Goal: Task Accomplishment & Management: Manage account settings

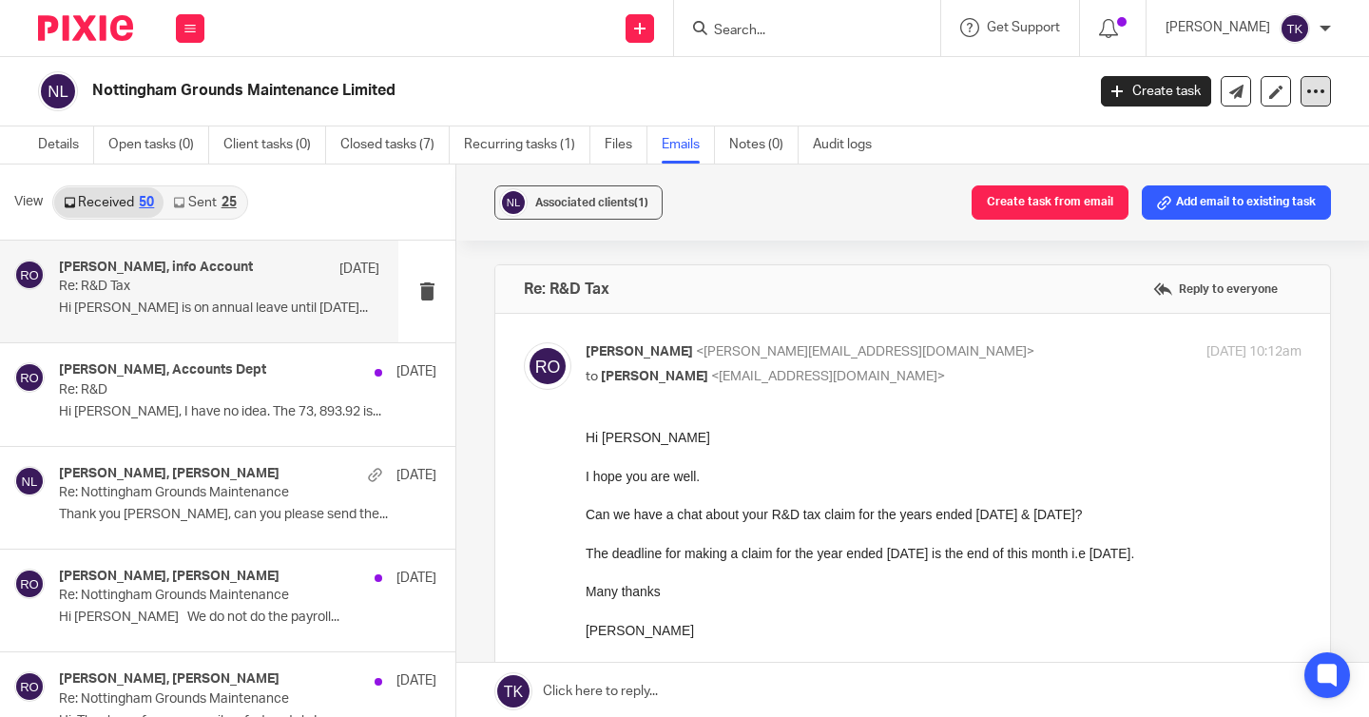
click at [1317, 82] on icon at bounding box center [1316, 91] width 19 height 19
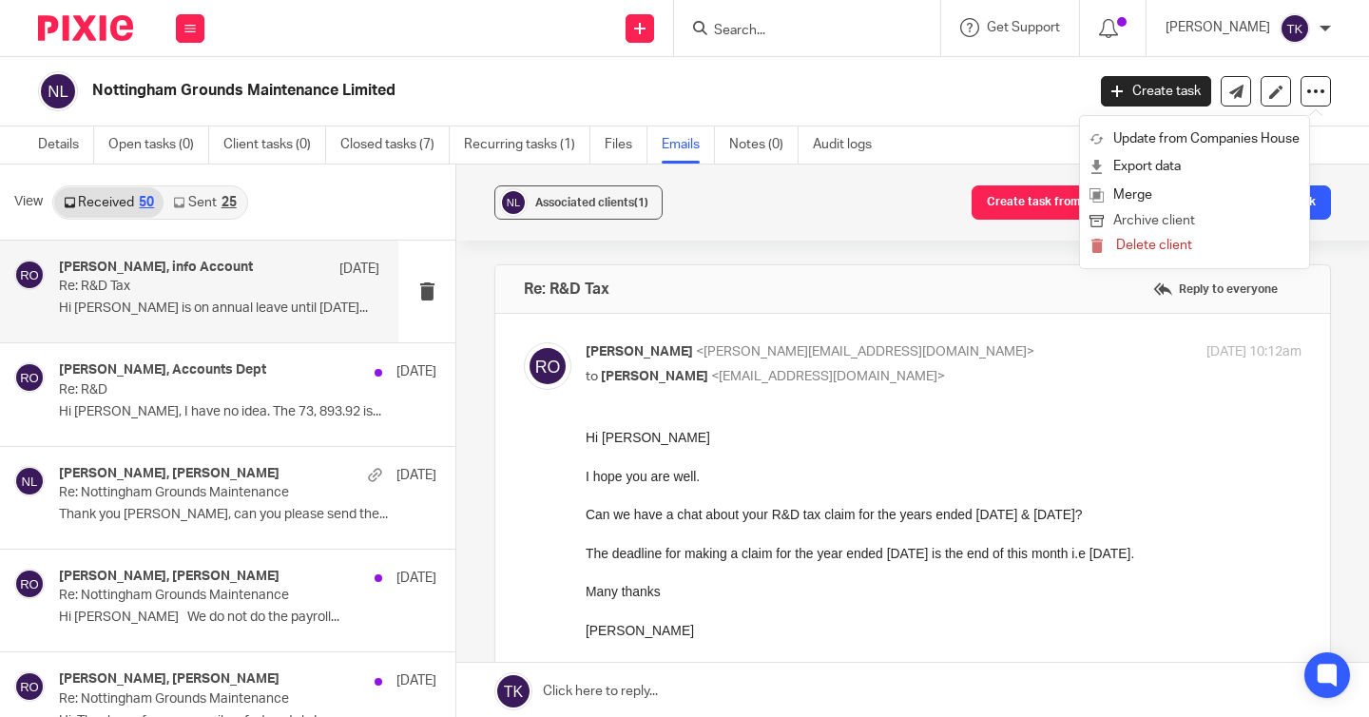
click at [1192, 223] on button "Archive client" at bounding box center [1195, 221] width 210 height 25
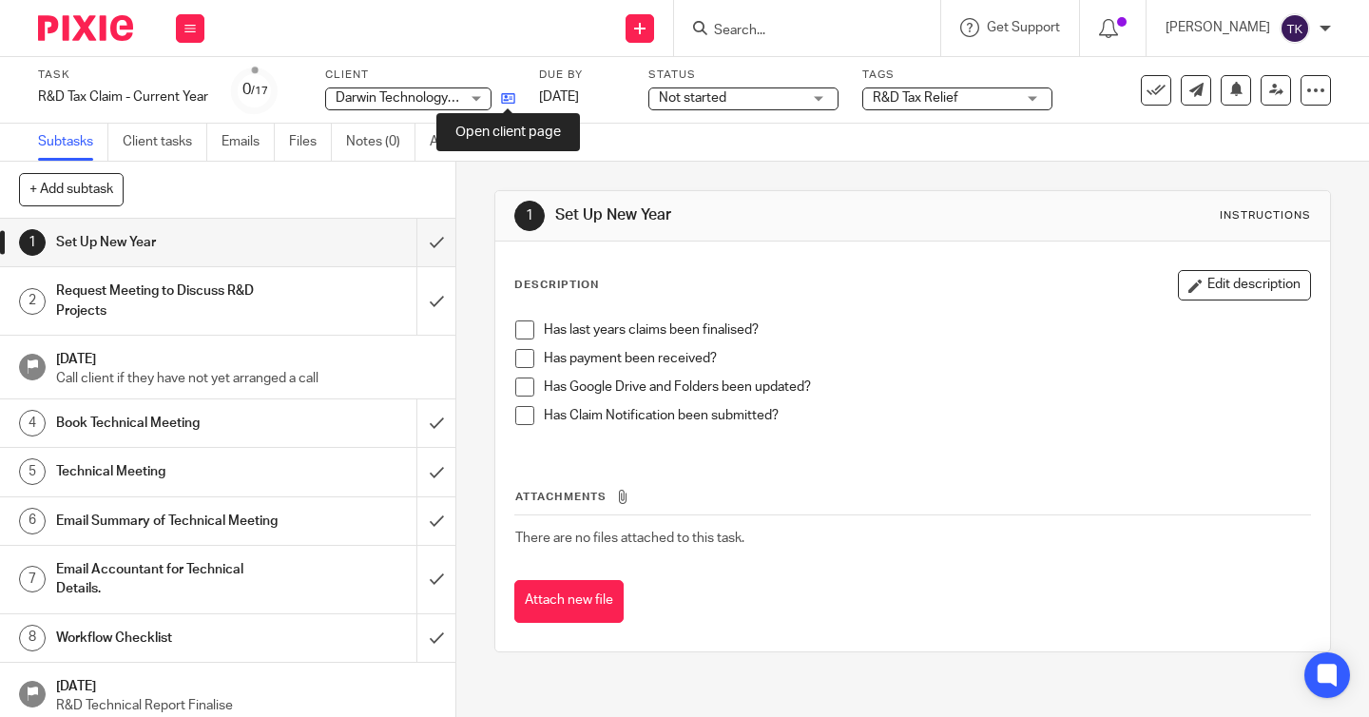
click at [507, 103] on icon at bounding box center [508, 98] width 14 height 14
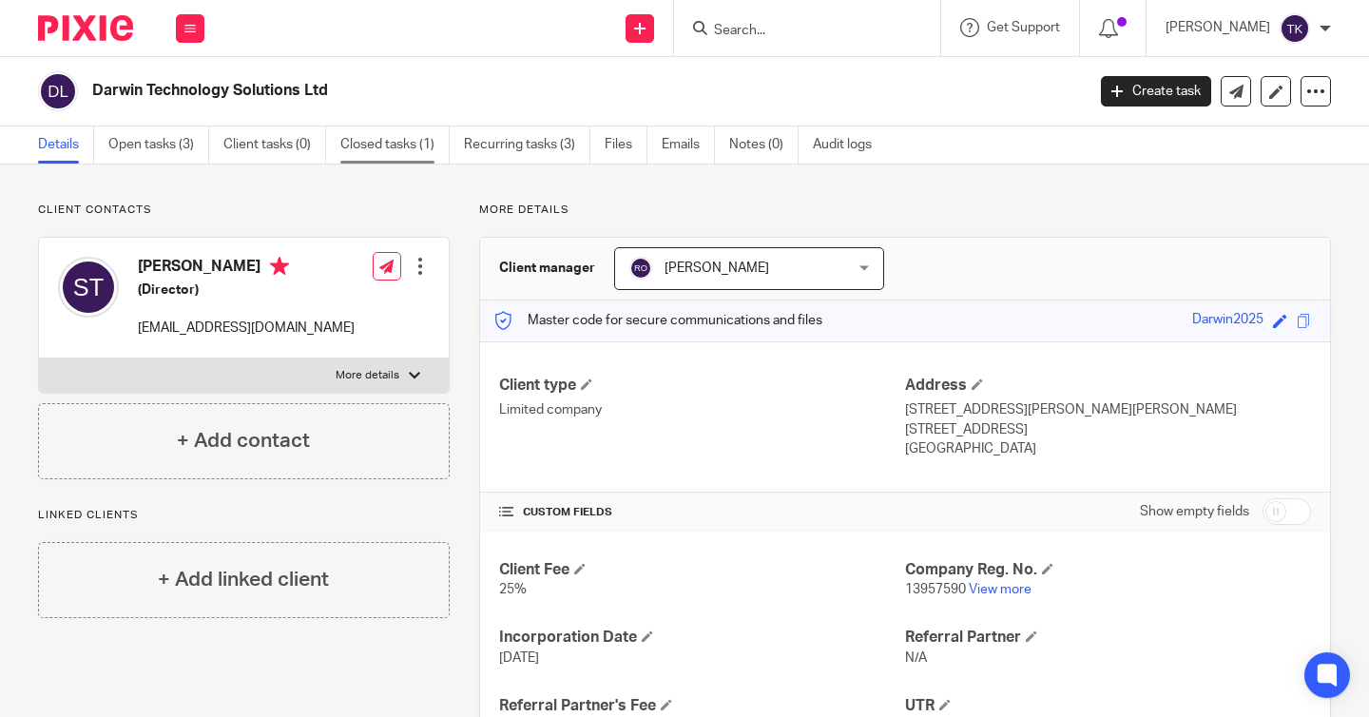
click at [407, 154] on link "Closed tasks (1)" at bounding box center [394, 144] width 109 height 37
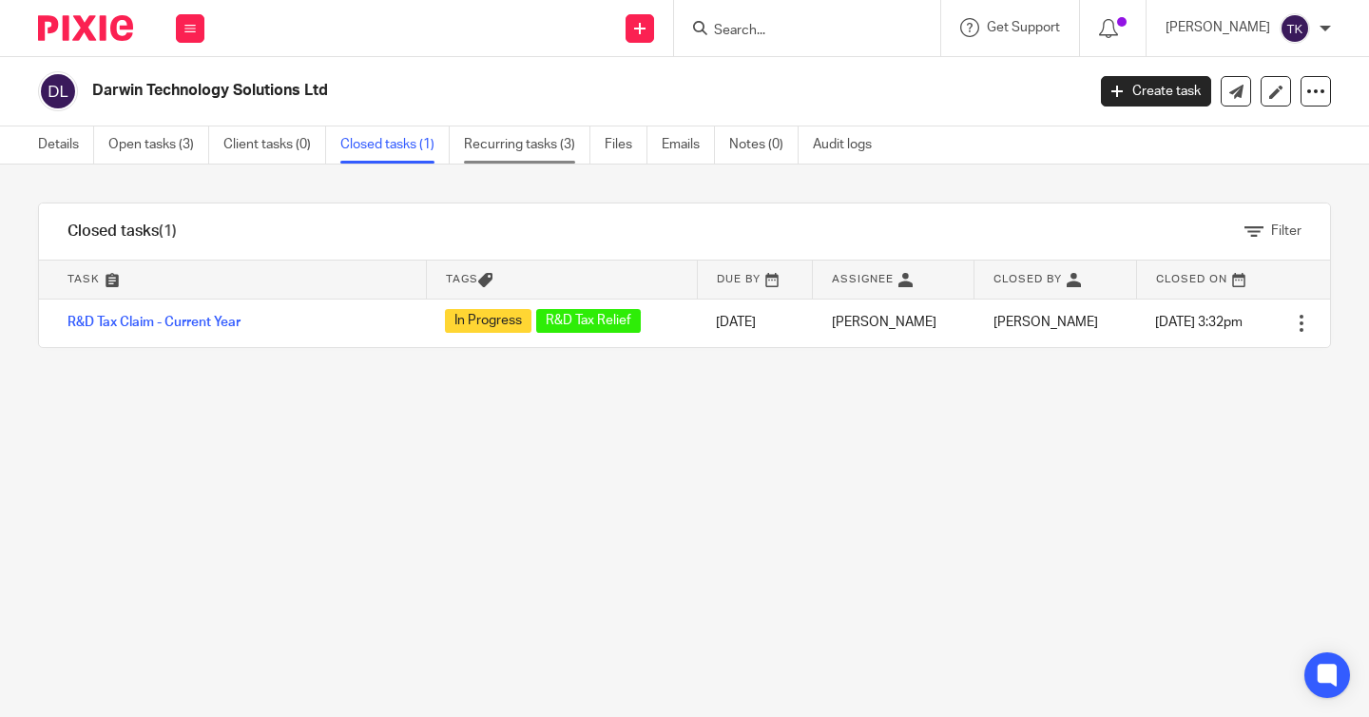
click at [483, 141] on link "Recurring tasks (3)" at bounding box center [527, 144] width 126 height 37
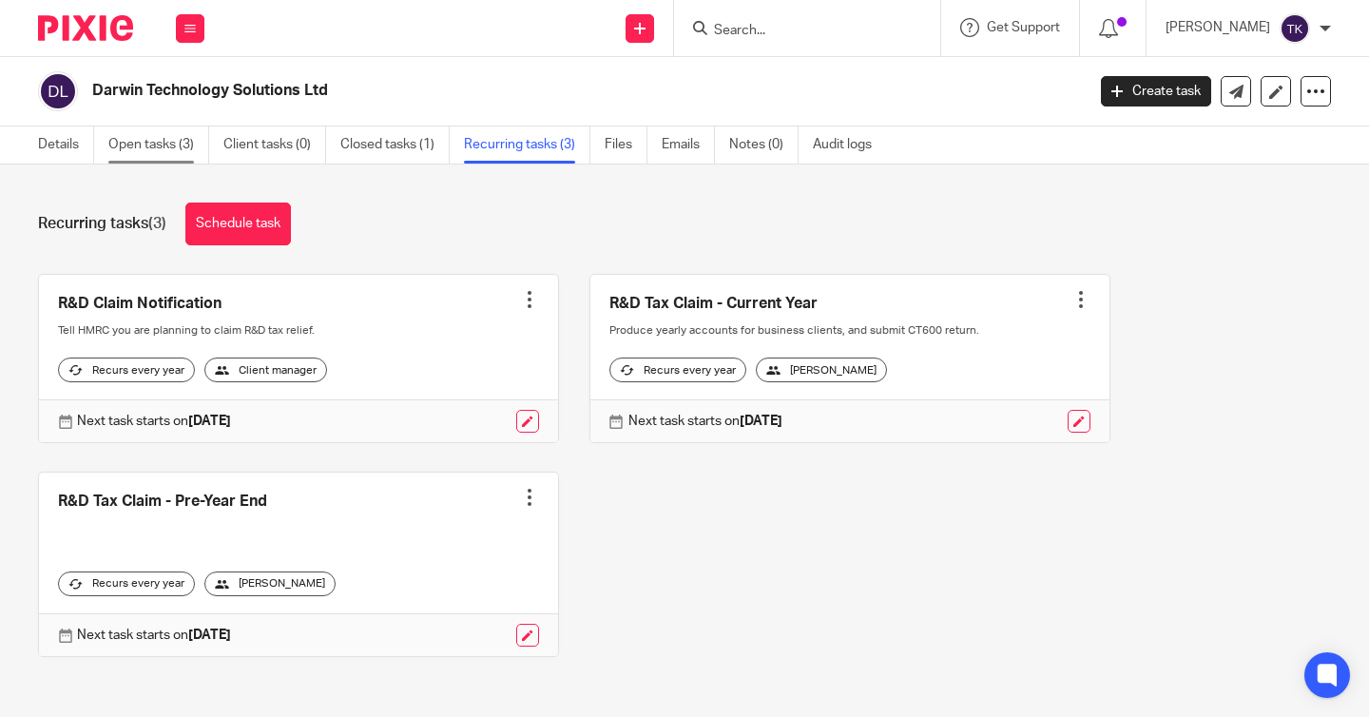
click at [183, 144] on link "Open tasks (3)" at bounding box center [158, 144] width 101 height 37
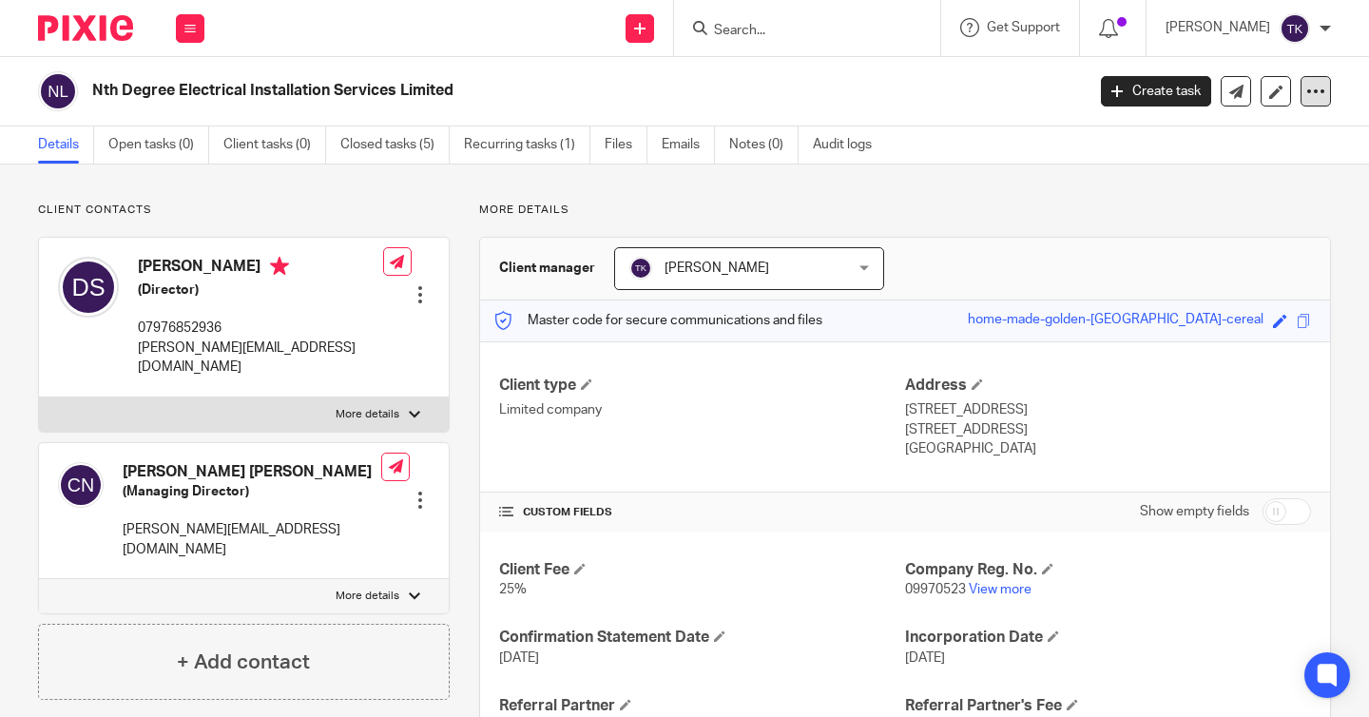
click at [1316, 102] on div at bounding box center [1316, 91] width 30 height 30
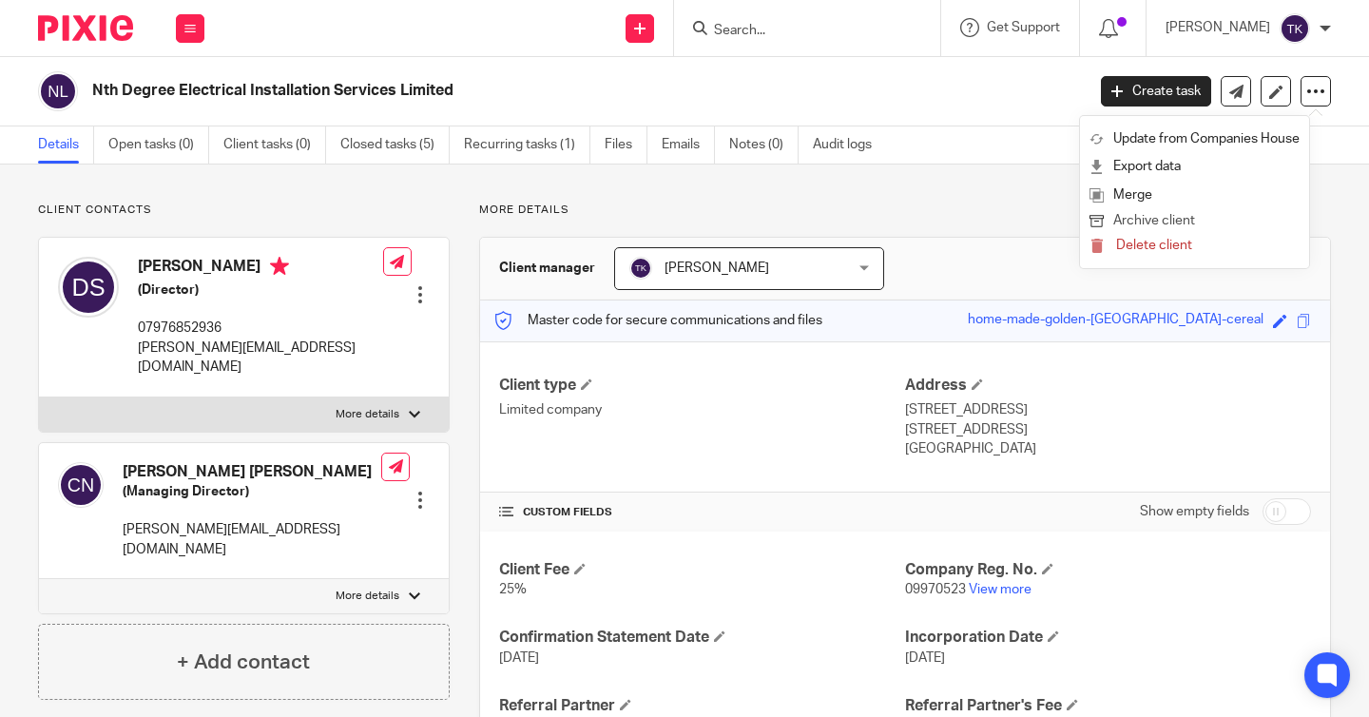
click at [1166, 225] on button "Archive client" at bounding box center [1195, 221] width 210 height 25
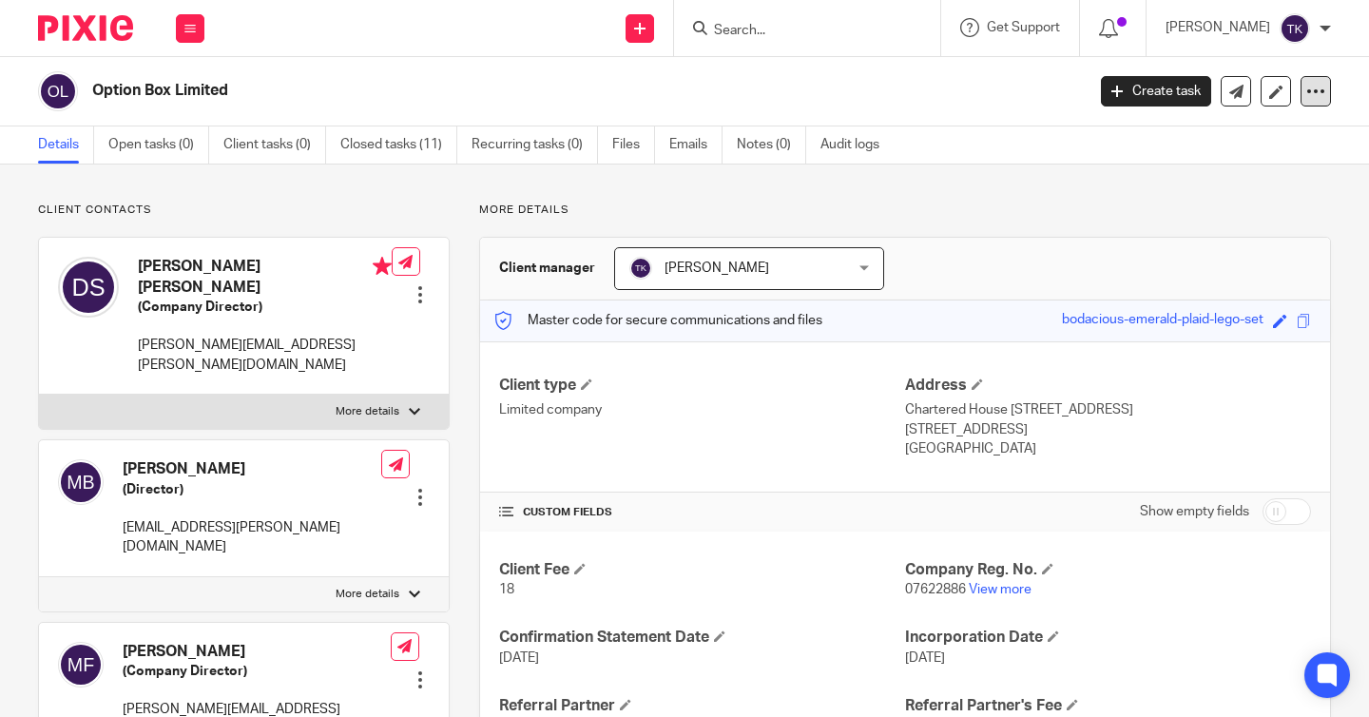
click at [1320, 98] on icon at bounding box center [1316, 91] width 19 height 19
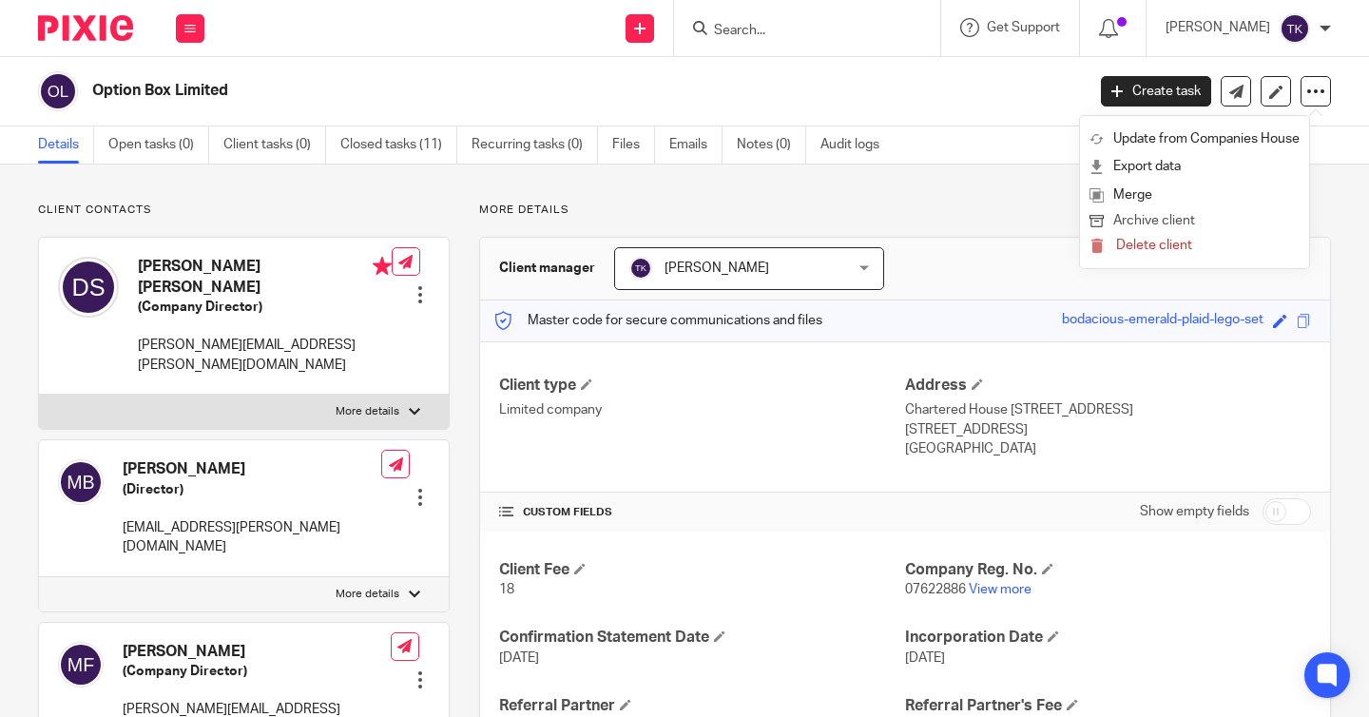
click at [1163, 223] on button "Archive client" at bounding box center [1195, 221] width 210 height 25
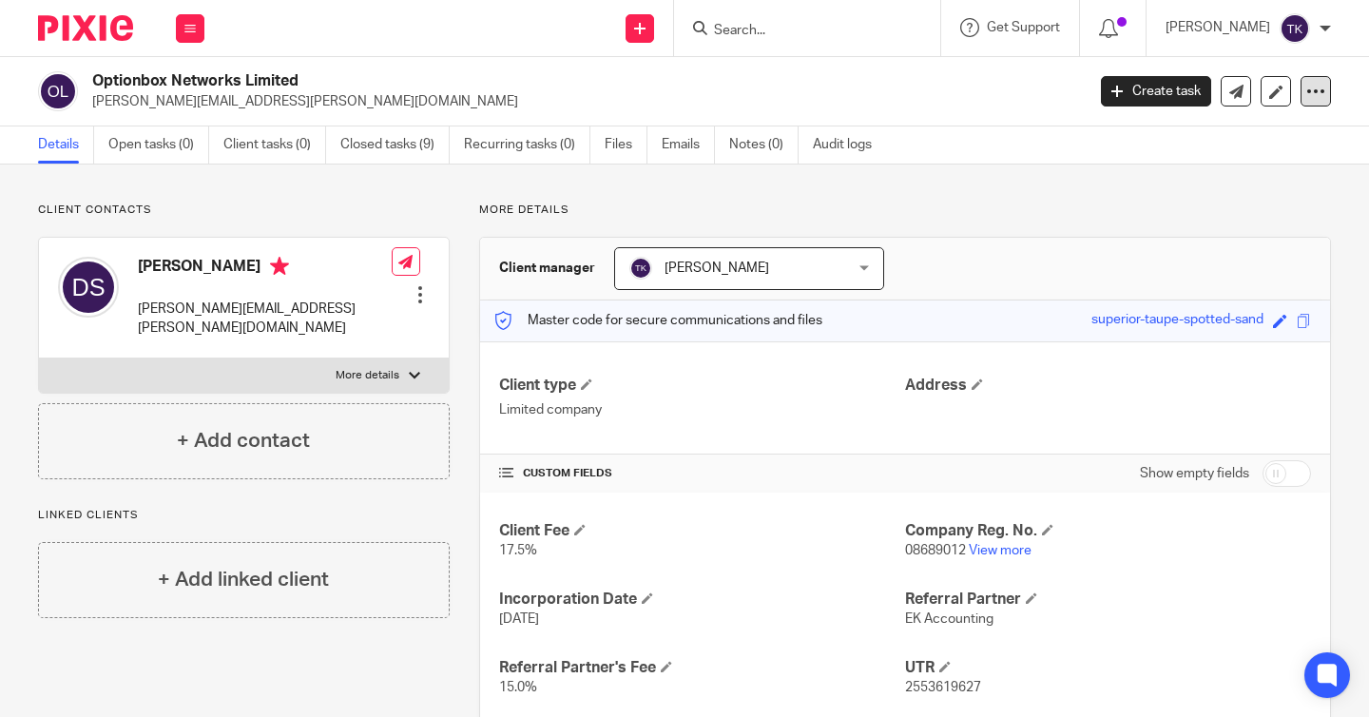
click at [1309, 85] on icon at bounding box center [1316, 91] width 19 height 19
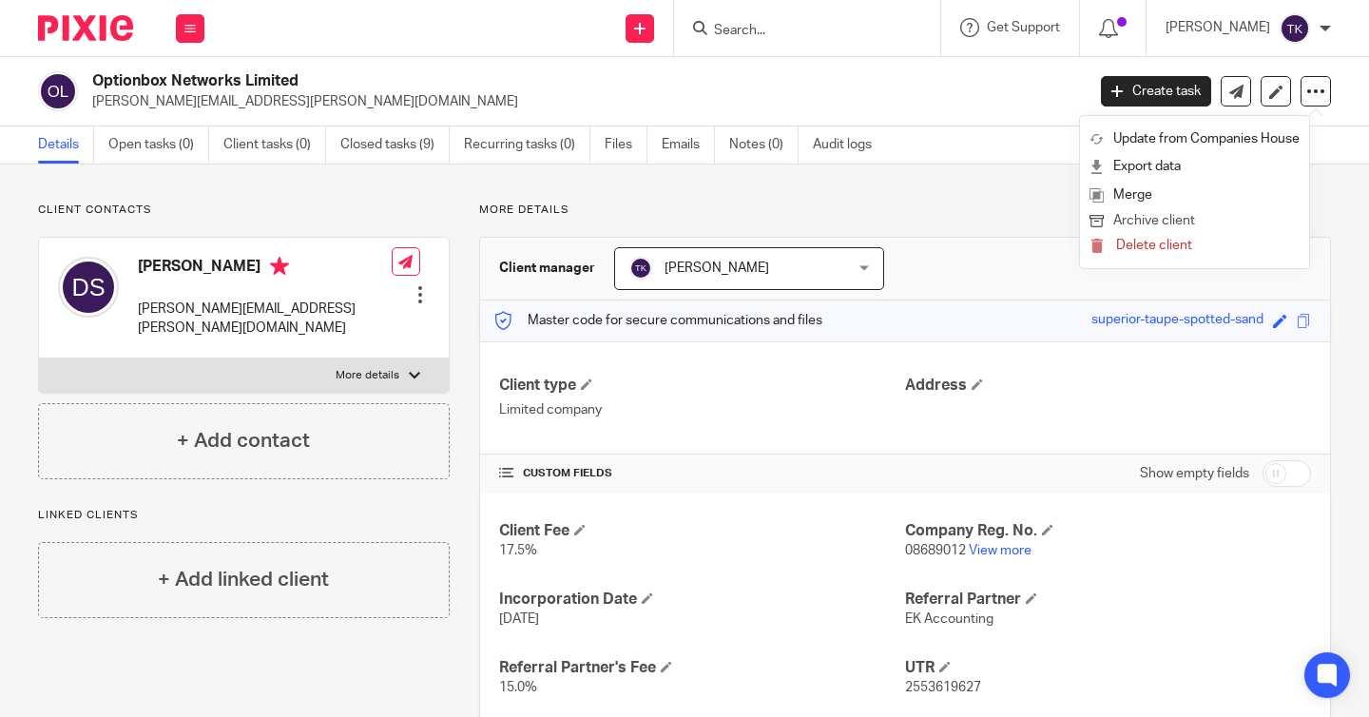
click at [1181, 223] on button "Archive client" at bounding box center [1195, 221] width 210 height 25
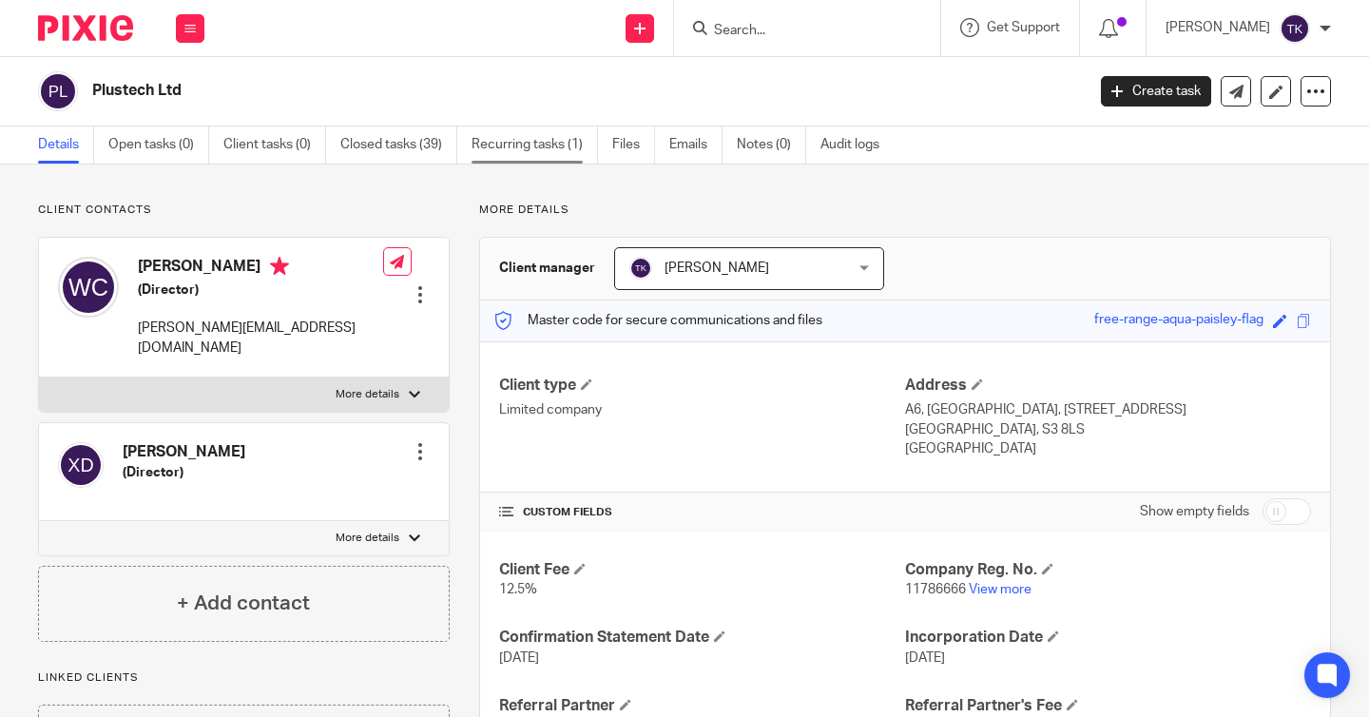
click at [572, 163] on link "Recurring tasks (1)" at bounding box center [535, 144] width 126 height 37
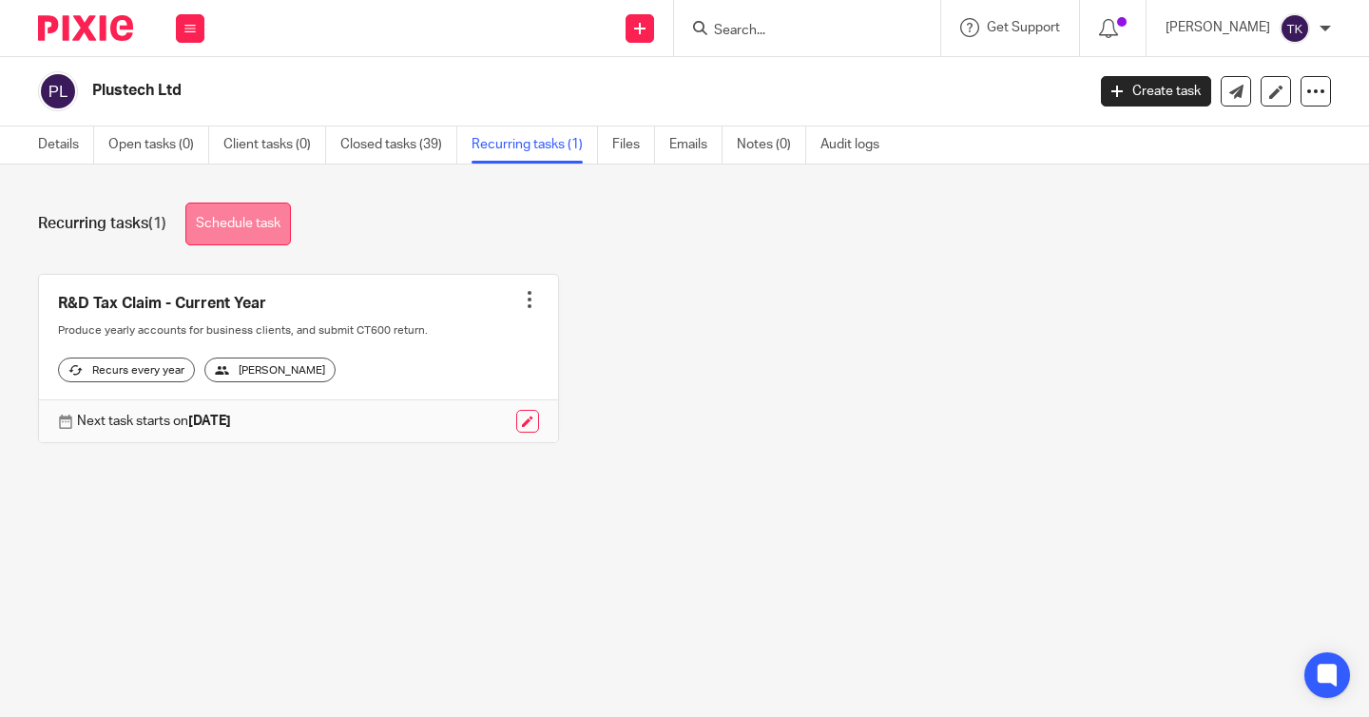
click at [254, 221] on link "Schedule task" at bounding box center [238, 224] width 106 height 43
click at [274, 229] on link "Schedule task" at bounding box center [238, 224] width 106 height 43
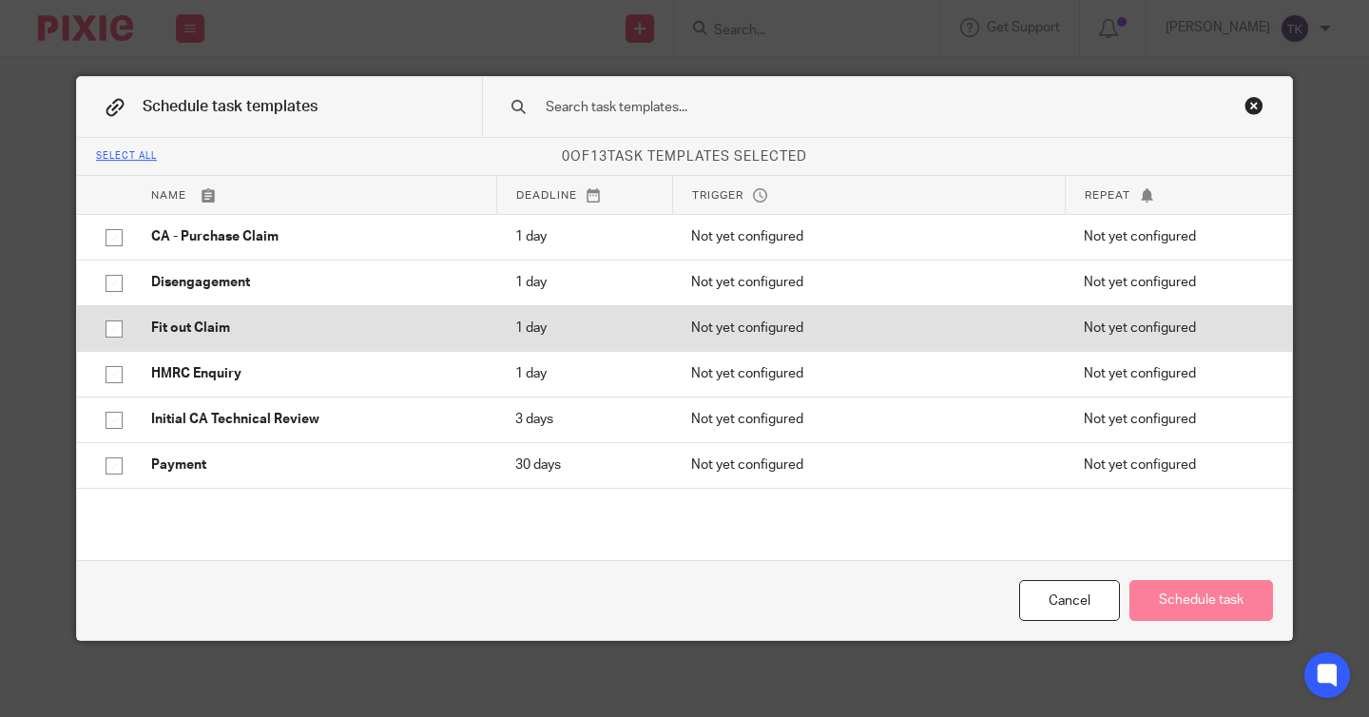
scroll to position [311, 0]
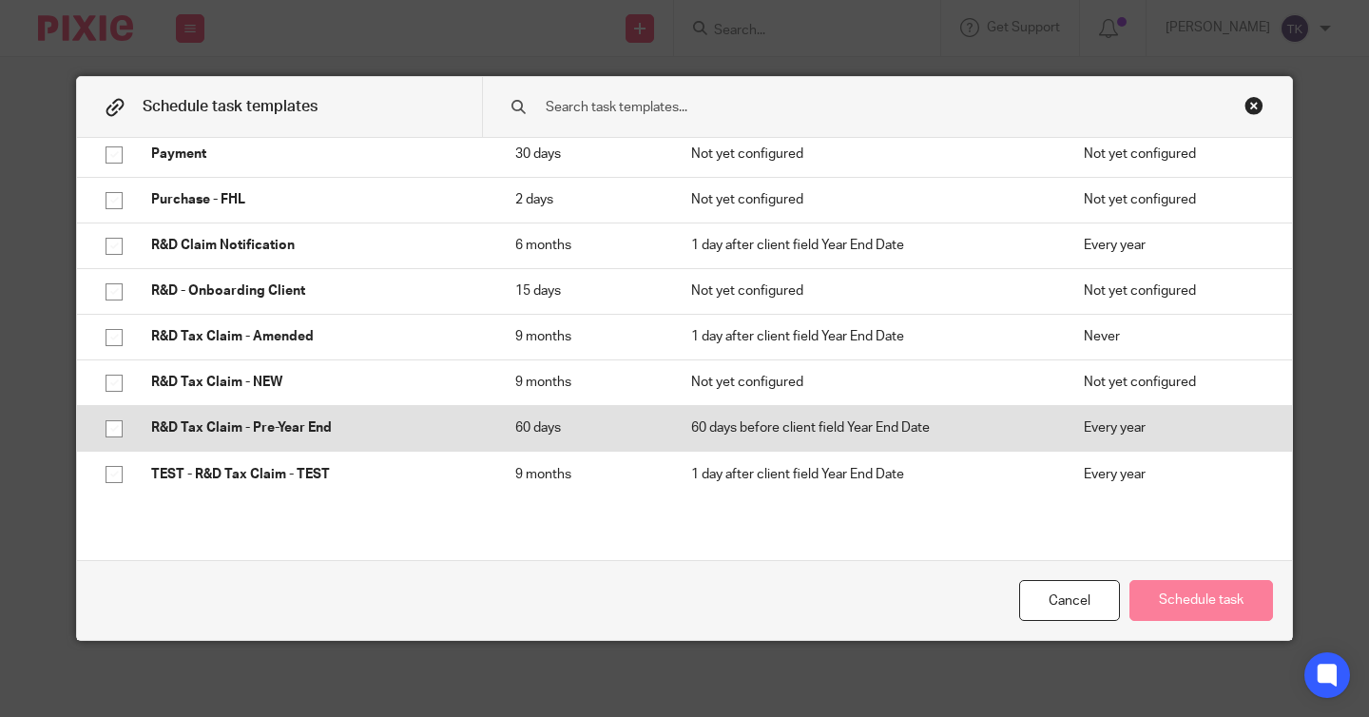
click at [108, 426] on input "checkbox" at bounding box center [114, 429] width 36 height 36
checkbox input "true"
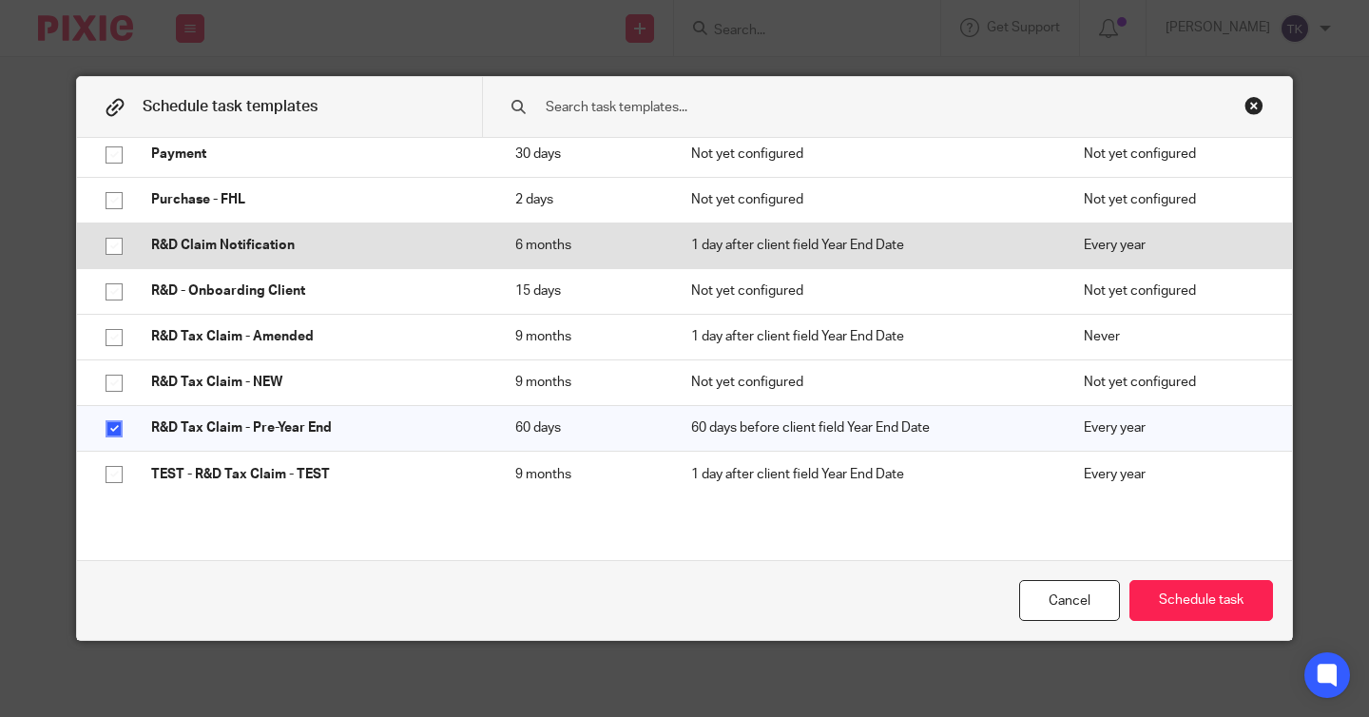
click at [119, 245] on input "checkbox" at bounding box center [114, 246] width 36 height 36
checkbox input "true"
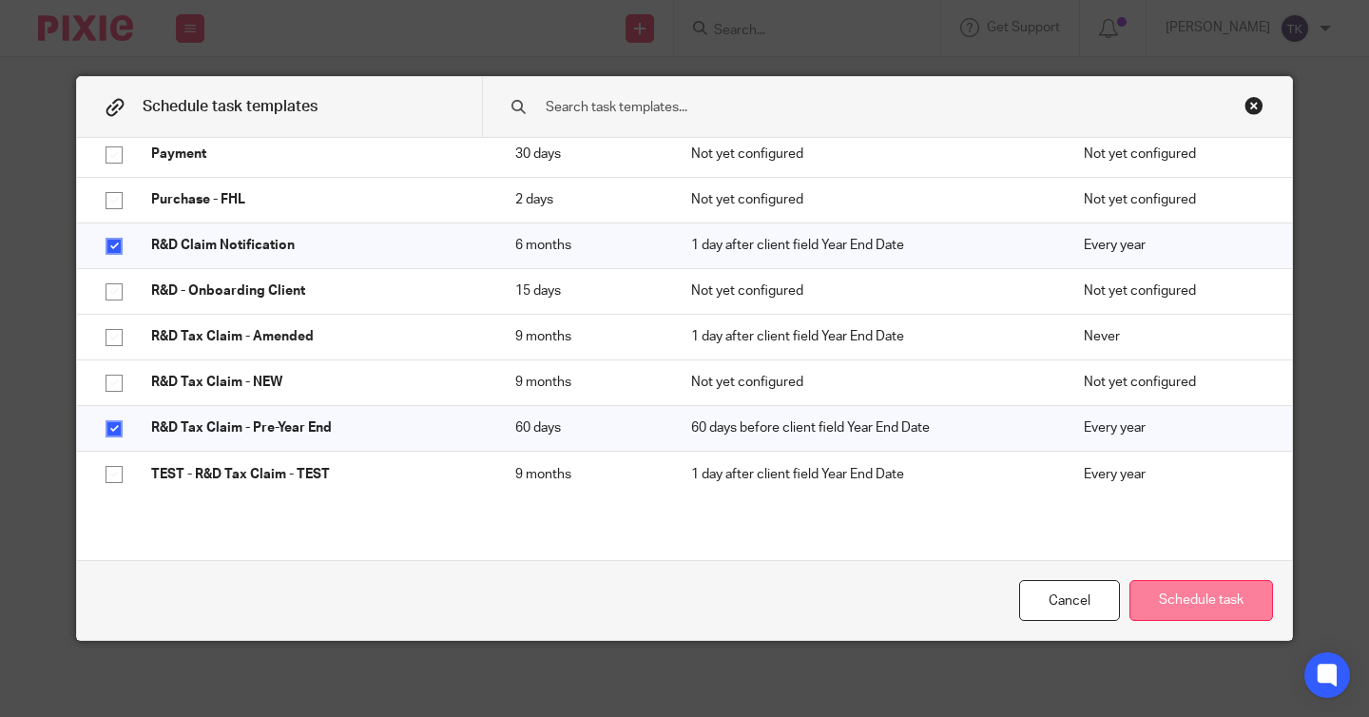
click at [1190, 593] on button "Schedule task" at bounding box center [1202, 600] width 144 height 41
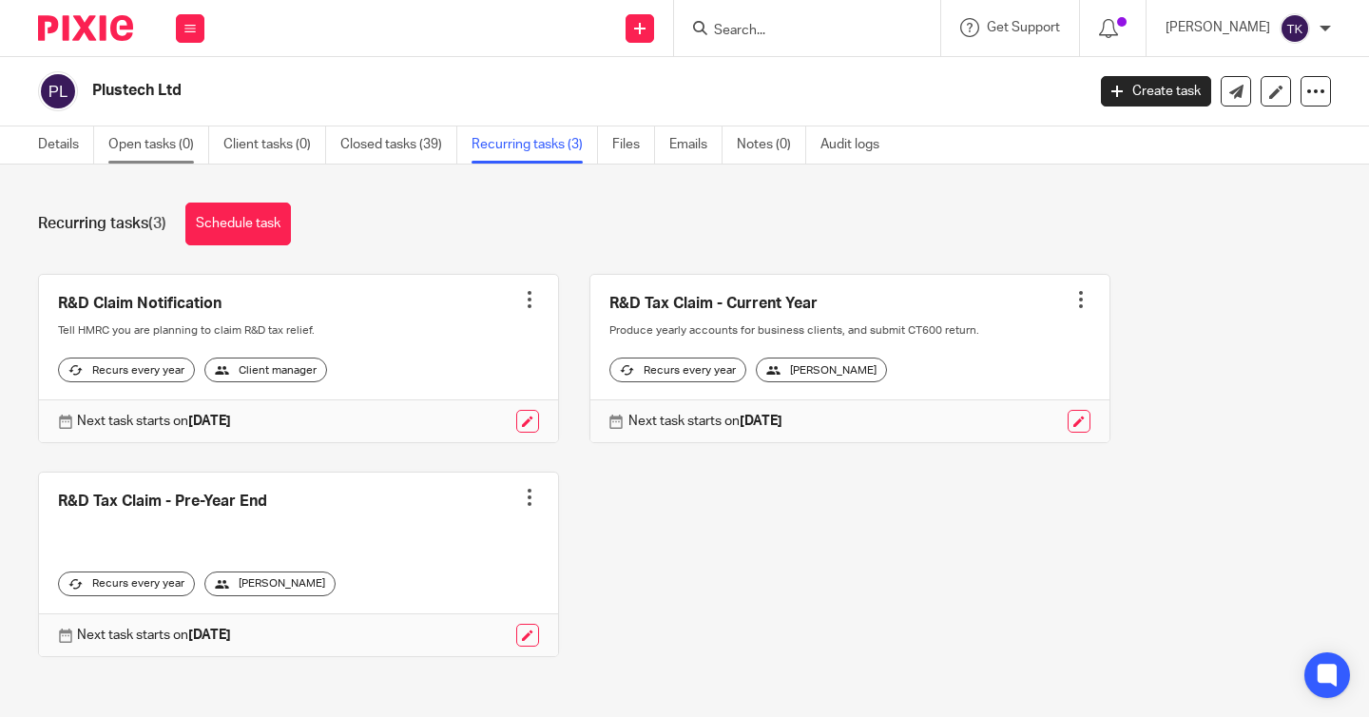
click at [175, 150] on link "Open tasks (0)" at bounding box center [158, 144] width 101 height 37
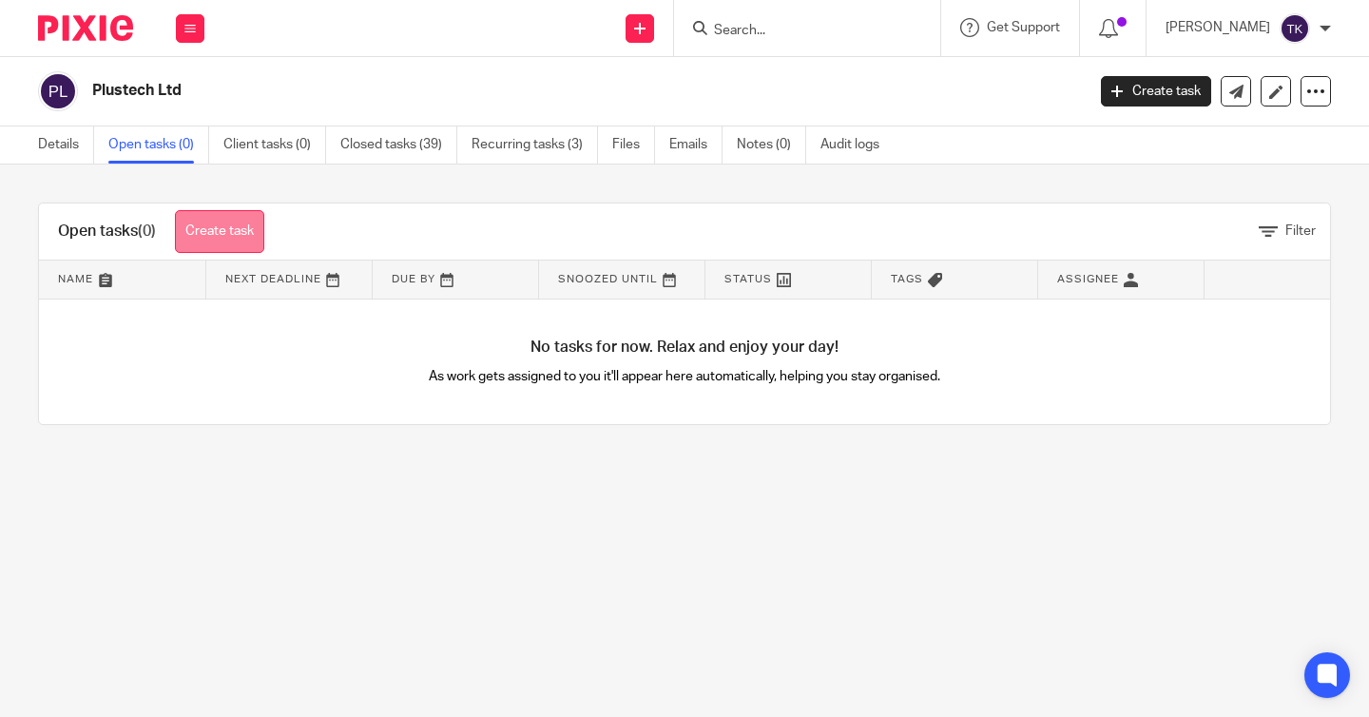
click at [250, 230] on link "Create task" at bounding box center [219, 231] width 89 height 43
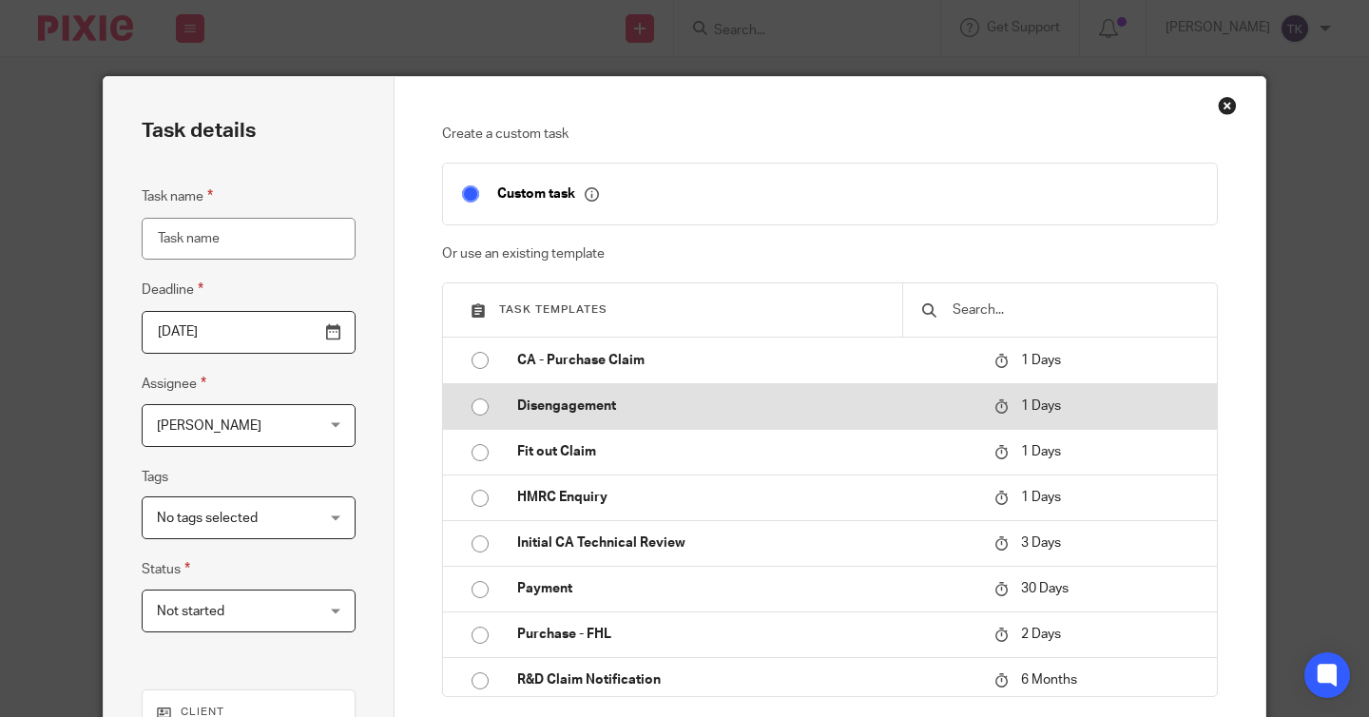
scroll to position [281, 0]
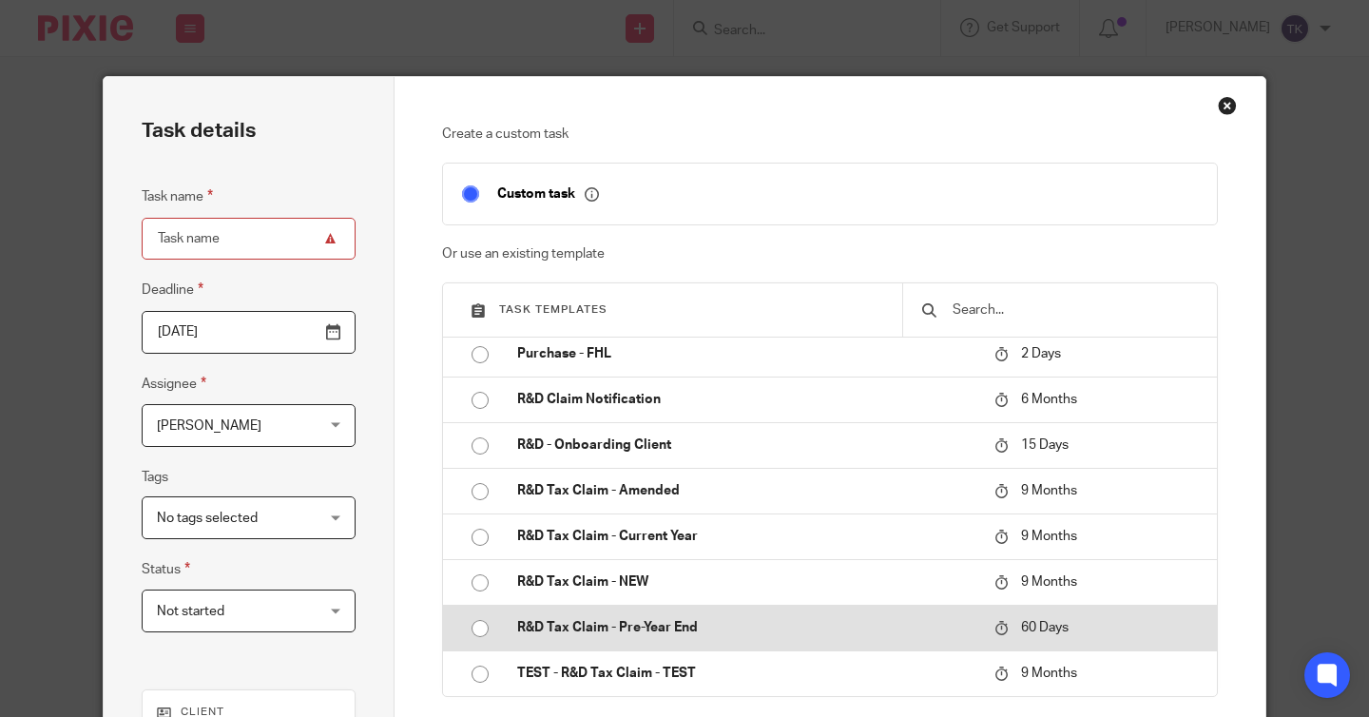
click at [490, 636] on input "radio" at bounding box center [480, 628] width 36 height 36
type input "[DATE]"
type input "R&D Tax Claim - Pre-Year End"
checkbox input "false"
radio input "false"
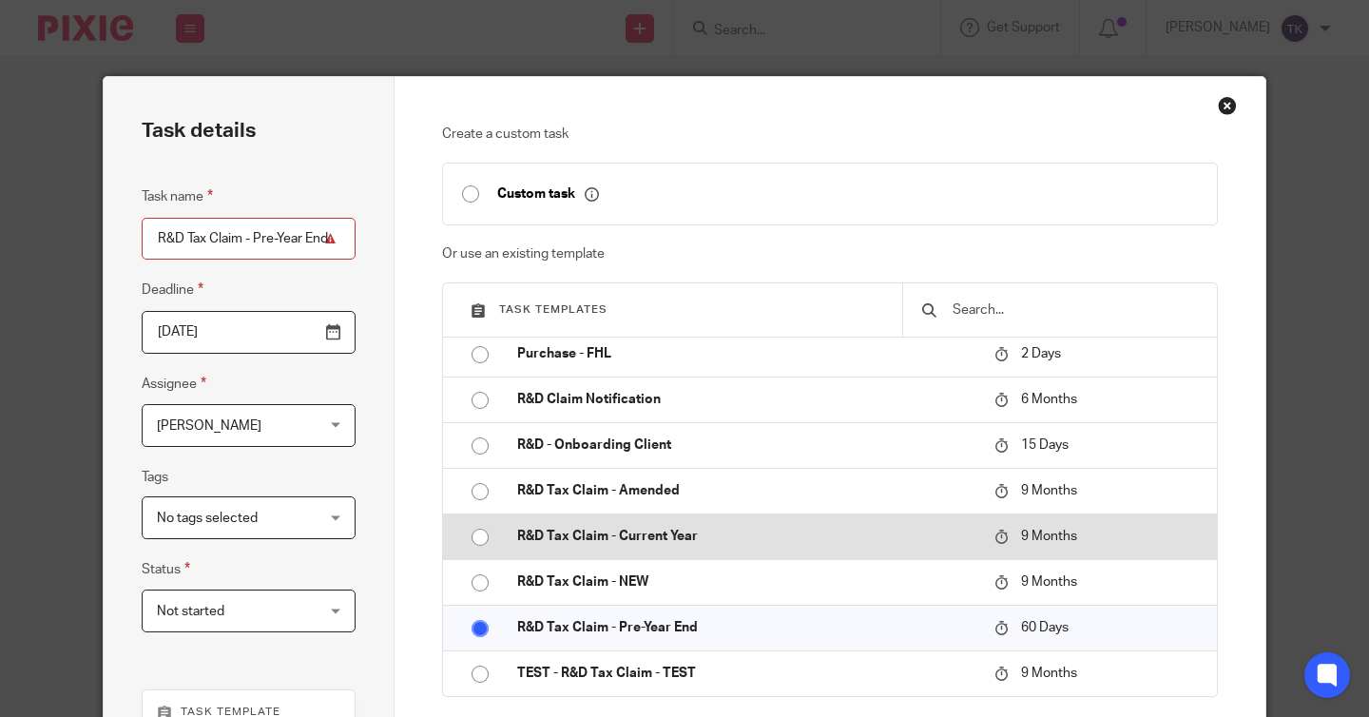
scroll to position [409, 0]
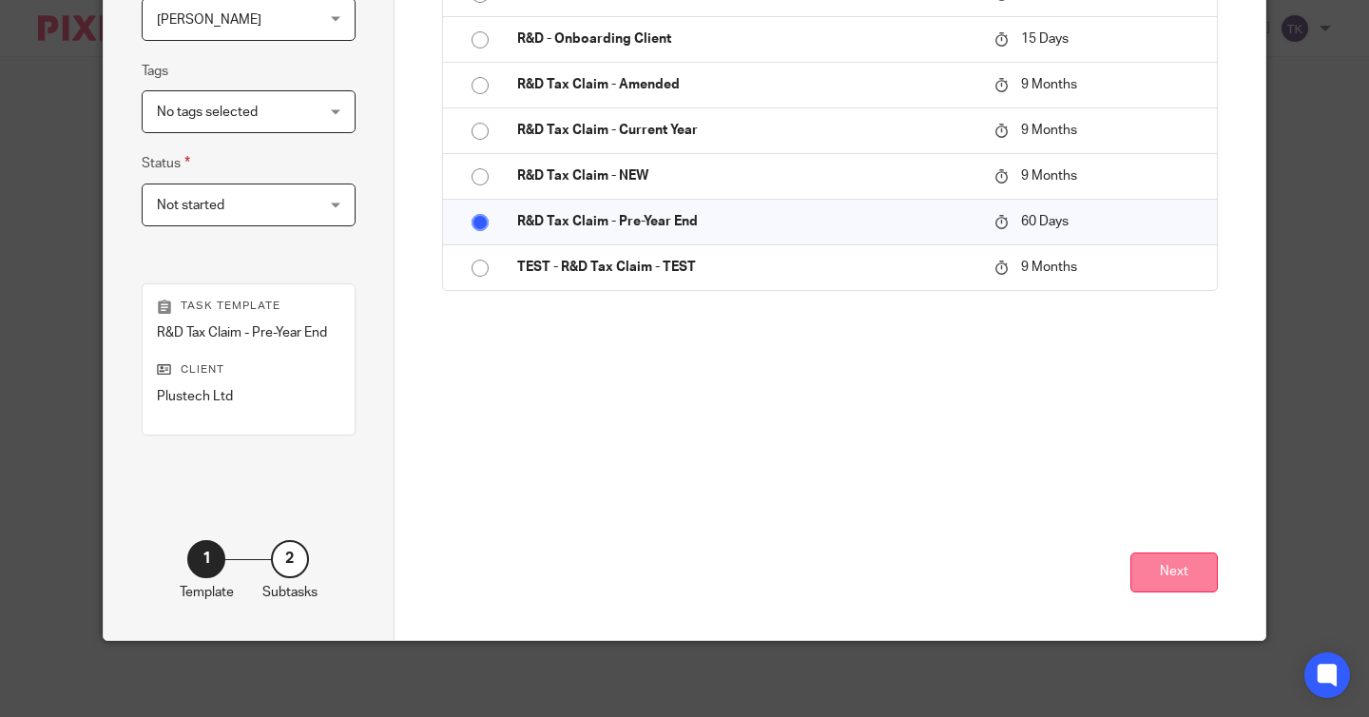
click at [1182, 573] on button "Next" at bounding box center [1174, 572] width 87 height 41
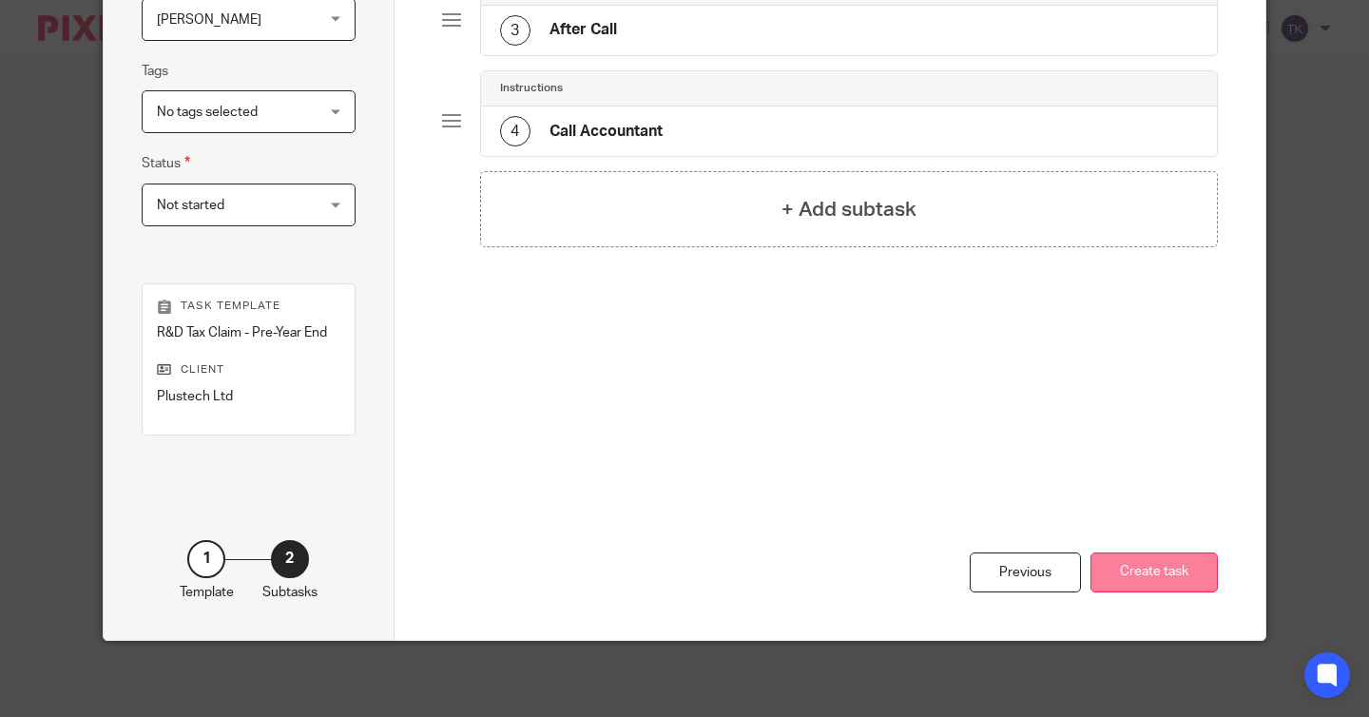
click at [1136, 561] on button "Create task" at bounding box center [1154, 572] width 127 height 41
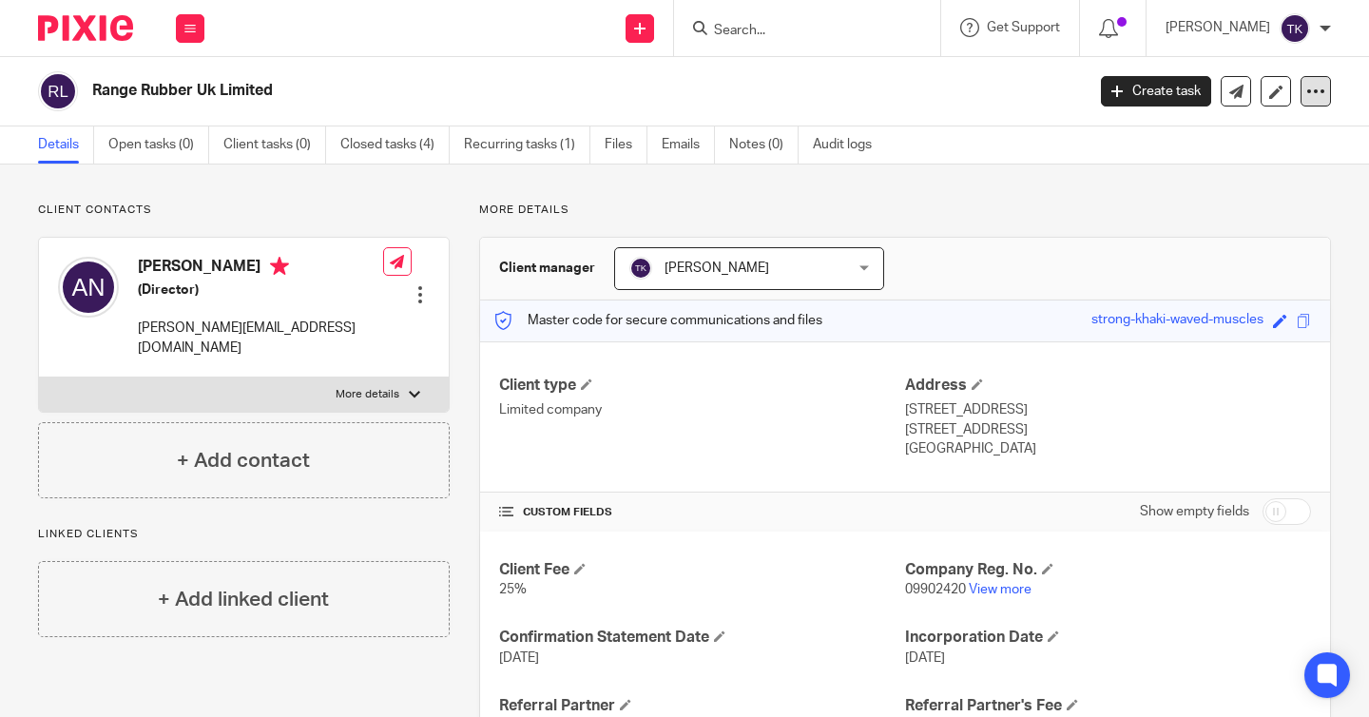
click at [1318, 90] on icon at bounding box center [1316, 91] width 19 height 19
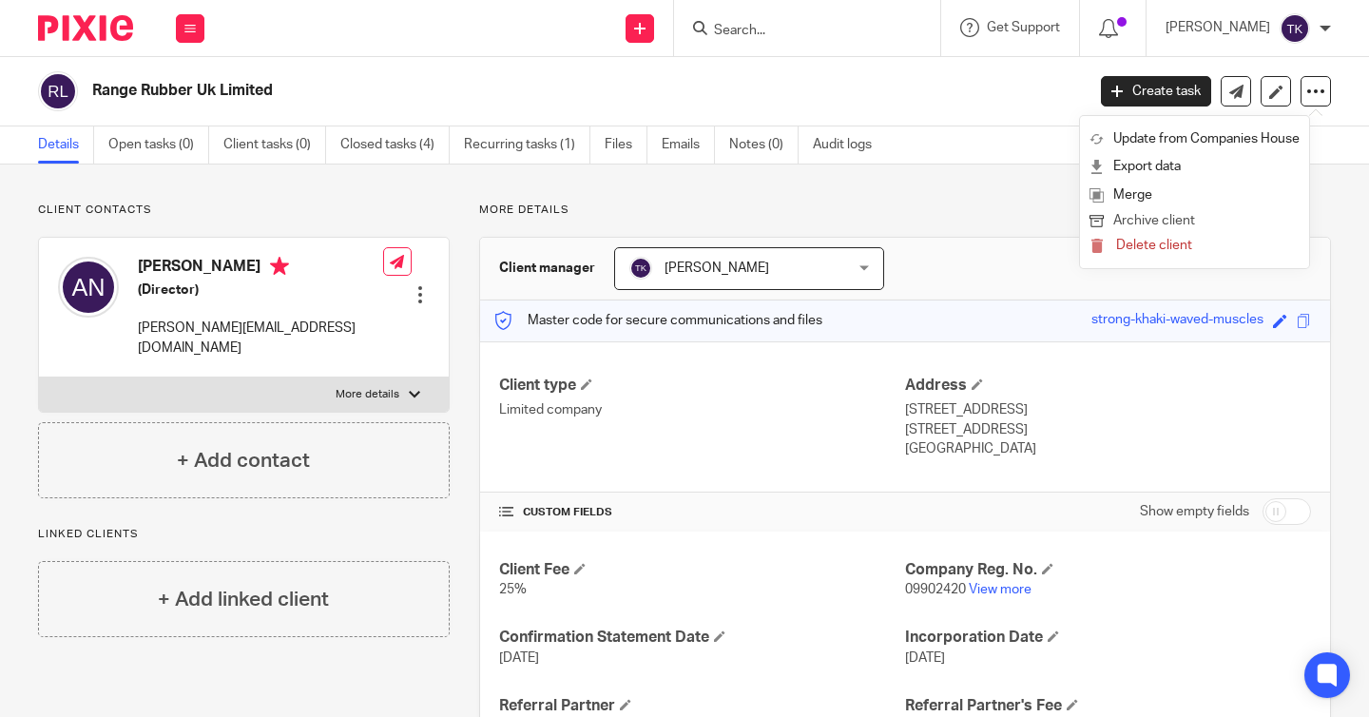
click at [1194, 232] on button "Archive client" at bounding box center [1195, 221] width 210 height 25
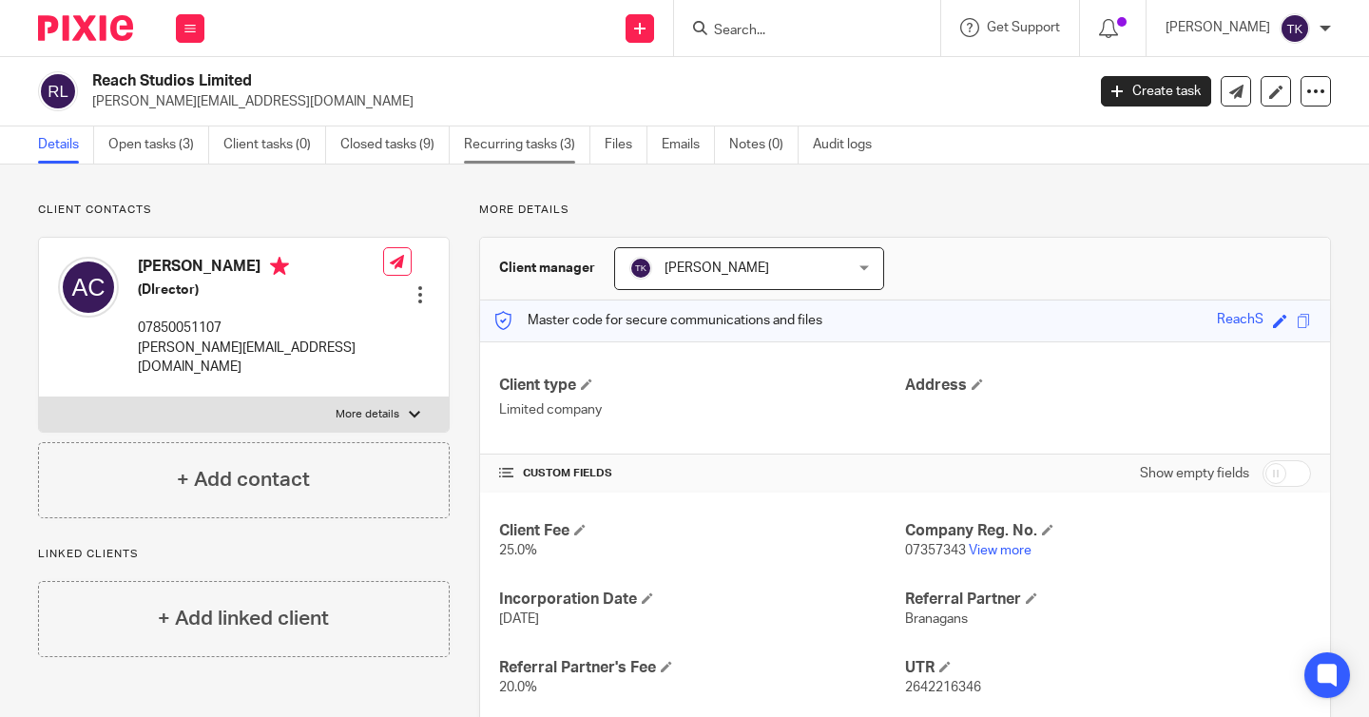
click at [518, 148] on link "Recurring tasks (3)" at bounding box center [527, 144] width 126 height 37
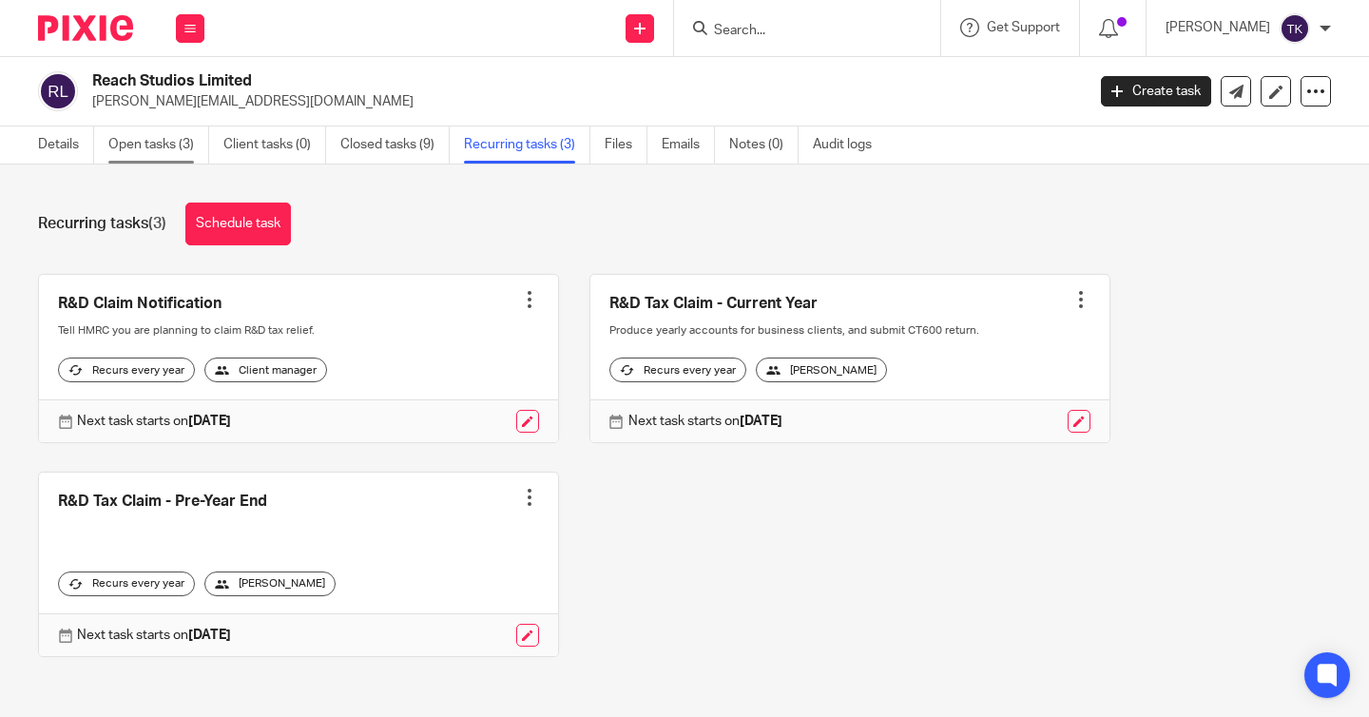
click at [174, 147] on link "Open tasks (3)" at bounding box center [158, 144] width 101 height 37
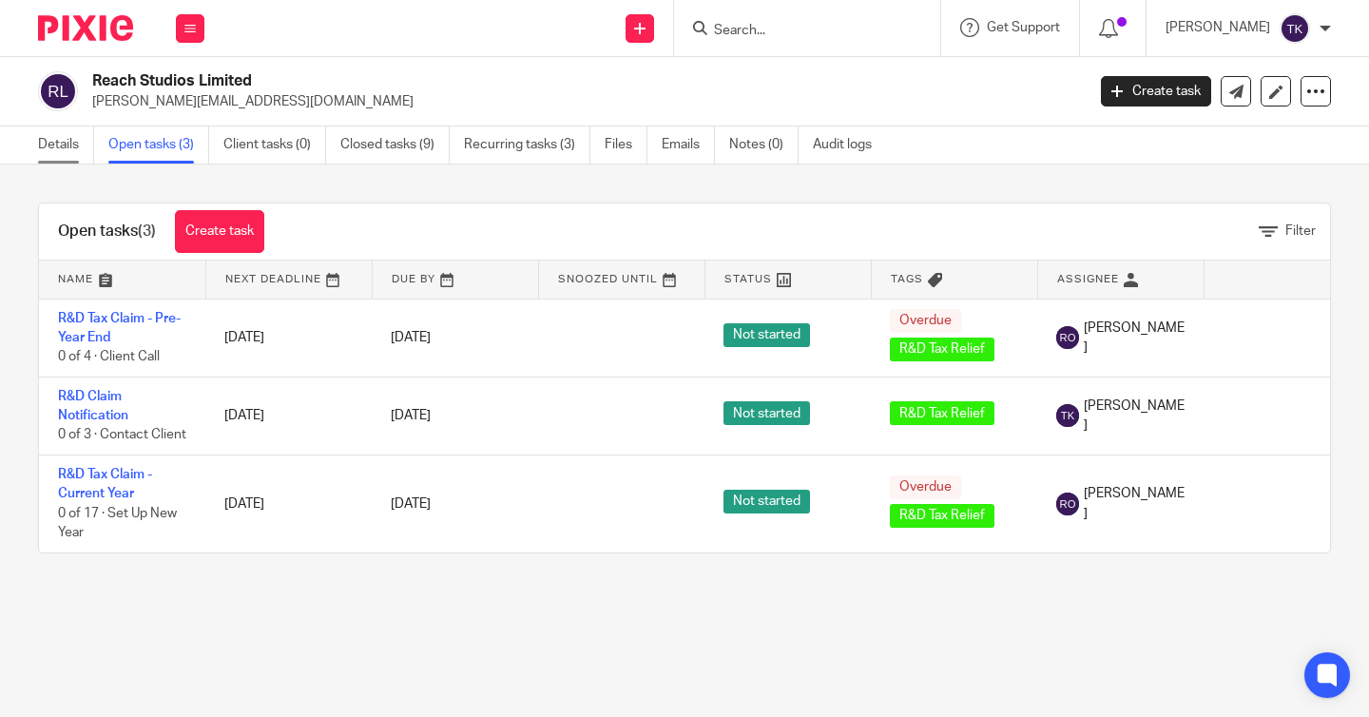
click at [67, 146] on link "Details" at bounding box center [66, 144] width 56 height 37
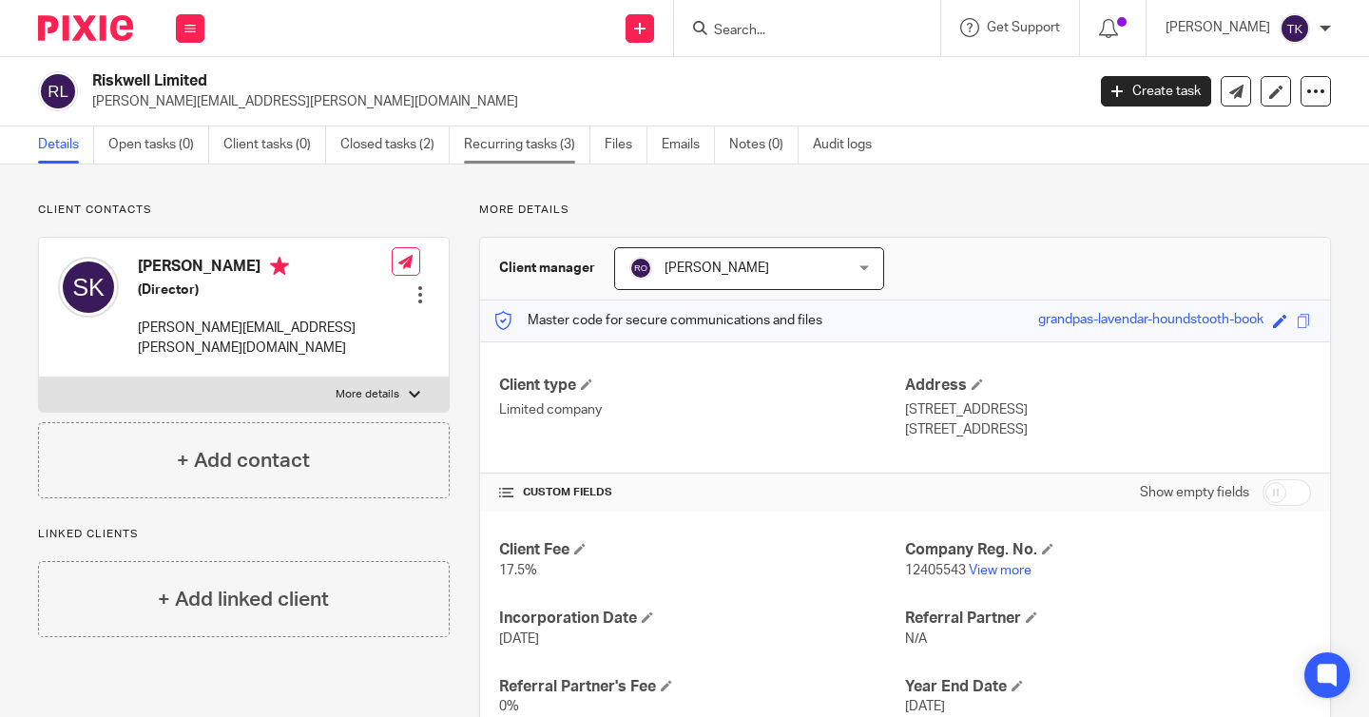
click at [541, 144] on link "Recurring tasks (3)" at bounding box center [527, 144] width 126 height 37
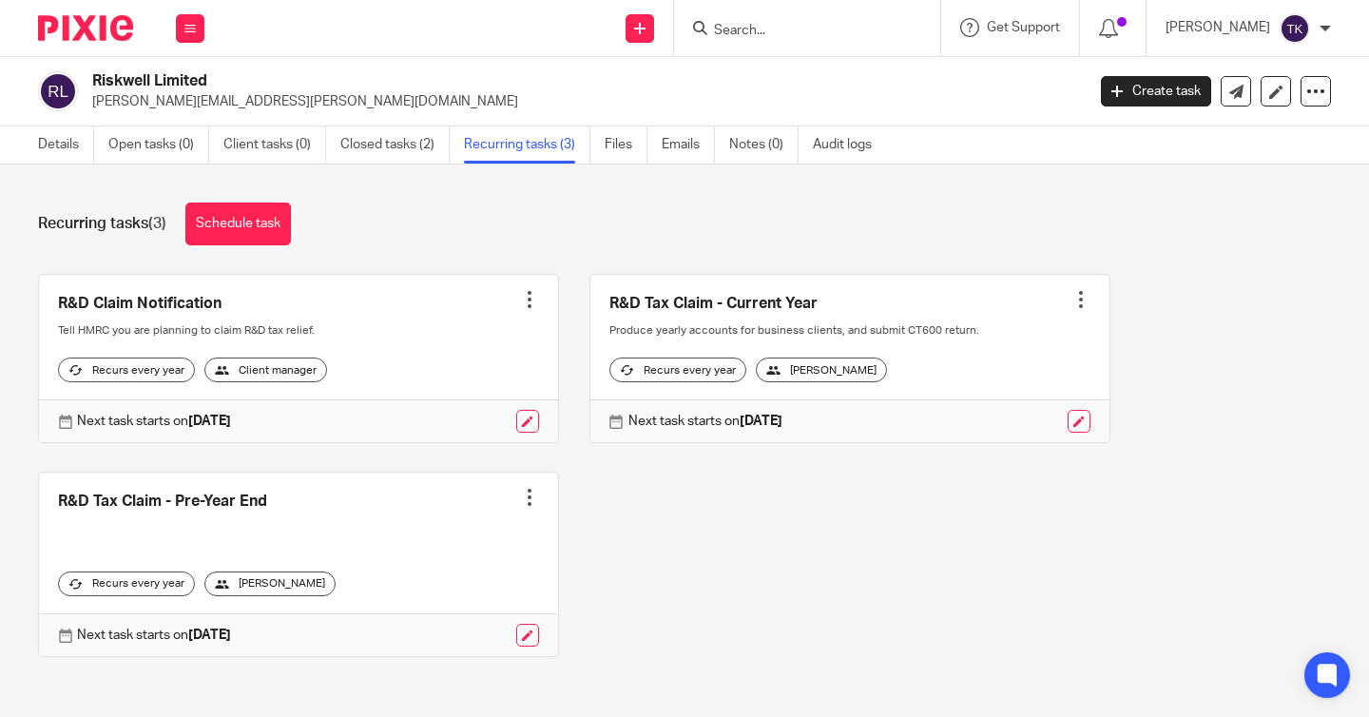
scroll to position [23, 0]
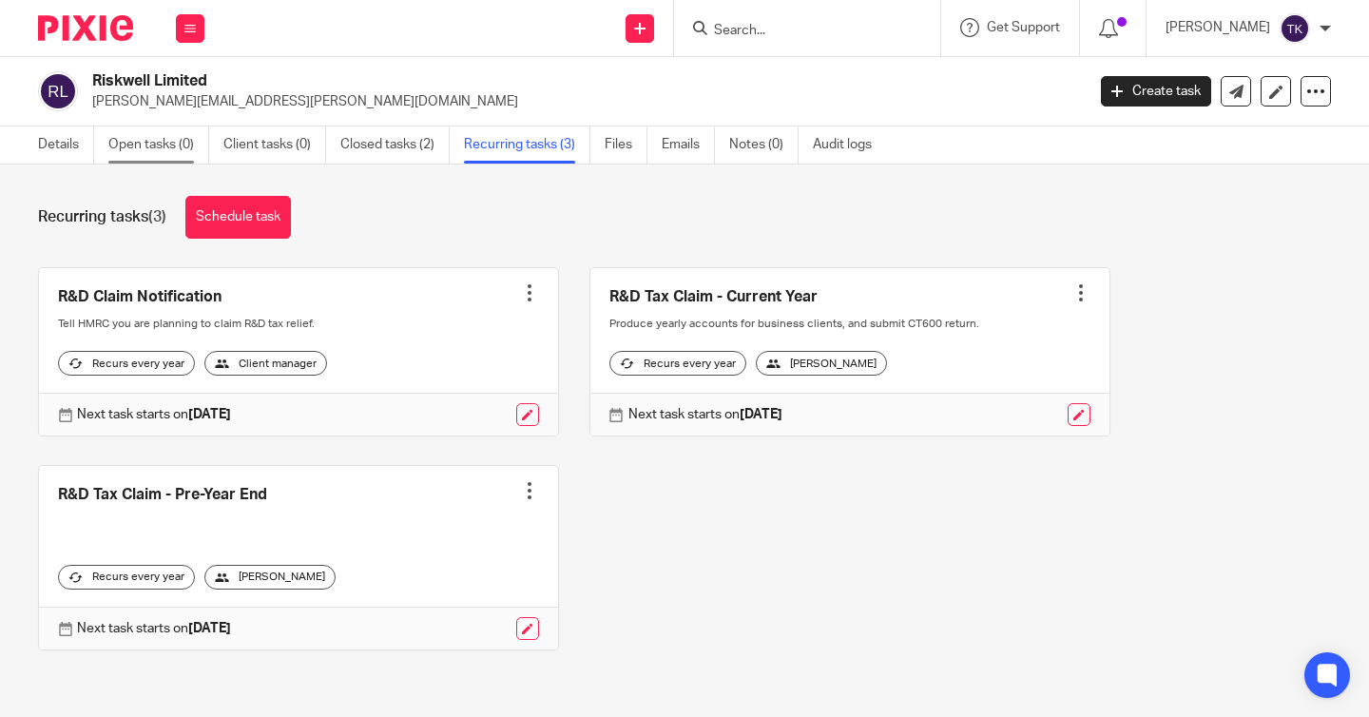
click at [158, 149] on link "Open tasks (0)" at bounding box center [158, 144] width 101 height 37
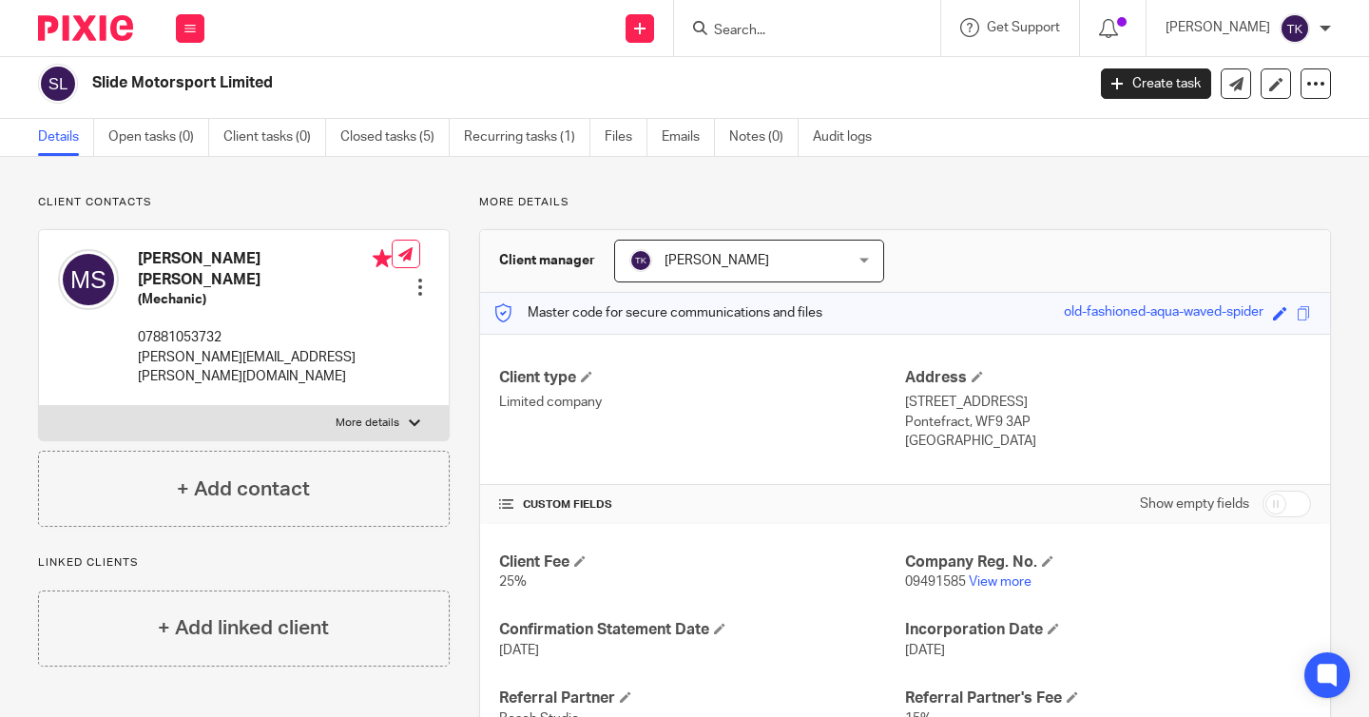
scroll to position [9, 0]
click at [502, 141] on link "Recurring tasks (1)" at bounding box center [527, 136] width 126 height 37
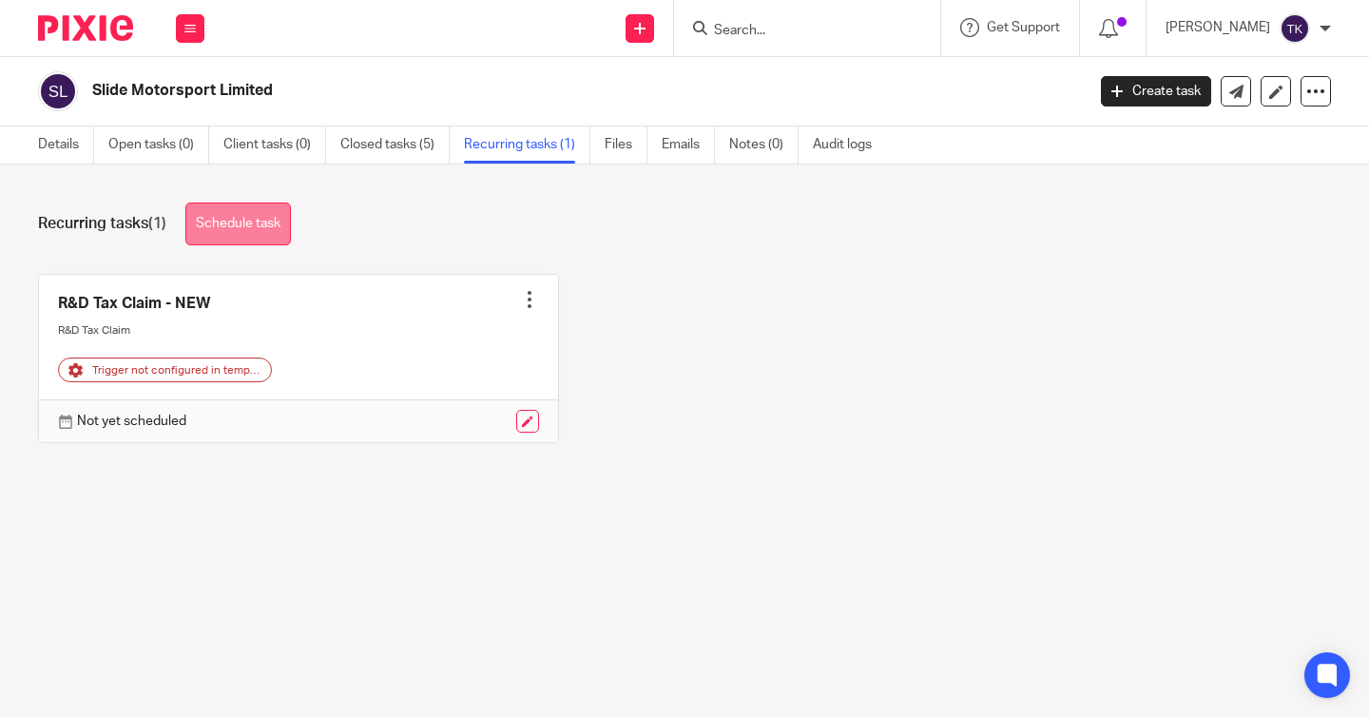
click at [242, 236] on link "Schedule task" at bounding box center [238, 224] width 106 height 43
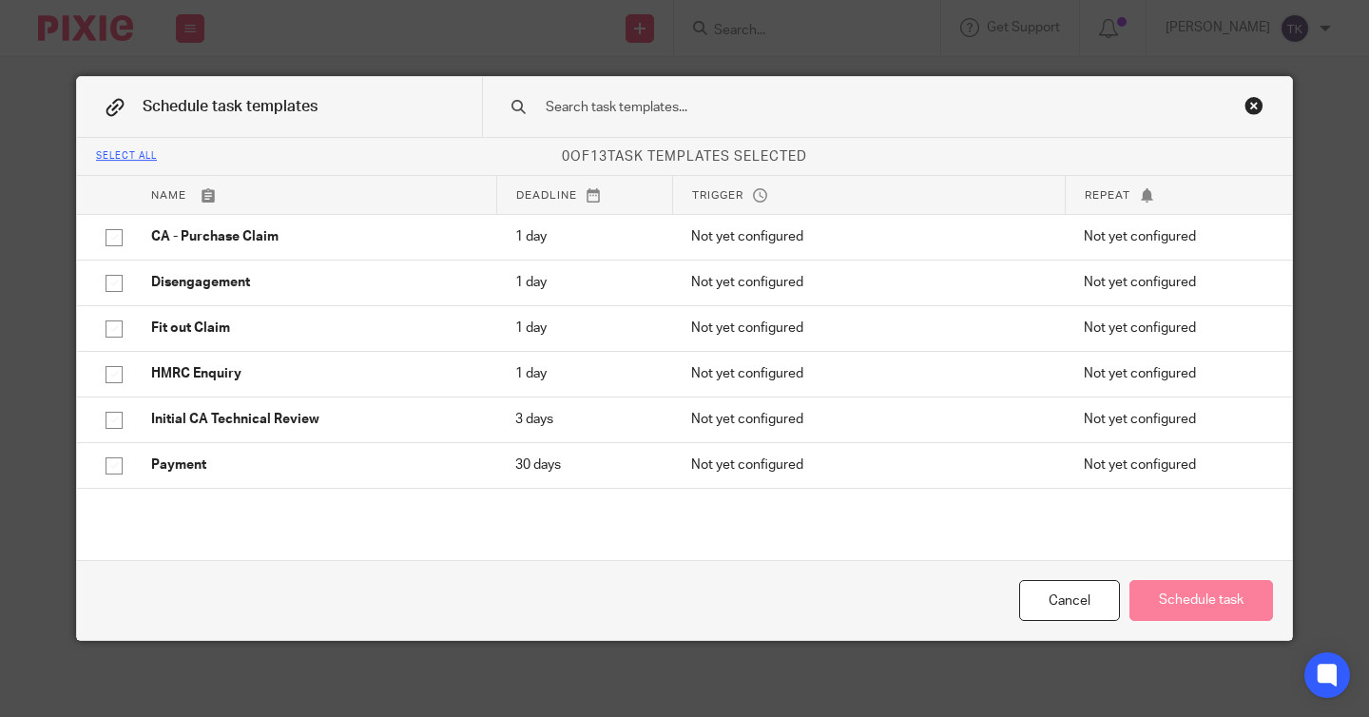
click at [1258, 100] on div "Close this dialog window" at bounding box center [1254, 105] width 19 height 19
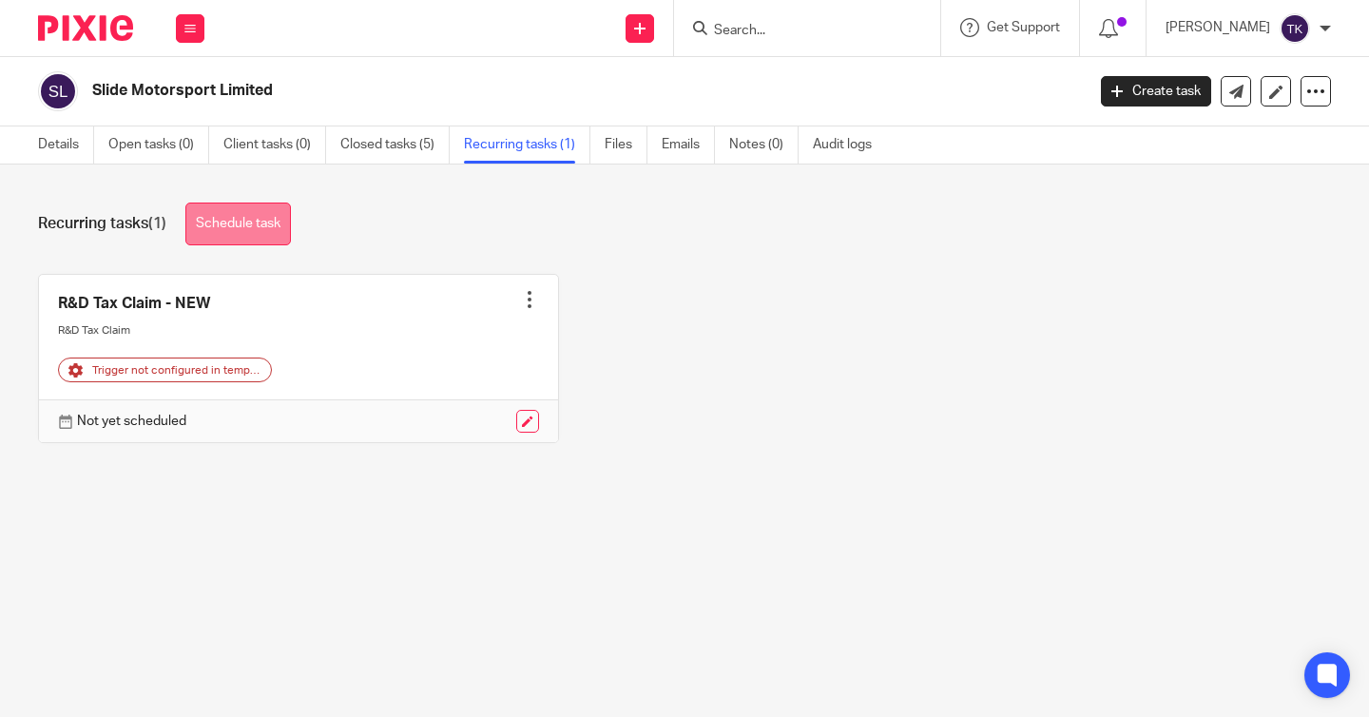
click at [256, 218] on link "Schedule task" at bounding box center [238, 224] width 106 height 43
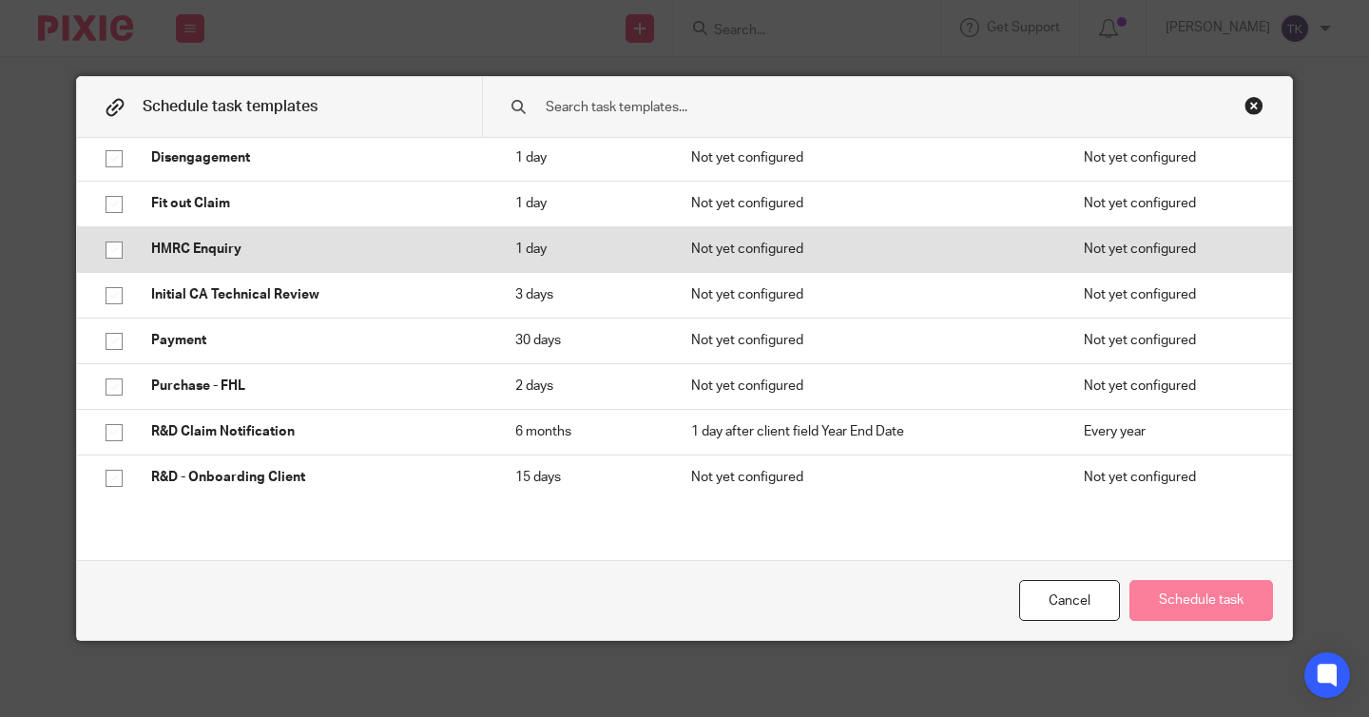
scroll to position [187, 0]
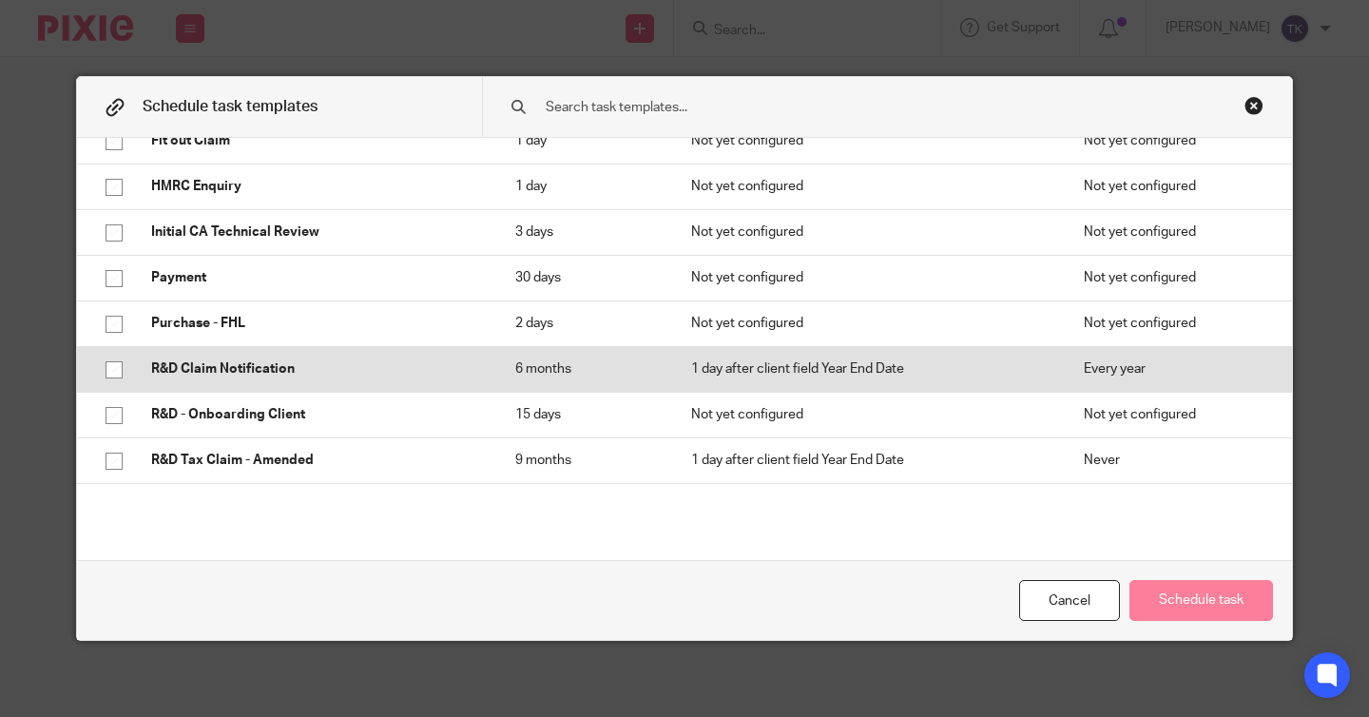
click at [113, 372] on input "checkbox" at bounding box center [114, 370] width 36 height 36
checkbox input "true"
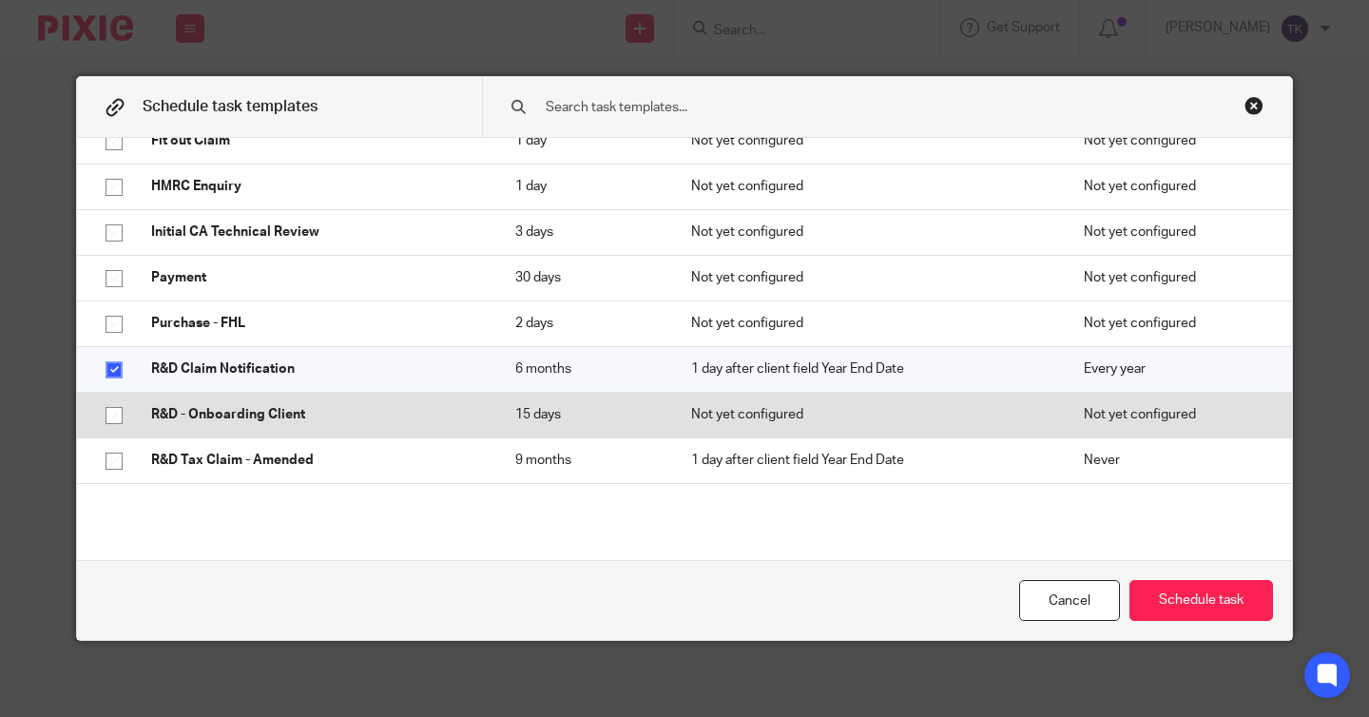
scroll to position [218, 0]
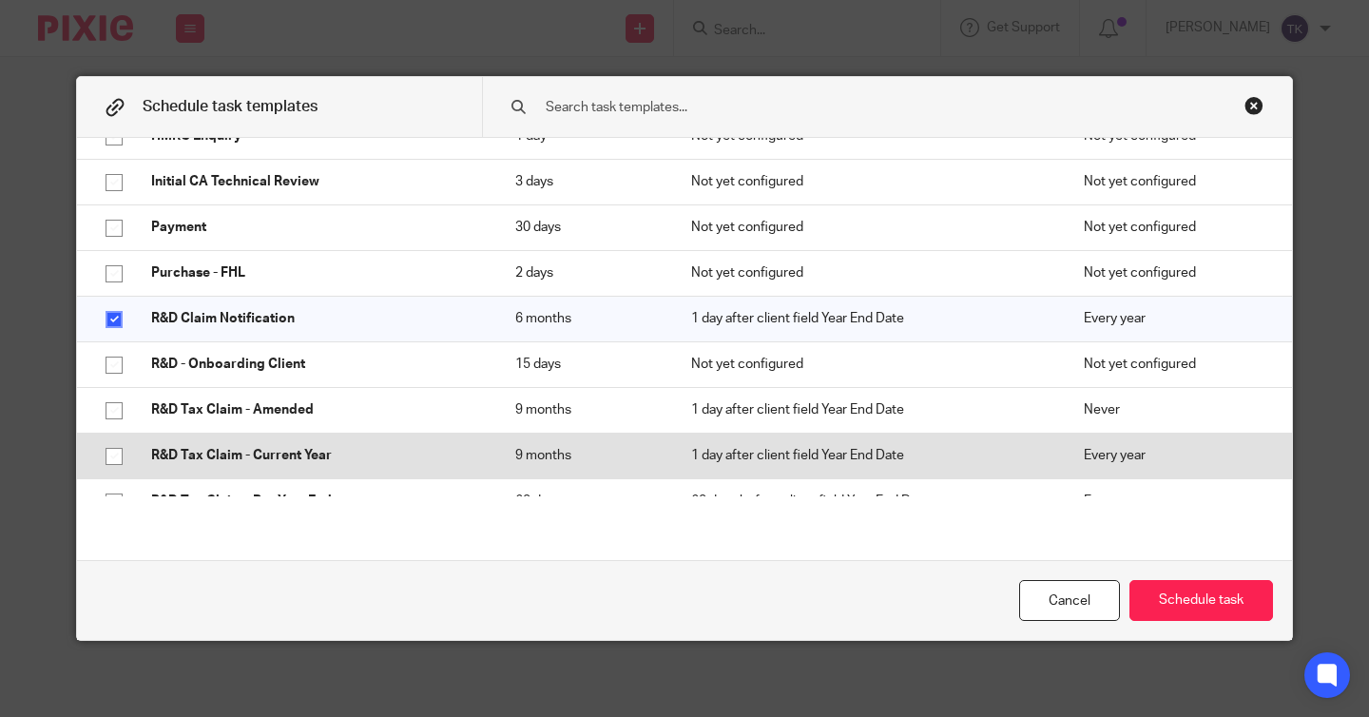
click at [112, 457] on input "checkbox" at bounding box center [114, 456] width 36 height 36
checkbox input "true"
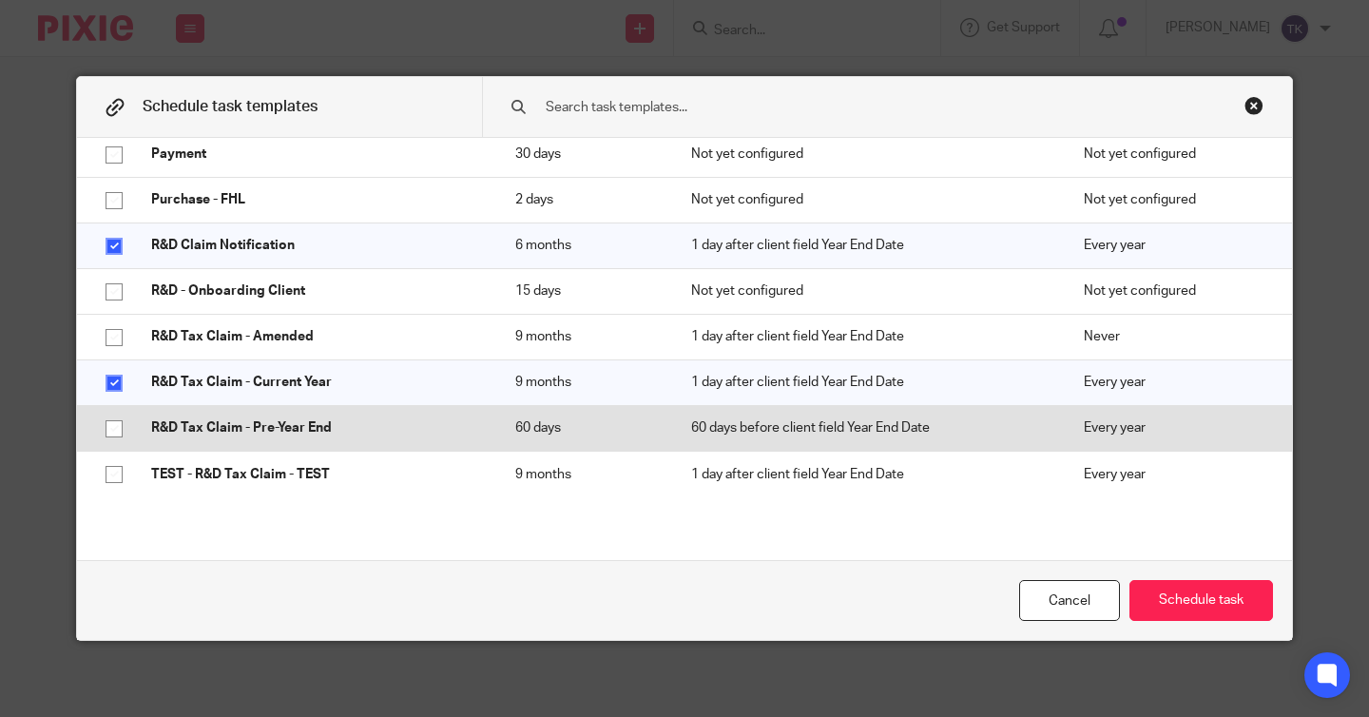
click at [114, 416] on input "checkbox" at bounding box center [114, 429] width 36 height 36
checkbox input "true"
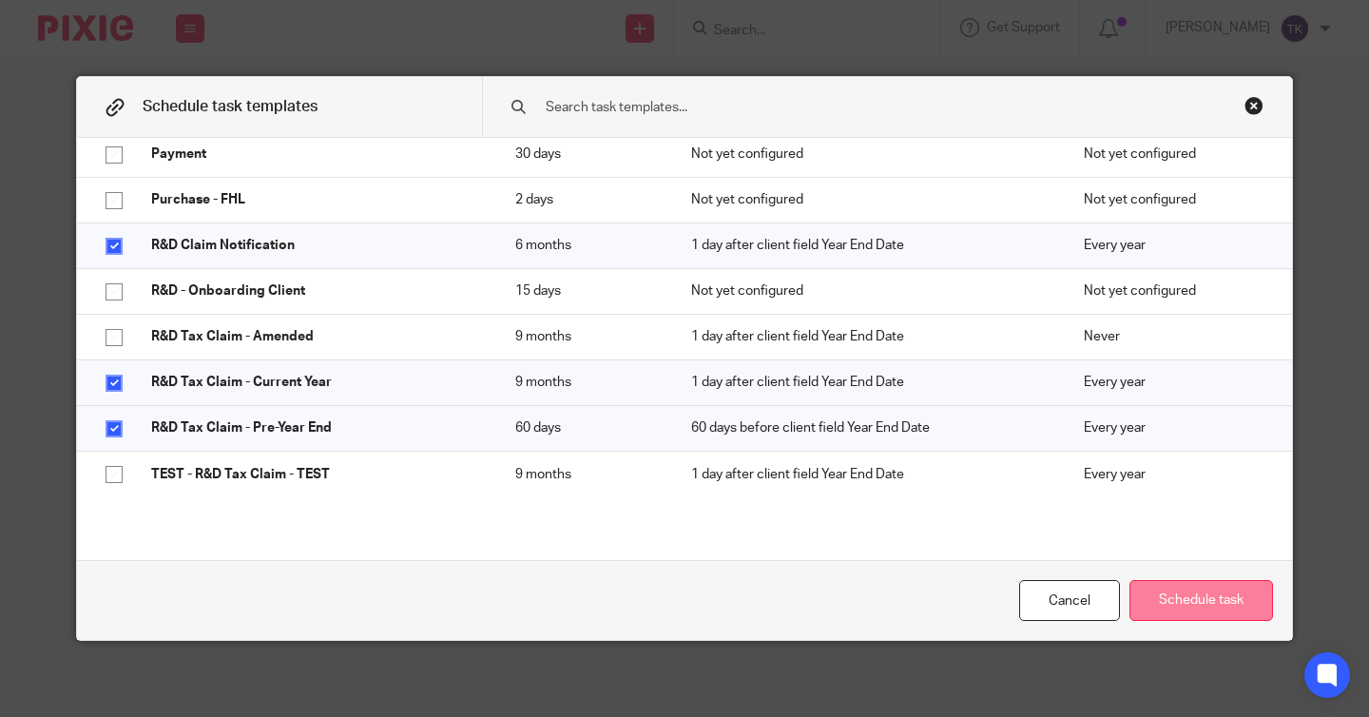
click at [1153, 597] on button "Schedule task" at bounding box center [1202, 600] width 144 height 41
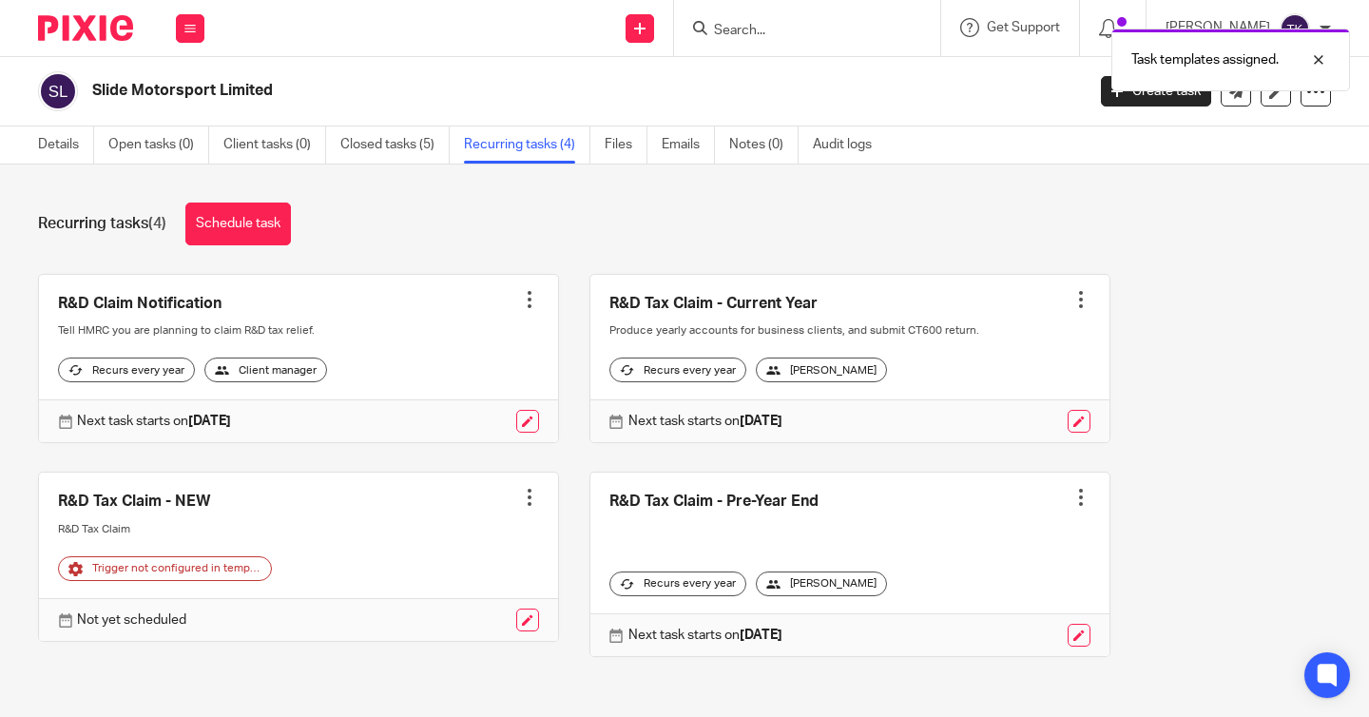
click at [533, 507] on div at bounding box center [529, 497] width 19 height 19
click at [477, 641] on span "Cancel schedule" at bounding box center [443, 634] width 100 height 13
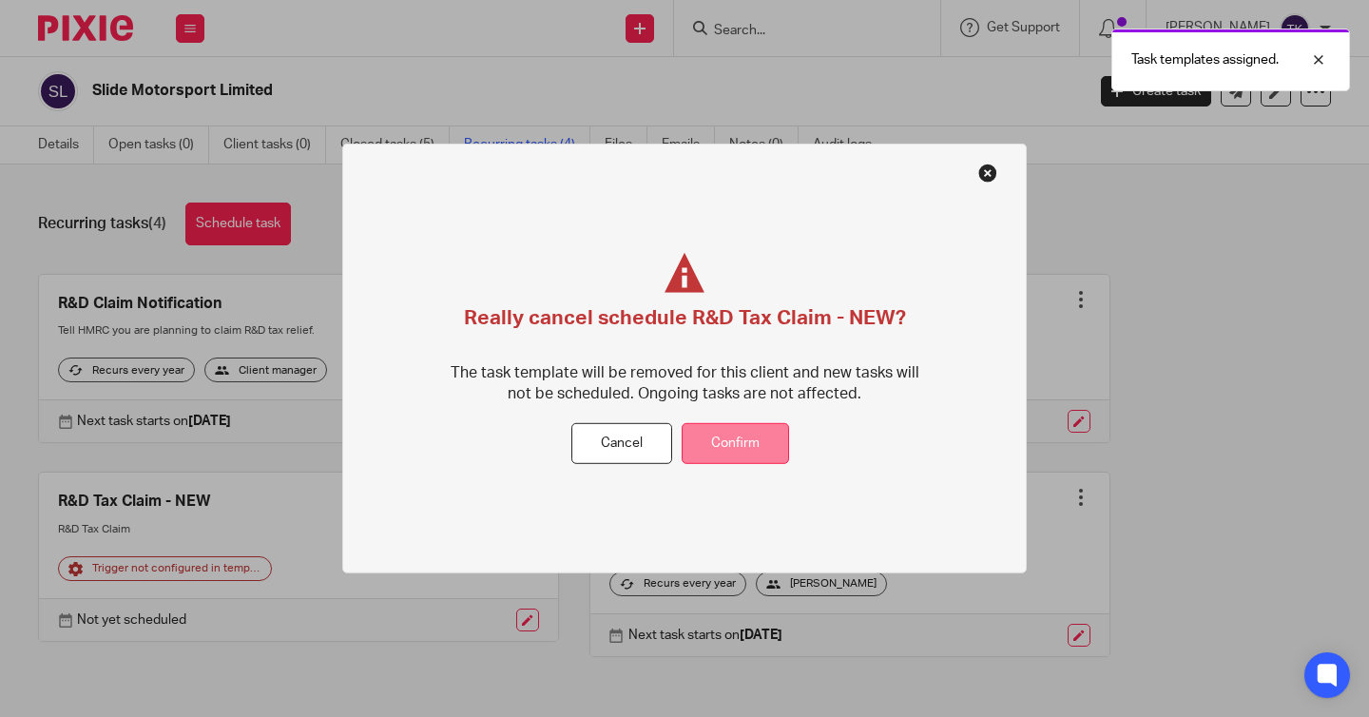
click at [733, 439] on button "Confirm" at bounding box center [735, 443] width 107 height 41
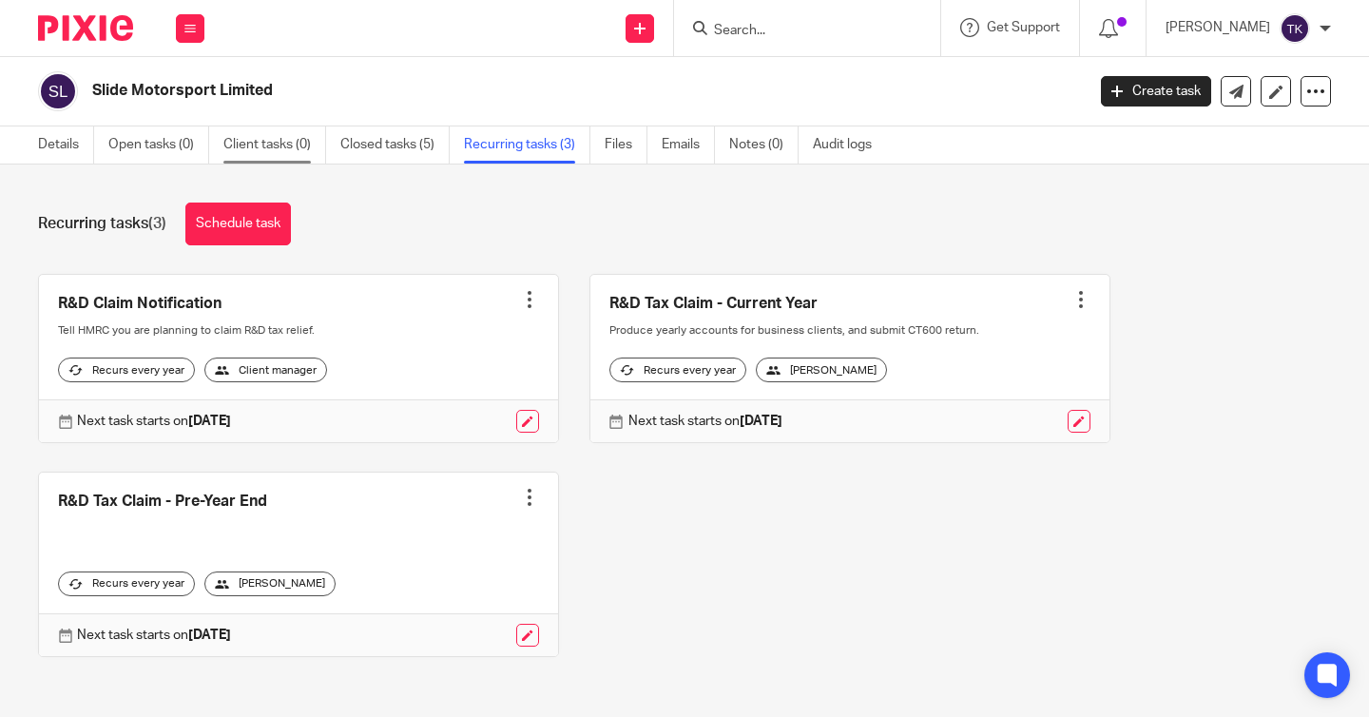
click at [270, 154] on link "Client tasks (0)" at bounding box center [274, 144] width 103 height 37
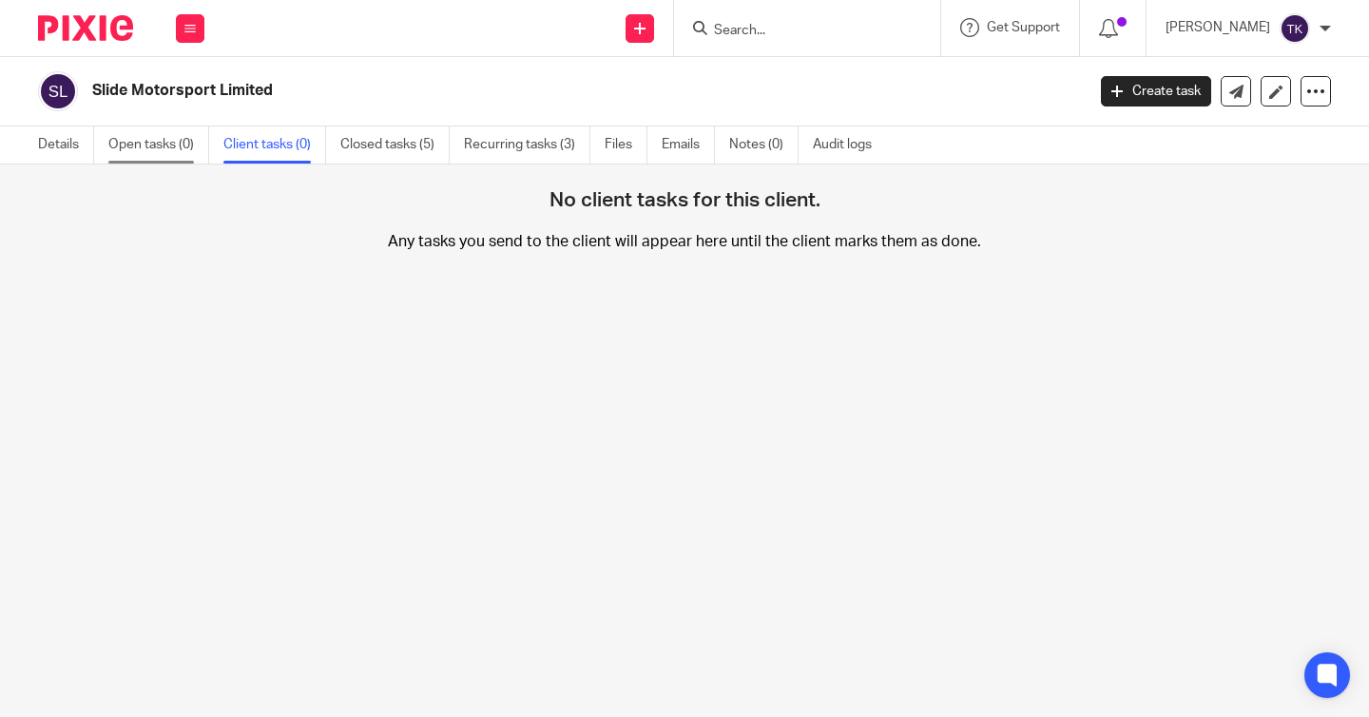
click at [190, 158] on link "Open tasks (0)" at bounding box center [158, 144] width 101 height 37
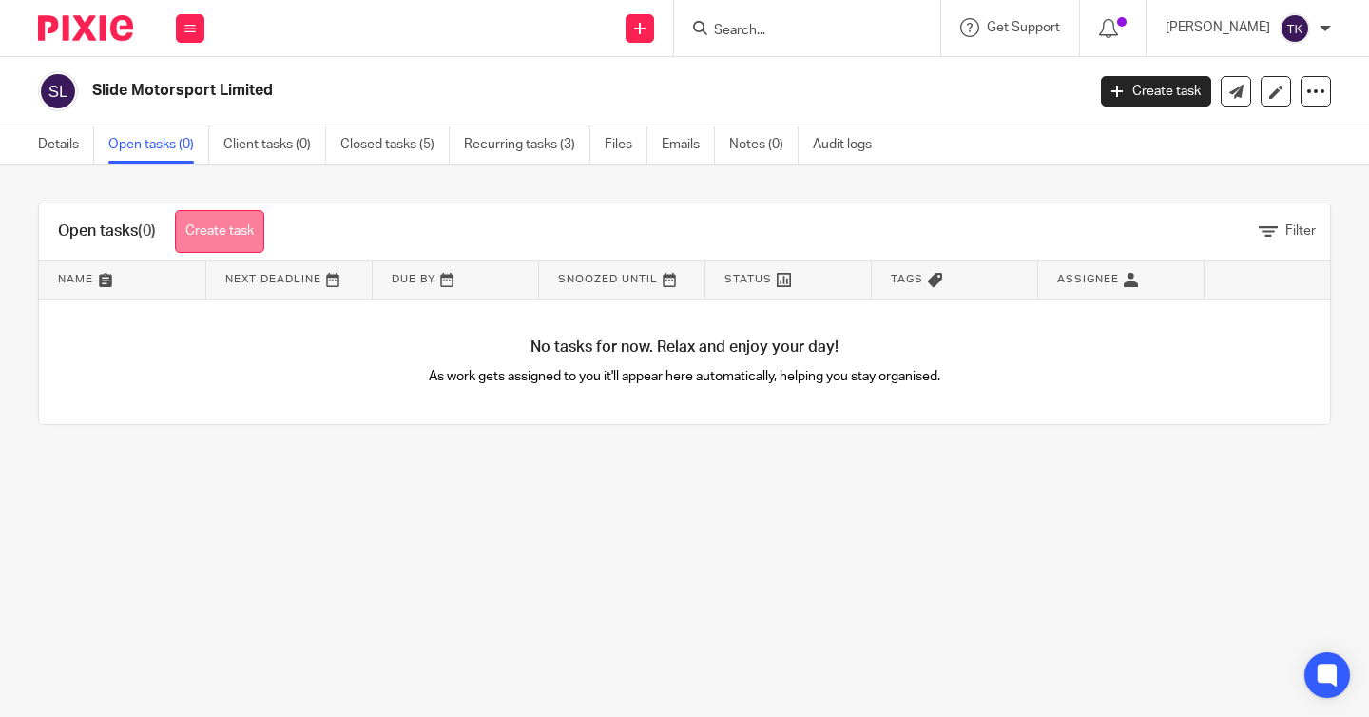
click at [233, 228] on link "Create task" at bounding box center [219, 231] width 89 height 43
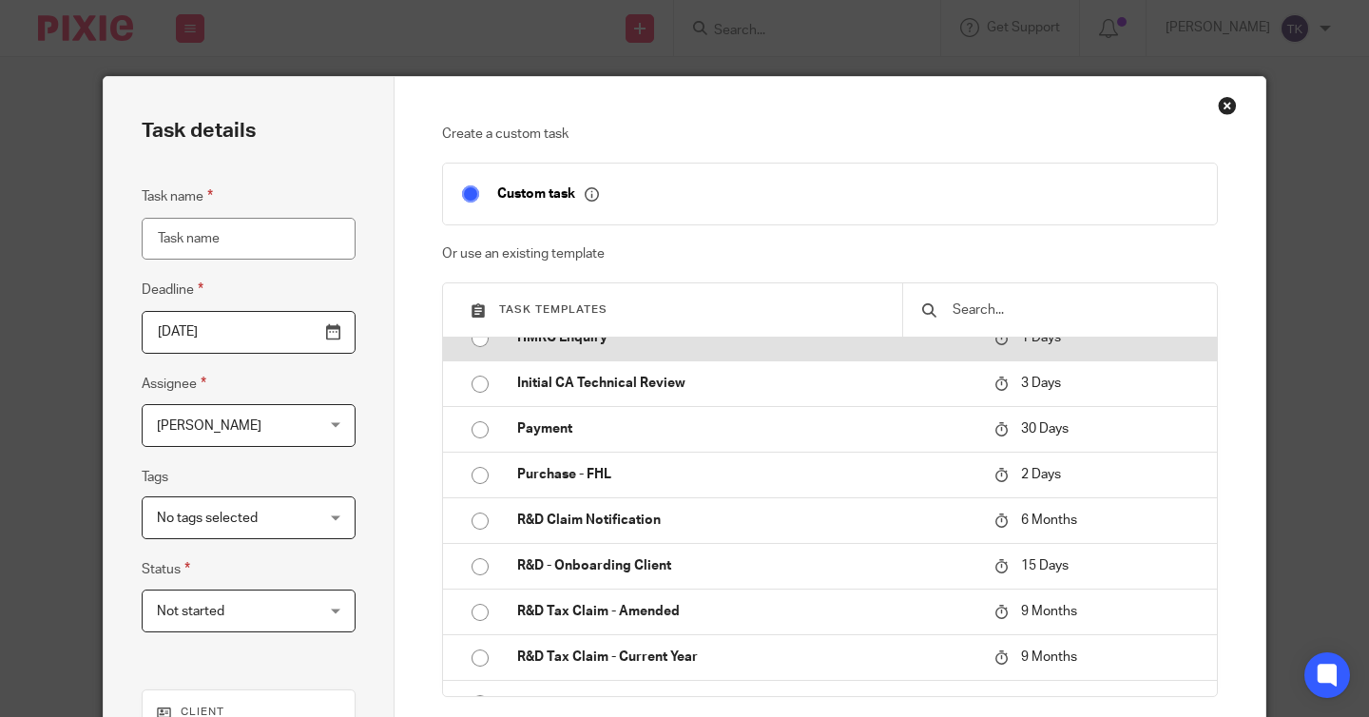
scroll to position [281, 0]
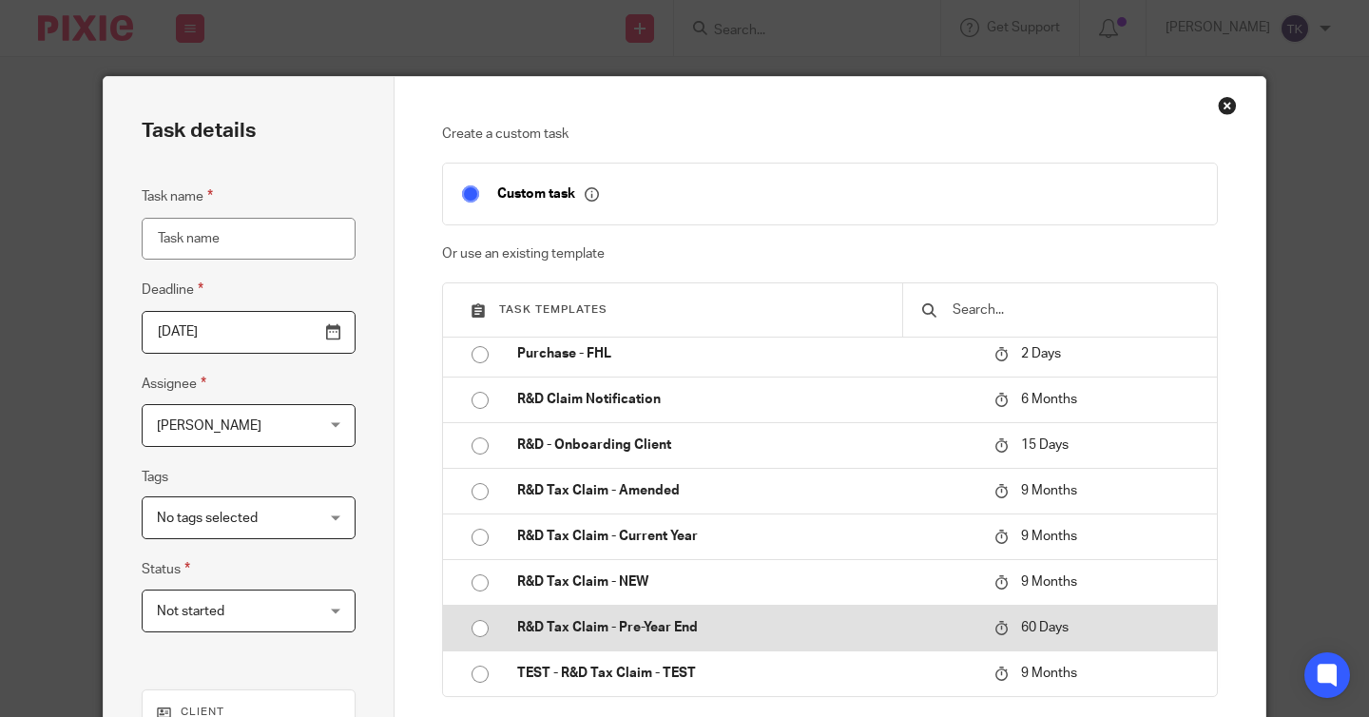
click at [591, 612] on td "R&D Tax Claim - Pre-Year End" at bounding box center [741, 628] width 487 height 46
type input "[DATE]"
type input "R&D Tax Claim - Pre-Year End"
checkbox input "false"
radio input "true"
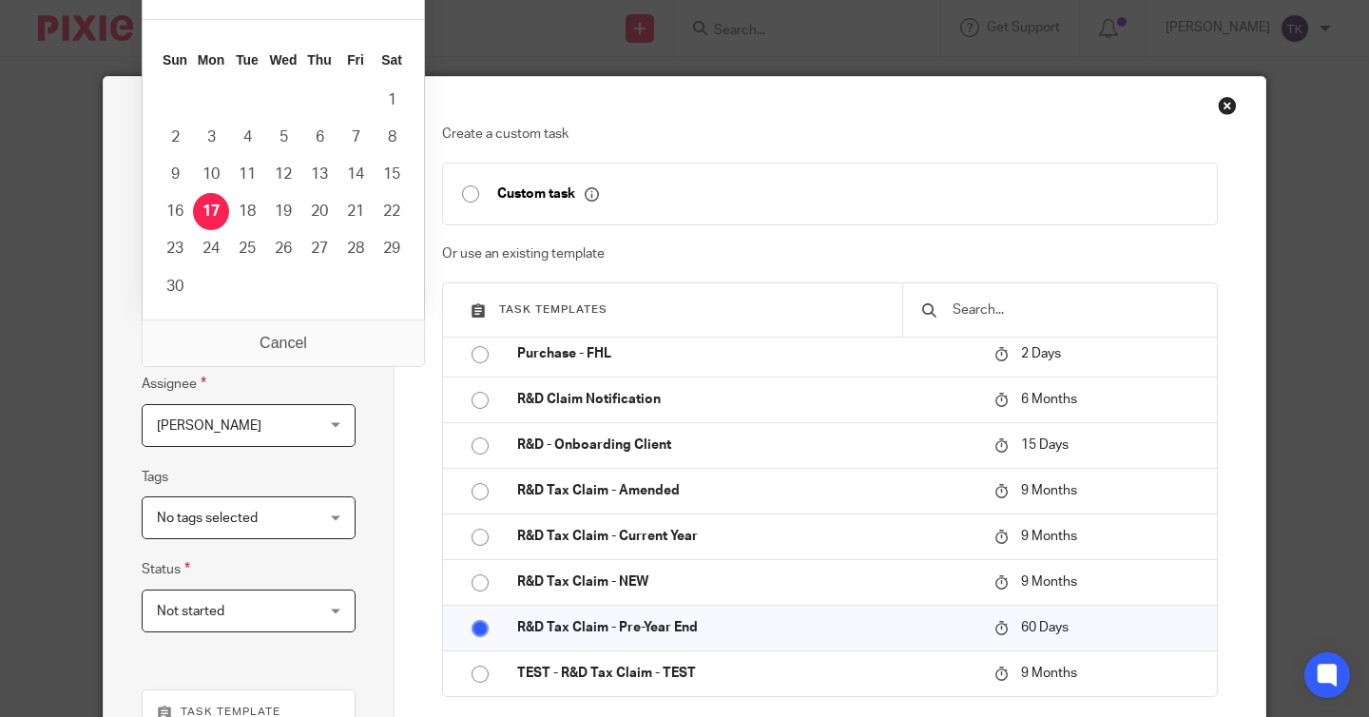
click at [335, 344] on input "[DATE]" at bounding box center [249, 332] width 214 height 43
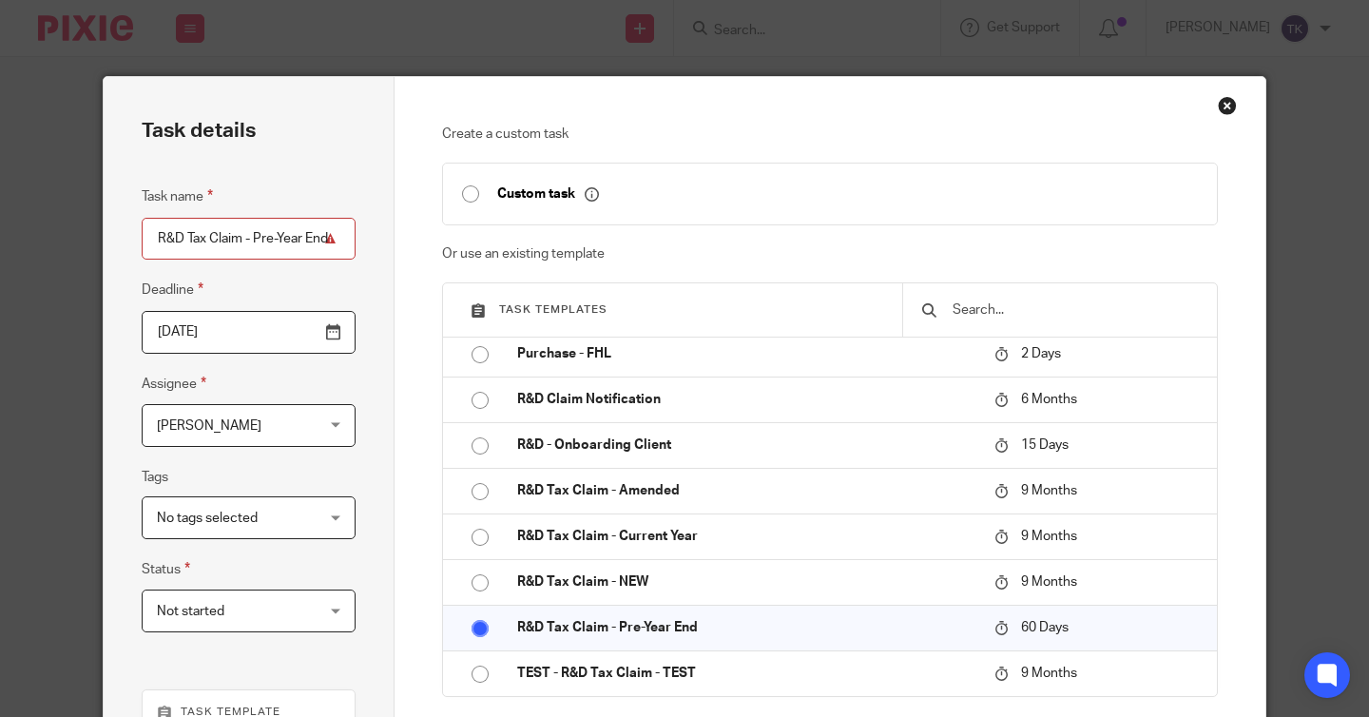
click at [329, 345] on input "[DATE]" at bounding box center [249, 332] width 214 height 43
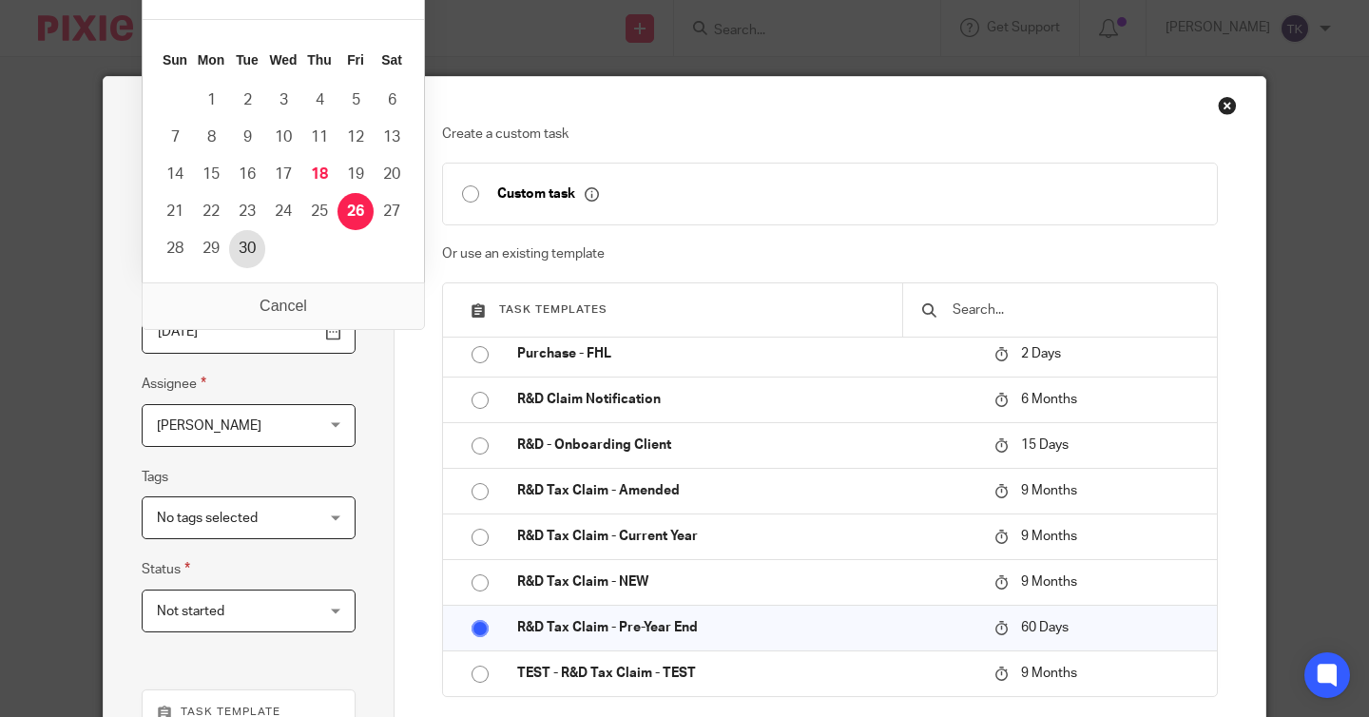
type input "2025-09-30"
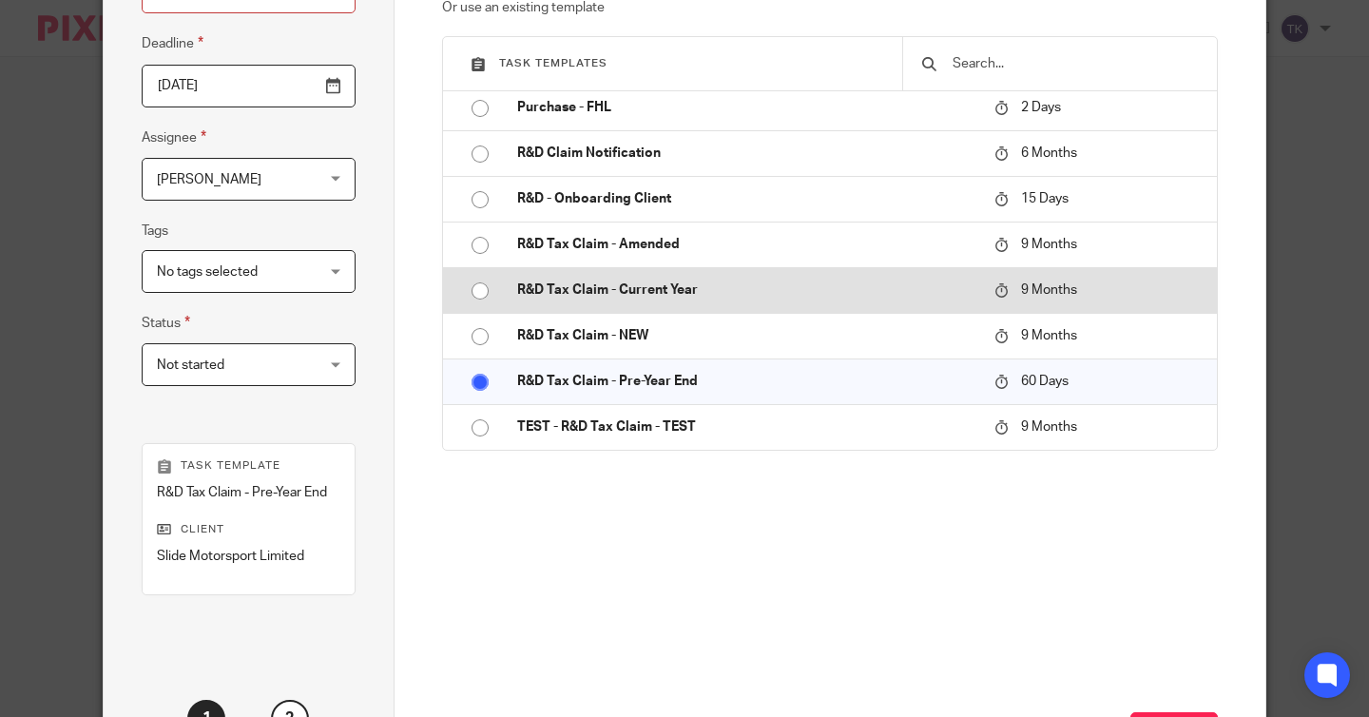
scroll to position [409, 0]
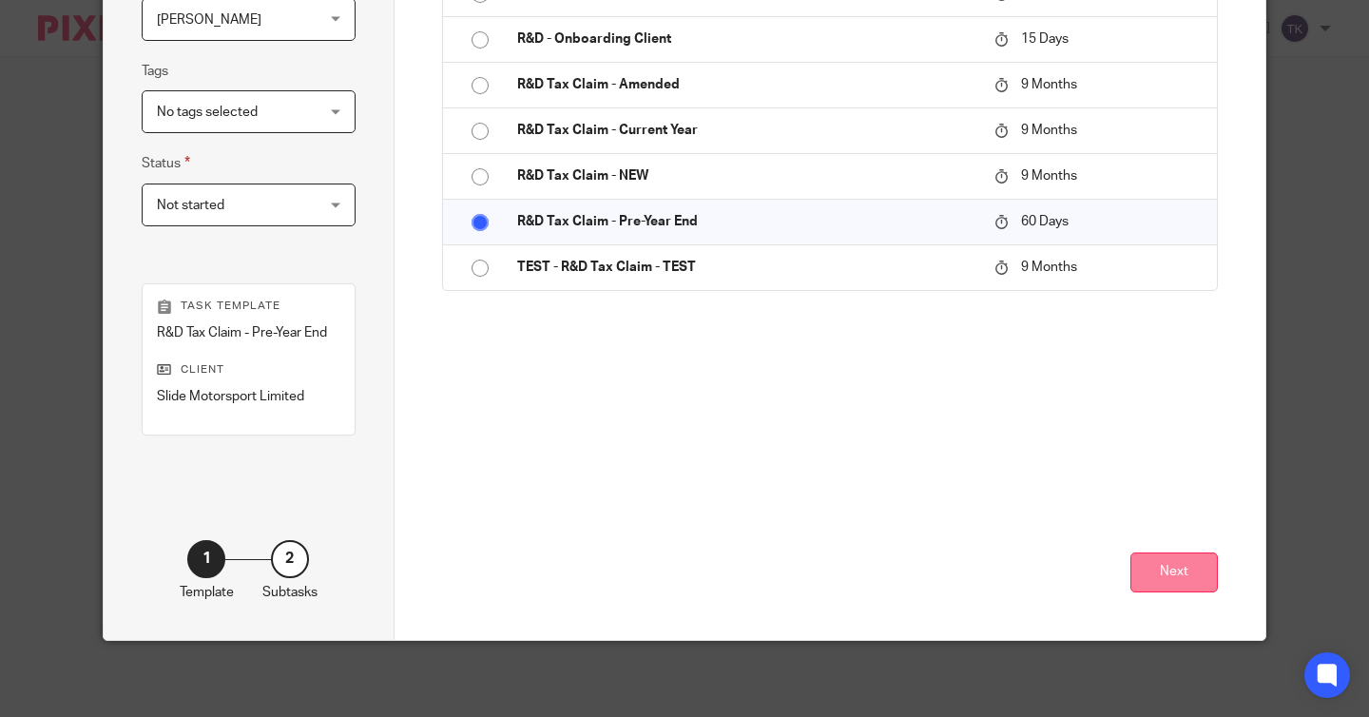
click at [1160, 582] on button "Next" at bounding box center [1174, 572] width 87 height 41
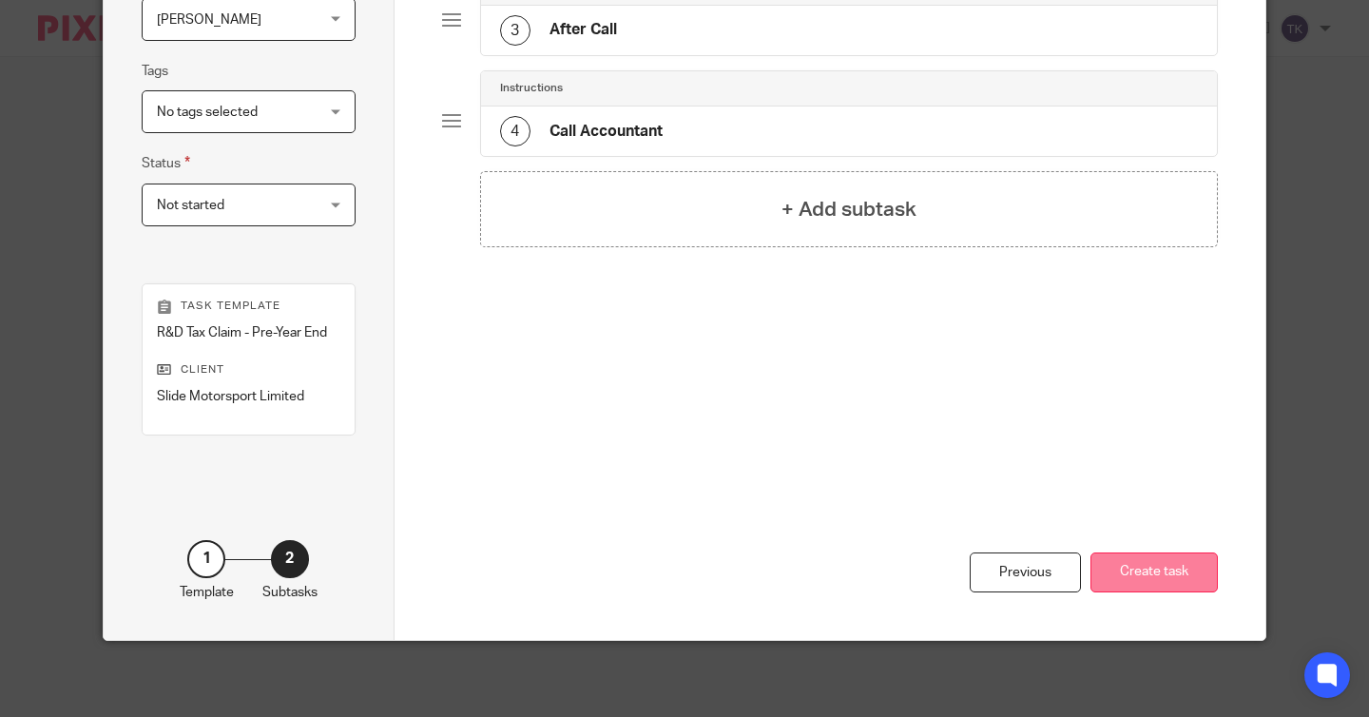
click at [1179, 573] on button "Create task" at bounding box center [1154, 572] width 127 height 41
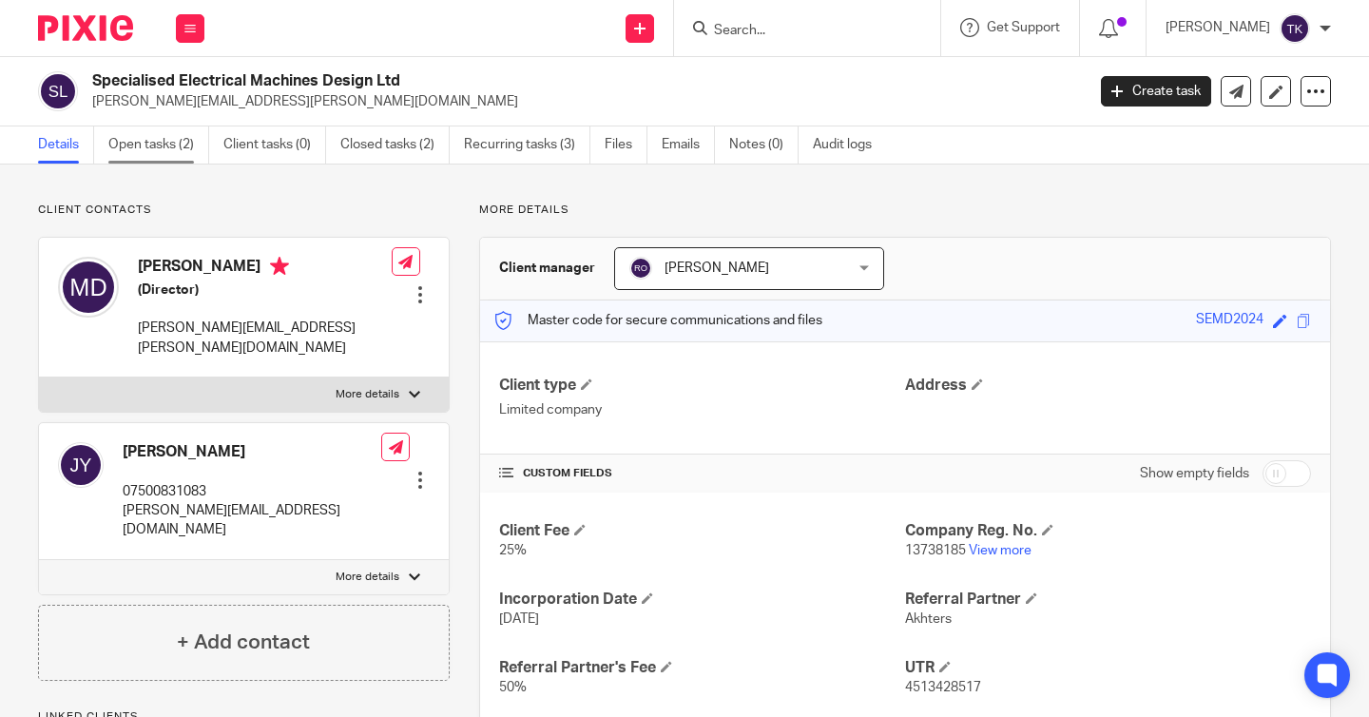
click at [175, 138] on link "Open tasks (2)" at bounding box center [158, 144] width 101 height 37
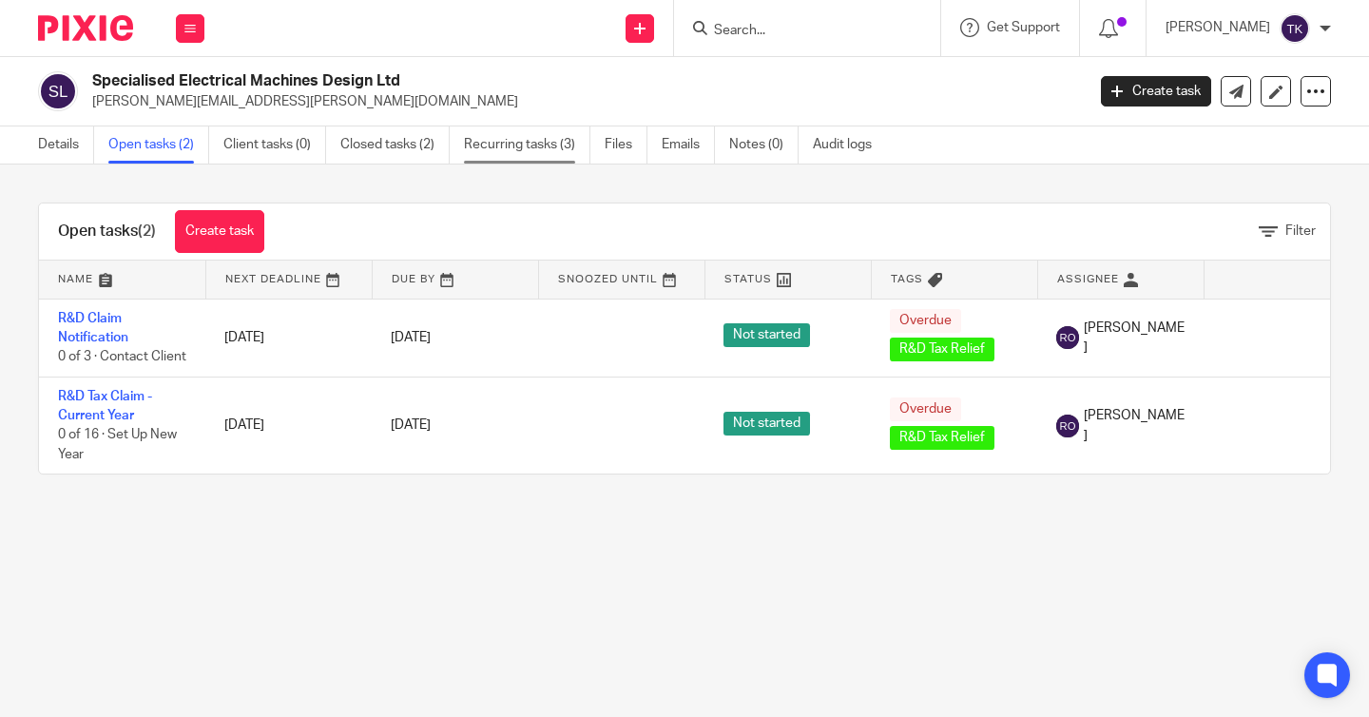
click at [501, 146] on link "Recurring tasks (3)" at bounding box center [527, 144] width 126 height 37
click at [540, 142] on link "Recurring tasks (3)" at bounding box center [527, 144] width 126 height 37
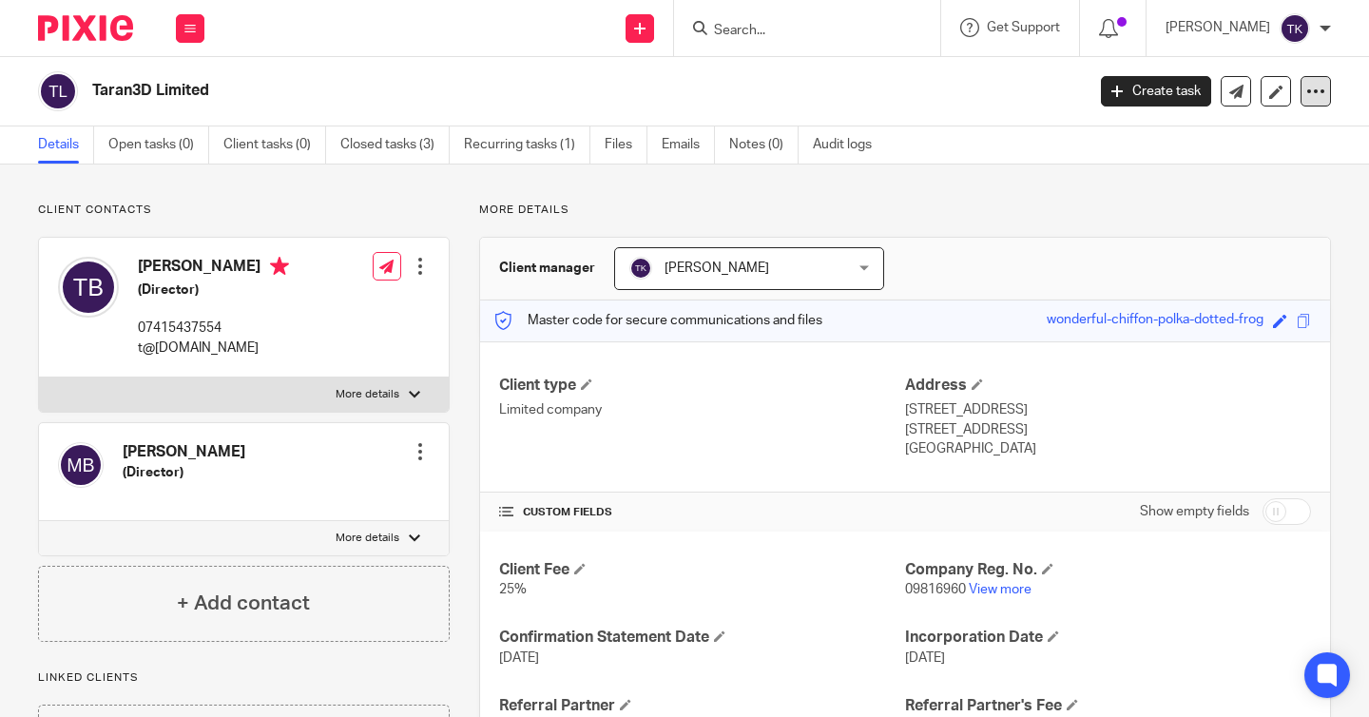
click at [1307, 94] on icon at bounding box center [1316, 91] width 19 height 19
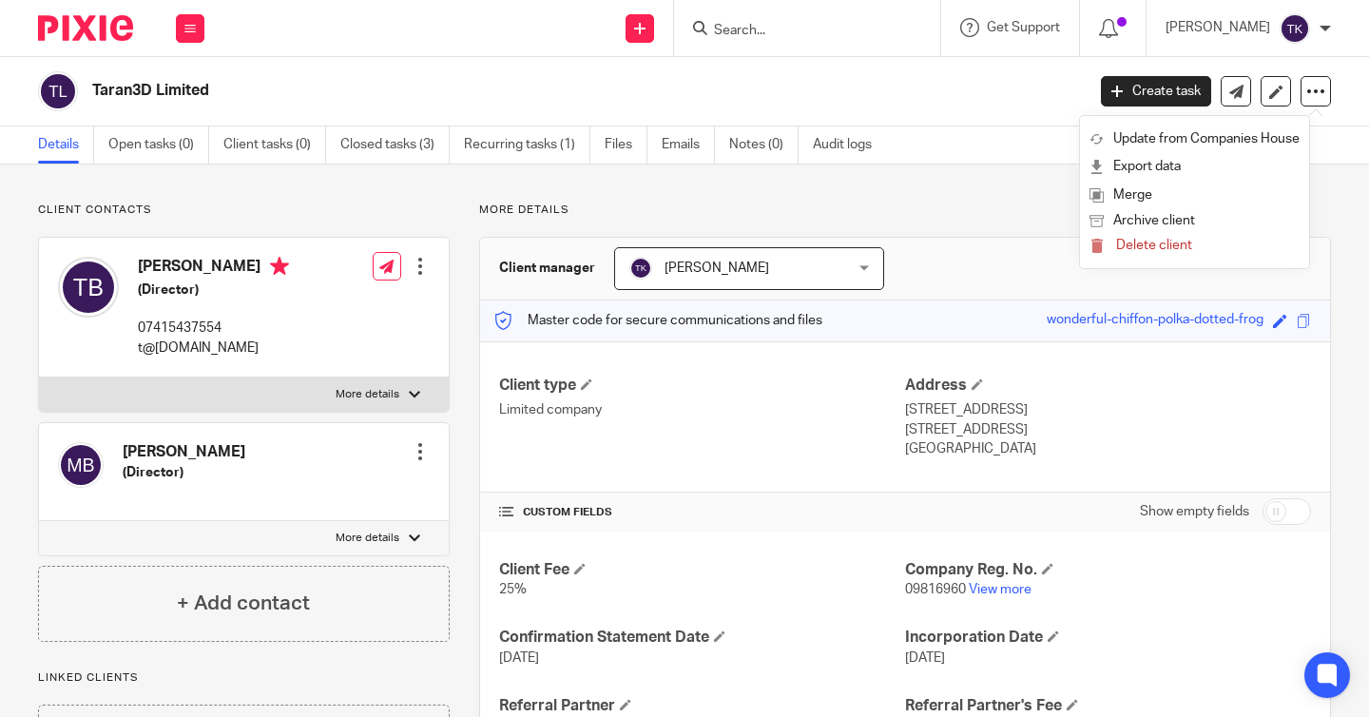
click at [716, 68] on div "Taran3D Limited Create task Update from Companies House Export data Merge Archi…" at bounding box center [684, 91] width 1369 height 69
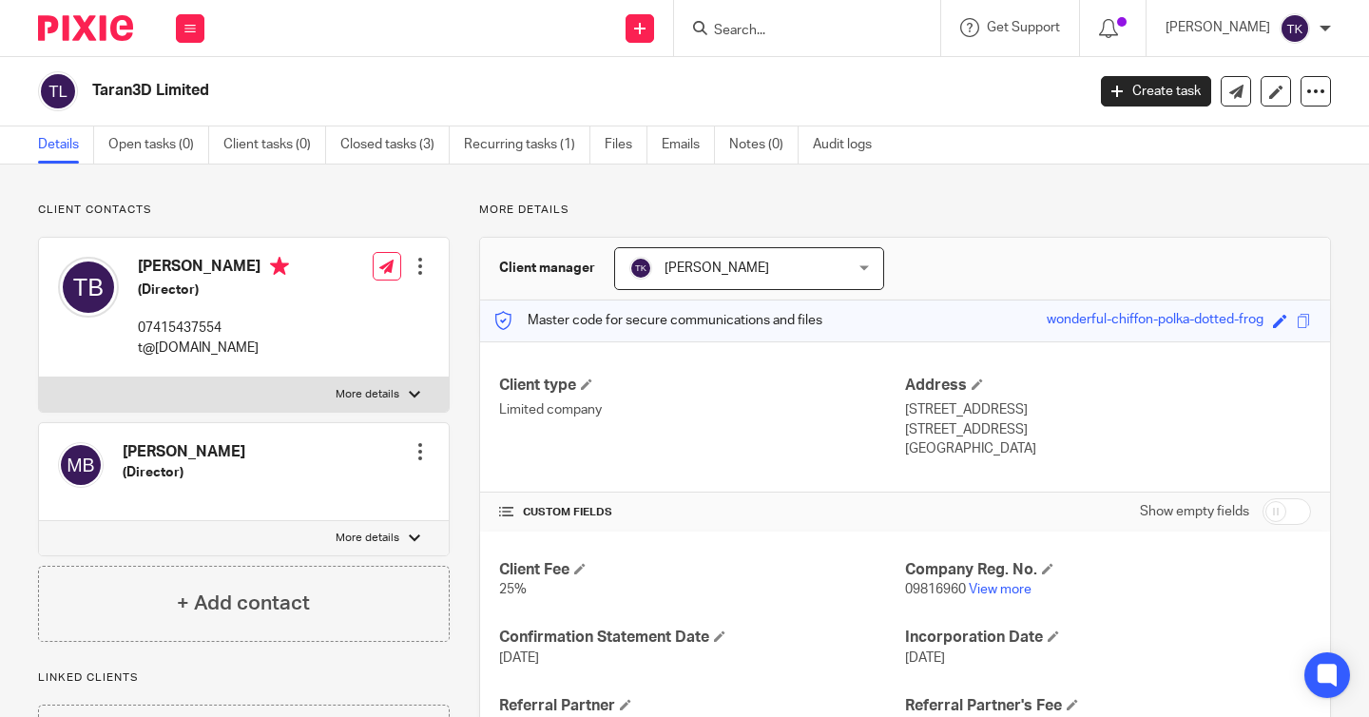
drag, startPoint x: 283, startPoint y: 267, endPoint x: 142, endPoint y: 268, distance: 141.7
click at [142, 268] on h4 "[PERSON_NAME]" at bounding box center [213, 269] width 151 height 24
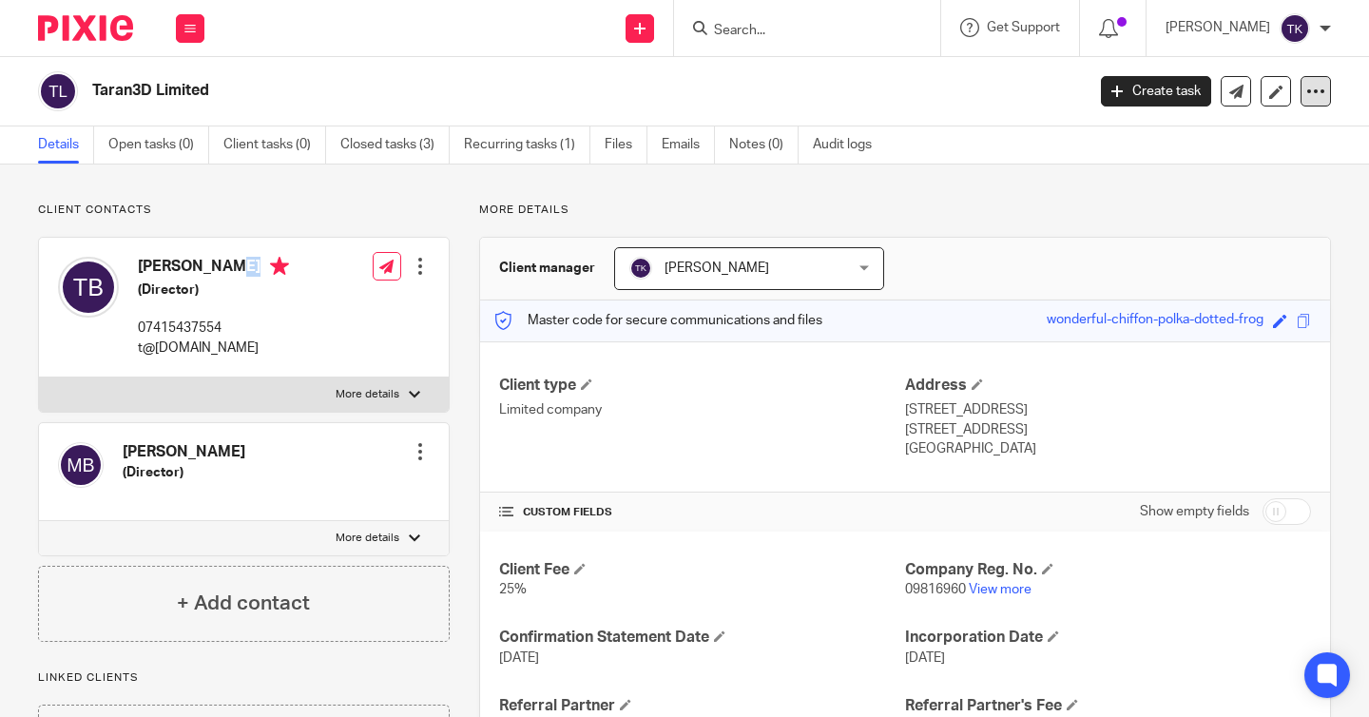
click at [1313, 103] on div at bounding box center [1316, 91] width 30 height 30
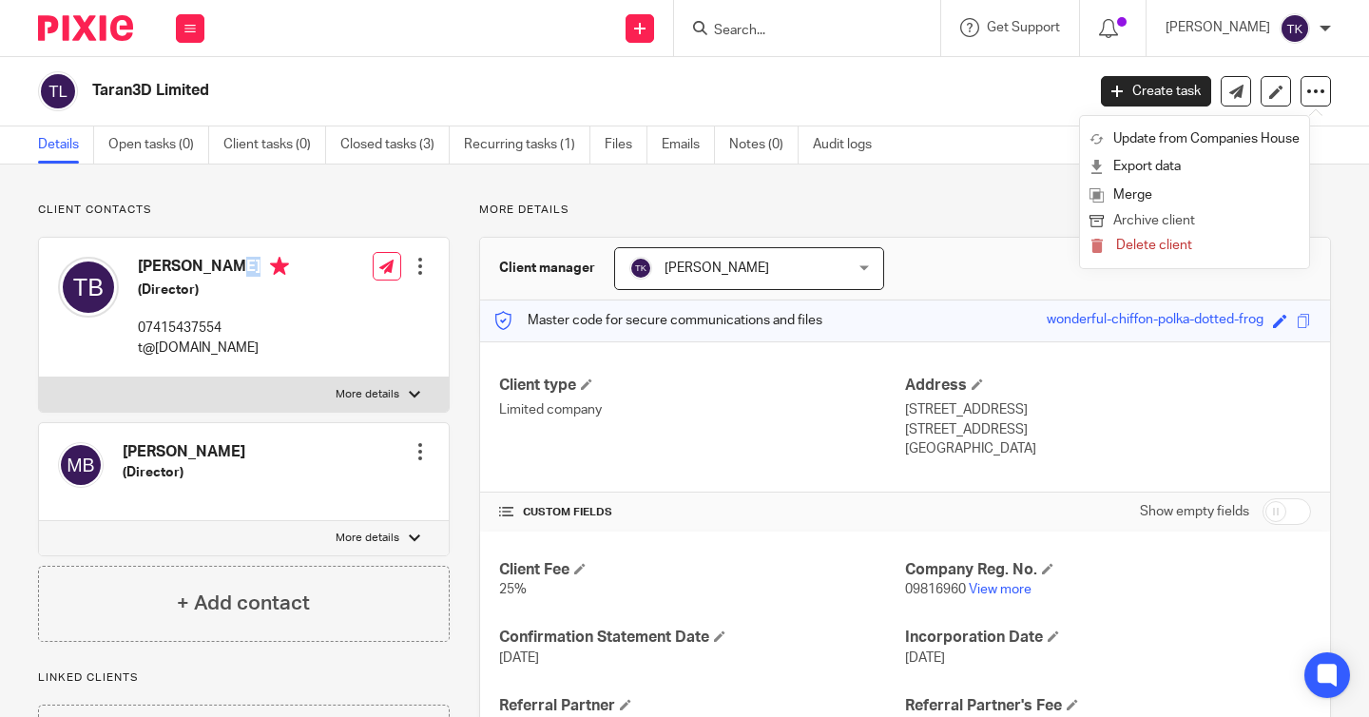
click at [1202, 223] on button "Archive client" at bounding box center [1195, 221] width 210 height 25
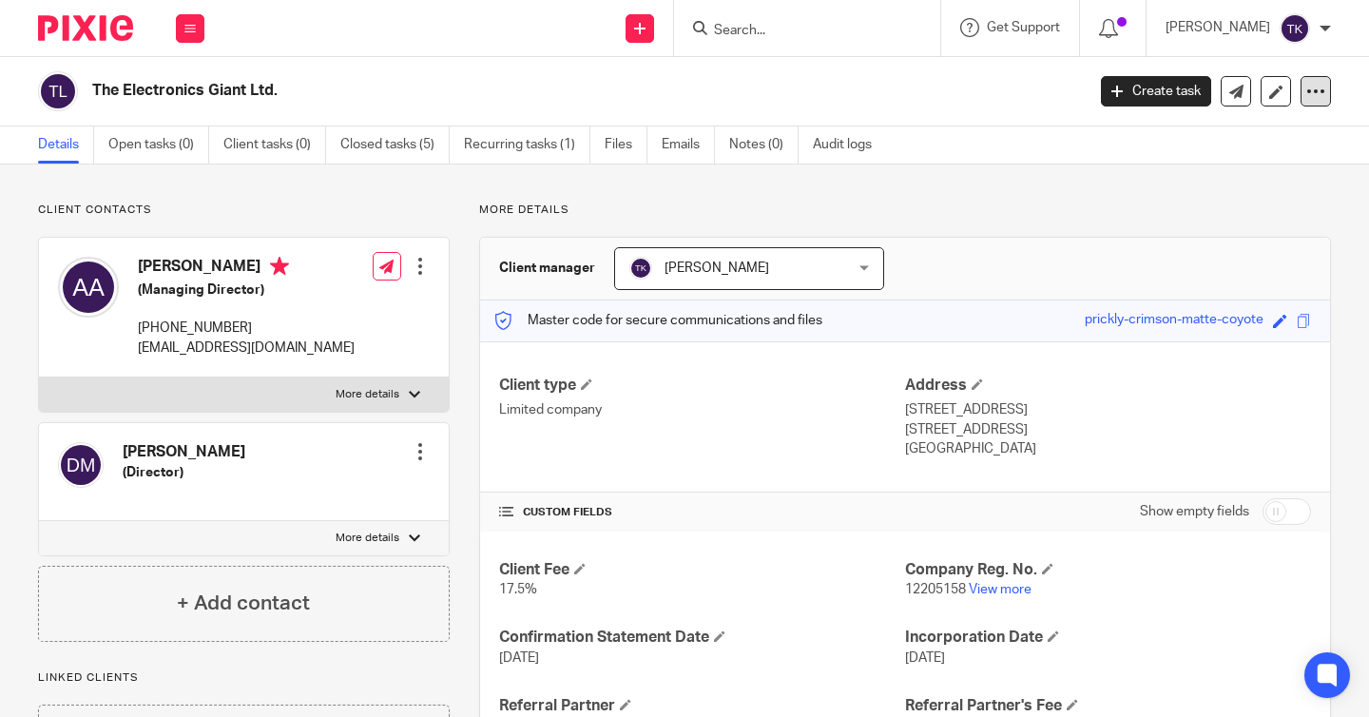
click at [1308, 91] on icon at bounding box center [1316, 91] width 19 height 19
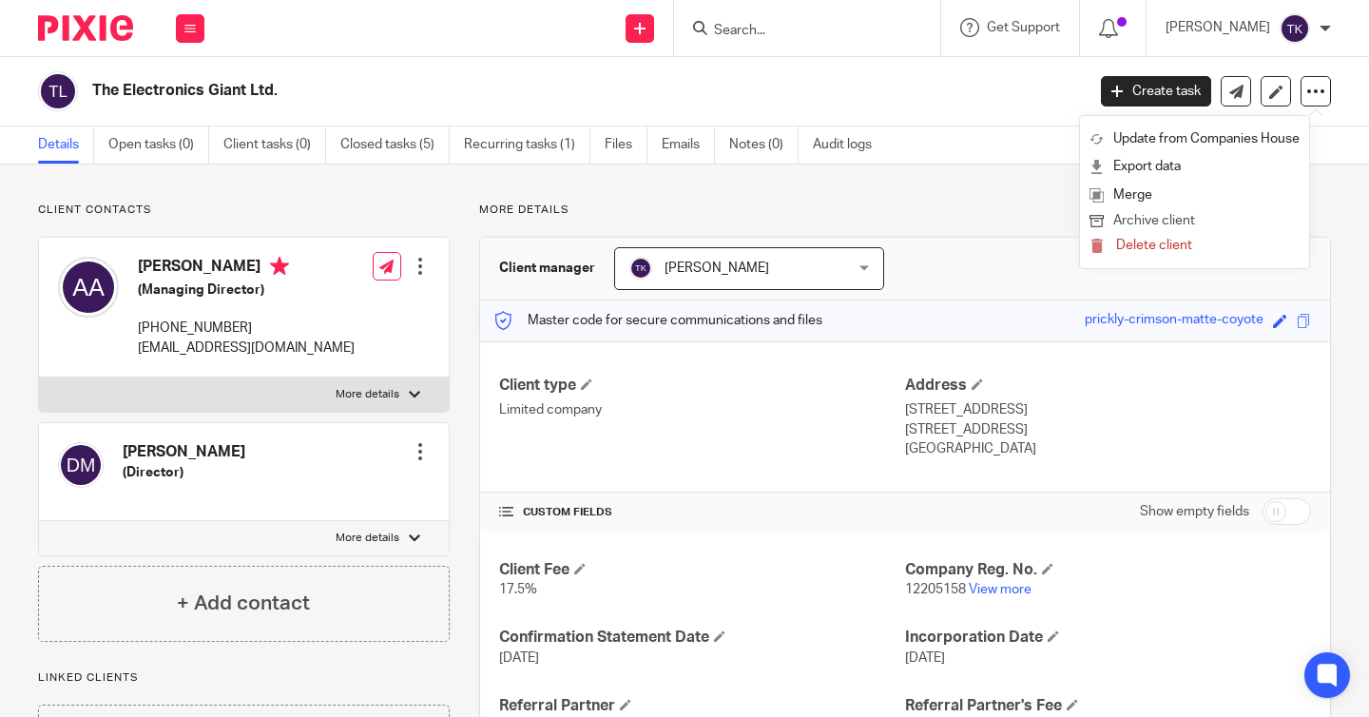
click at [1194, 229] on button "Archive client" at bounding box center [1195, 221] width 210 height 25
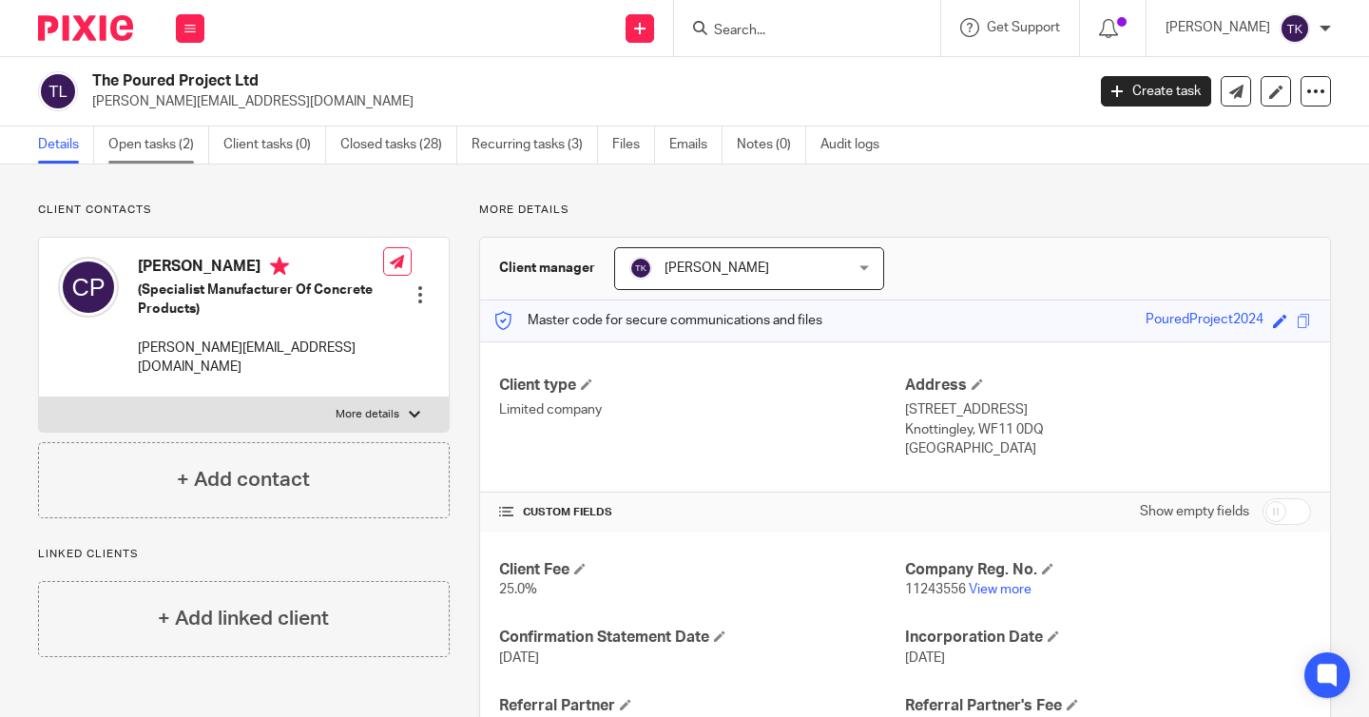
click at [163, 141] on link "Open tasks (2)" at bounding box center [158, 144] width 101 height 37
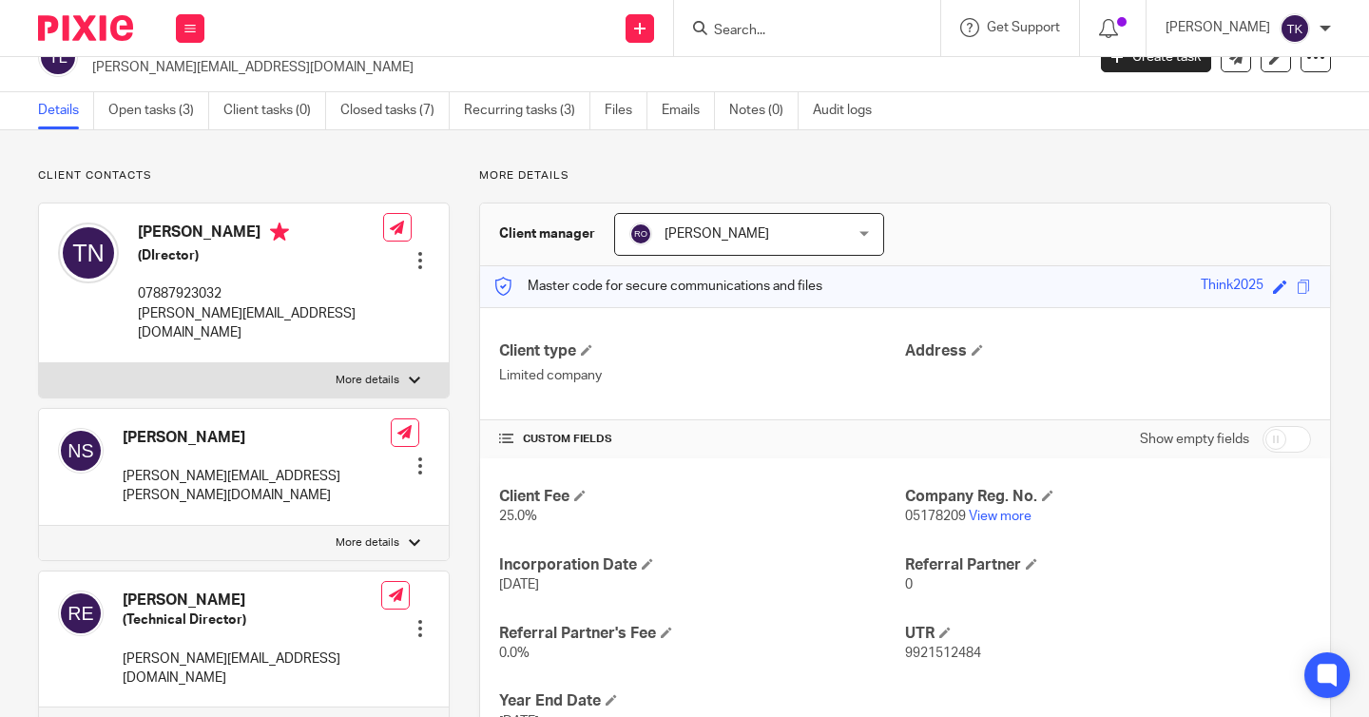
scroll to position [35, 0]
click at [497, 113] on link "Recurring tasks (3)" at bounding box center [527, 109] width 126 height 37
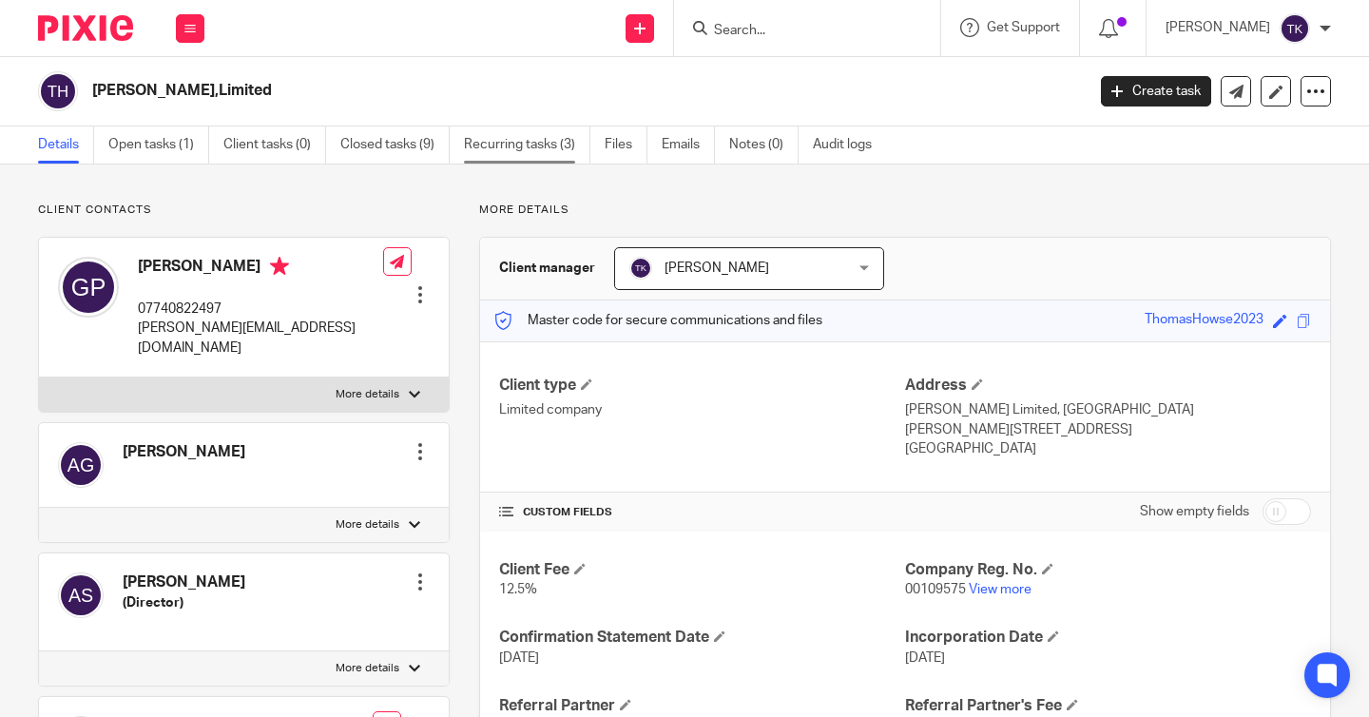
click at [542, 152] on link "Recurring tasks (3)" at bounding box center [527, 144] width 126 height 37
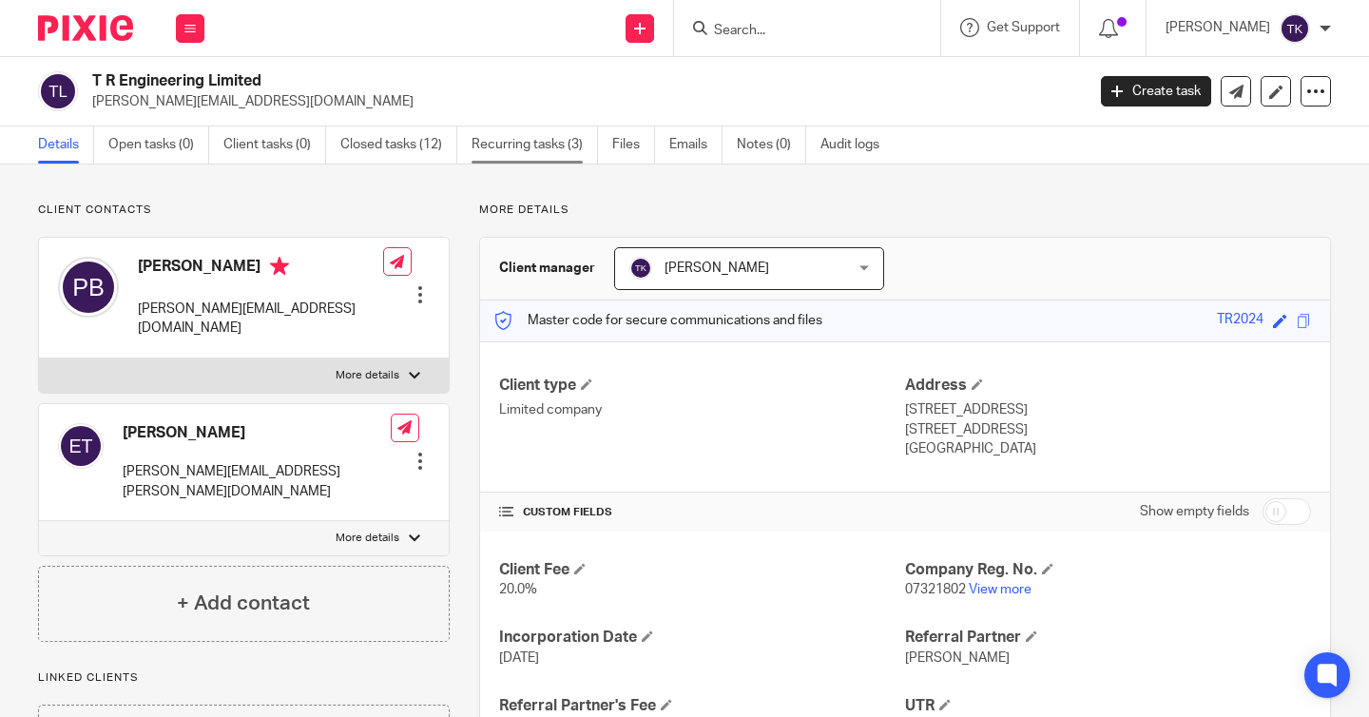
click at [521, 142] on link "Recurring tasks (3)" at bounding box center [535, 144] width 126 height 37
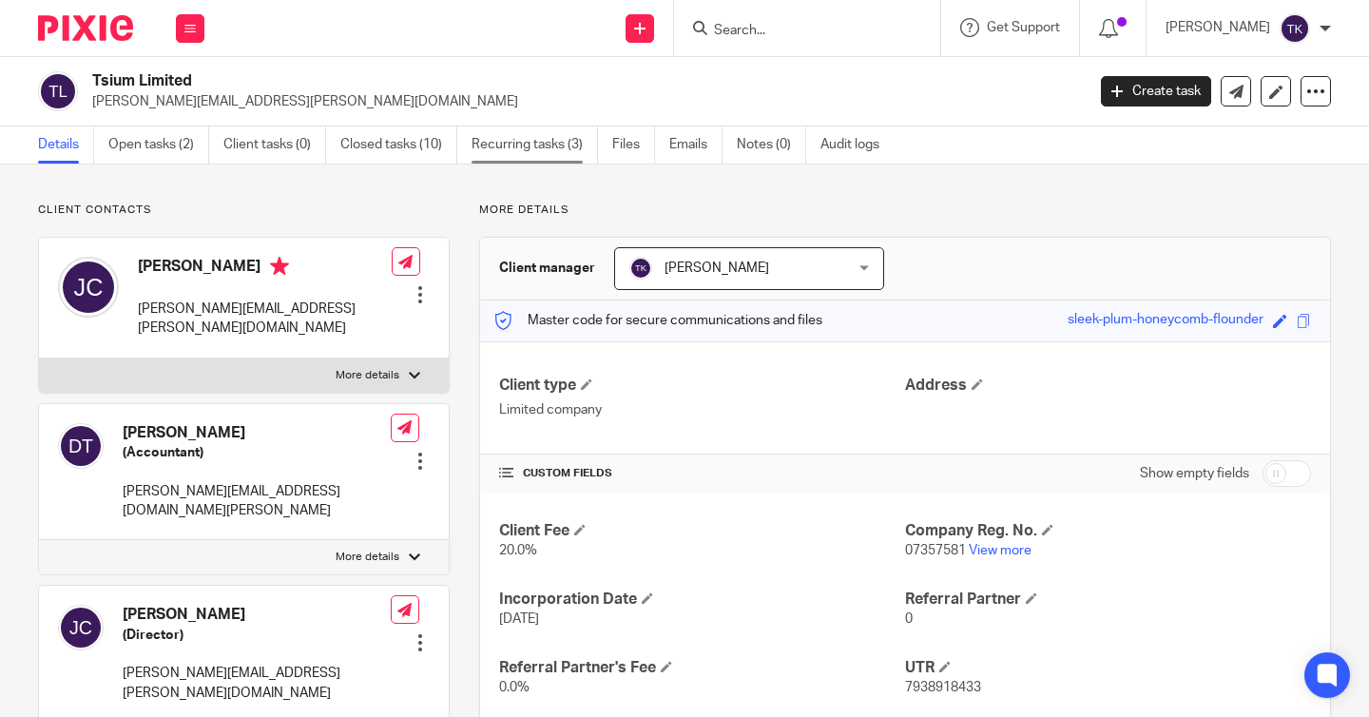
click at [538, 138] on link "Recurring tasks (3)" at bounding box center [535, 144] width 126 height 37
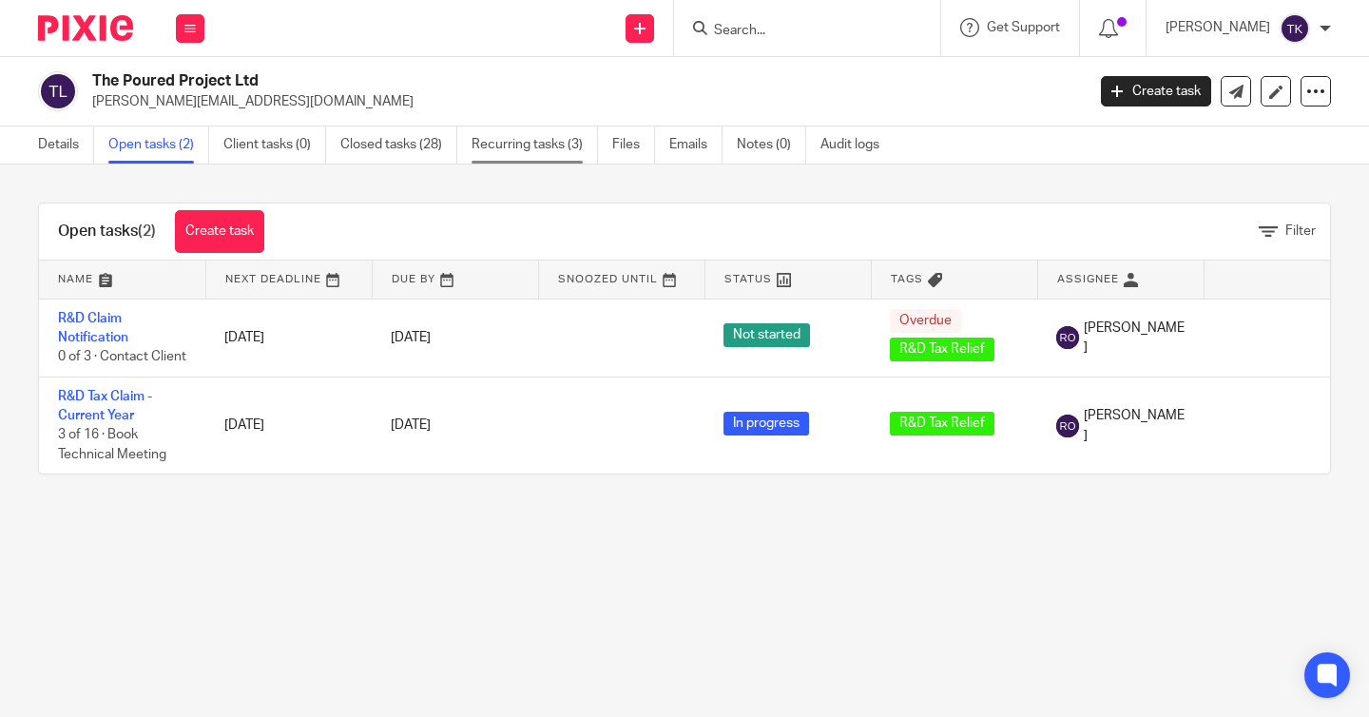
click at [569, 142] on link "Recurring tasks (3)" at bounding box center [535, 144] width 126 height 37
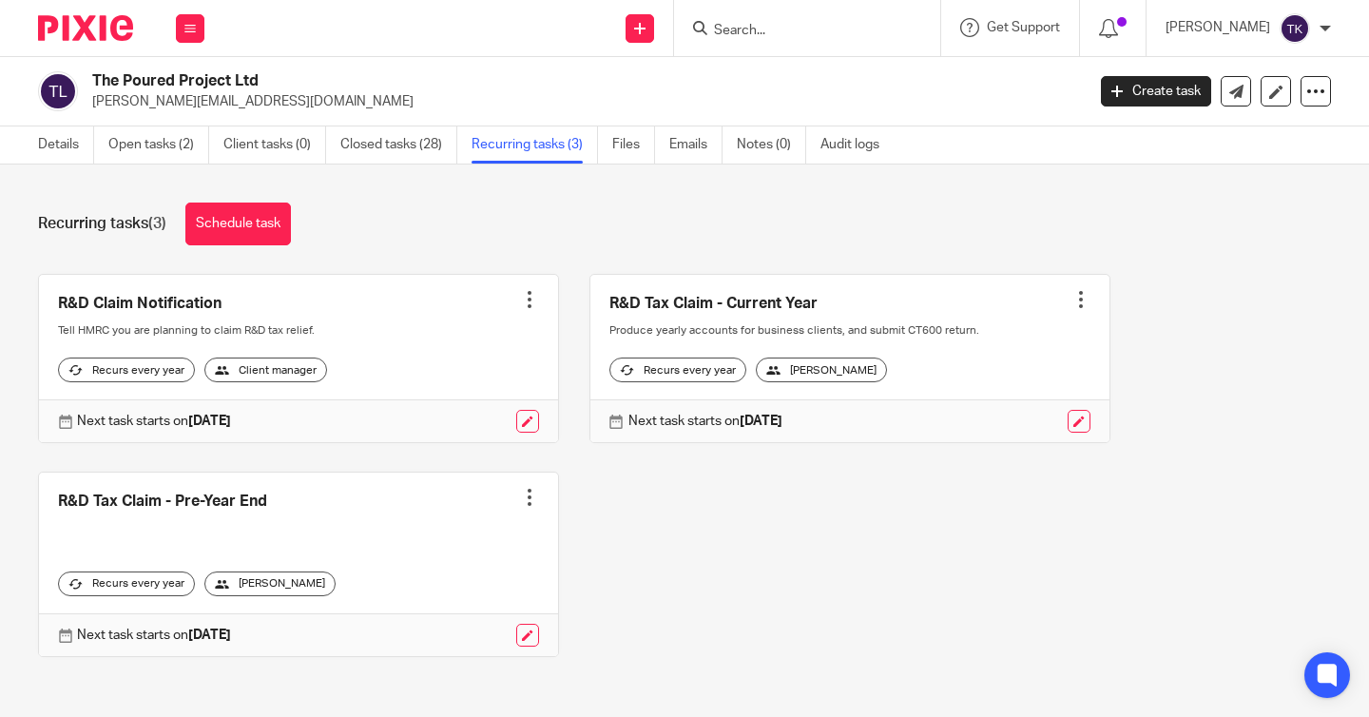
scroll to position [23, 0]
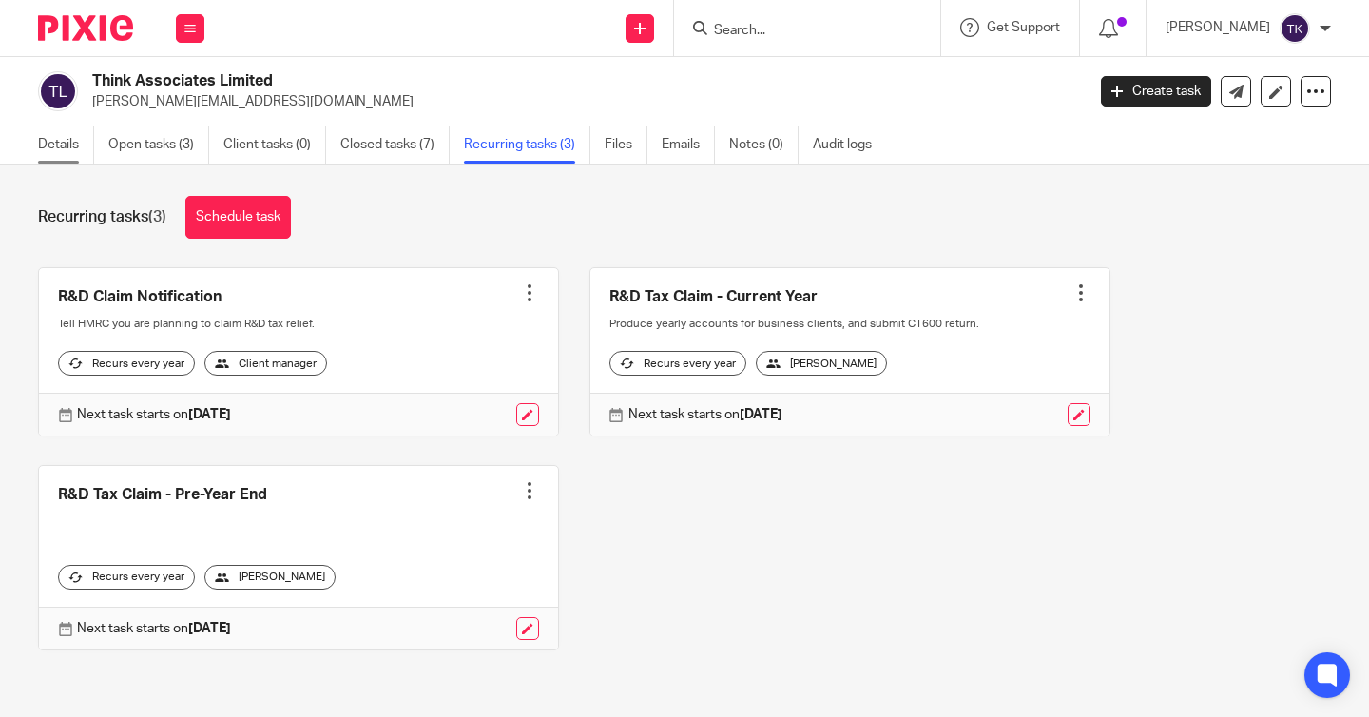
click at [69, 149] on link "Details" at bounding box center [66, 144] width 56 height 37
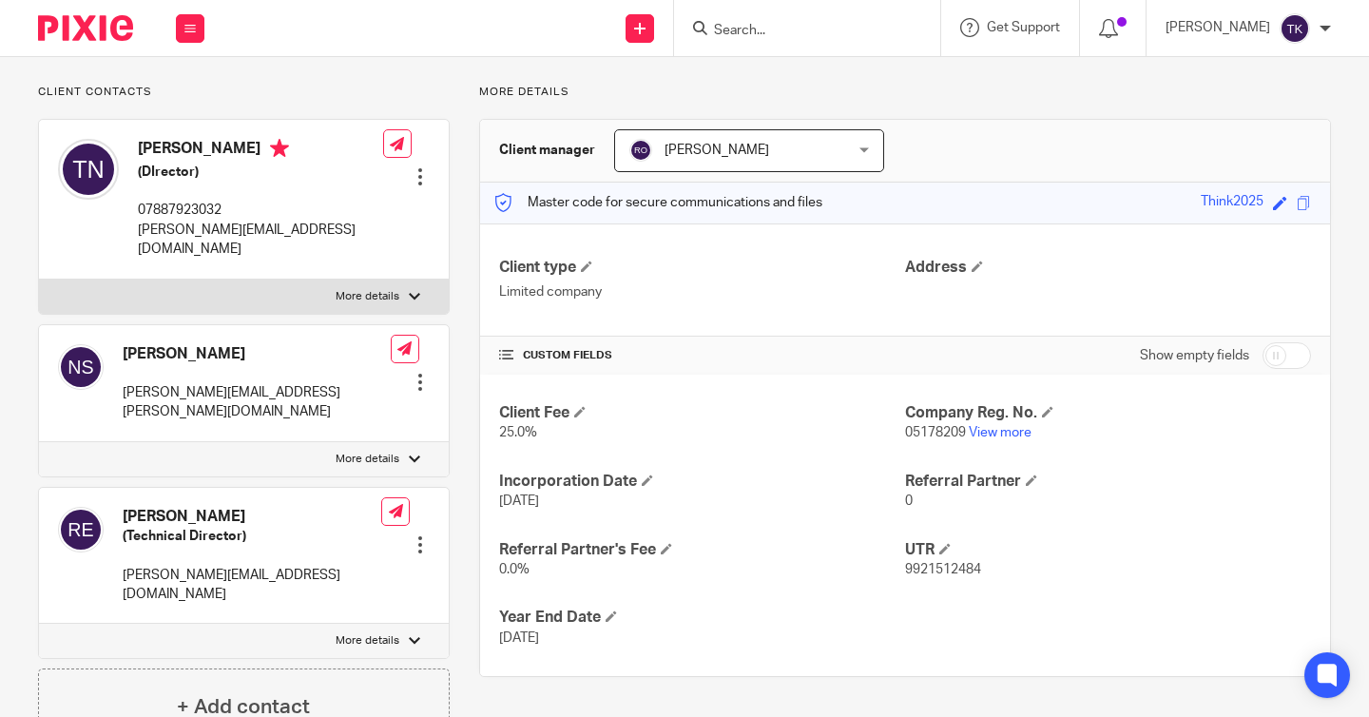
scroll to position [119, 0]
click at [617, 617] on span at bounding box center [611, 615] width 11 height 11
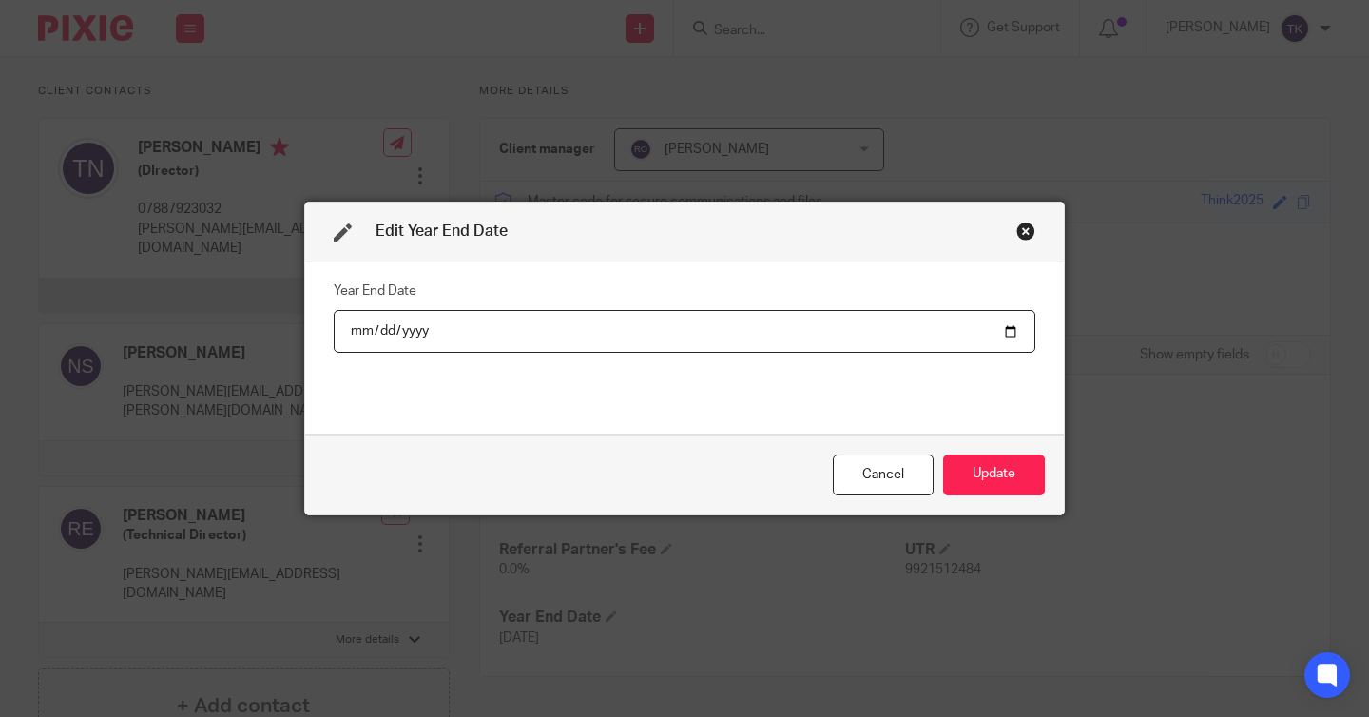
click at [557, 344] on input "[DATE]" at bounding box center [685, 331] width 702 height 43
click at [991, 332] on input "[DATE]" at bounding box center [685, 331] width 702 height 43
click at [1028, 334] on input "2019-06-30" at bounding box center [685, 331] width 702 height 43
click at [1016, 333] on input "2019-06-30" at bounding box center [685, 331] width 702 height 43
type input "2025-03-31"
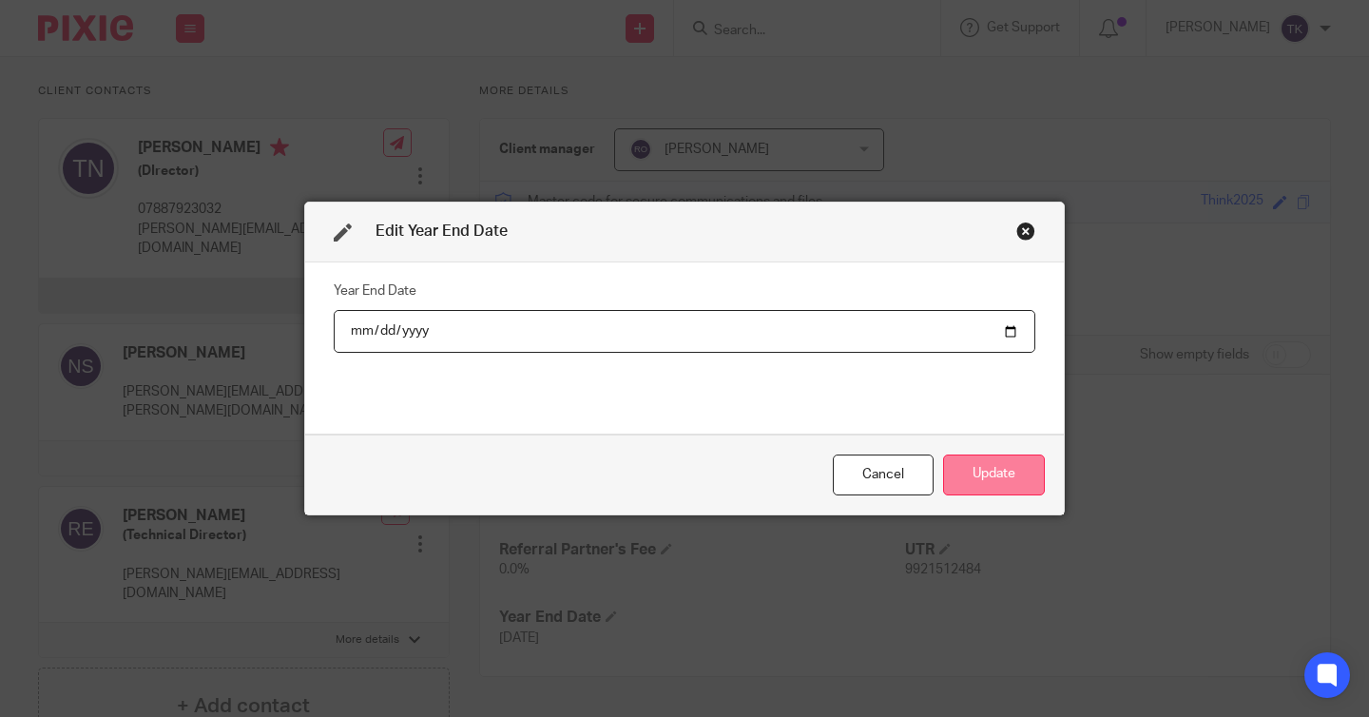
click at [979, 468] on button "Update" at bounding box center [994, 475] width 102 height 41
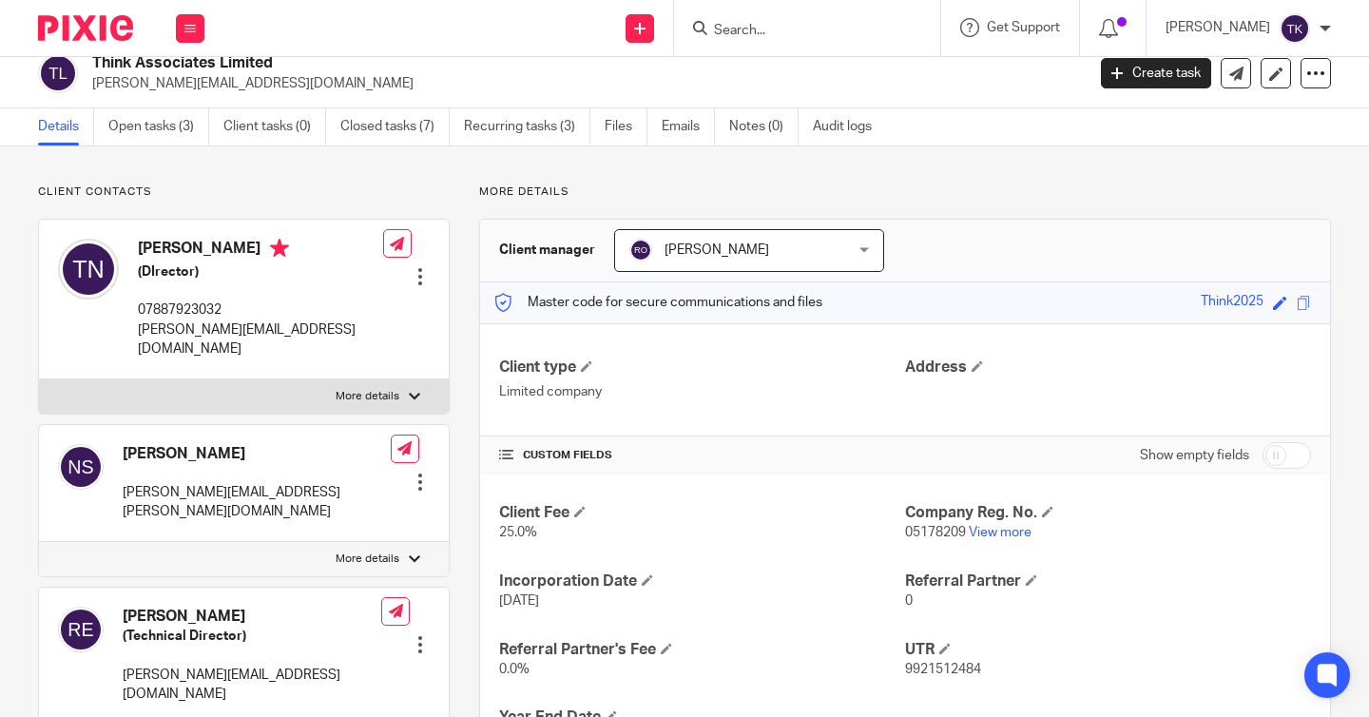
scroll to position [0, 0]
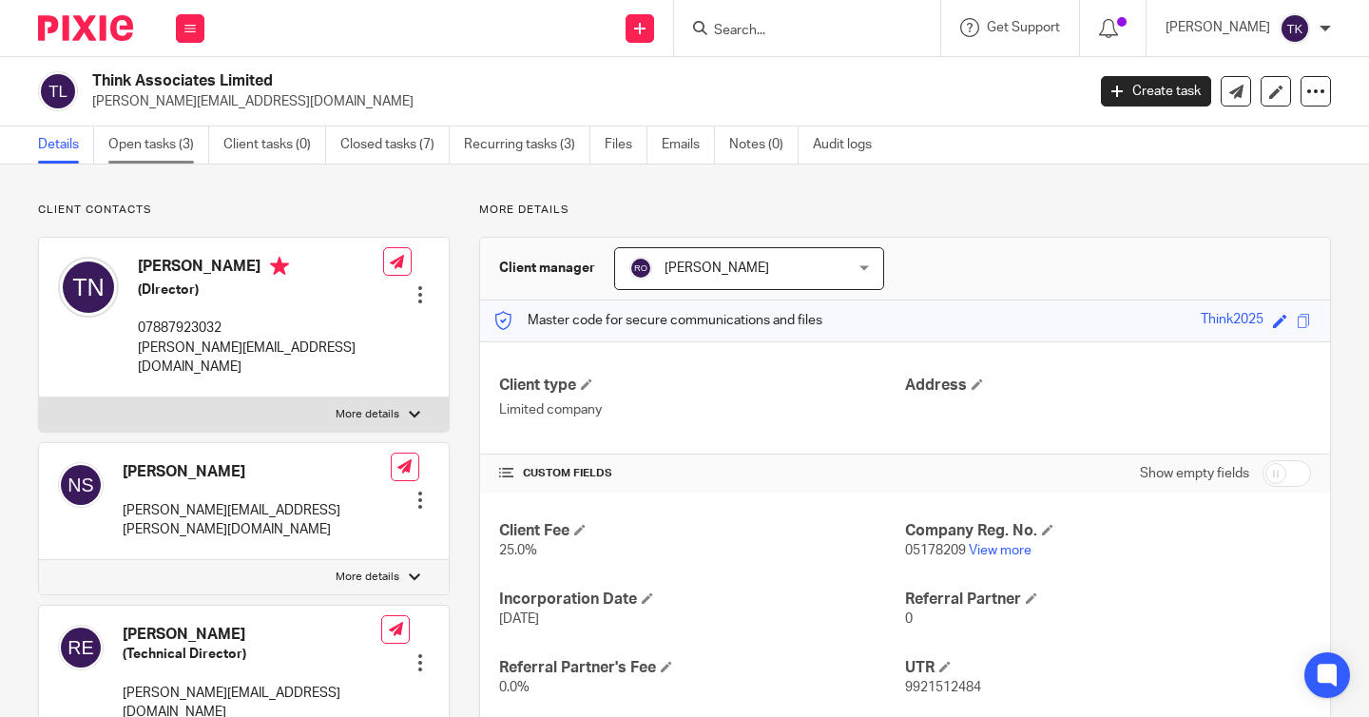
click at [171, 155] on link "Open tasks (3)" at bounding box center [158, 144] width 101 height 37
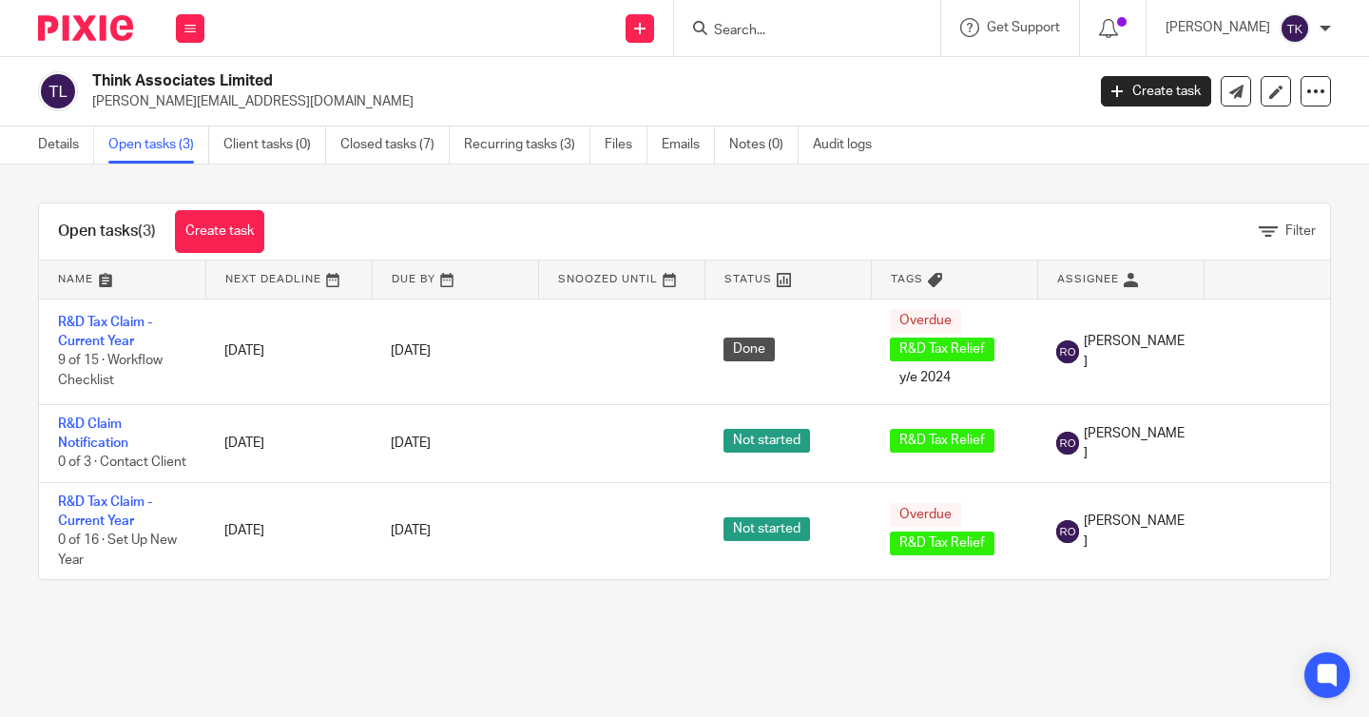
click at [555, 151] on link "Recurring tasks (3)" at bounding box center [527, 144] width 126 height 37
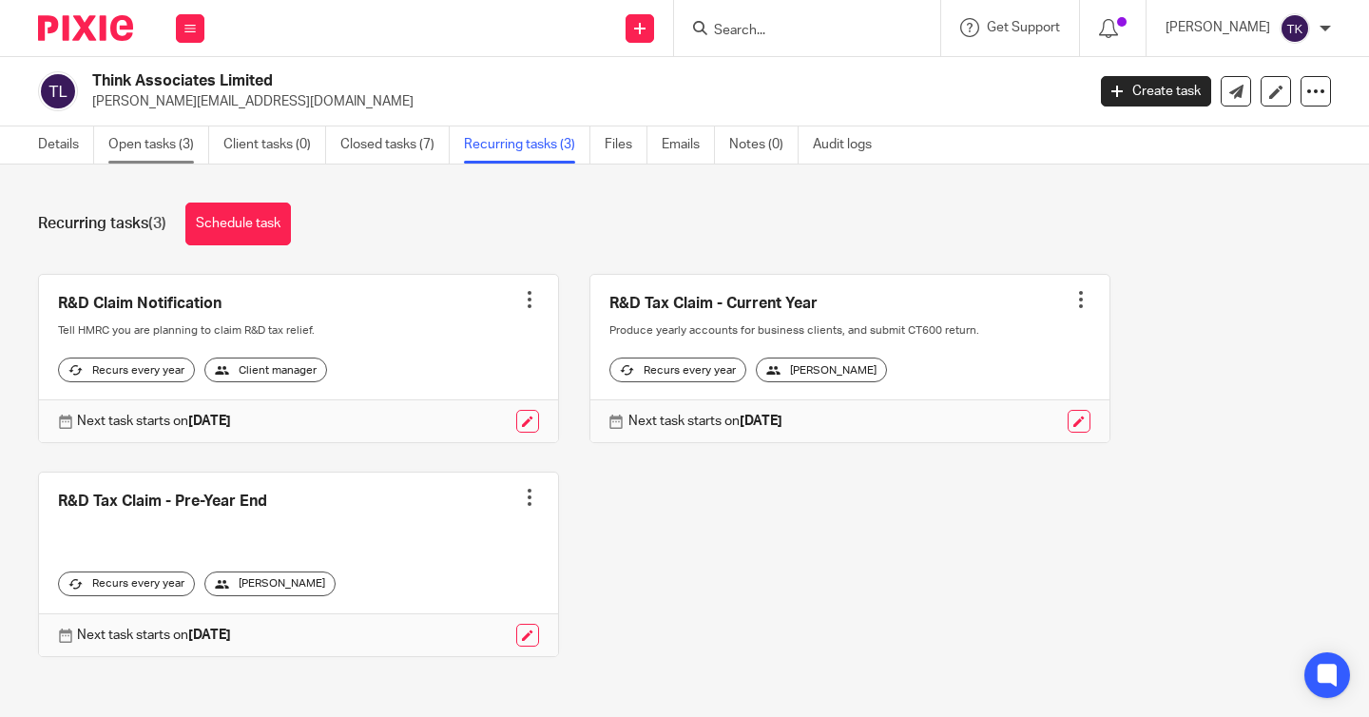
click at [159, 151] on link "Open tasks (3)" at bounding box center [158, 144] width 101 height 37
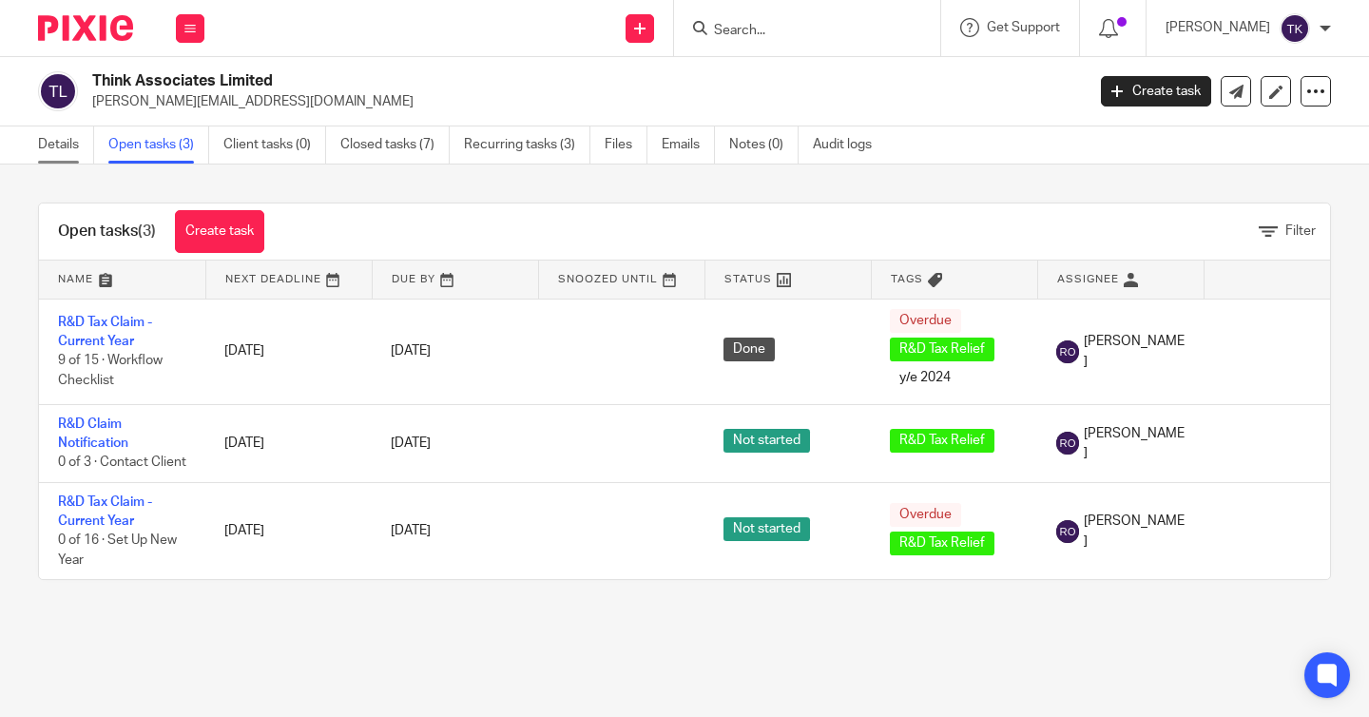
click at [52, 139] on link "Details" at bounding box center [66, 144] width 56 height 37
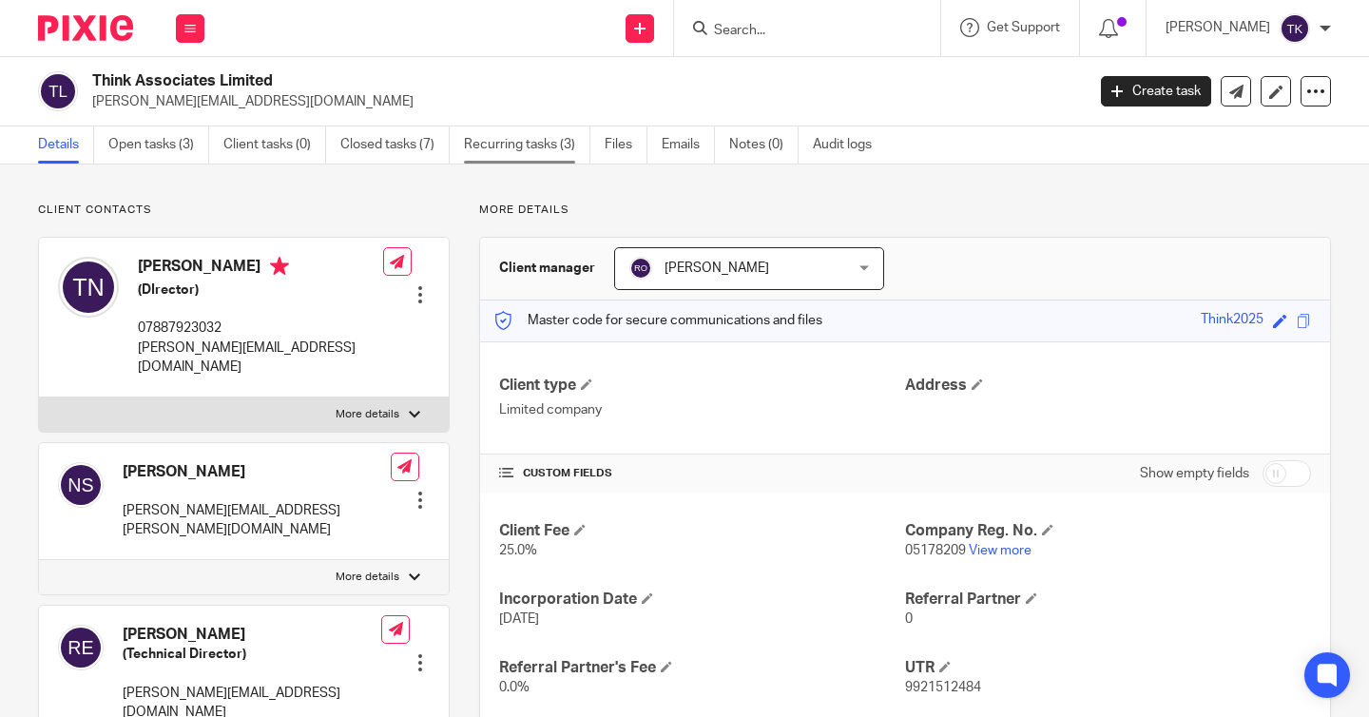
click at [551, 163] on link "Recurring tasks (3)" at bounding box center [527, 144] width 126 height 37
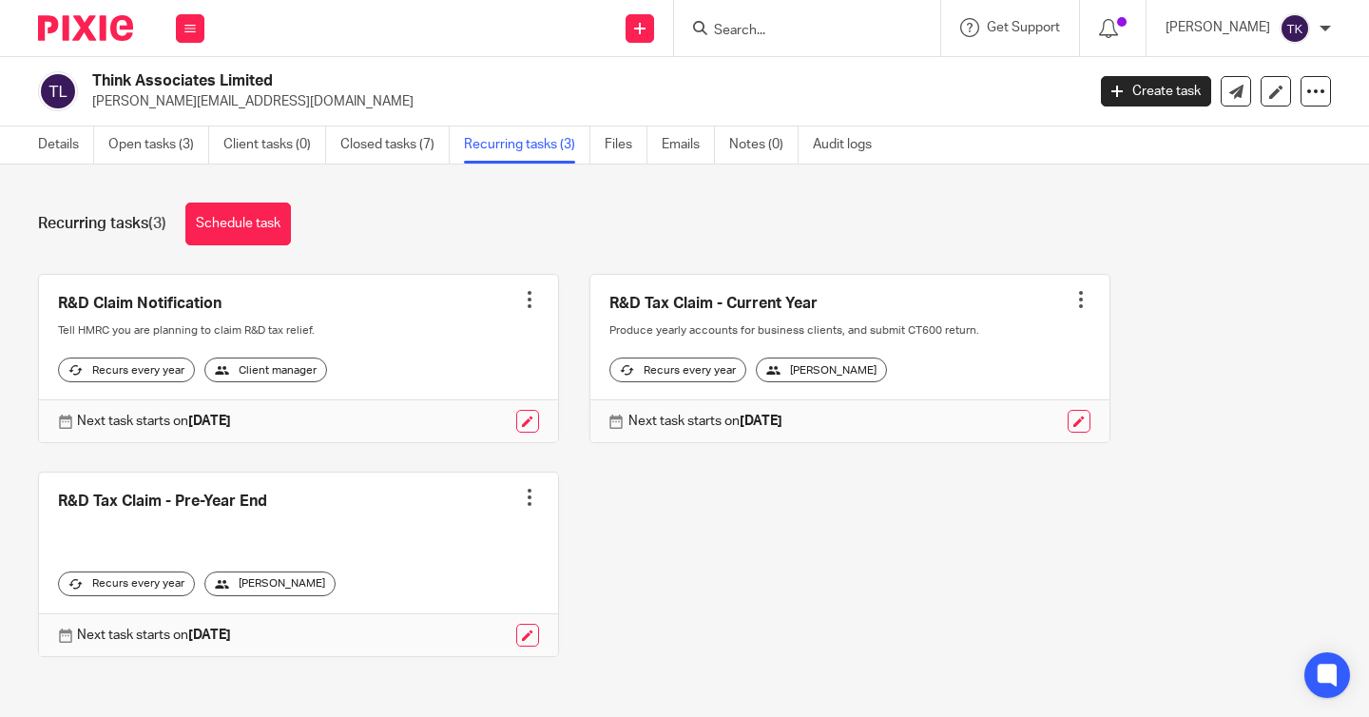
scroll to position [10, 0]
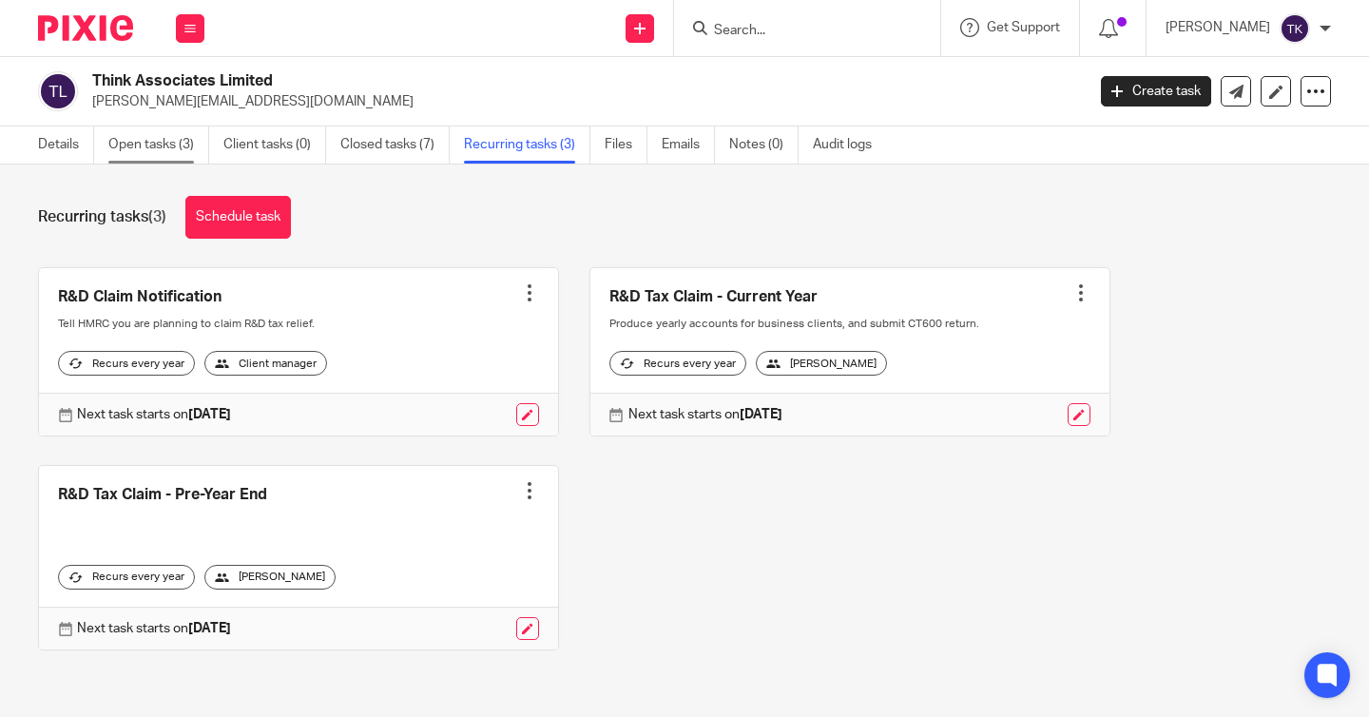
click at [149, 130] on link "Open tasks (3)" at bounding box center [158, 144] width 101 height 37
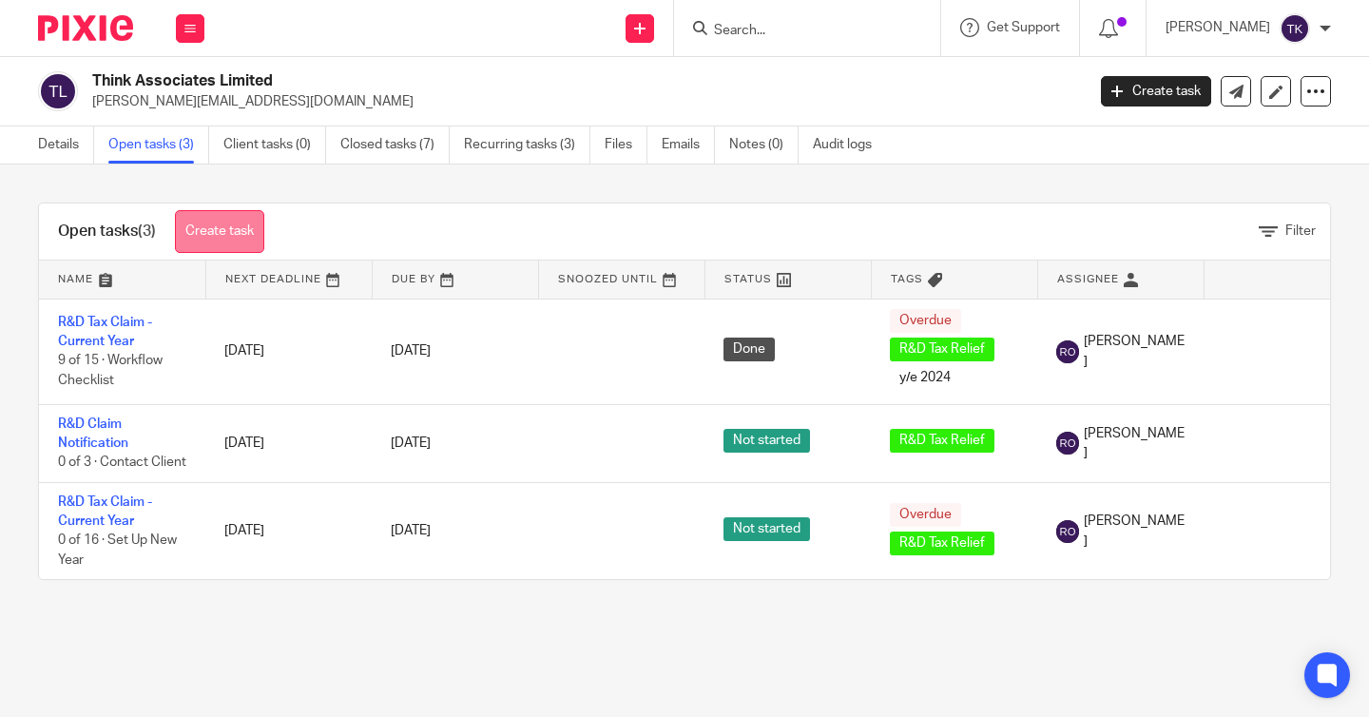
click at [241, 215] on link "Create task" at bounding box center [219, 231] width 89 height 43
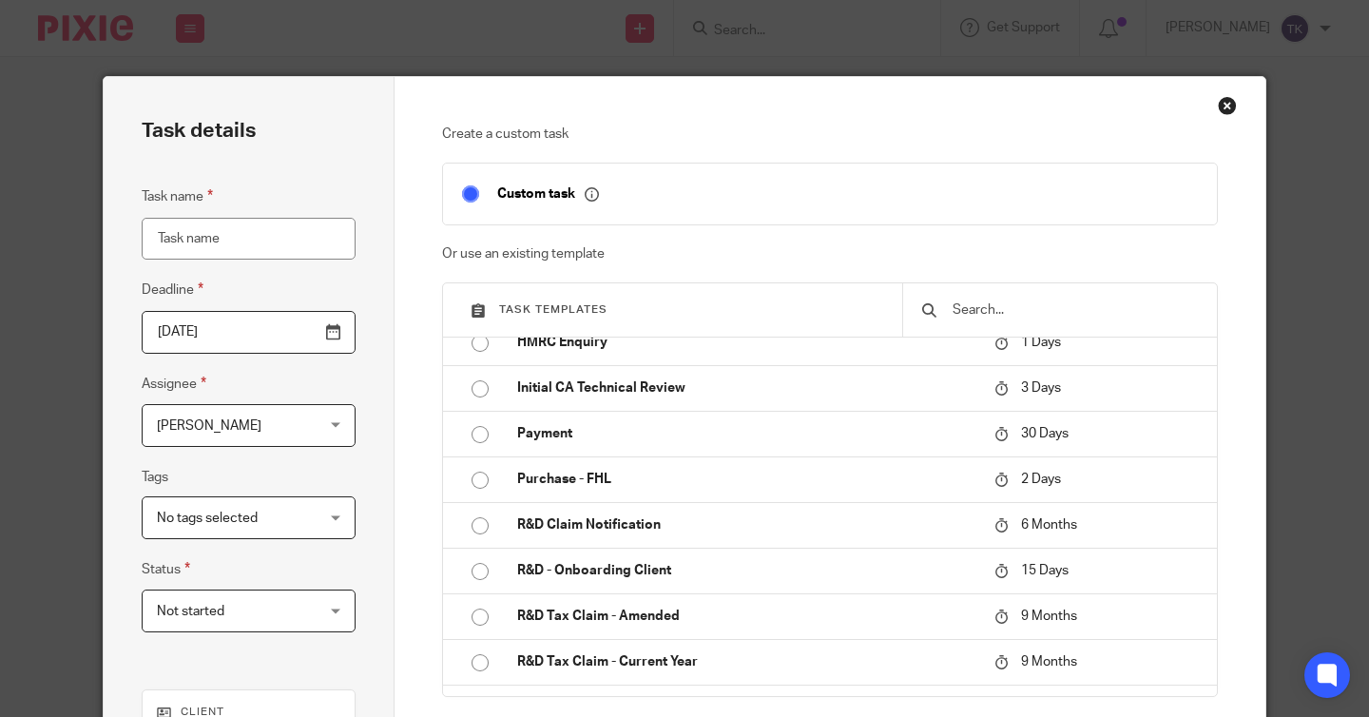
scroll to position [156, 0]
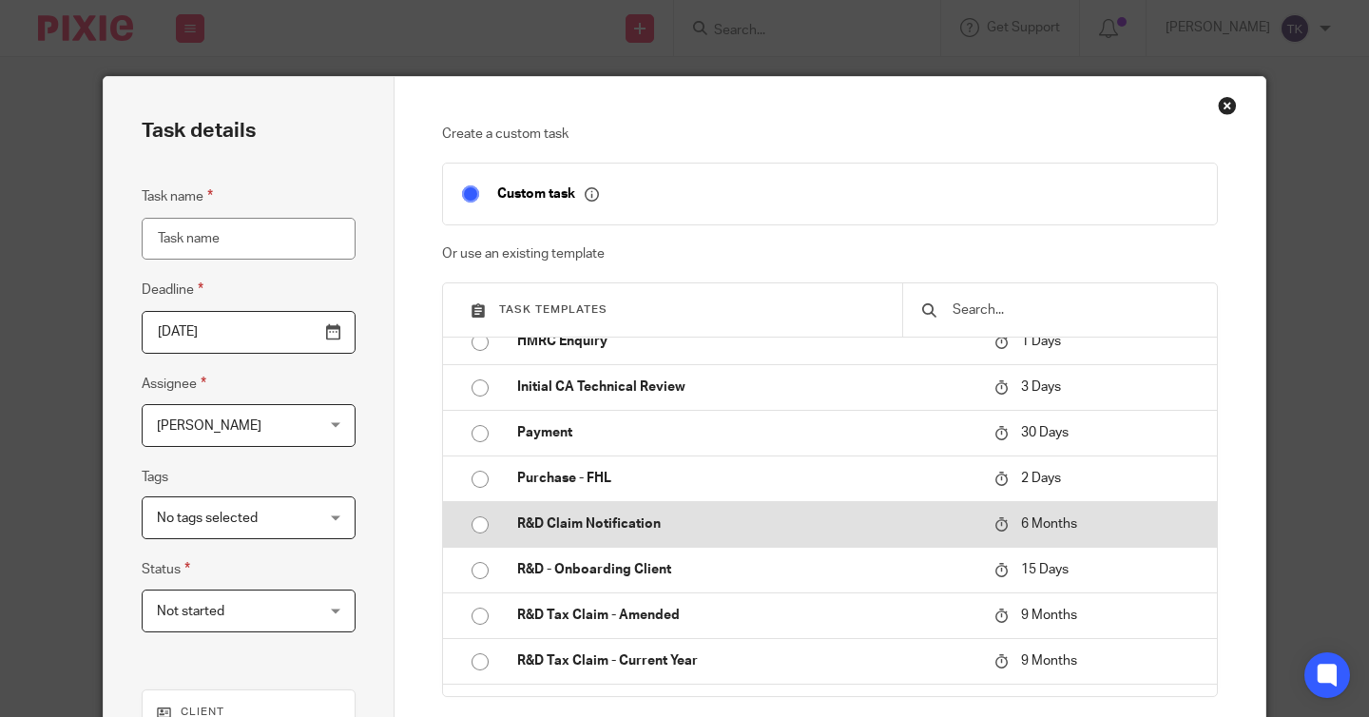
click at [566, 516] on p "R&D Claim Notification" at bounding box center [746, 523] width 458 height 19
type input "2026-03-18"
type input "R&D Claim Notification"
checkbox input "false"
radio input "true"
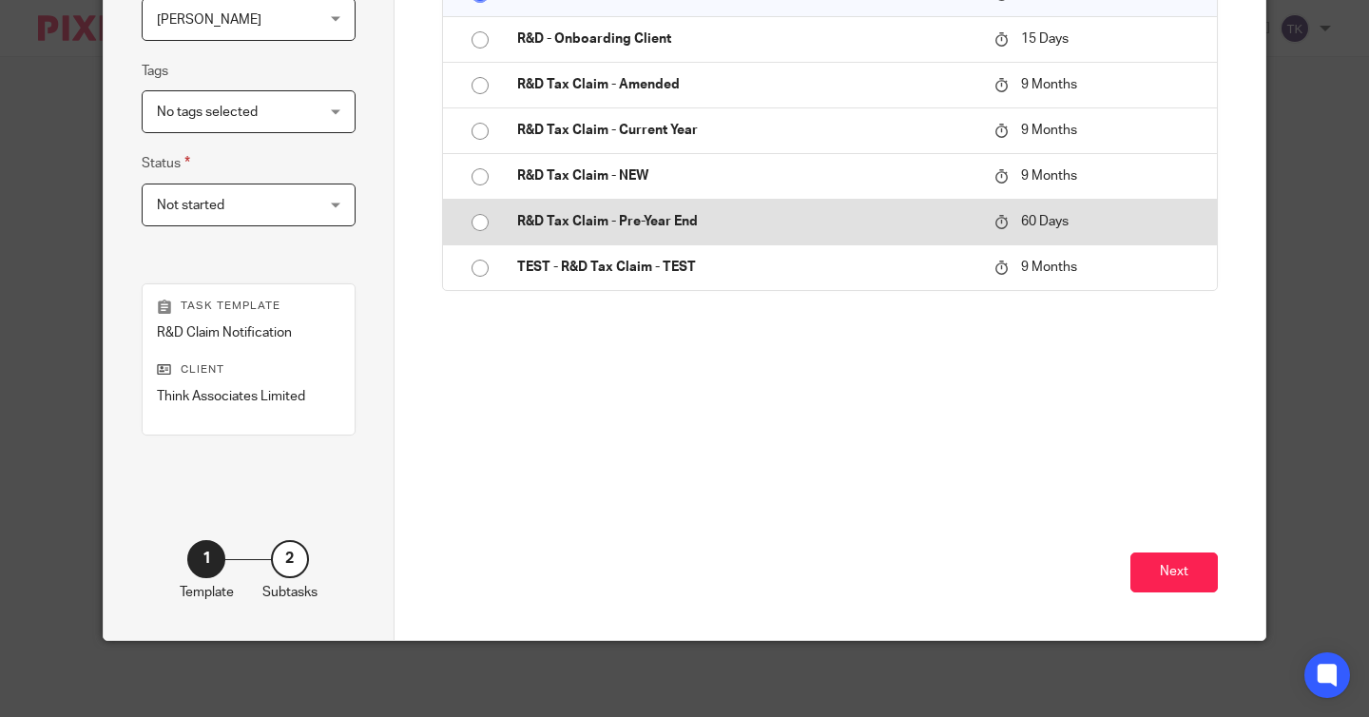
scroll to position [408, 0]
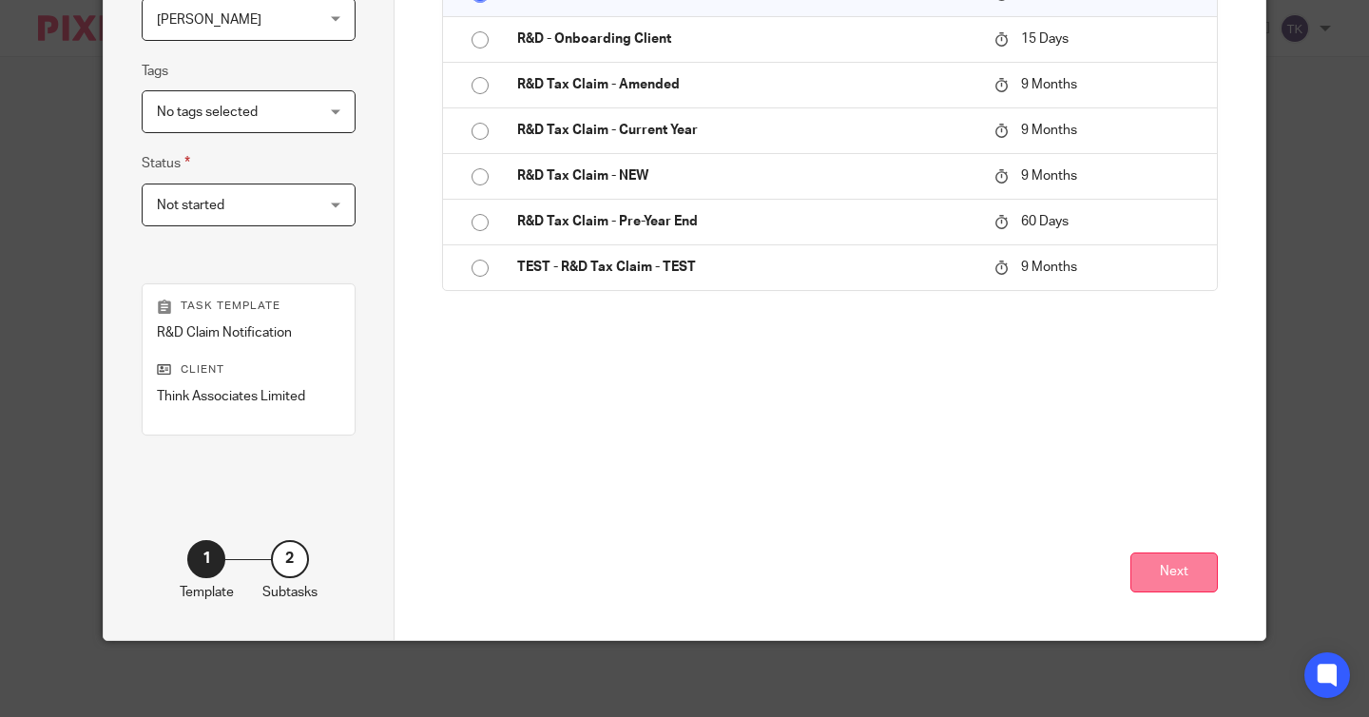
click at [1186, 573] on button "Next" at bounding box center [1174, 572] width 87 height 41
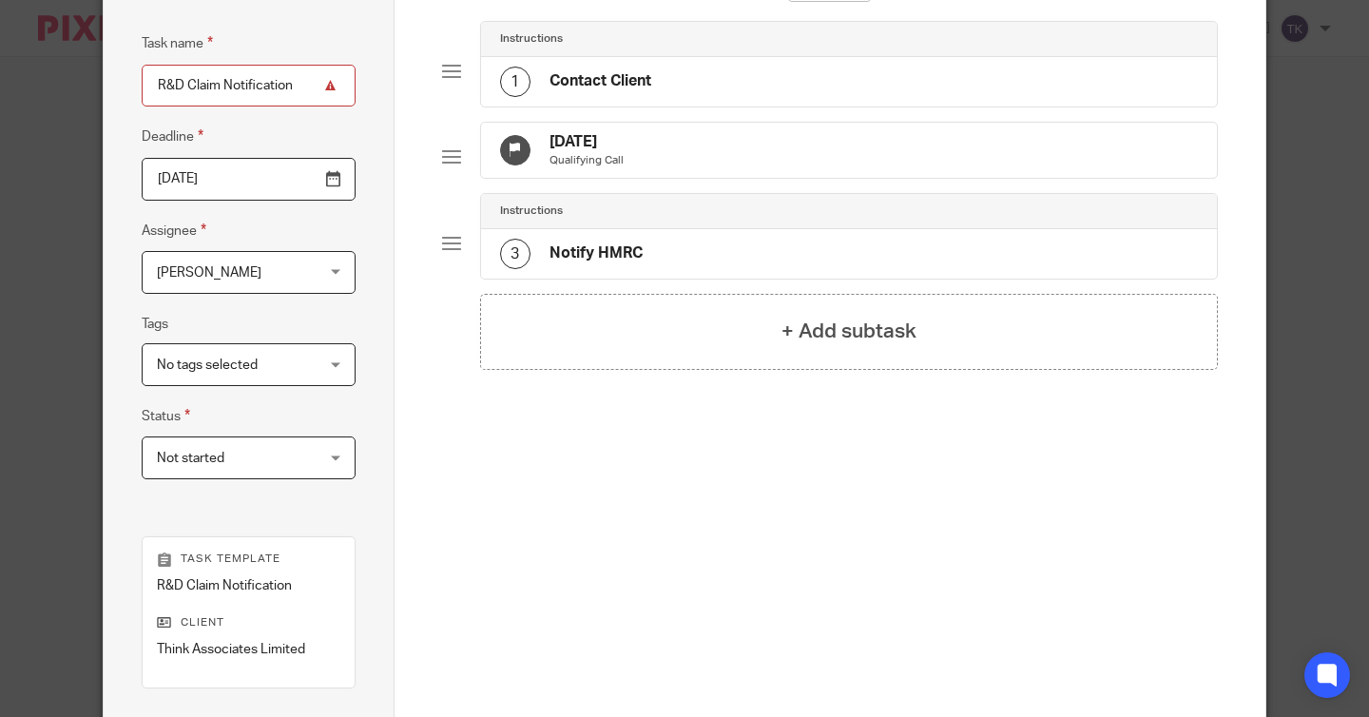
scroll to position [146, 0]
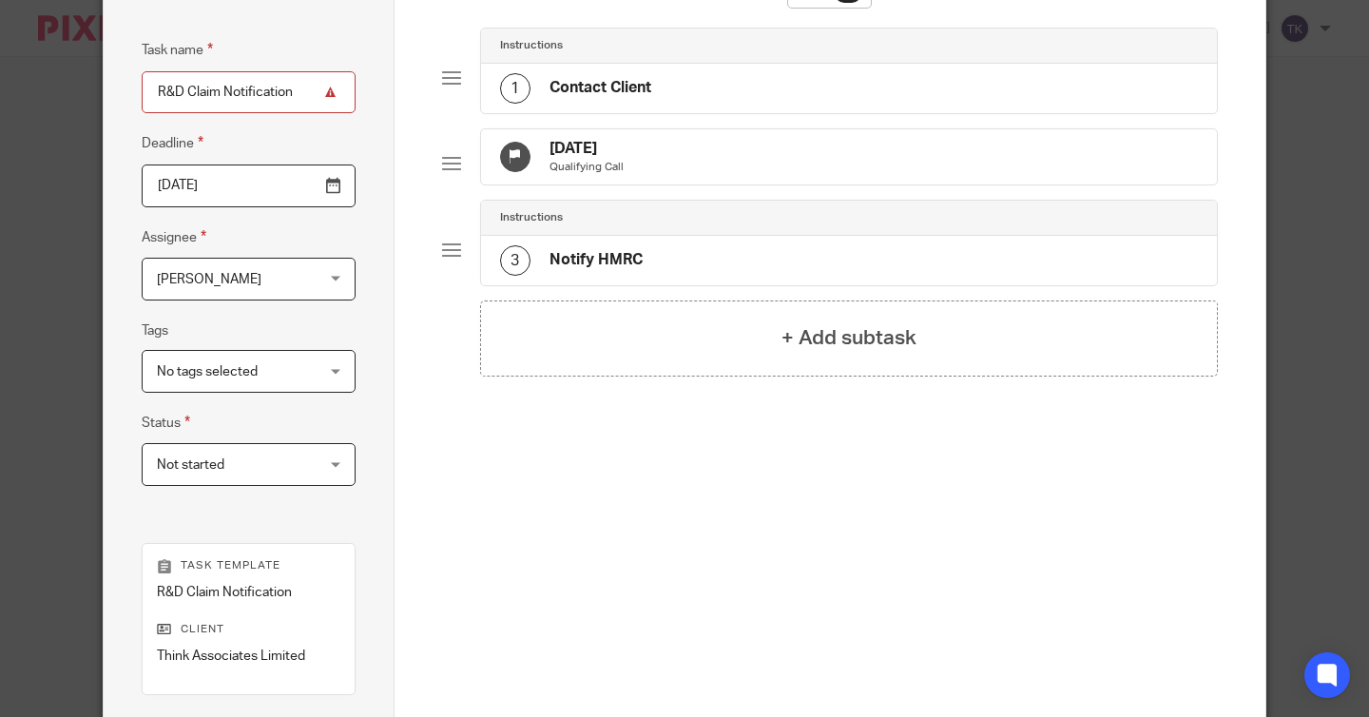
click at [300, 93] on input "R&D Claim Notification" at bounding box center [249, 92] width 214 height 43
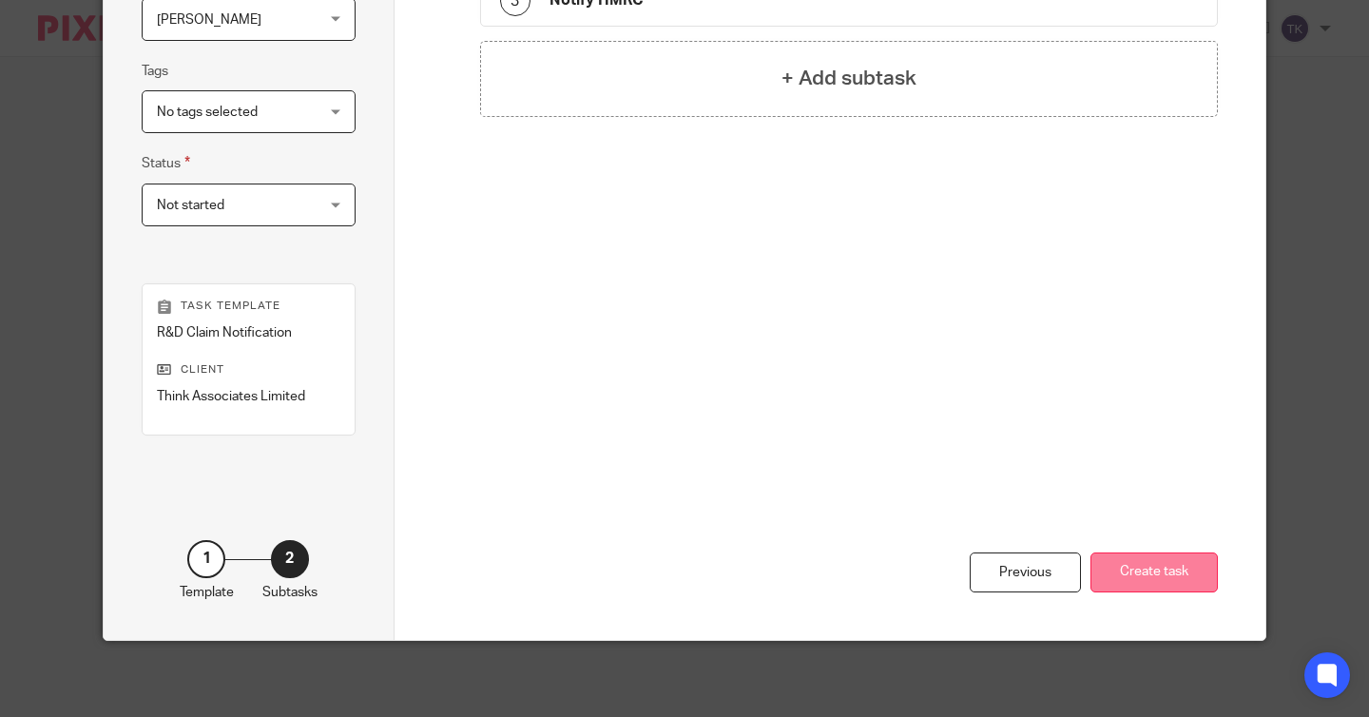
type input "R&D Claim Notification - p/e 31 March 2025"
click at [1145, 578] on button "Create task" at bounding box center [1154, 572] width 127 height 41
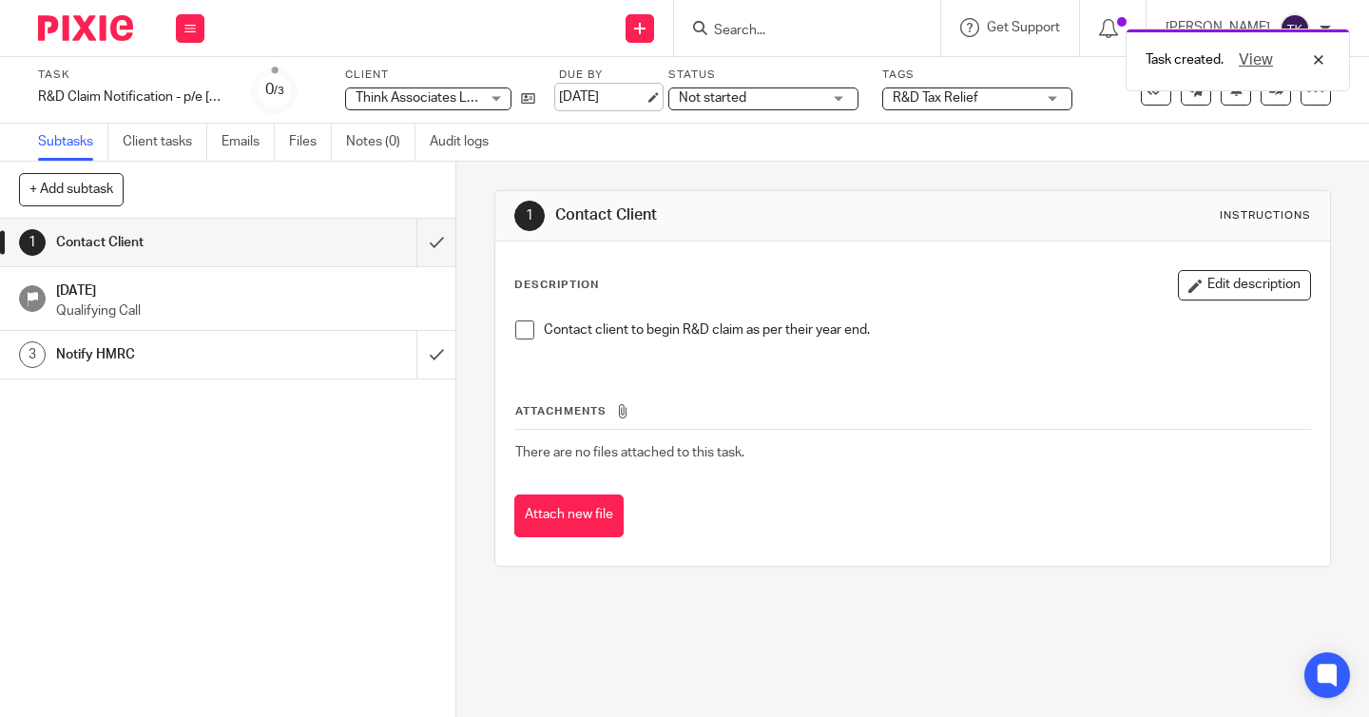
click at [645, 104] on link "[DATE]" at bounding box center [602, 97] width 86 height 20
click at [532, 97] on icon at bounding box center [528, 98] width 14 height 14
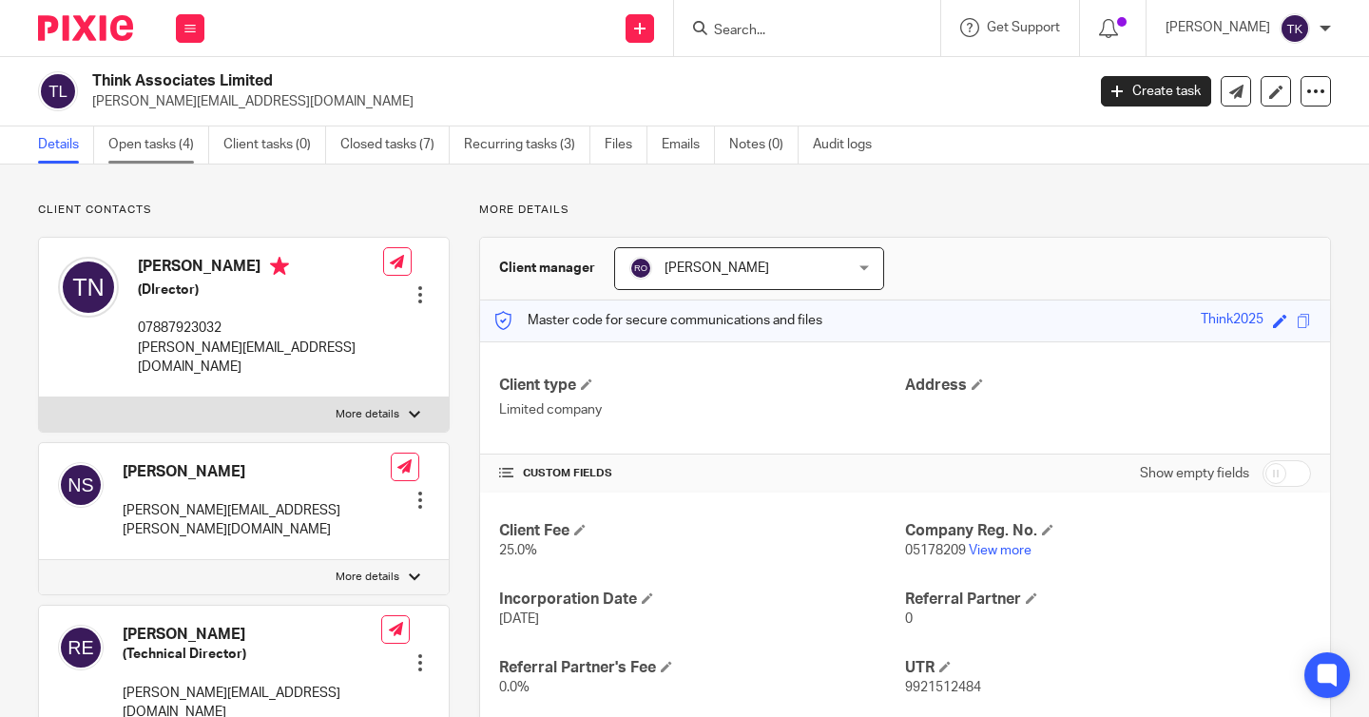
click at [178, 137] on link "Open tasks (4)" at bounding box center [158, 144] width 101 height 37
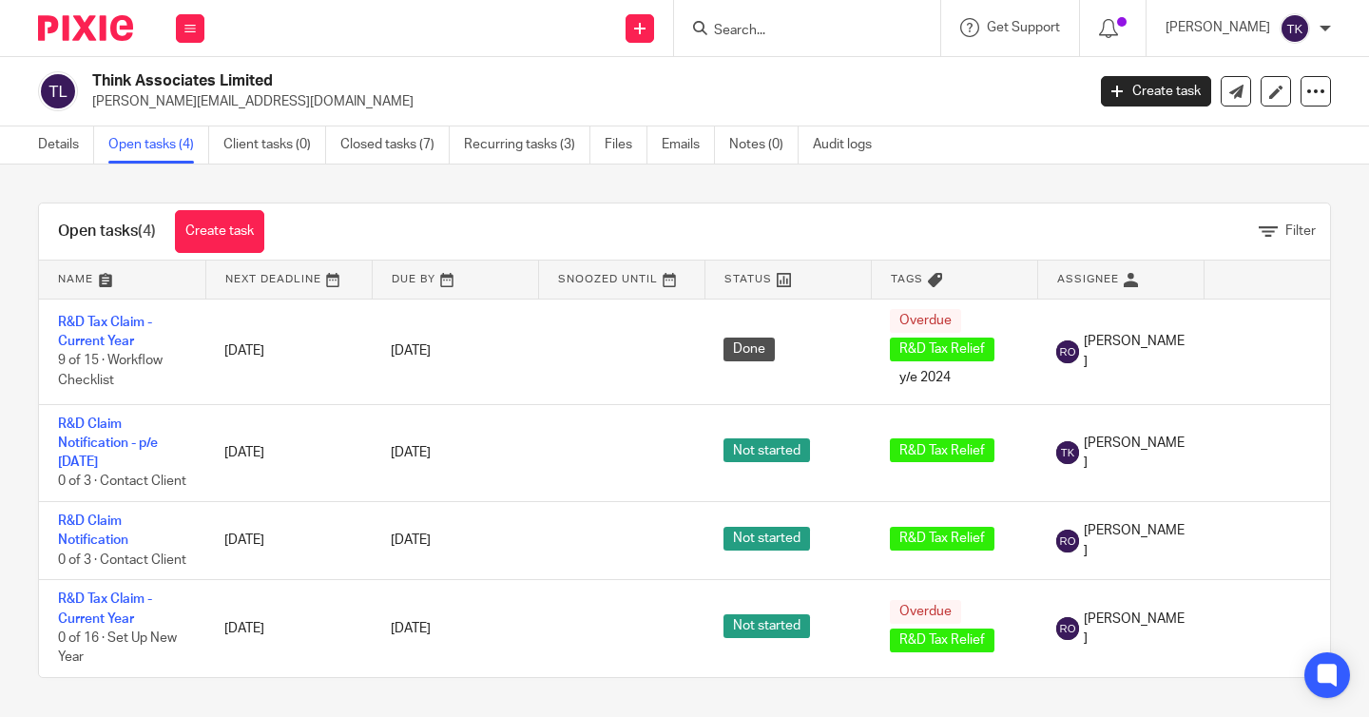
scroll to position [29, 0]
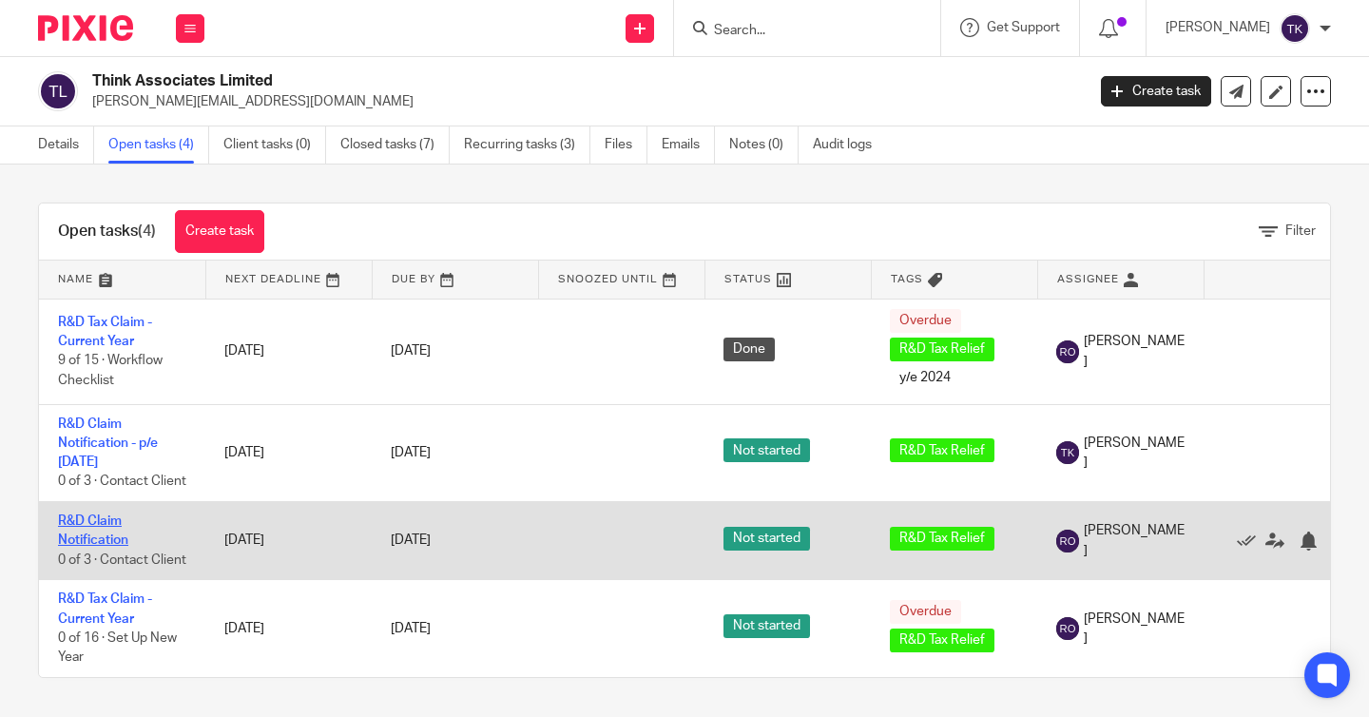
click at [77, 514] on link "R&D Claim Notification" at bounding box center [93, 530] width 70 height 32
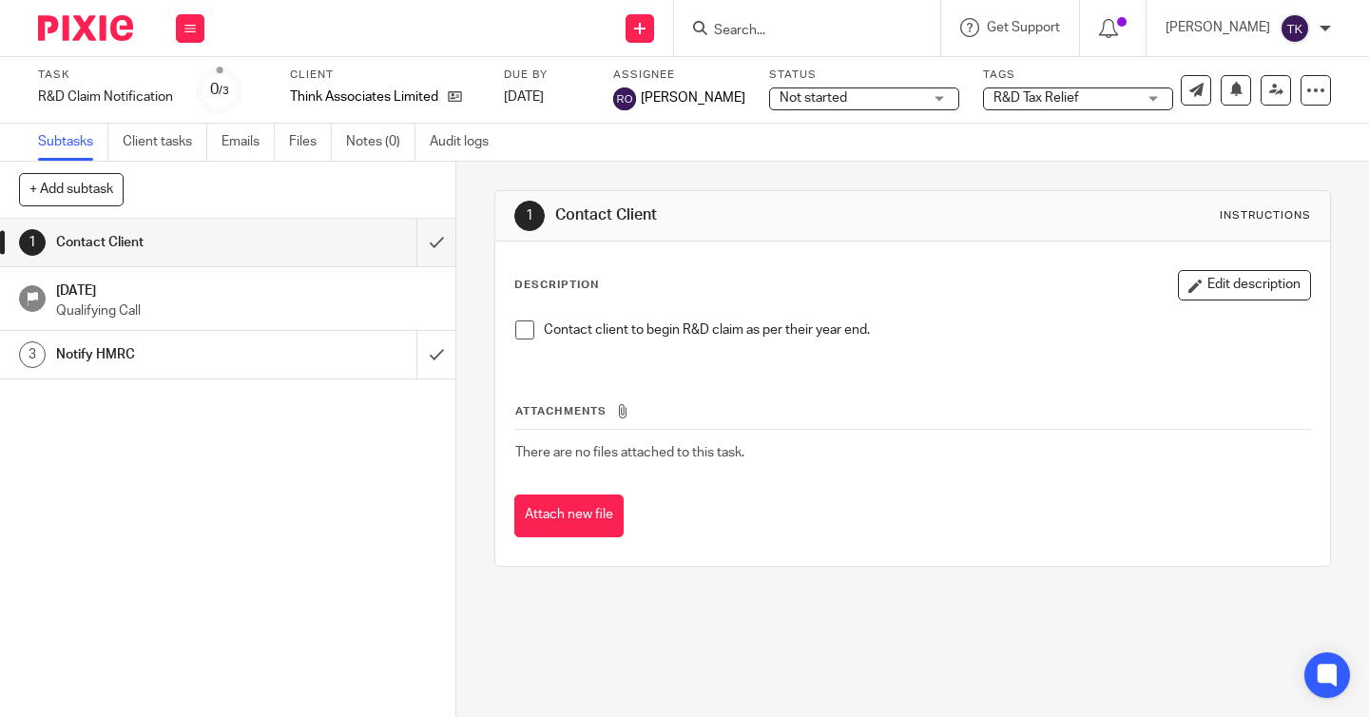
click at [370, 80] on label "Client" at bounding box center [385, 75] width 190 height 15
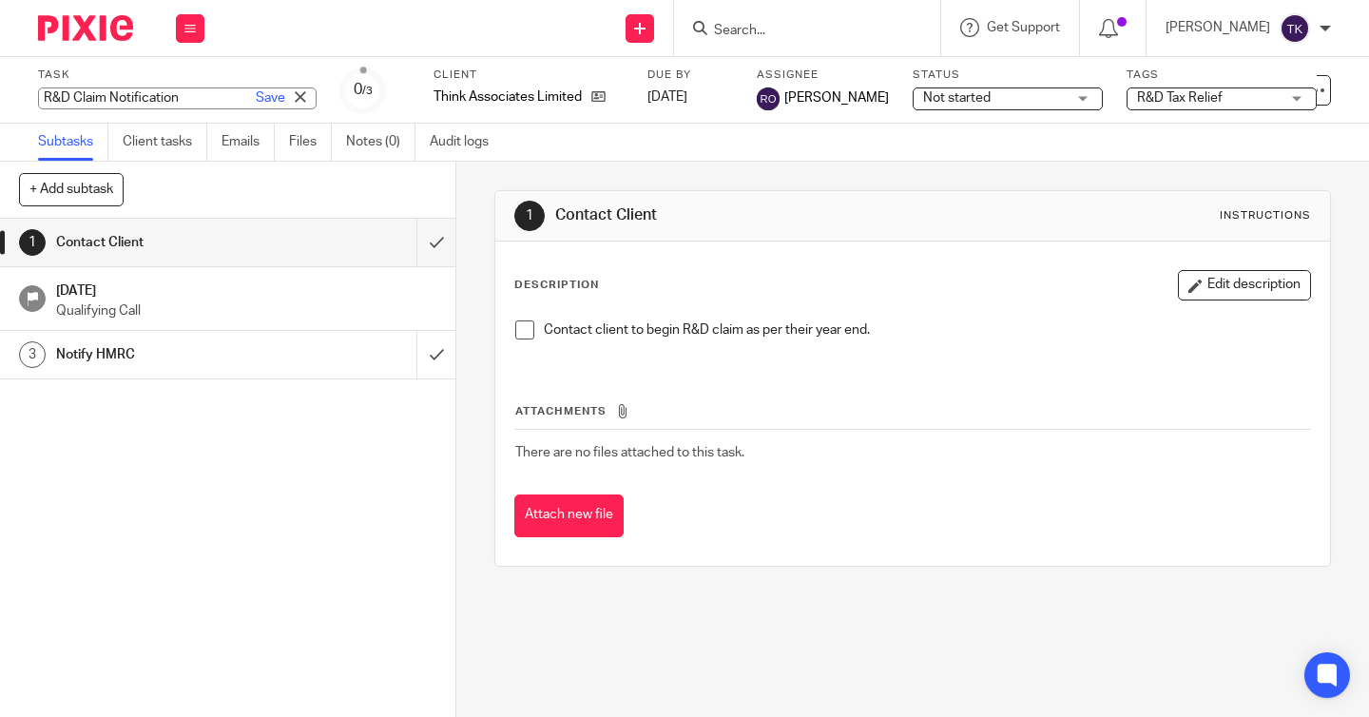
click at [162, 104] on div "R&D Claim Notification Save R&D Claim Notification" at bounding box center [177, 98] width 279 height 22
click at [180, 99] on input "R&D Claim Notification" at bounding box center [177, 98] width 279 height 22
type input "R&D Claim Notification - p.e 3- 30 April 2025"
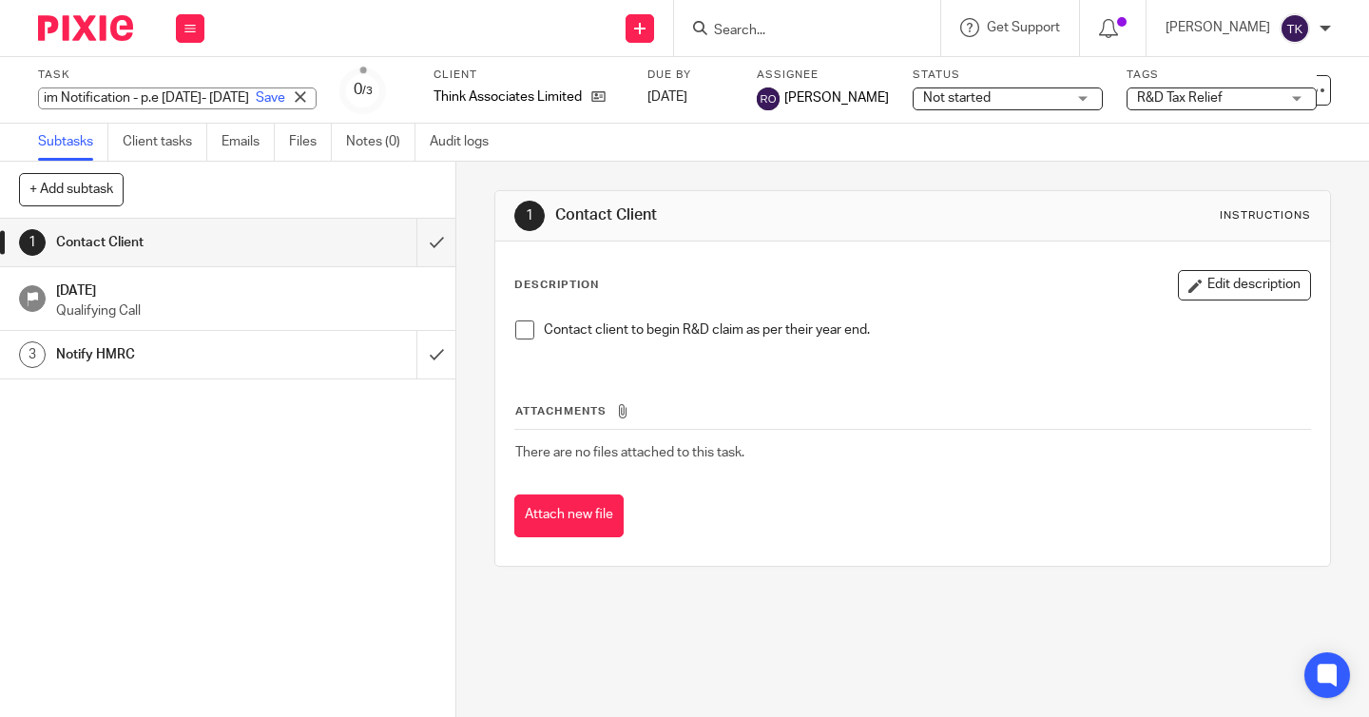
click at [381, 59] on div "Task R&D Claim Notification - p.e 3- 30 April 2025 Save R&D Claim Notification …" at bounding box center [684, 90] width 1369 height 67
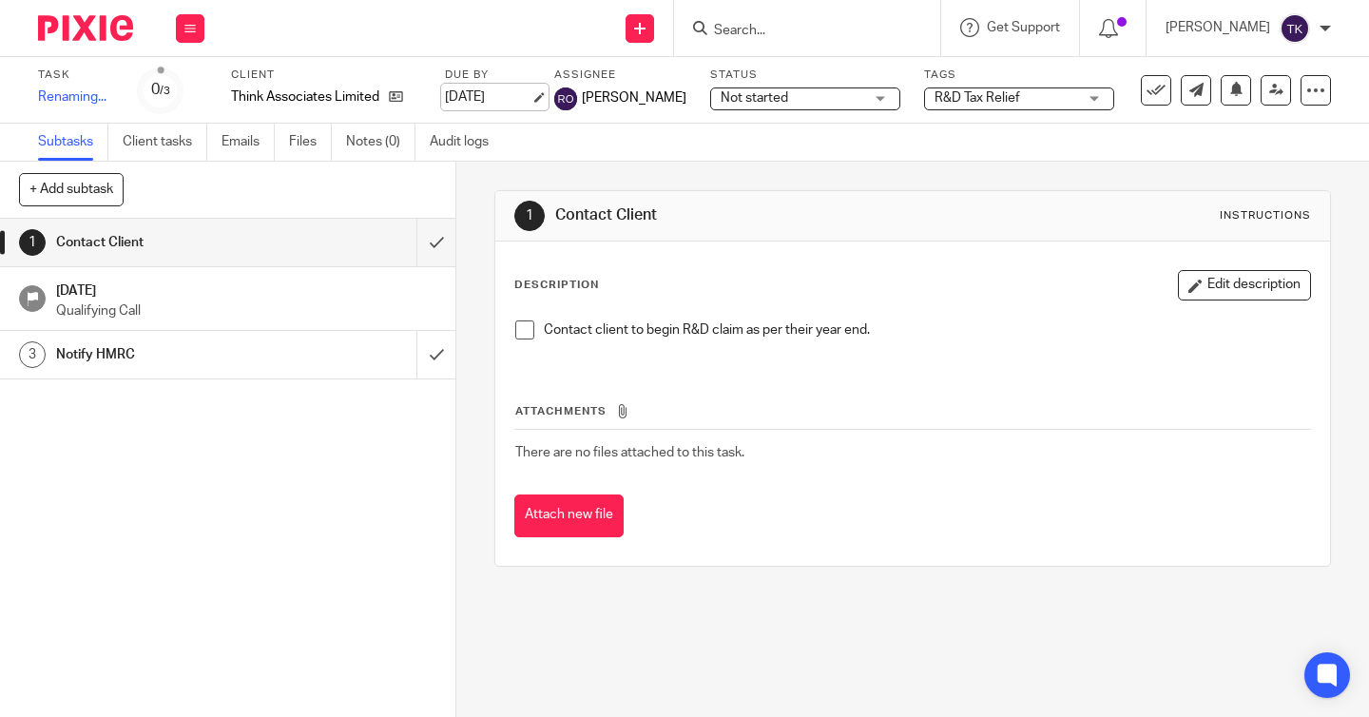
click at [488, 87] on div "Task R&D Claim Notification - p.e 3- 30 April 2025 Save Renaming... 0 /3 Client…" at bounding box center [576, 91] width 1077 height 46
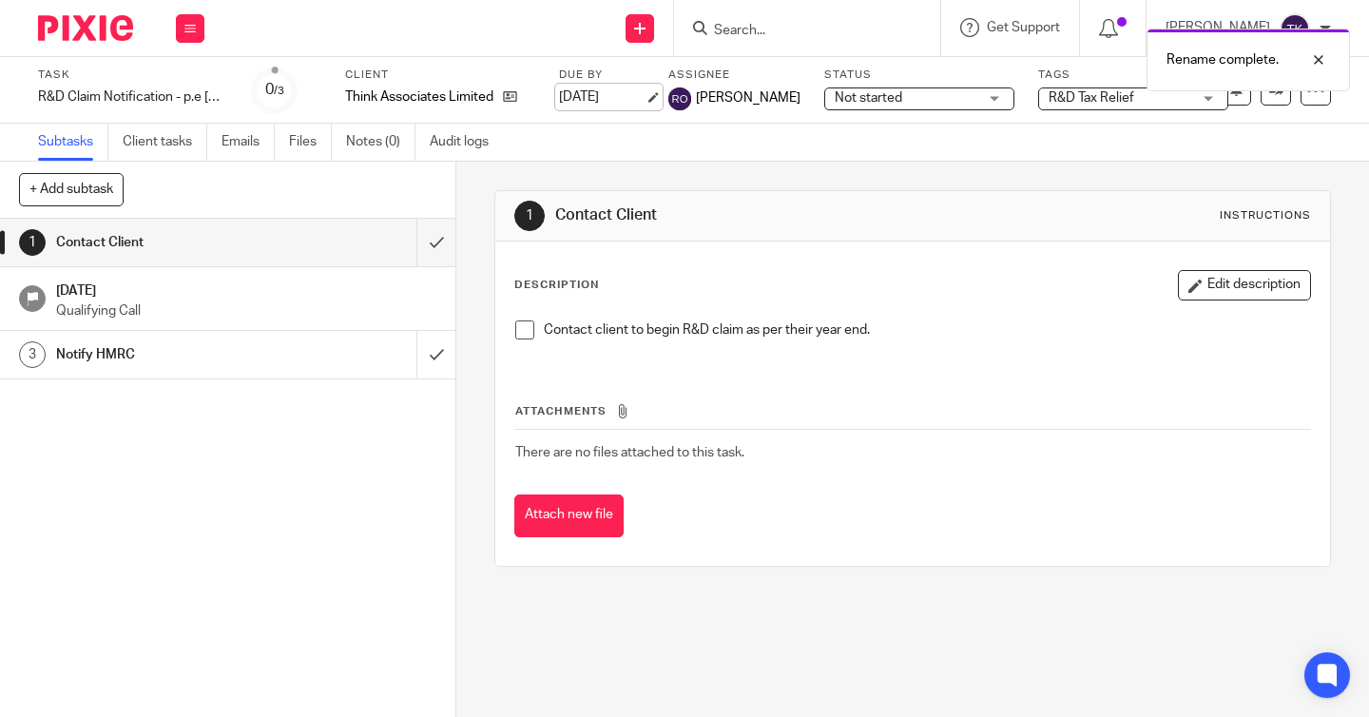
click at [602, 98] on link "31 Dec 2025" at bounding box center [602, 97] width 86 height 20
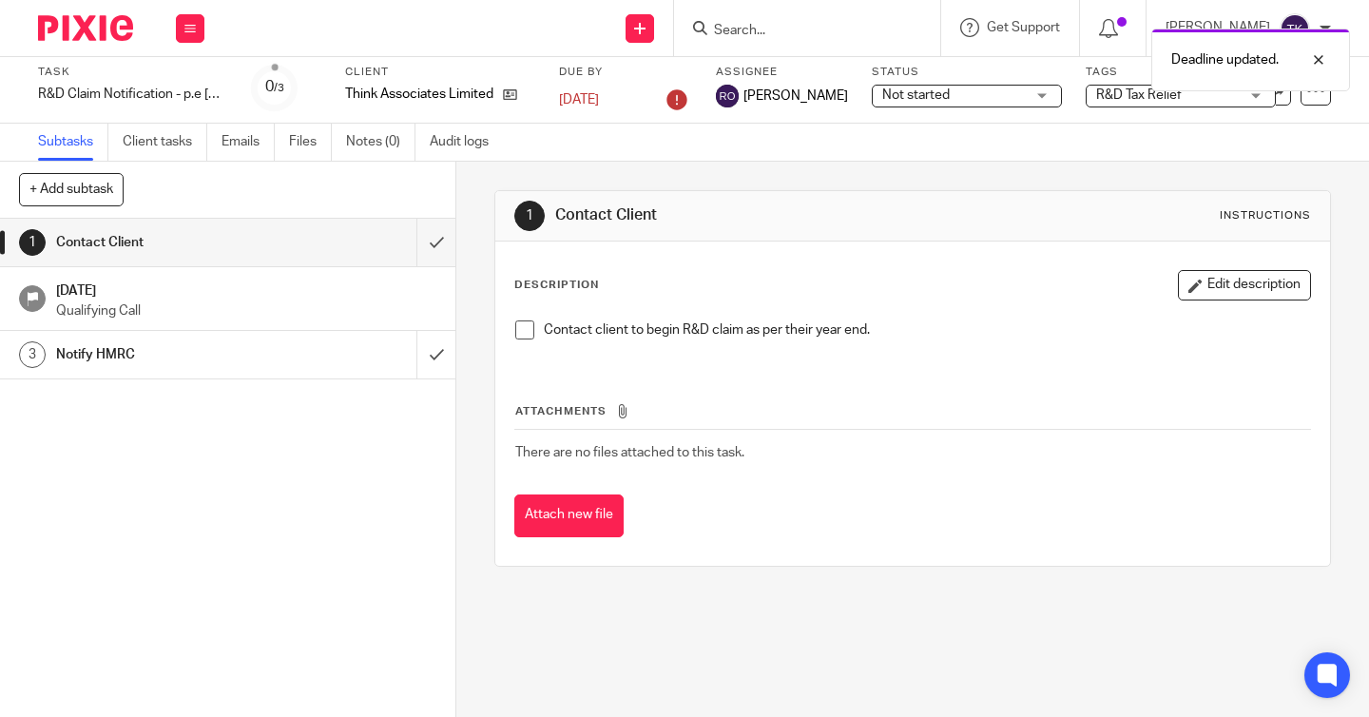
click at [519, 93] on div "Think Associates Limited" at bounding box center [440, 94] width 190 height 19
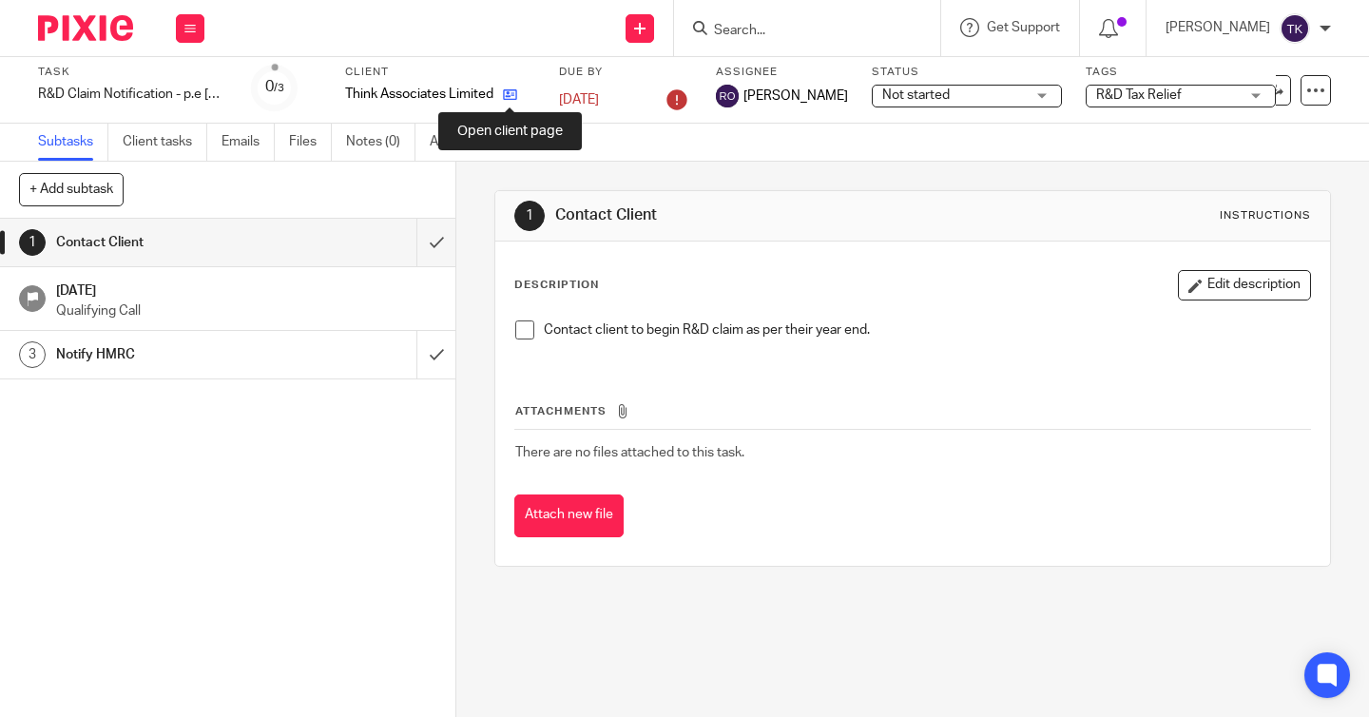
click at [515, 98] on icon at bounding box center [510, 94] width 14 height 14
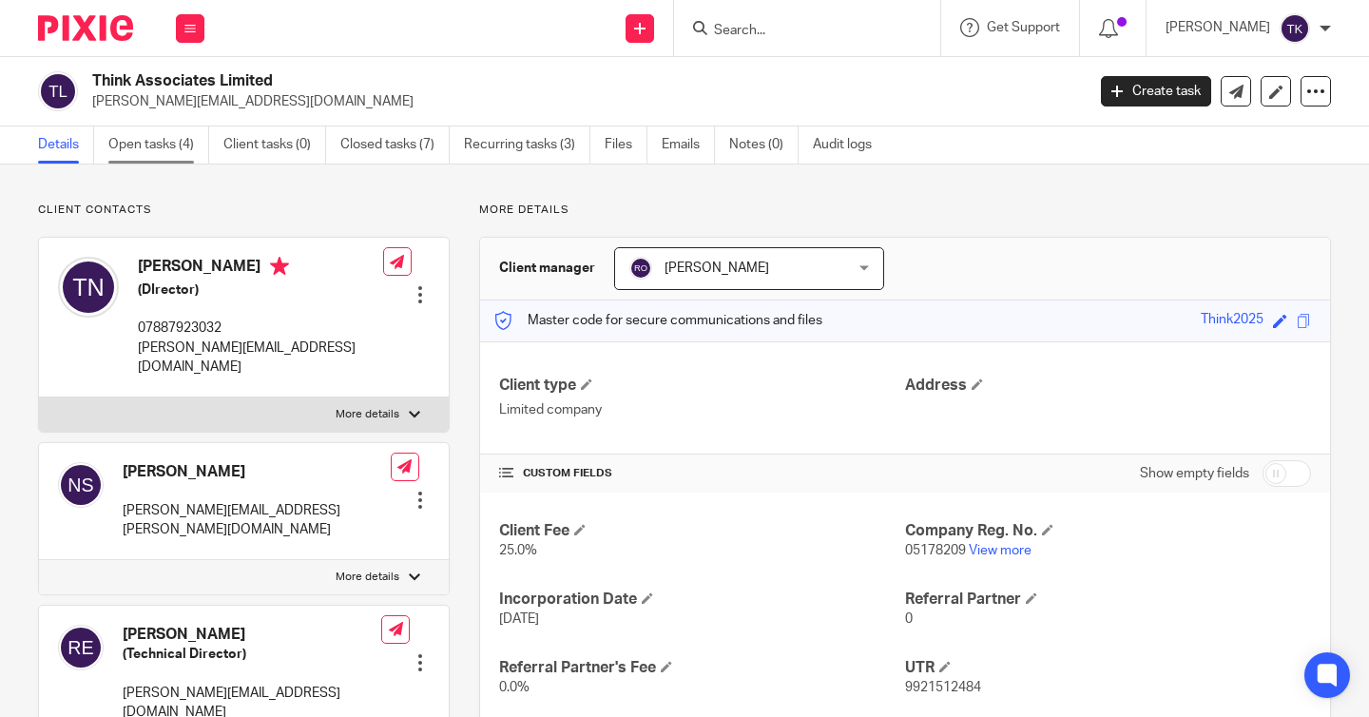
click at [178, 156] on link "Open tasks (4)" at bounding box center [158, 144] width 101 height 37
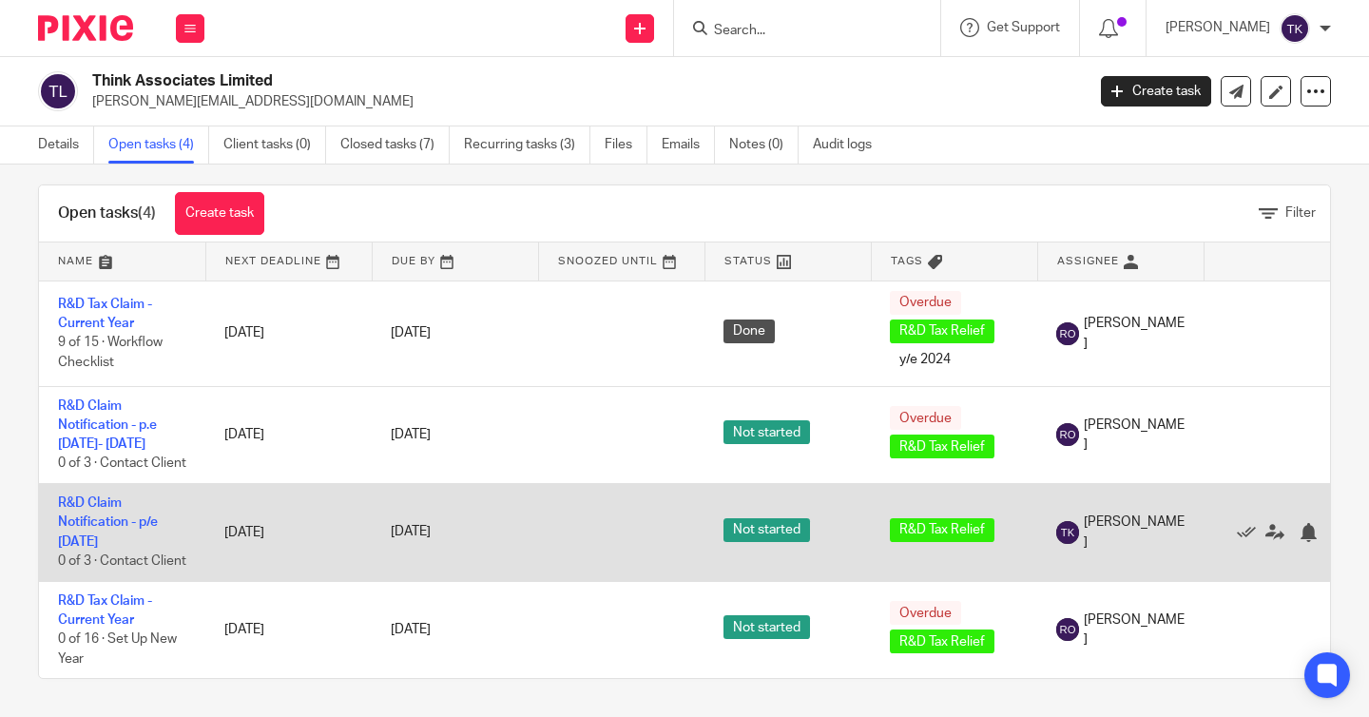
scroll to position [14, 0]
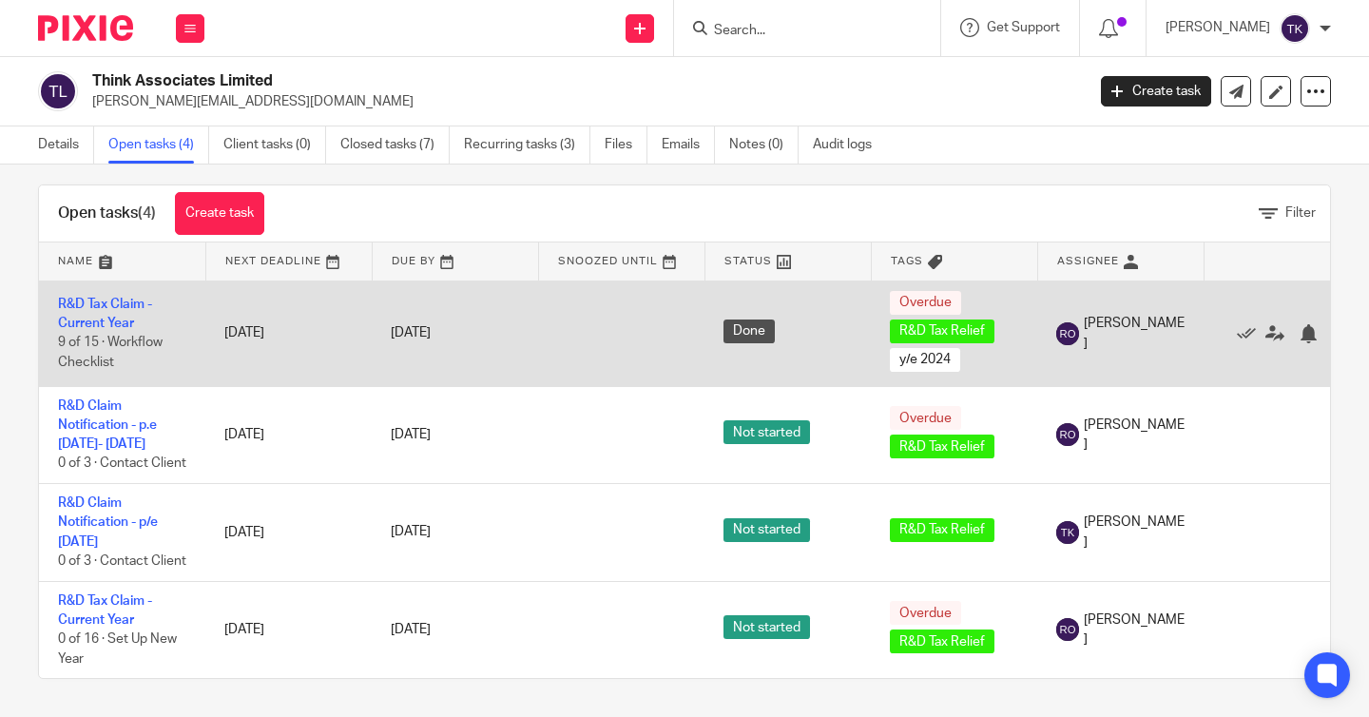
click at [113, 300] on td "R&D Tax Claim - Current Year 9 of 15 · Workflow Checklist" at bounding box center [122, 334] width 166 height 106
click at [107, 298] on link "R&D Tax Claim - Current Year" at bounding box center [105, 314] width 94 height 32
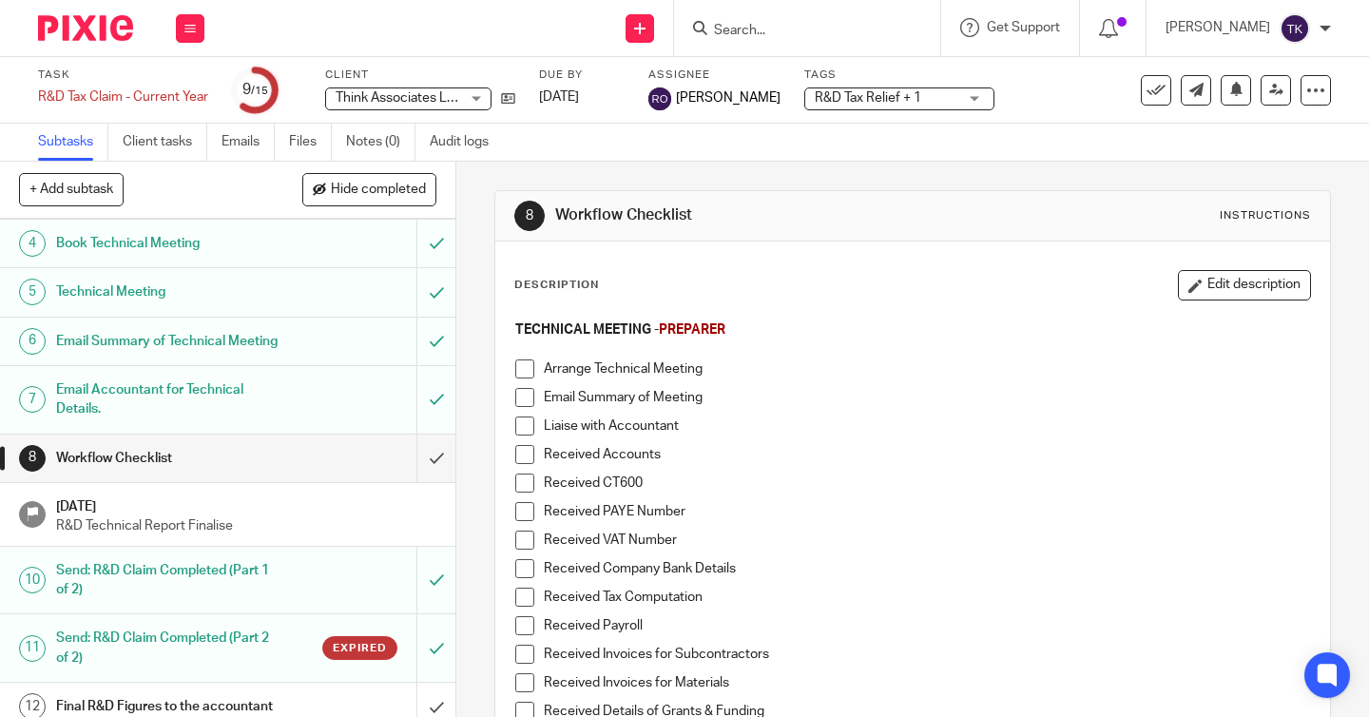
scroll to position [247, 0]
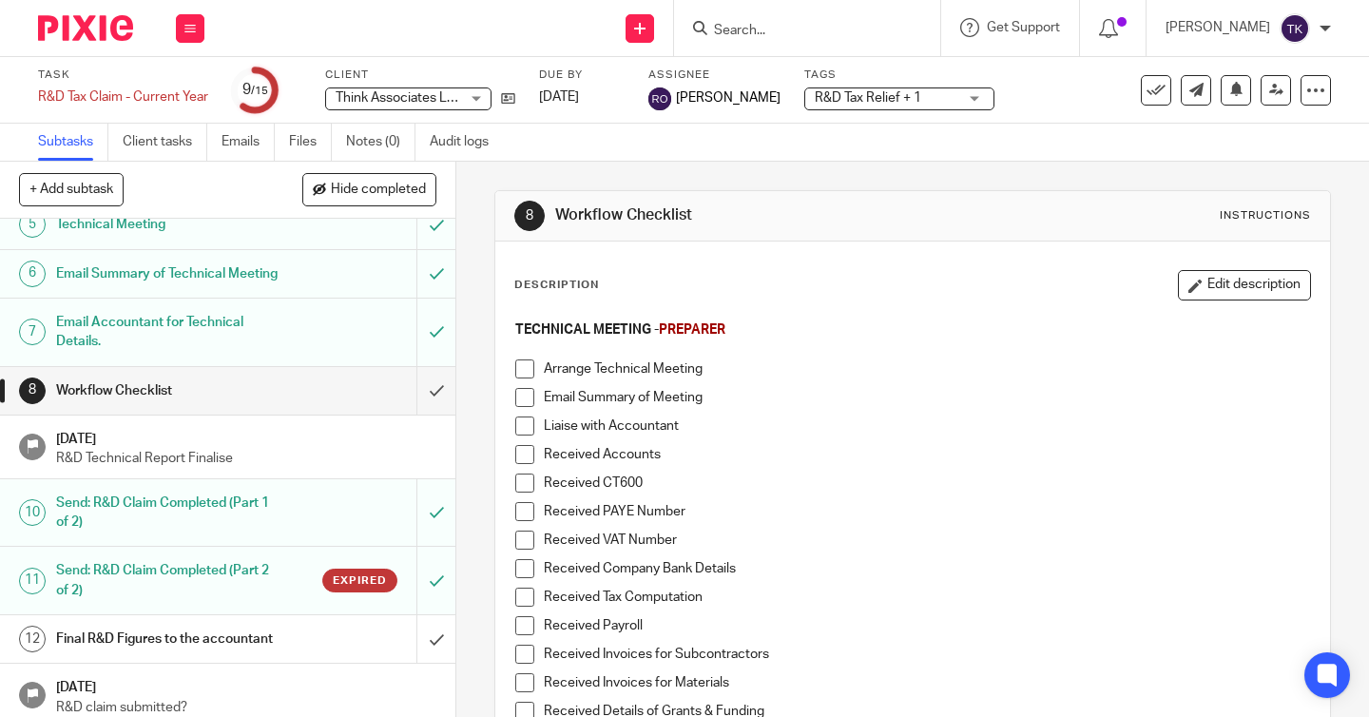
click at [264, 591] on h1 "Send: R&D Claim Completed (Part 2 of 2)" at bounding box center [170, 580] width 228 height 48
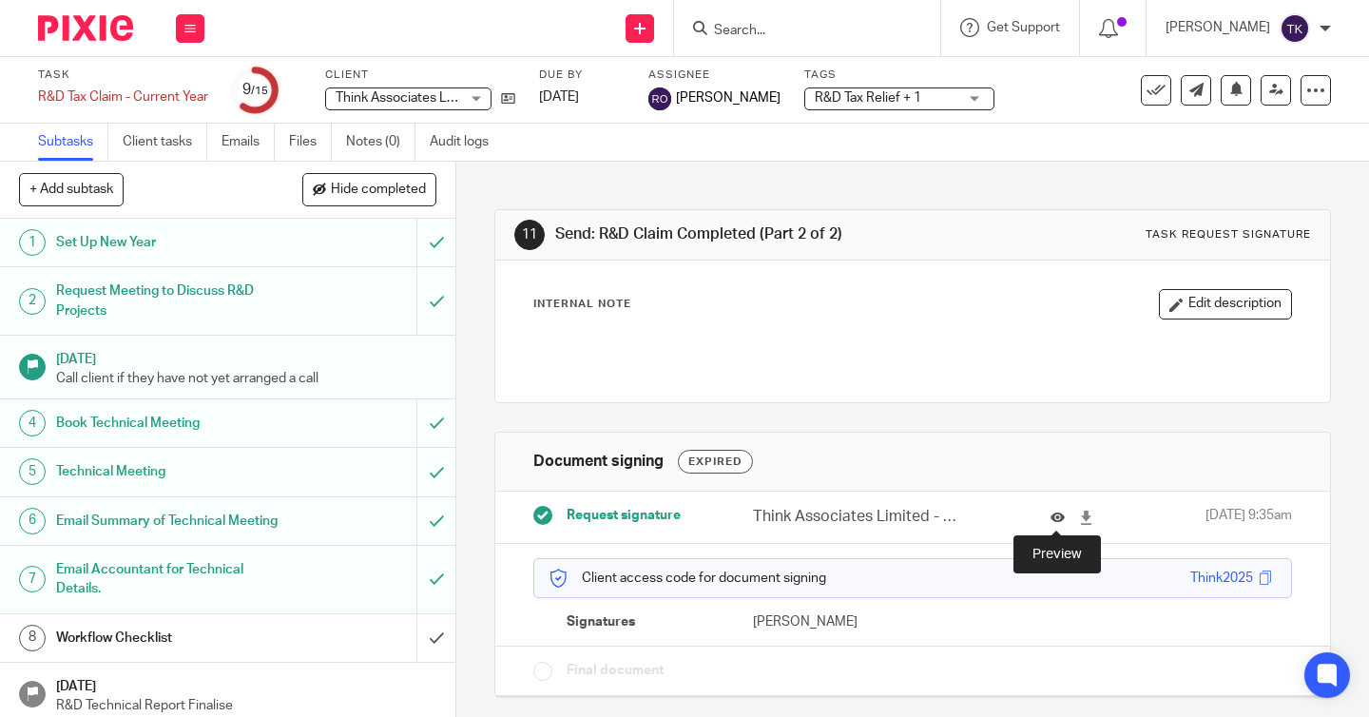
click at [1054, 517] on icon at bounding box center [1058, 518] width 14 height 14
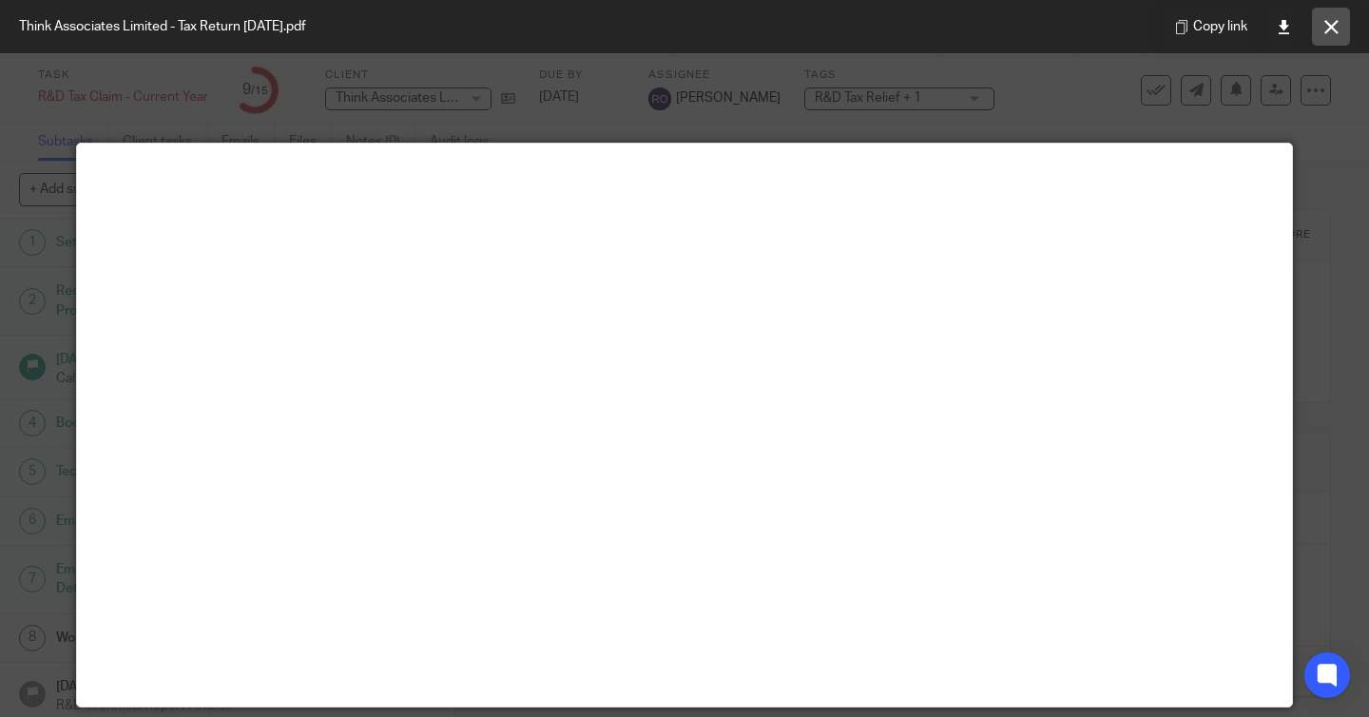
click at [1330, 30] on icon at bounding box center [1332, 27] width 14 height 14
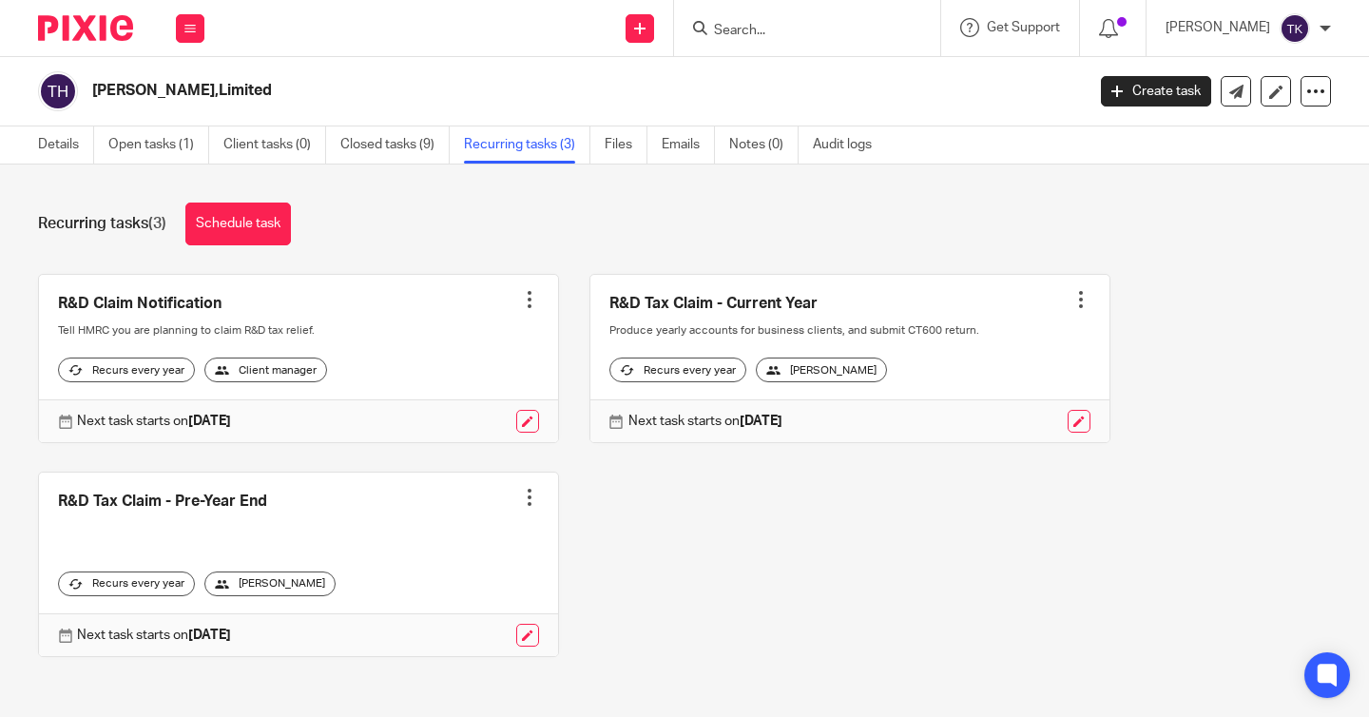
scroll to position [23, 0]
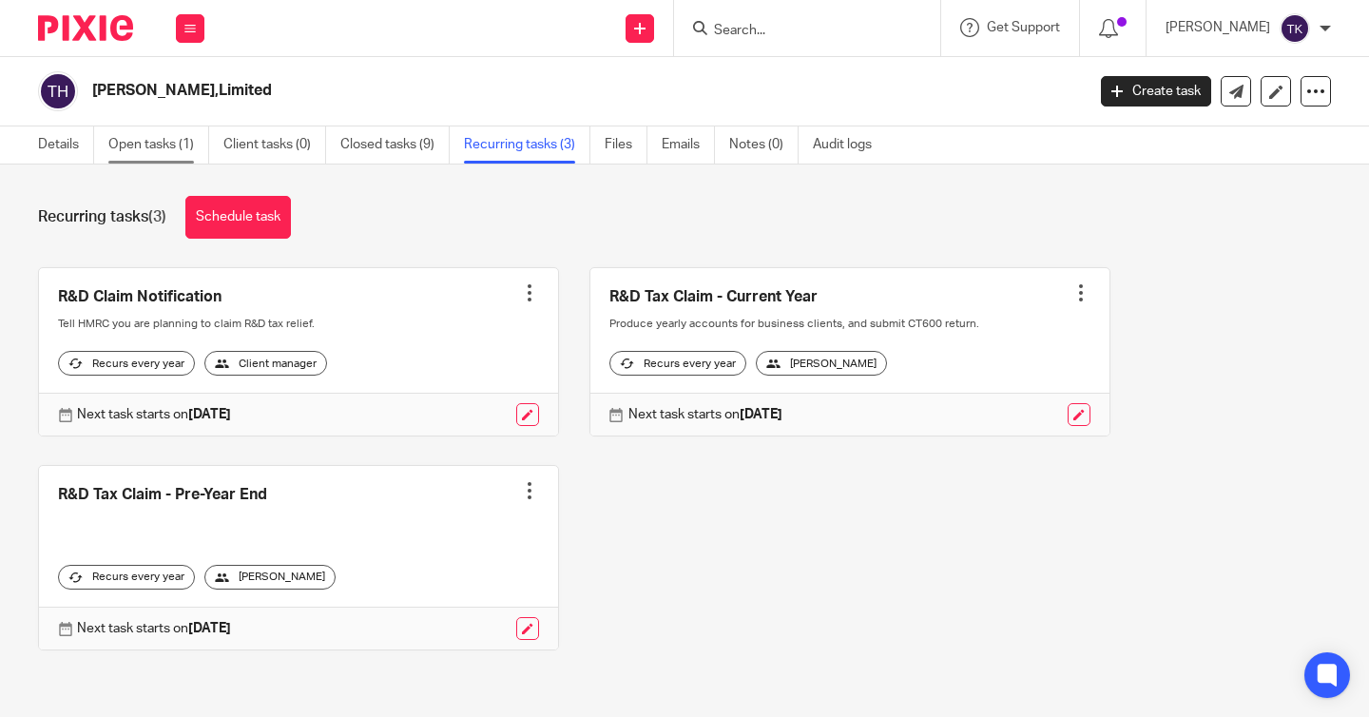
click at [166, 141] on link "Open tasks (1)" at bounding box center [158, 144] width 101 height 37
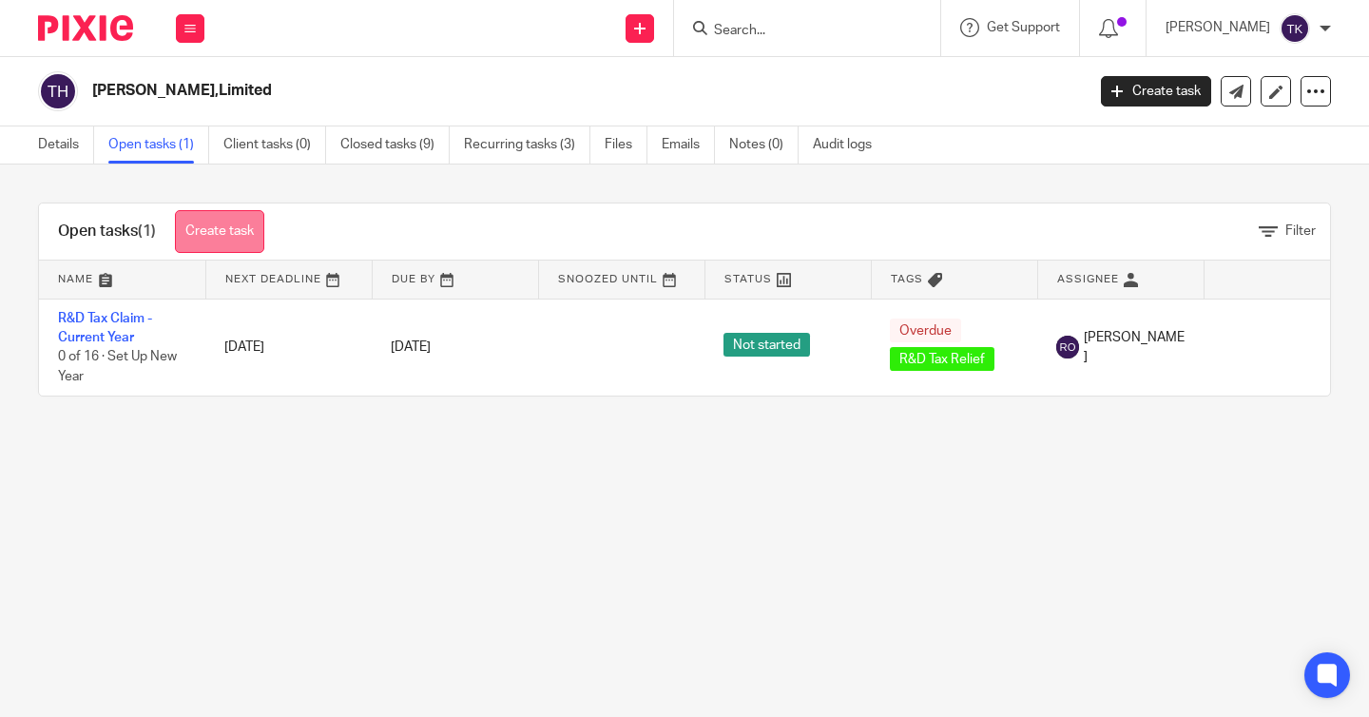
click at [238, 228] on link "Create task" at bounding box center [219, 231] width 89 height 43
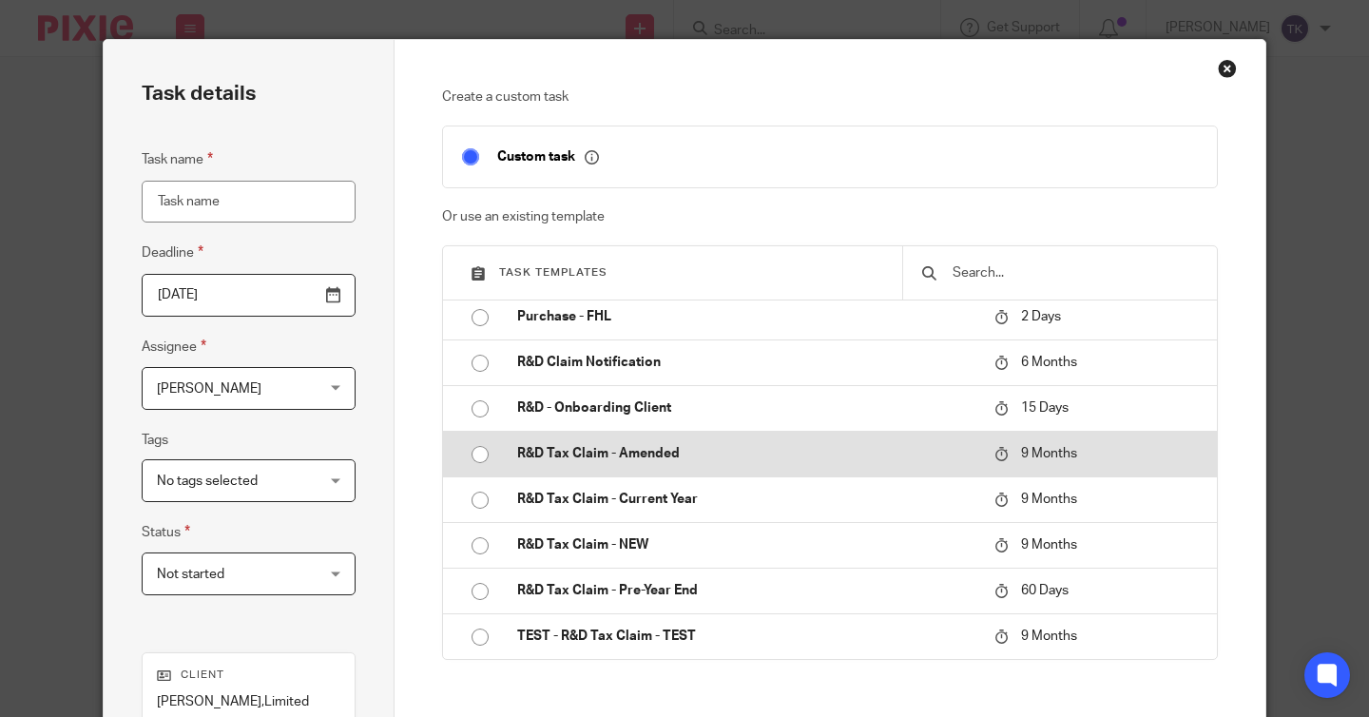
scroll to position [48, 0]
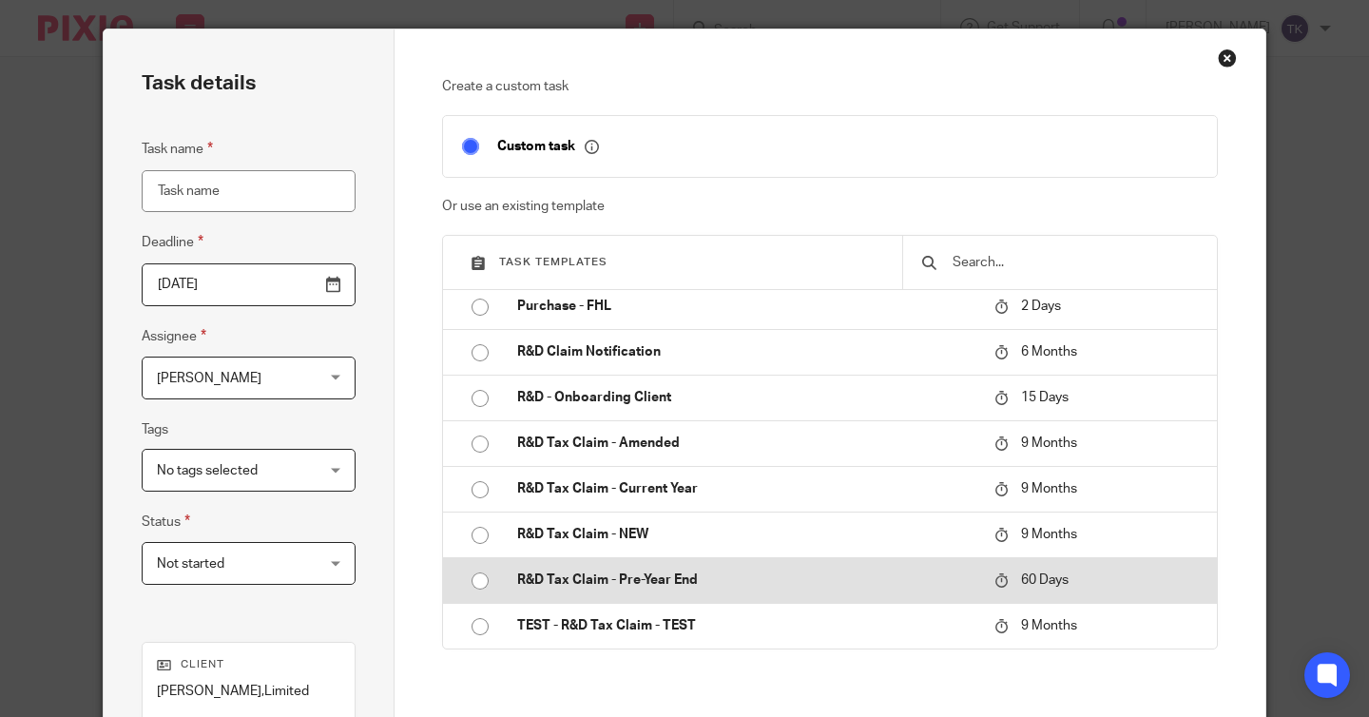
click at [474, 579] on input "radio" at bounding box center [480, 581] width 36 height 36
type input "[DATE]"
type input "R&D Tax Claim - Pre-Year End"
checkbox input "false"
radio input "false"
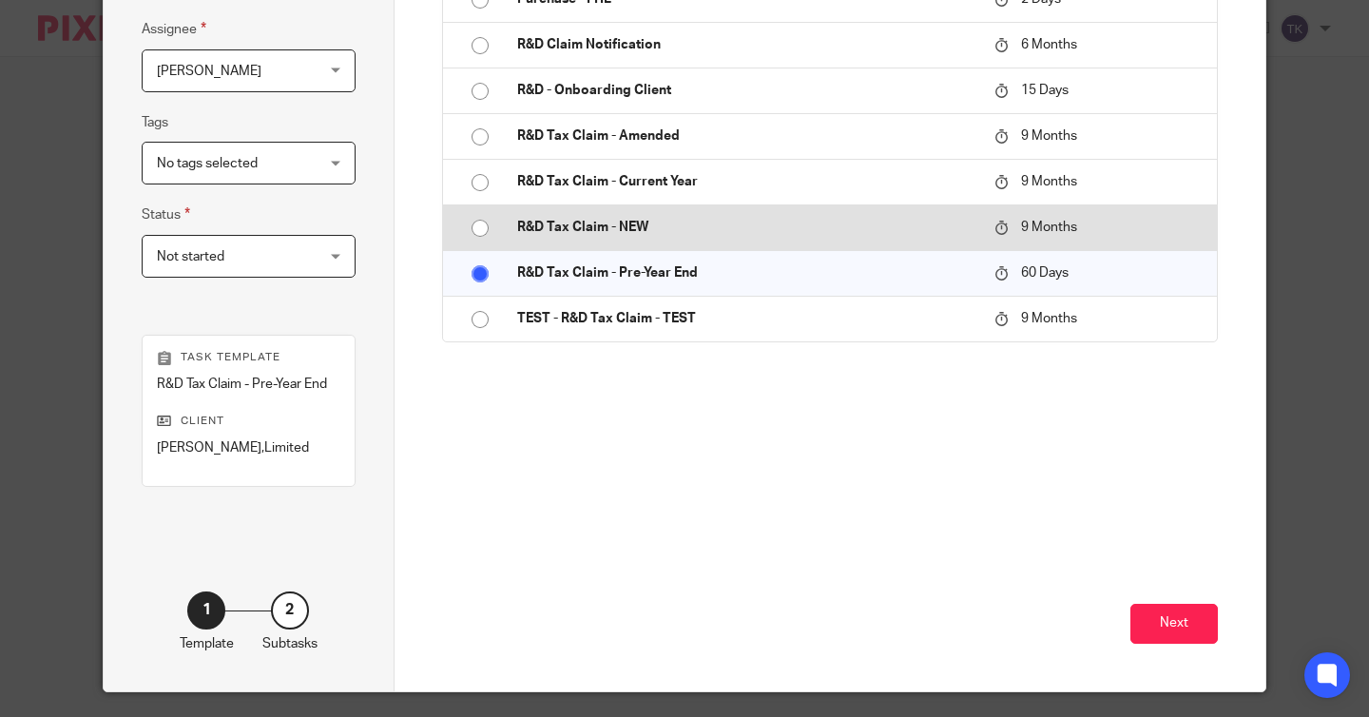
scroll to position [409, 0]
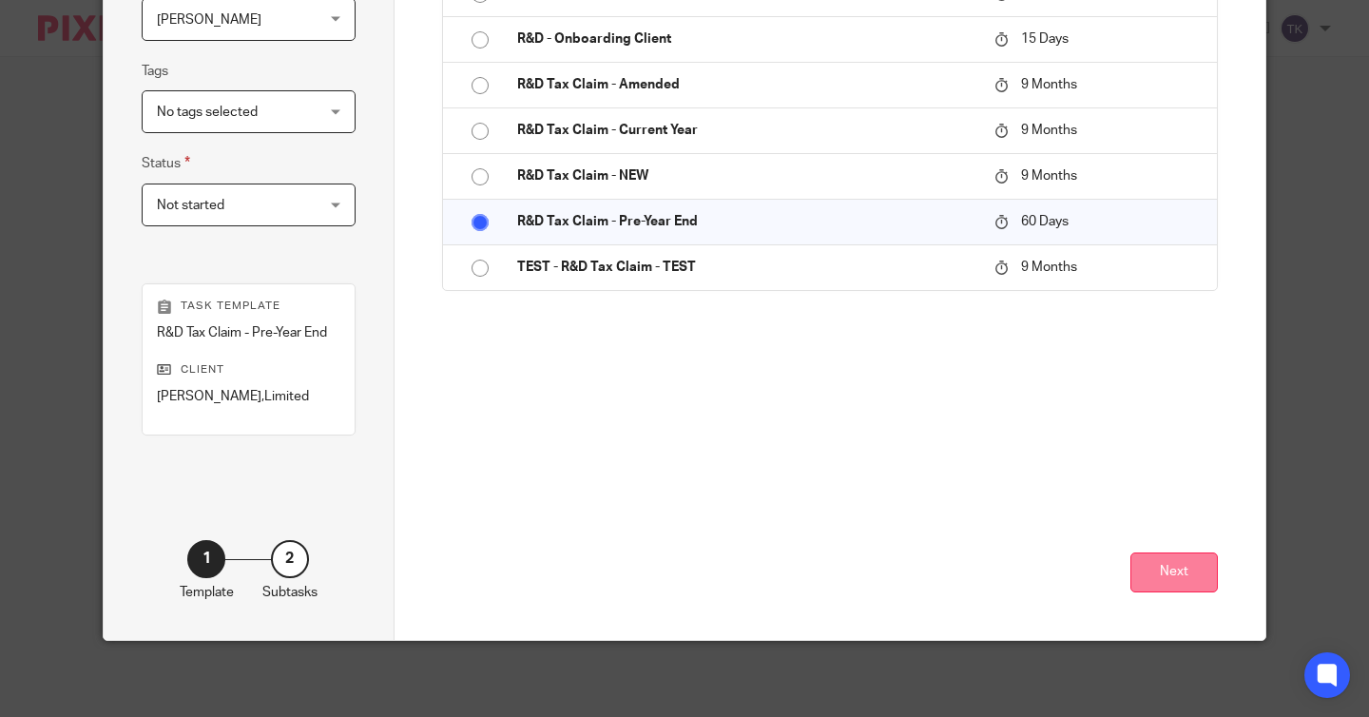
click at [1154, 567] on button "Next" at bounding box center [1174, 572] width 87 height 41
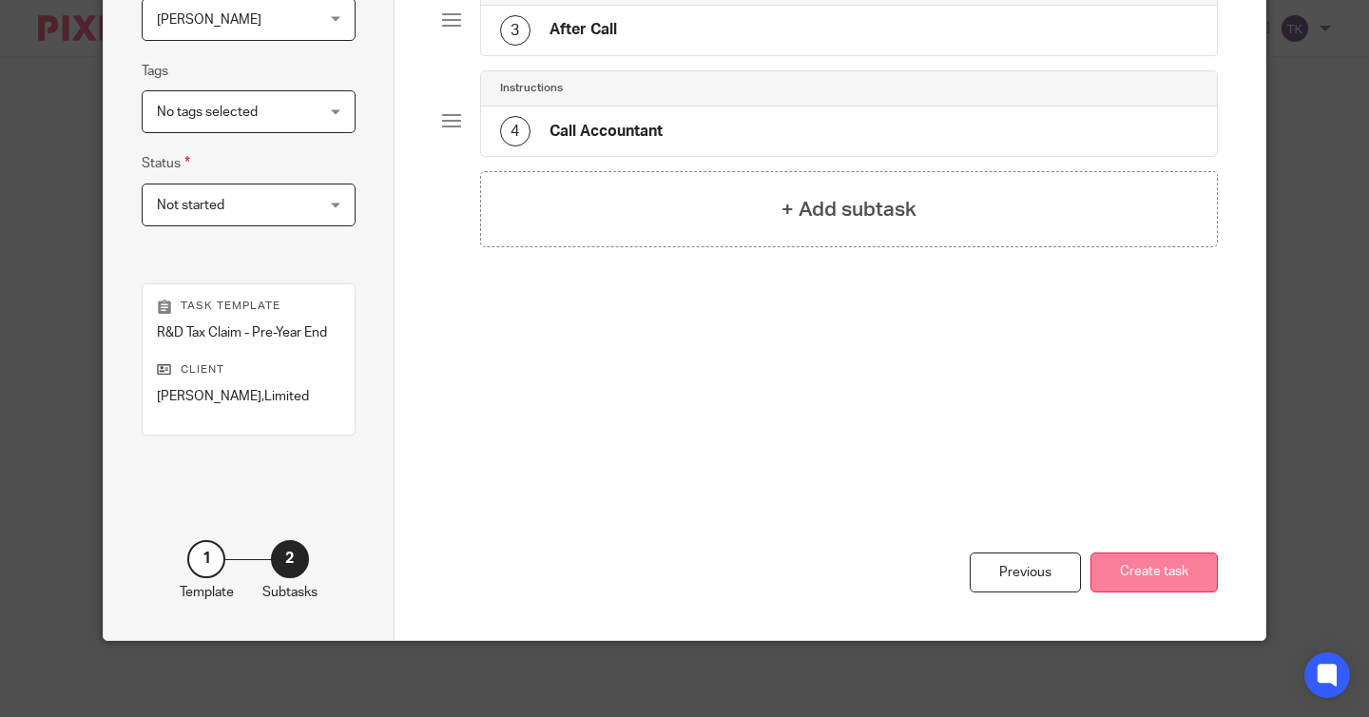
click at [1154, 570] on button "Create task" at bounding box center [1154, 572] width 127 height 41
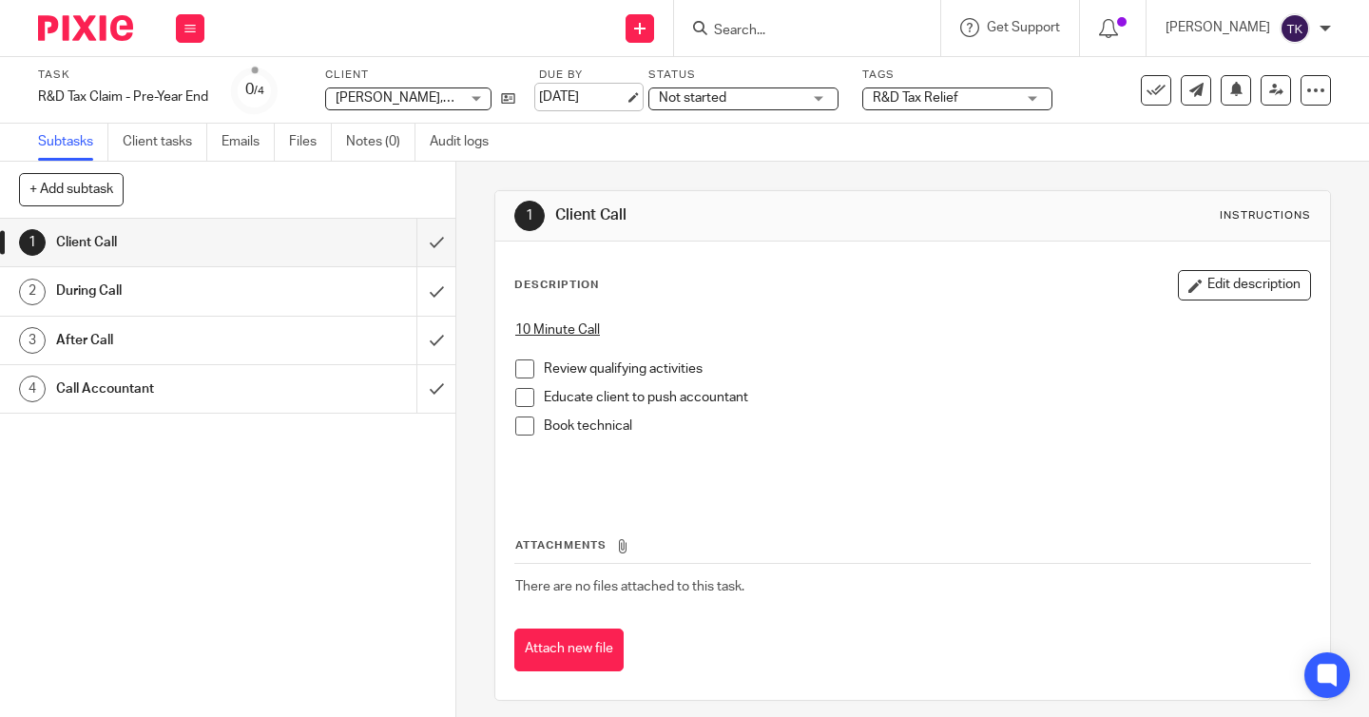
click at [625, 101] on link "[DATE]" at bounding box center [582, 97] width 86 height 20
click at [511, 97] on icon at bounding box center [508, 98] width 14 height 14
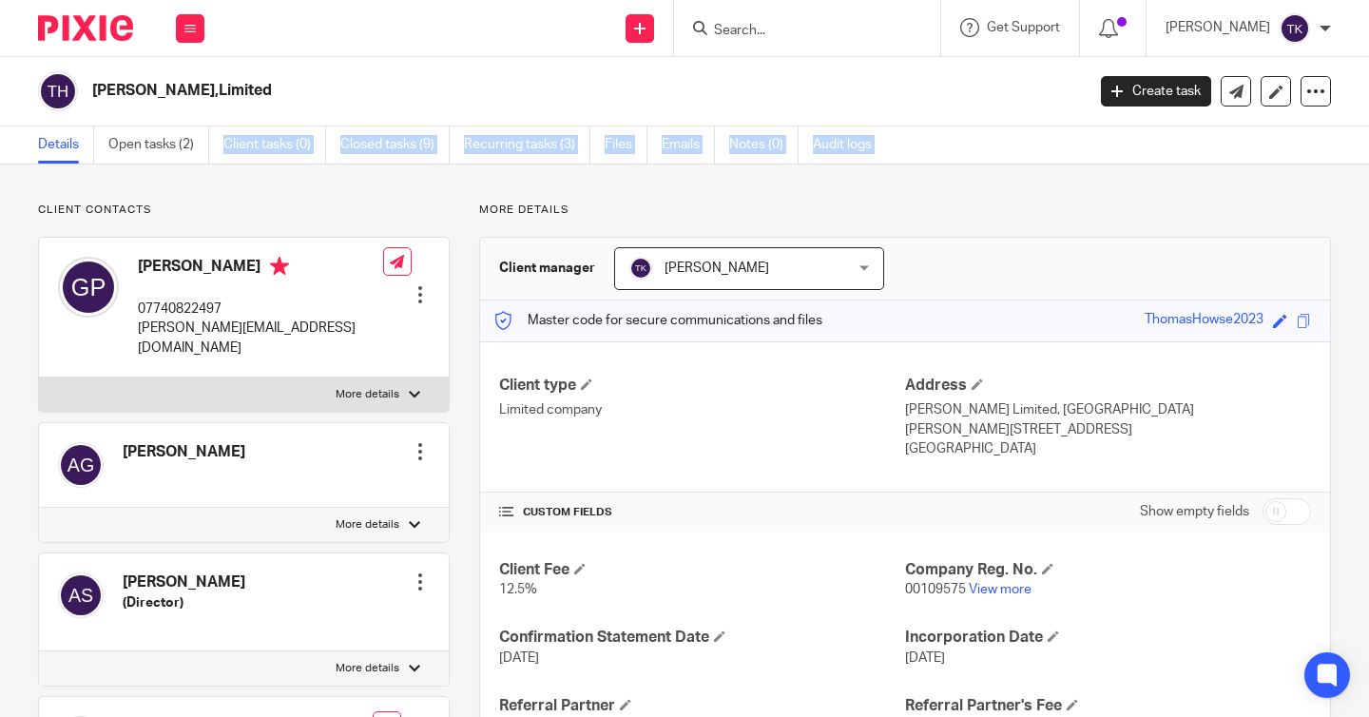
click at [176, 164] on main "Thomas Howse,Limited Create task Update from Companies House Export data Merge …" at bounding box center [684, 358] width 1369 height 717
click at [156, 146] on link "Open tasks (2)" at bounding box center [158, 144] width 101 height 37
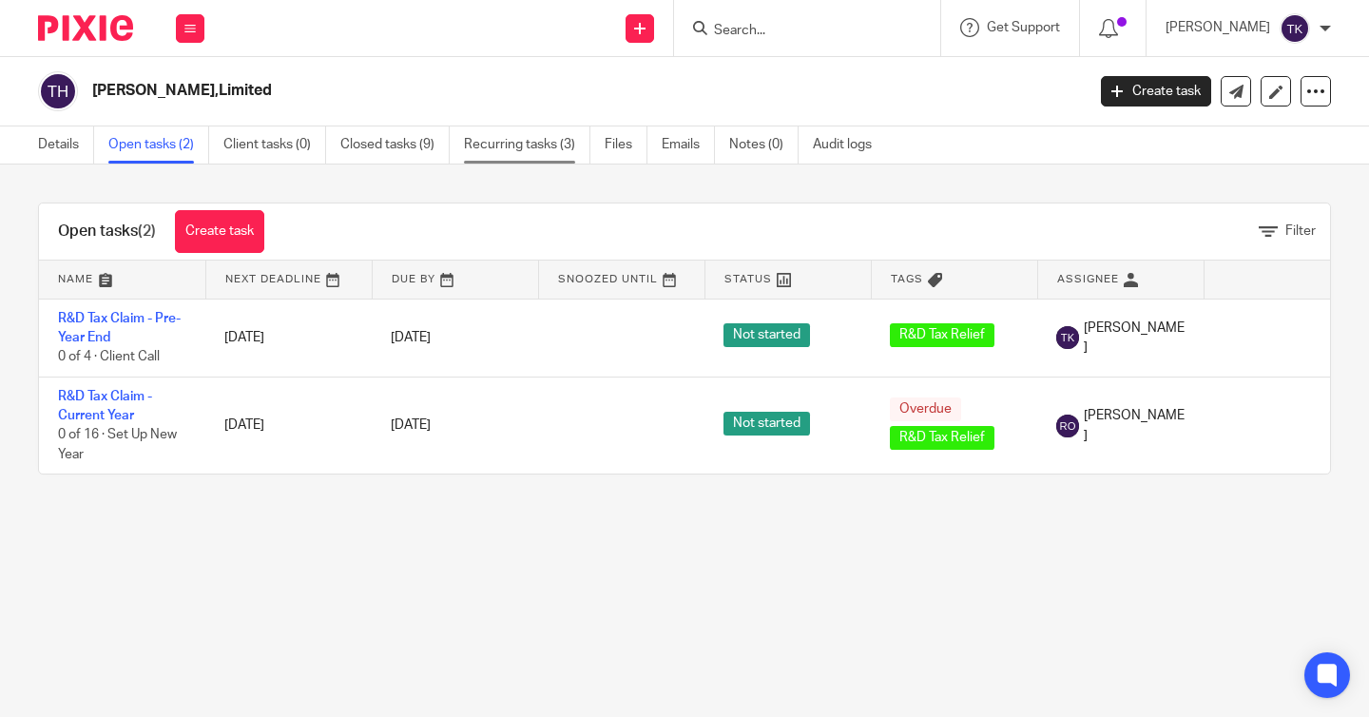
click at [552, 151] on link "Recurring tasks (3)" at bounding box center [527, 144] width 126 height 37
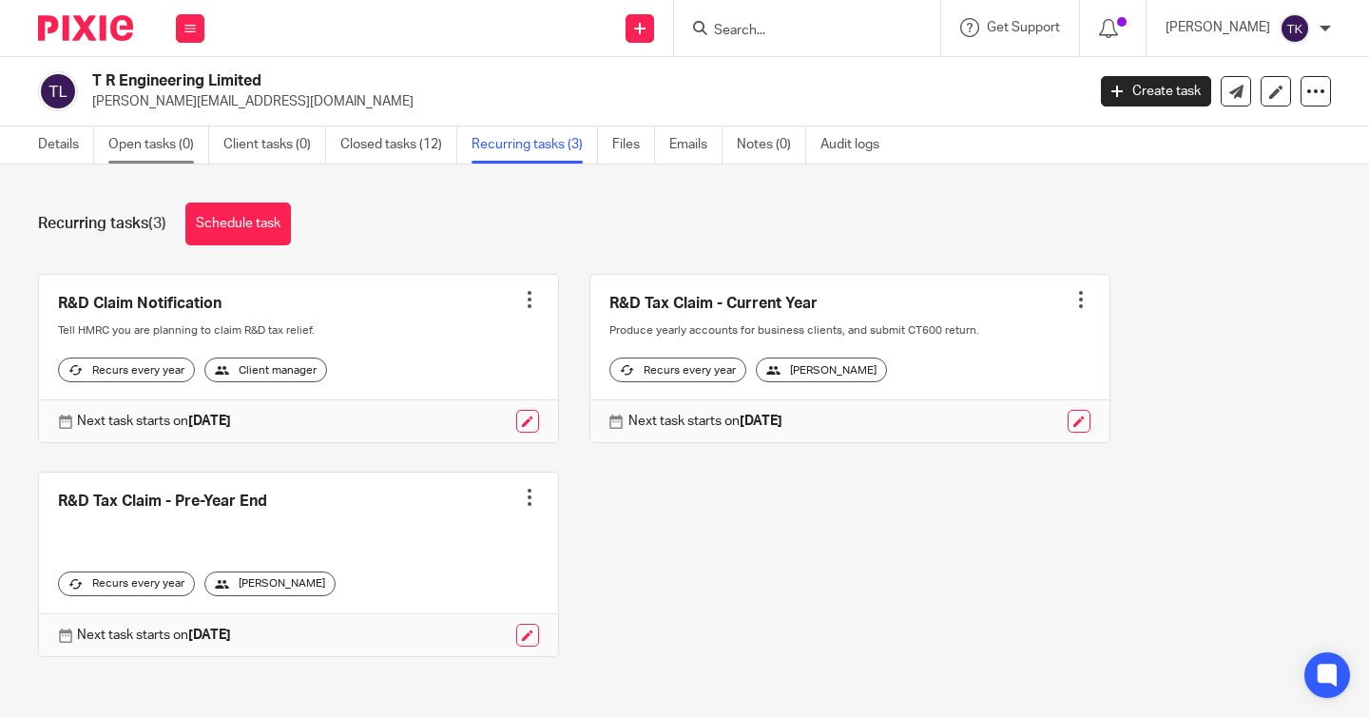
click at [189, 152] on link "Open tasks (0)" at bounding box center [158, 144] width 101 height 37
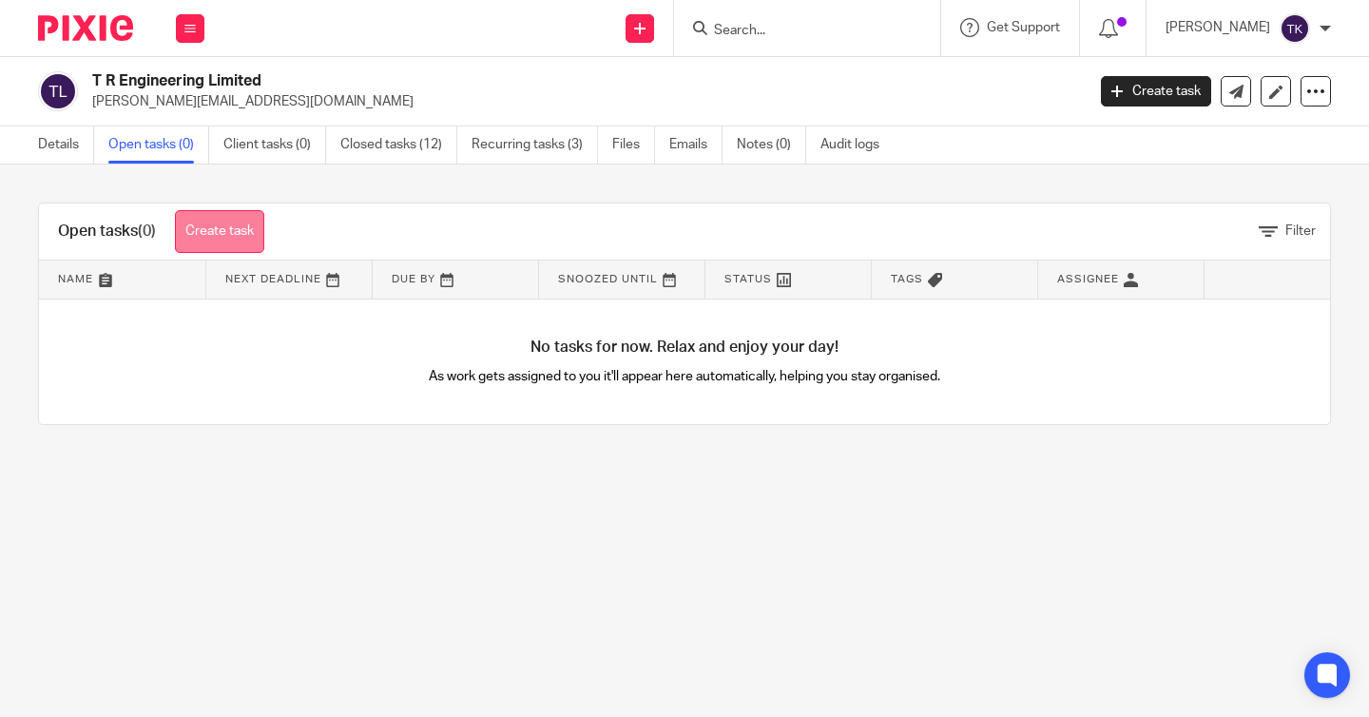
click at [247, 226] on link "Create task" at bounding box center [219, 231] width 89 height 43
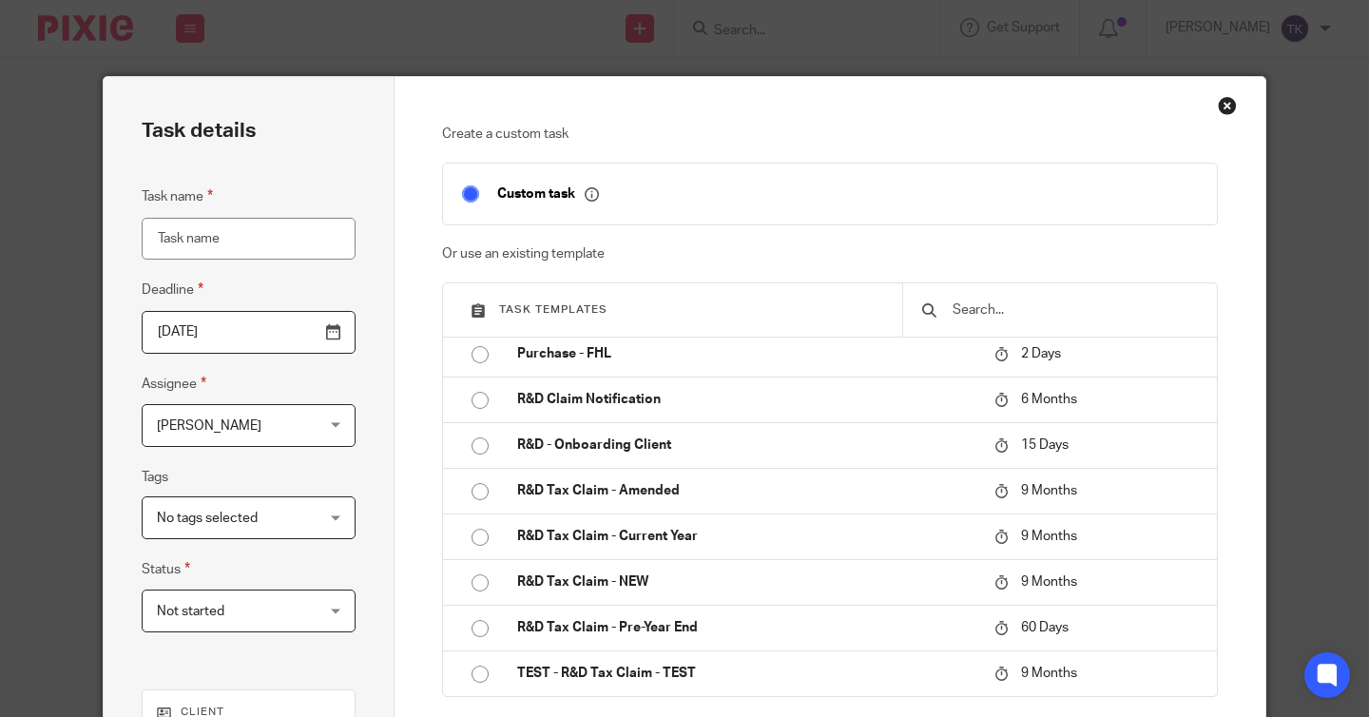
scroll to position [49, 0]
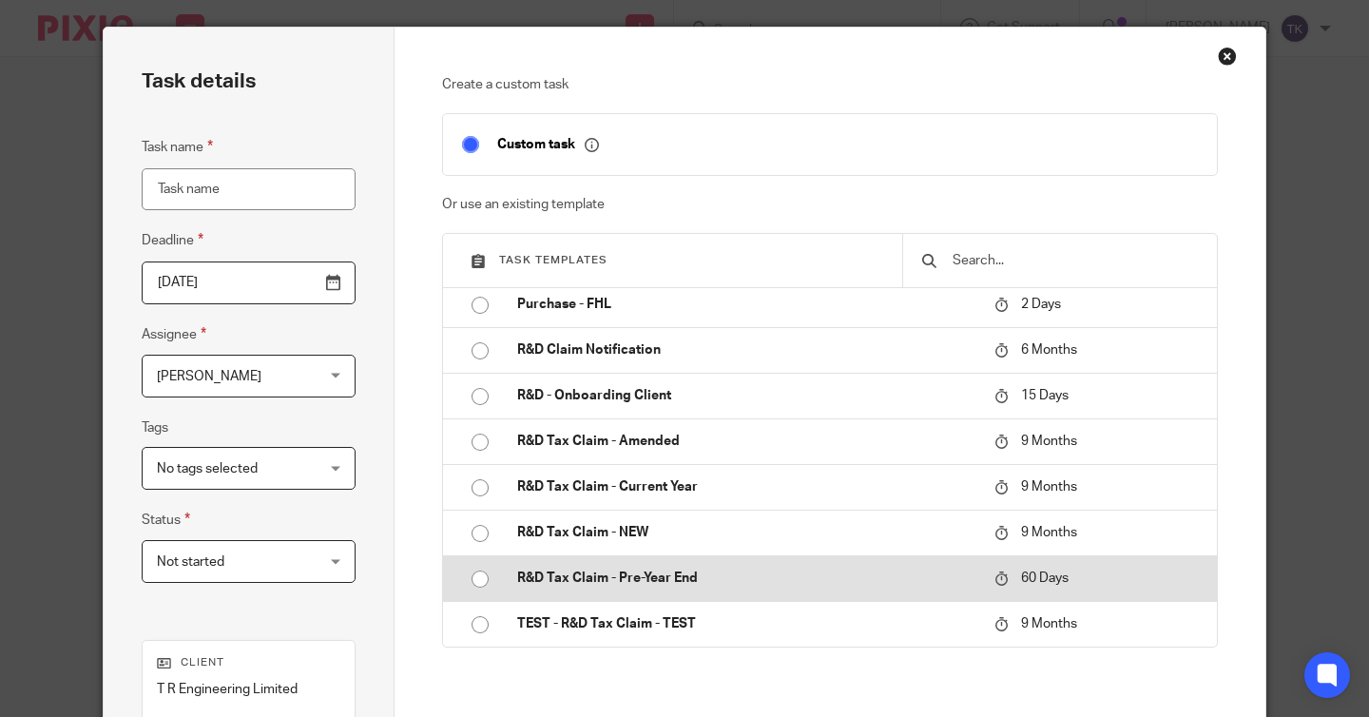
click at [478, 580] on input "radio" at bounding box center [480, 579] width 36 height 36
type input "2025-11-17"
type input "R&D Tax Claim - Pre-Year End"
checkbox input "false"
radio input "false"
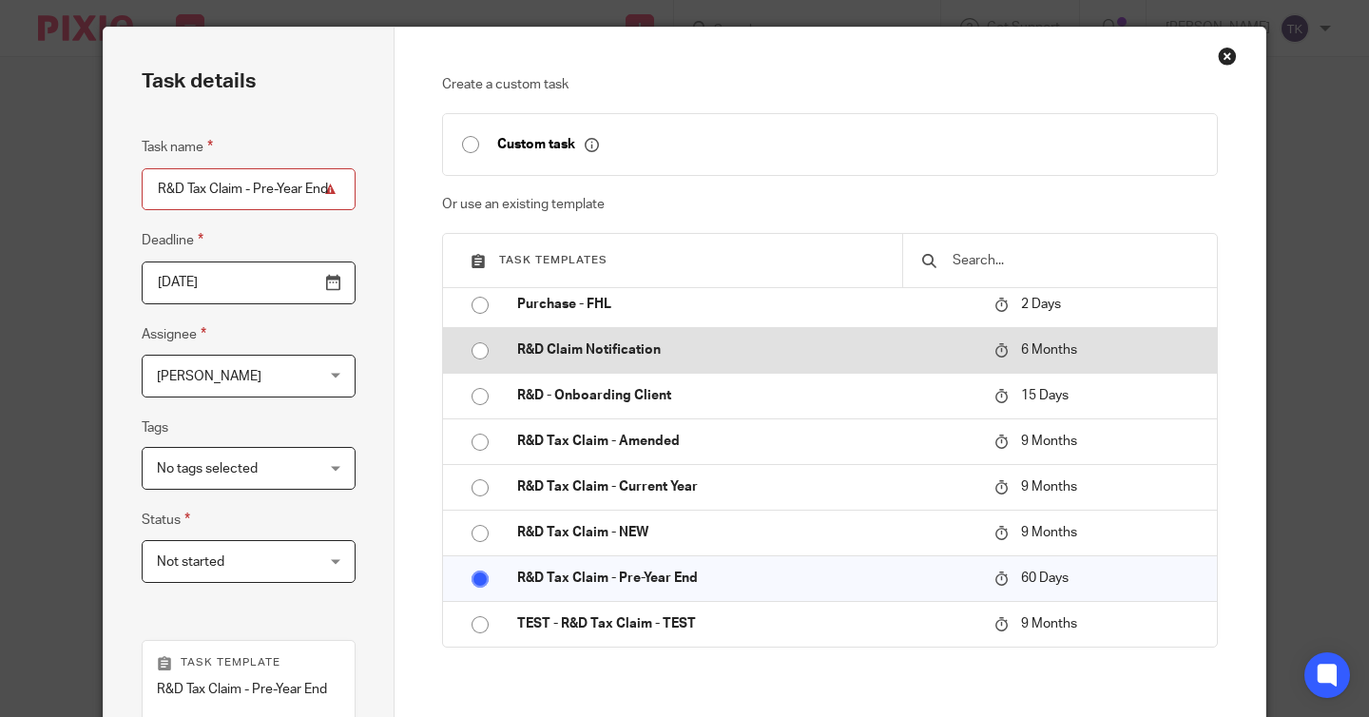
click at [483, 358] on input "radio" at bounding box center [480, 351] width 36 height 36
type input "2026-03-18"
type input "R&D Claim Notification"
radio input "false"
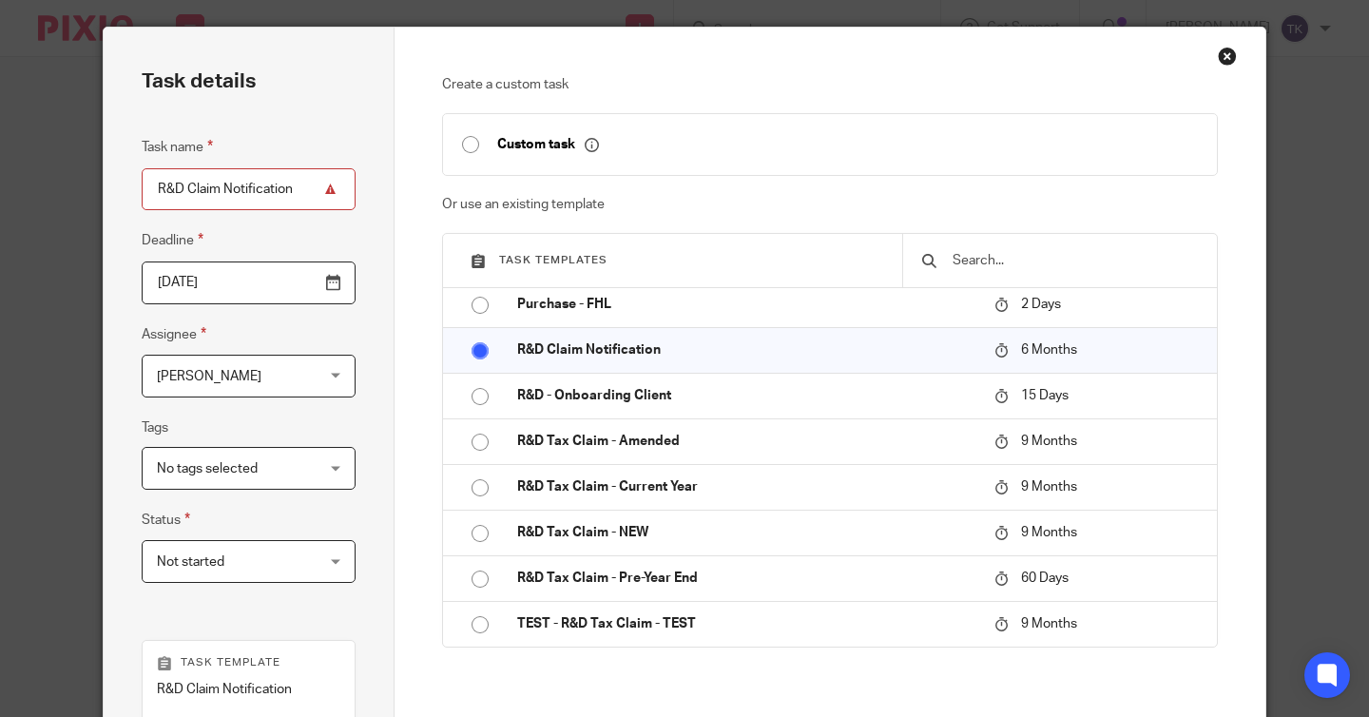
click at [342, 284] on input "2026-03-18" at bounding box center [249, 282] width 214 height 43
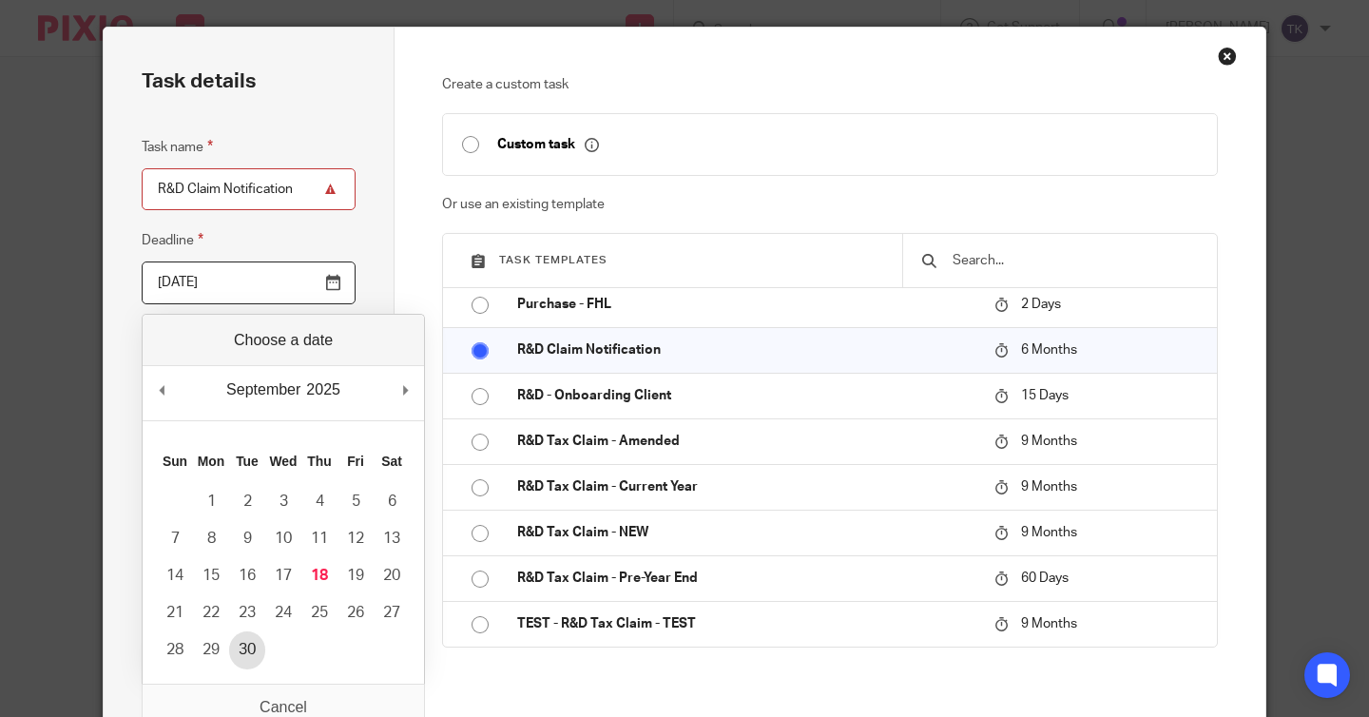
type input "2025-09-30"
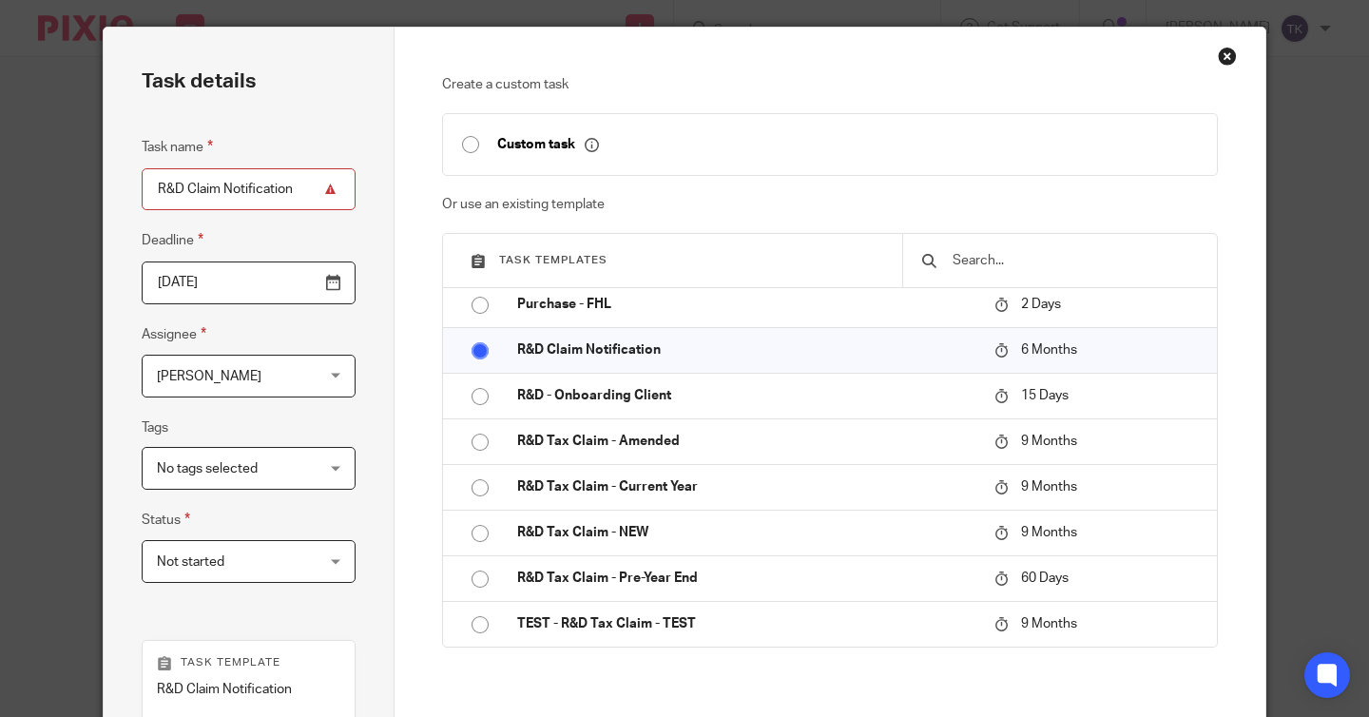
scroll to position [409, 0]
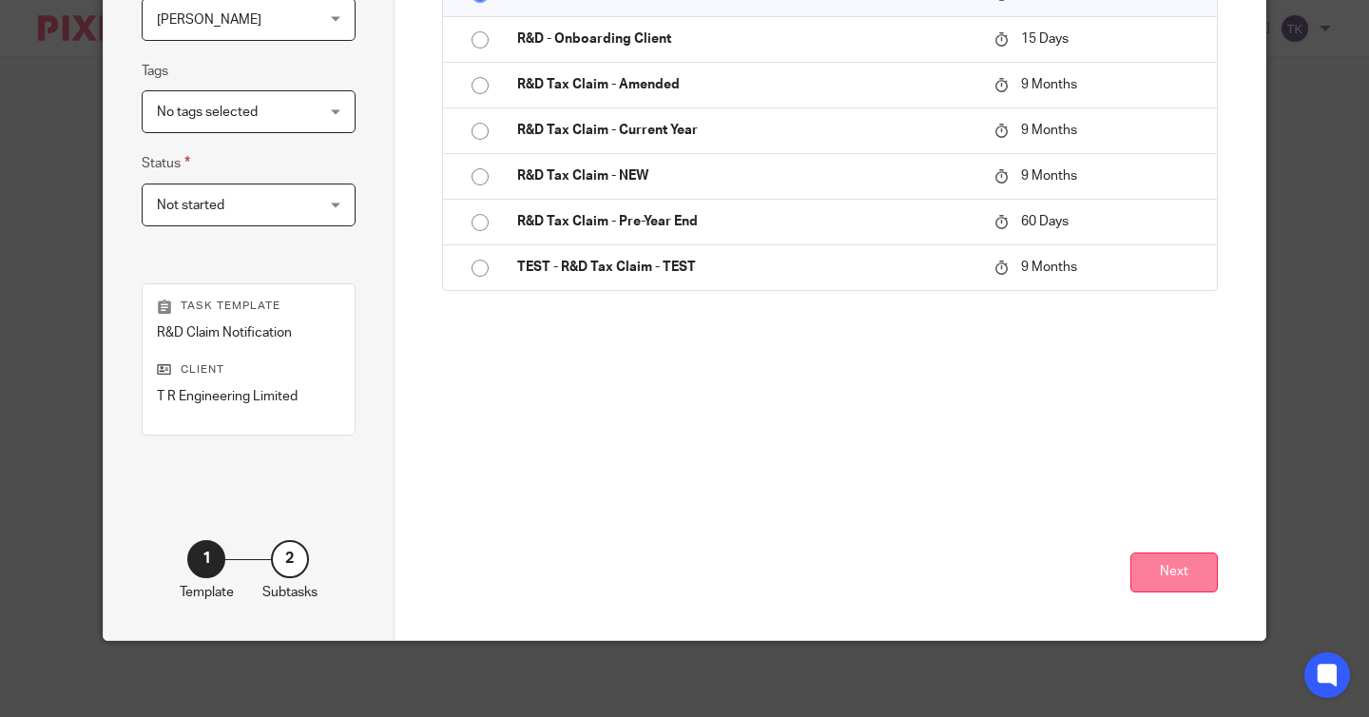
click at [1154, 586] on button "Next" at bounding box center [1174, 572] width 87 height 41
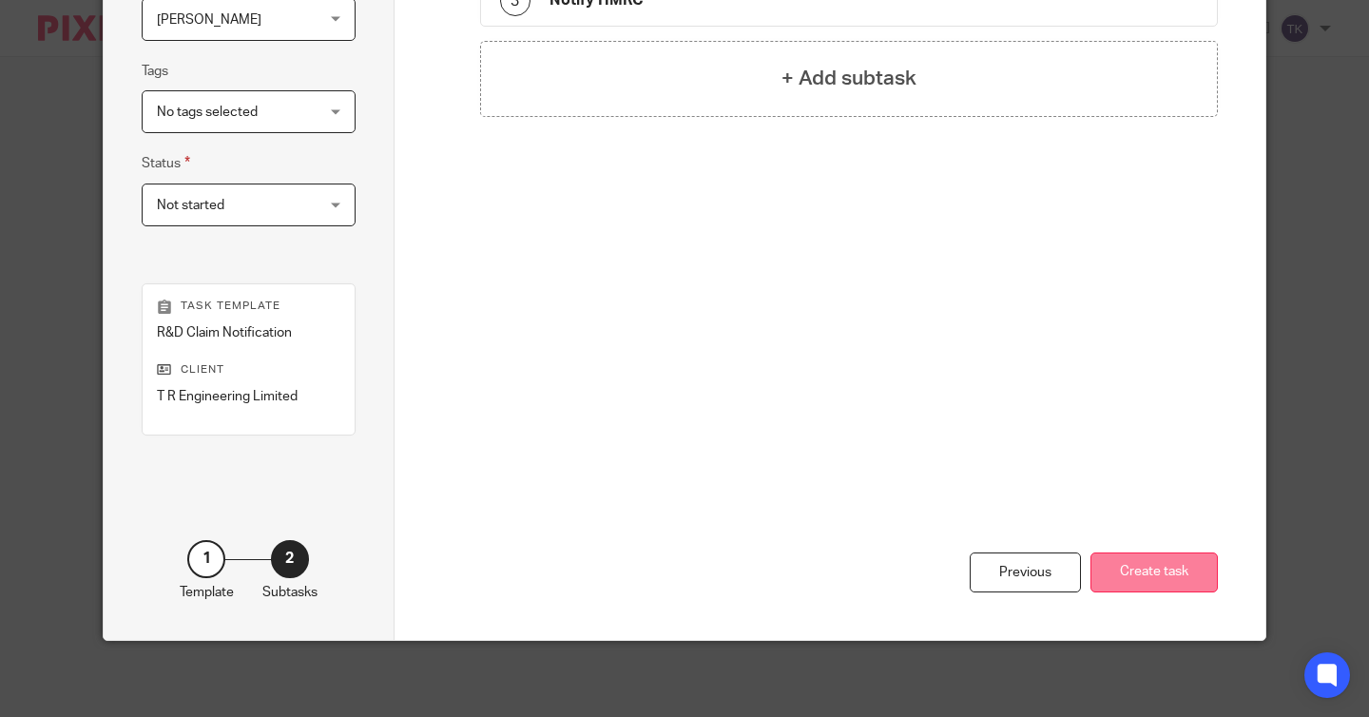
click at [1145, 575] on button "Create task" at bounding box center [1154, 572] width 127 height 41
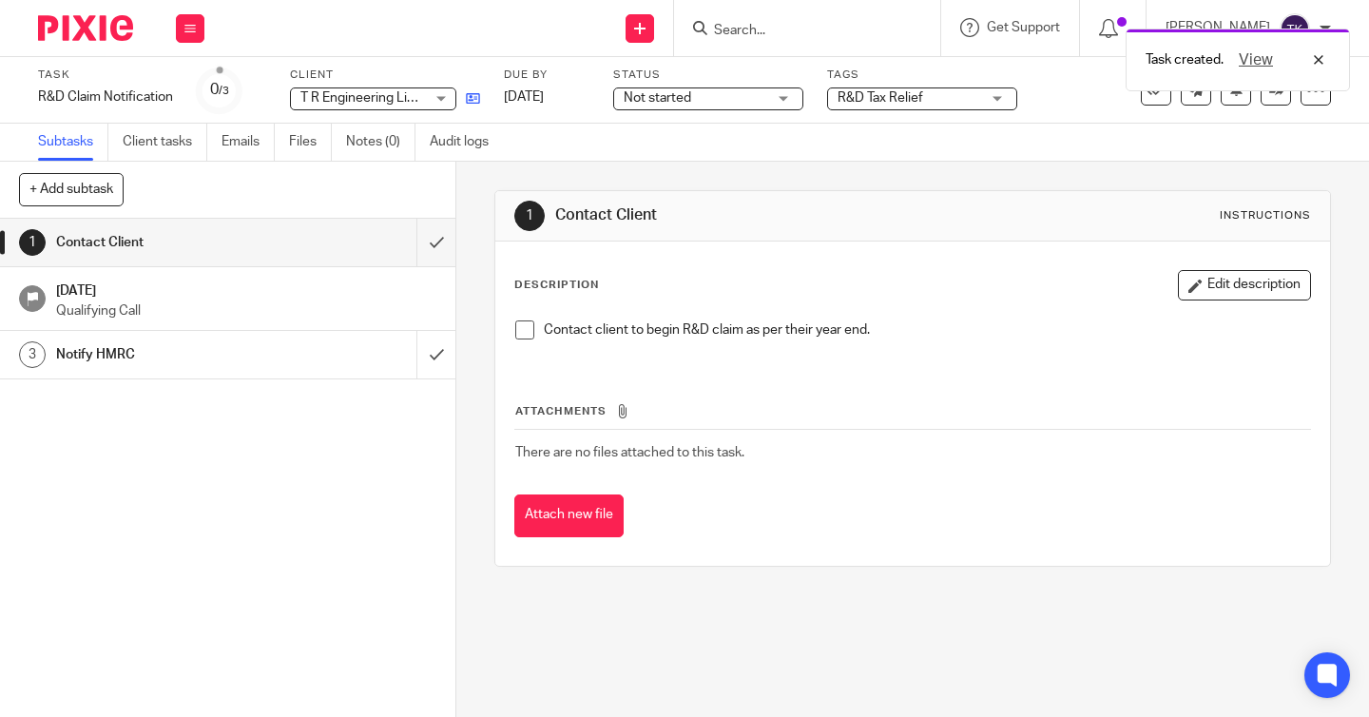
click at [474, 91] on icon at bounding box center [473, 98] width 14 height 14
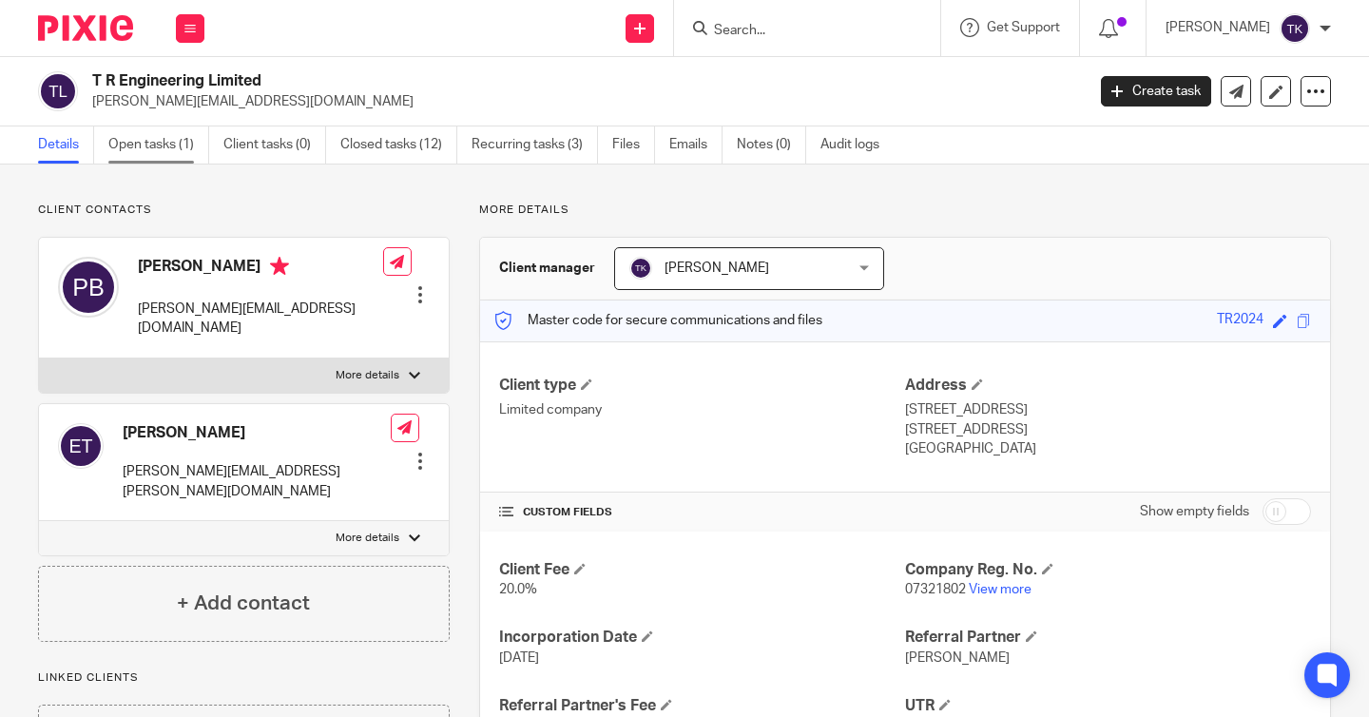
click at [174, 148] on link "Open tasks (1)" at bounding box center [158, 144] width 101 height 37
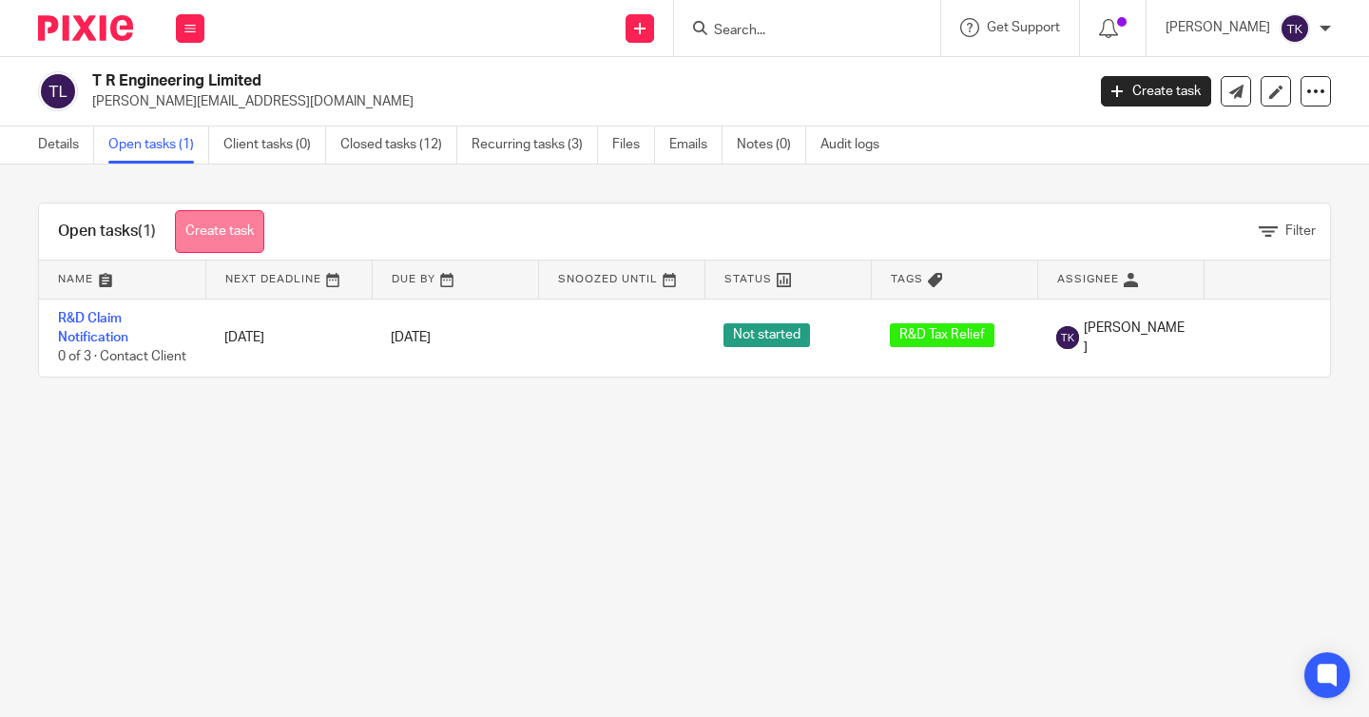
click at [229, 233] on link "Create task" at bounding box center [219, 231] width 89 height 43
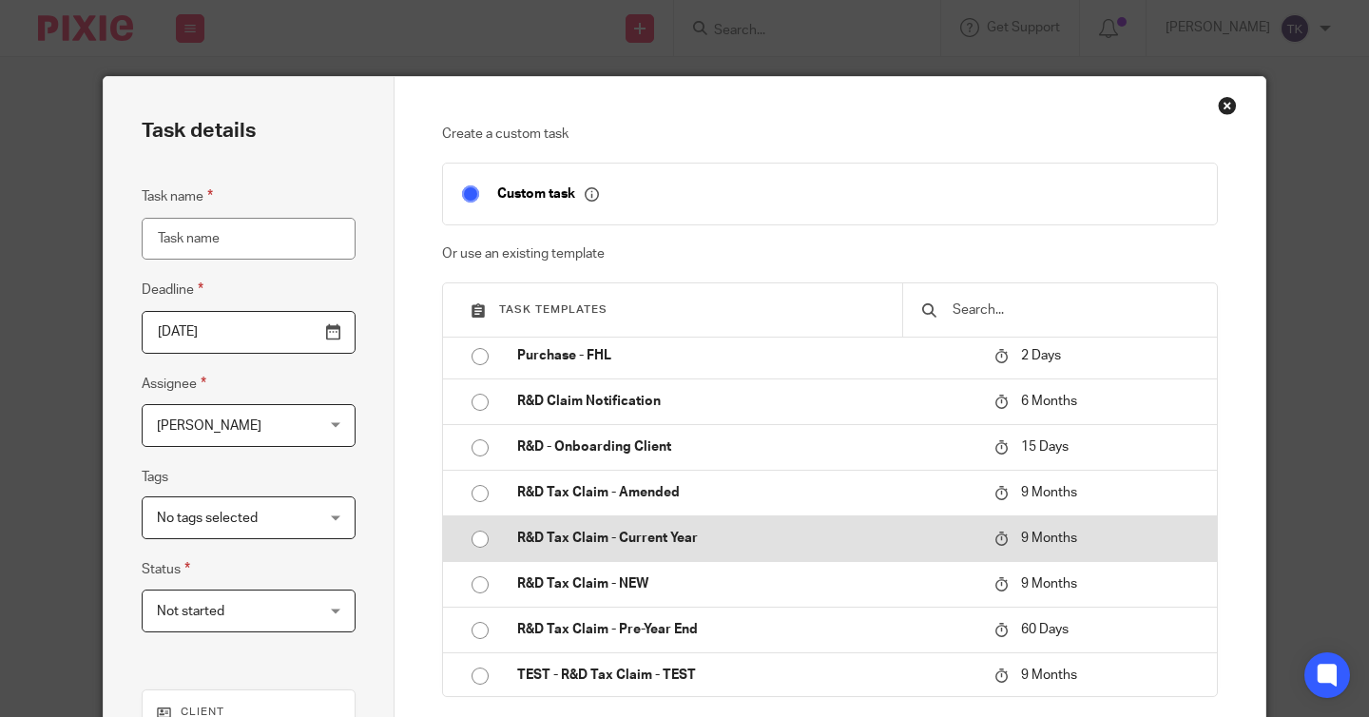
scroll to position [281, 0]
click at [668, 533] on p "R&D Tax Claim - Current Year" at bounding box center [746, 536] width 458 height 19
type input "[DATE]"
type input "R&D Tax Claim - Current Year"
checkbox input "false"
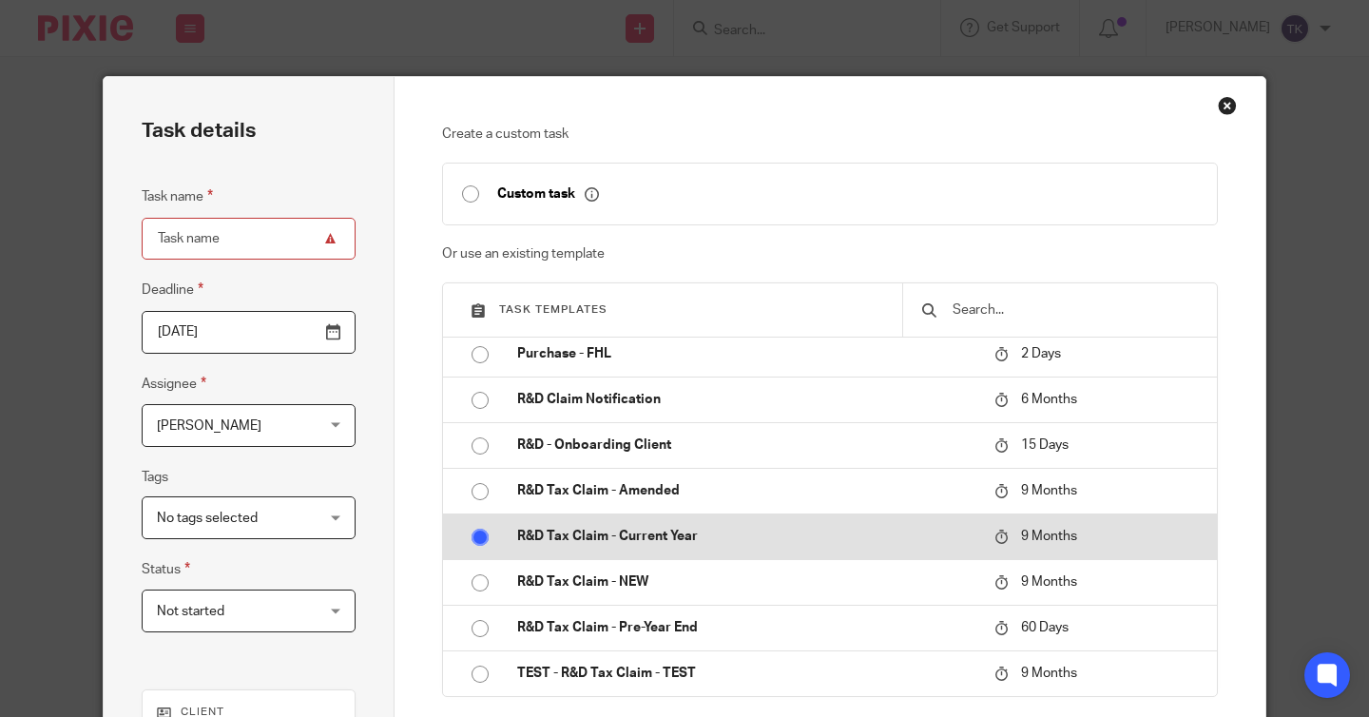
radio input "true"
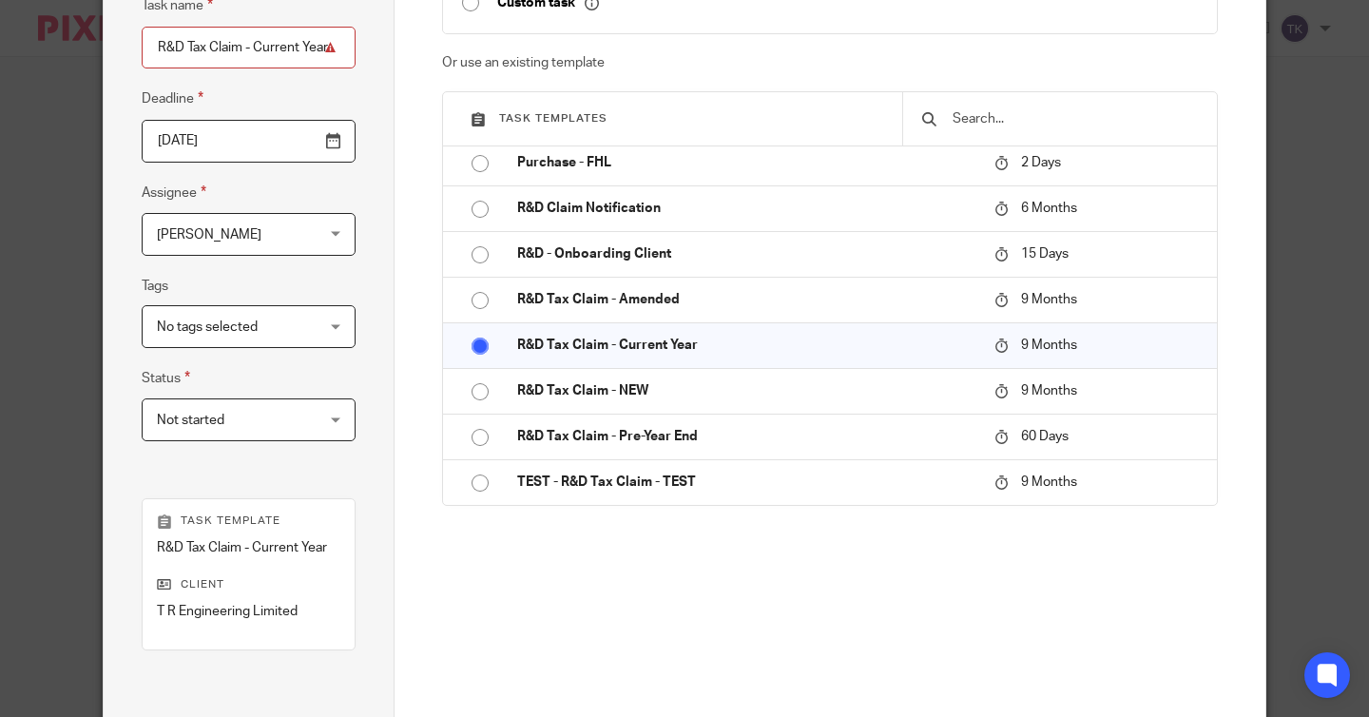
scroll to position [409, 0]
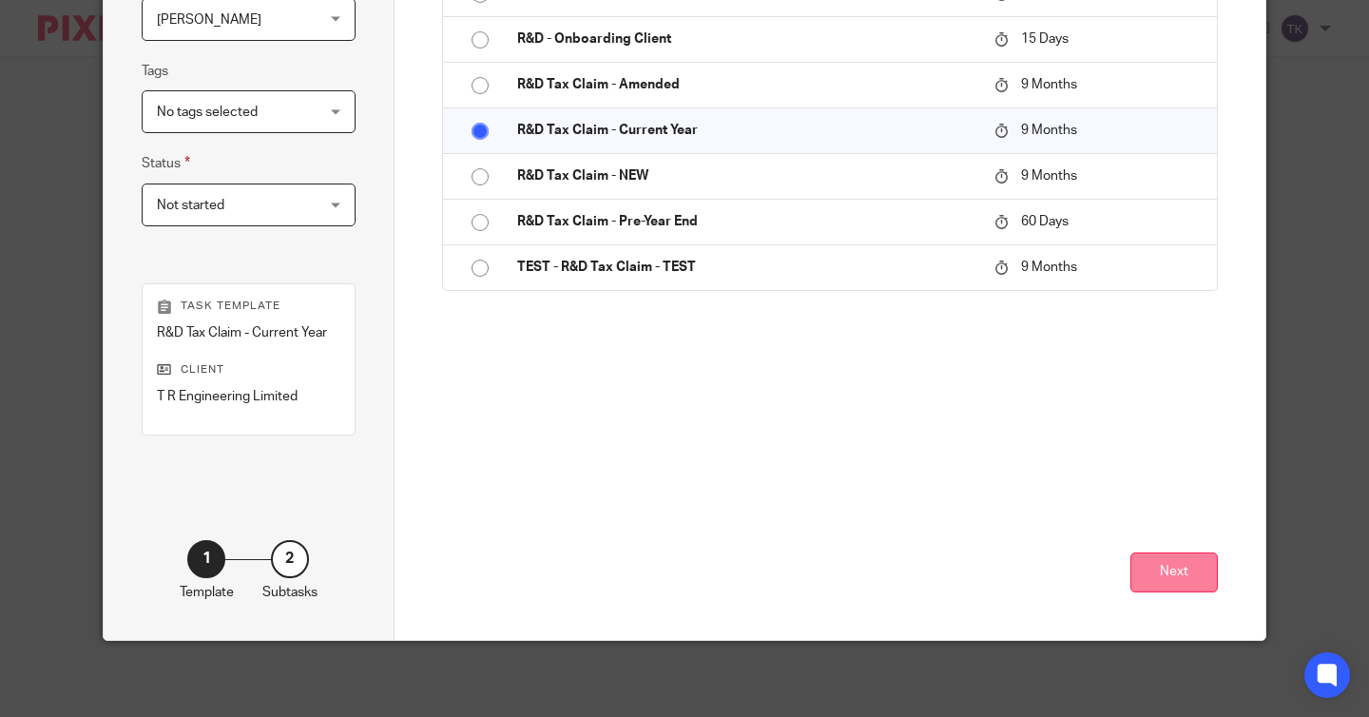
click at [1165, 562] on button "Next" at bounding box center [1174, 572] width 87 height 41
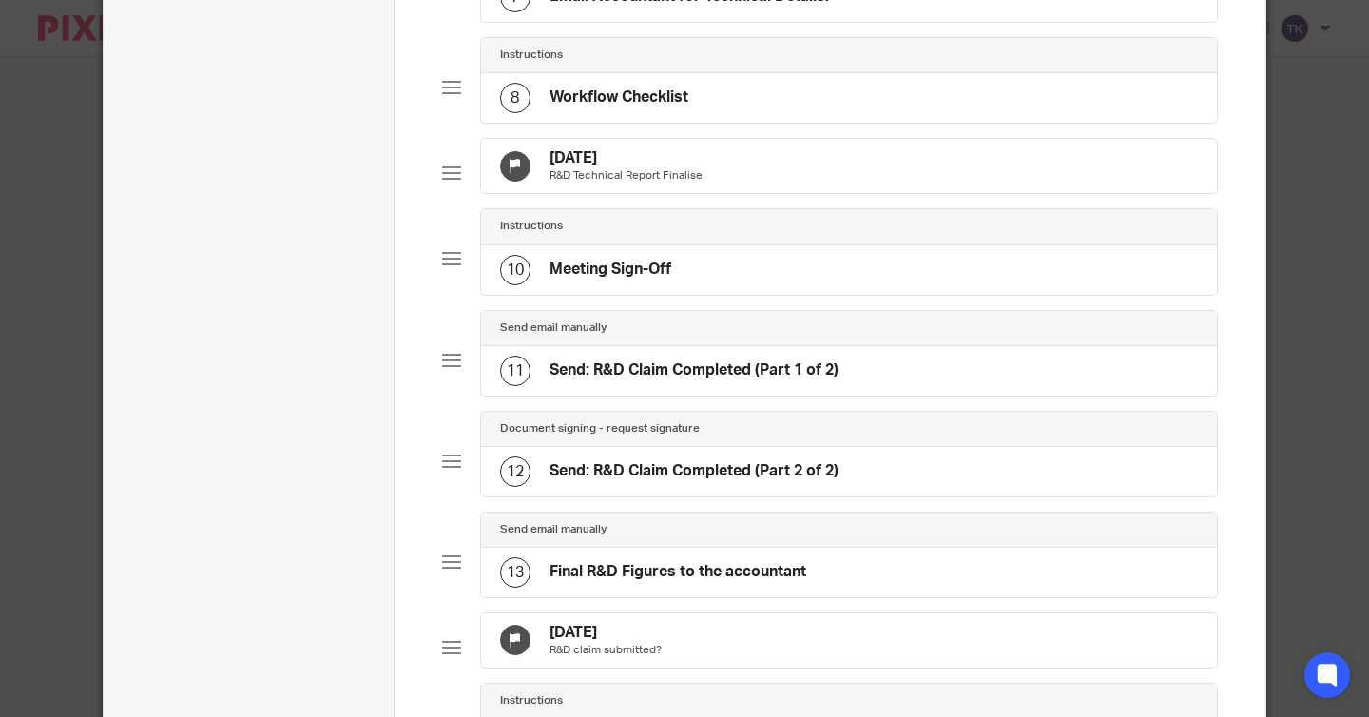
scroll to position [1402, 0]
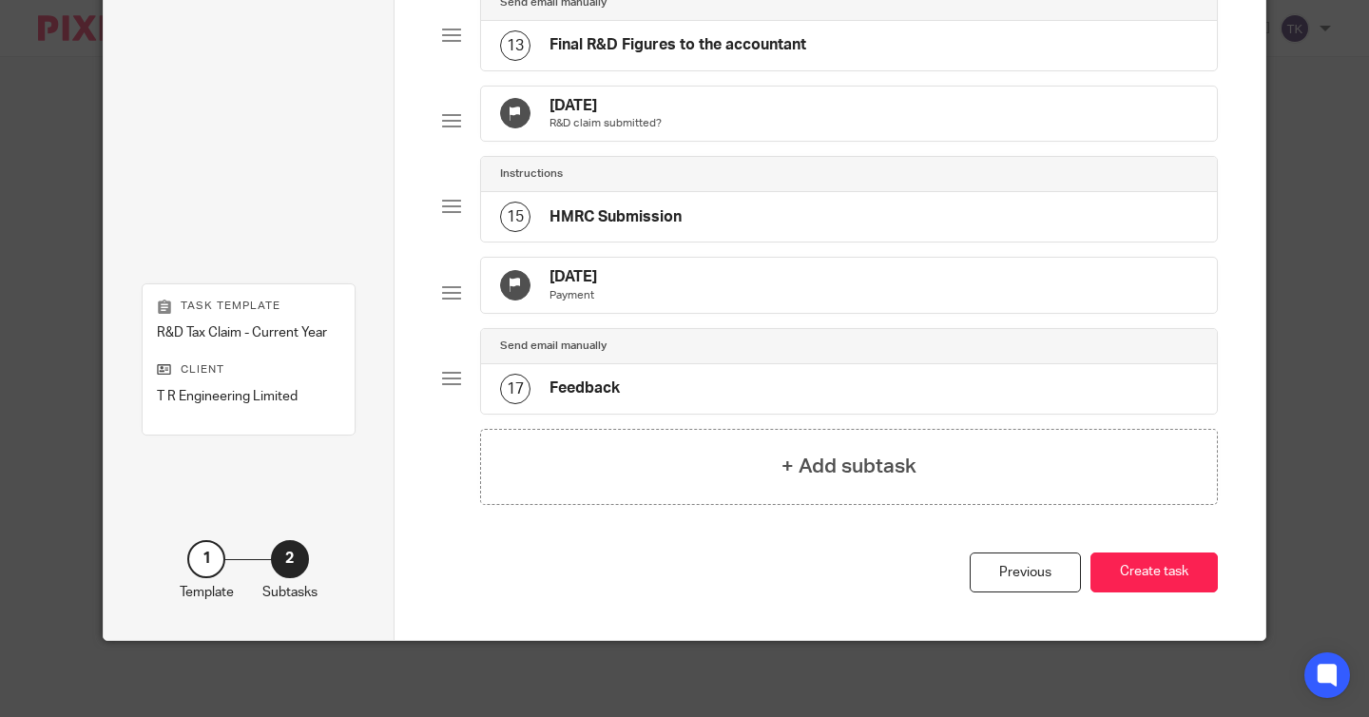
click at [1096, 593] on div "Previous Create task" at bounding box center [830, 596] width 777 height 88
click at [1135, 571] on button "Create task" at bounding box center [1154, 572] width 127 height 41
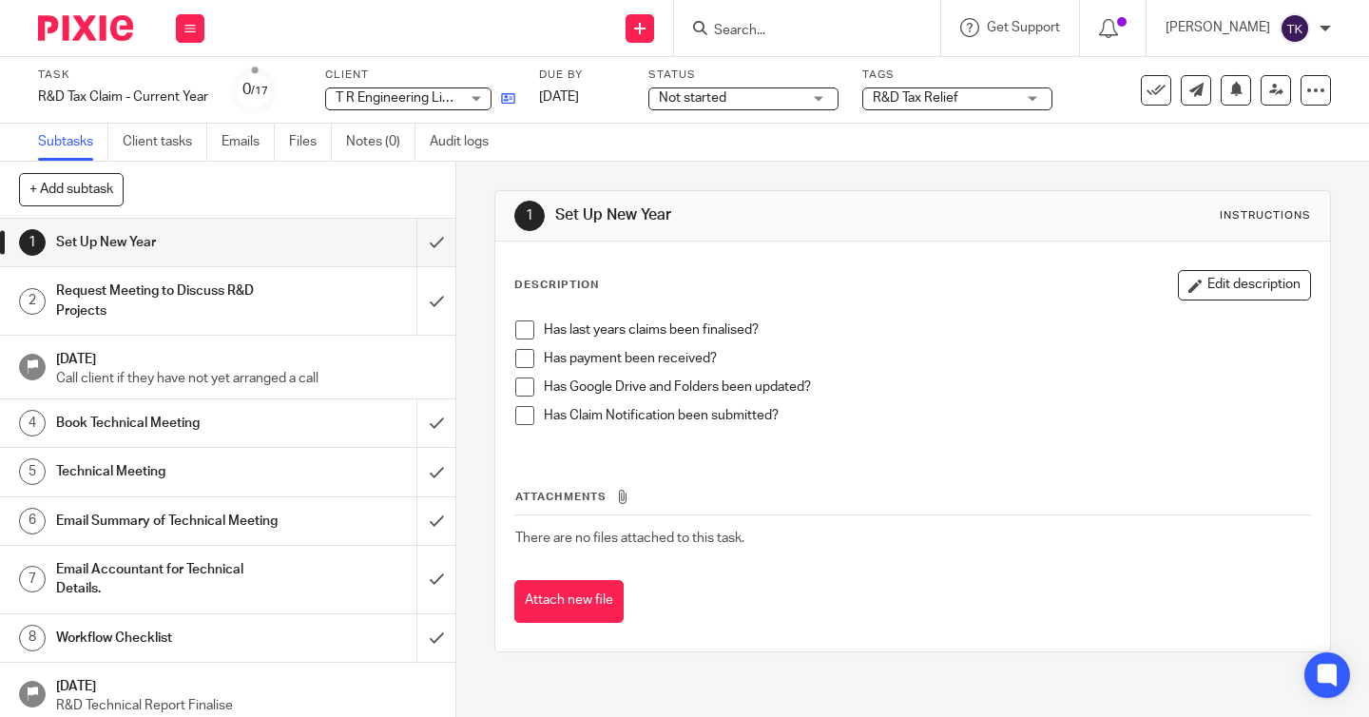
click at [513, 105] on link at bounding box center [504, 97] width 24 height 19
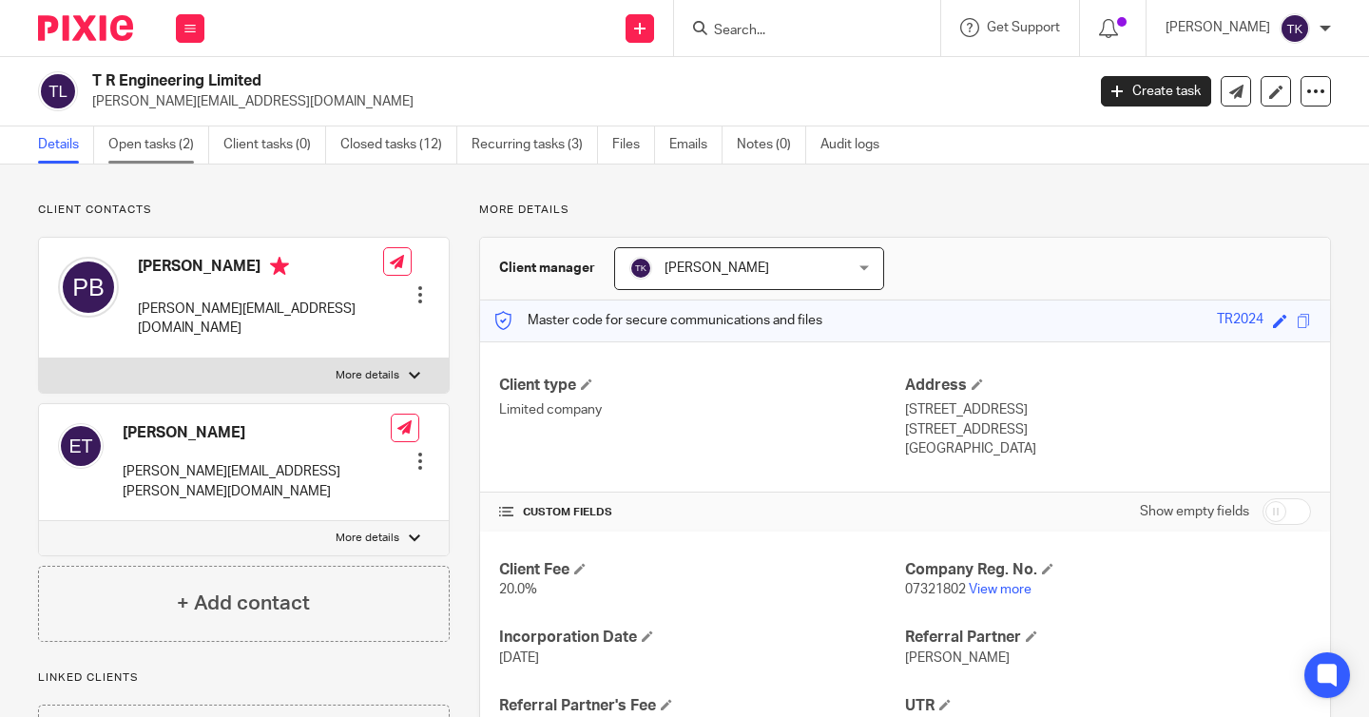
click at [167, 135] on link "Open tasks (2)" at bounding box center [158, 144] width 101 height 37
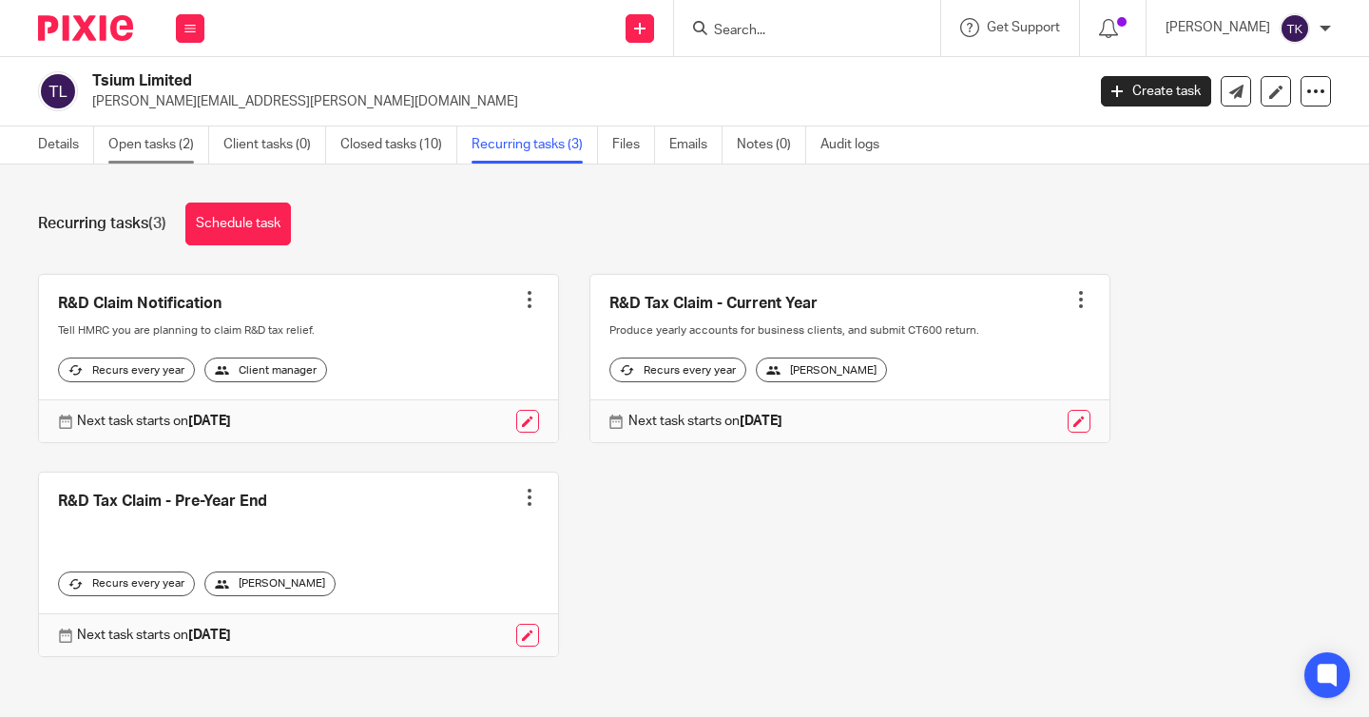
click at [172, 138] on link "Open tasks (2)" at bounding box center [158, 144] width 101 height 37
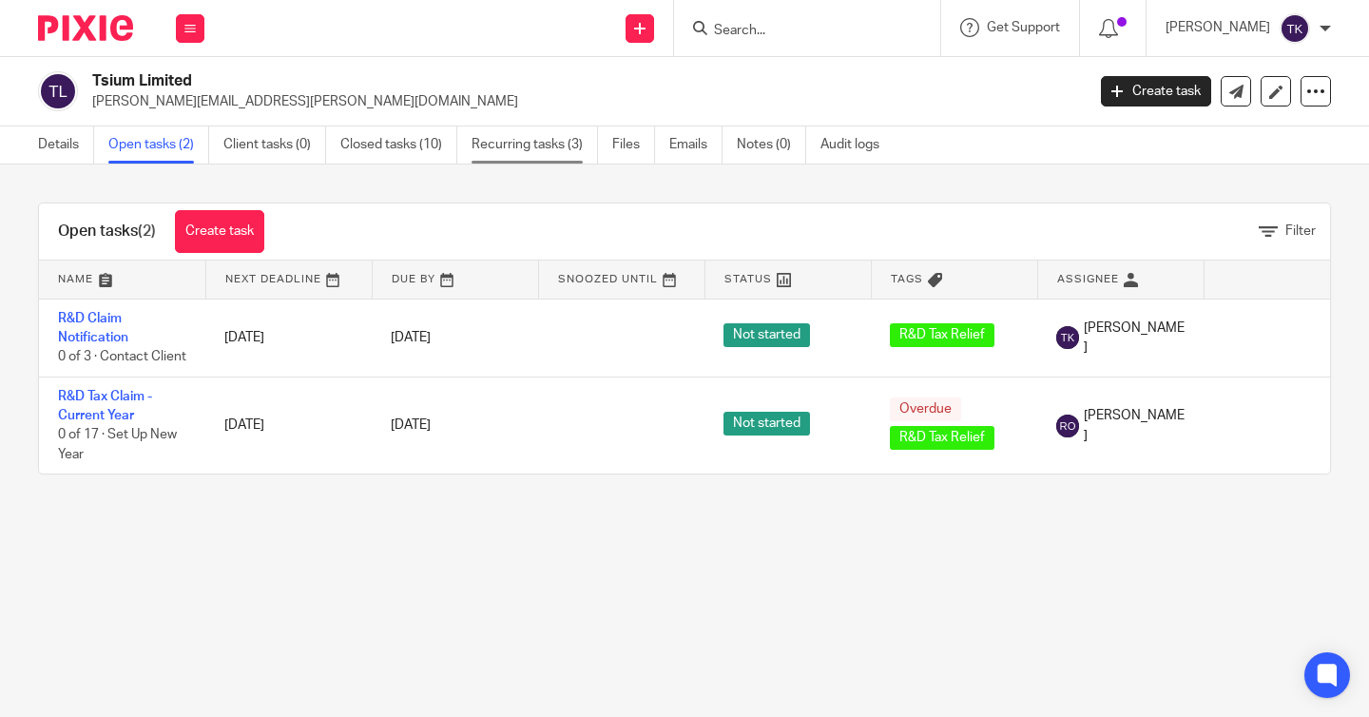
click at [504, 147] on link "Recurring tasks (3)" at bounding box center [535, 144] width 126 height 37
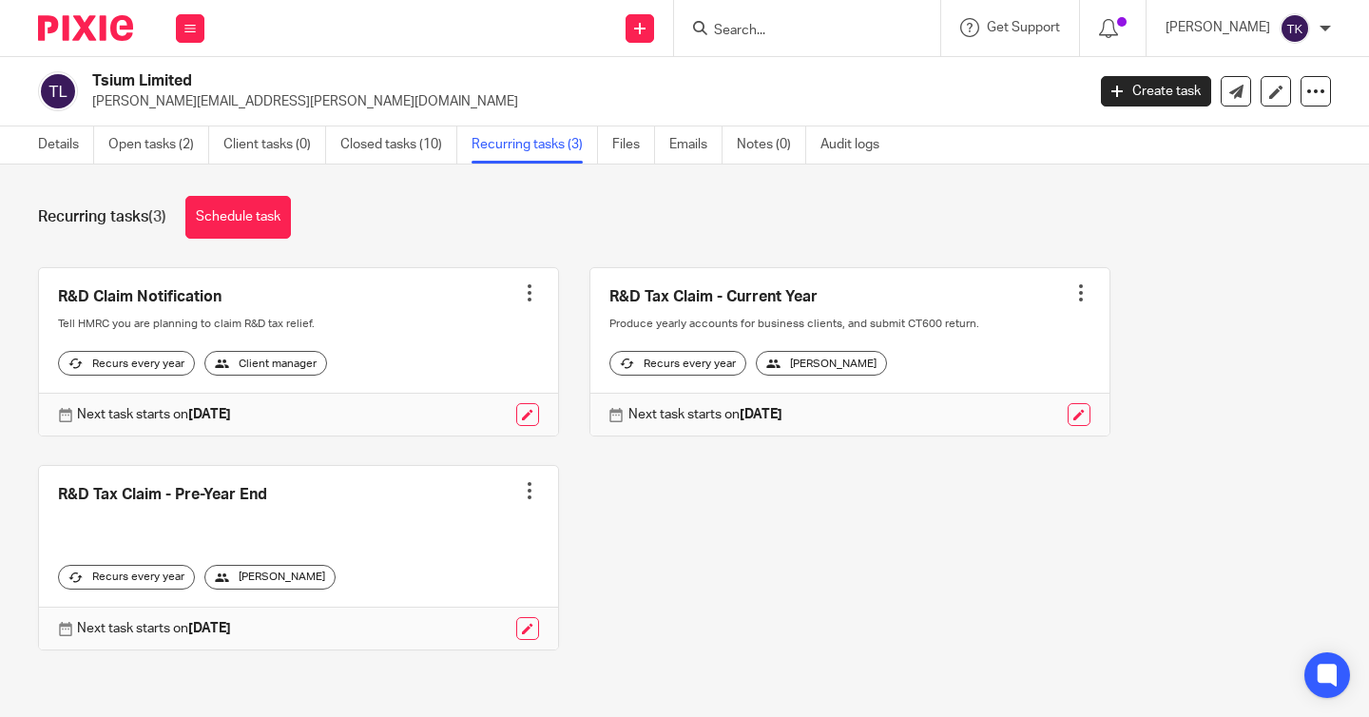
scroll to position [8, 0]
click at [161, 138] on link "Open tasks (2)" at bounding box center [158, 144] width 101 height 37
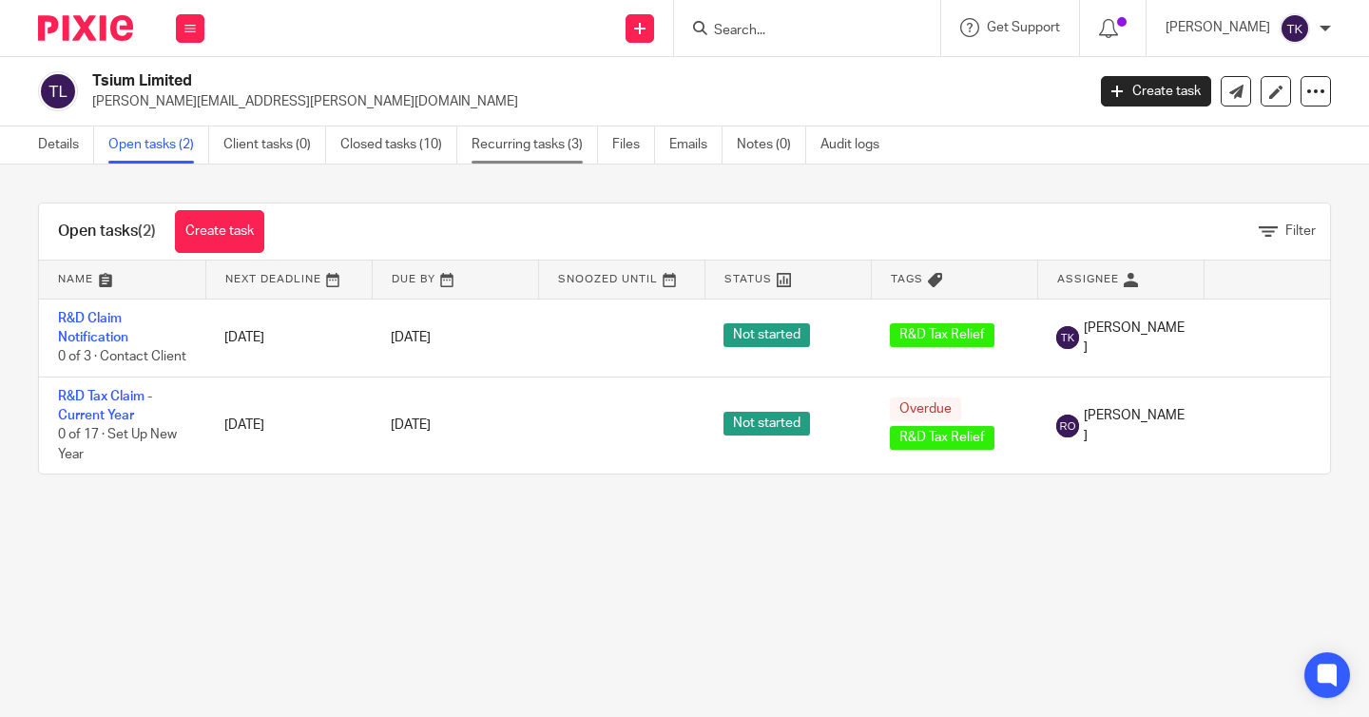
click at [547, 153] on link "Recurring tasks (3)" at bounding box center [535, 144] width 126 height 37
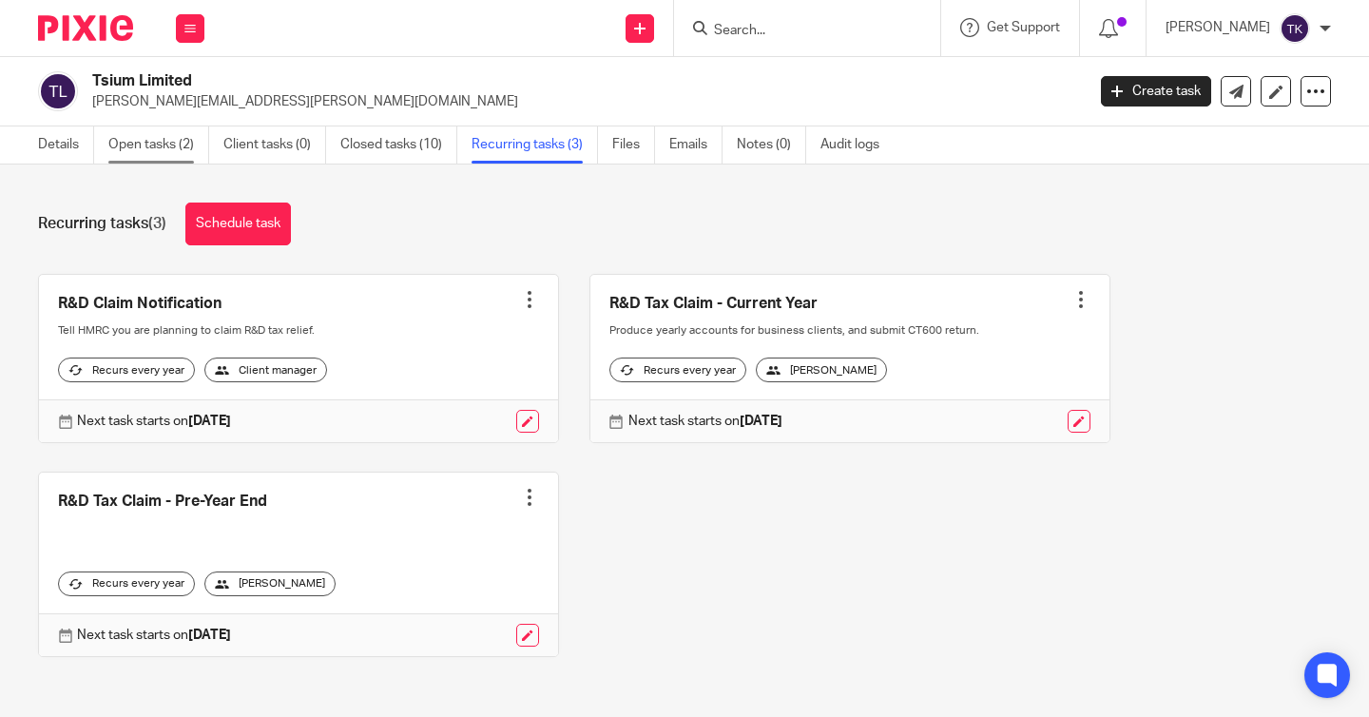
click at [174, 134] on link "Open tasks (2)" at bounding box center [158, 144] width 101 height 37
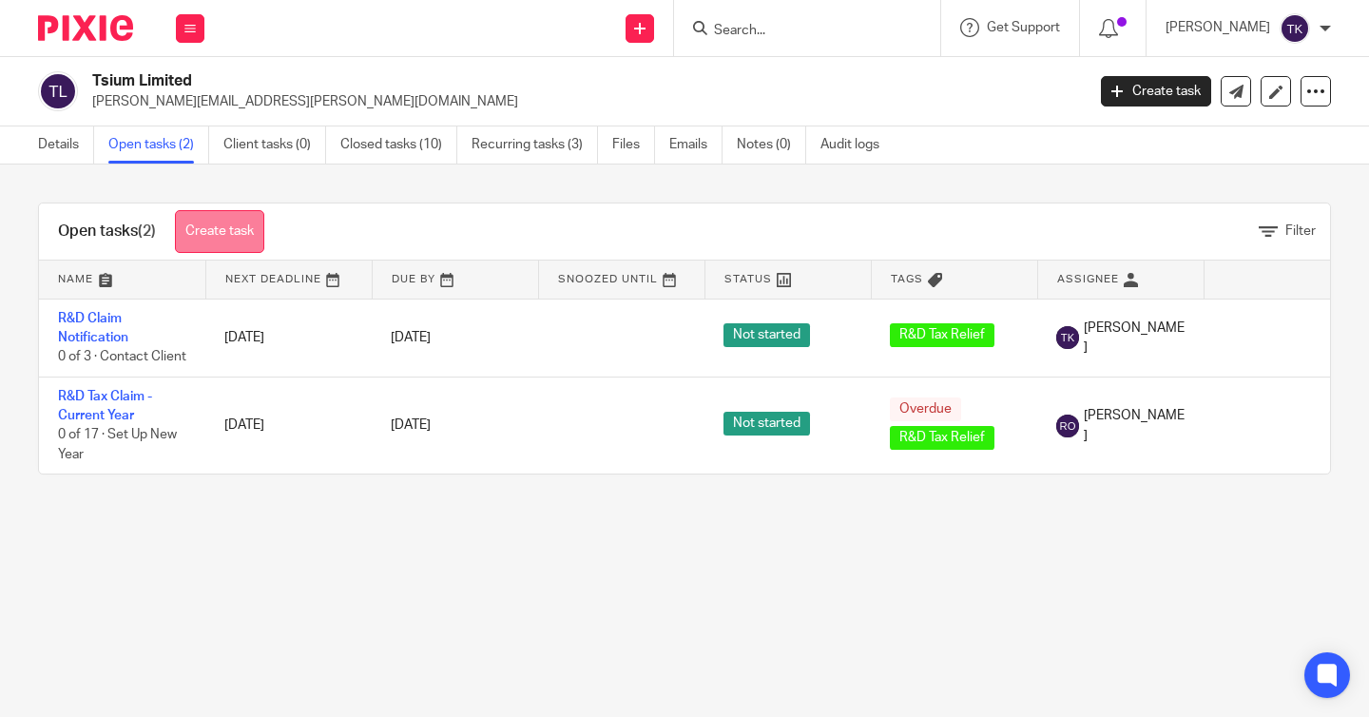
click at [233, 230] on link "Create task" at bounding box center [219, 231] width 89 height 43
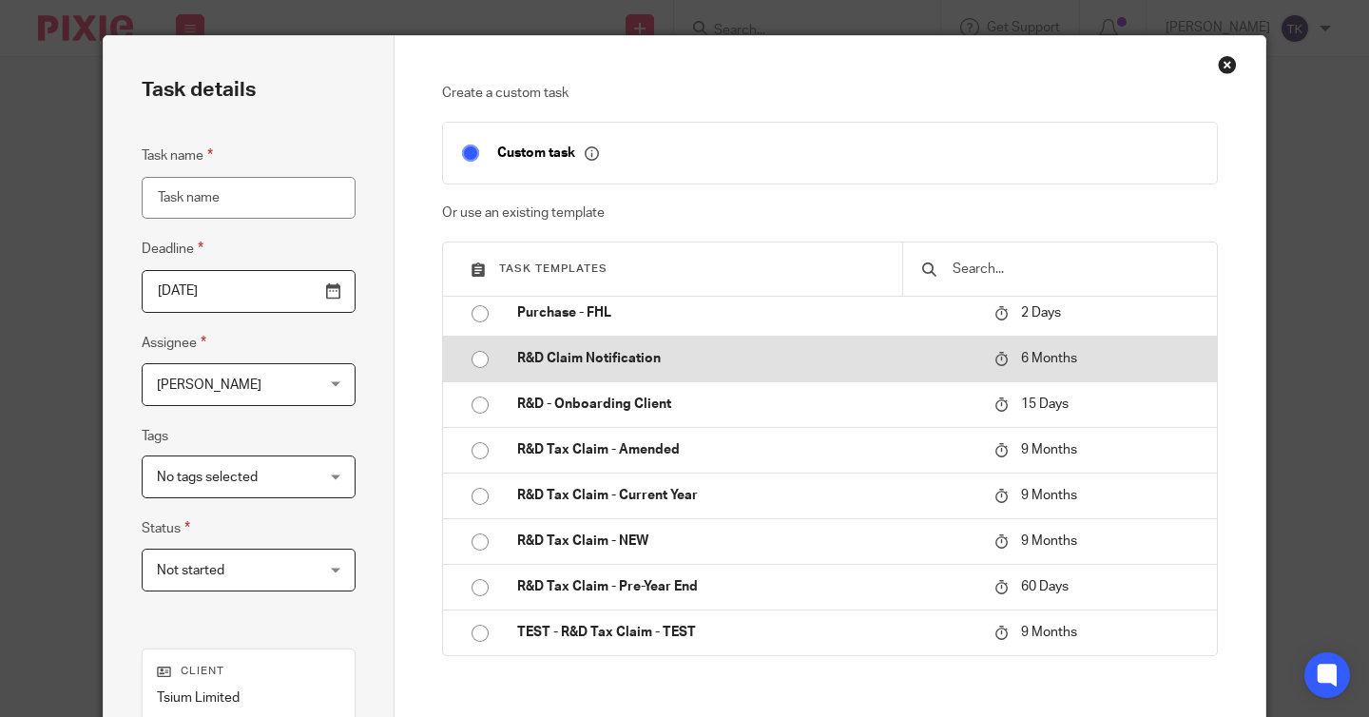
scroll to position [72, 0]
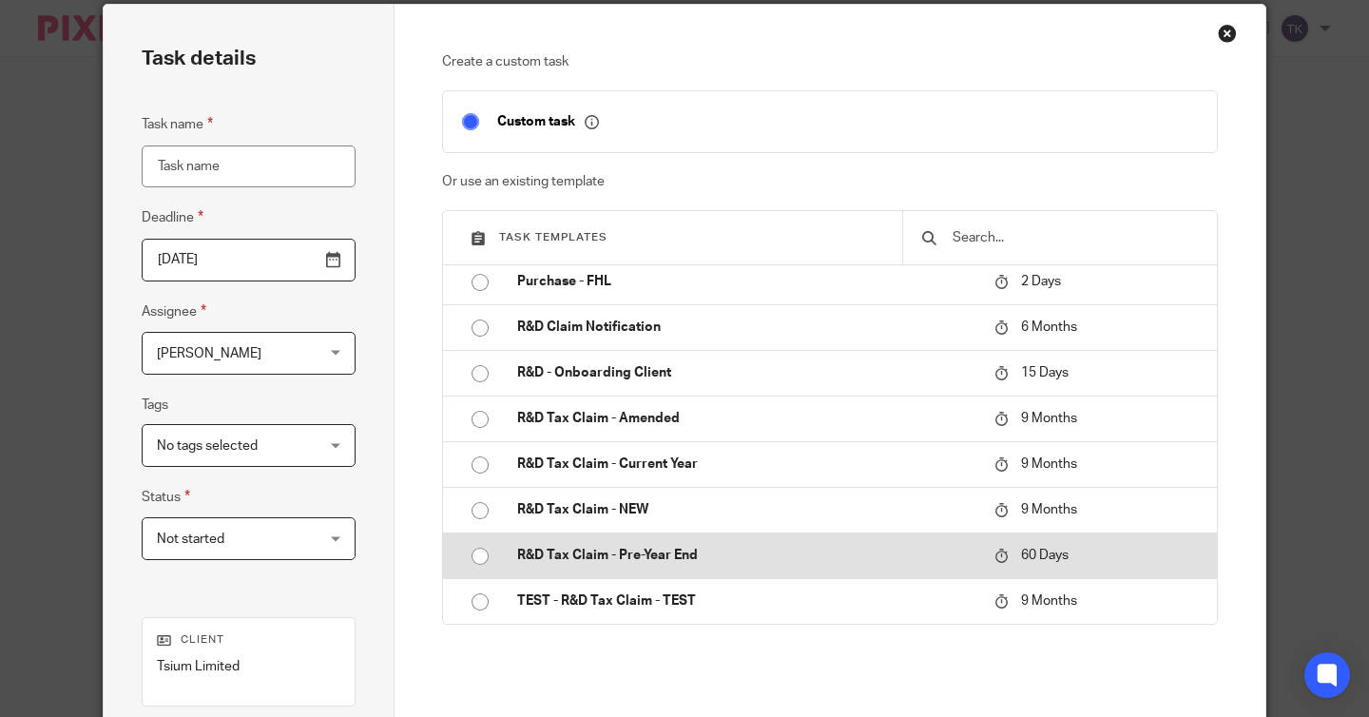
click at [553, 555] on p "R&D Tax Claim - Pre-Year End" at bounding box center [746, 555] width 458 height 19
type input "2025-11-17"
type input "R&D Tax Claim - Pre-Year End"
checkbox input "false"
radio input "true"
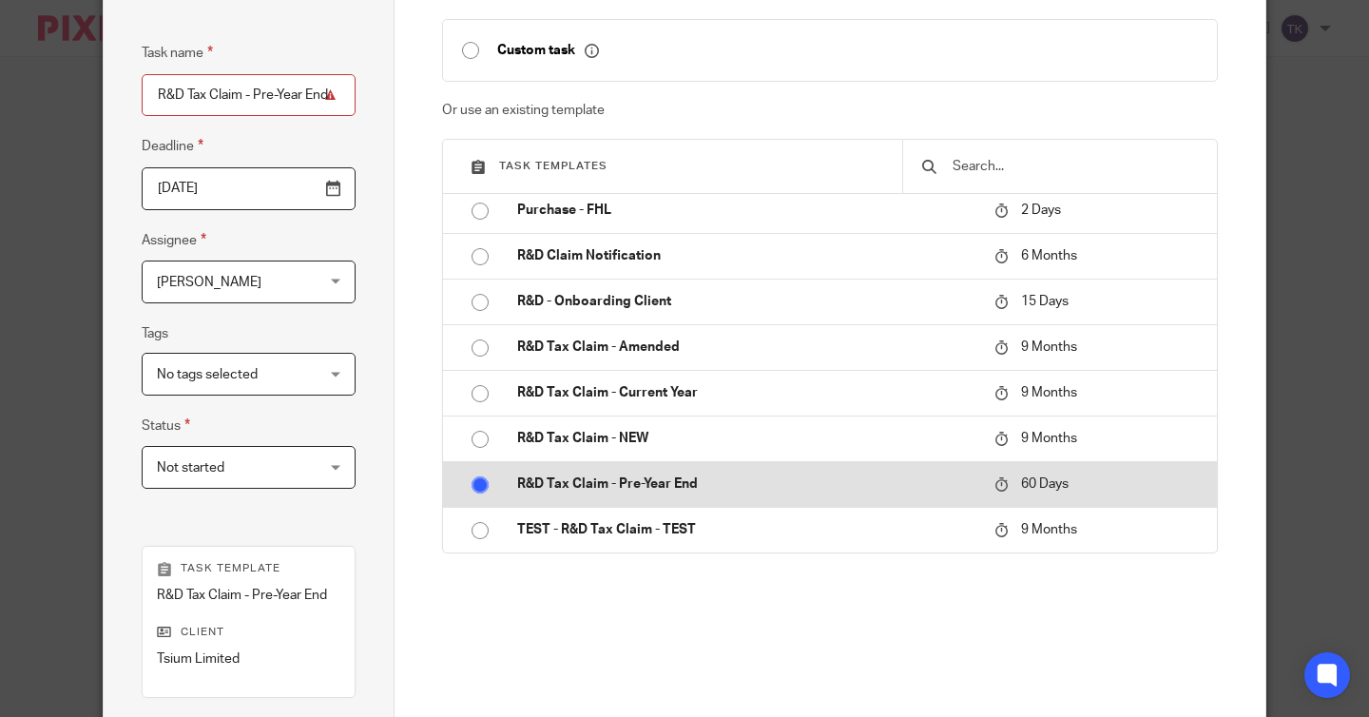
scroll to position [158, 0]
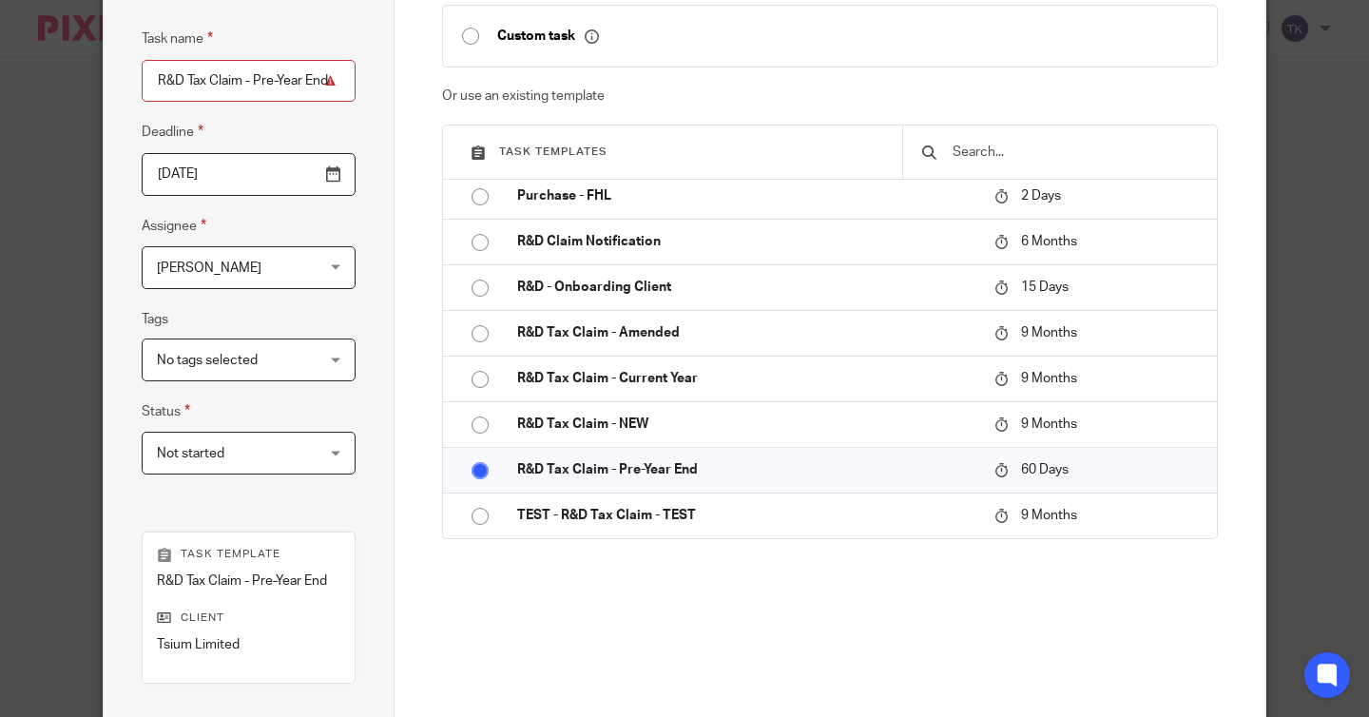
click at [336, 179] on input "2025-11-17" at bounding box center [249, 174] width 214 height 43
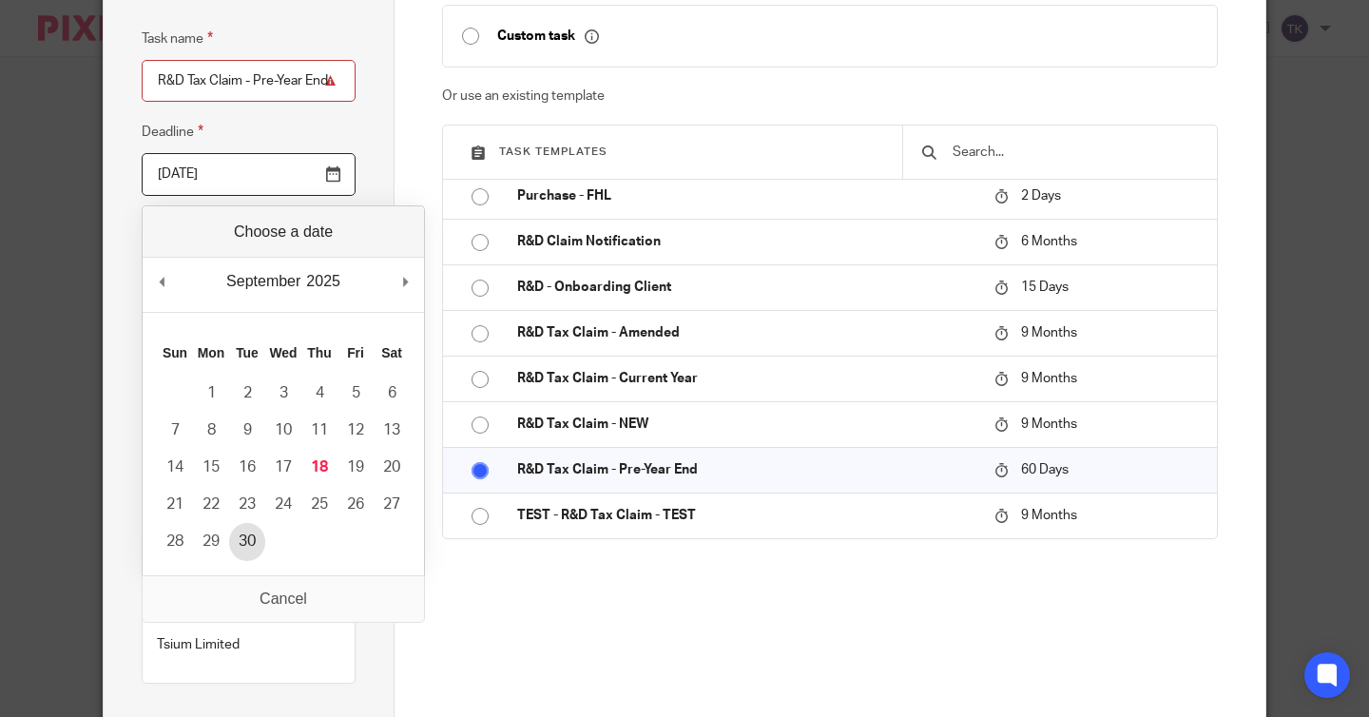
type input "2025-09-30"
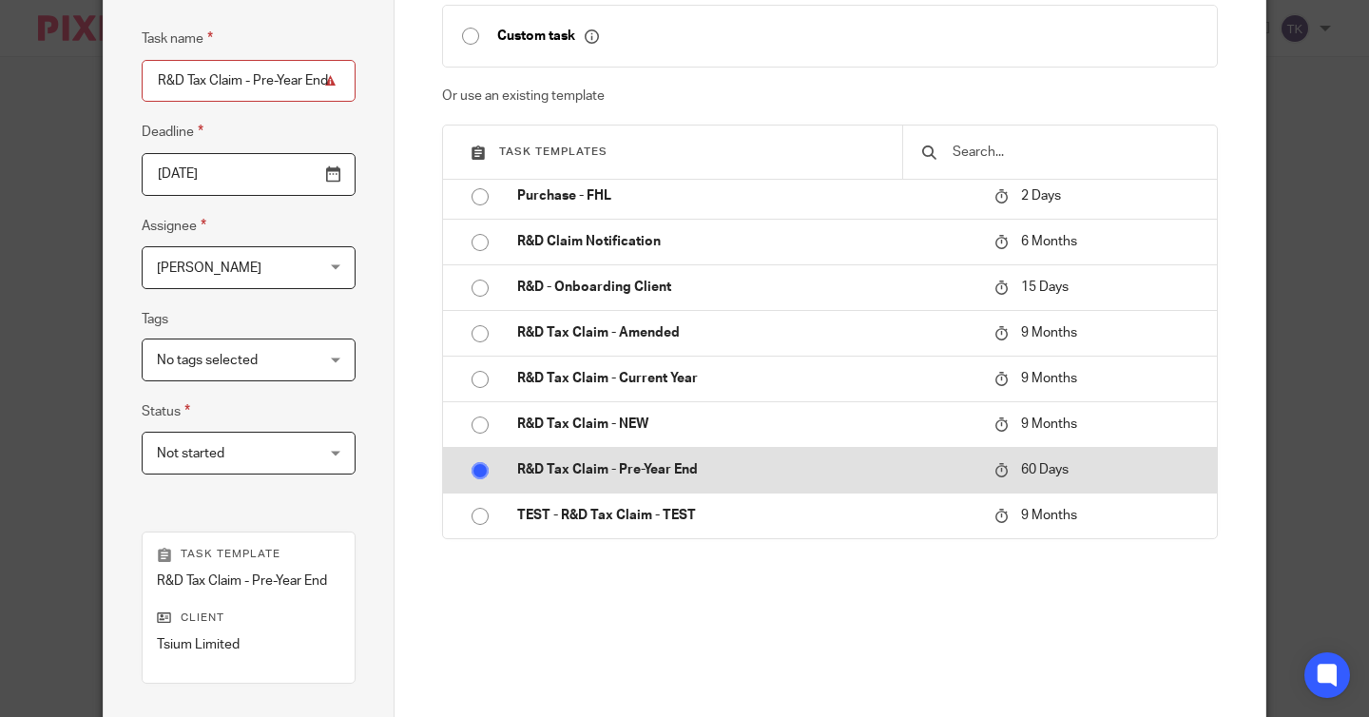
scroll to position [409, 0]
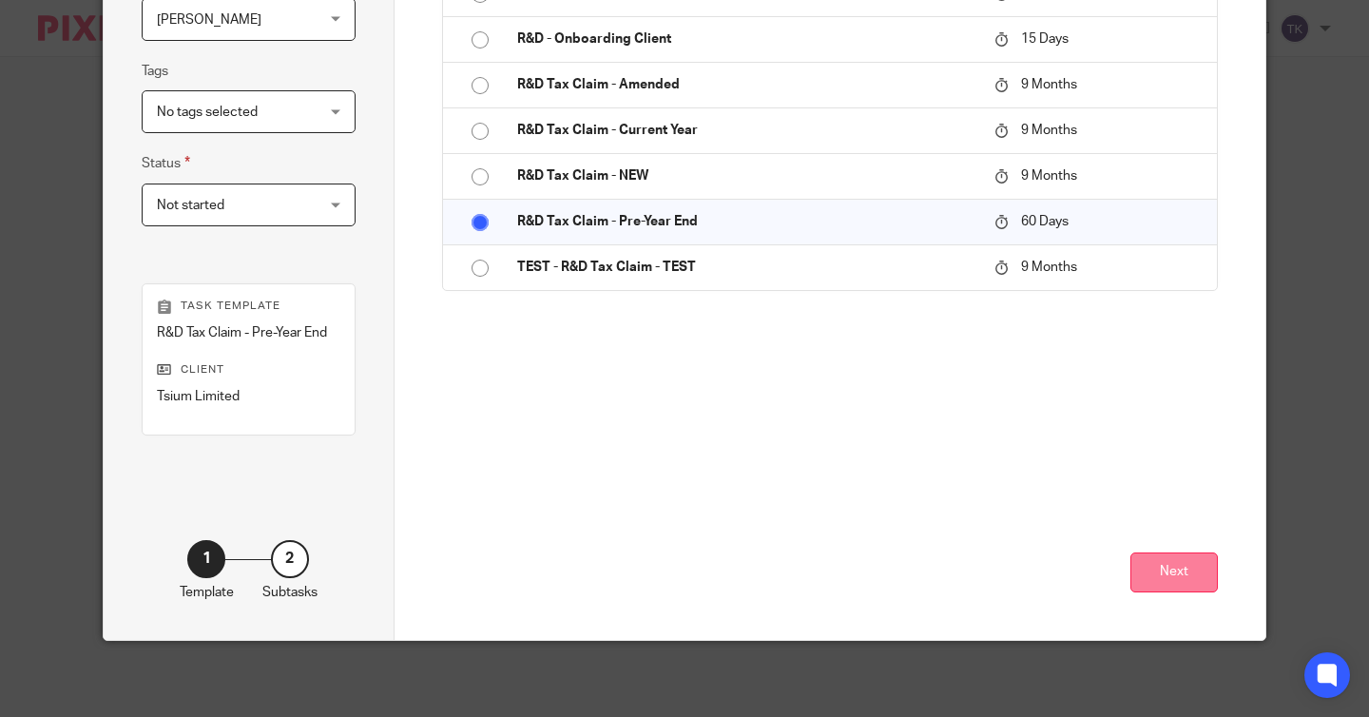
click at [1206, 589] on button "Next" at bounding box center [1174, 572] width 87 height 41
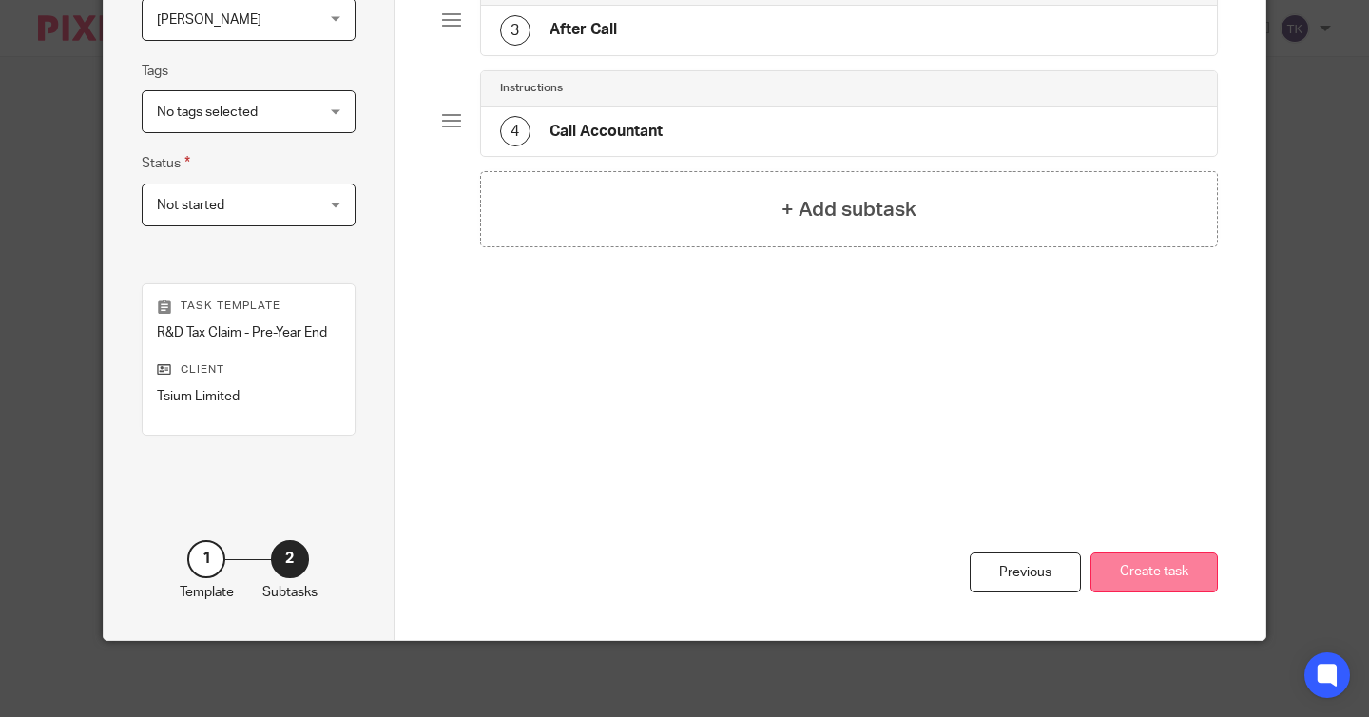
click at [1124, 570] on button "Create task" at bounding box center [1154, 572] width 127 height 41
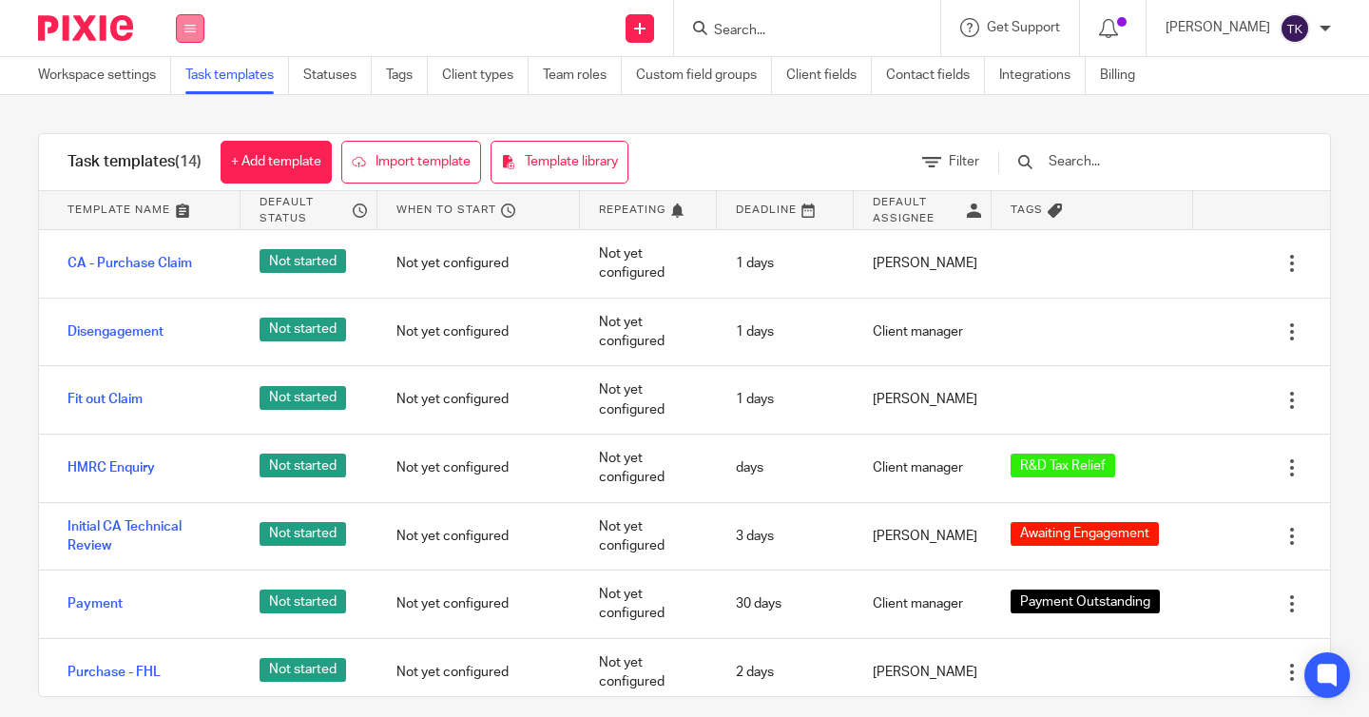
click at [200, 20] on button at bounding box center [190, 28] width 29 height 29
click at [197, 145] on link "Clients" at bounding box center [176, 144] width 42 height 13
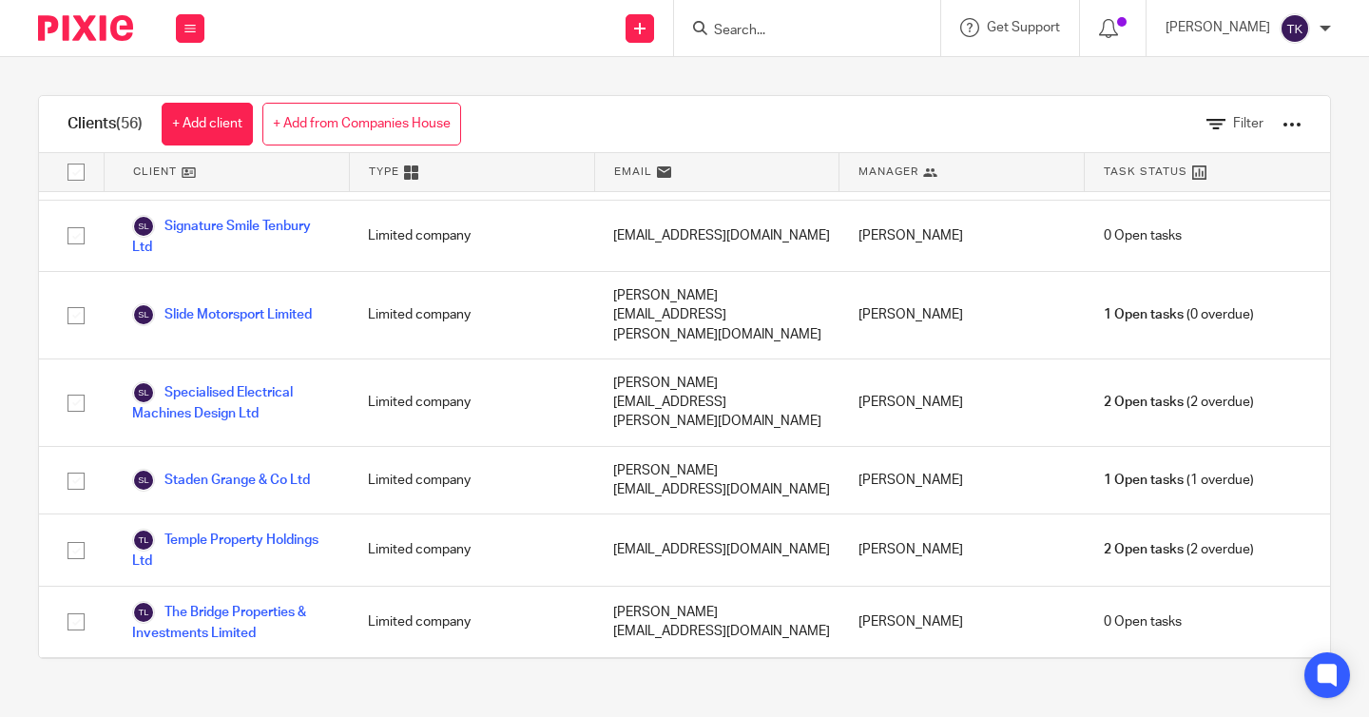
scroll to position [2729, 0]
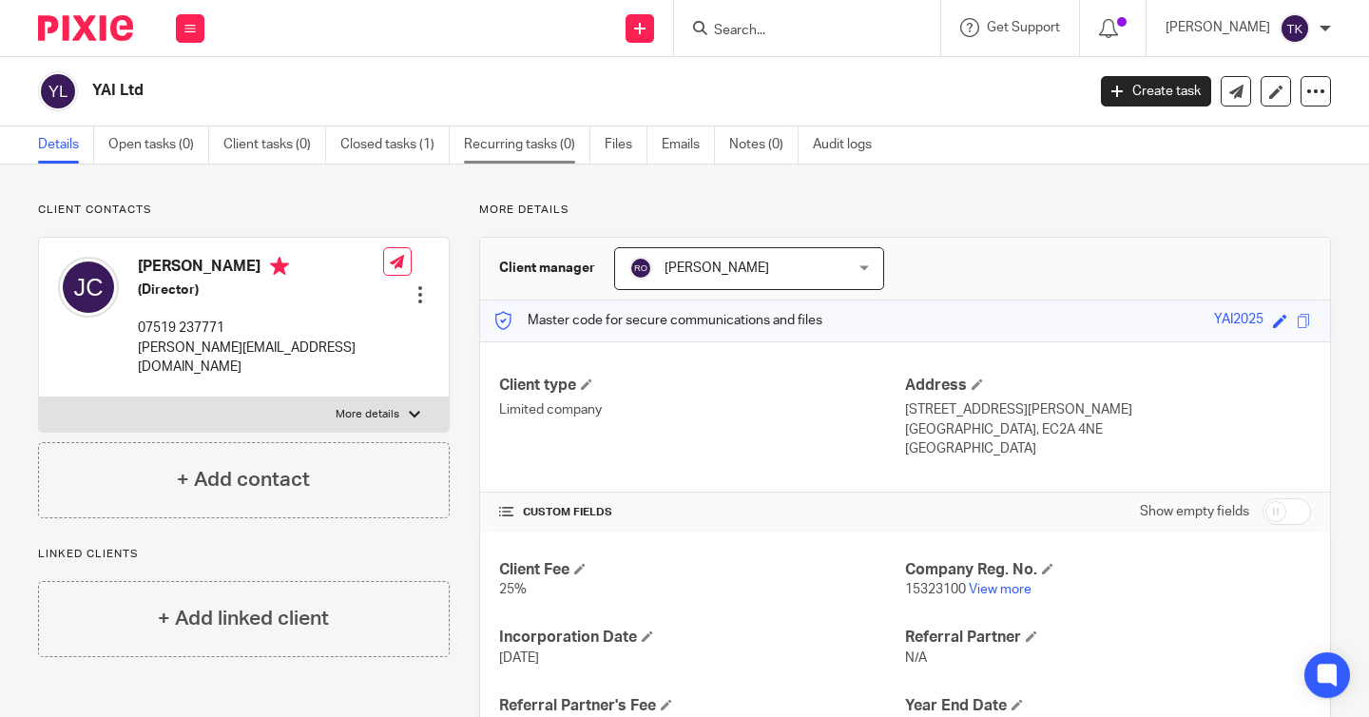
click at [491, 133] on link "Recurring tasks (0)" at bounding box center [527, 144] width 126 height 37
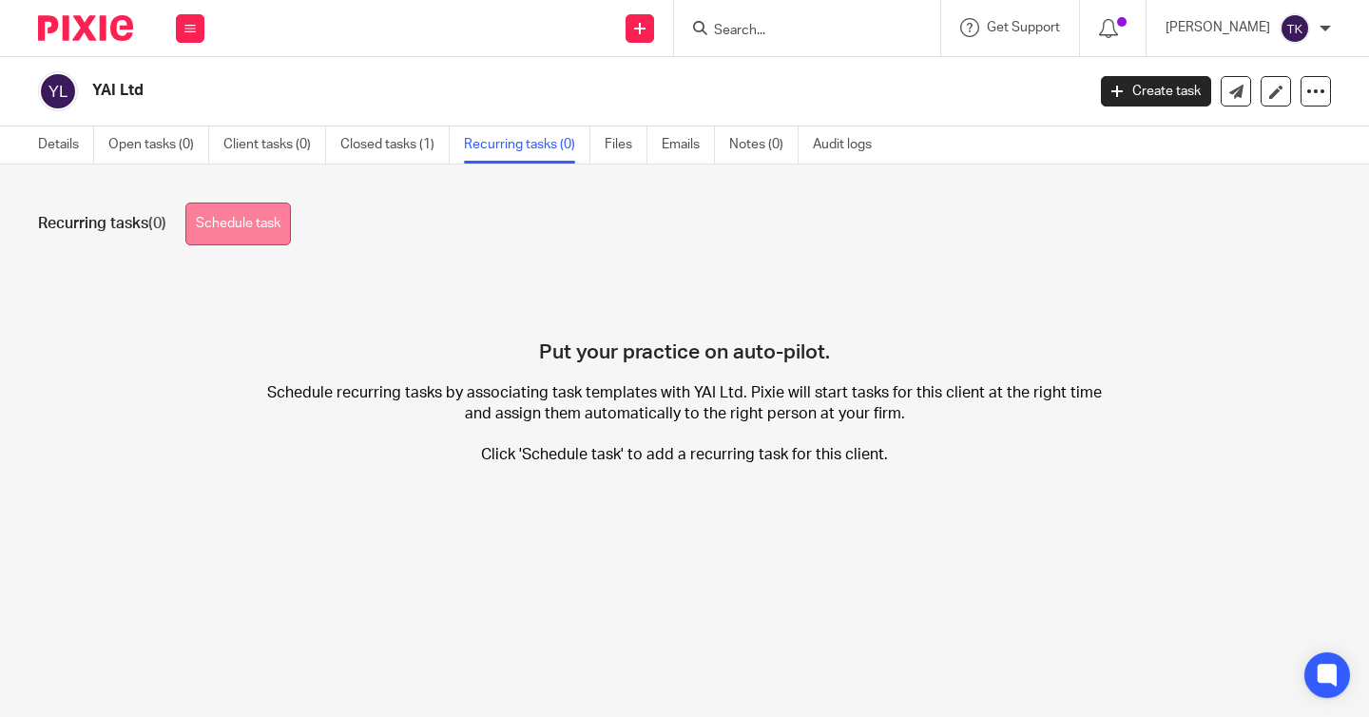
click at [251, 239] on link "Schedule task" at bounding box center [238, 224] width 106 height 43
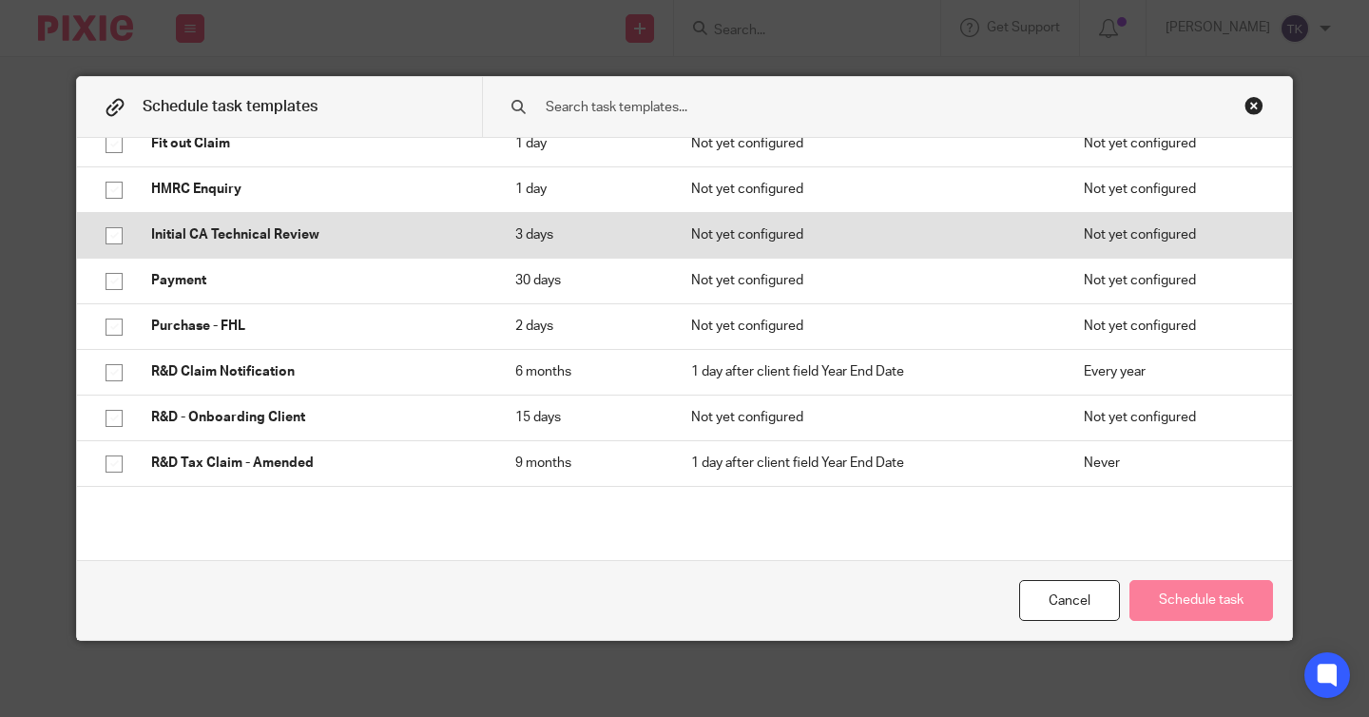
scroll to position [357, 0]
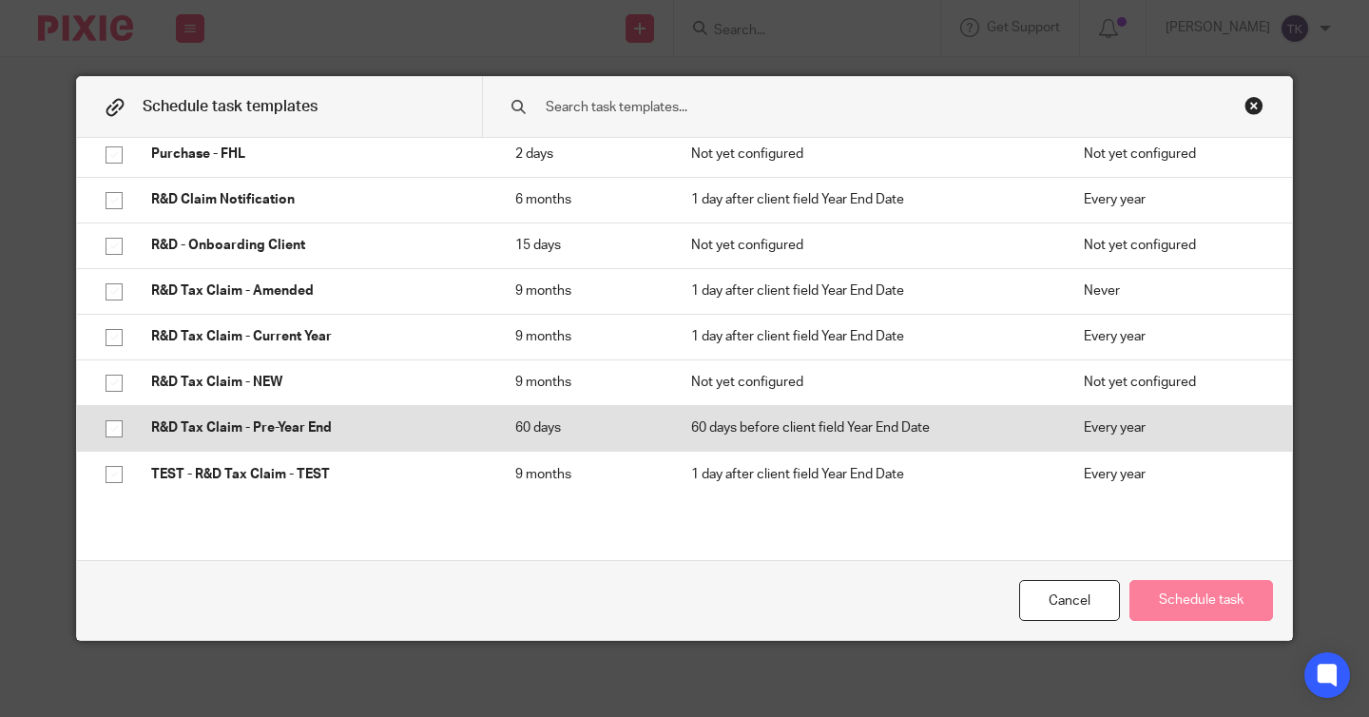
click at [109, 426] on input "checkbox" at bounding box center [114, 429] width 36 height 36
checkbox input "true"
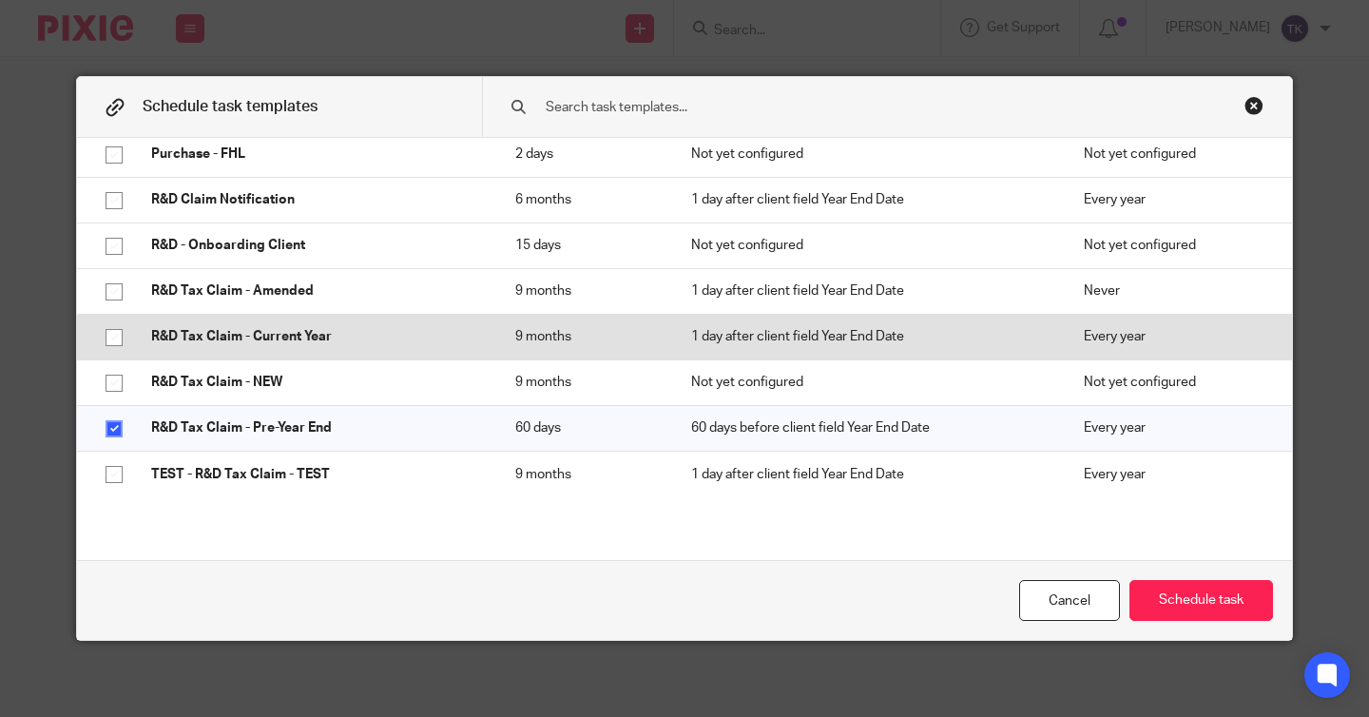
click at [115, 327] on input "checkbox" at bounding box center [114, 338] width 36 height 36
checkbox input "true"
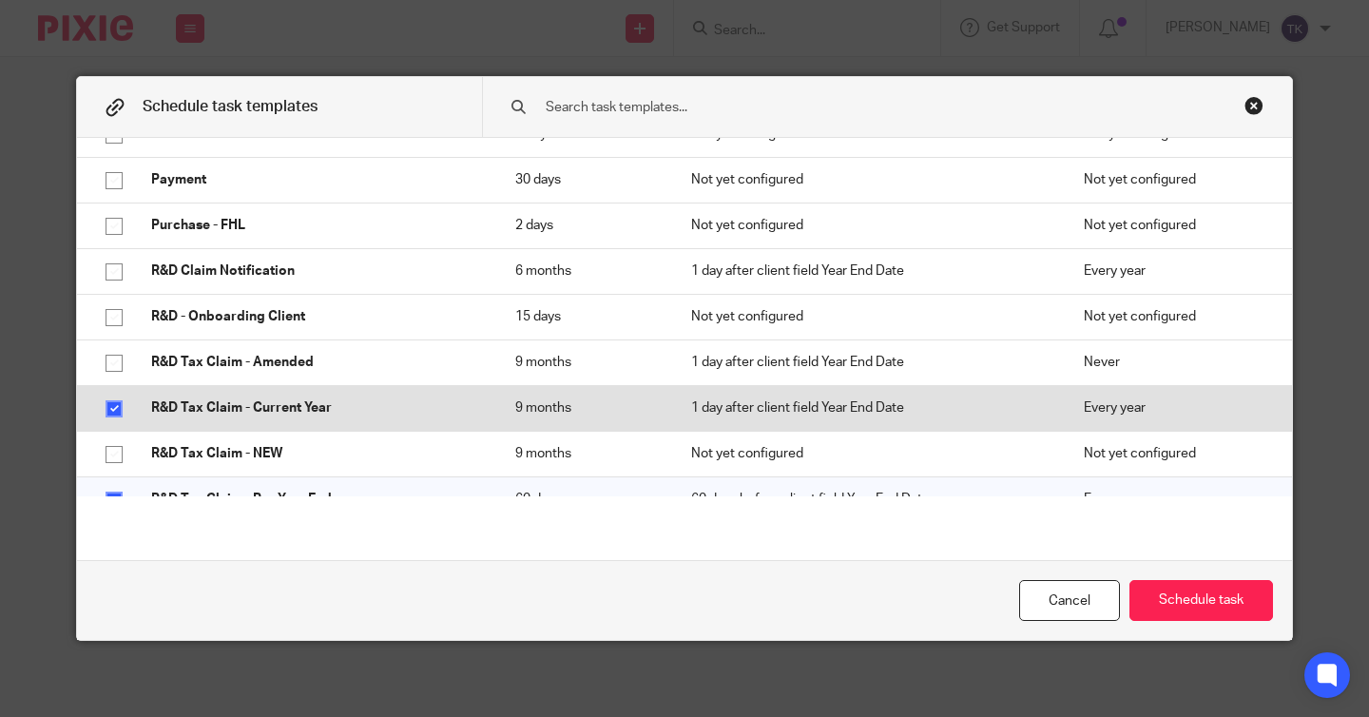
scroll to position [281, 0]
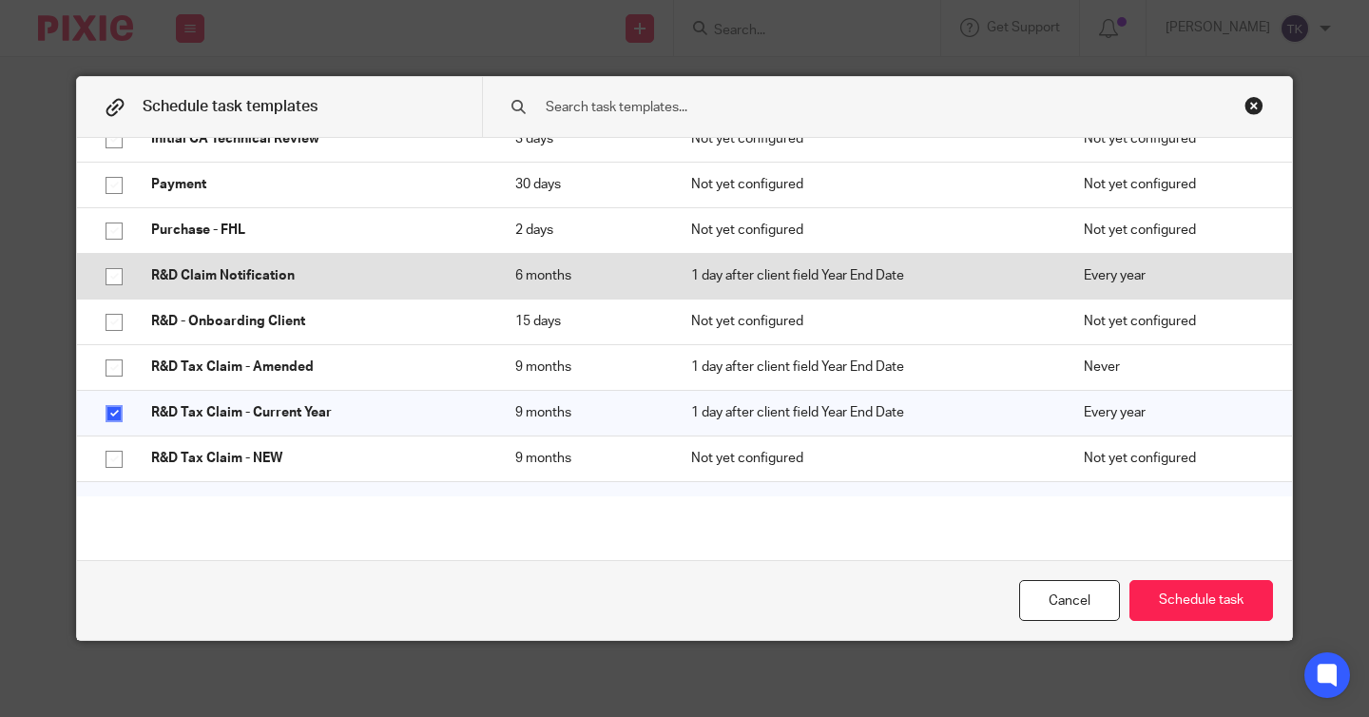
click at [112, 277] on input "checkbox" at bounding box center [114, 277] width 36 height 36
checkbox input "true"
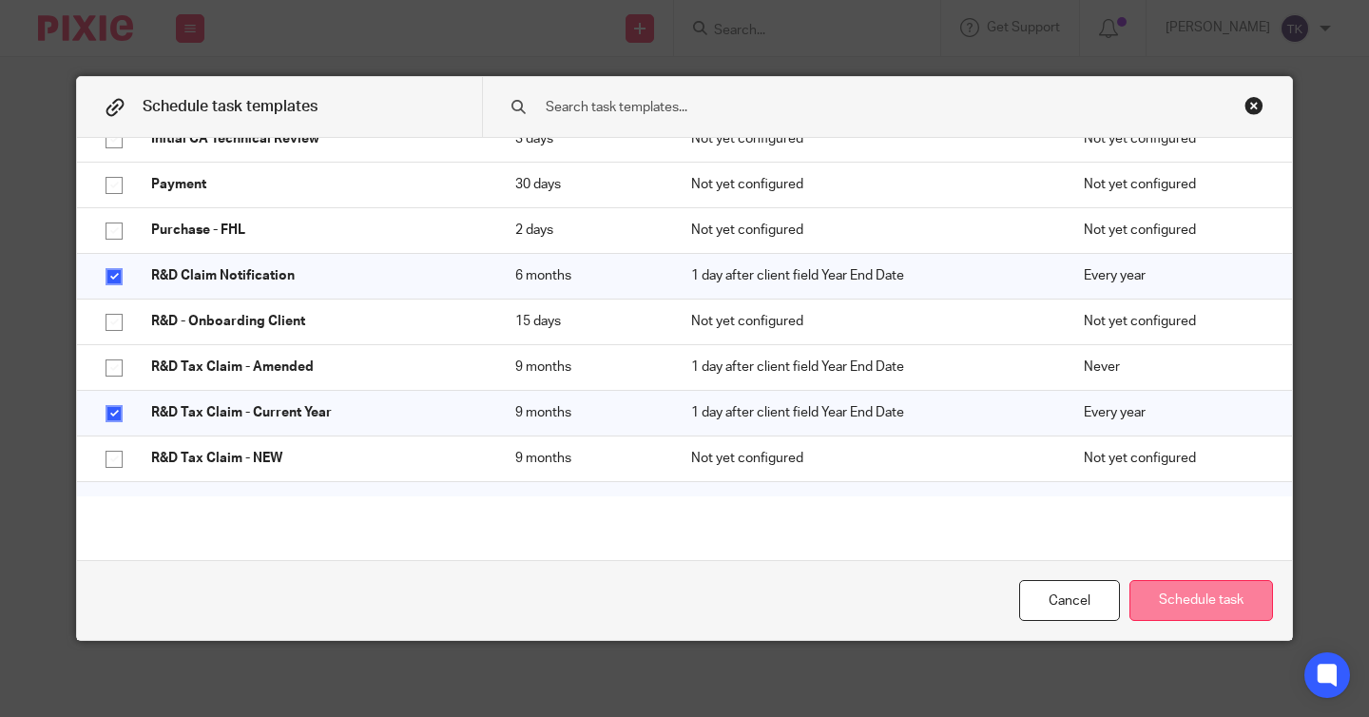
click at [1226, 608] on button "Schedule task" at bounding box center [1202, 600] width 144 height 41
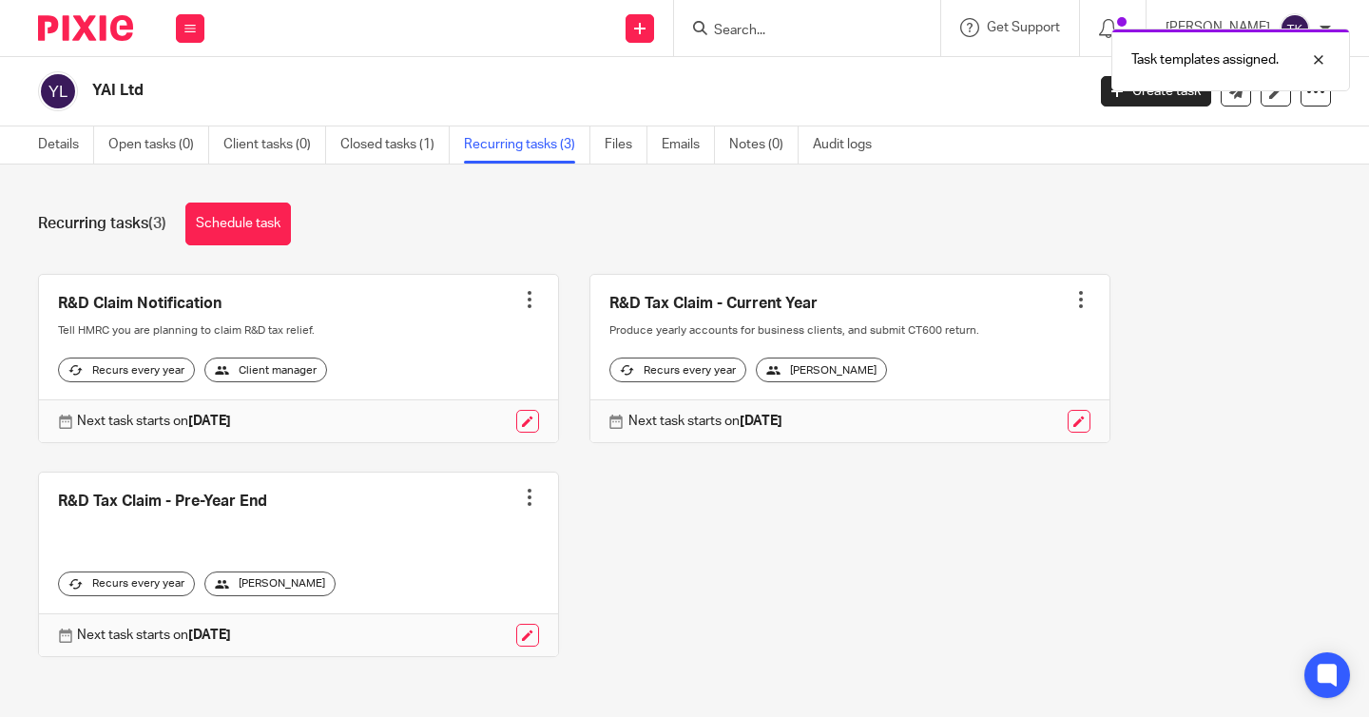
scroll to position [23, 0]
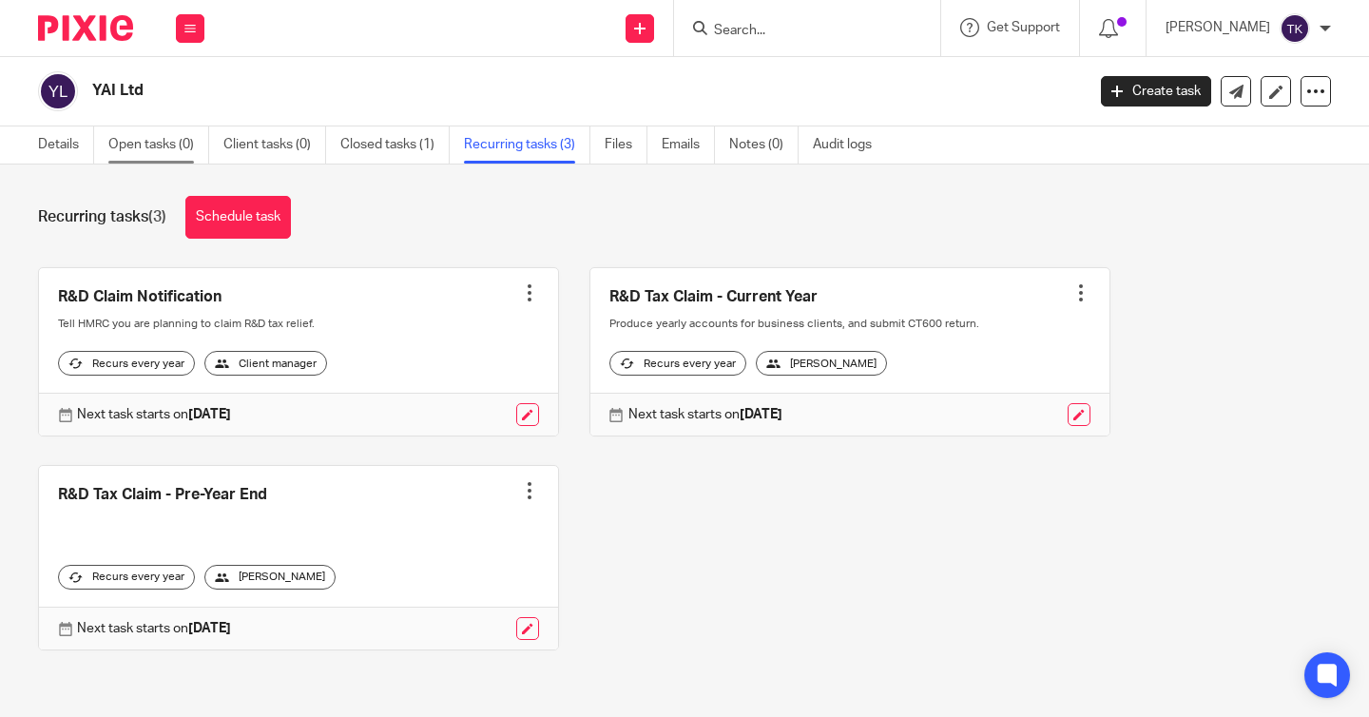
click at [160, 148] on link "Open tasks (0)" at bounding box center [158, 144] width 101 height 37
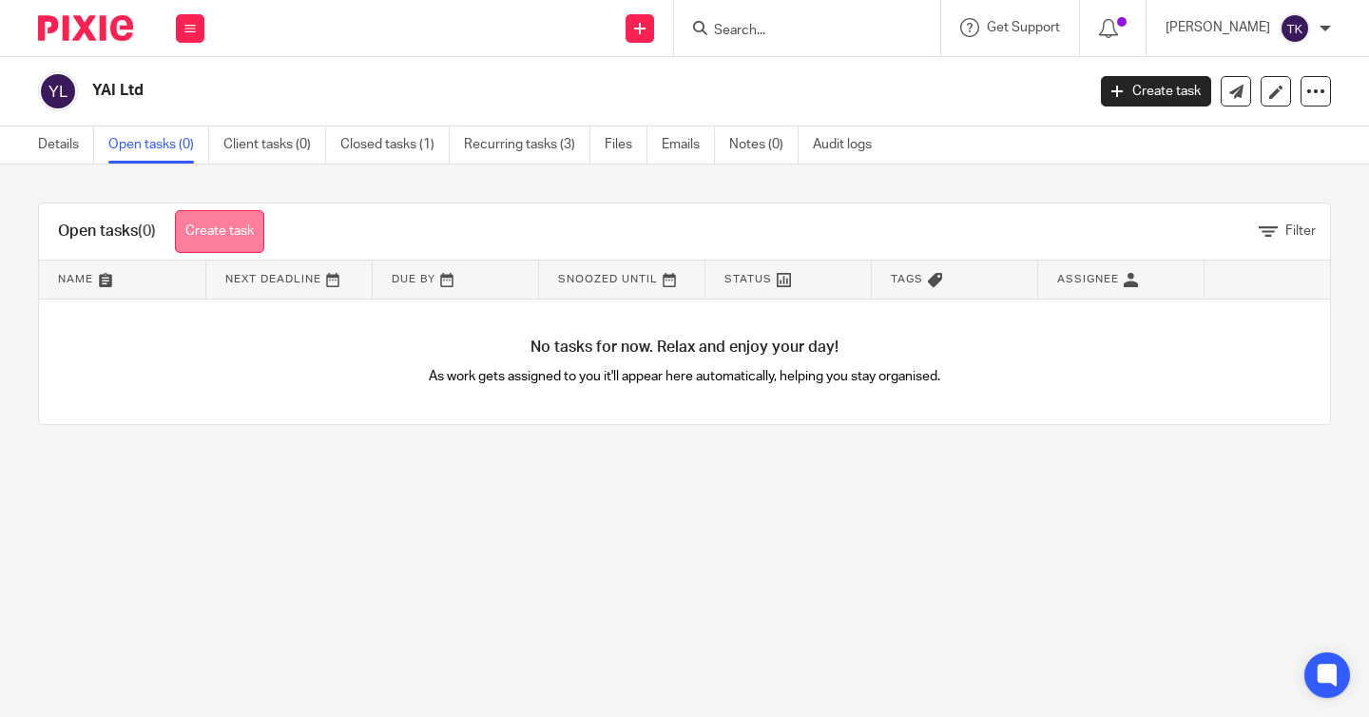
click at [249, 239] on link "Create task" at bounding box center [219, 231] width 89 height 43
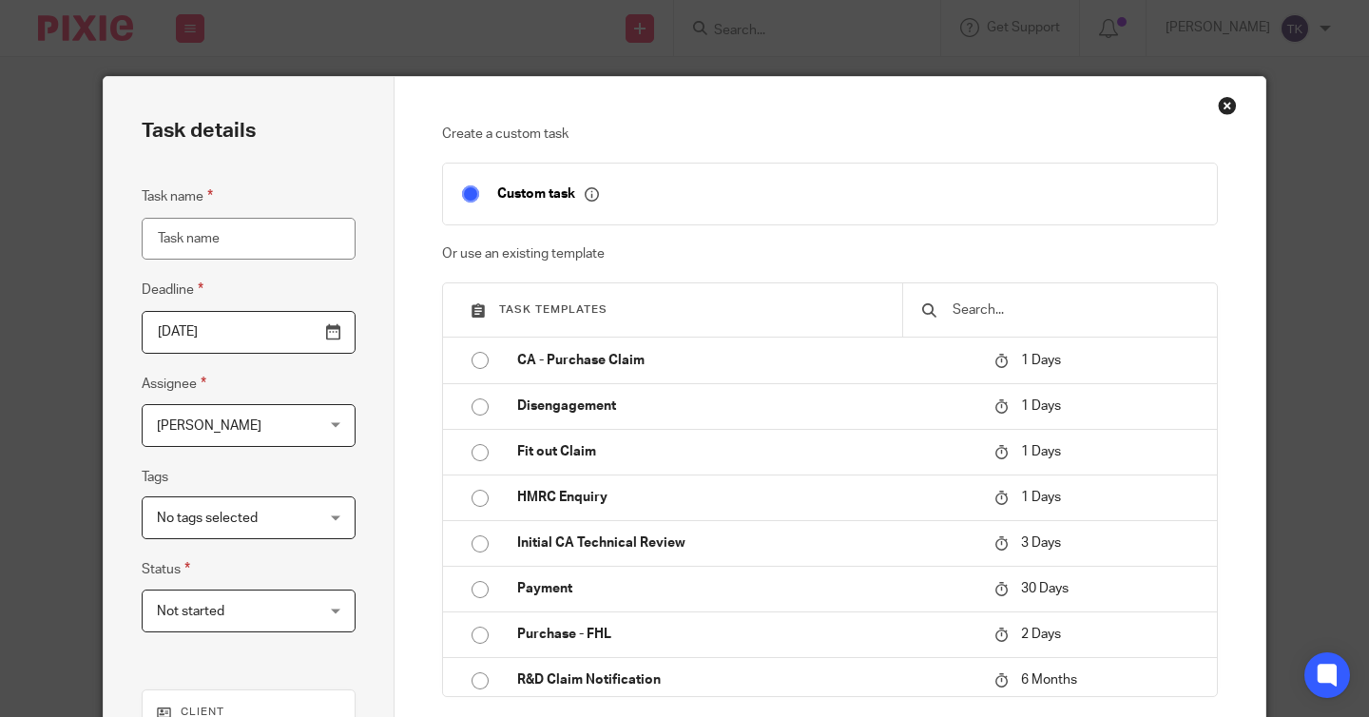
click at [1226, 109] on div "Close this dialog window" at bounding box center [1227, 105] width 19 height 19
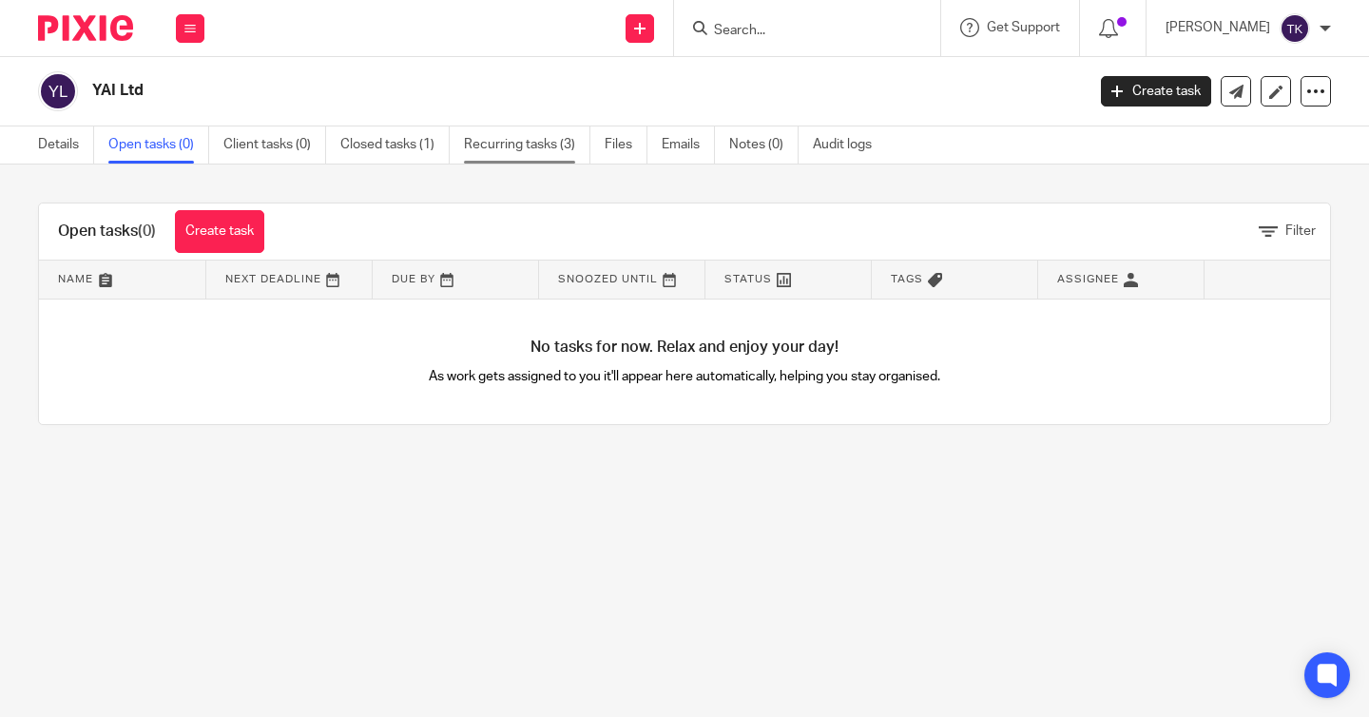
click at [538, 148] on link "Recurring tasks (3)" at bounding box center [527, 144] width 126 height 37
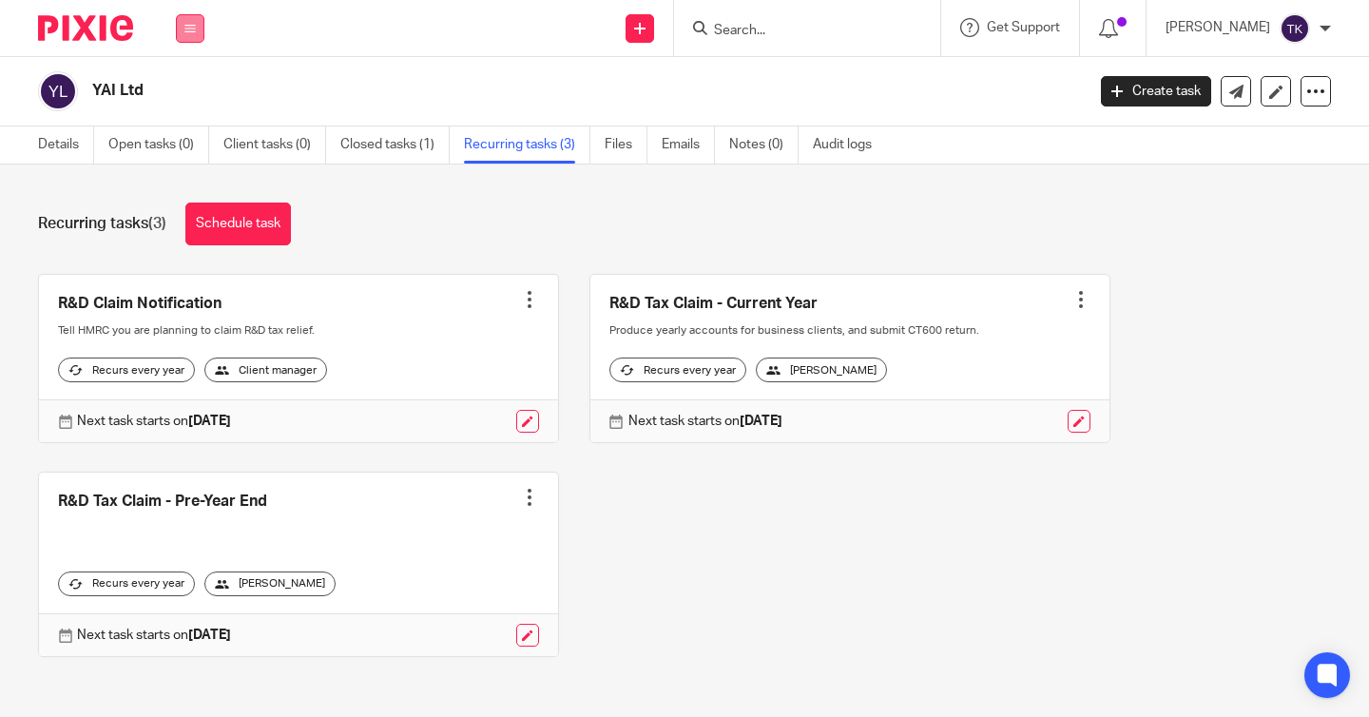
click at [190, 37] on button at bounding box center [190, 28] width 29 height 29
click at [194, 147] on link "Clients" at bounding box center [178, 144] width 44 height 13
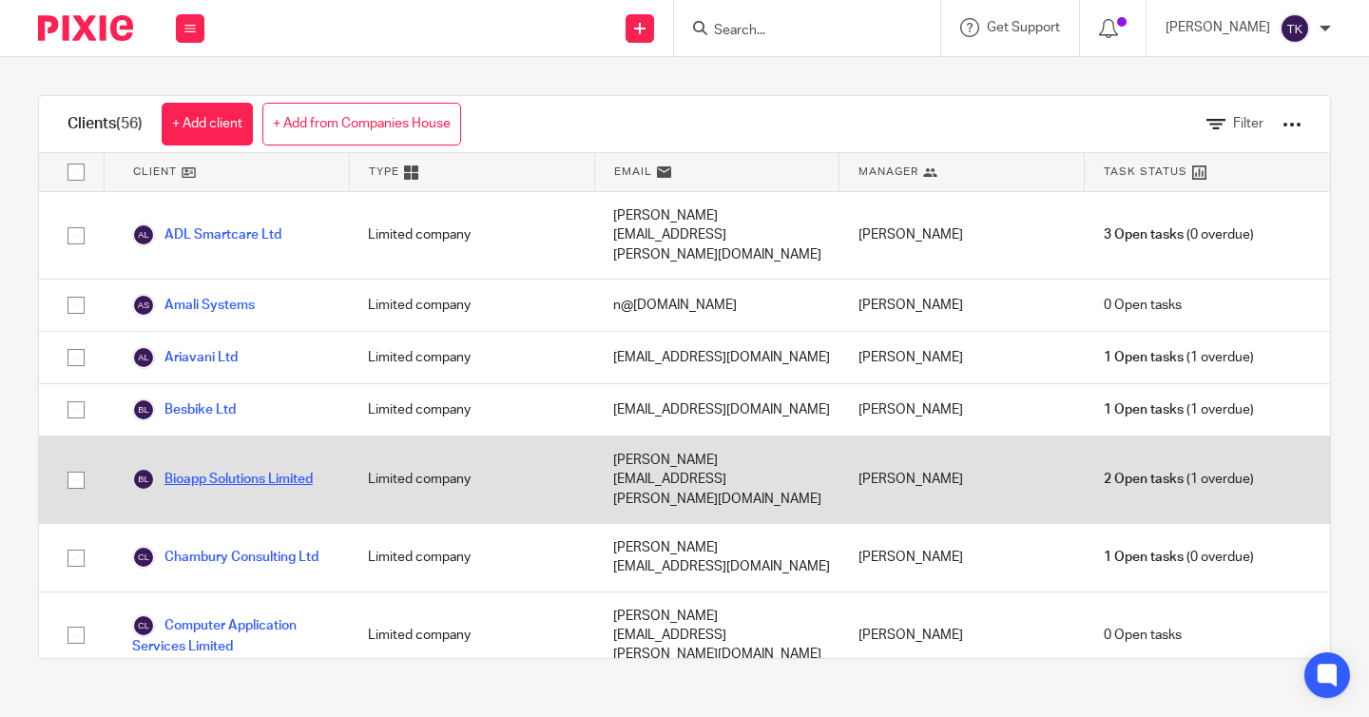
click at [261, 468] on link "Bioapp Solutions Limited" at bounding box center [222, 479] width 181 height 23
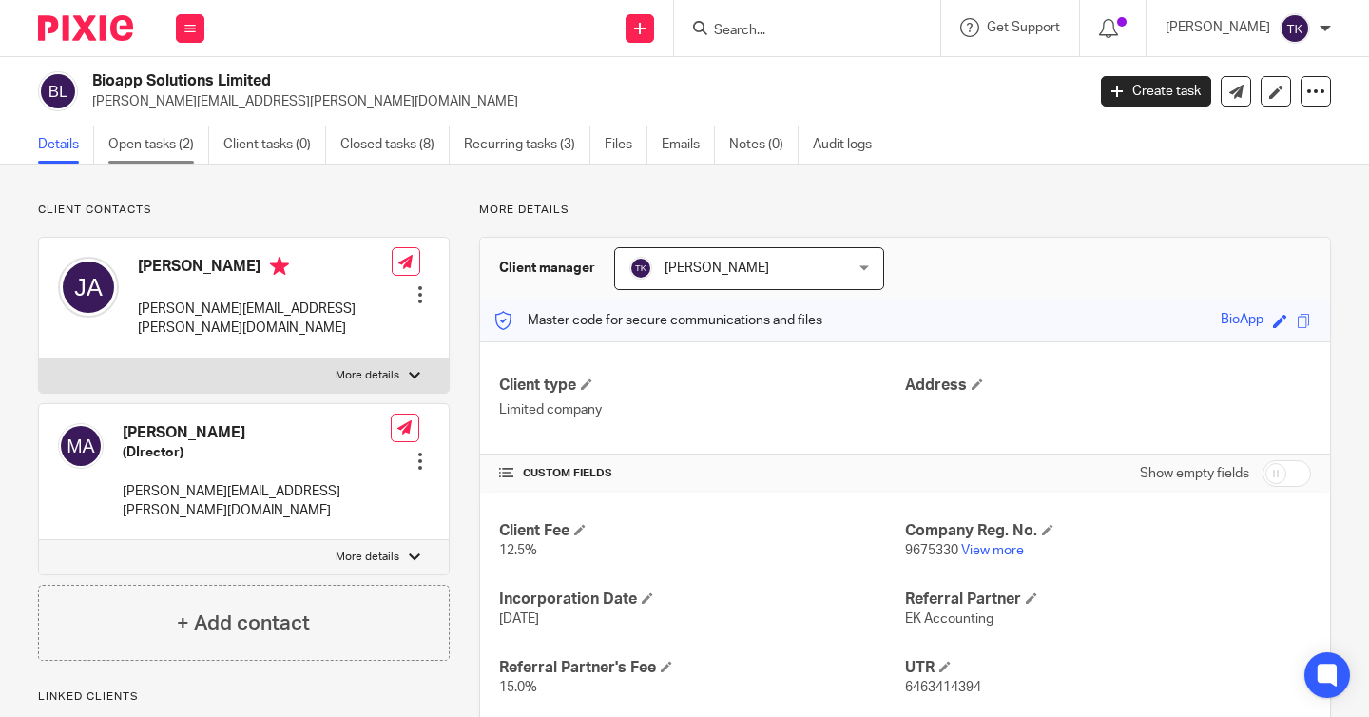
click at [176, 150] on link "Open tasks (2)" at bounding box center [158, 144] width 101 height 37
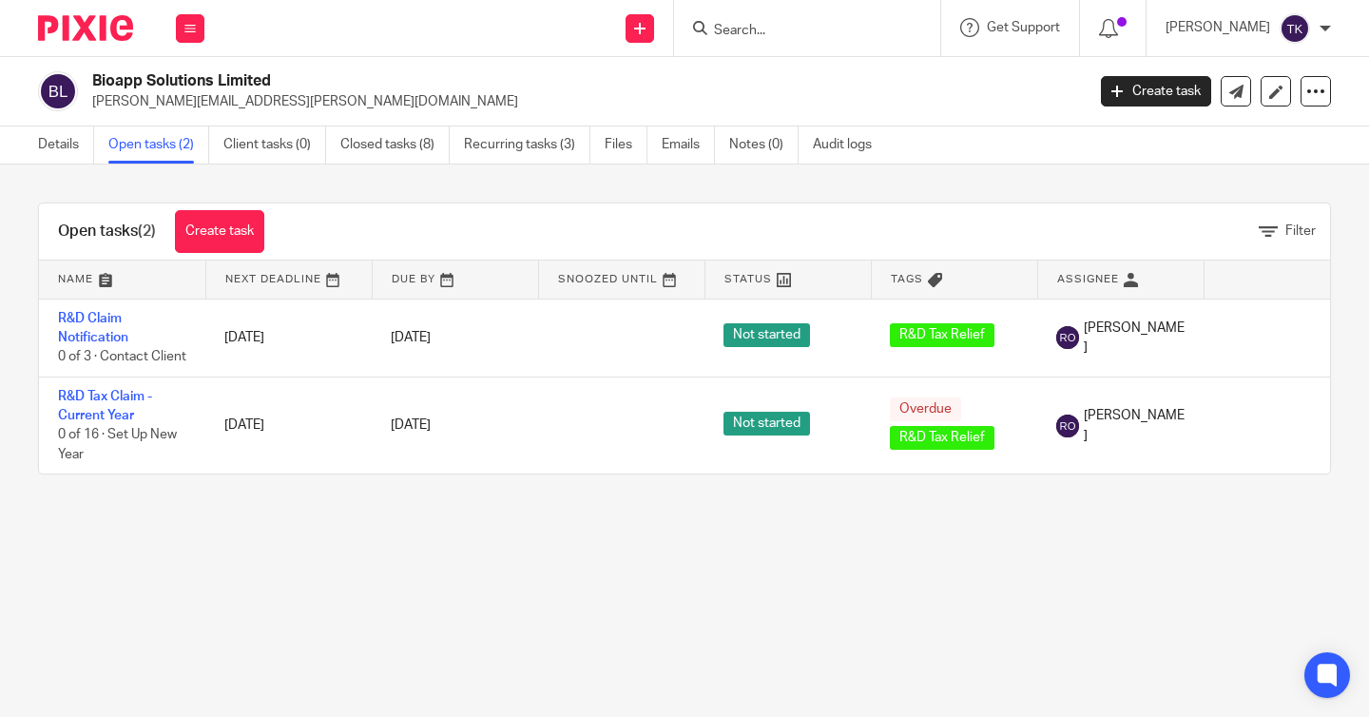
click at [726, 147] on ul "Details Open tasks (2) Client tasks (0) Closed tasks (8) Recurring tasks (3) Fi…" at bounding box center [469, 144] width 862 height 37
click at [535, 138] on link "Recurring tasks (3)" at bounding box center [527, 144] width 126 height 37
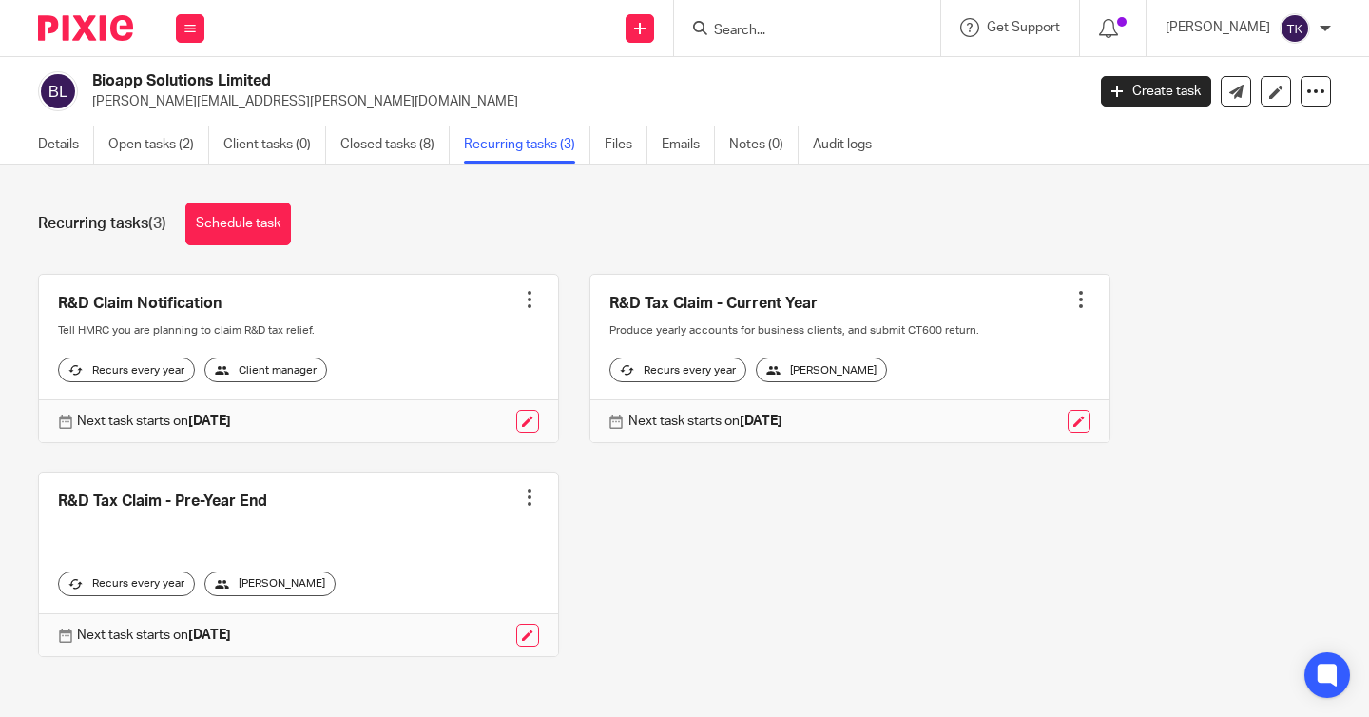
click at [202, 52] on div "Work Email Clients Team Reports Settings" at bounding box center [190, 28] width 67 height 56
click at [202, 37] on button at bounding box center [190, 28] width 29 height 29
click at [194, 35] on button at bounding box center [190, 28] width 29 height 29
click at [191, 149] on link "Clients" at bounding box center [178, 144] width 44 height 13
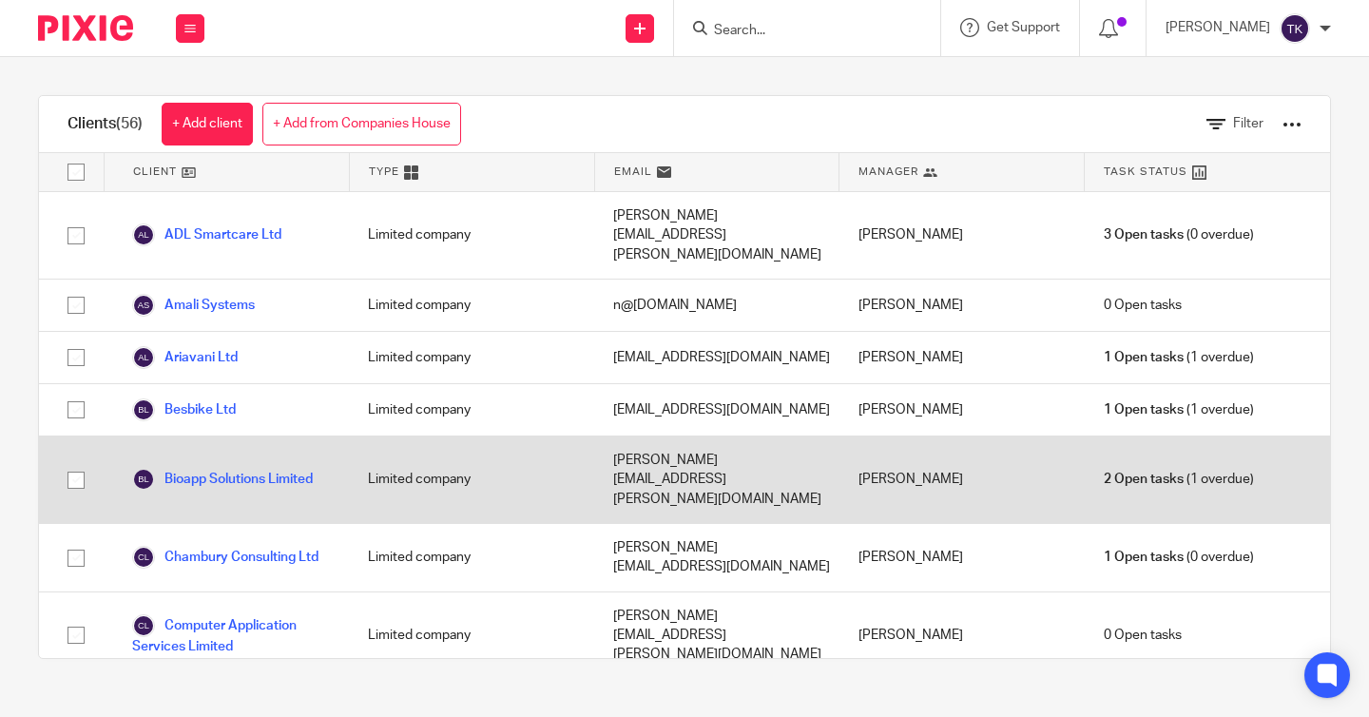
click at [78, 462] on input "checkbox" at bounding box center [76, 480] width 36 height 36
checkbox input "true"
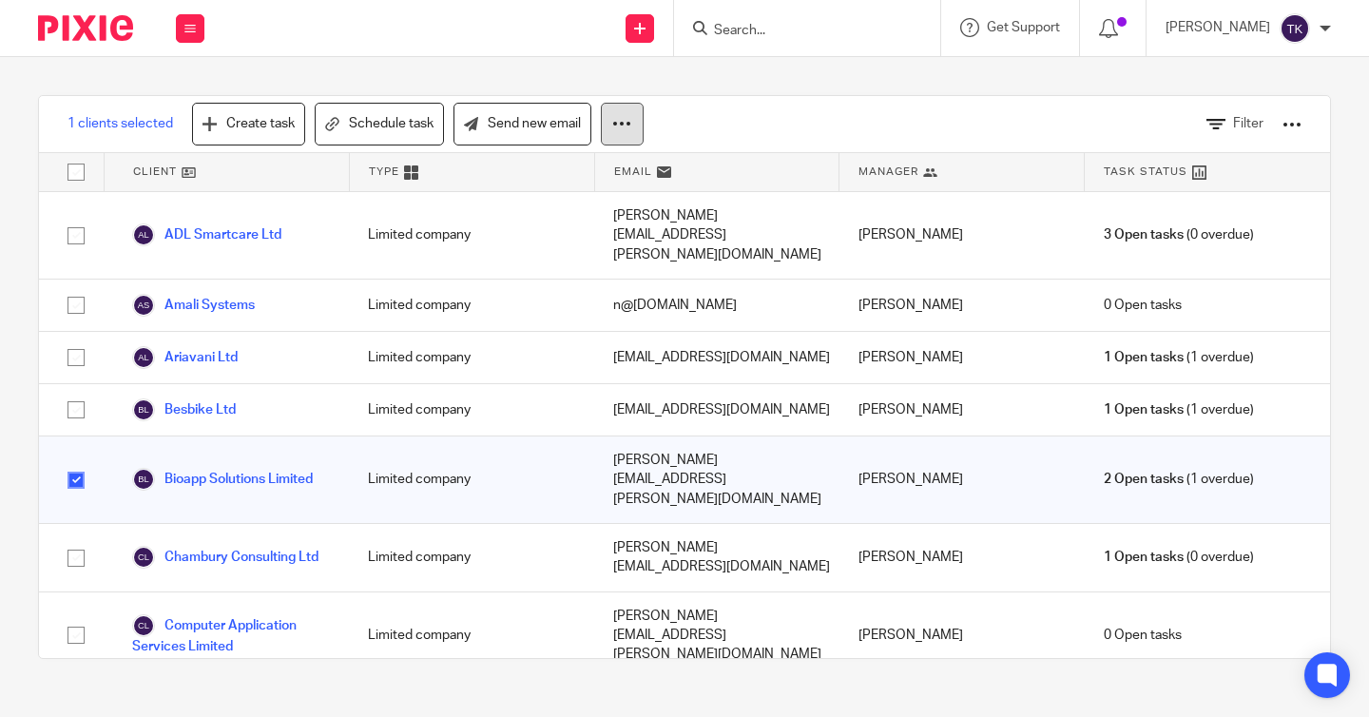
click at [625, 132] on icon at bounding box center [621, 123] width 19 height 19
click at [607, 171] on link "Update property" at bounding box center [552, 179] width 128 height 29
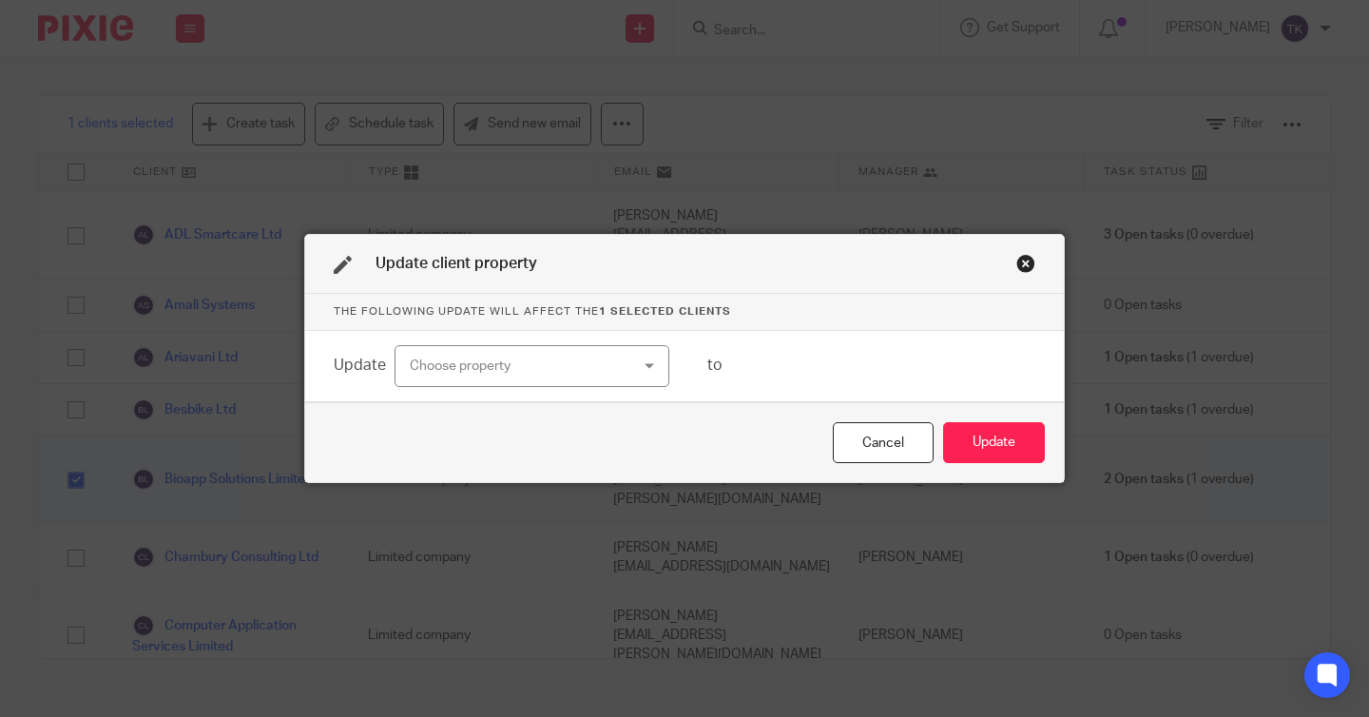
click at [613, 358] on div "Choose property" at bounding box center [513, 366] width 207 height 40
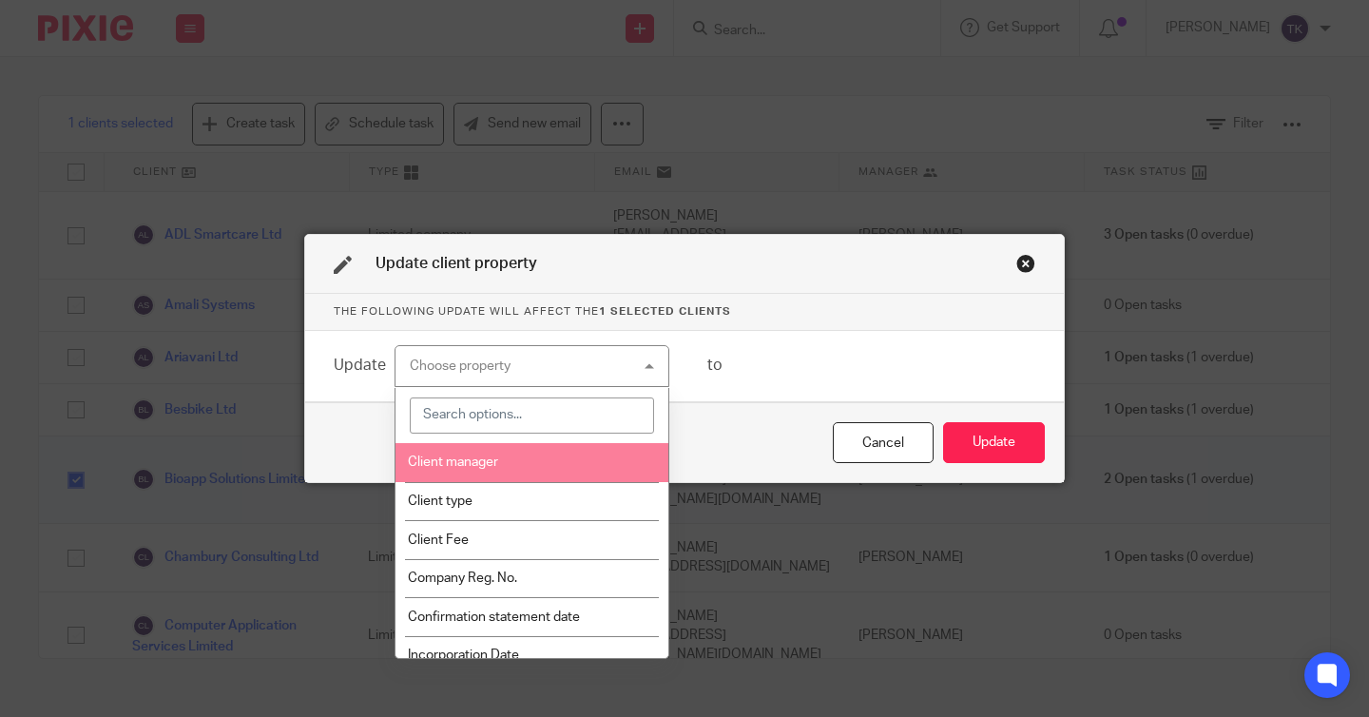
click at [587, 467] on li "Client manager" at bounding box center [532, 462] width 273 height 39
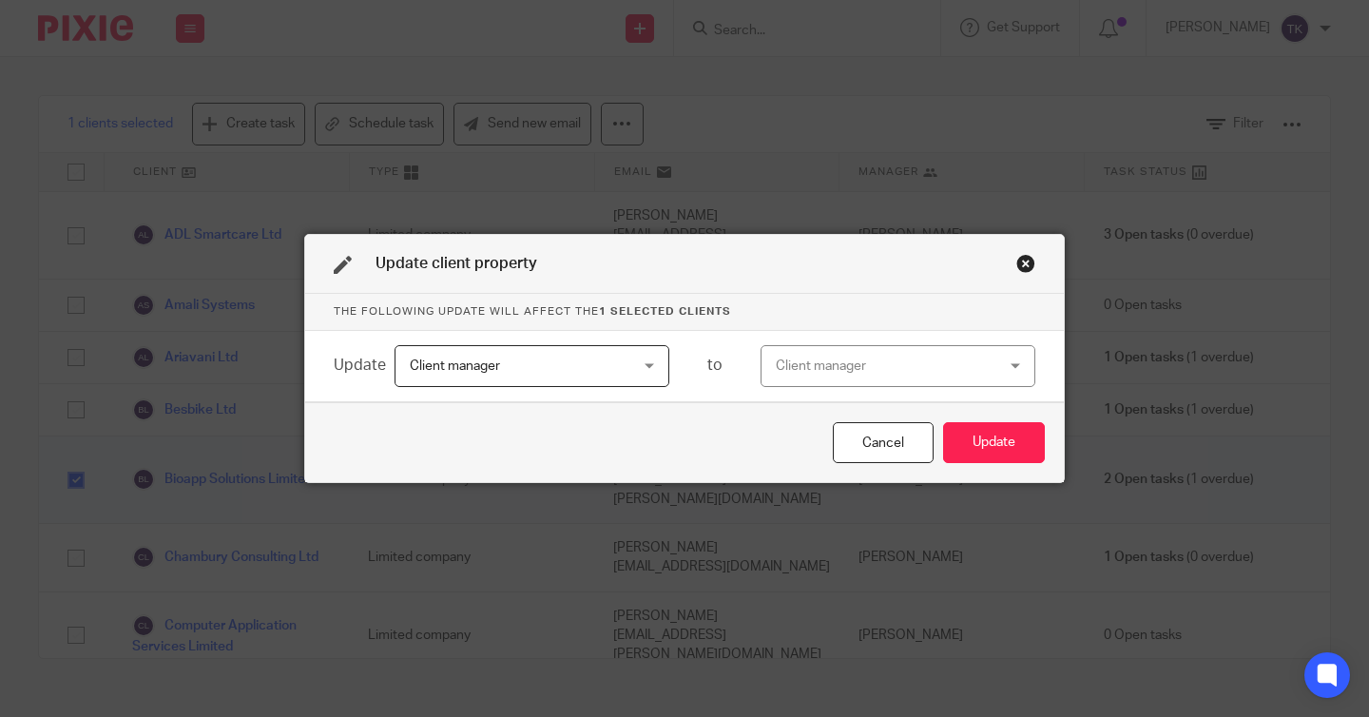
click at [842, 354] on div "Client manager" at bounding box center [879, 366] width 207 height 40
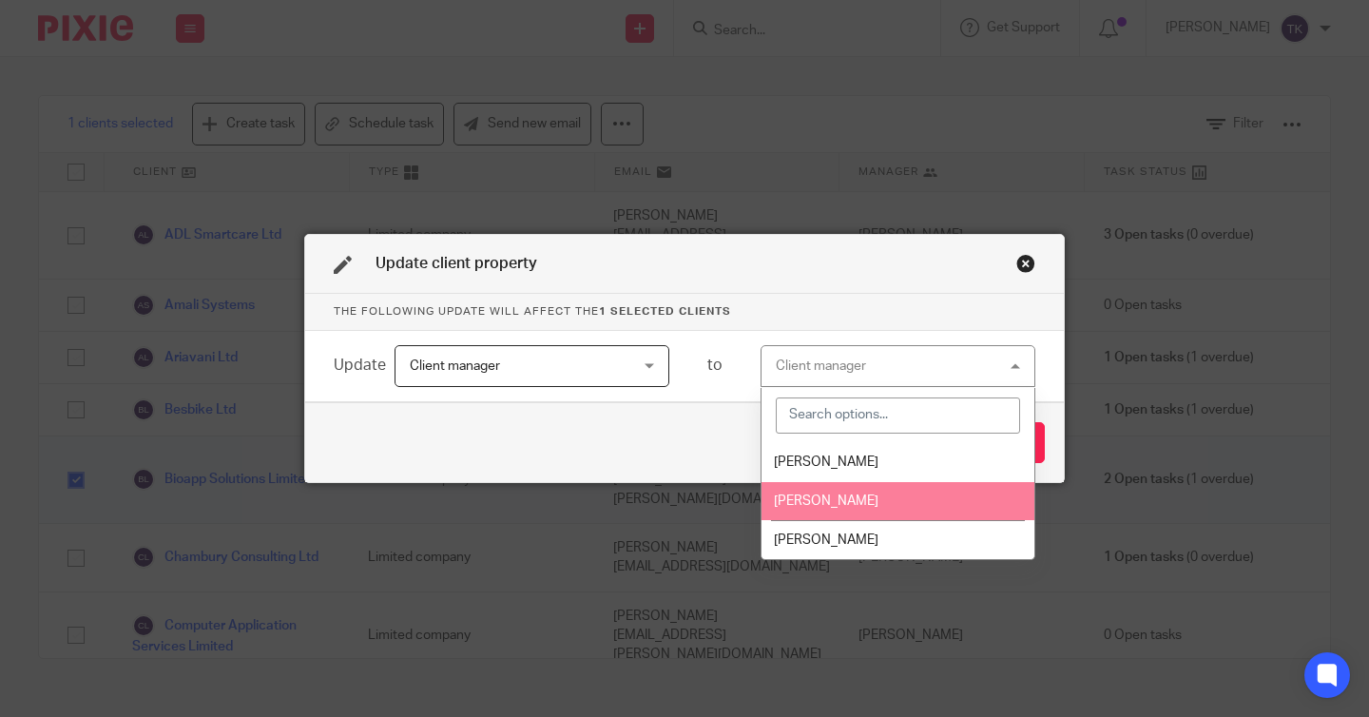
click at [842, 498] on span "[PERSON_NAME]" at bounding box center [826, 500] width 105 height 13
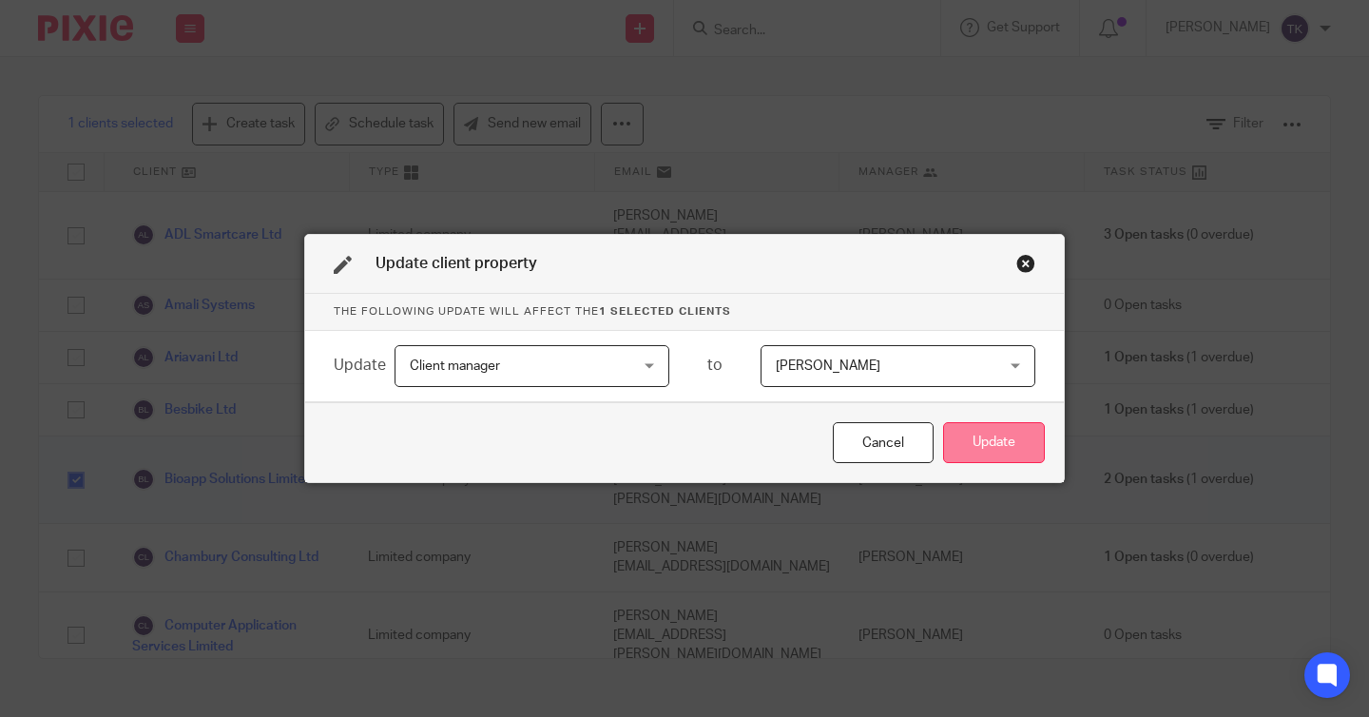
click at [994, 436] on button "Update" at bounding box center [994, 442] width 102 height 41
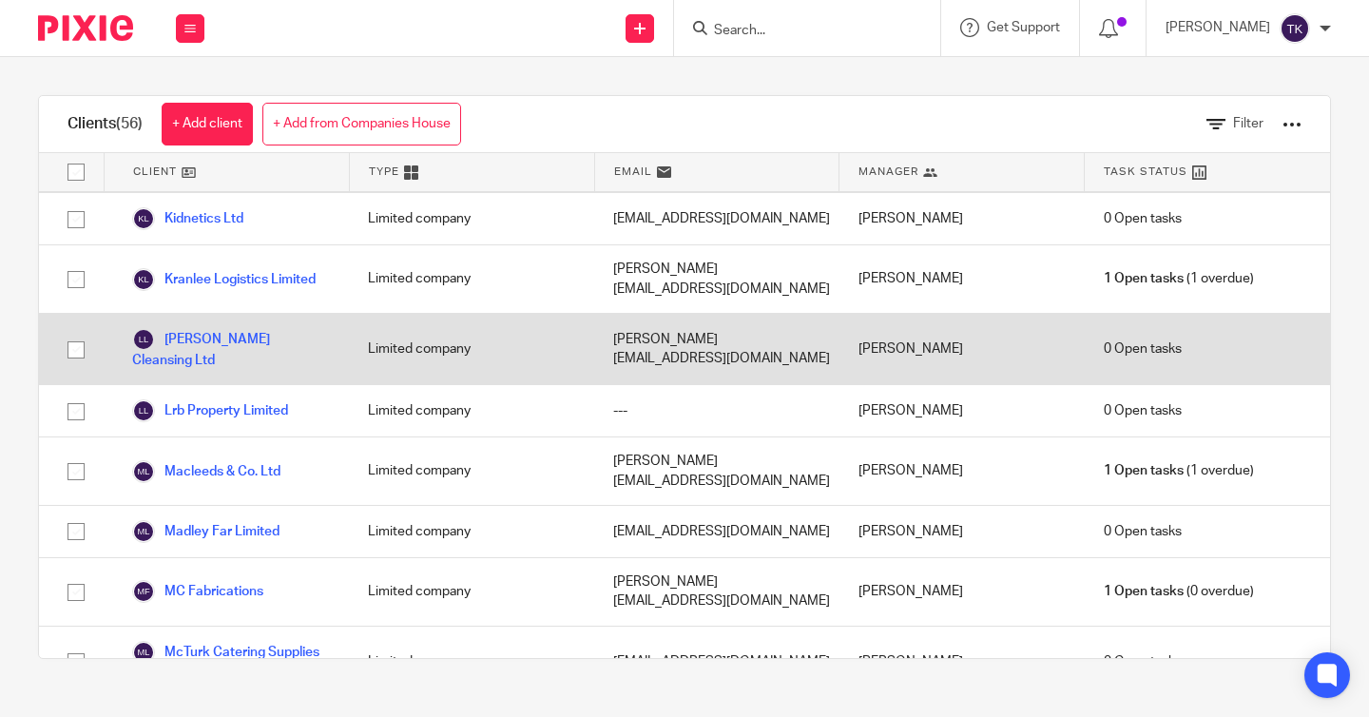
scroll to position [1103, 0]
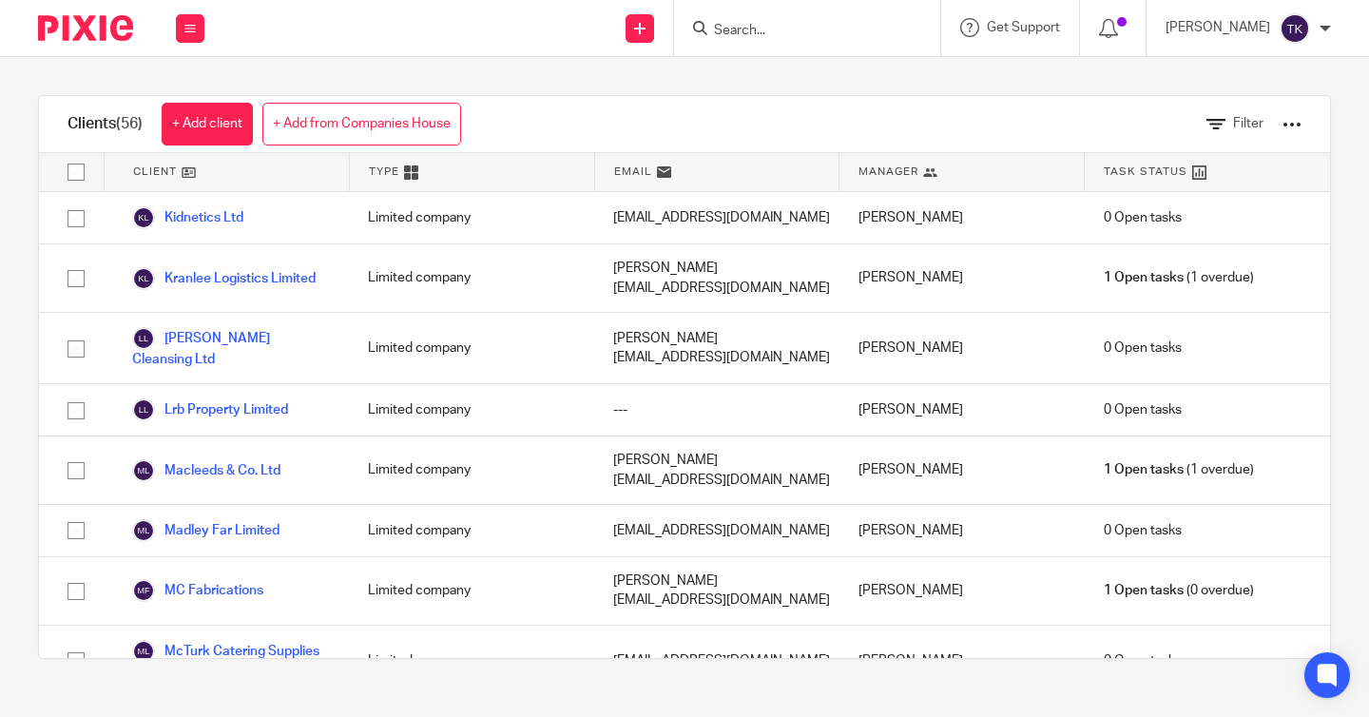
click at [80, 713] on input "checkbox" at bounding box center [76, 731] width 36 height 36
checkbox input "true"
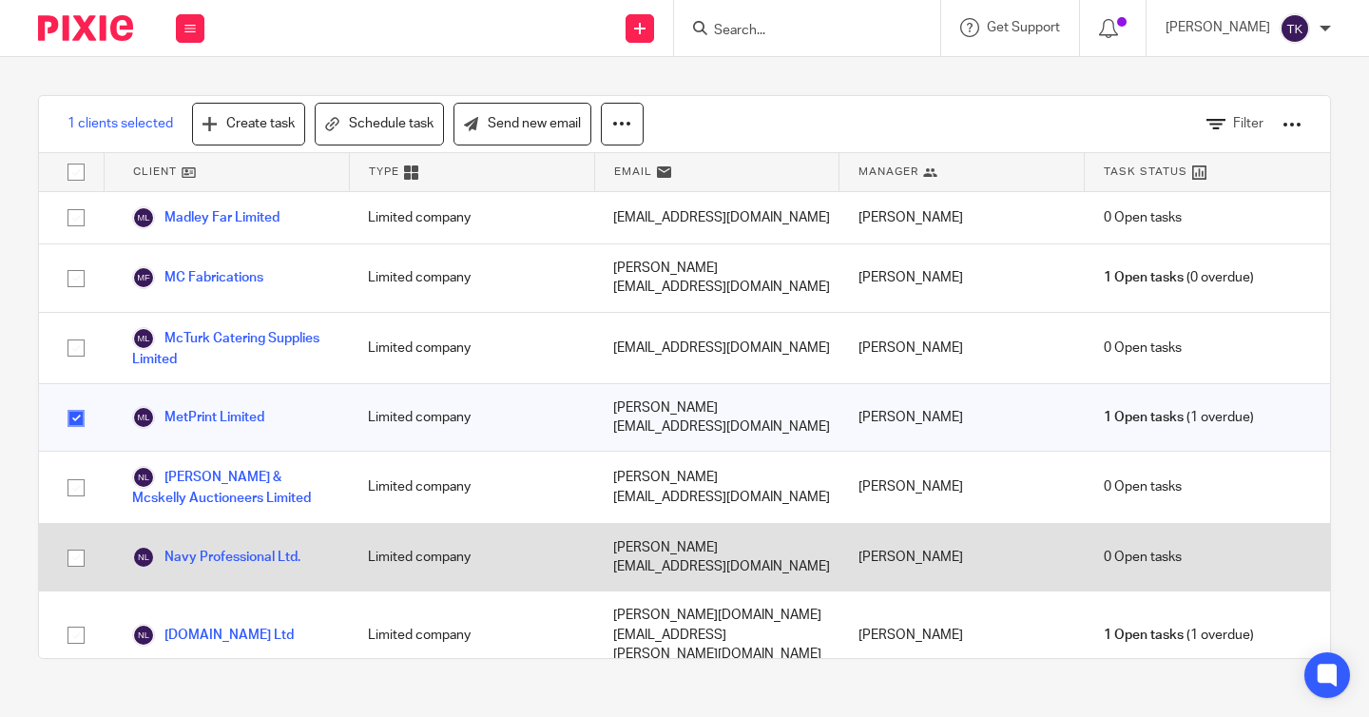
scroll to position [1423, 0]
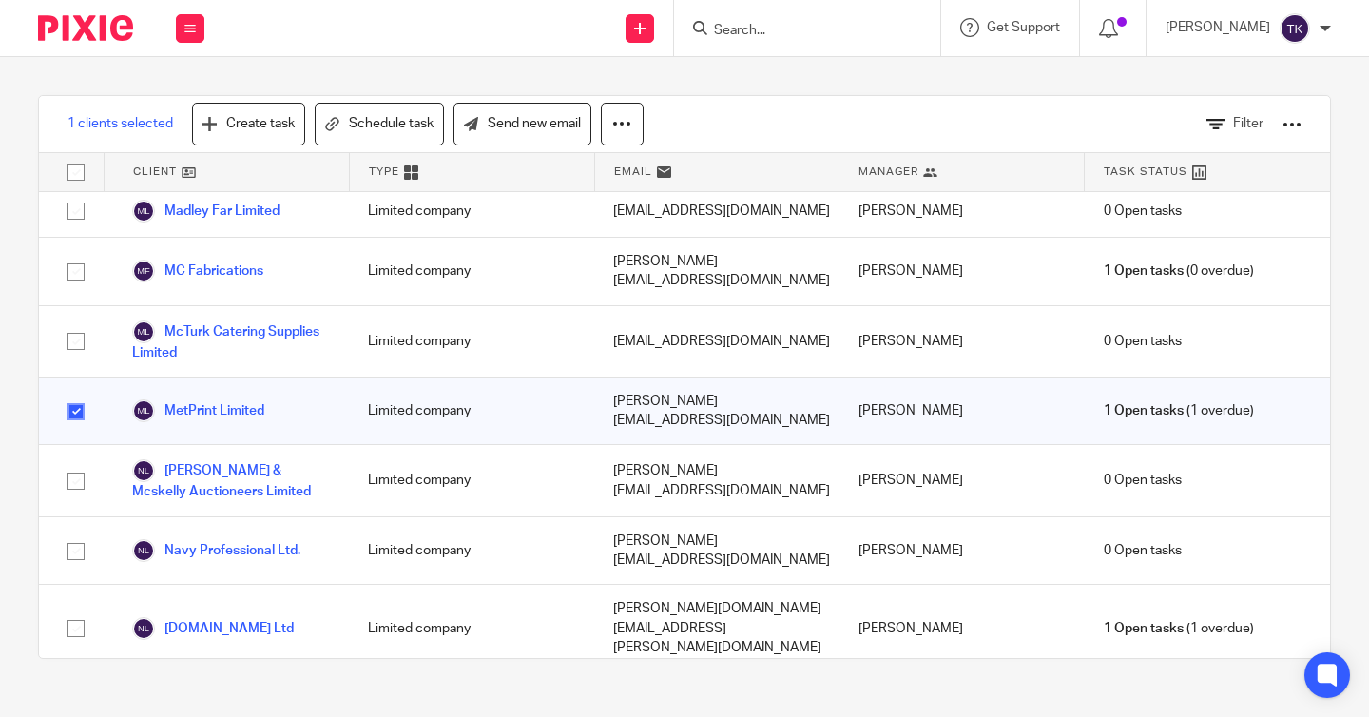
checkbox input "true"
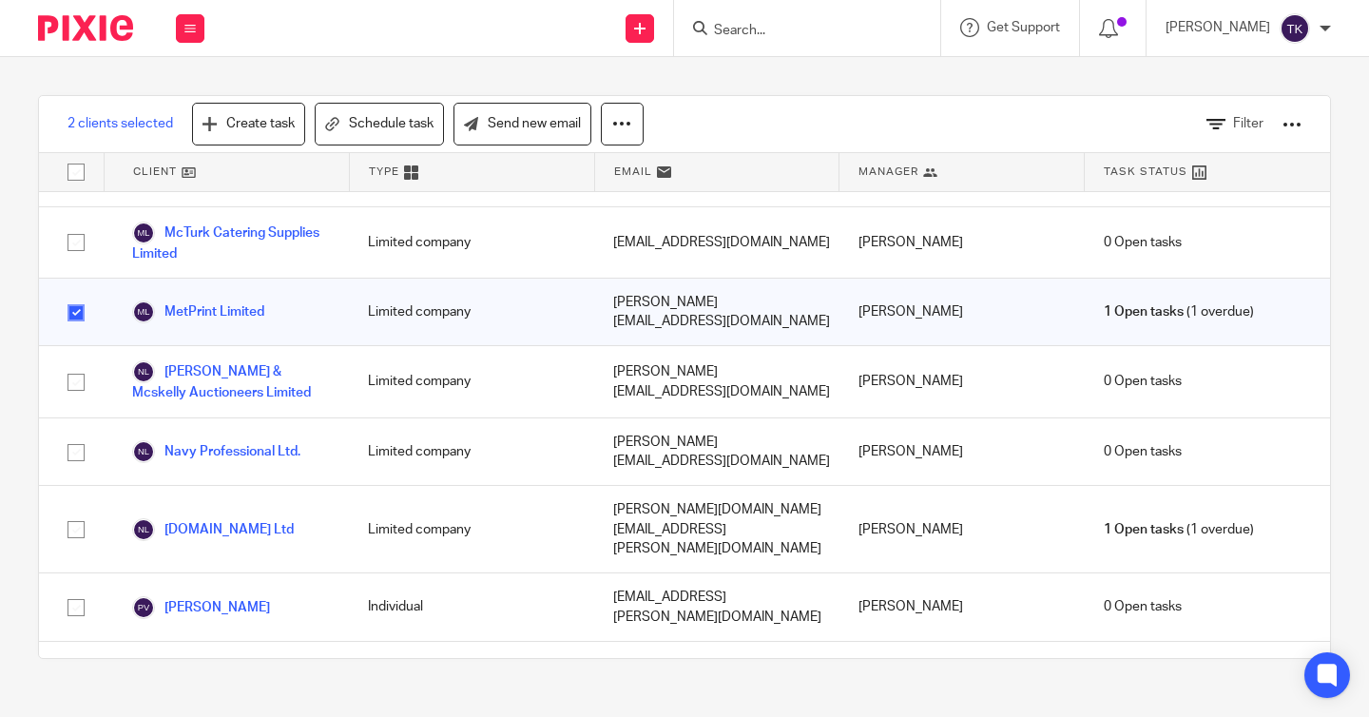
scroll to position [1526, 0]
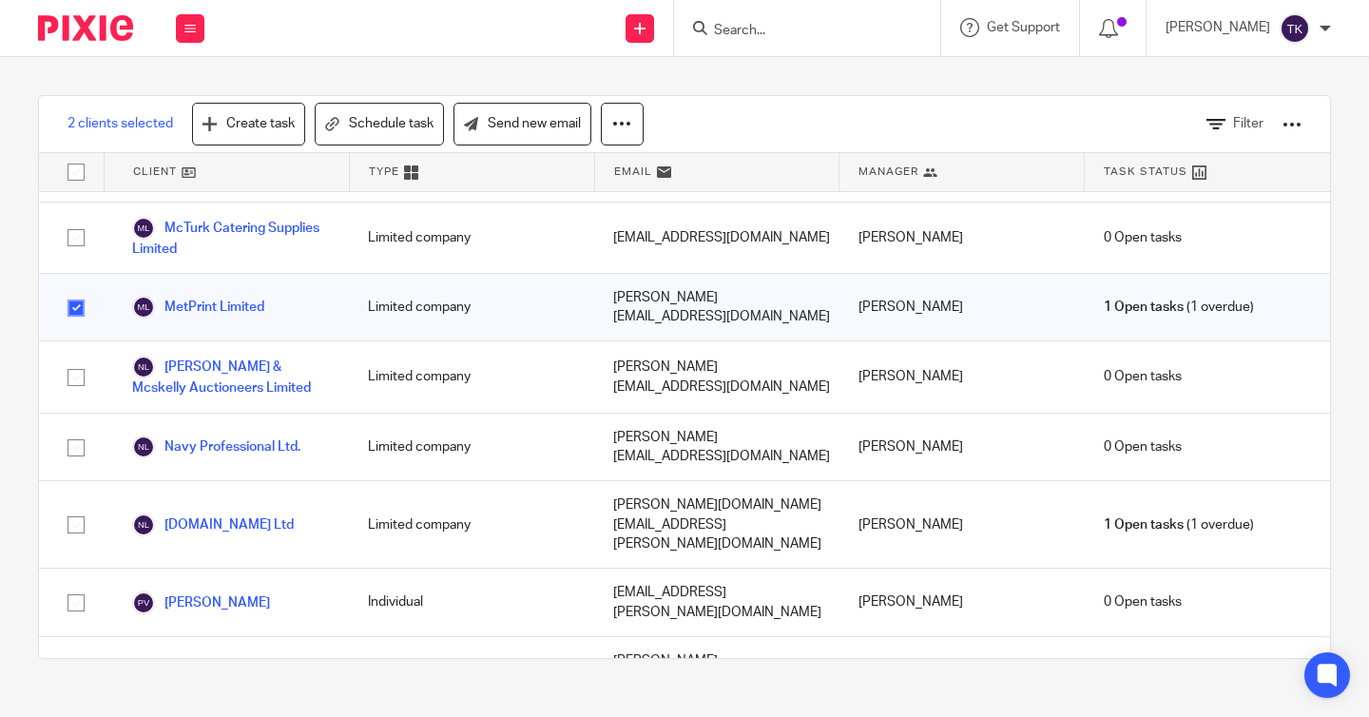
checkbox input "true"
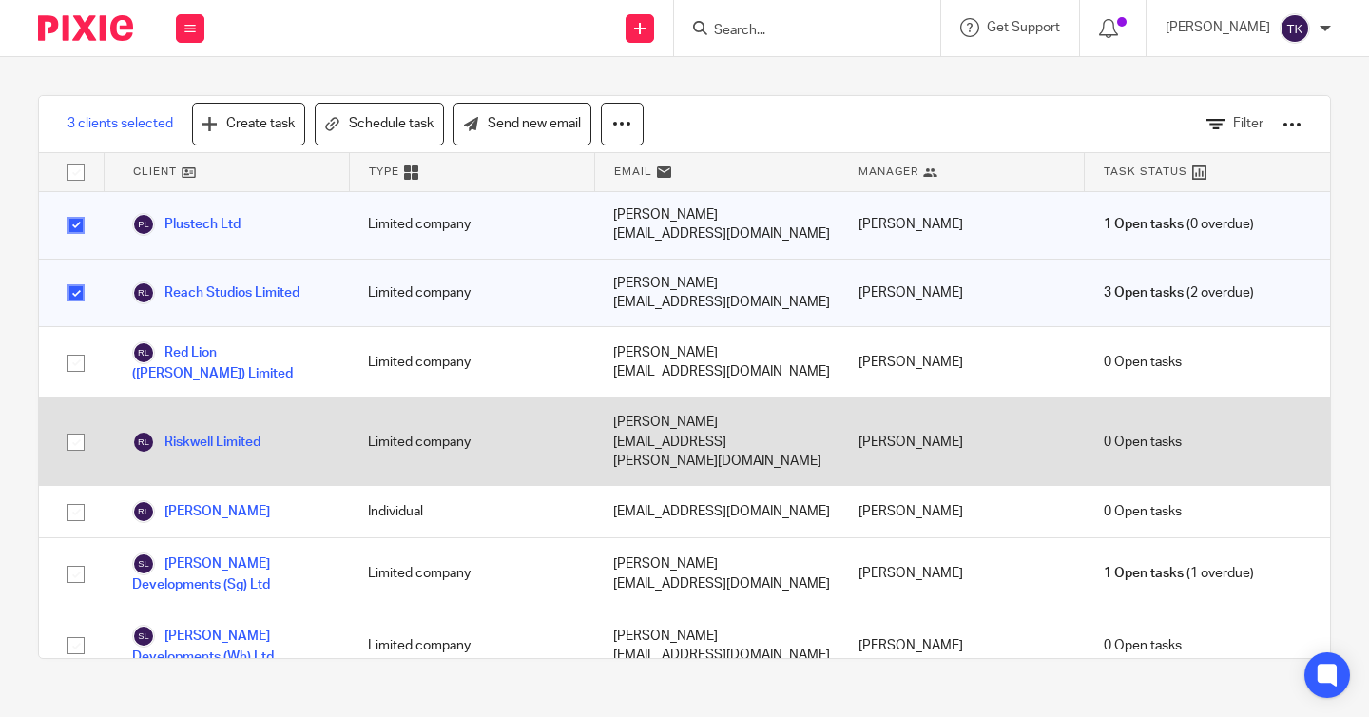
scroll to position [2061, 0]
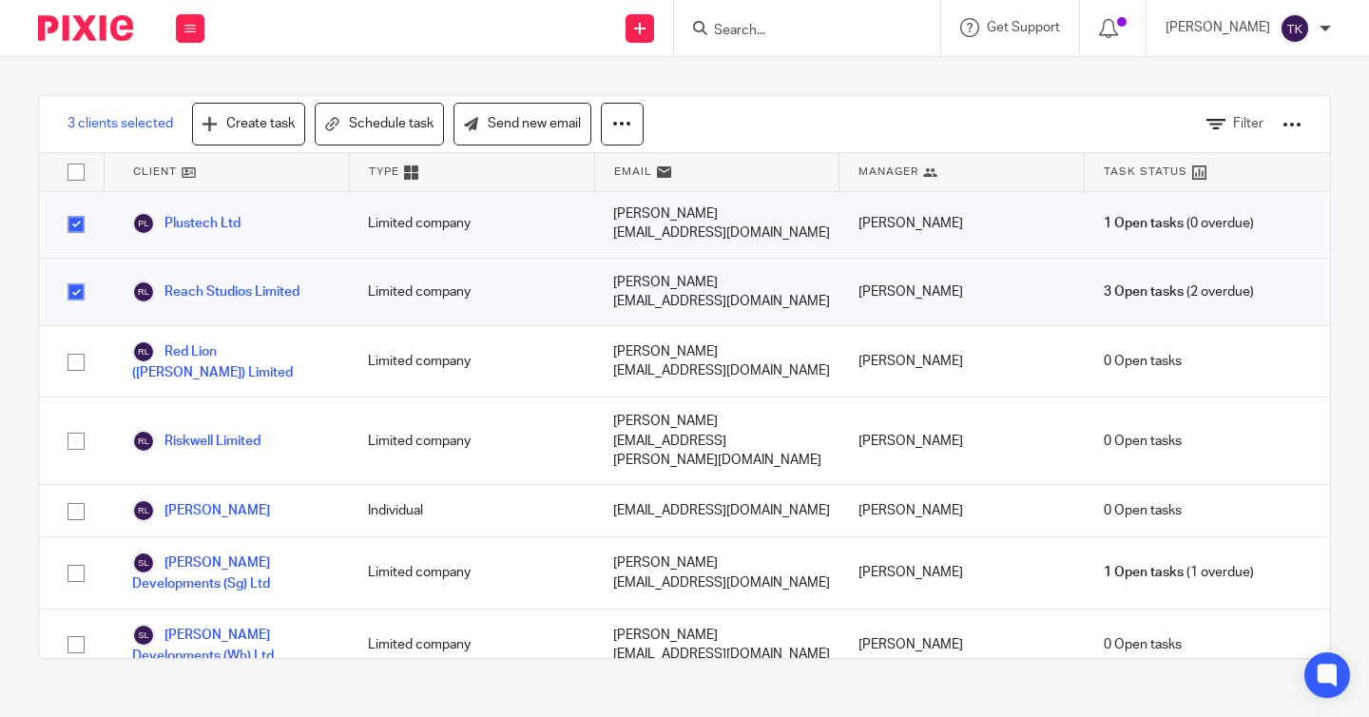
checkbox input "true"
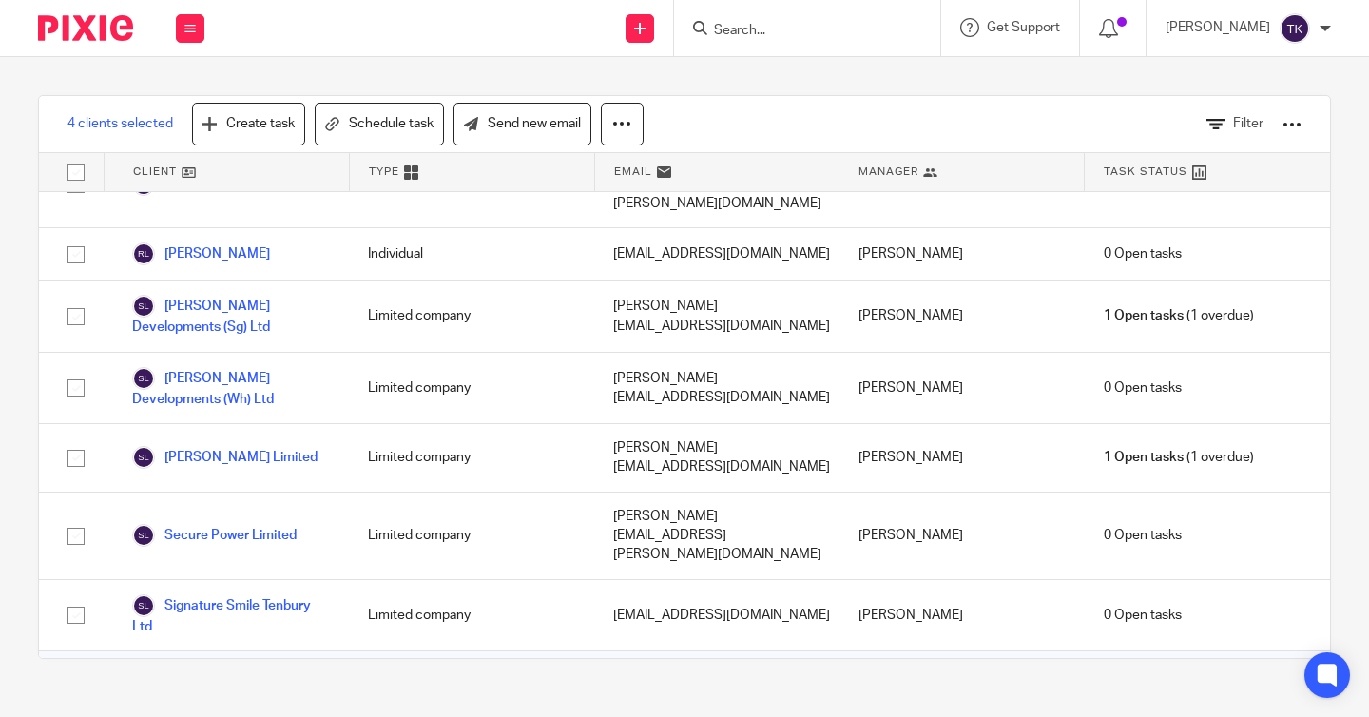
scroll to position [2407, 0]
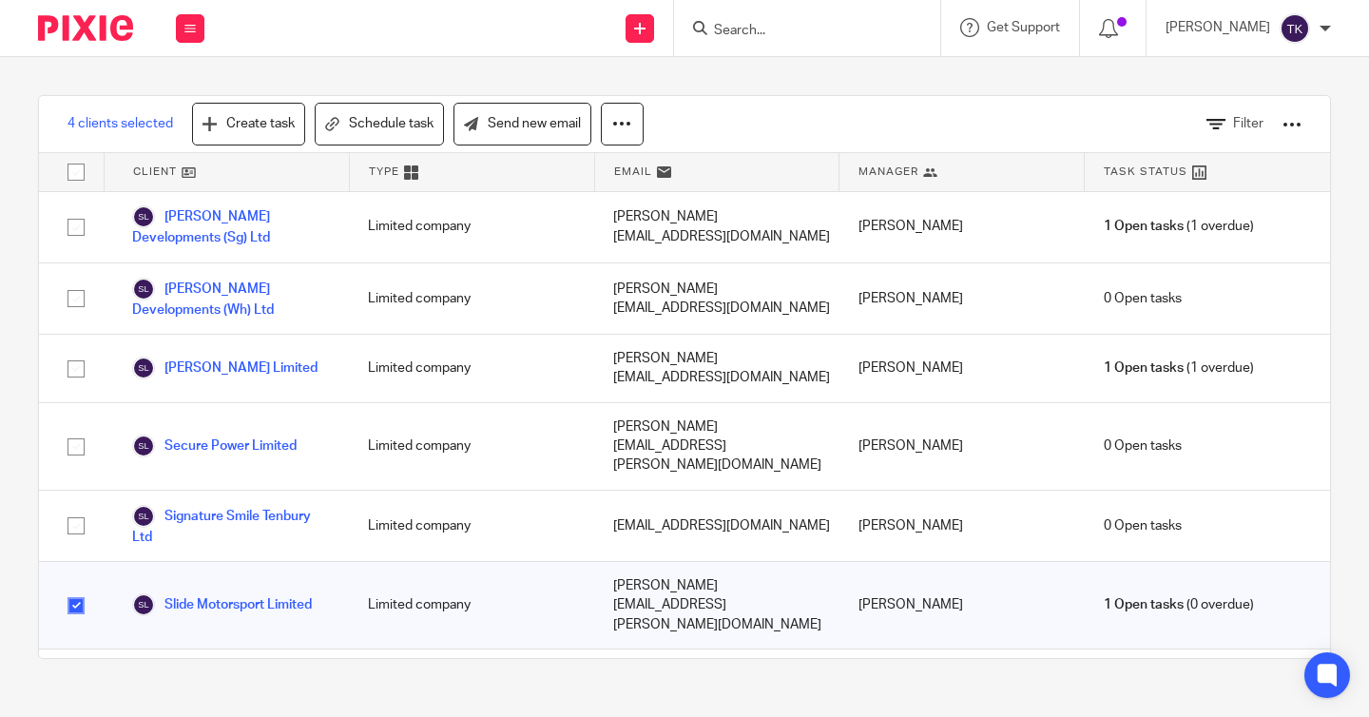
checkbox input "true"
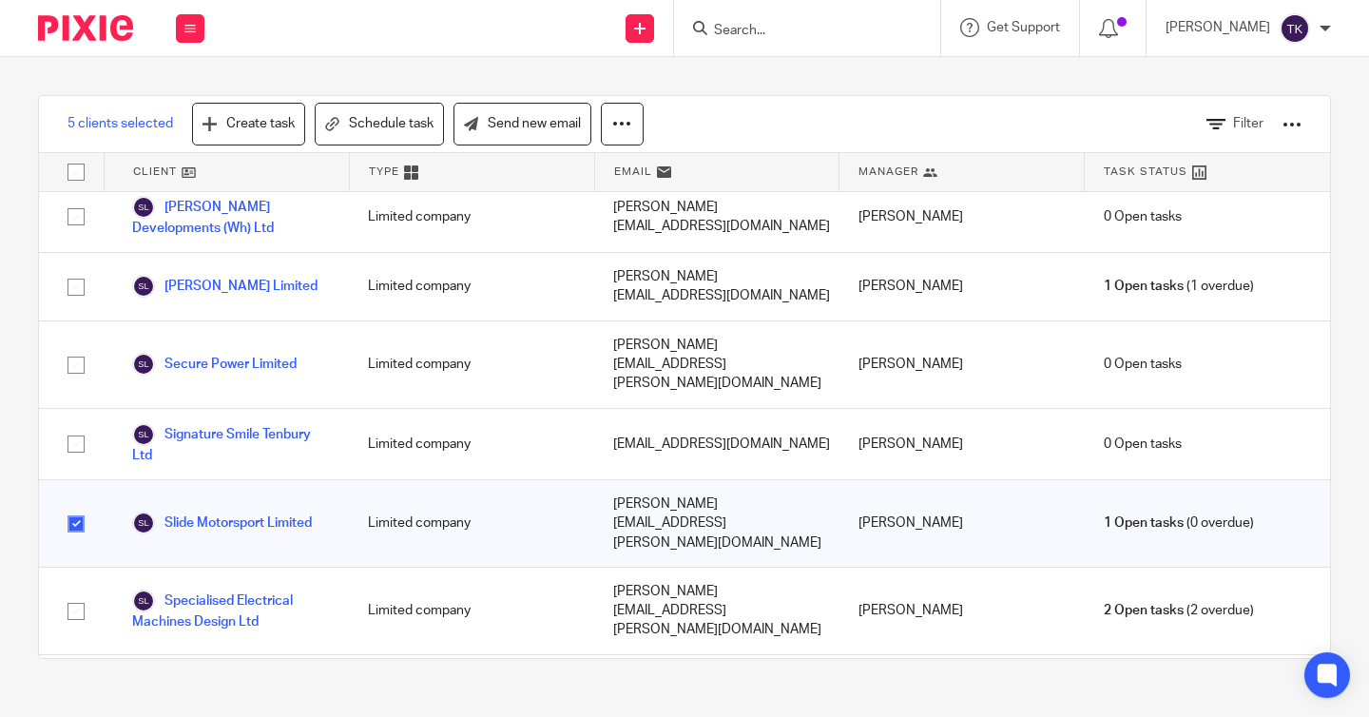
scroll to position [2510, 0]
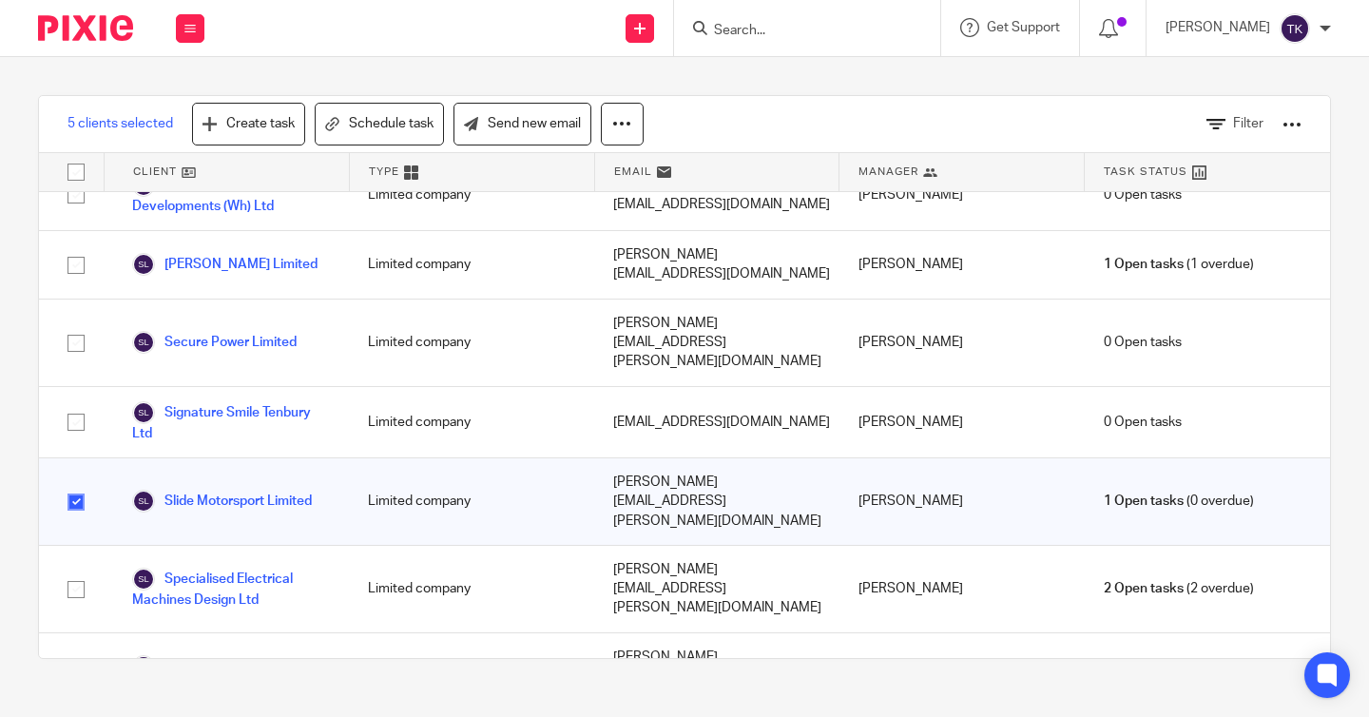
checkbox input "true"
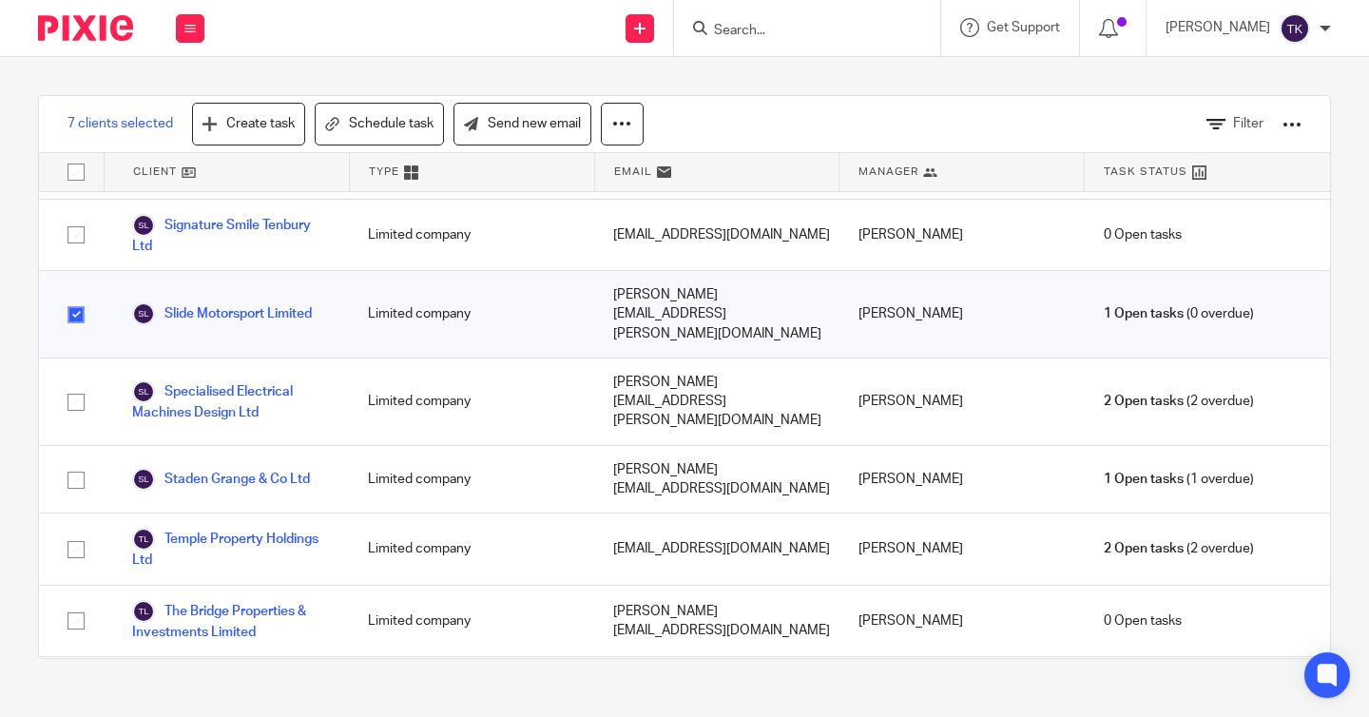
scroll to position [2702, 0]
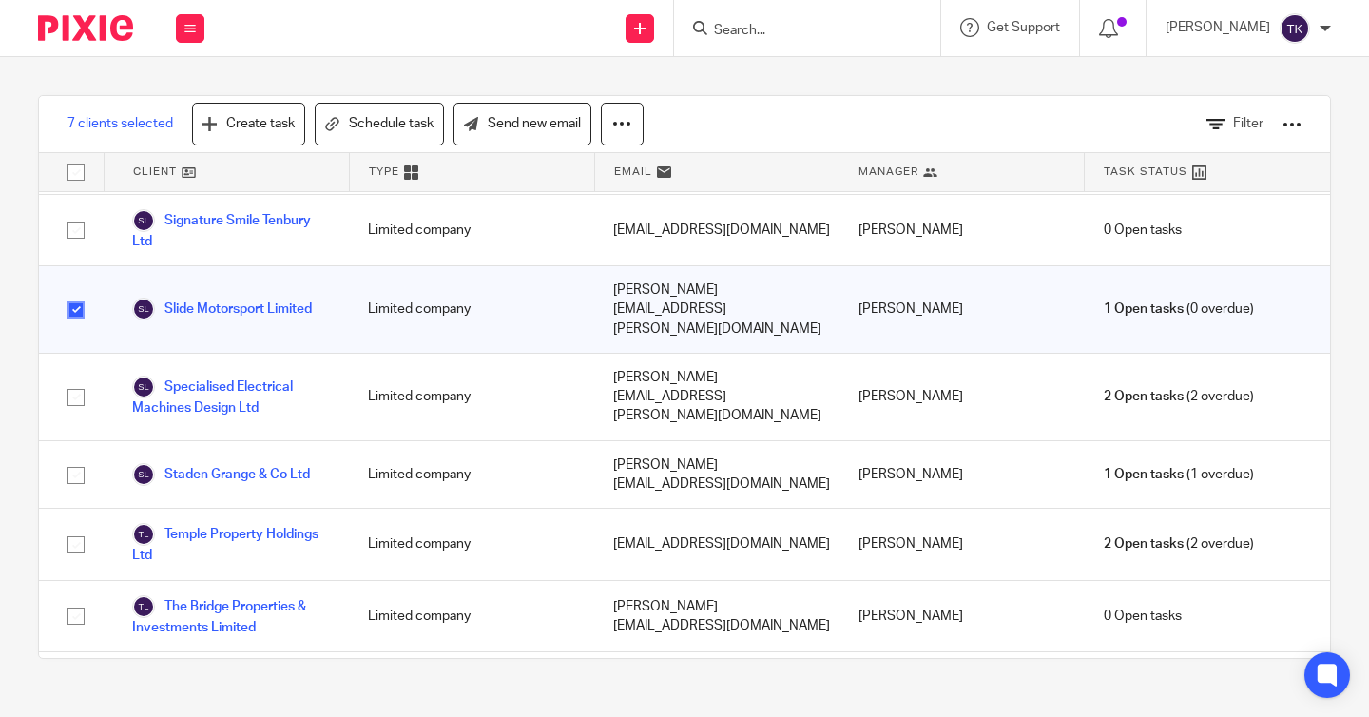
checkbox input "true"
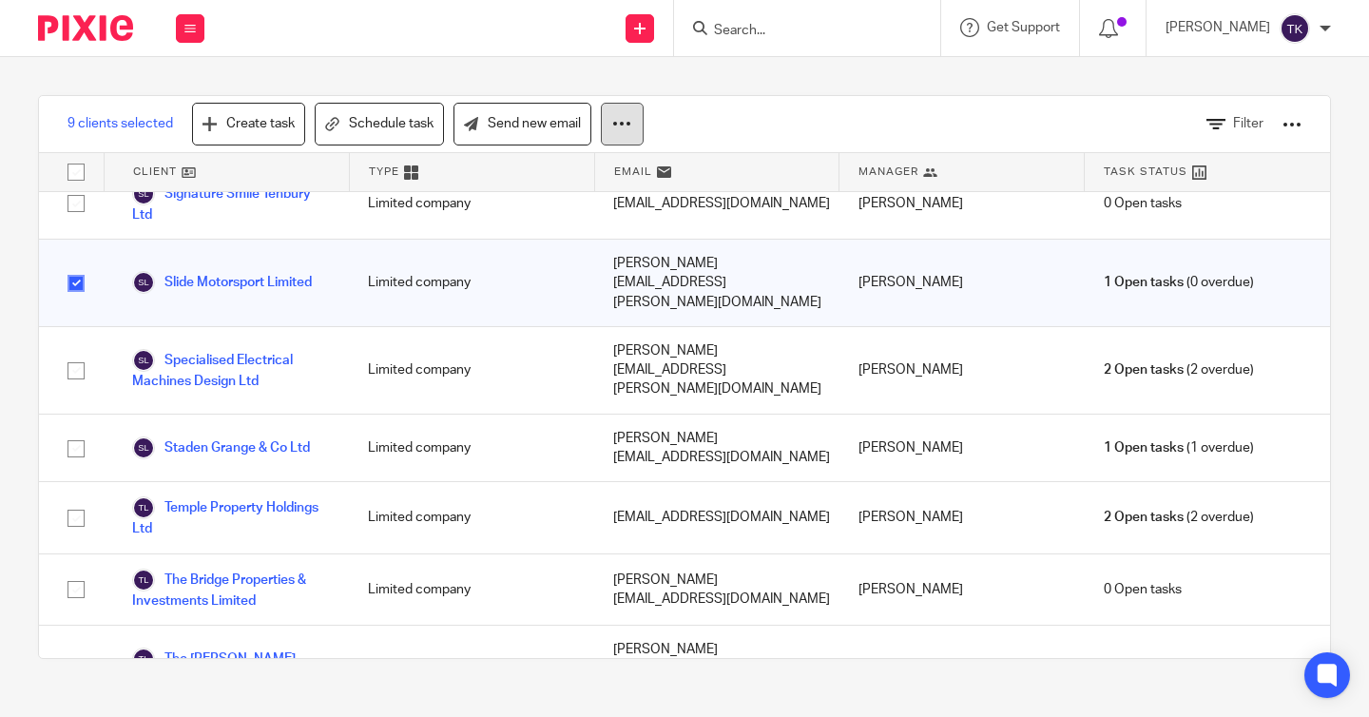
click at [623, 132] on icon at bounding box center [621, 123] width 19 height 19
click at [608, 174] on link "Update property" at bounding box center [552, 179] width 128 height 29
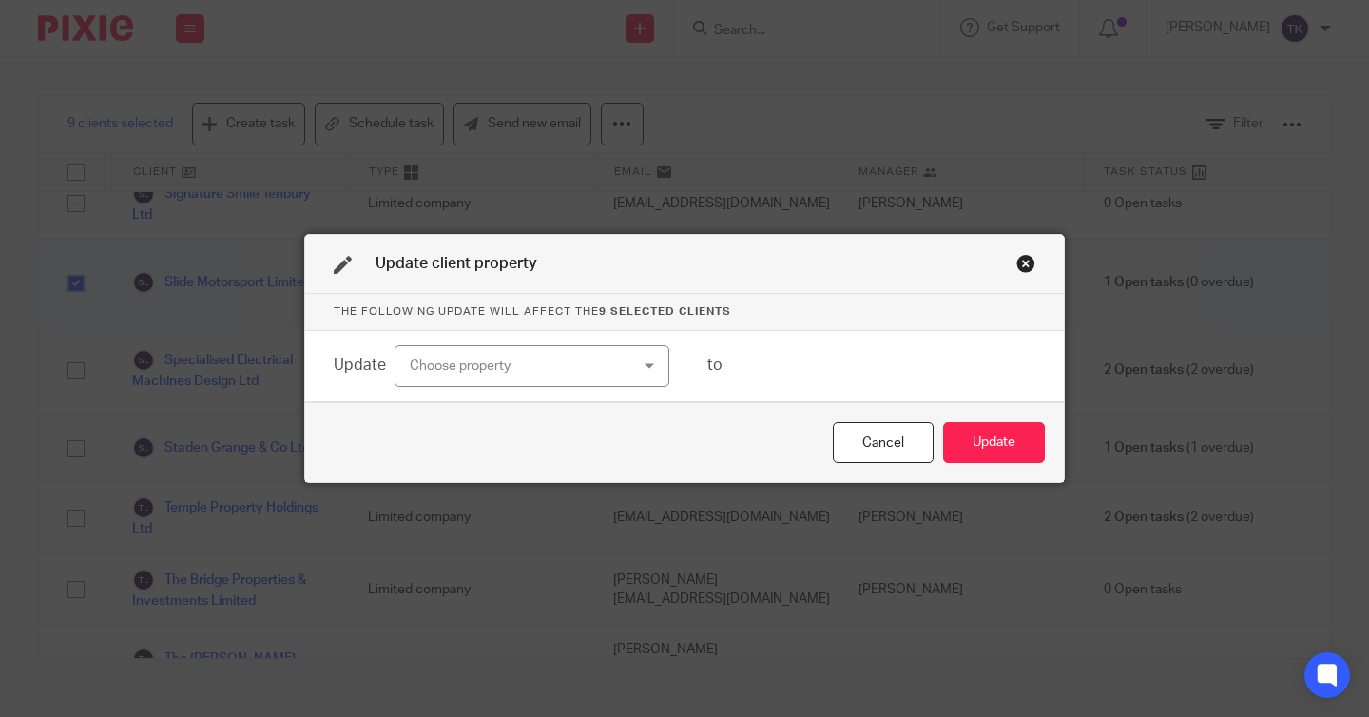
click at [655, 368] on div "Choose property" at bounding box center [532, 366] width 275 height 43
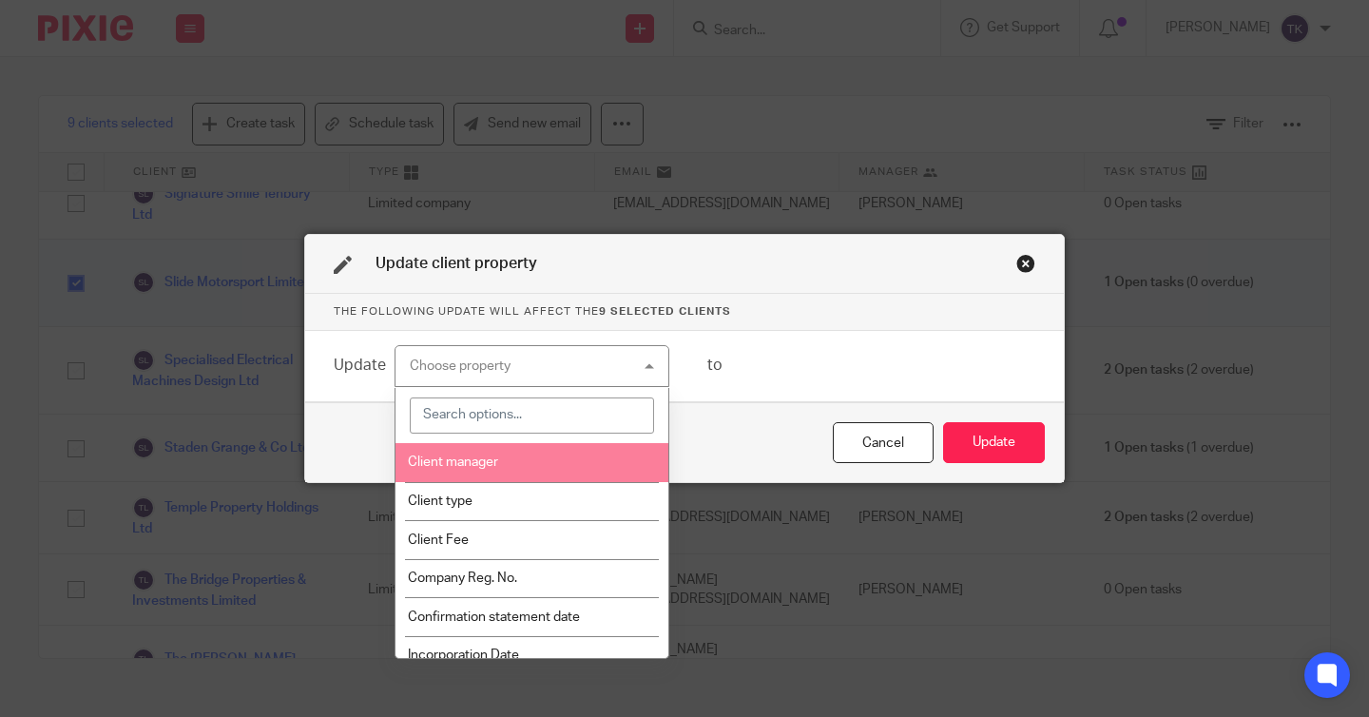
click at [603, 462] on li "Client manager" at bounding box center [532, 462] width 273 height 39
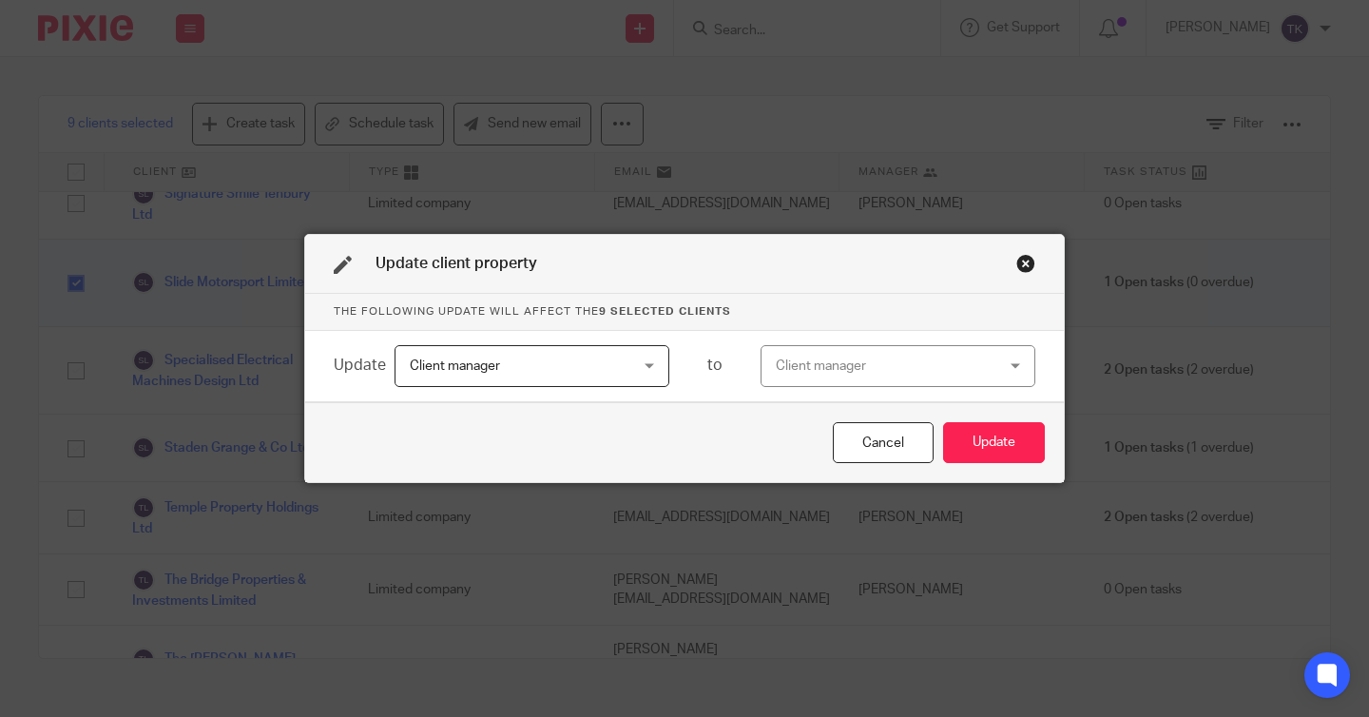
click at [833, 368] on div "Client manager" at bounding box center [879, 366] width 207 height 40
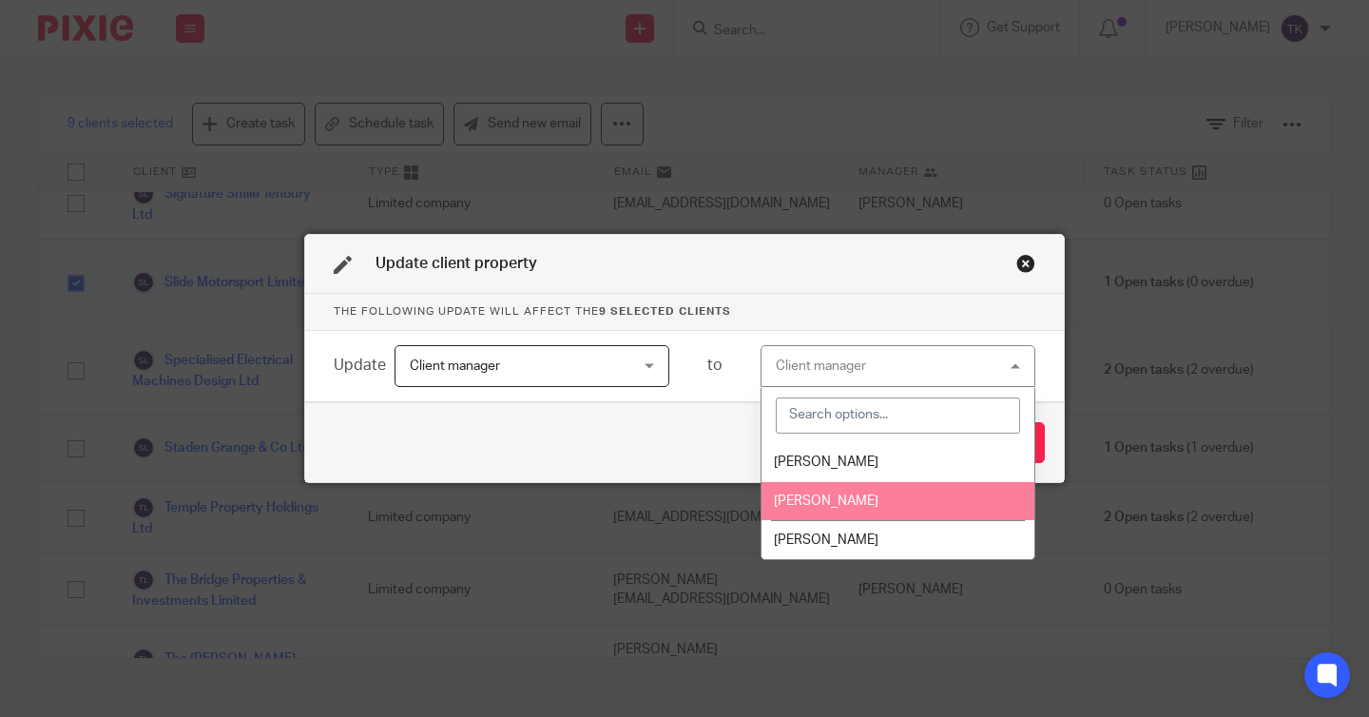
click at [820, 506] on span "[PERSON_NAME]" at bounding box center [826, 500] width 105 height 13
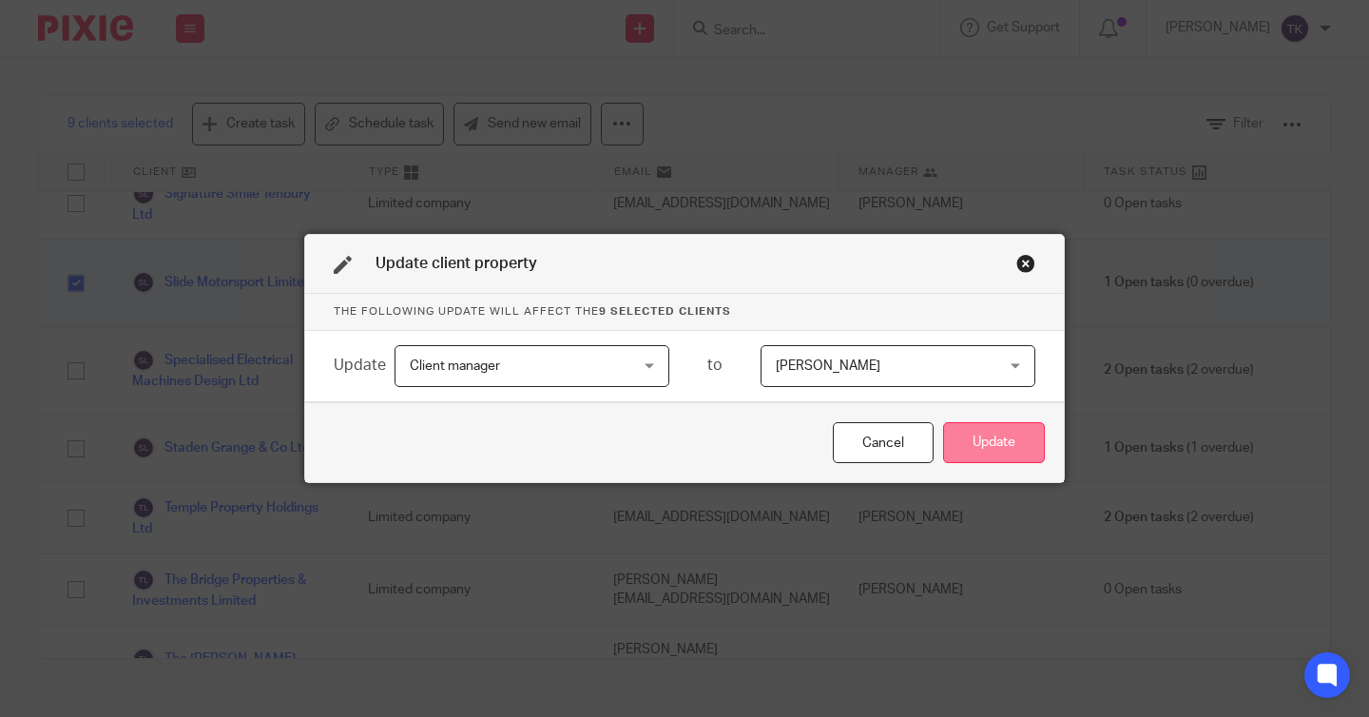
click at [980, 456] on button "Update" at bounding box center [994, 442] width 102 height 41
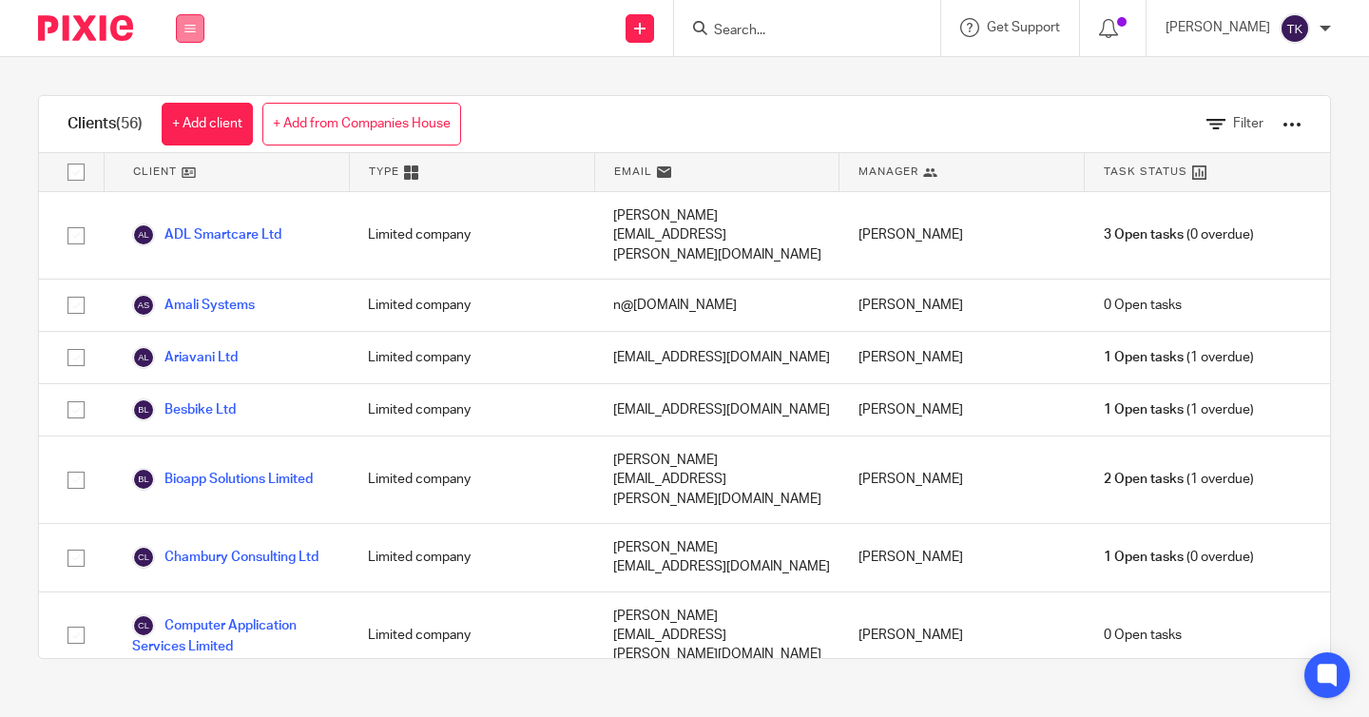
click at [202, 19] on button at bounding box center [190, 28] width 29 height 29
click at [187, 175] on link "Team" at bounding box center [171, 171] width 31 height 13
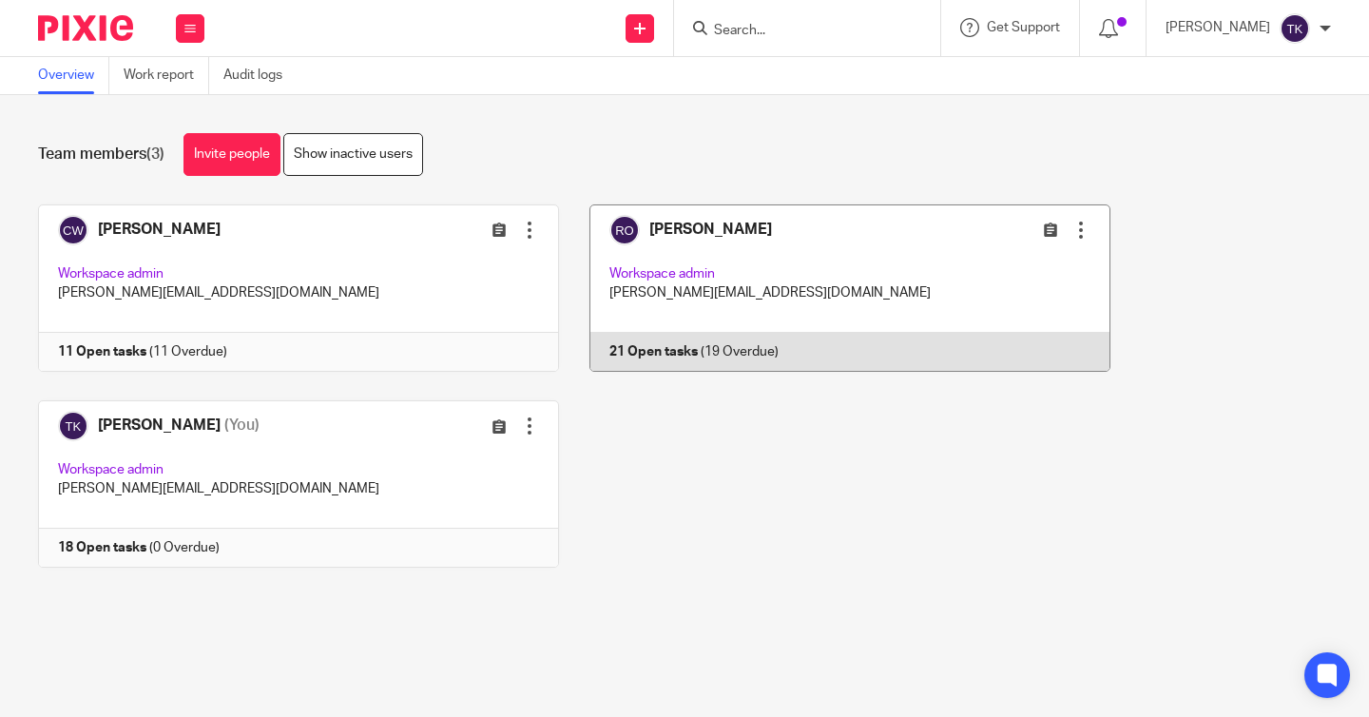
click at [723, 253] on link at bounding box center [835, 287] width 552 height 167
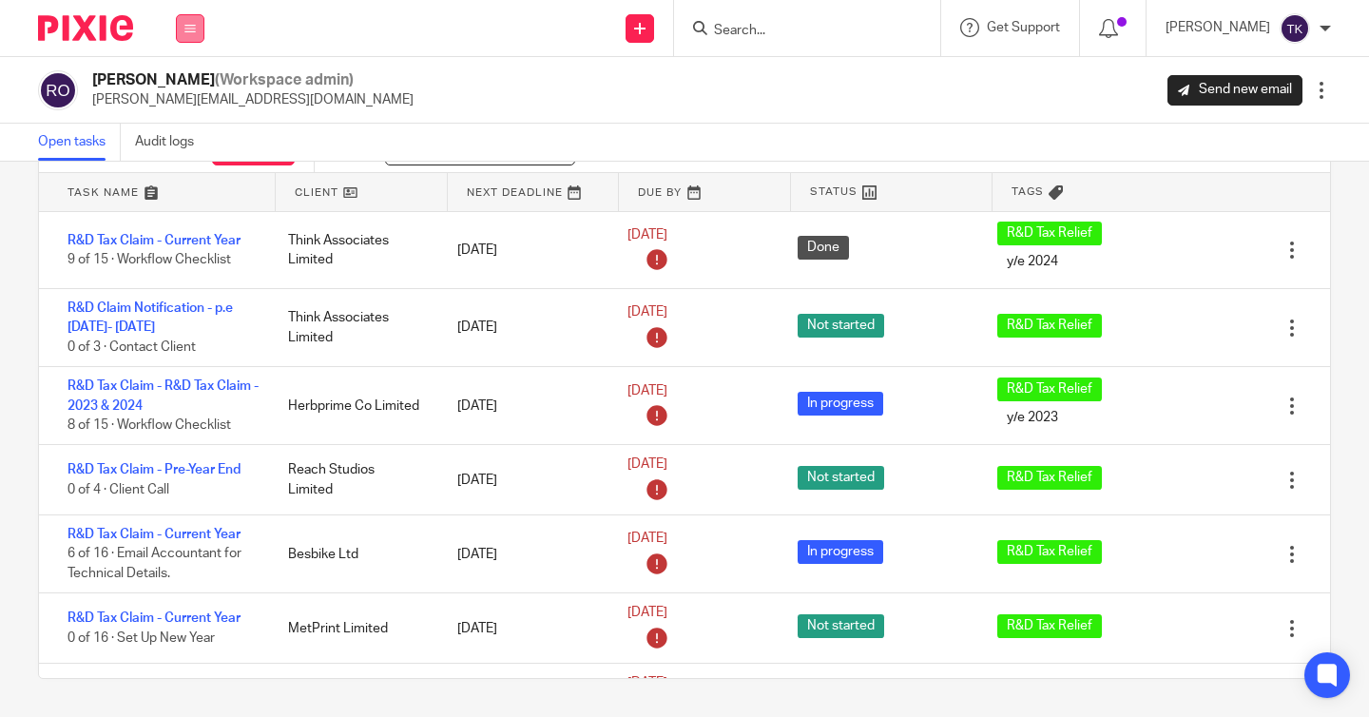
click at [189, 32] on icon at bounding box center [189, 28] width 11 height 11
click at [177, 147] on link "Clients" at bounding box center [177, 144] width 42 height 13
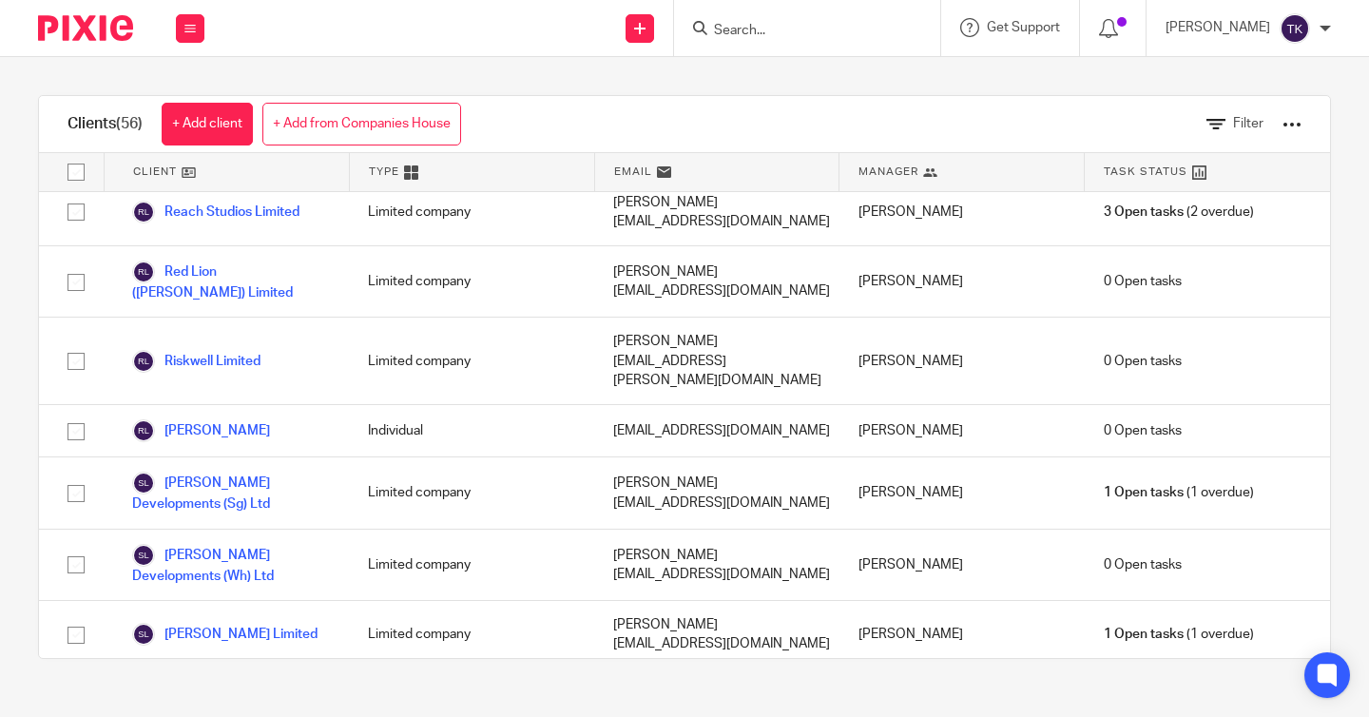
scroll to position [2140, 0]
click at [269, 702] on link "Secure Power Limited" at bounding box center [214, 713] width 165 height 23
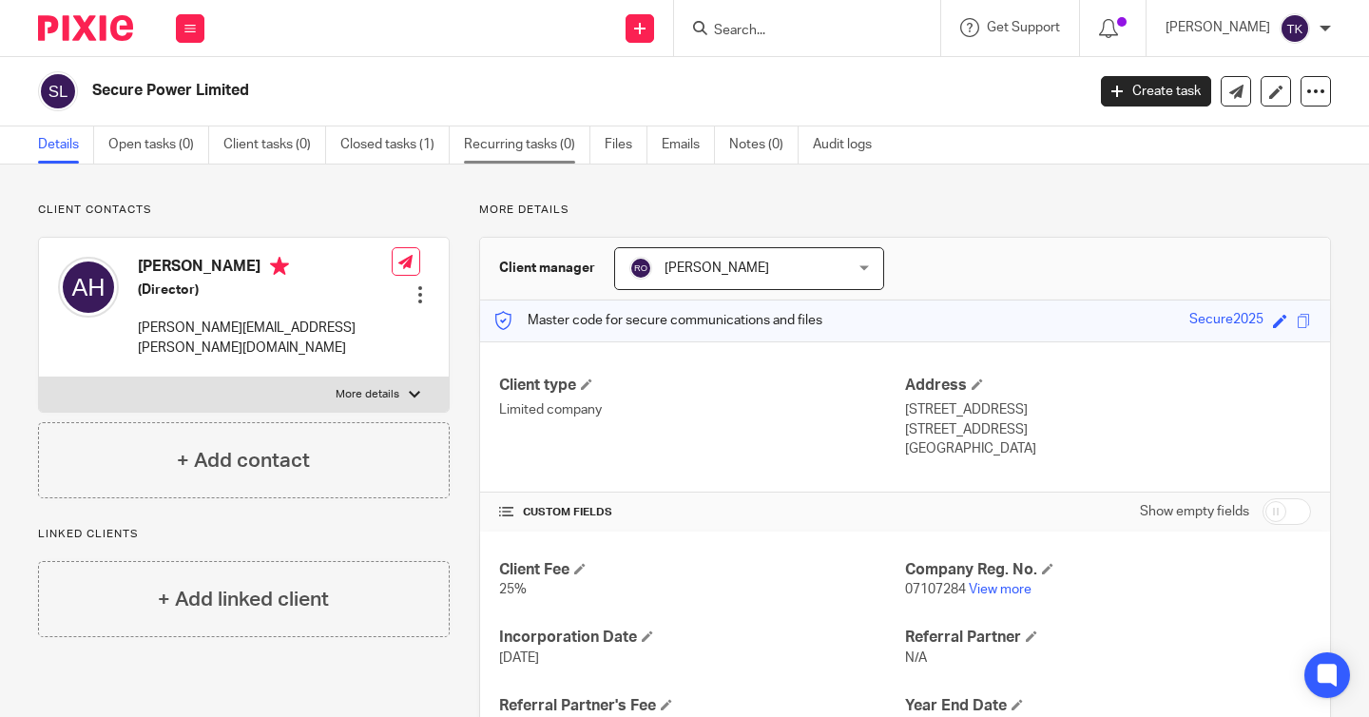
click at [549, 158] on link "Recurring tasks (0)" at bounding box center [527, 144] width 126 height 37
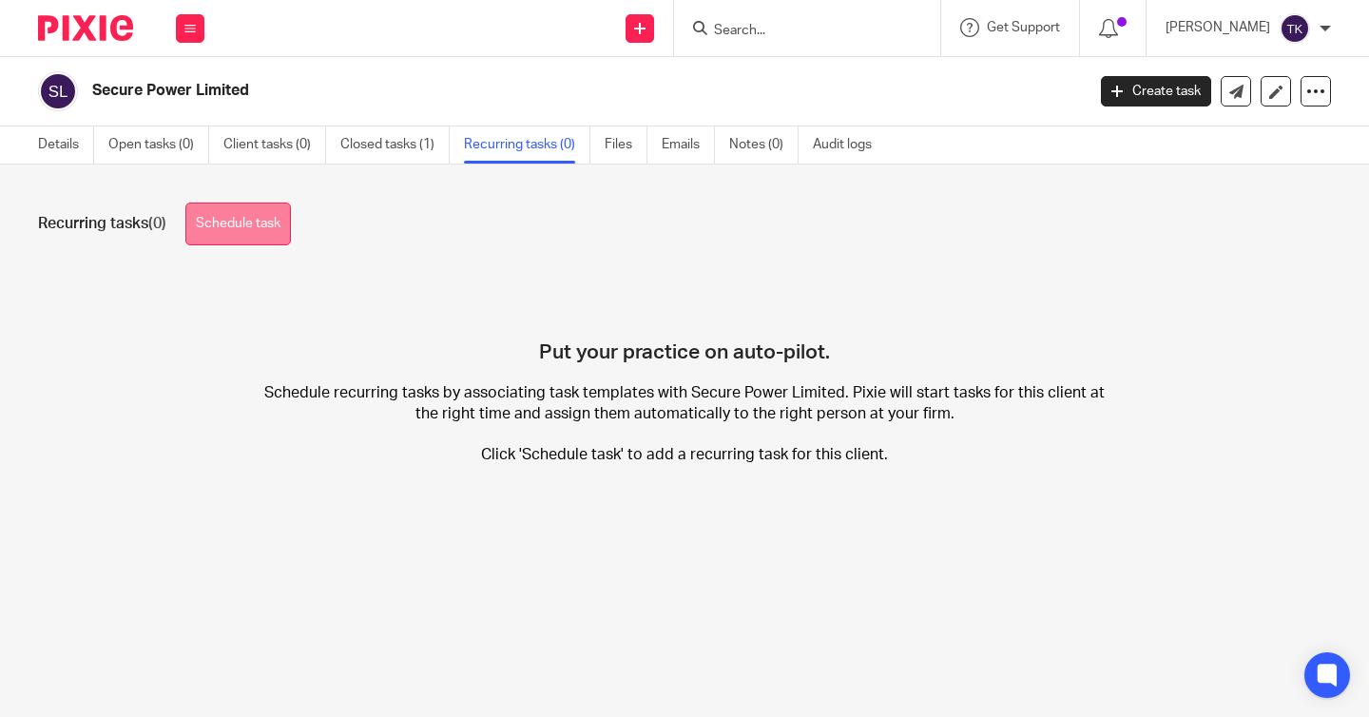
click at [280, 216] on link "Schedule task" at bounding box center [238, 224] width 106 height 43
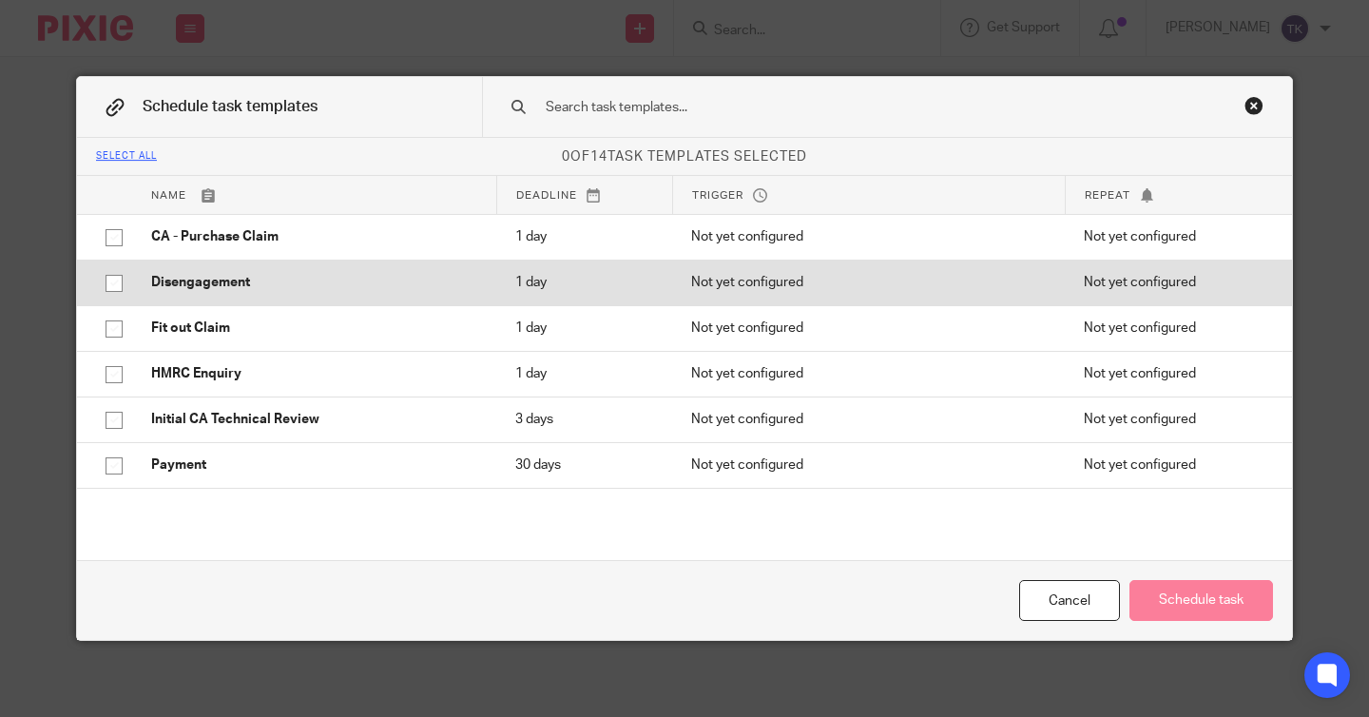
scroll to position [357, 0]
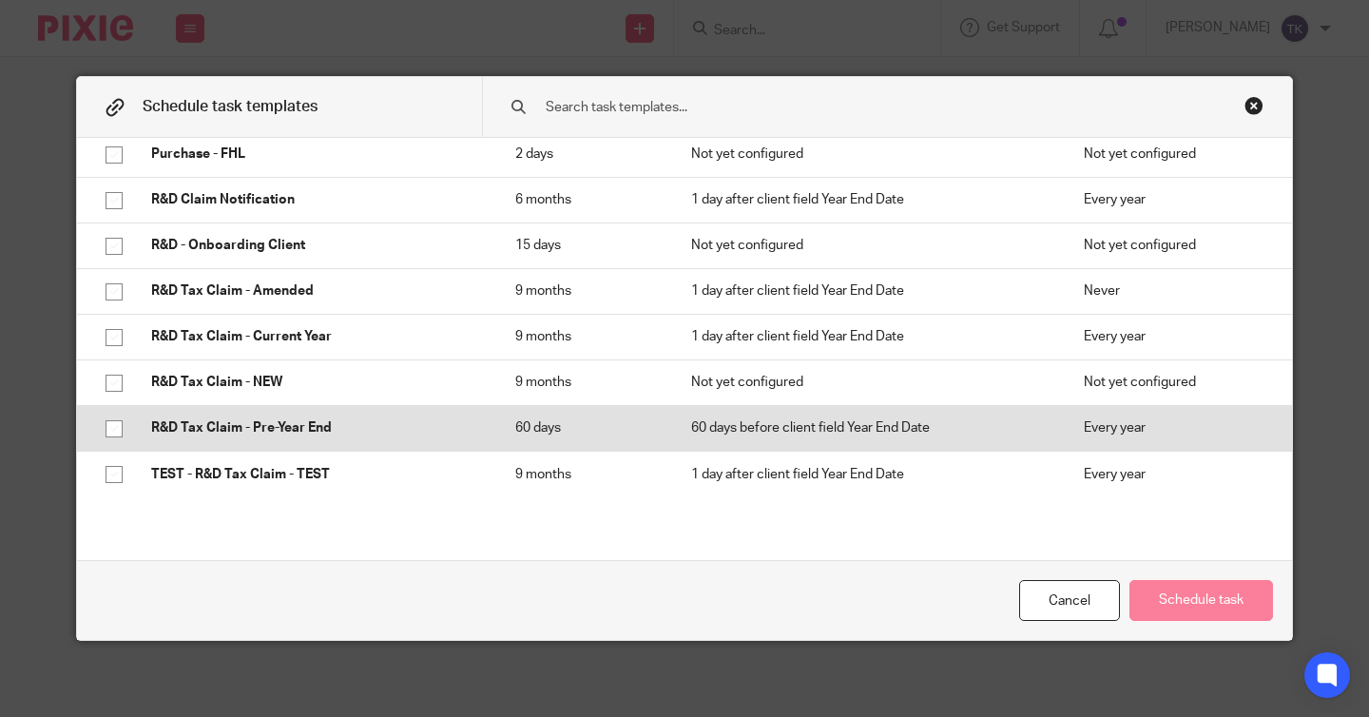
click at [116, 426] on input "checkbox" at bounding box center [114, 429] width 36 height 36
checkbox input "true"
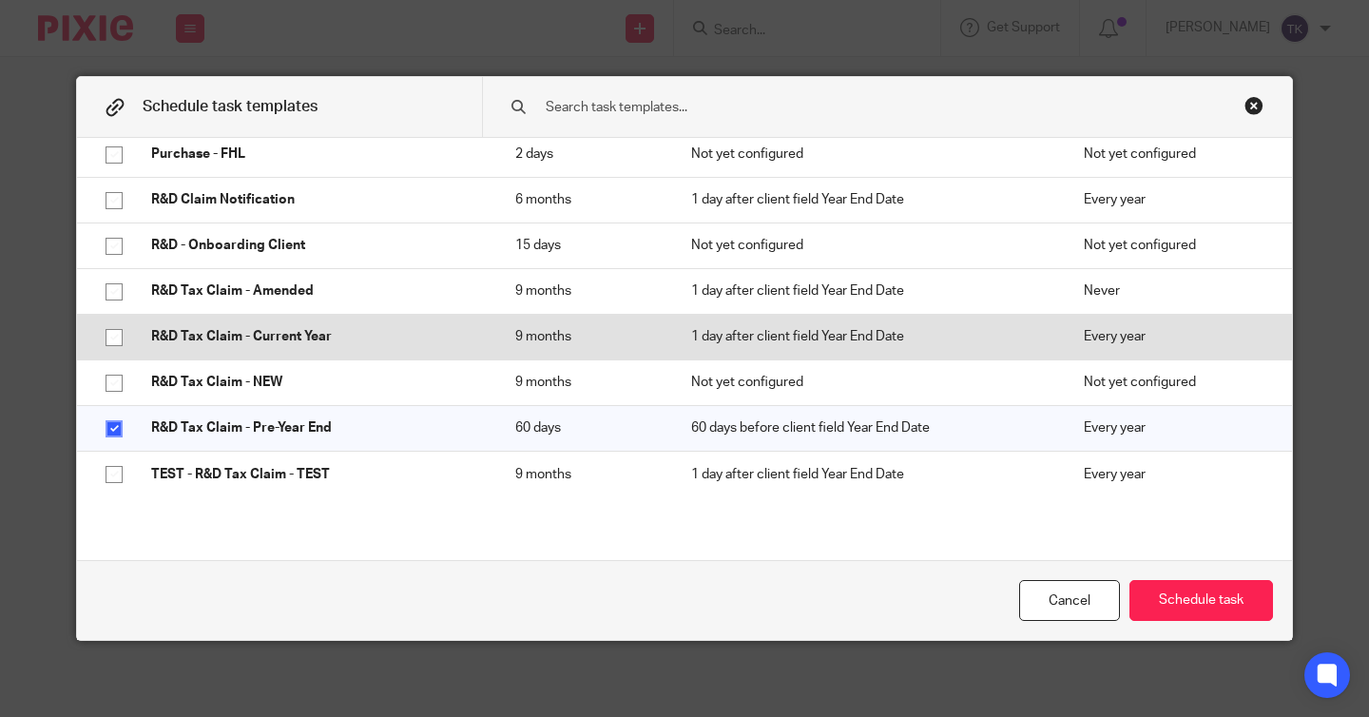
click at [107, 336] on input "checkbox" at bounding box center [114, 338] width 36 height 36
checkbox input "true"
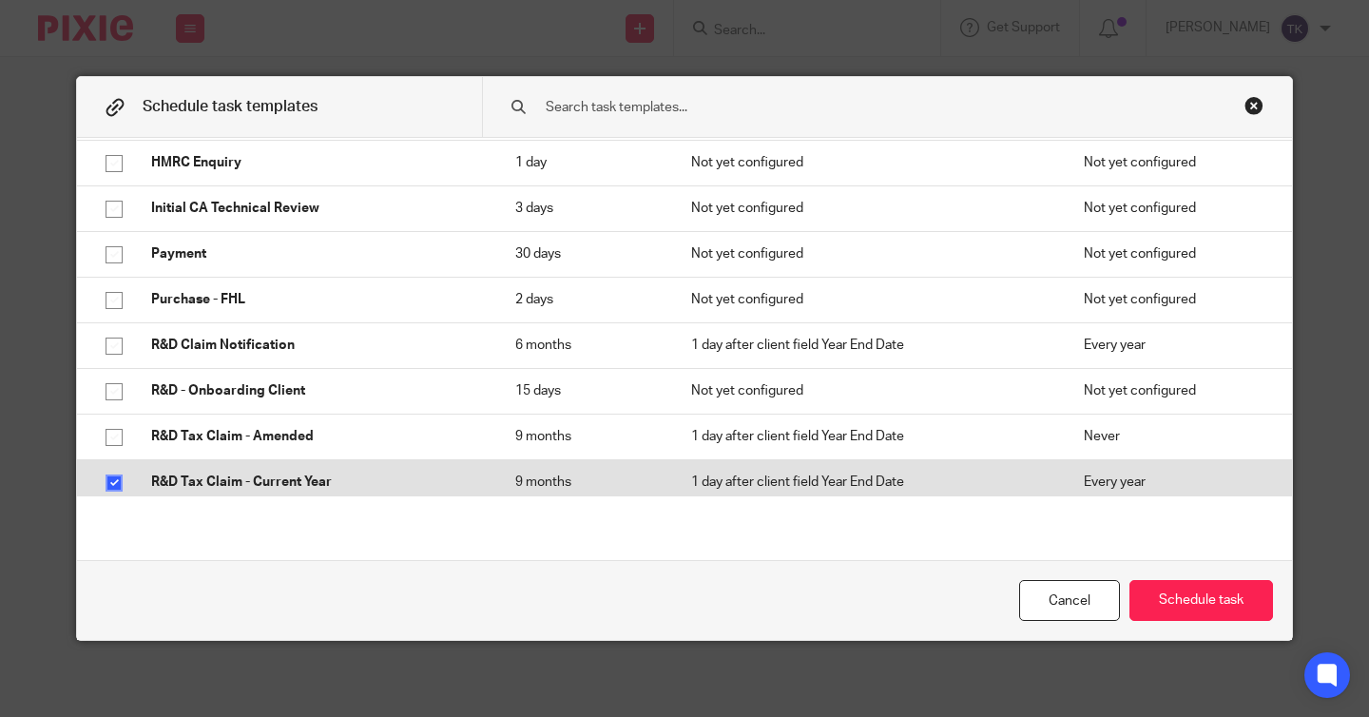
scroll to position [207, 0]
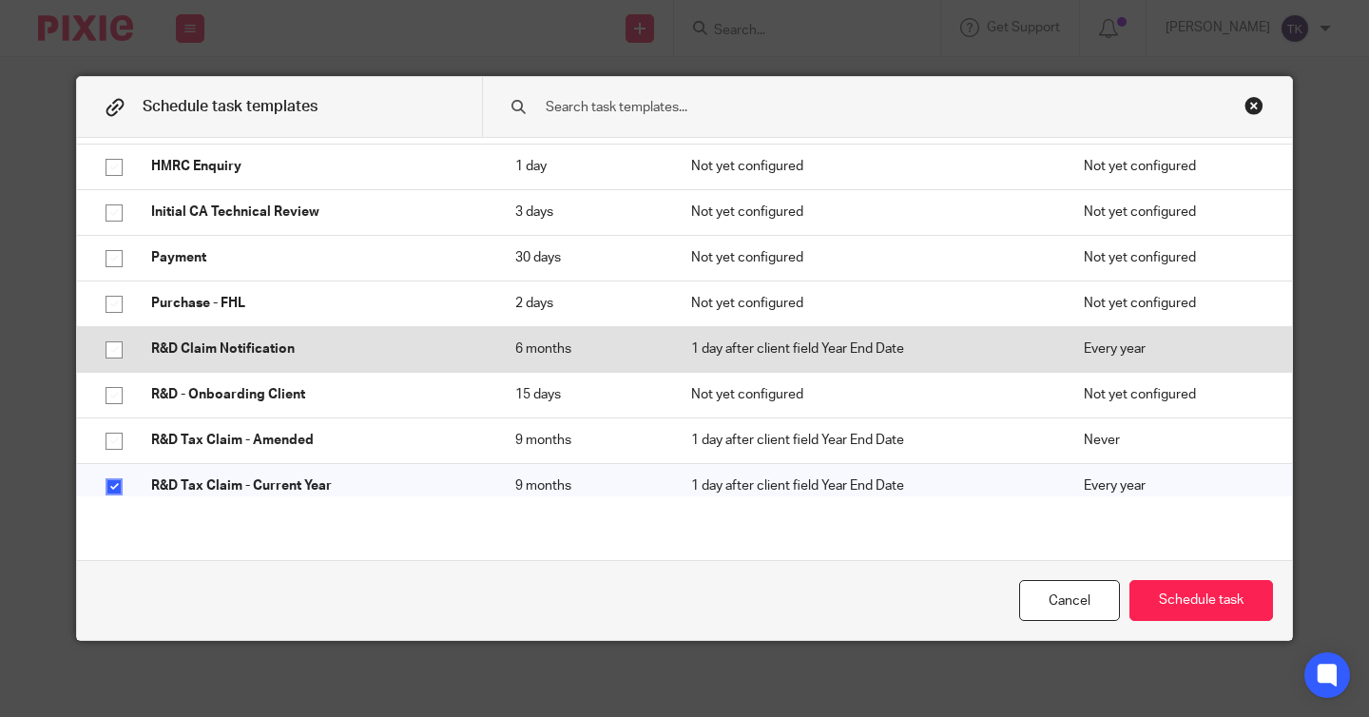
click at [107, 344] on input "checkbox" at bounding box center [114, 350] width 36 height 36
checkbox input "true"
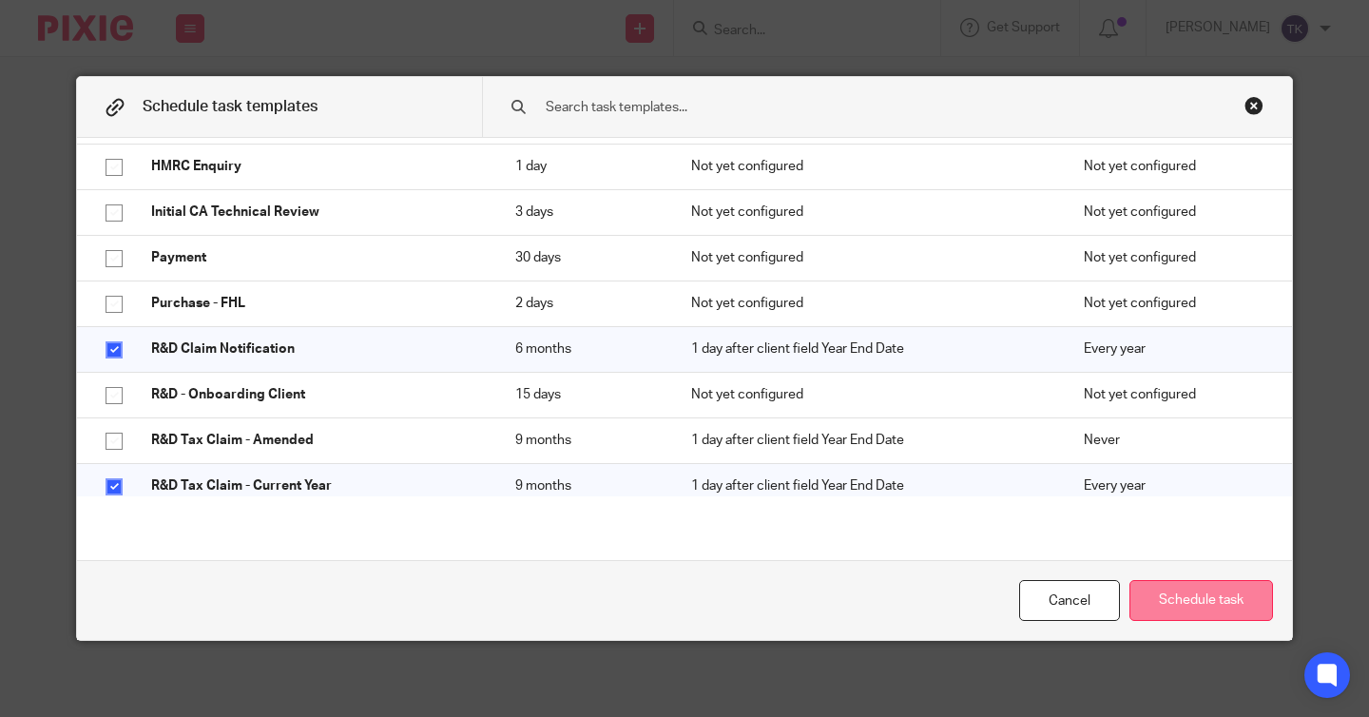
click at [1200, 598] on button "Schedule task" at bounding box center [1202, 600] width 144 height 41
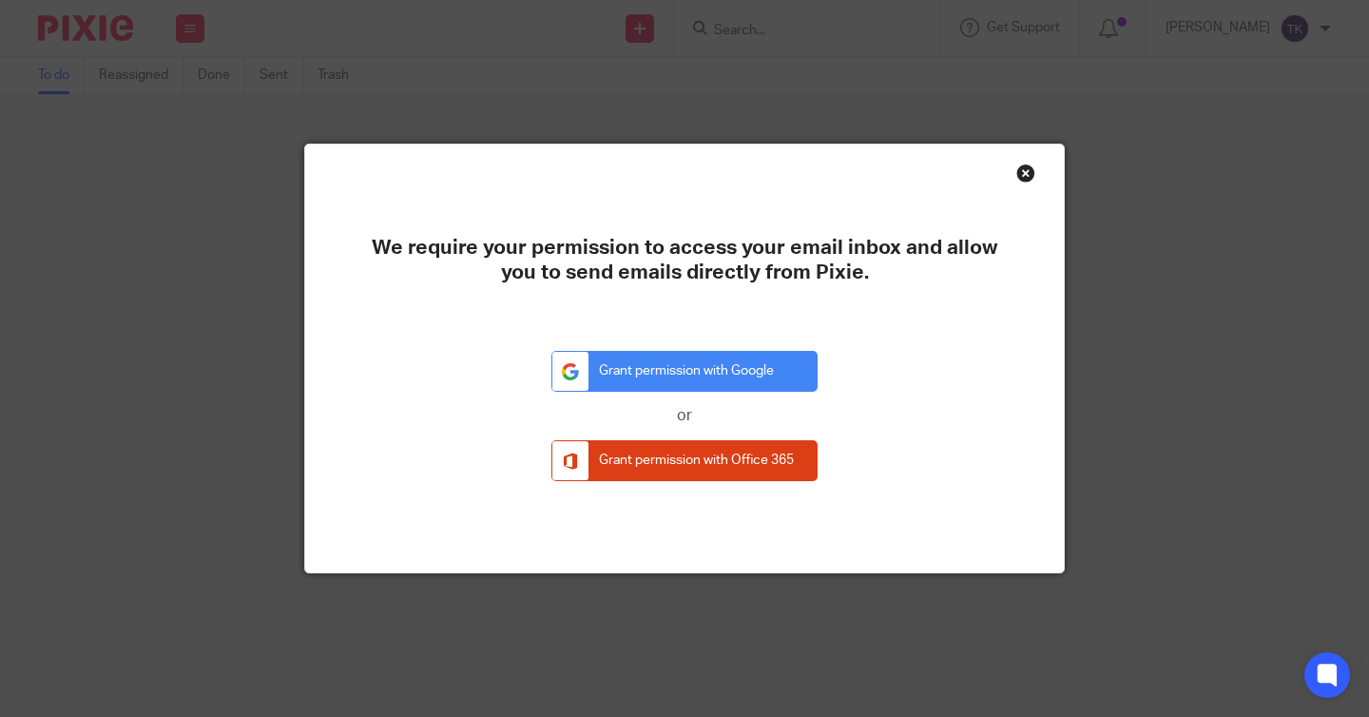
click at [1025, 182] on div "Close this dialog window" at bounding box center [1026, 173] width 19 height 19
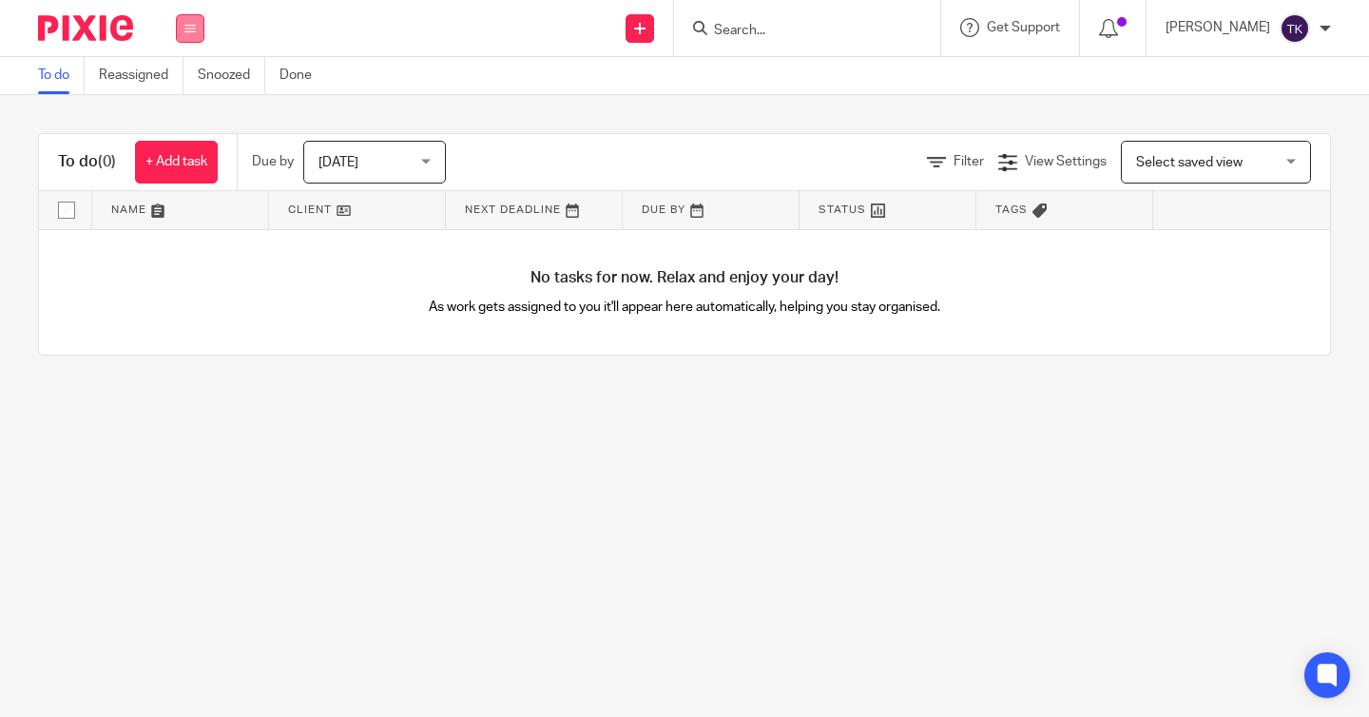
click at [186, 29] on icon at bounding box center [189, 28] width 11 height 11
click at [191, 151] on link "Clients" at bounding box center [177, 144] width 42 height 13
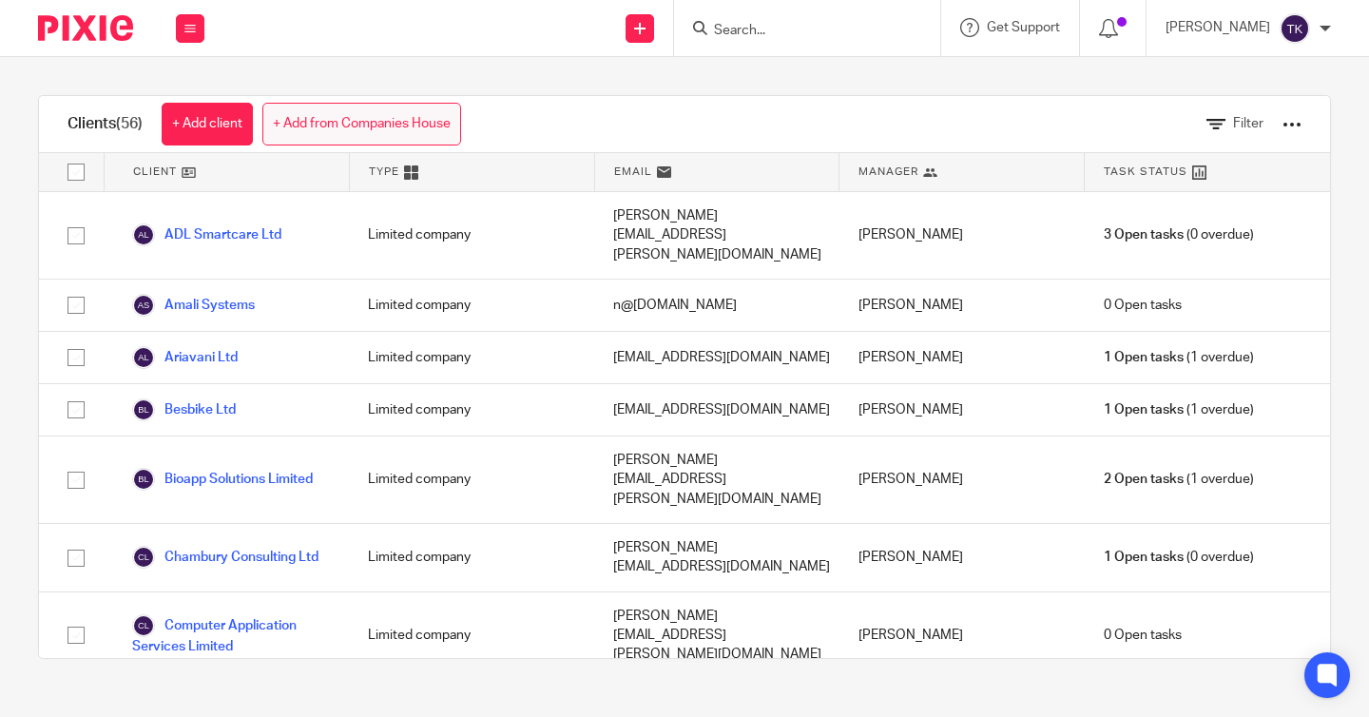
click at [320, 121] on link "+ Add from Companies House" at bounding box center [361, 124] width 199 height 43
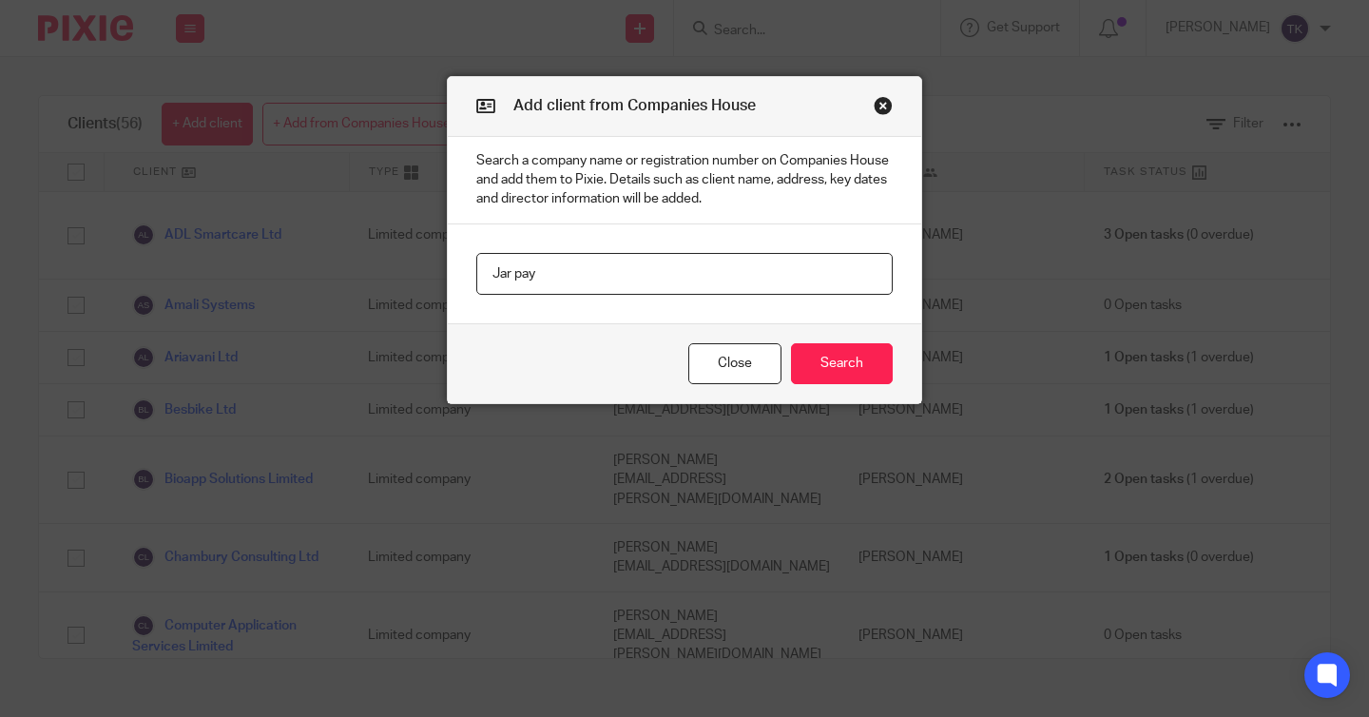
type input "Jar pay"
click at [867, 387] on div "Close Search" at bounding box center [685, 363] width 474 height 80
click at [862, 373] on button "Search" at bounding box center [842, 363] width 102 height 41
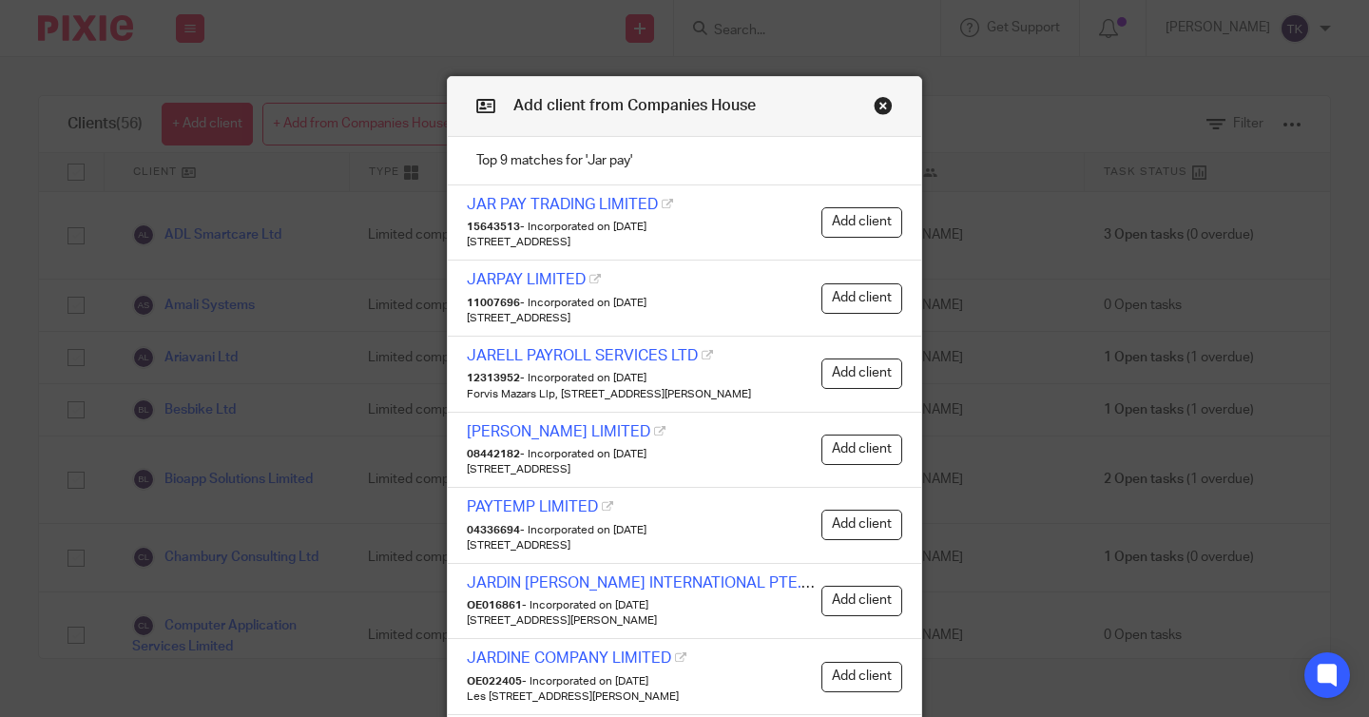
click at [603, 207] on link "JAR PAY TRADING LIMITED" at bounding box center [562, 204] width 191 height 15
click at [858, 217] on button "Add client" at bounding box center [862, 222] width 81 height 30
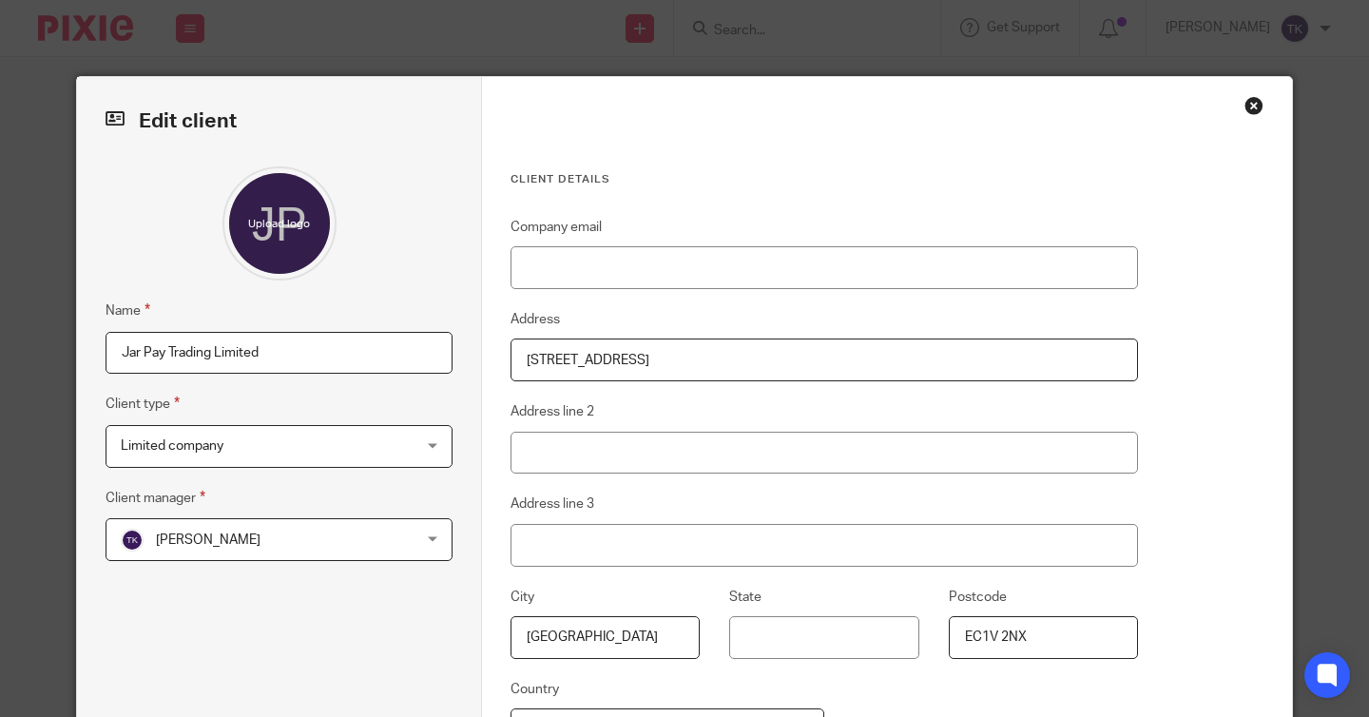
click at [296, 539] on span "[PERSON_NAME]" at bounding box center [253, 539] width 264 height 40
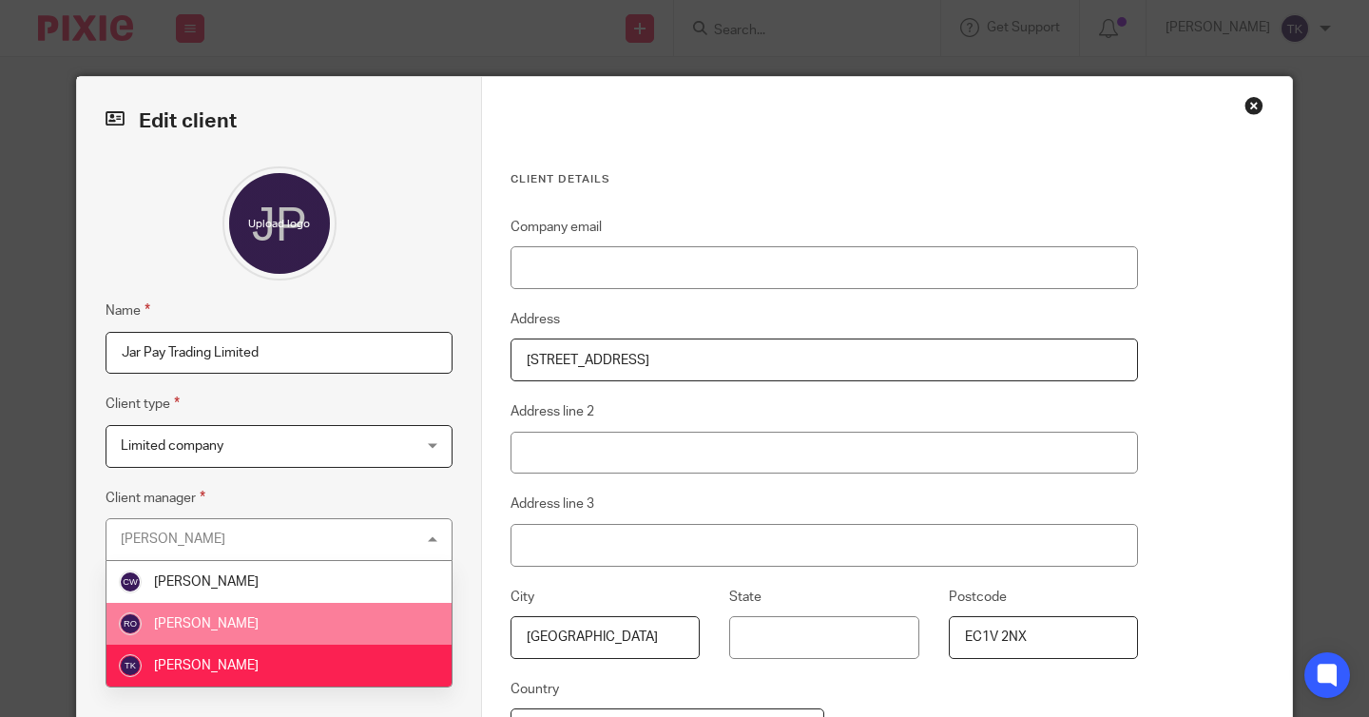
click at [277, 626] on li "[PERSON_NAME]" at bounding box center [279, 624] width 345 height 42
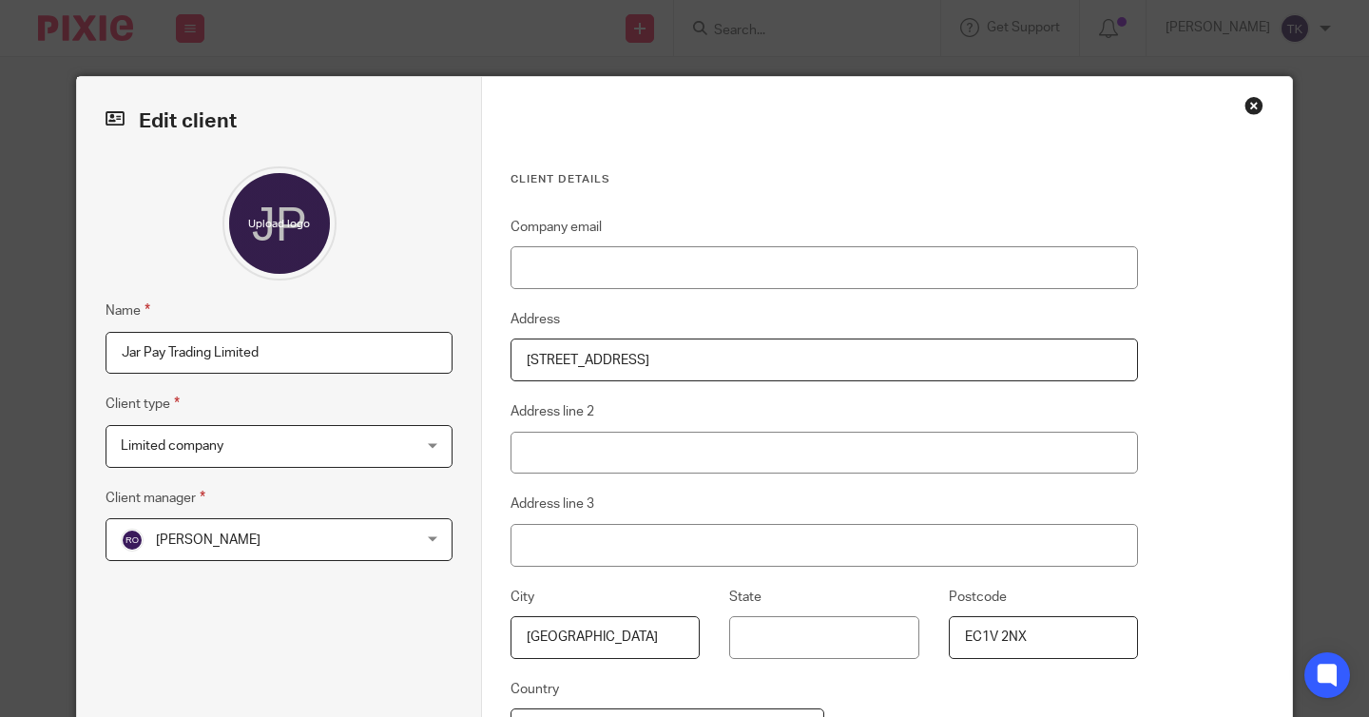
scroll to position [47, 0]
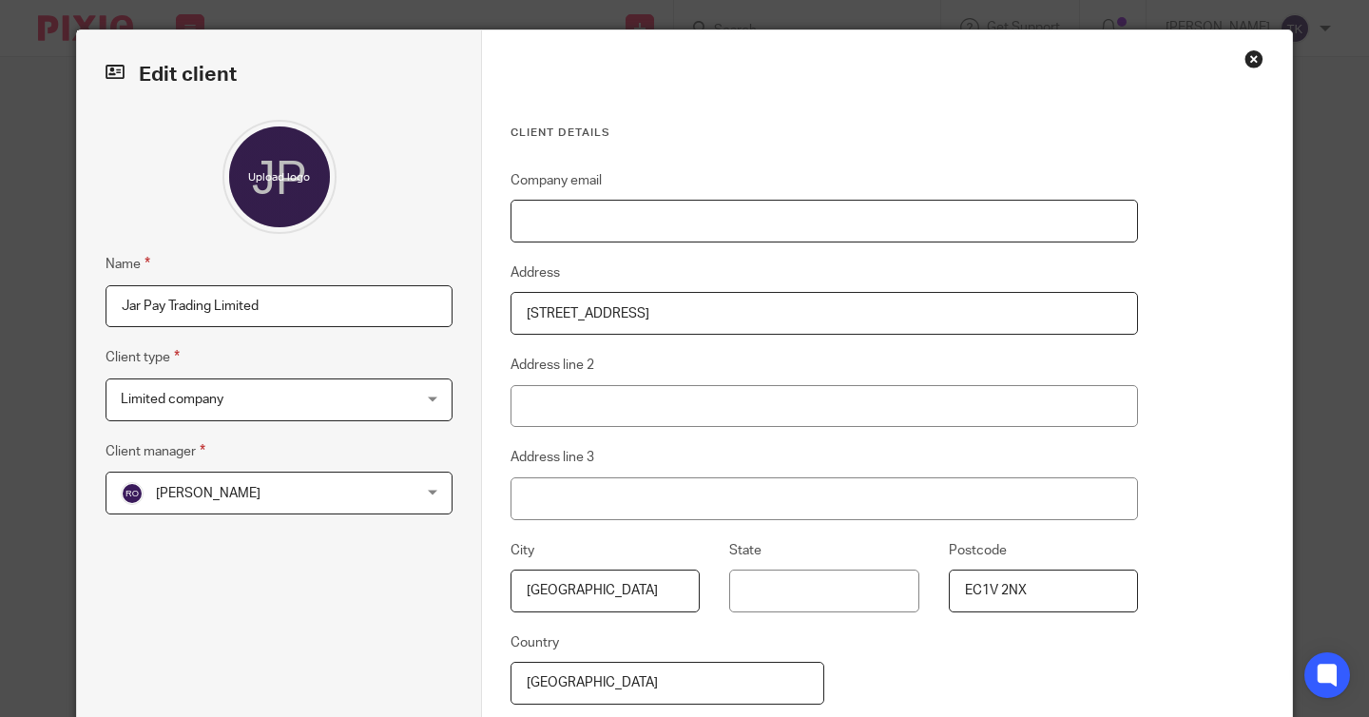
click at [612, 221] on input "Company email" at bounding box center [825, 221] width 628 height 43
click at [576, 403] on input "Address line 2" at bounding box center [825, 406] width 628 height 43
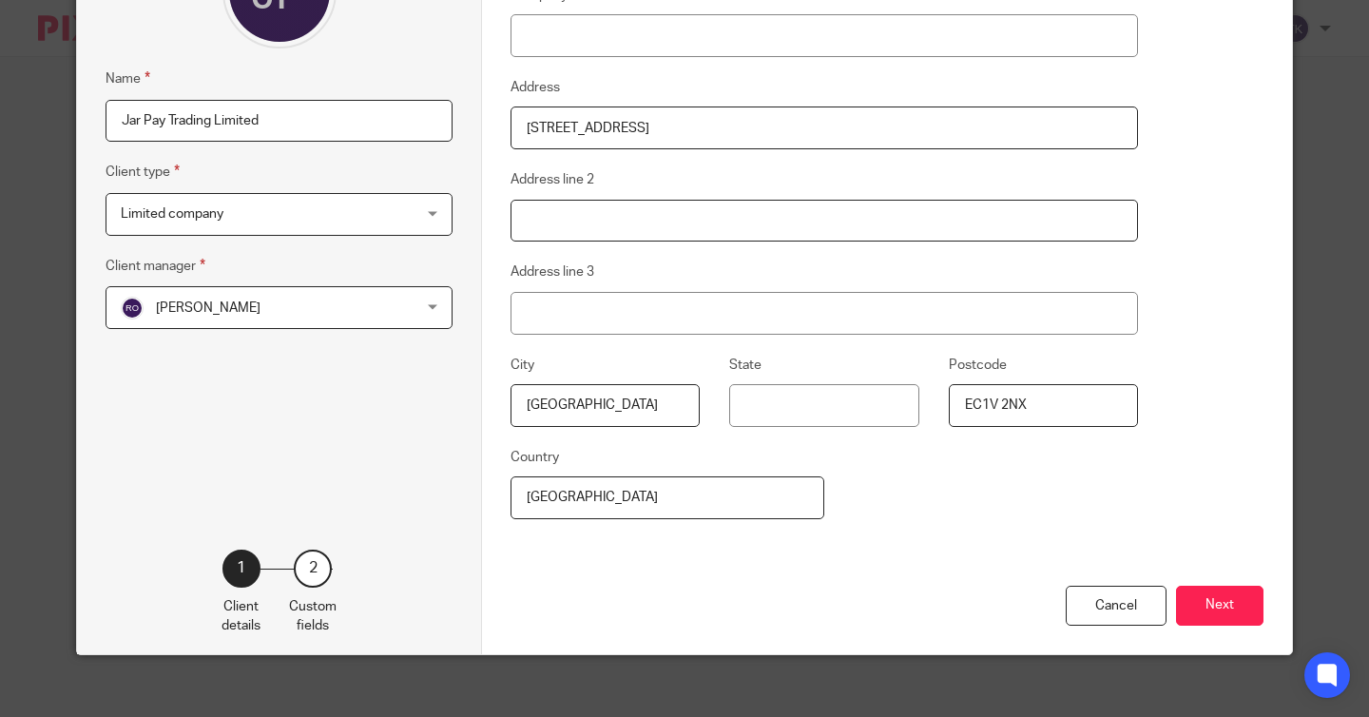
scroll to position [233, 0]
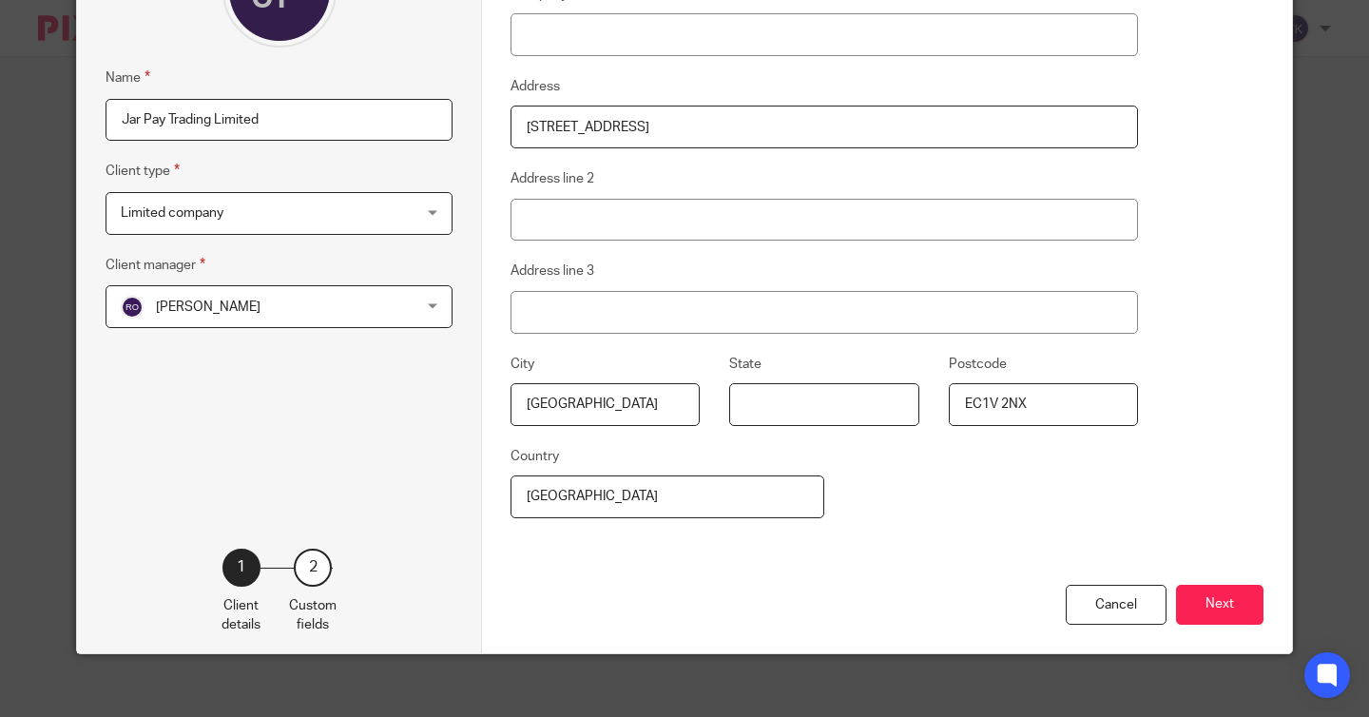
click at [890, 402] on fieldset "State" at bounding box center [809, 389] width 219 height 73
click at [1203, 595] on button "Next" at bounding box center [1219, 605] width 87 height 41
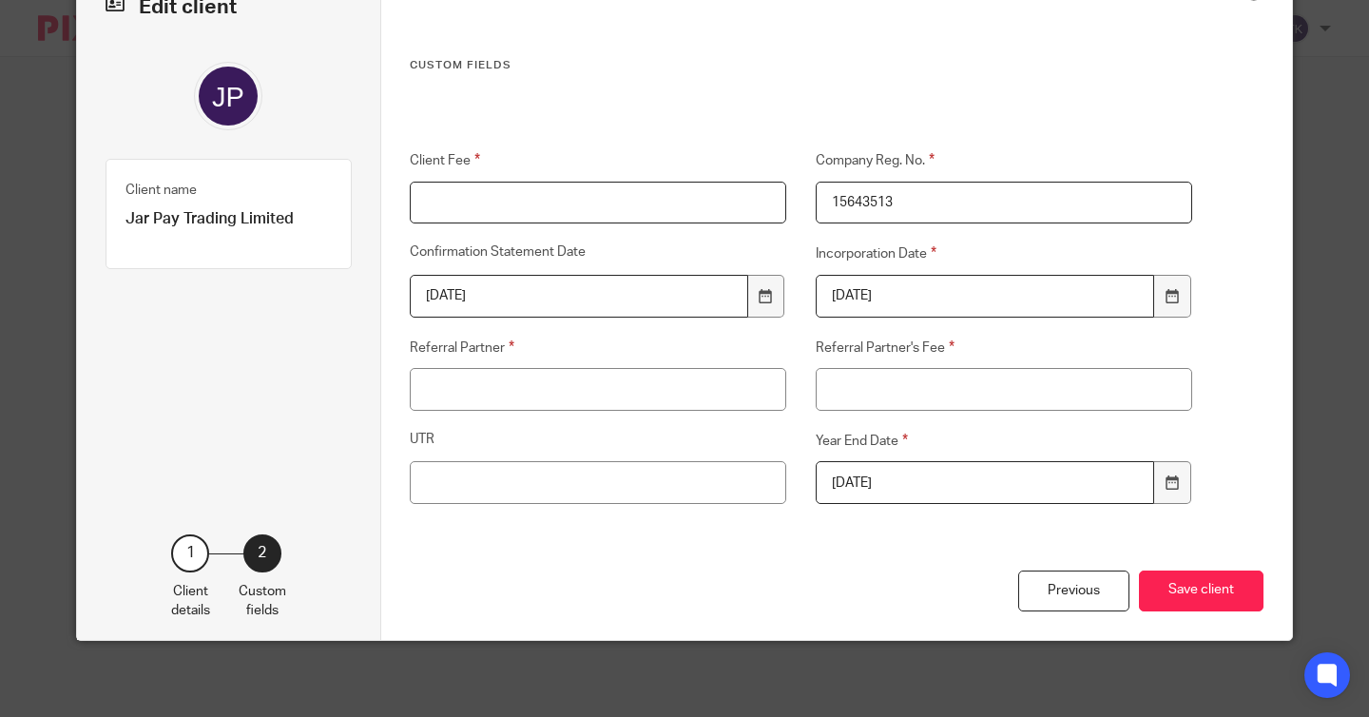
click at [484, 208] on input "Client Fee" at bounding box center [598, 203] width 377 height 43
click at [478, 400] on input "Referral Partner" at bounding box center [598, 389] width 377 height 43
type input "None"
click at [862, 389] on input "Referral Partner's Fee" at bounding box center [1004, 389] width 377 height 43
type input "N/A"
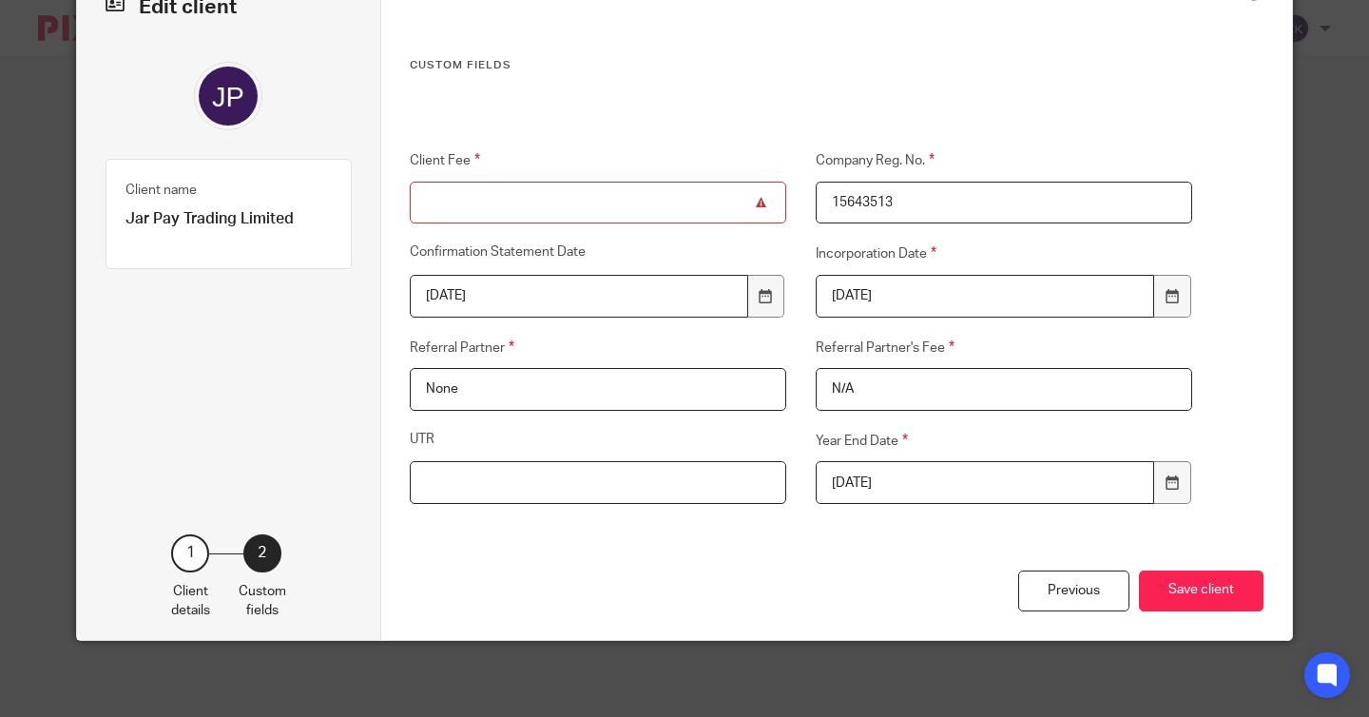
click at [692, 484] on input "UTR" at bounding box center [598, 482] width 377 height 43
click at [1179, 591] on button "Save client" at bounding box center [1201, 591] width 125 height 41
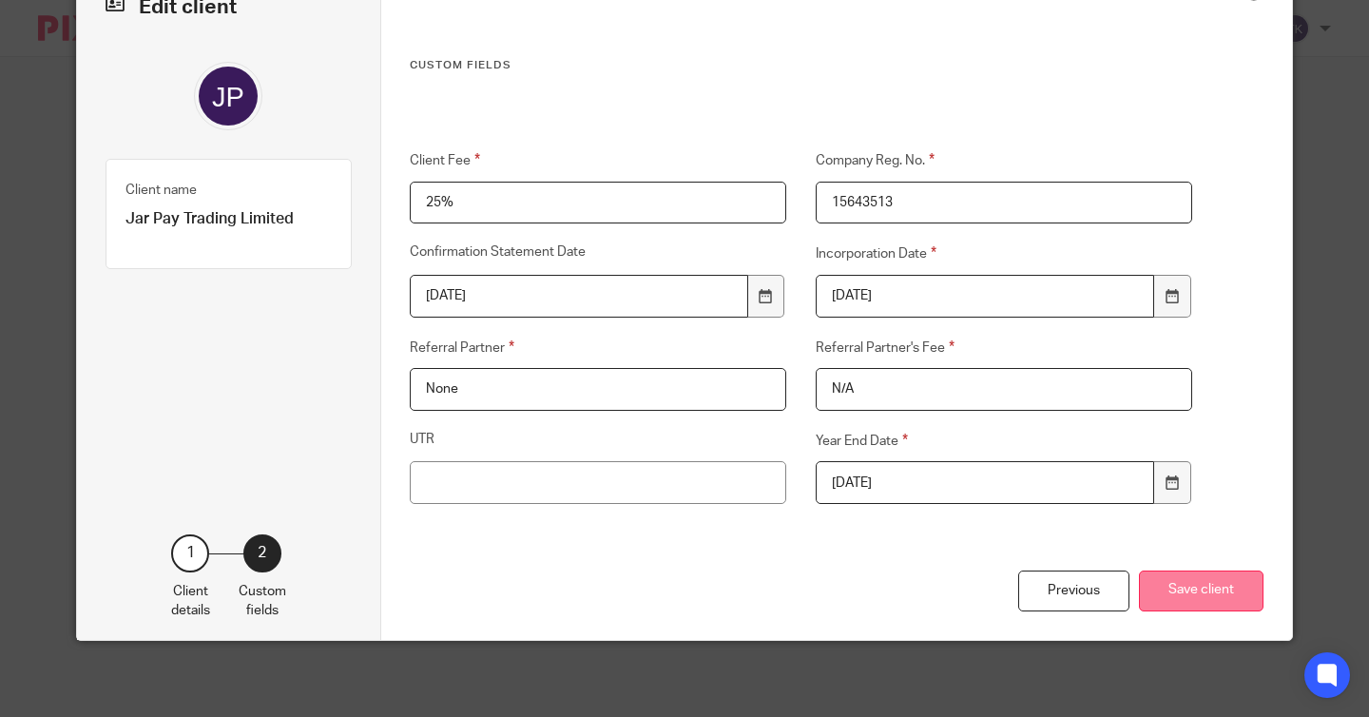
type input "25%"
click at [1219, 577] on button "Save client" at bounding box center [1201, 591] width 125 height 41
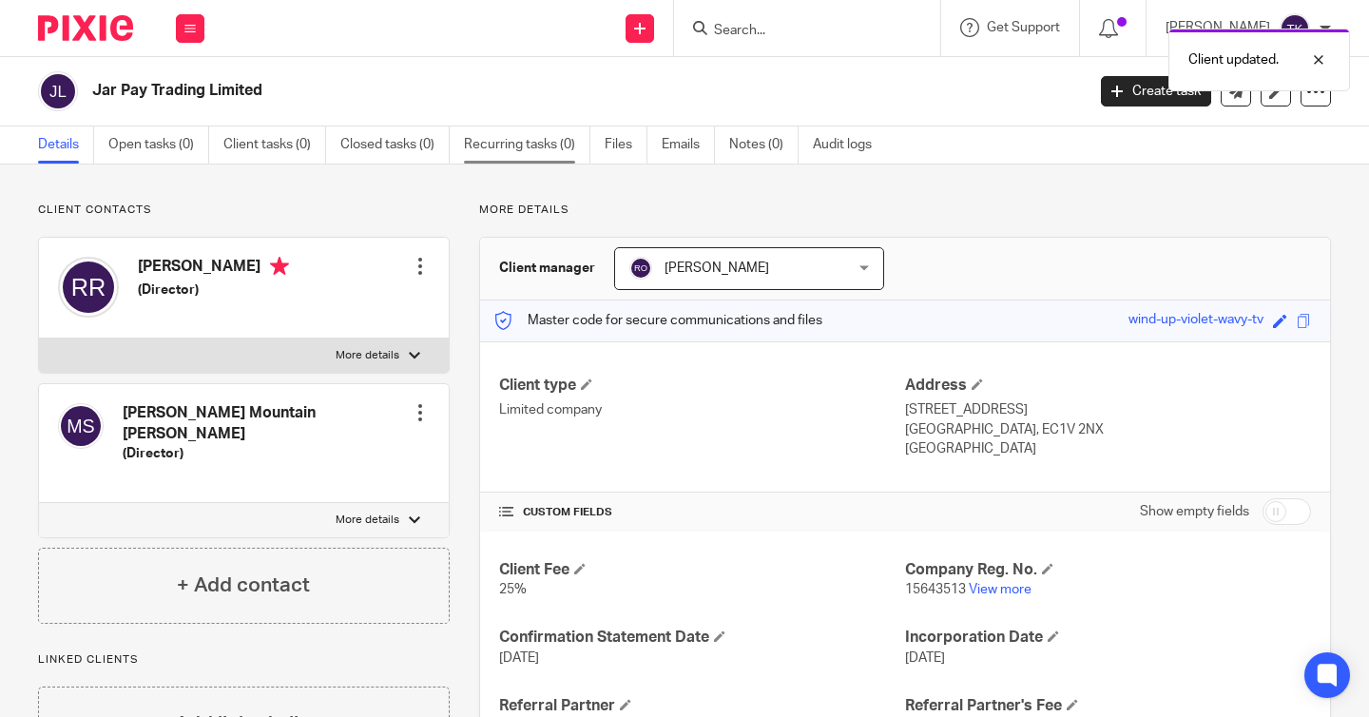
click at [539, 157] on link "Recurring tasks (0)" at bounding box center [527, 144] width 126 height 37
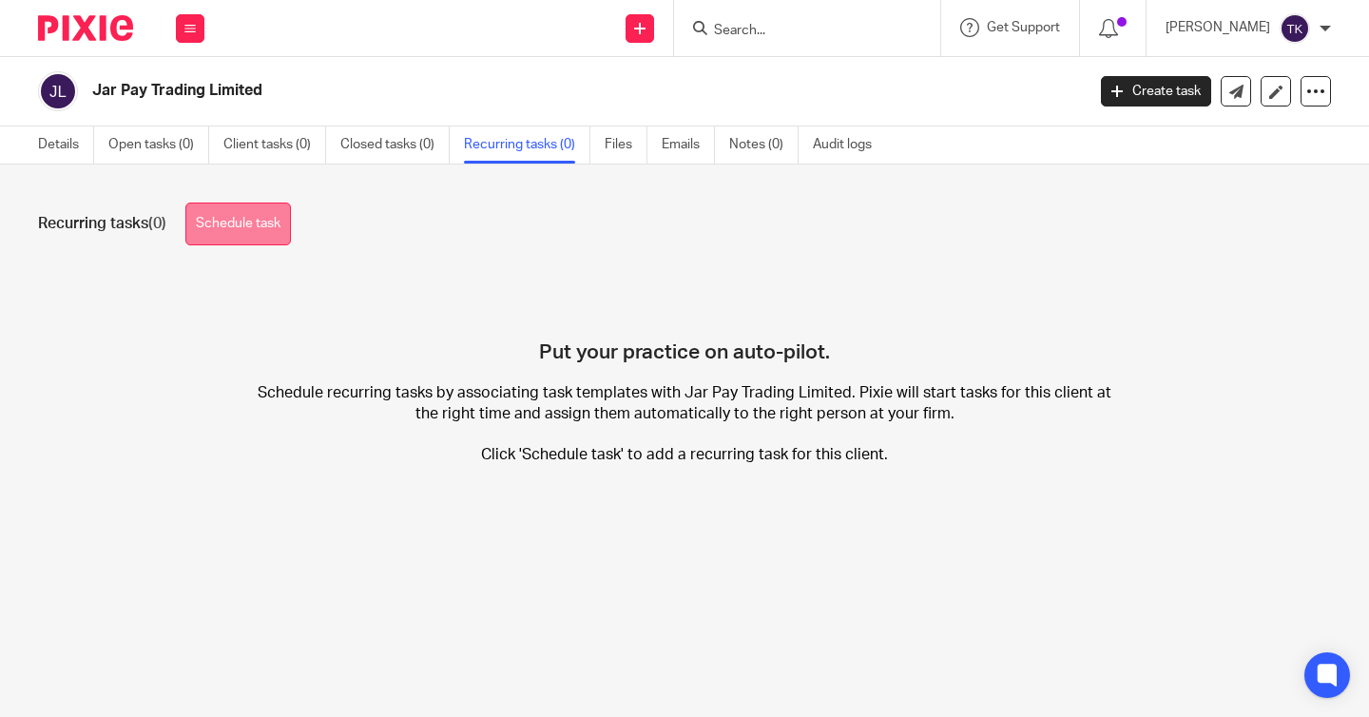
click at [249, 223] on link "Schedule task" at bounding box center [238, 224] width 106 height 43
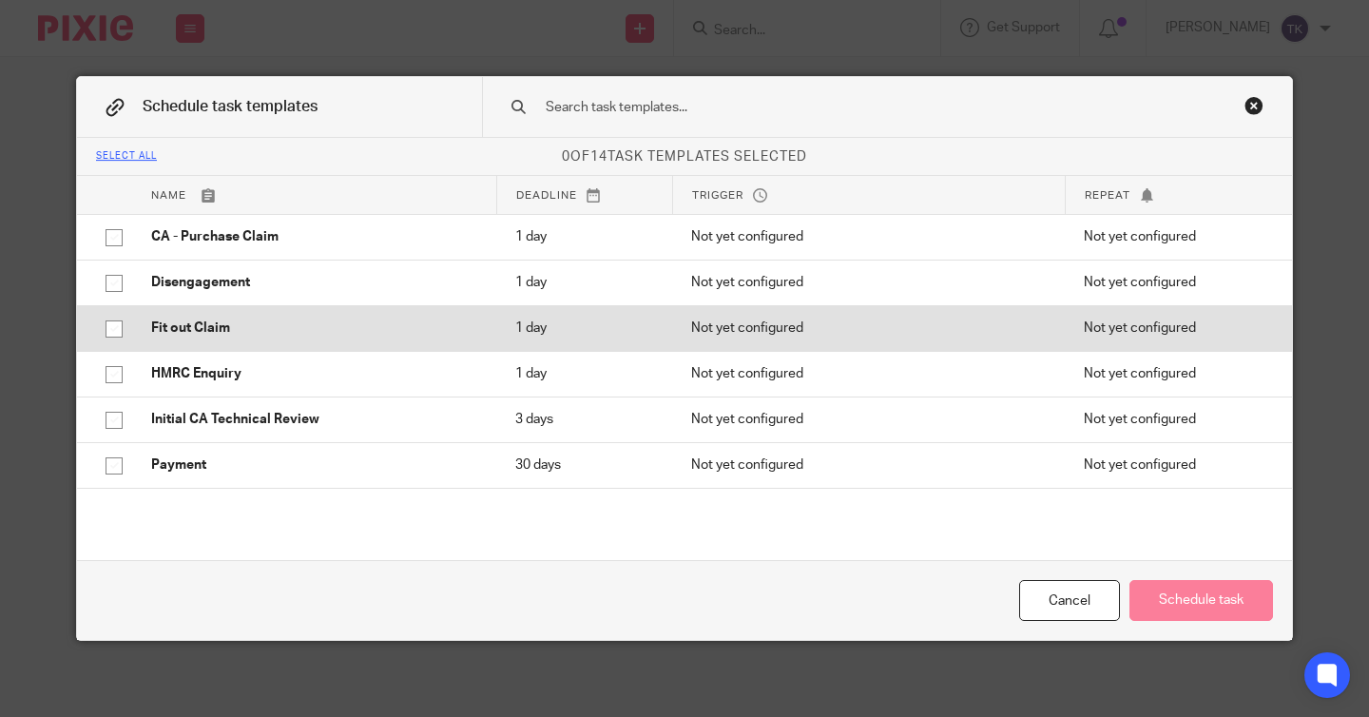
scroll to position [357, 0]
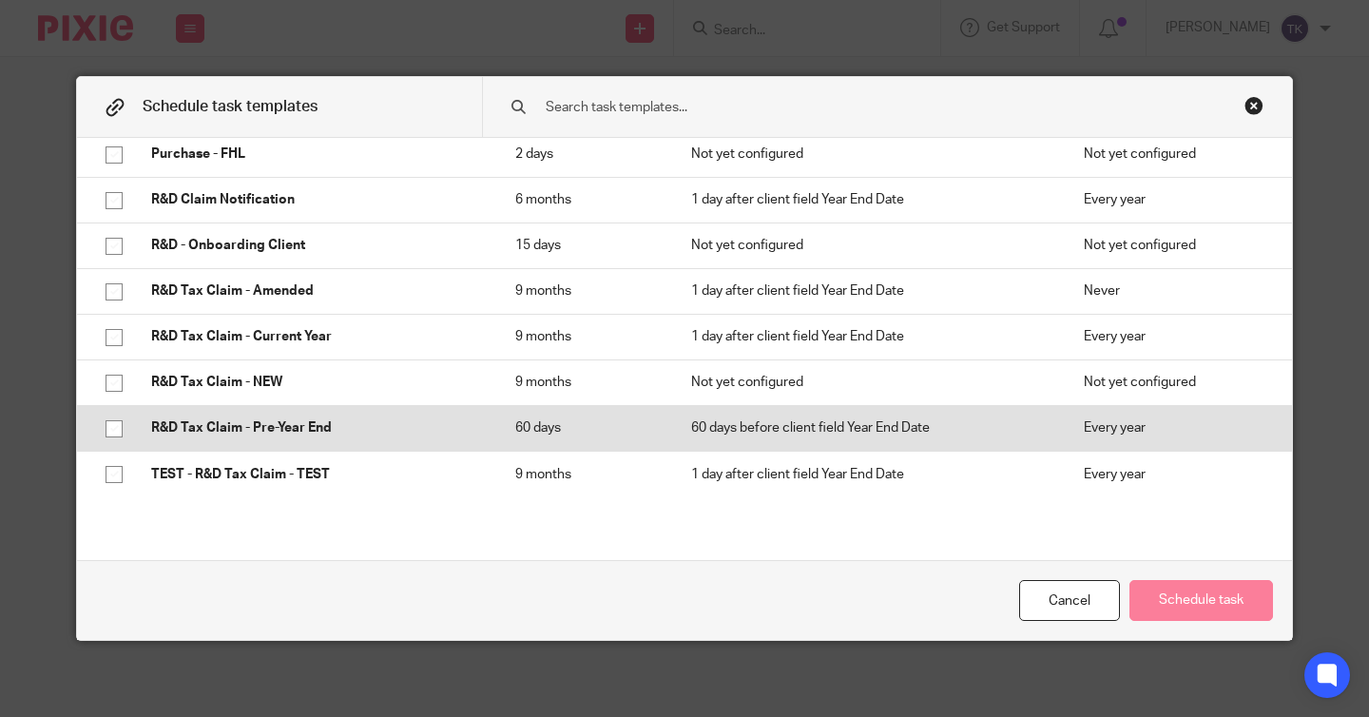
click at [110, 430] on input "checkbox" at bounding box center [114, 429] width 36 height 36
checkbox input "true"
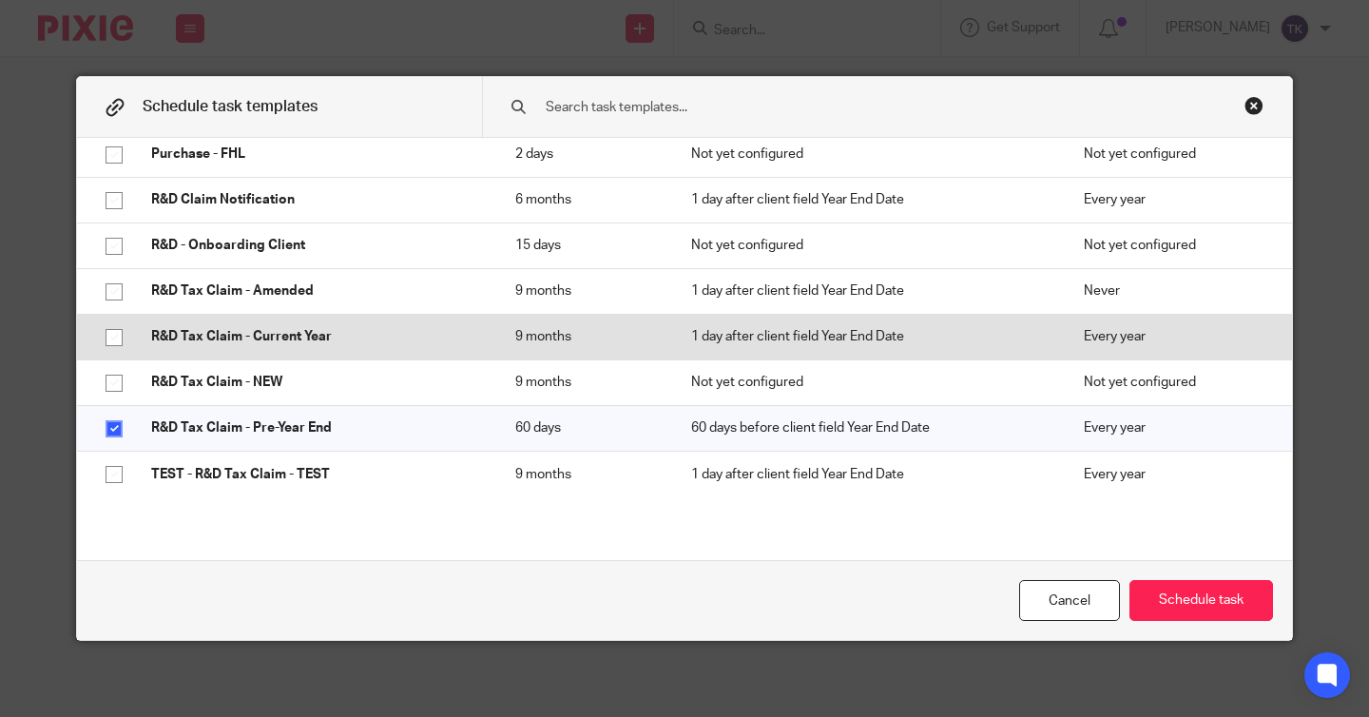
click at [102, 338] on input "checkbox" at bounding box center [114, 338] width 36 height 36
checkbox input "true"
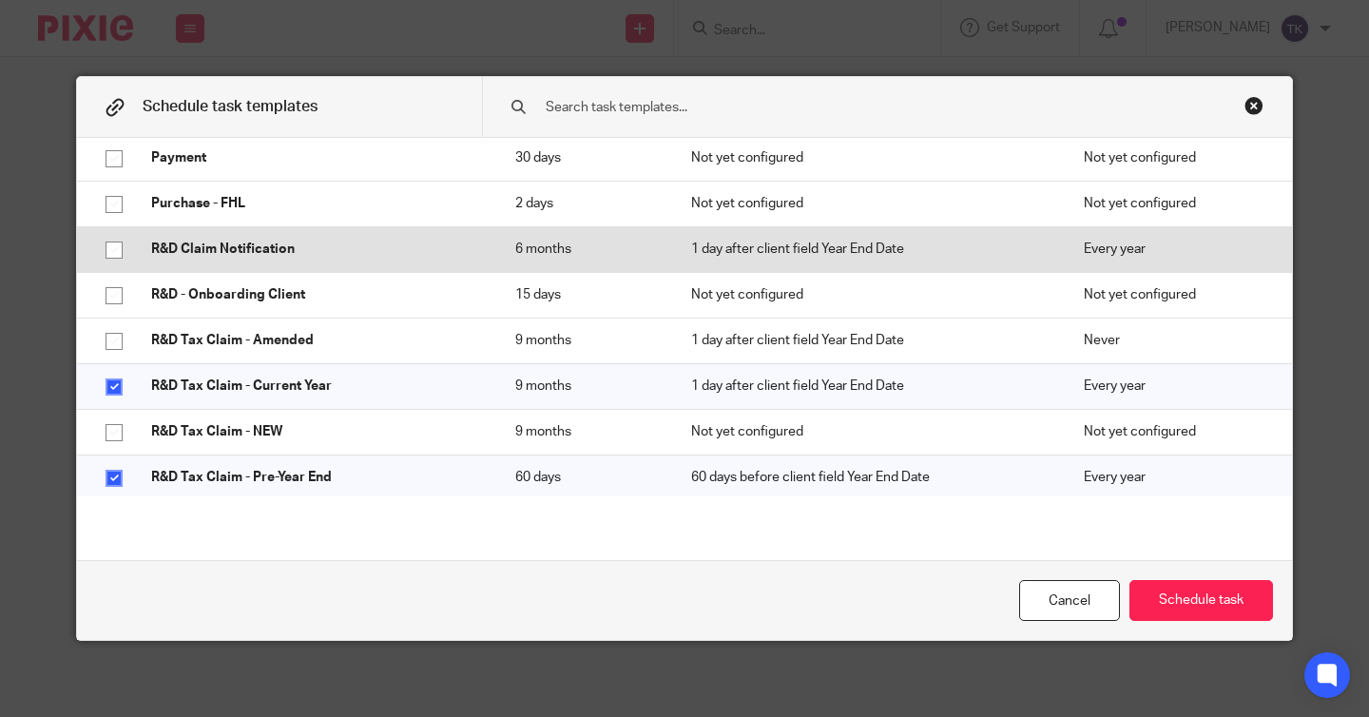
click at [115, 244] on input "checkbox" at bounding box center [114, 250] width 36 height 36
checkbox input "true"
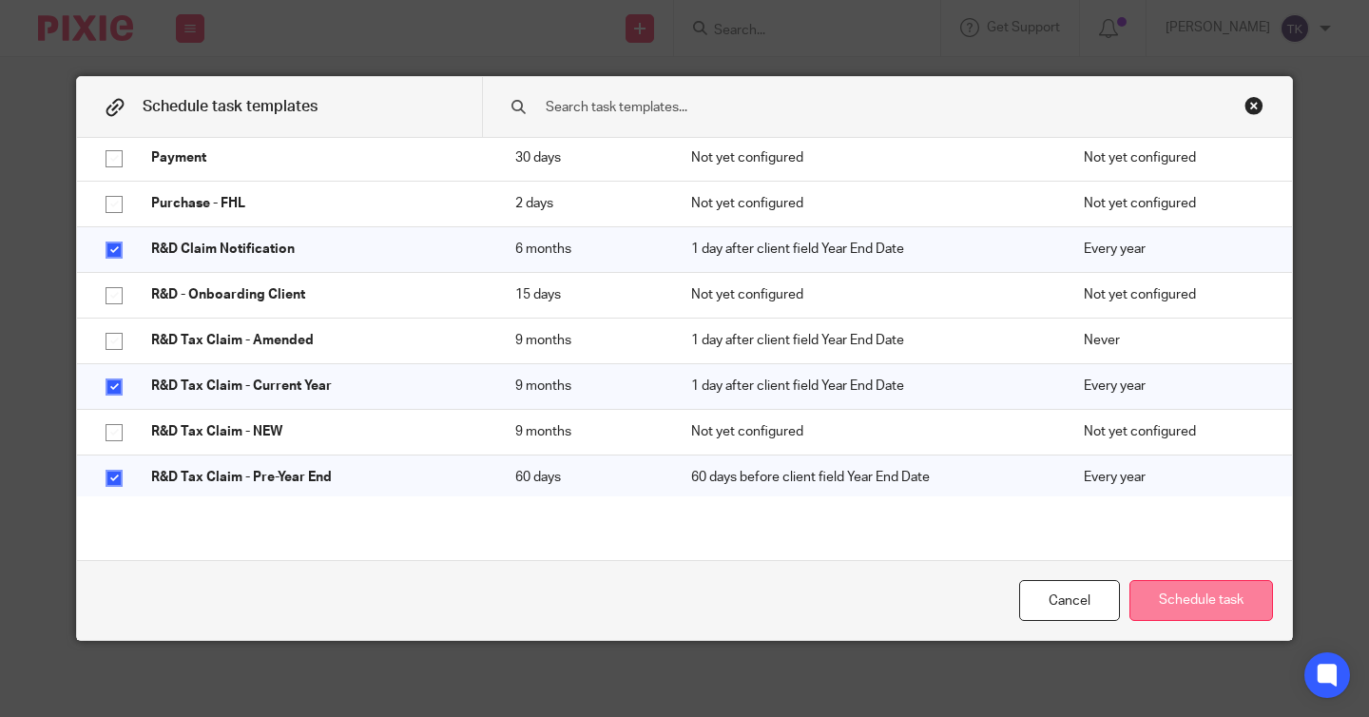
click at [1225, 610] on button "Schedule task" at bounding box center [1202, 600] width 144 height 41
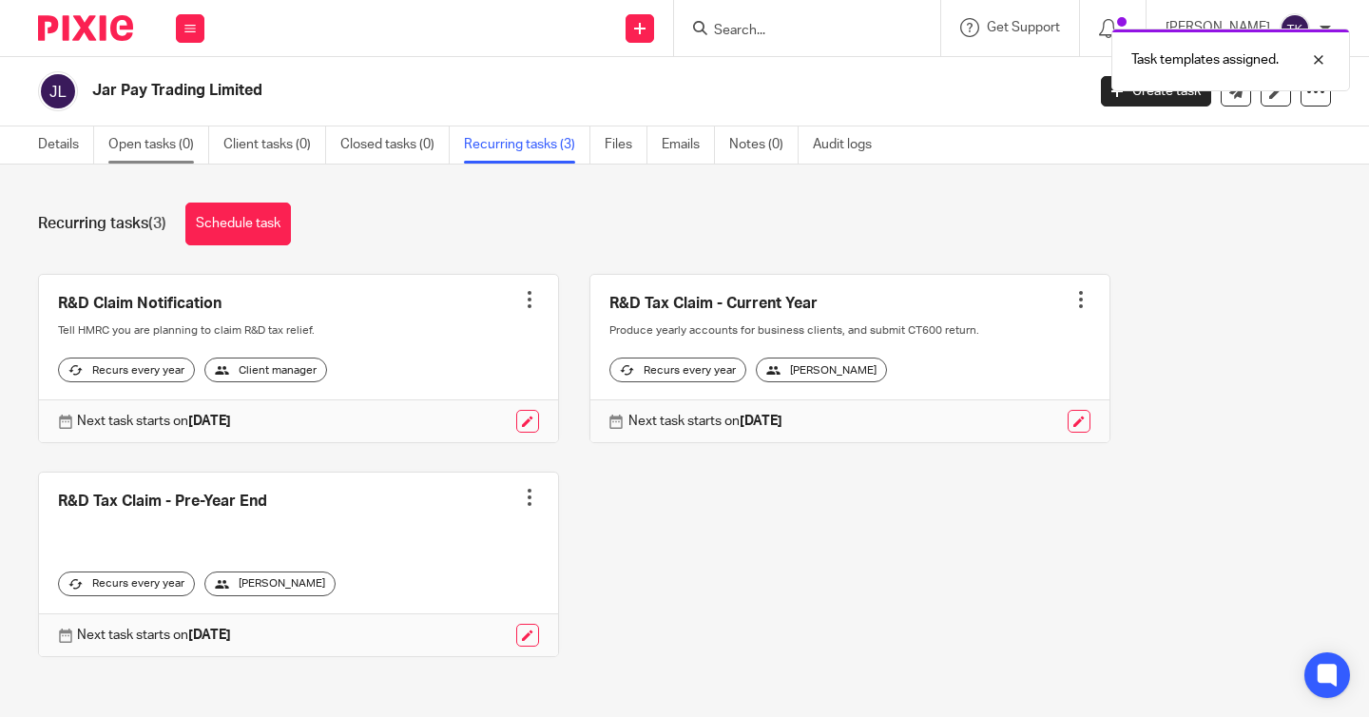
click at [179, 142] on link "Open tasks (0)" at bounding box center [158, 144] width 101 height 37
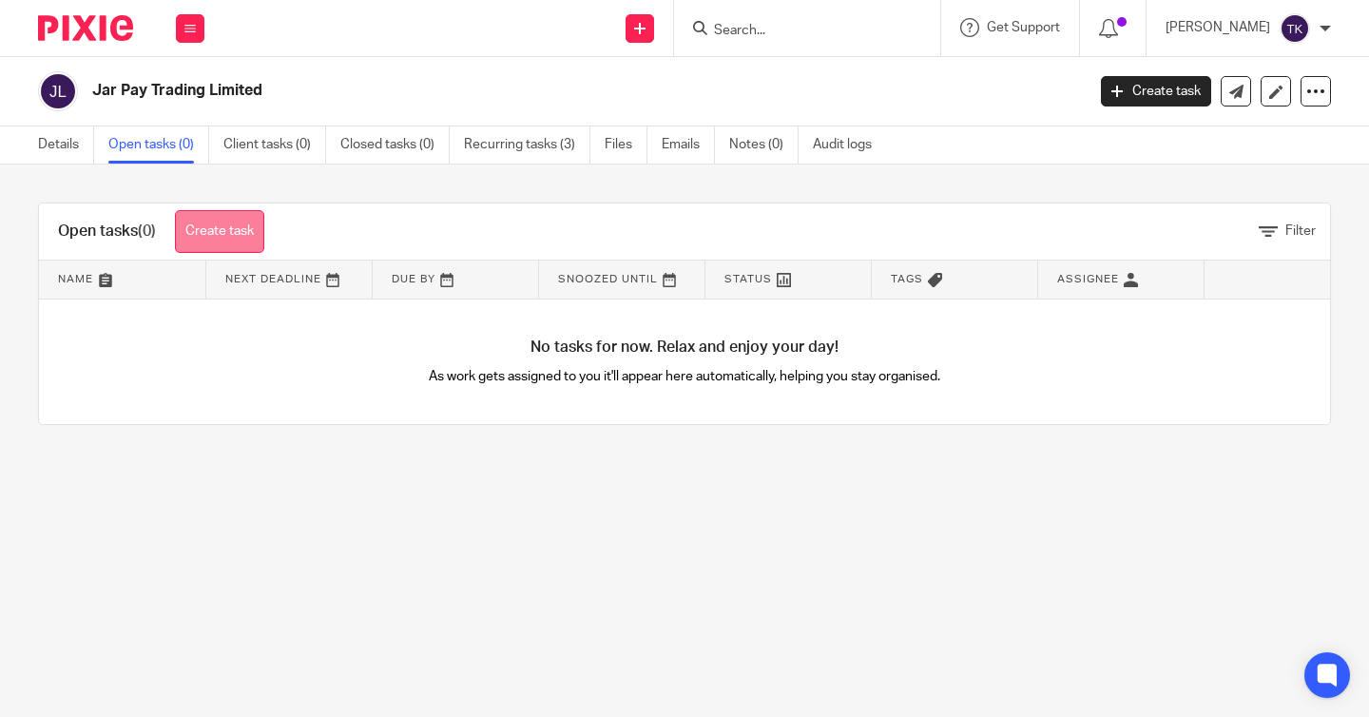
click at [234, 227] on link "Create task" at bounding box center [219, 231] width 89 height 43
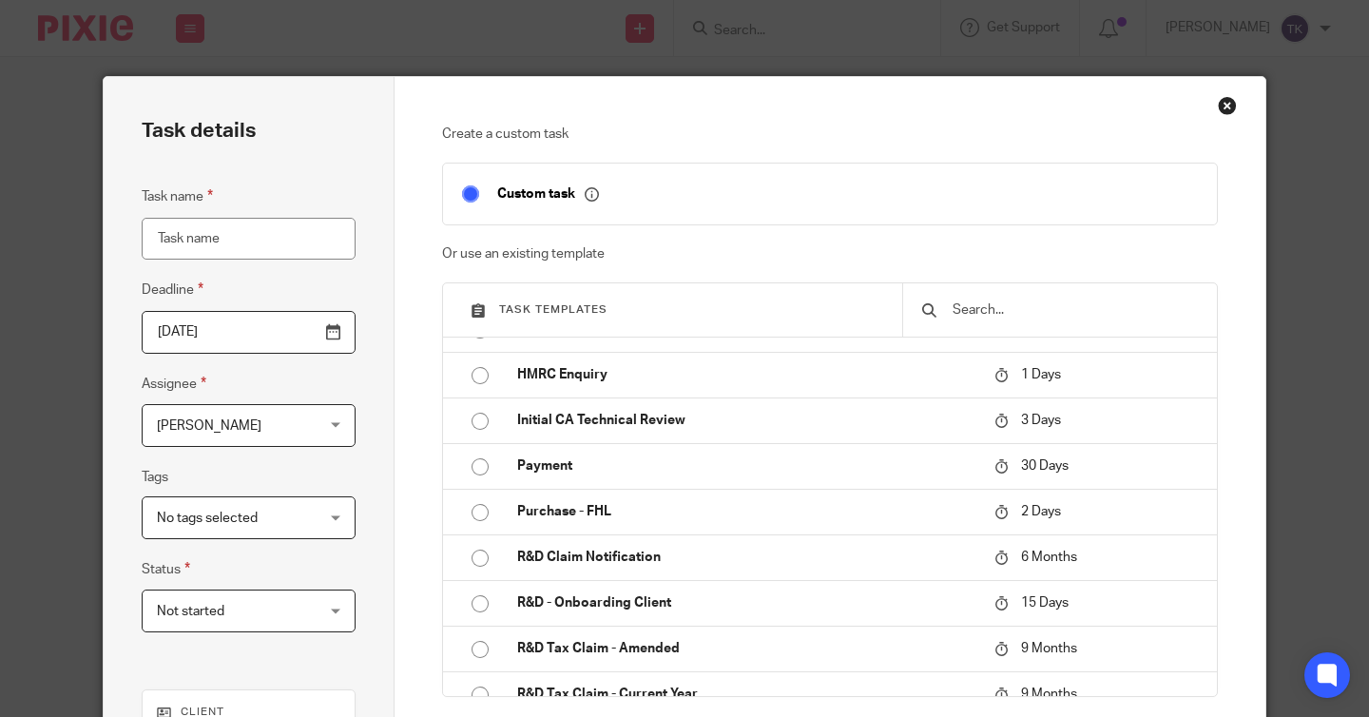
scroll to position [281, 0]
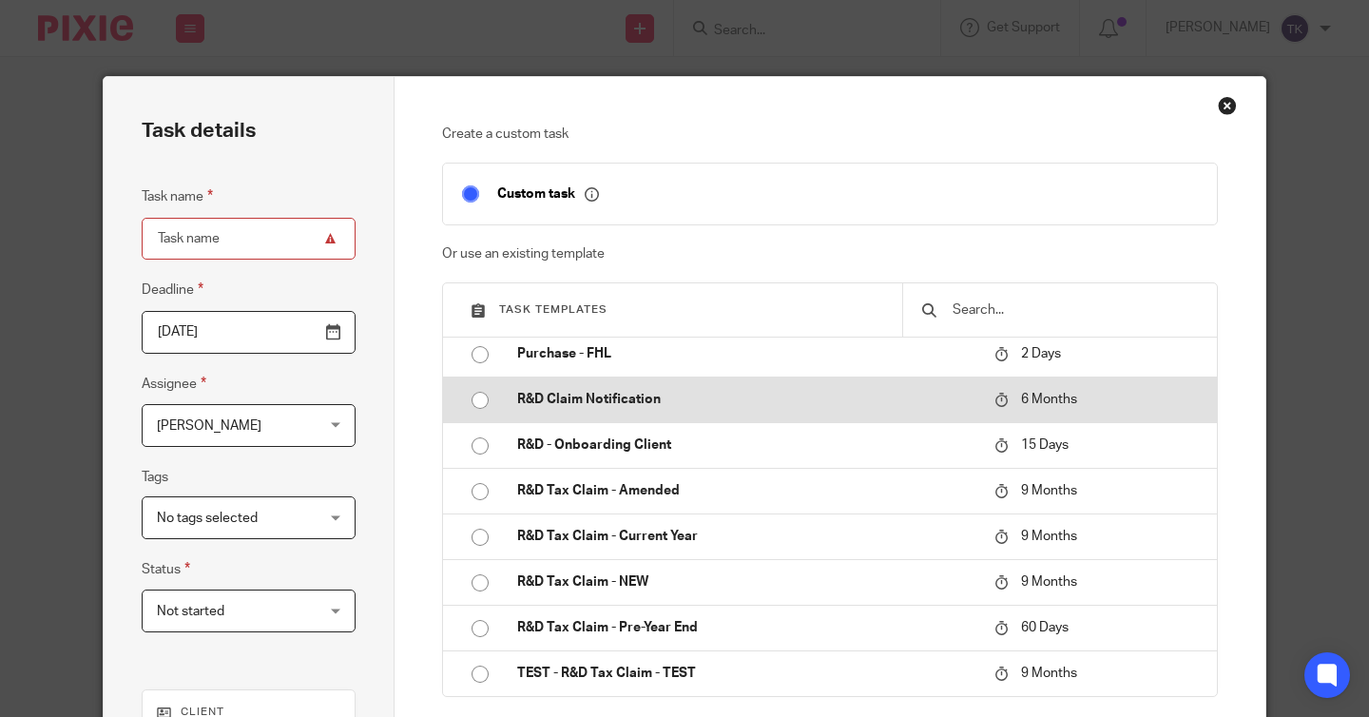
click at [476, 403] on input "radio" at bounding box center [480, 400] width 36 height 36
type input "[DATE]"
type input "R&D Claim Notification"
checkbox input "false"
radio input "false"
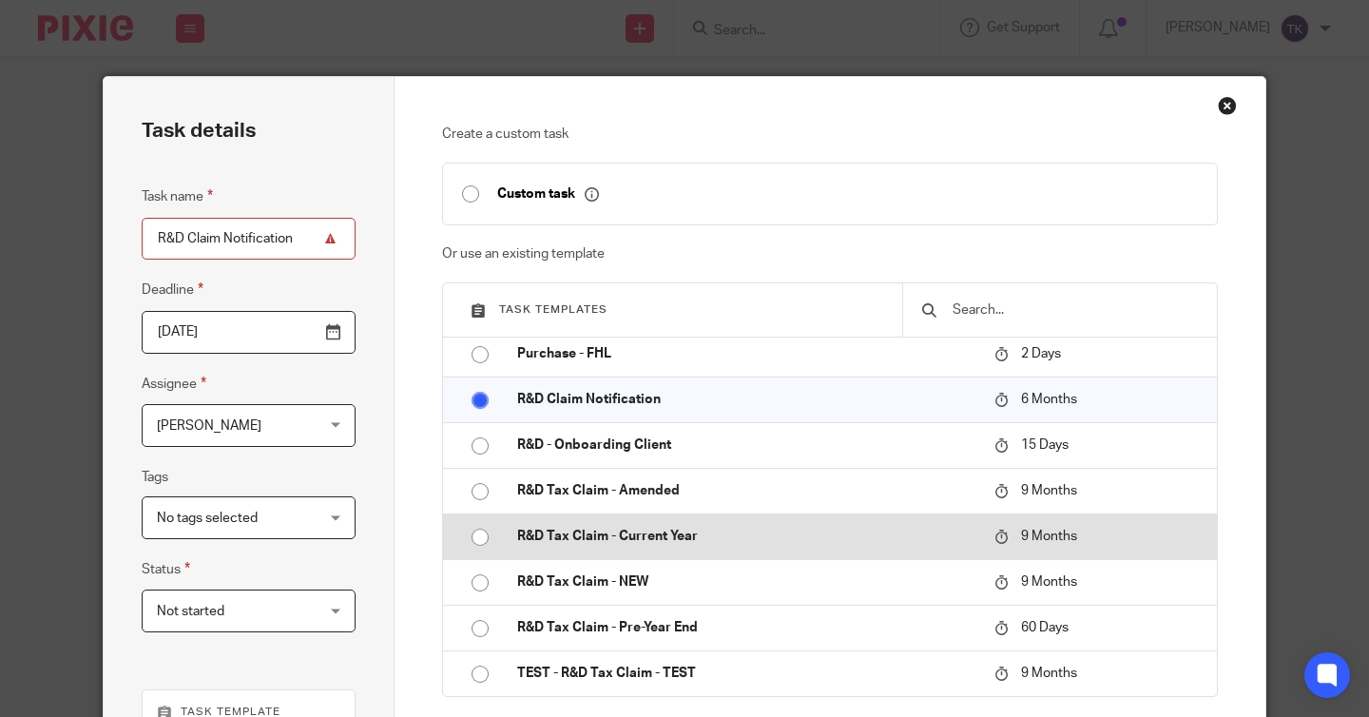
click at [480, 547] on input "radio" at bounding box center [480, 537] width 36 height 36
type input "[DATE]"
type input "R&D Tax Claim - Current Year"
radio input "false"
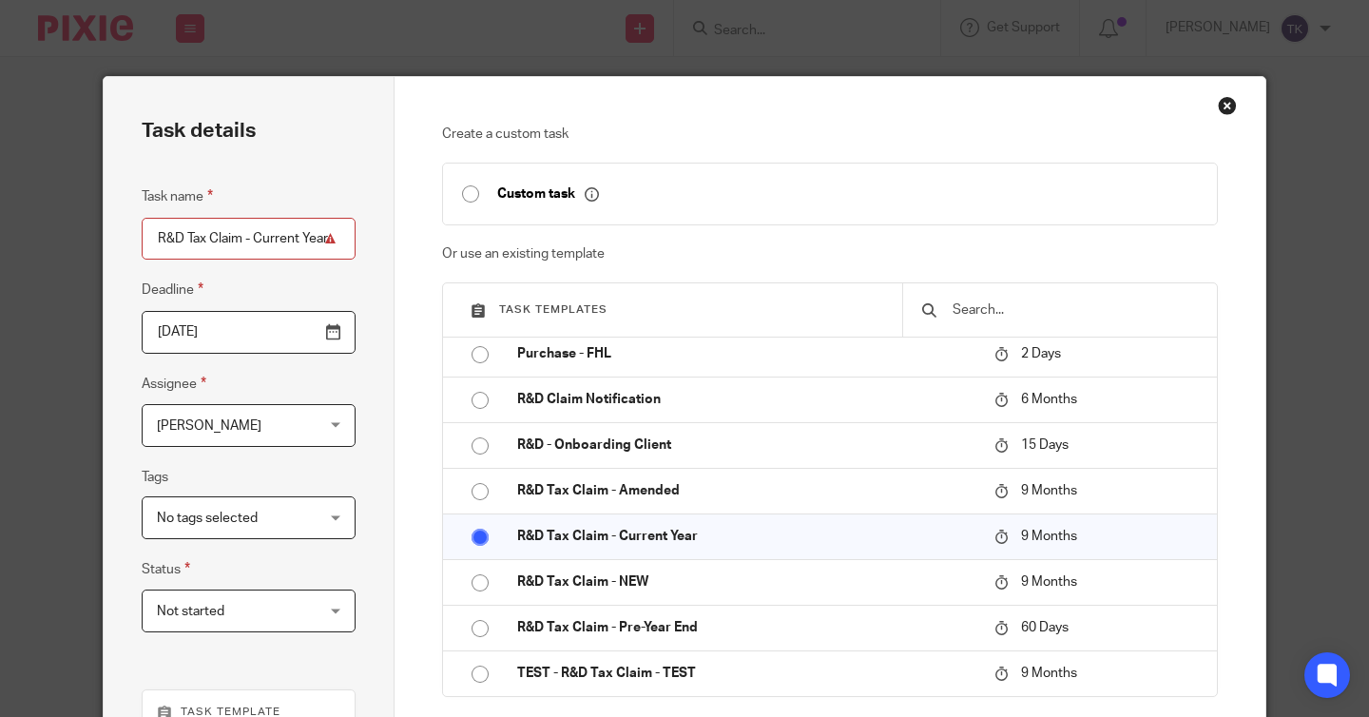
click at [339, 336] on input "[DATE]" at bounding box center [249, 332] width 214 height 43
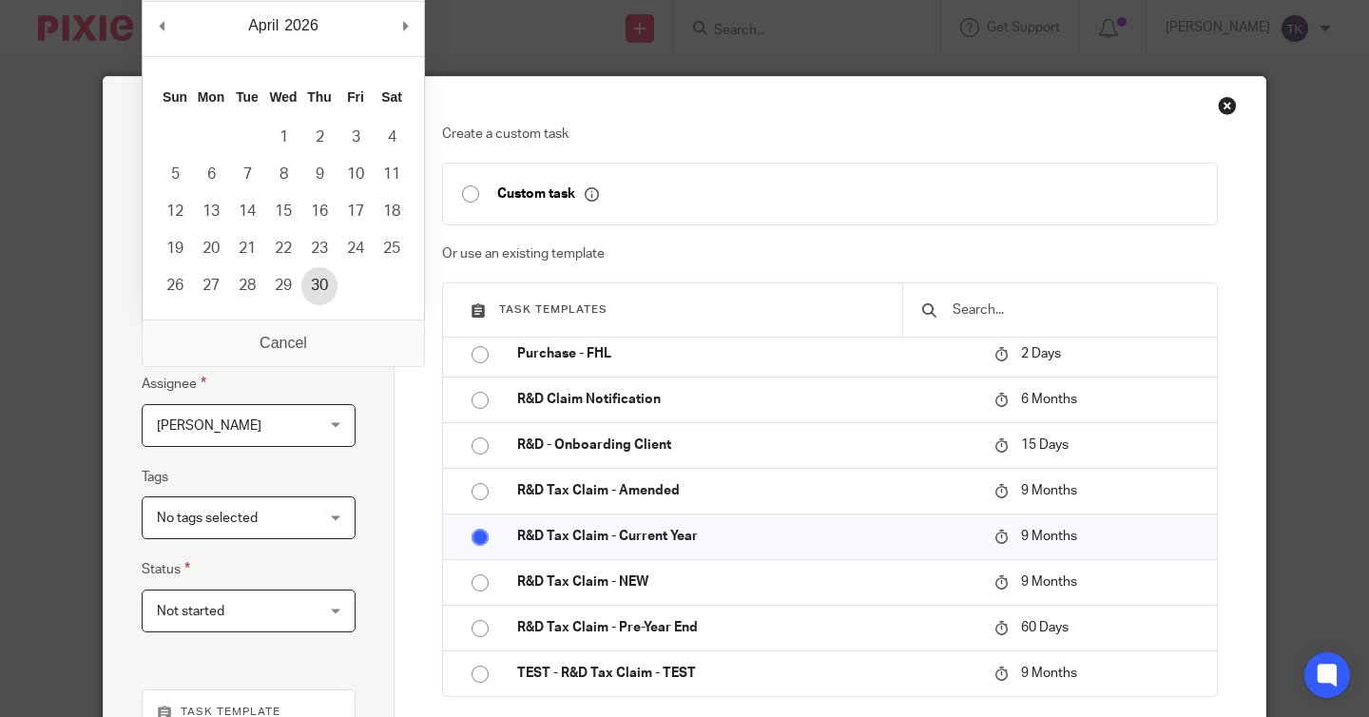
type input "[DATE]"
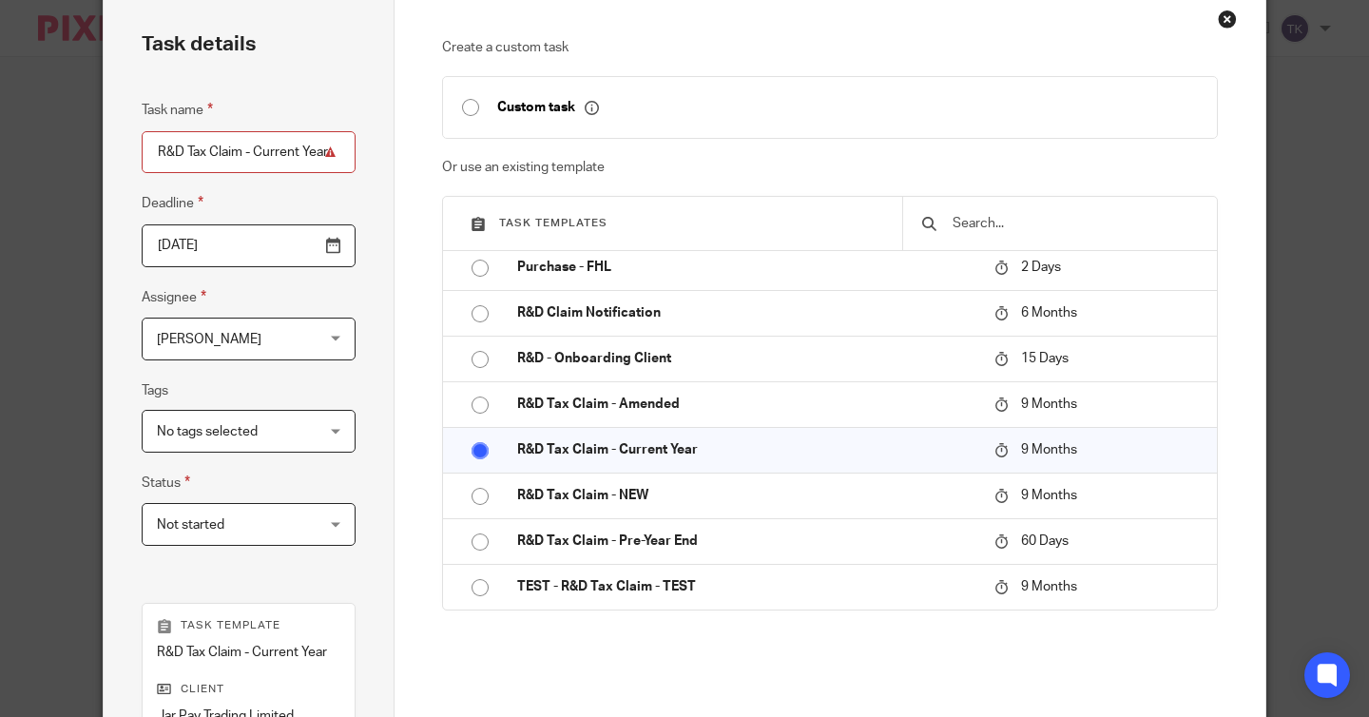
scroll to position [89, 0]
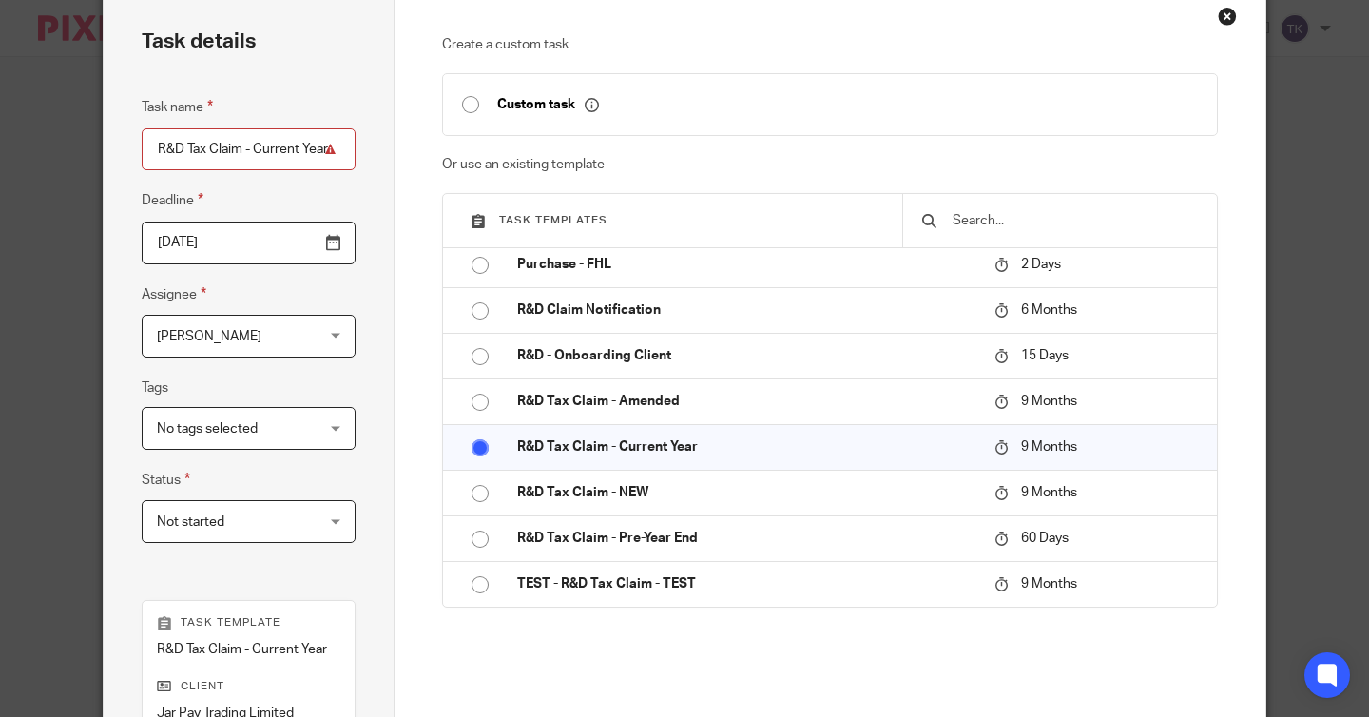
drag, startPoint x: 258, startPoint y: 152, endPoint x: 355, endPoint y: 152, distance: 97.0
click at [355, 152] on div "Task details Task name R&D Tax Claim - Current Year Deadline [DATE] Assignee [P…" at bounding box center [249, 472] width 291 height 969
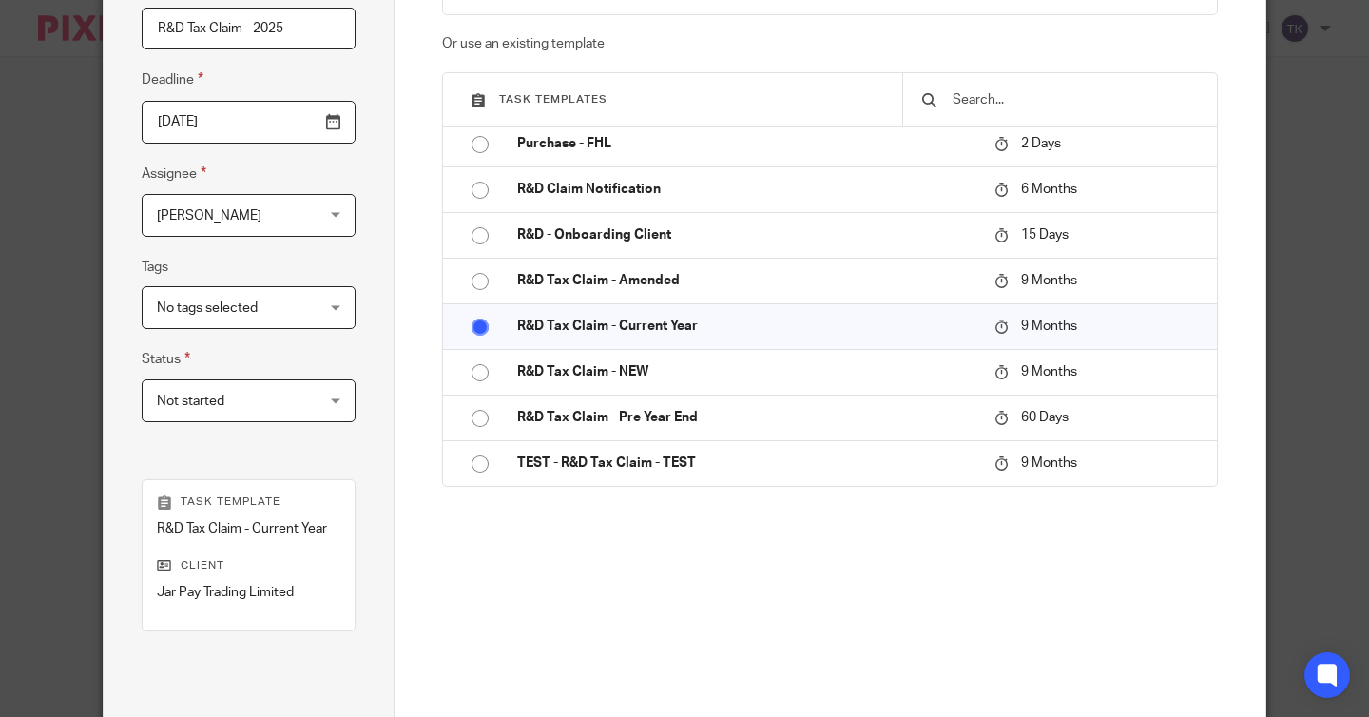
scroll to position [409, 0]
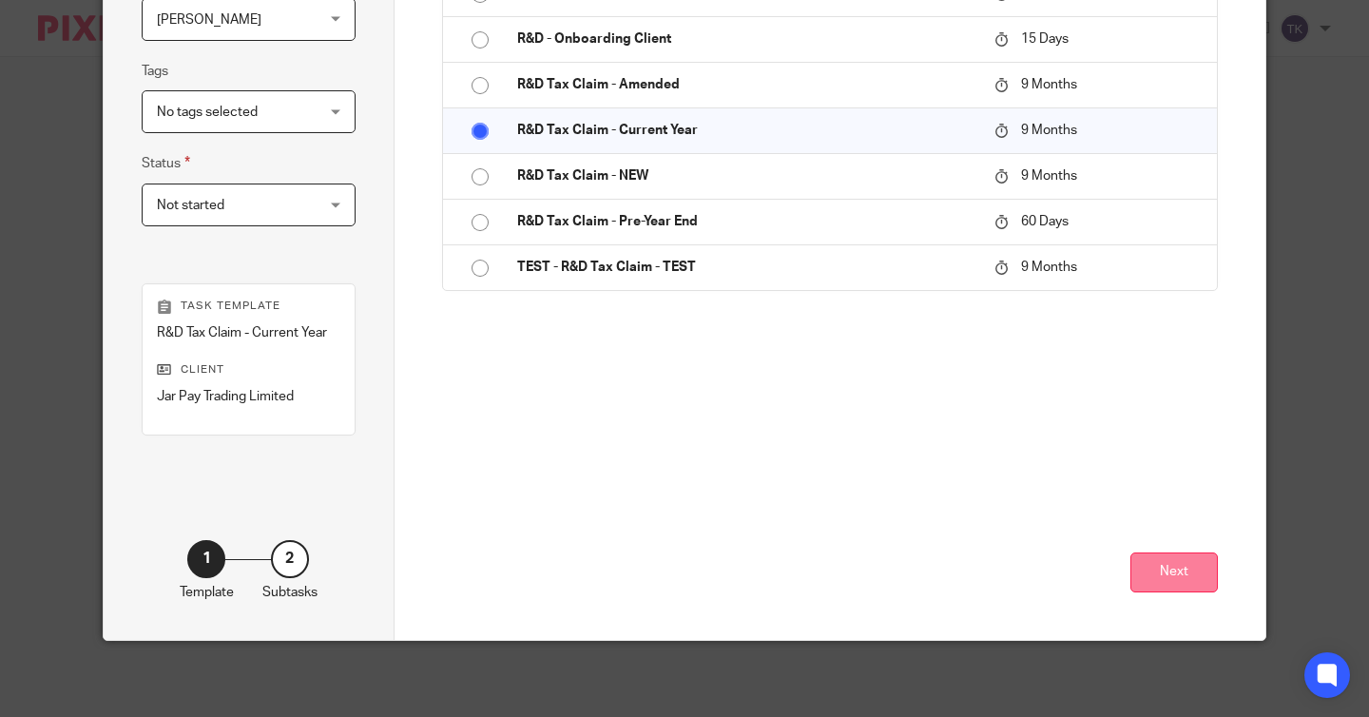
type input "R&D Tax Claim - 2025"
click at [1199, 569] on button "Next" at bounding box center [1174, 572] width 87 height 41
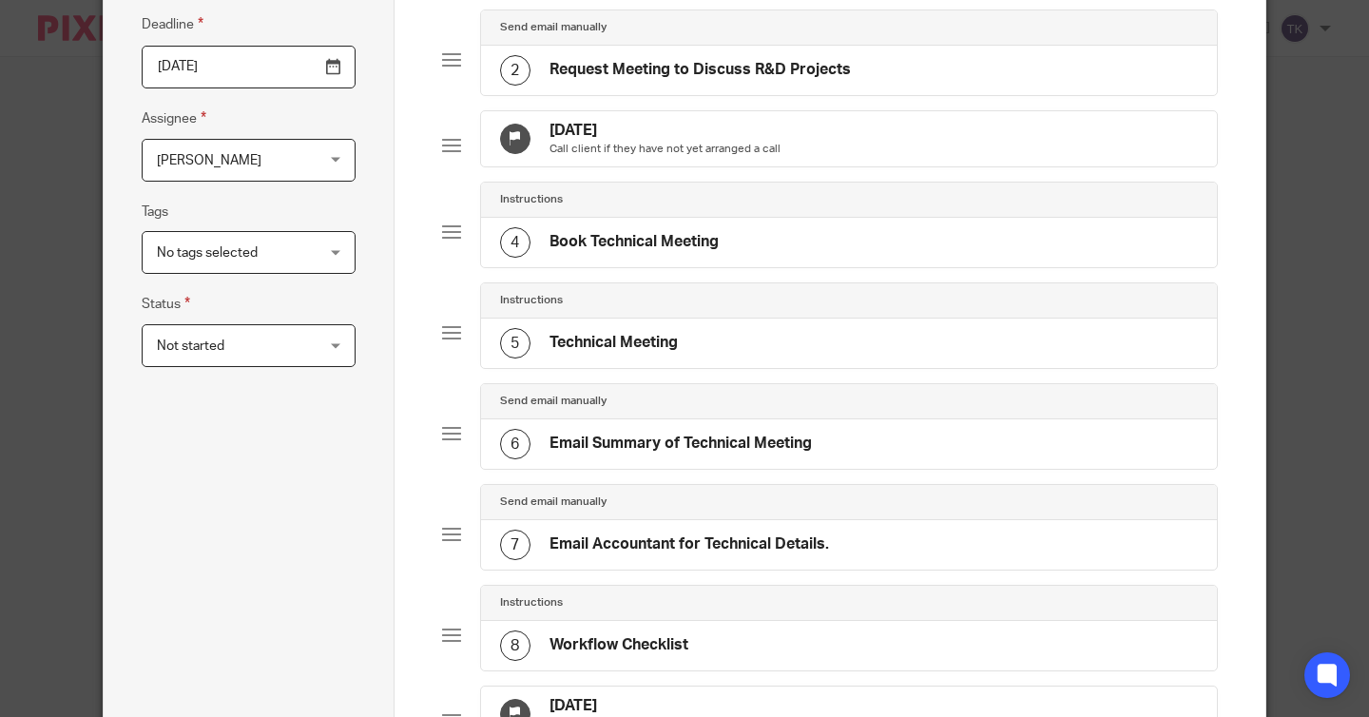
scroll to position [170, 0]
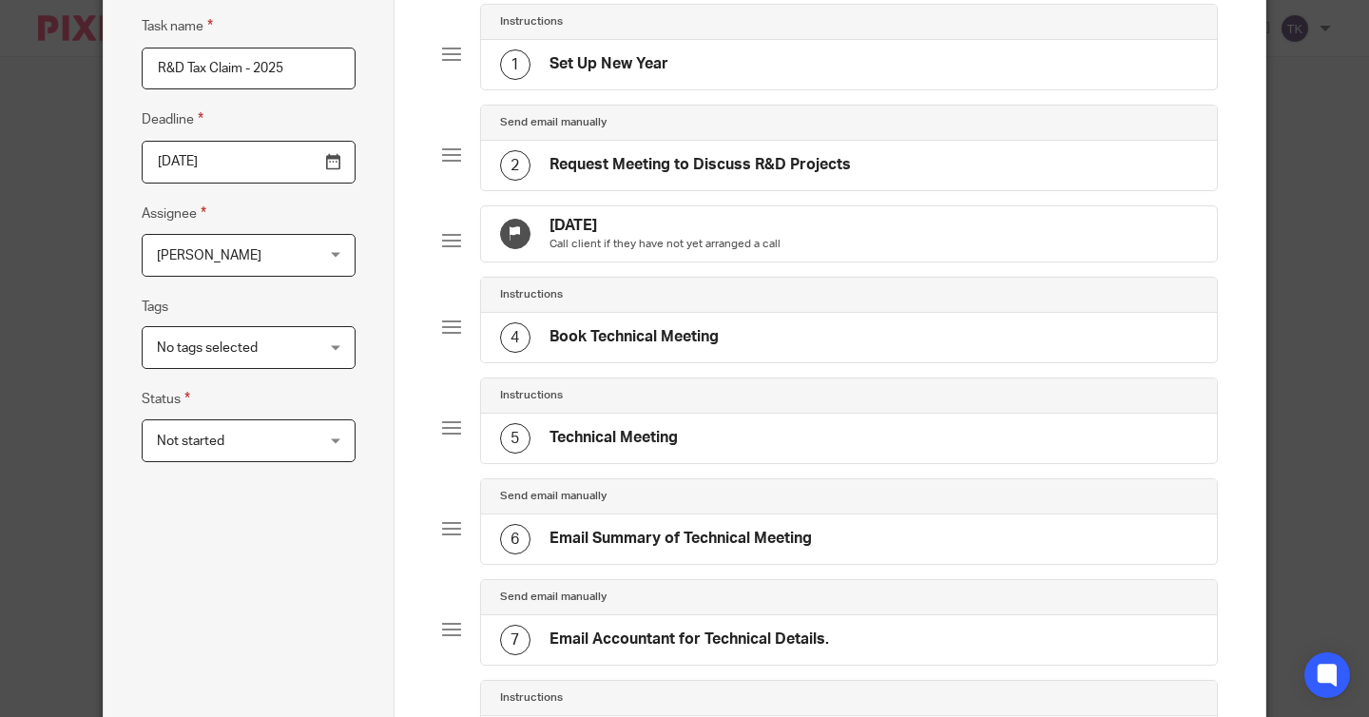
click at [295, 255] on span "[PERSON_NAME]" at bounding box center [236, 255] width 158 height 40
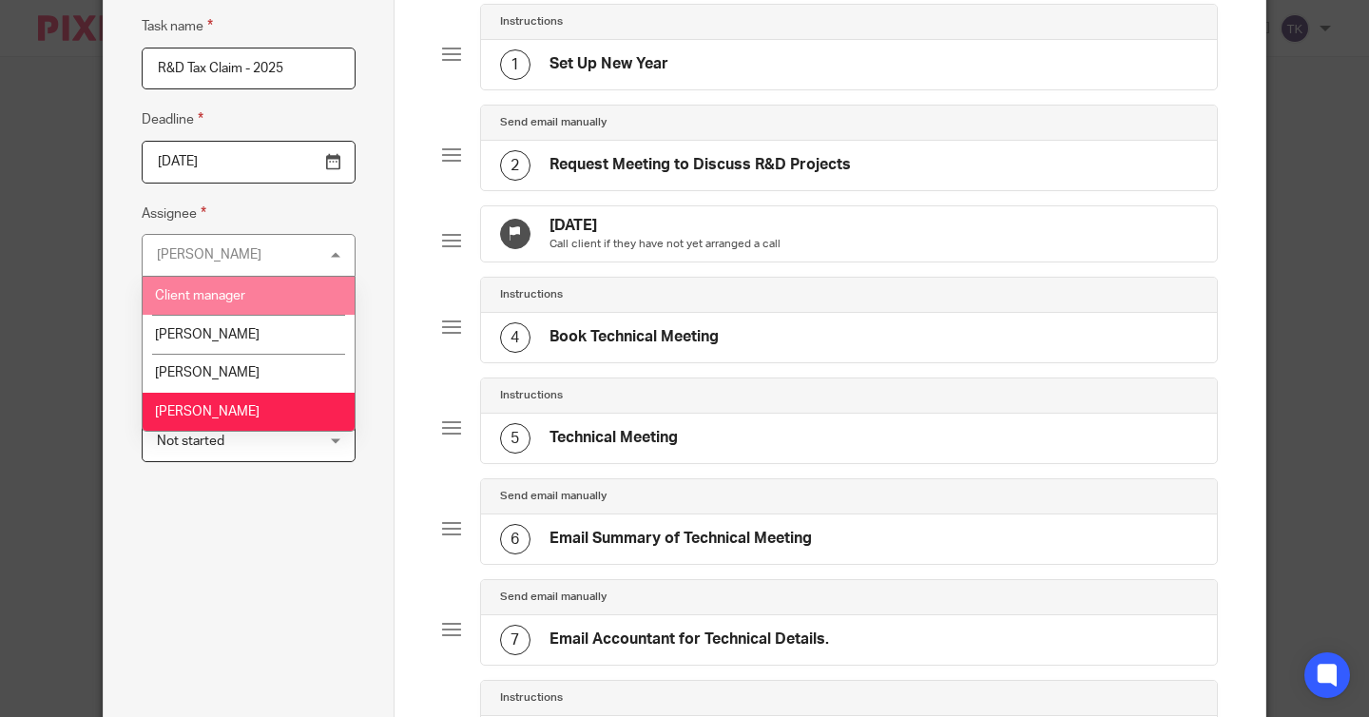
click at [293, 279] on li "Client manager" at bounding box center [249, 296] width 212 height 39
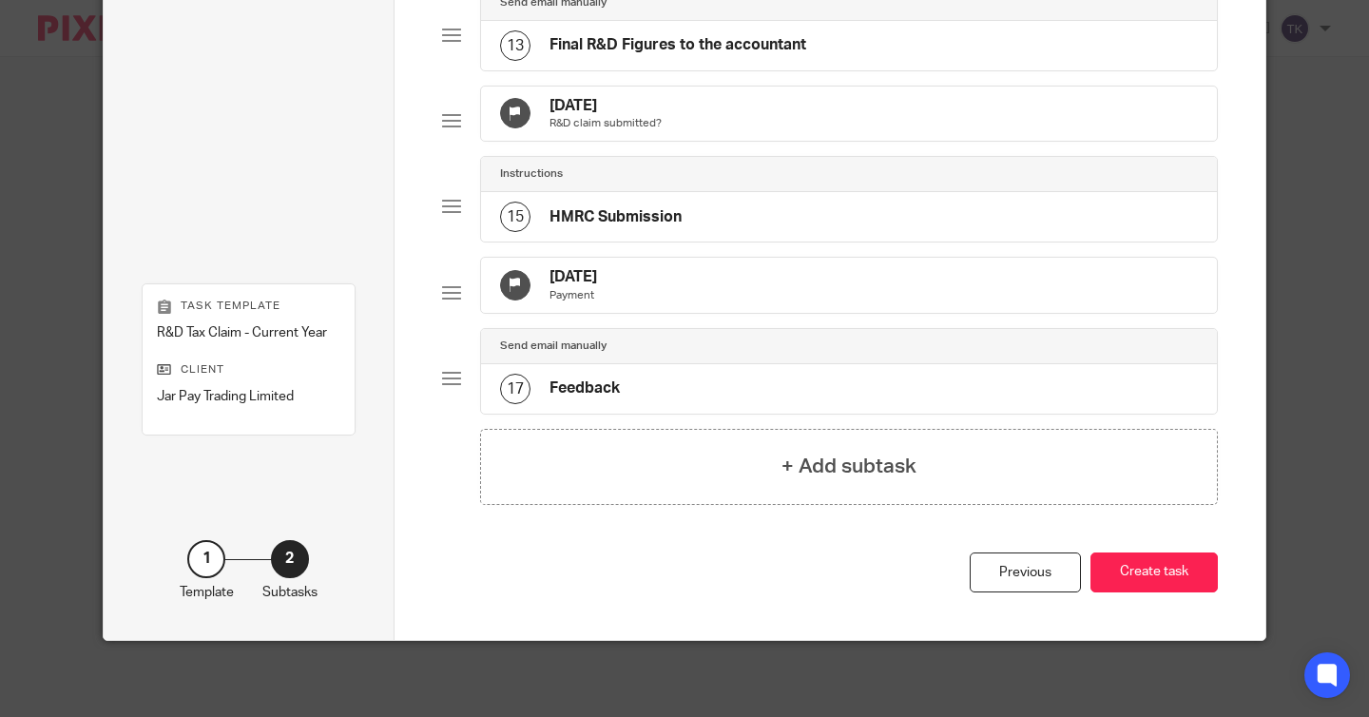
scroll to position [1402, 0]
click at [1163, 579] on button "Create task" at bounding box center [1154, 572] width 127 height 41
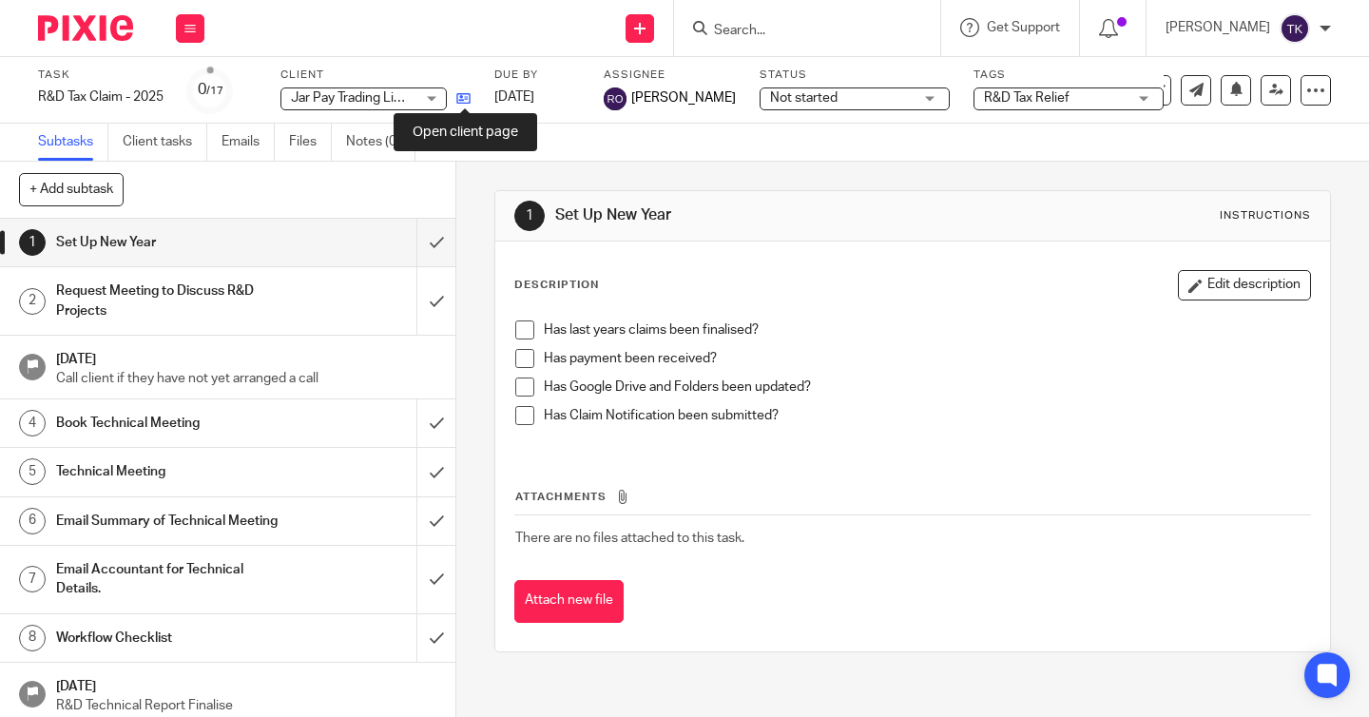
click at [466, 93] on icon at bounding box center [463, 98] width 14 height 14
click at [181, 29] on button at bounding box center [190, 28] width 29 height 29
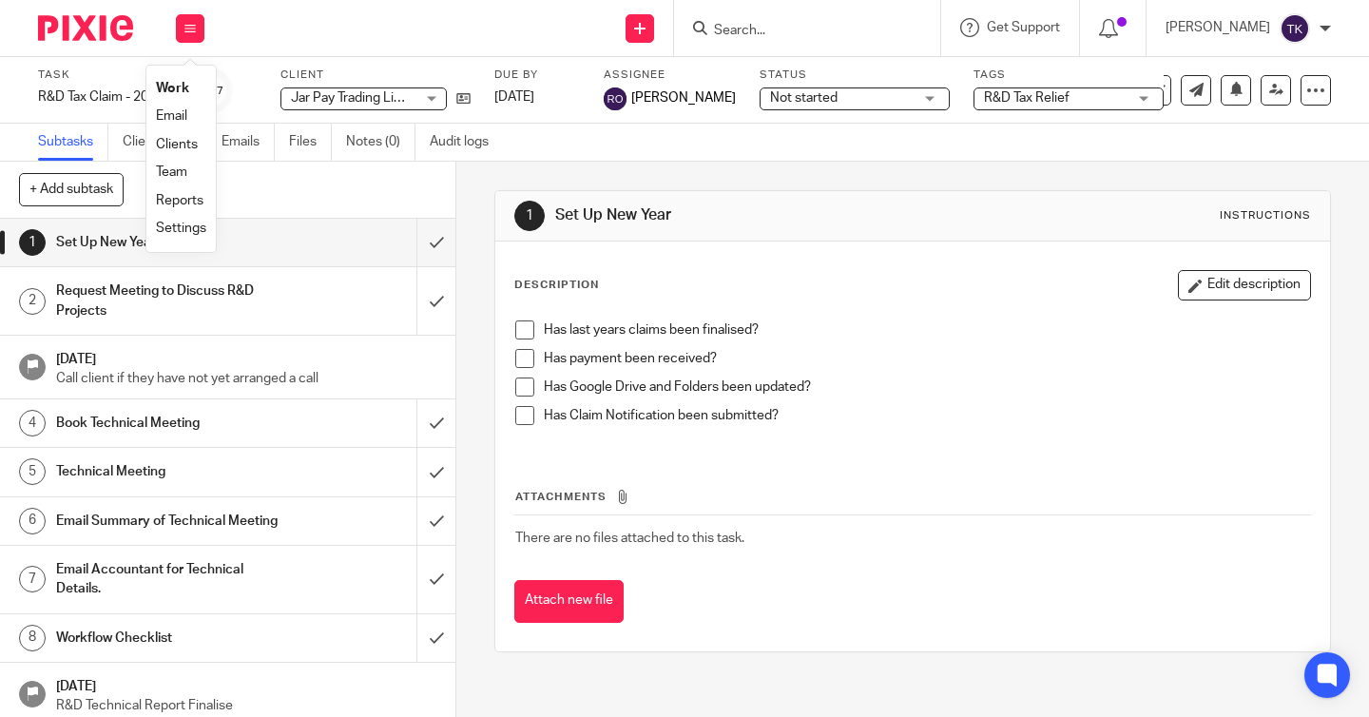
click at [191, 151] on link "Clients" at bounding box center [177, 144] width 42 height 13
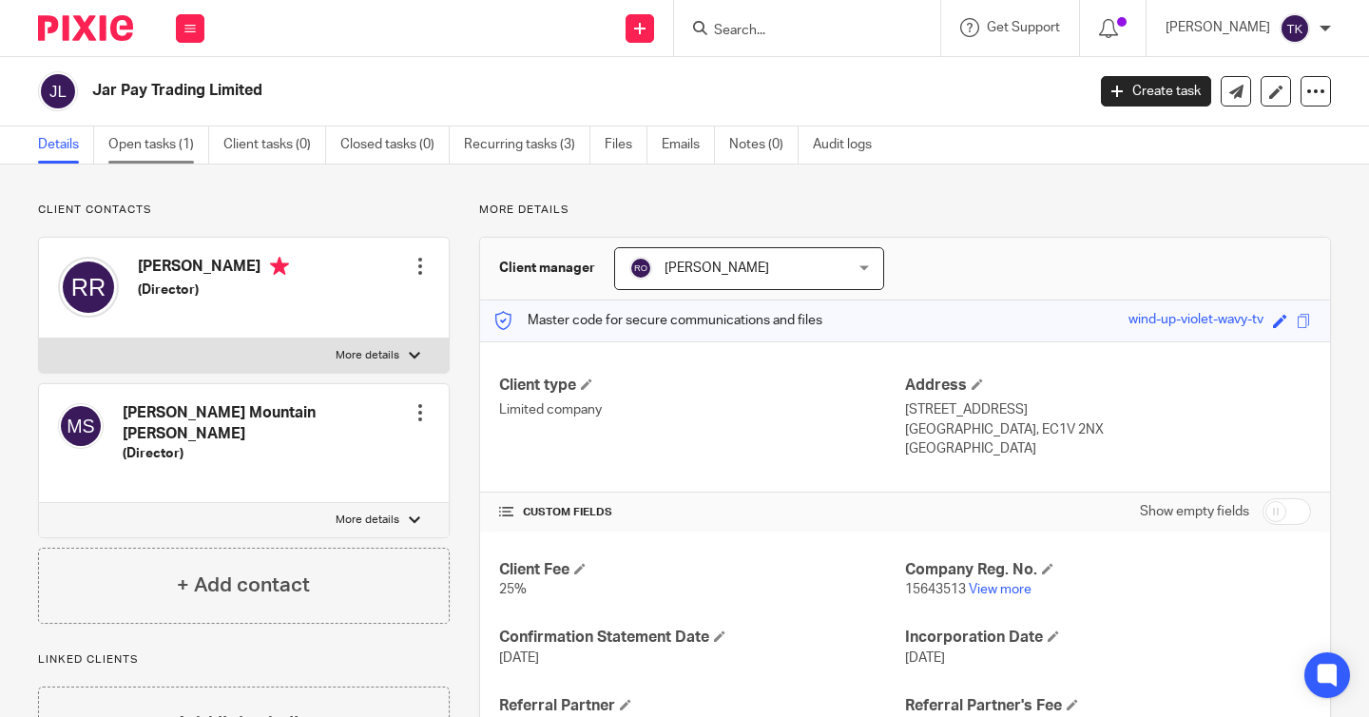
click at [149, 156] on link "Open tasks (1)" at bounding box center [158, 144] width 101 height 37
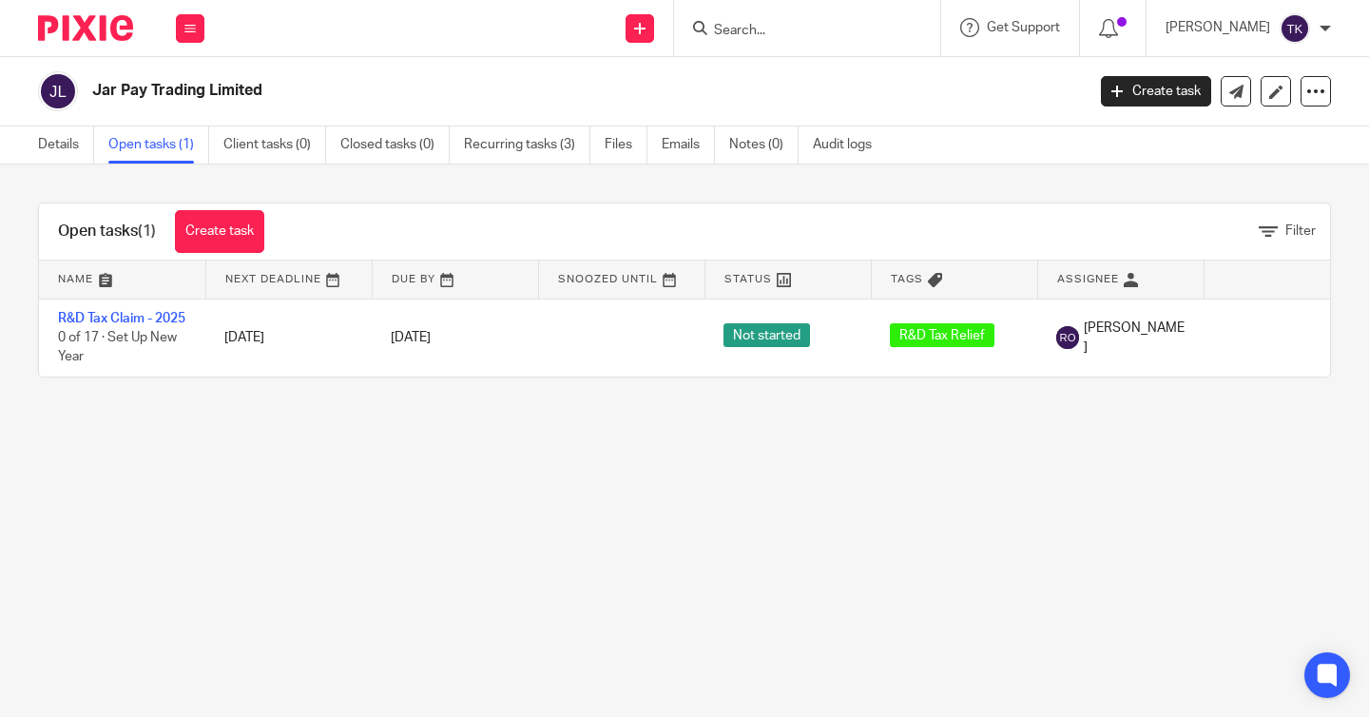
click at [255, 236] on link "Create task" at bounding box center [219, 231] width 89 height 43
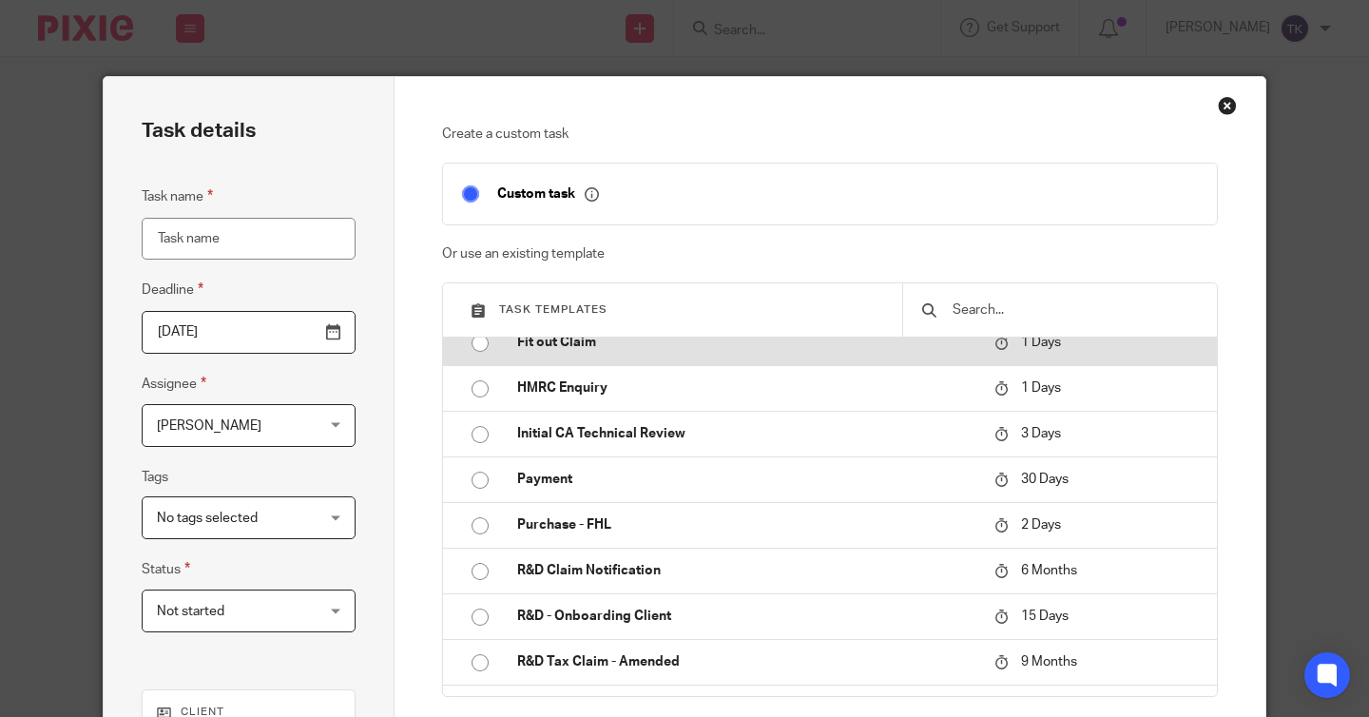
scroll to position [113, 0]
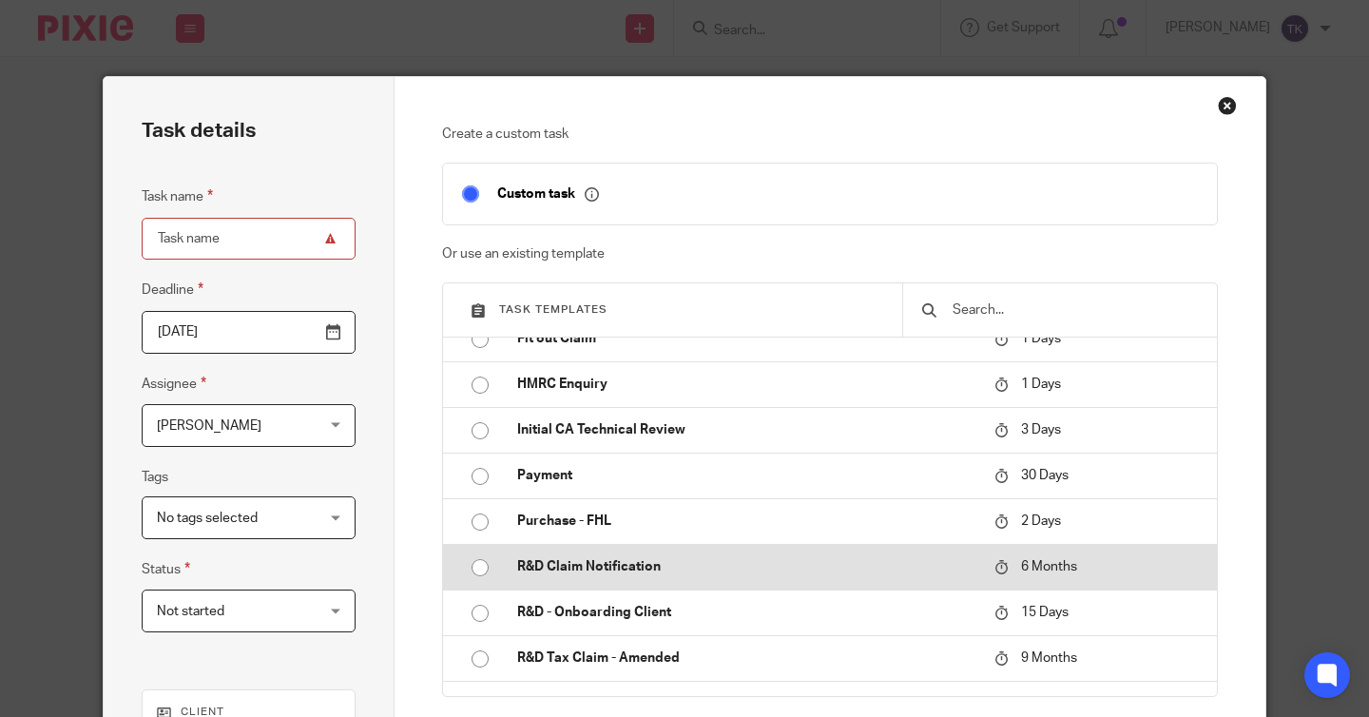
click at [593, 563] on p "R&D Claim Notification" at bounding box center [746, 566] width 458 height 19
type input "[DATE]"
type input "R&D Claim Notification"
checkbox input "false"
radio input "true"
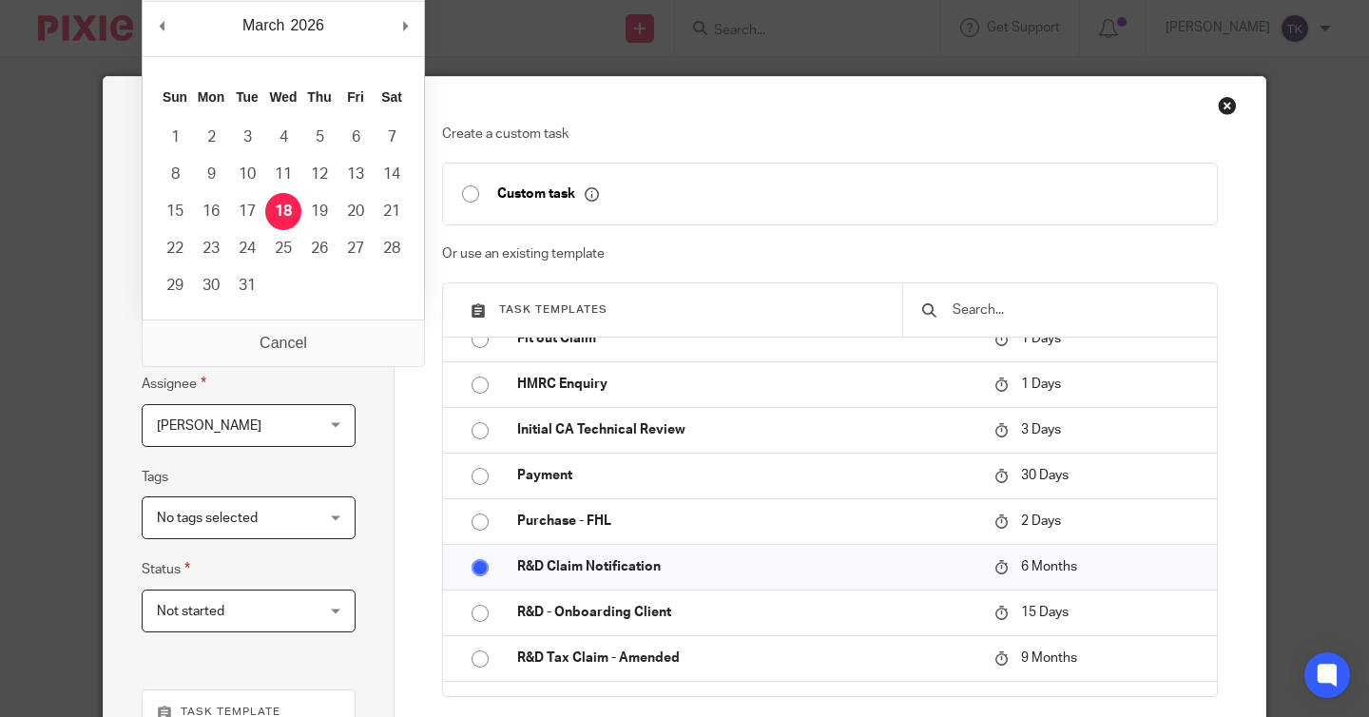
click at [331, 335] on input "[DATE]" at bounding box center [249, 332] width 214 height 43
type input "[DATE]"
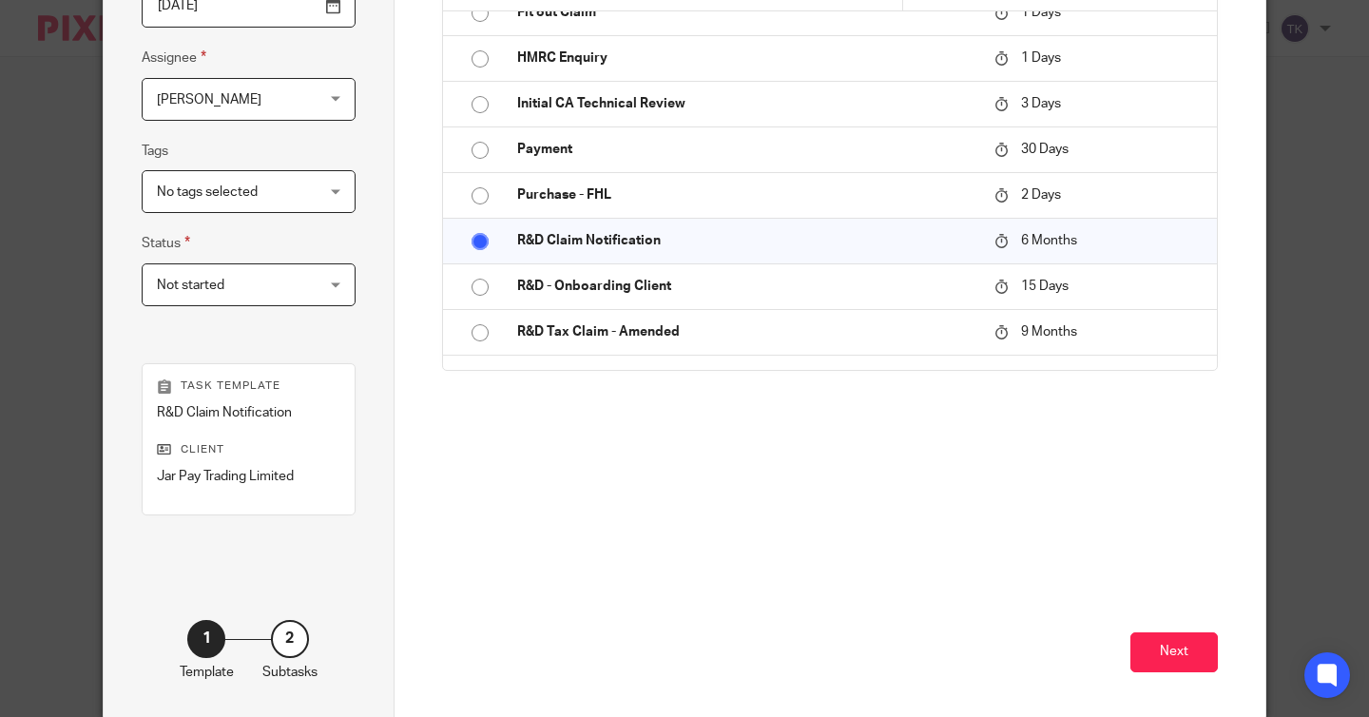
scroll to position [409, 0]
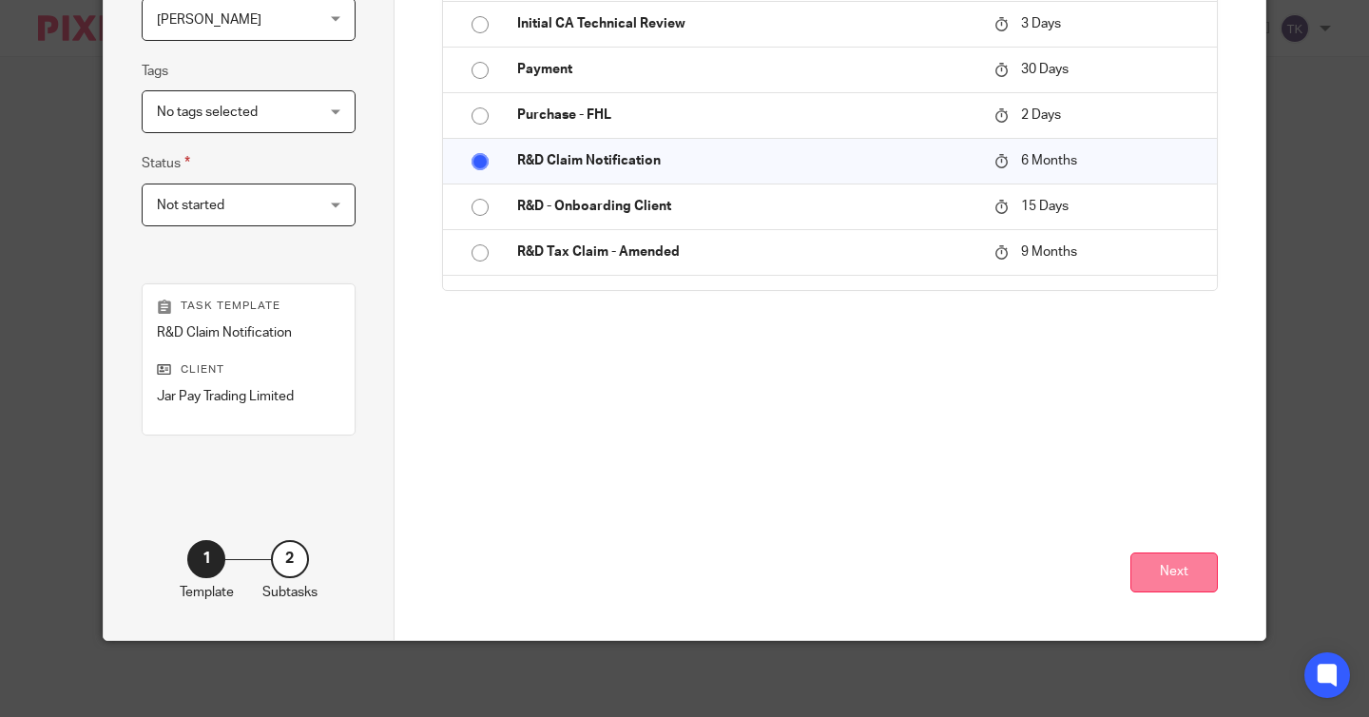
click at [1184, 564] on button "Next" at bounding box center [1174, 572] width 87 height 41
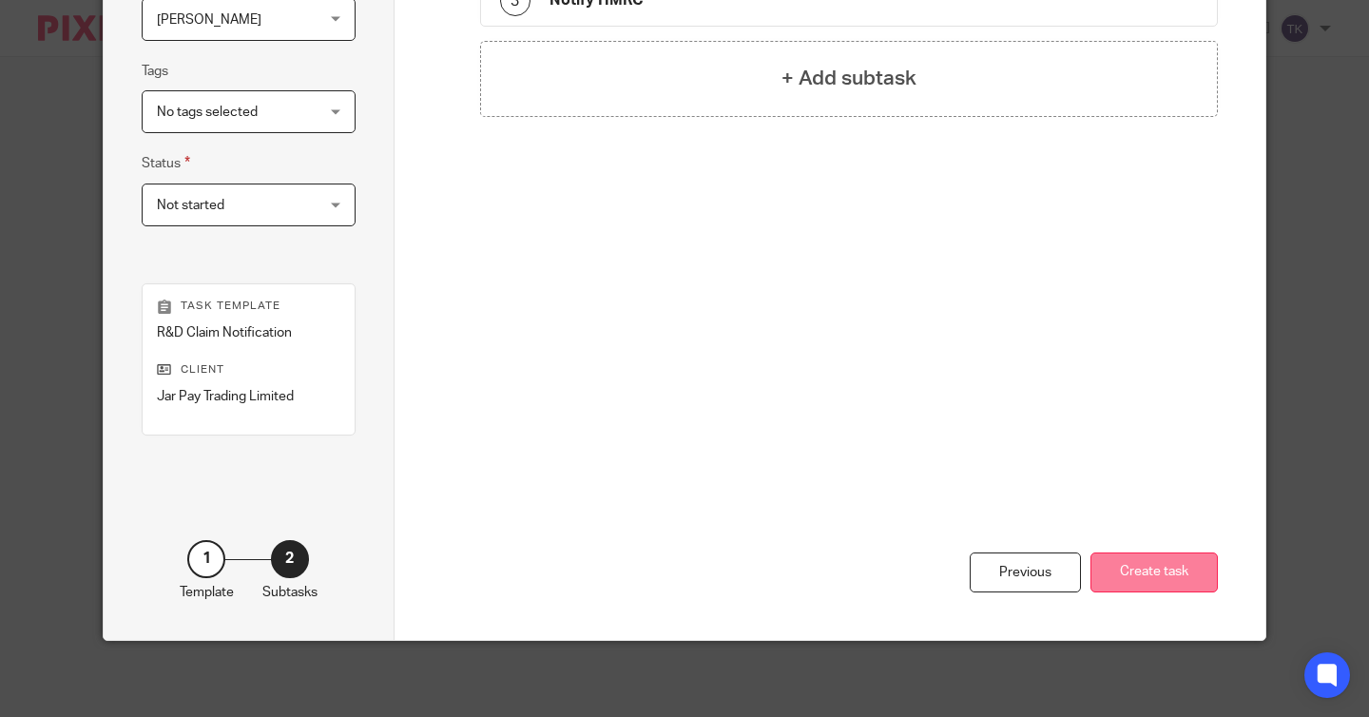
click at [1168, 557] on button "Create task" at bounding box center [1154, 572] width 127 height 41
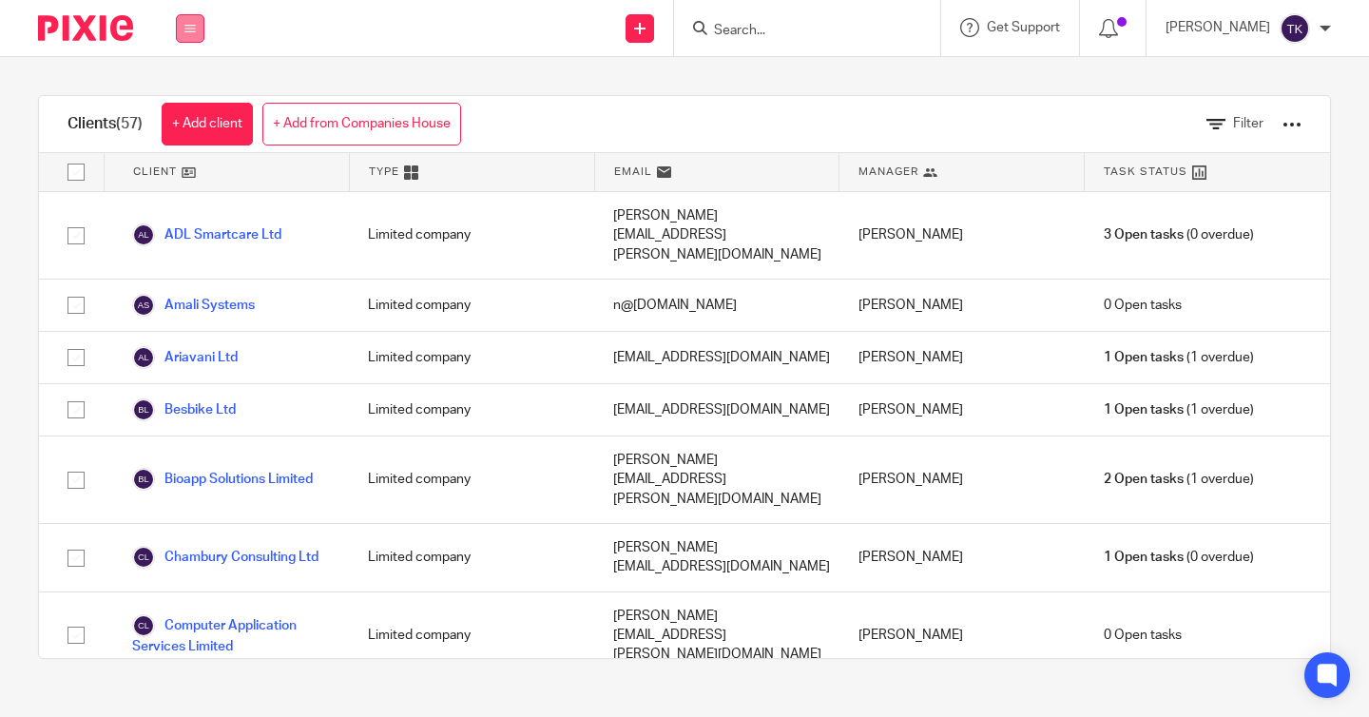
click at [193, 32] on icon at bounding box center [189, 28] width 11 height 11
click at [187, 172] on link "Team" at bounding box center [171, 171] width 31 height 13
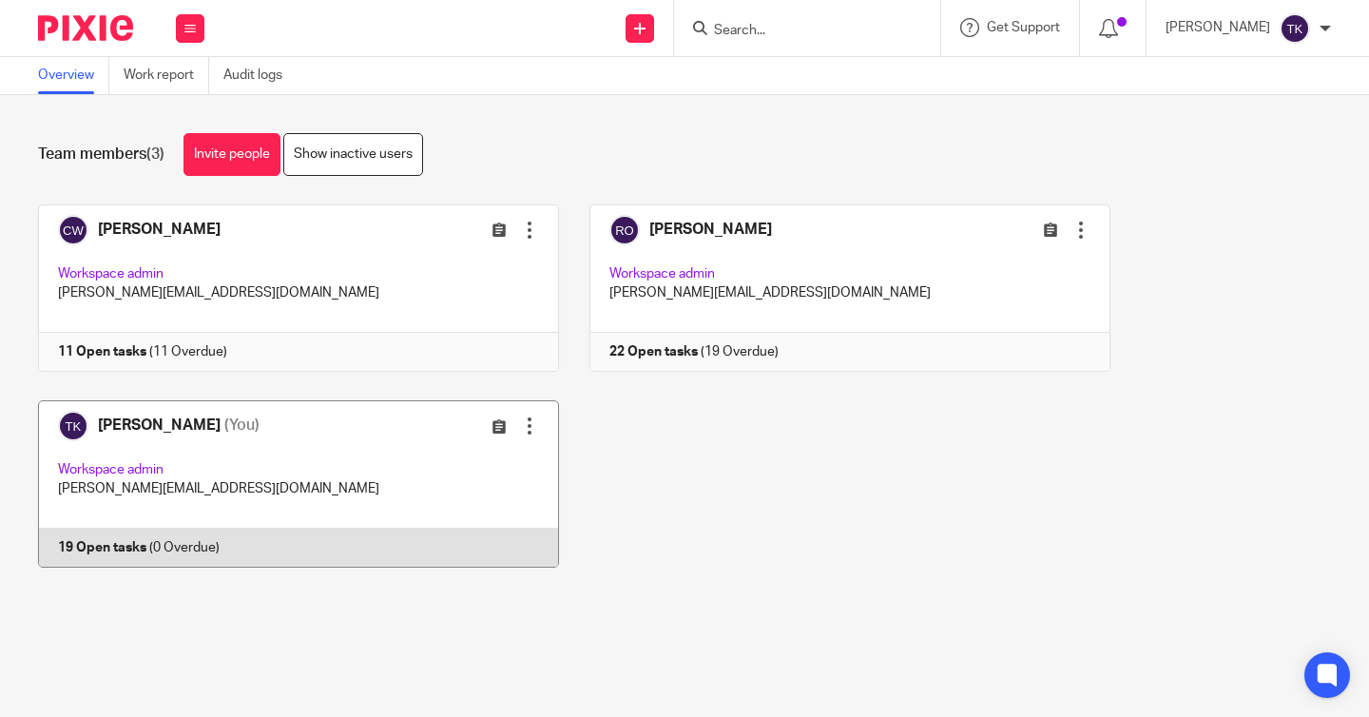
click at [403, 475] on link at bounding box center [285, 483] width 552 height 167
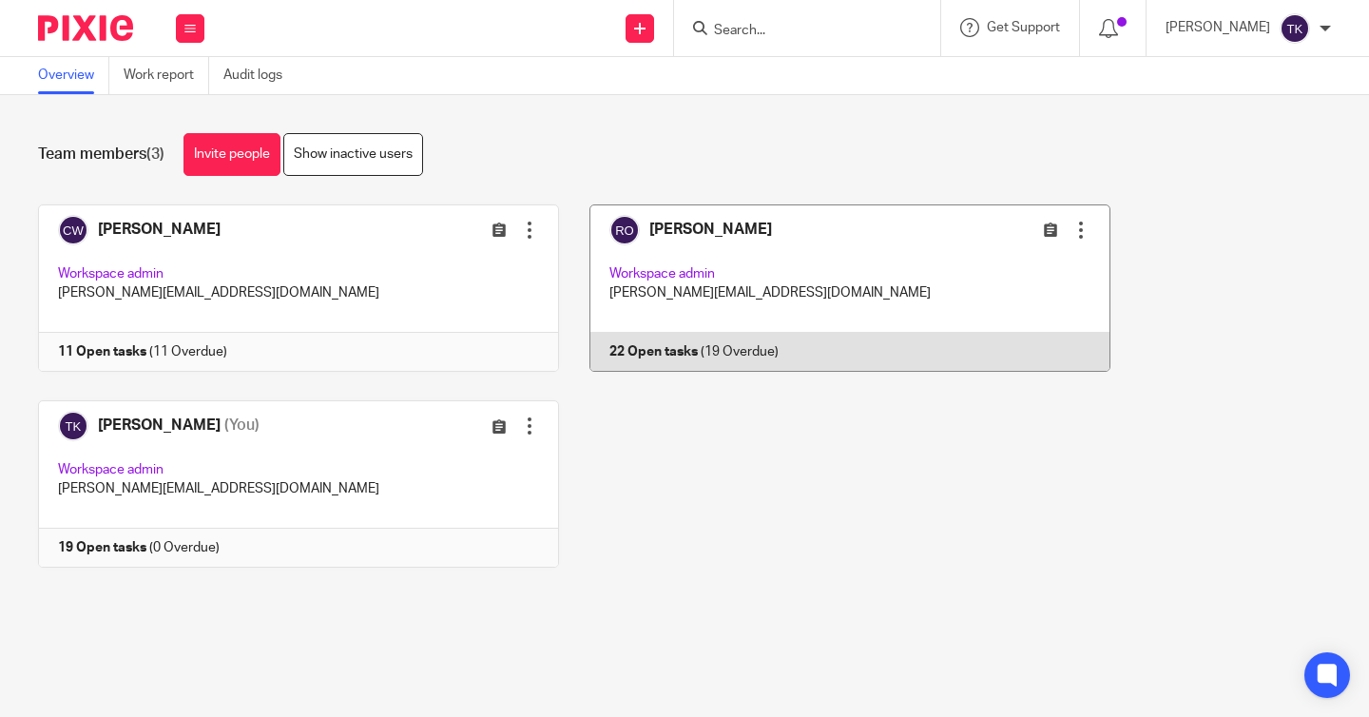
click at [776, 263] on link at bounding box center [835, 287] width 552 height 167
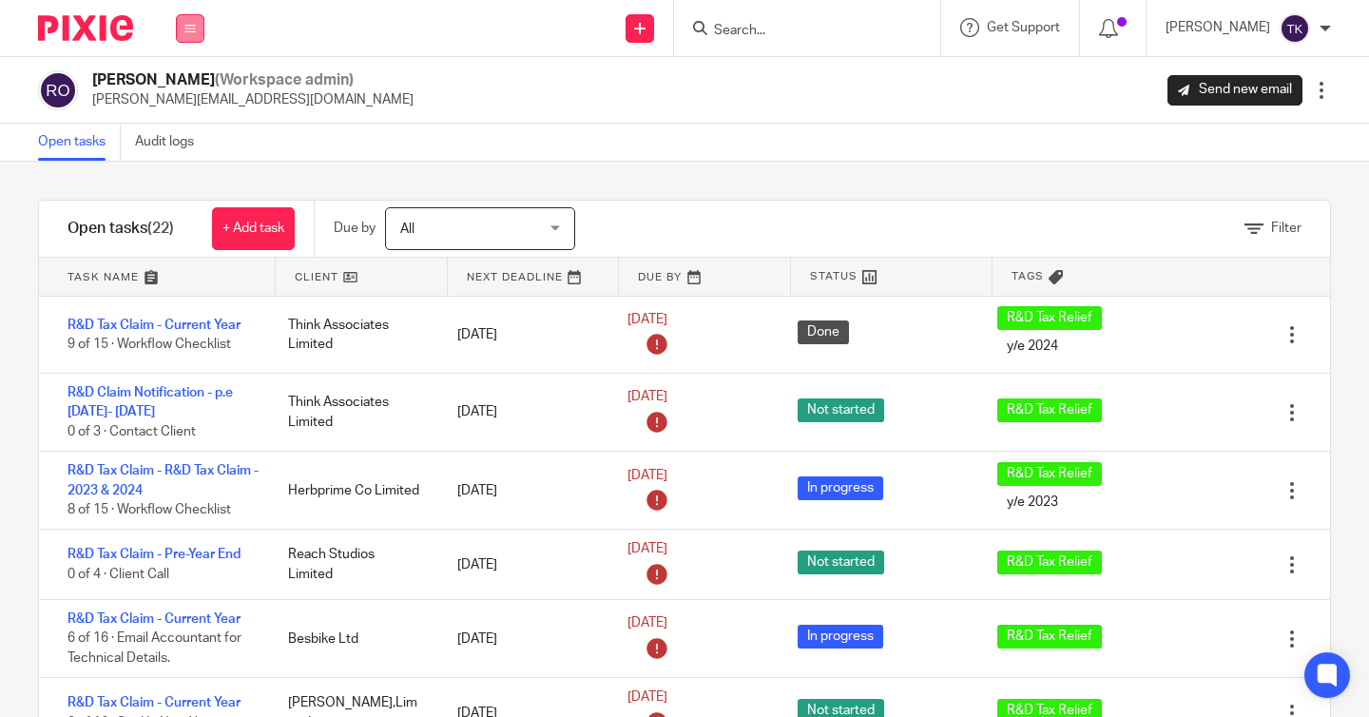
click at [195, 31] on icon at bounding box center [189, 28] width 11 height 11
click at [195, 151] on link "Clients" at bounding box center [177, 144] width 42 height 13
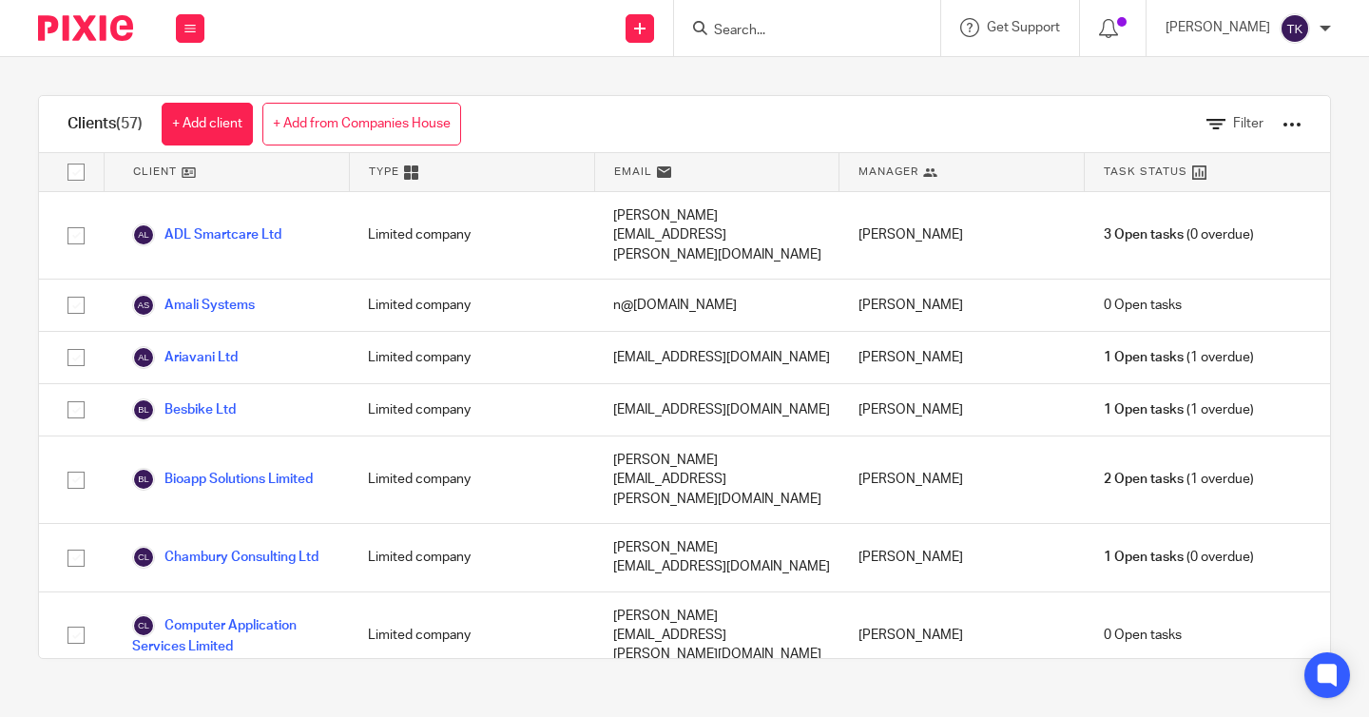
click at [812, 30] on input "Search" at bounding box center [797, 31] width 171 height 17
click at [180, 35] on button at bounding box center [190, 28] width 29 height 29
click at [186, 86] on link "Work" at bounding box center [171, 88] width 30 height 13
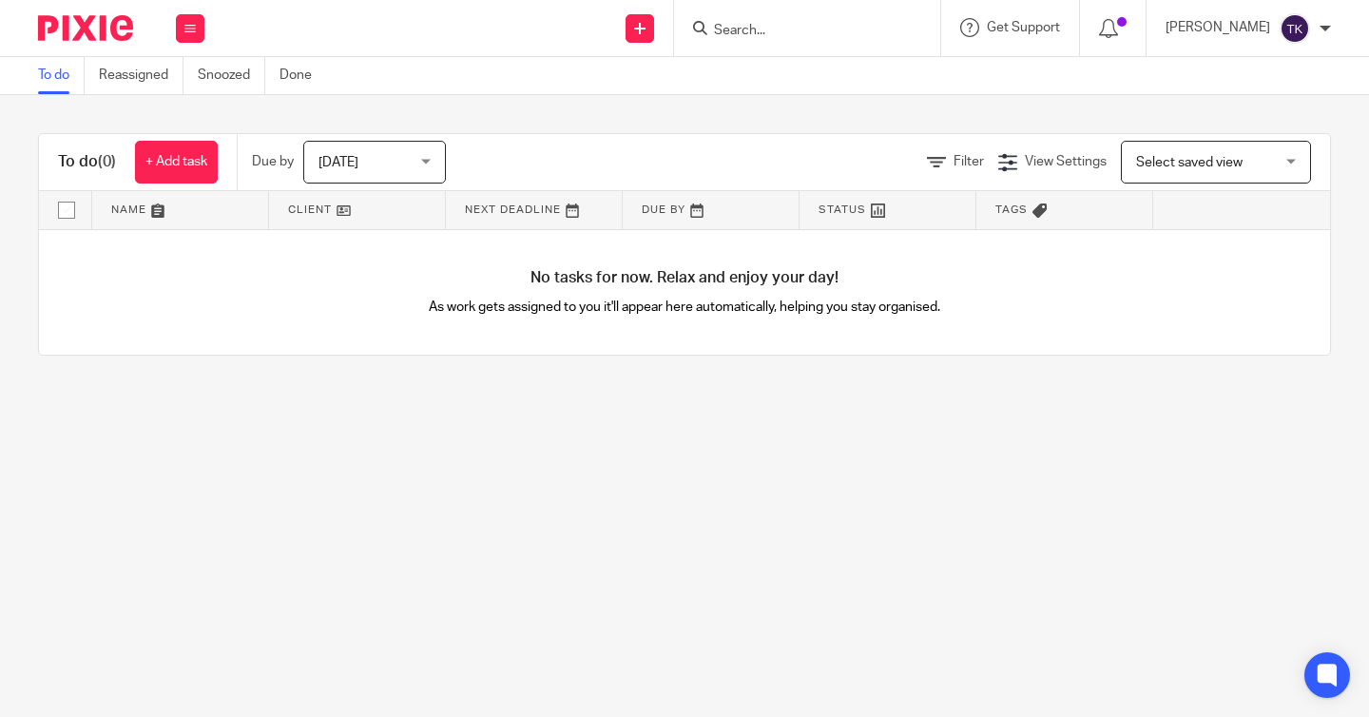
click at [342, 165] on span "[DATE]" at bounding box center [339, 162] width 40 height 13
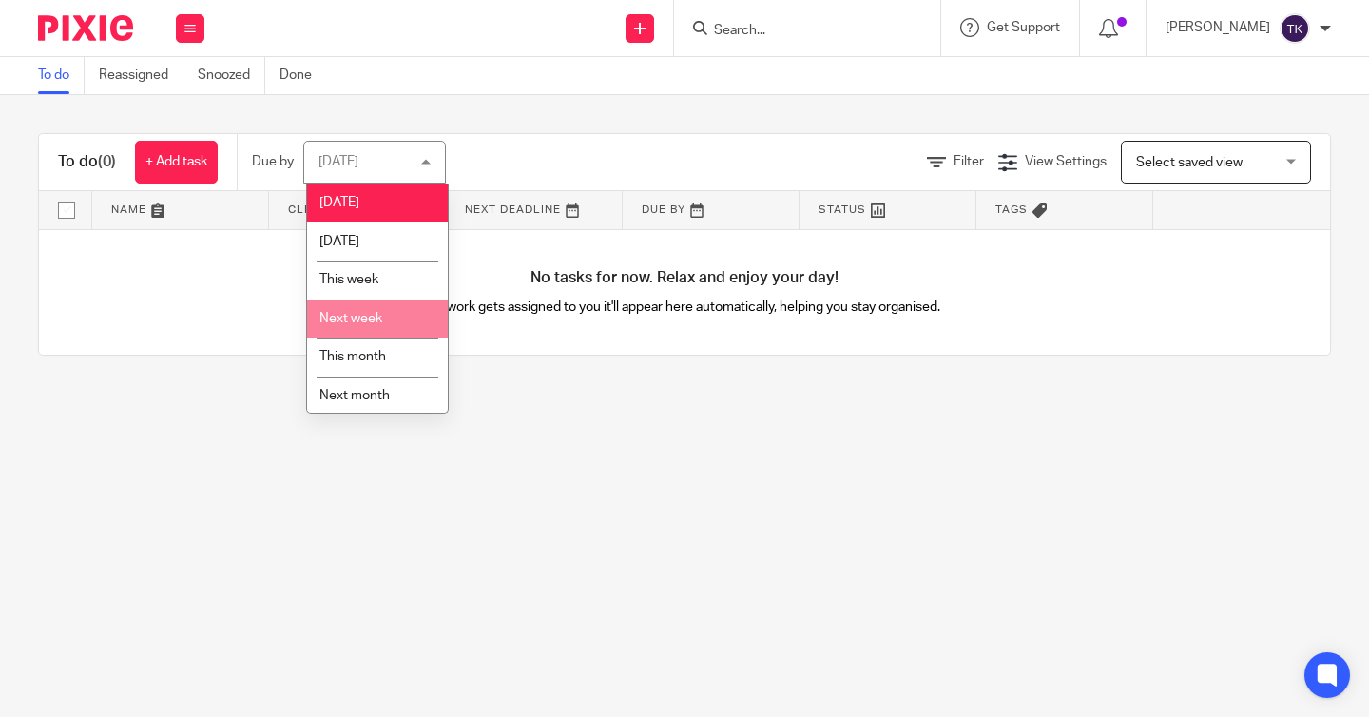
scroll to position [47, 0]
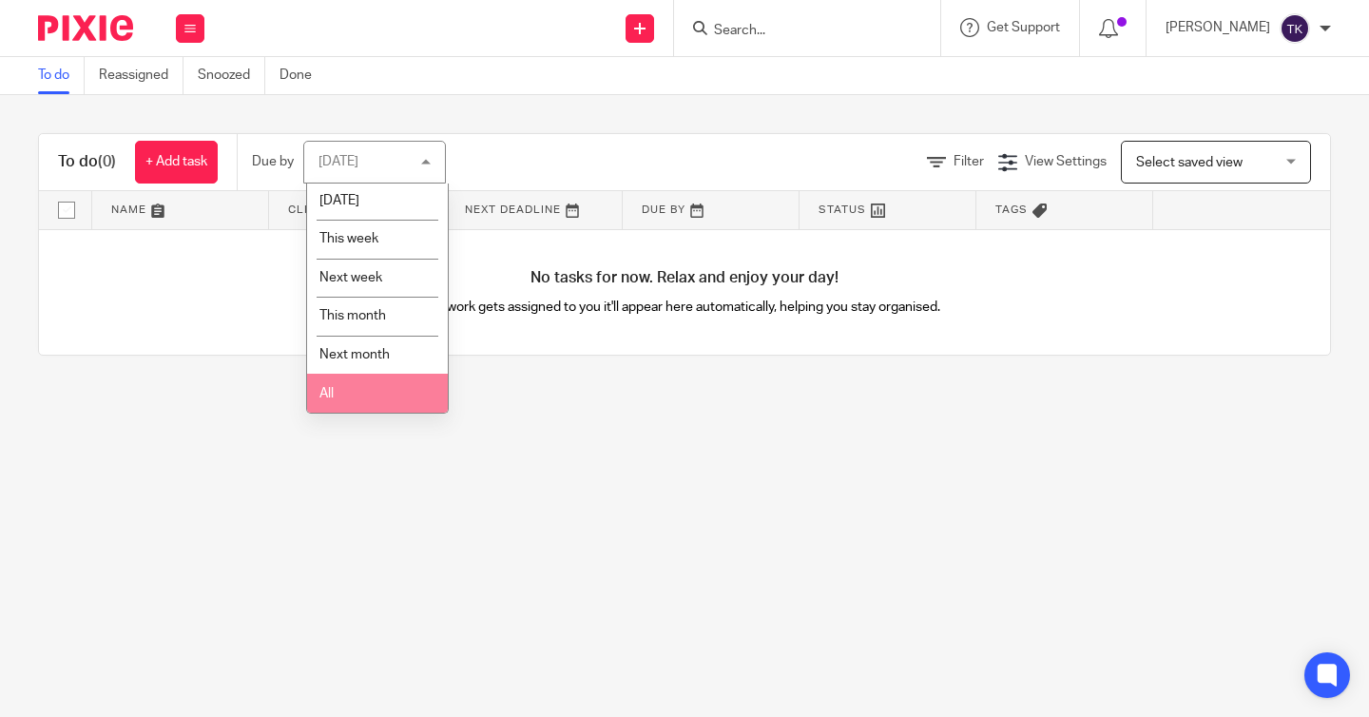
click at [378, 393] on li "All" at bounding box center [377, 393] width 141 height 39
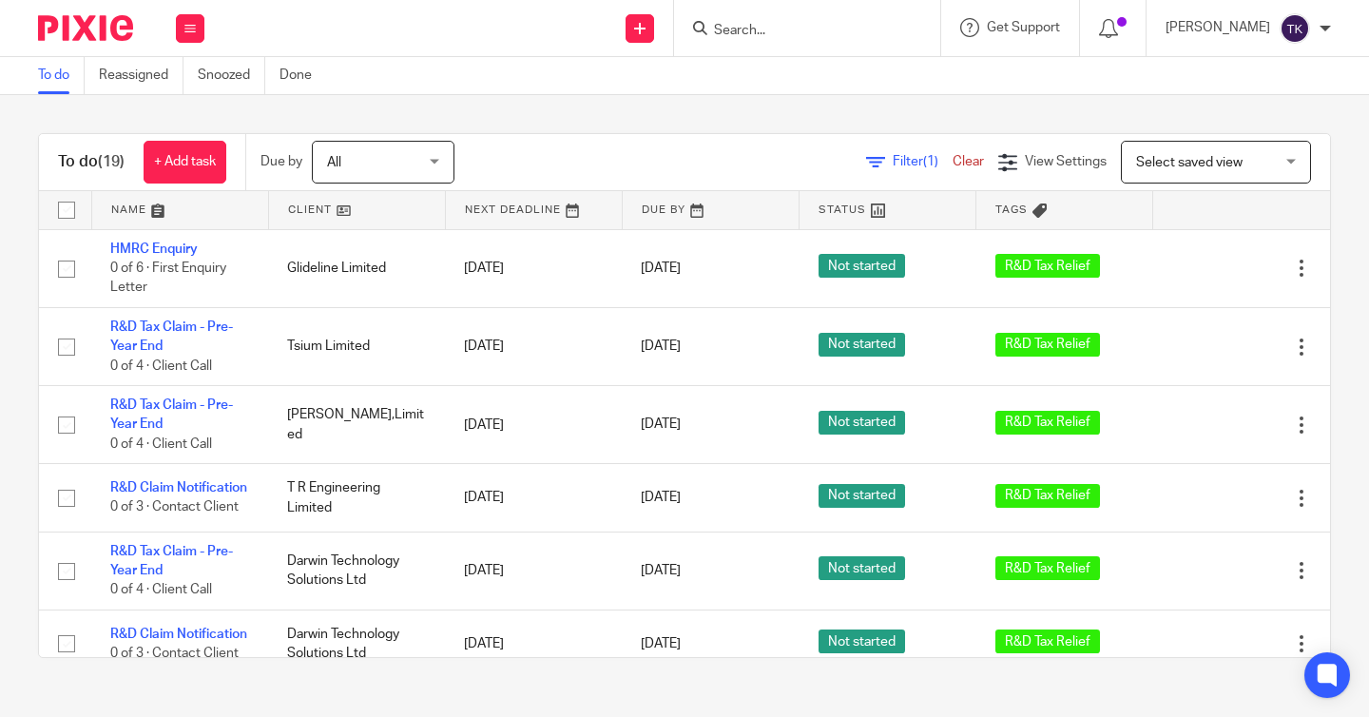
click at [1153, 171] on span "Select saved view" at bounding box center [1205, 162] width 139 height 40
click at [778, 124] on div "To do (19) + Add task Due by All All [DATE] [DATE] This week Next week This mon…" at bounding box center [684, 395] width 1369 height 601
click at [199, 31] on button at bounding box center [190, 28] width 29 height 29
click at [187, 175] on link "Team" at bounding box center [171, 171] width 31 height 13
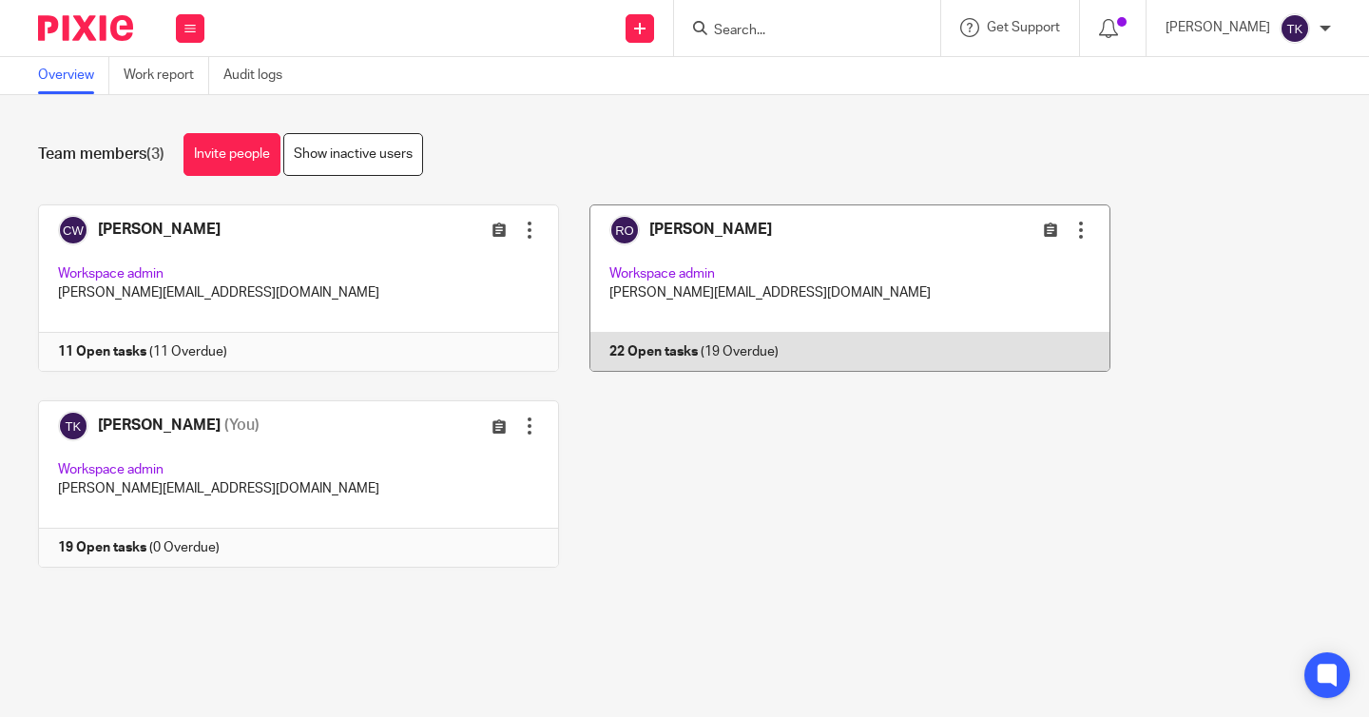
click at [808, 267] on link at bounding box center [835, 287] width 552 height 167
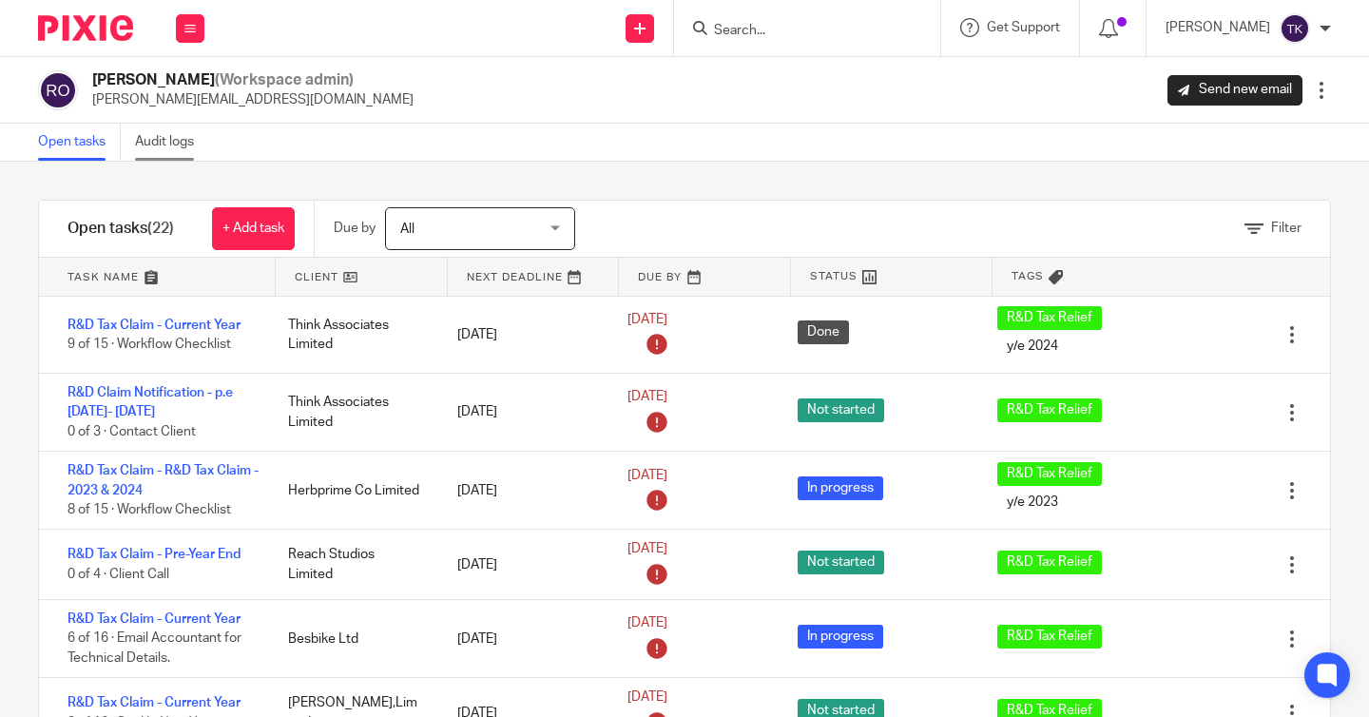
click at [173, 148] on link "Audit logs" at bounding box center [171, 142] width 73 height 37
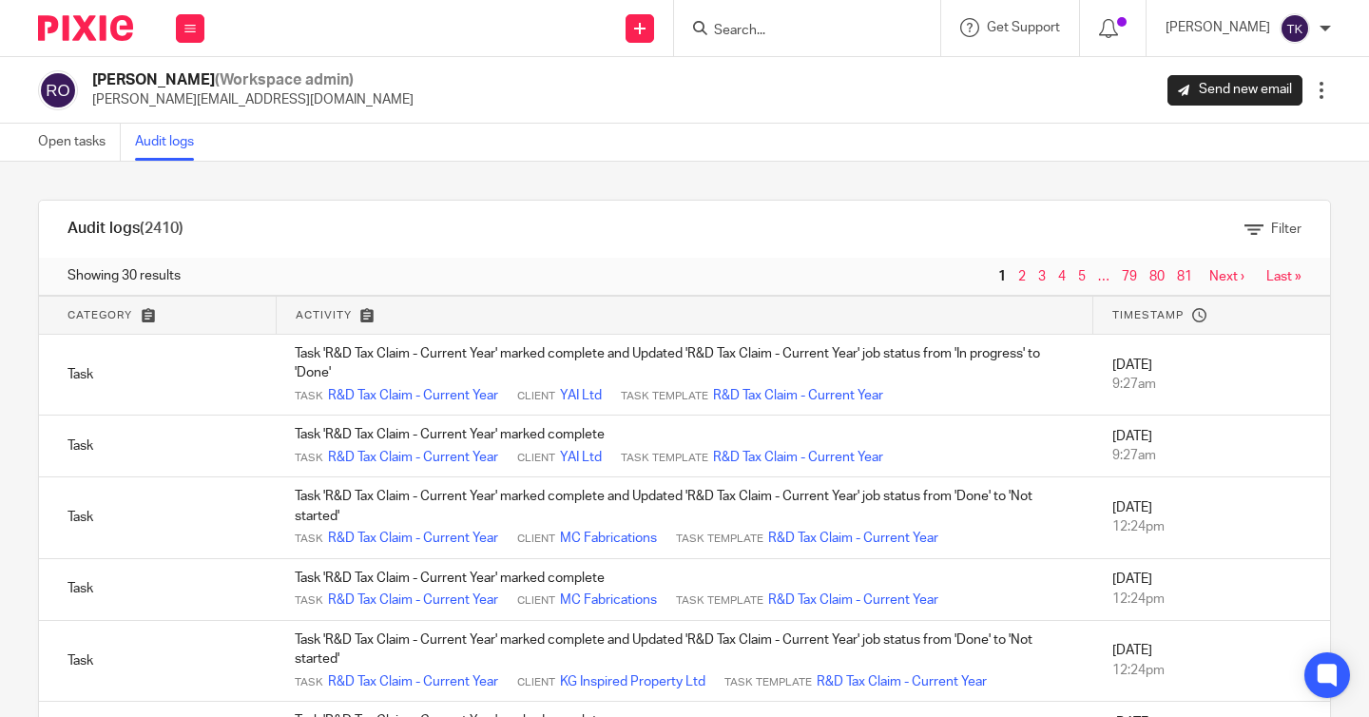
click at [87, 149] on link "Open tasks" at bounding box center [79, 142] width 83 height 37
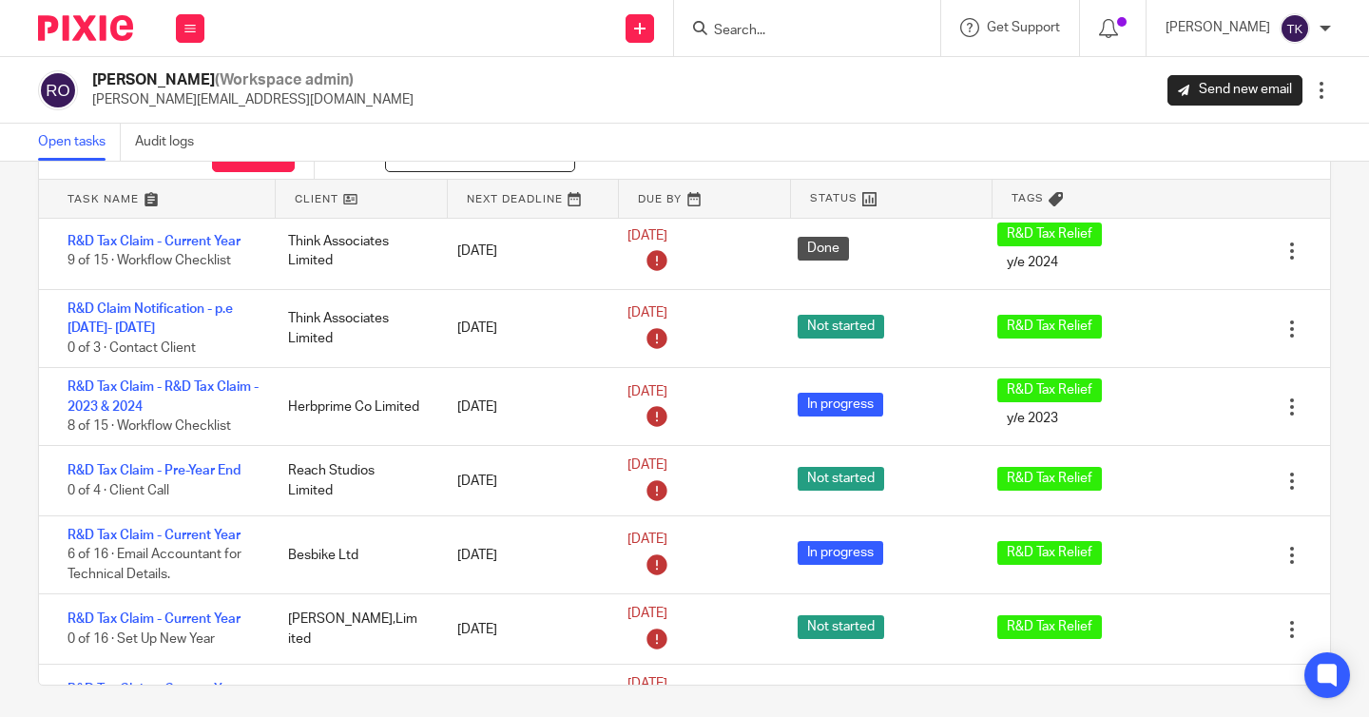
scroll to position [8, 0]
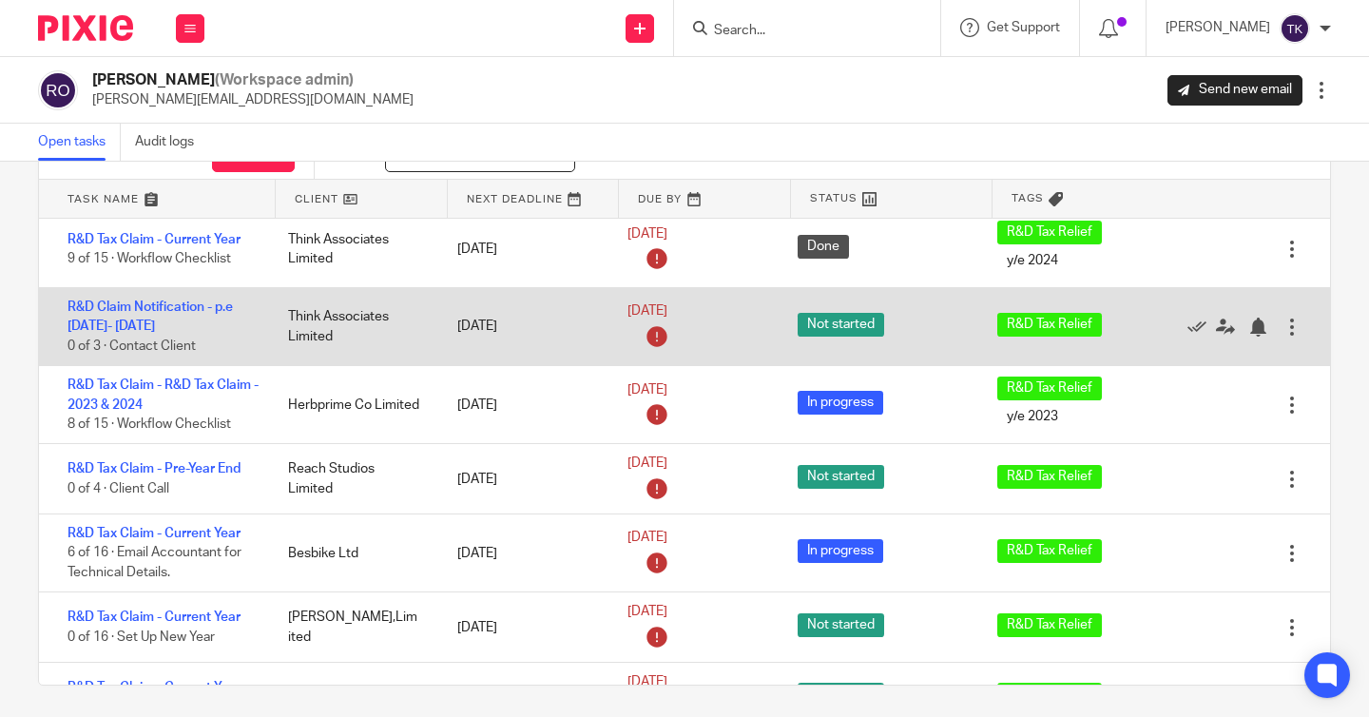
click at [1059, 344] on div "R&D Tax Relief" at bounding box center [1078, 327] width 200 height 48
click at [1068, 323] on span "R&D Tax Relief" at bounding box center [1049, 325] width 105 height 24
click at [1287, 316] on div "Edit task Delete" at bounding box center [1254, 326] width 152 height 77
click at [1276, 334] on div at bounding box center [1263, 326] width 29 height 19
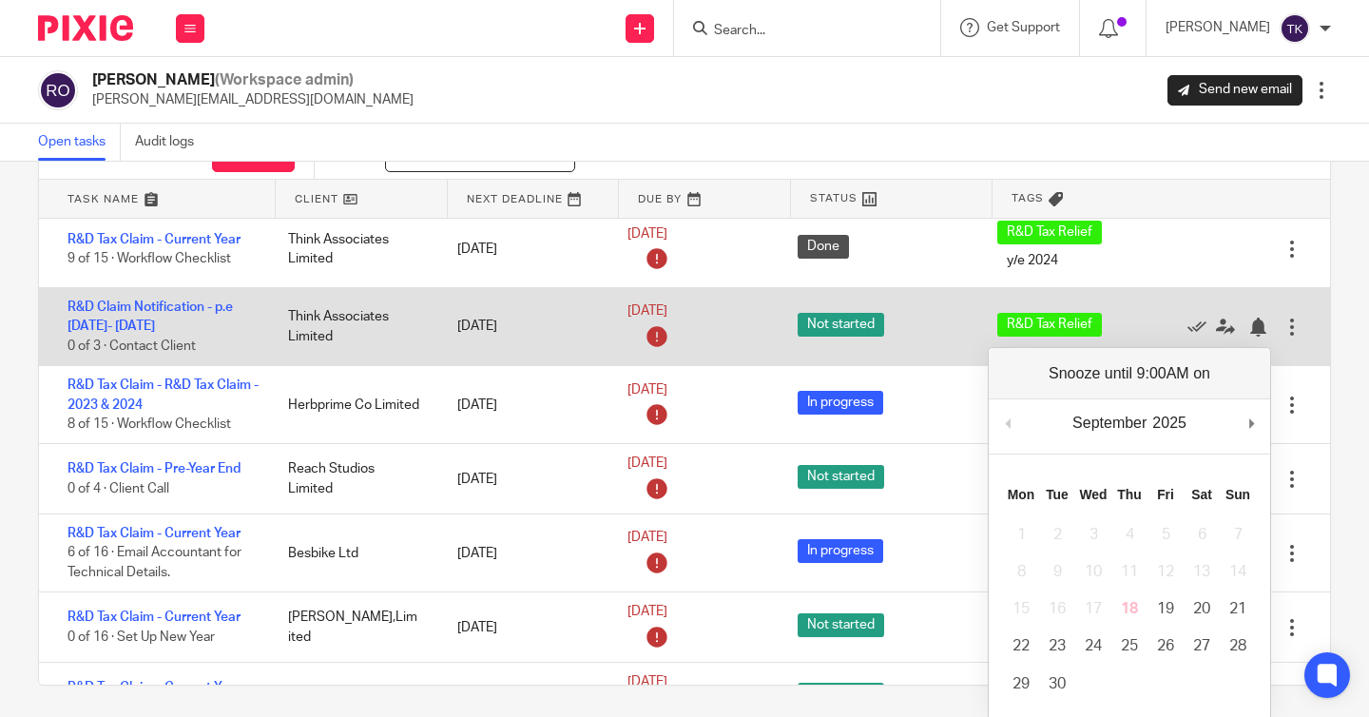
click at [1287, 334] on div at bounding box center [1292, 327] width 19 height 19
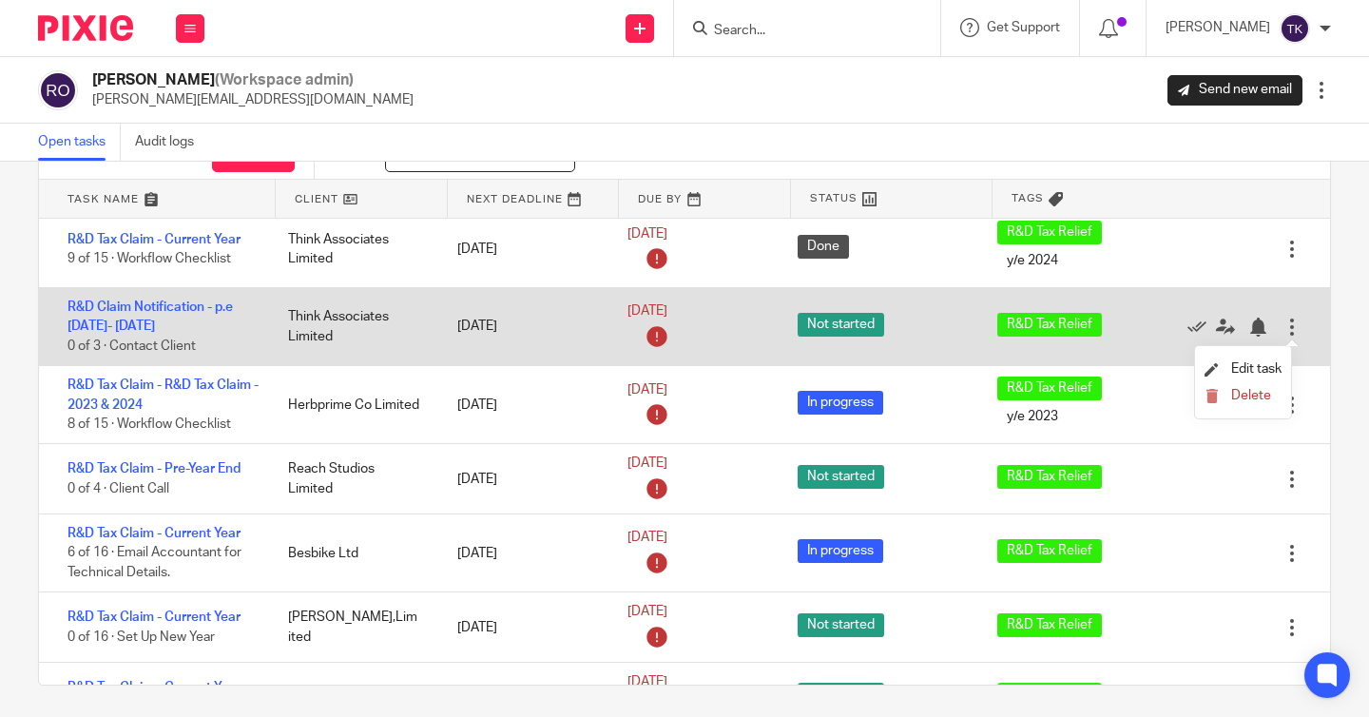
drag, startPoint x: 1278, startPoint y: 362, endPoint x: 1181, endPoint y: 318, distance: 106.8
click at [1181, 318] on body "Work Email Clients Team Reports Settings Work Email Clients Team Reports Settin…" at bounding box center [684, 381] width 1369 height 762
click at [195, 302] on link "R&D Claim Notification - p.e 3- 30 April 2025" at bounding box center [150, 316] width 165 height 32
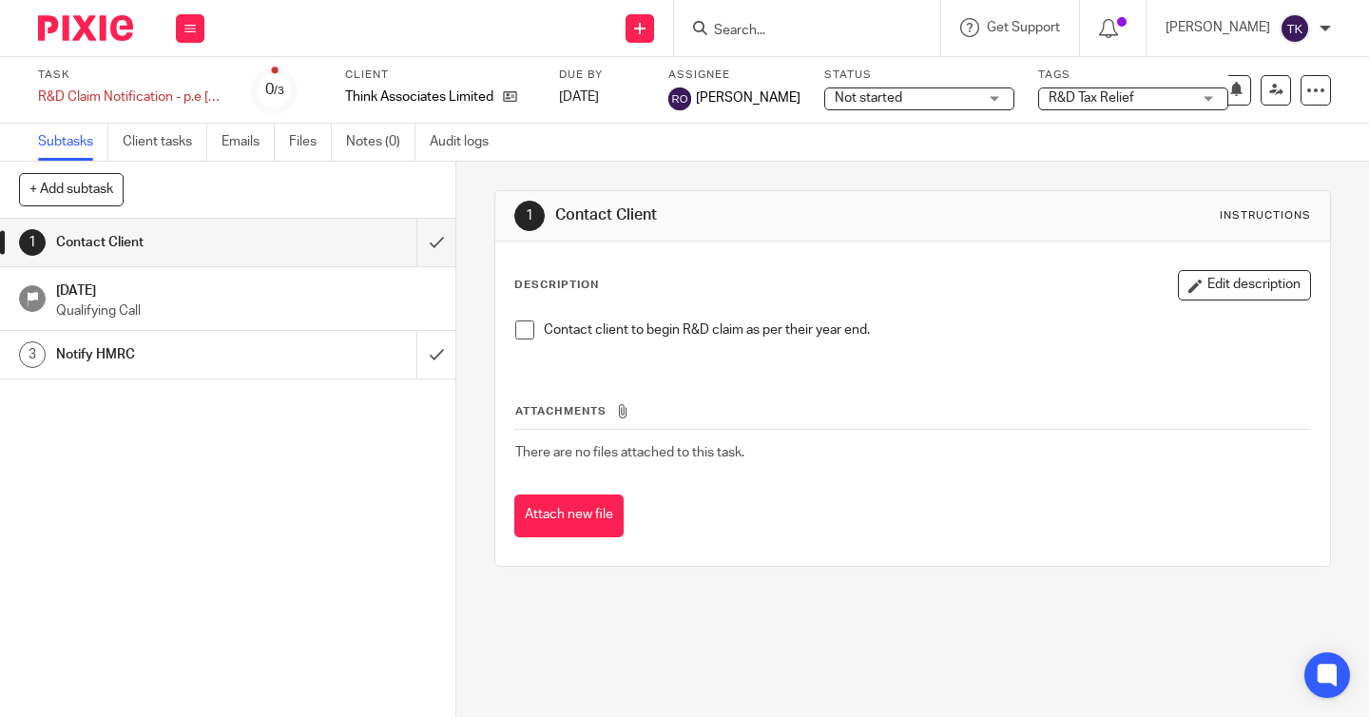
click at [1049, 98] on span "R&D Tax Relief" at bounding box center [1092, 97] width 86 height 13
click at [950, 101] on div "Not started Not started" at bounding box center [919, 98] width 190 height 23
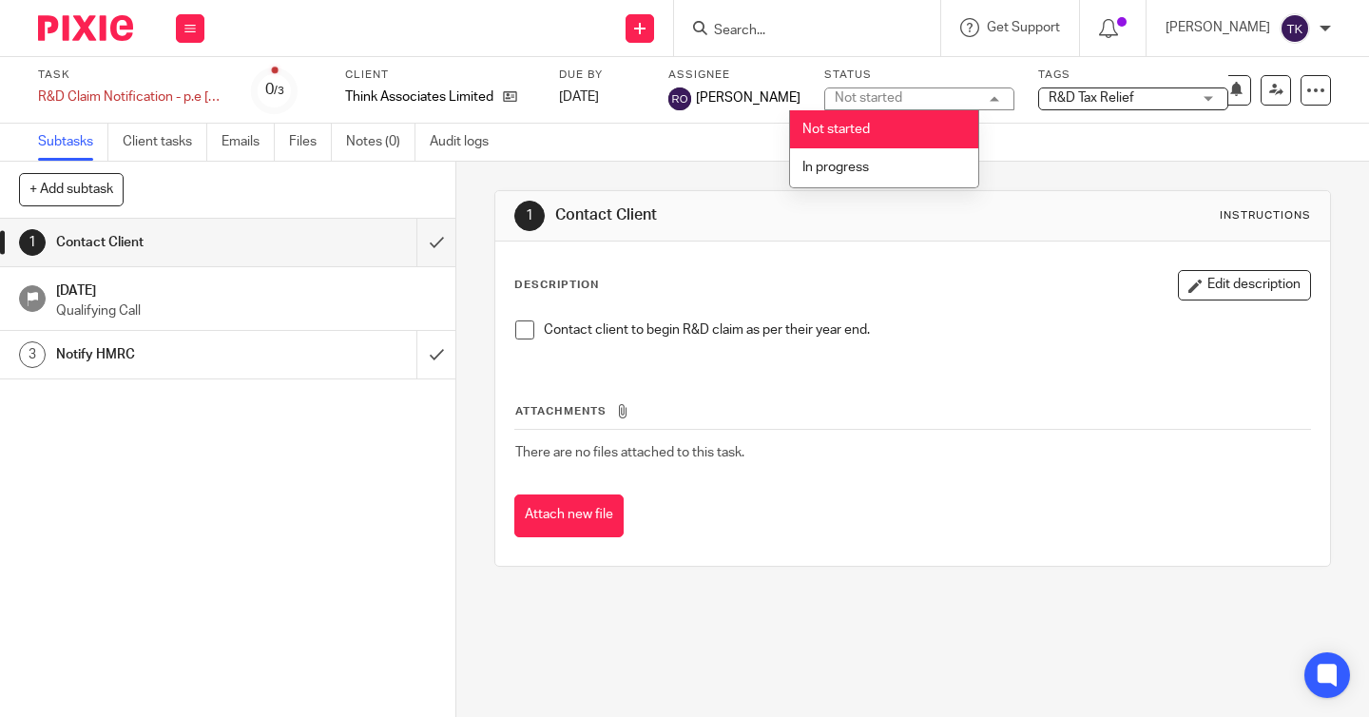
click at [988, 58] on div "Task R&D Claim Notification - p.e [DATE]- [DATE] Save R&D Claim Notification - …" at bounding box center [684, 90] width 1369 height 67
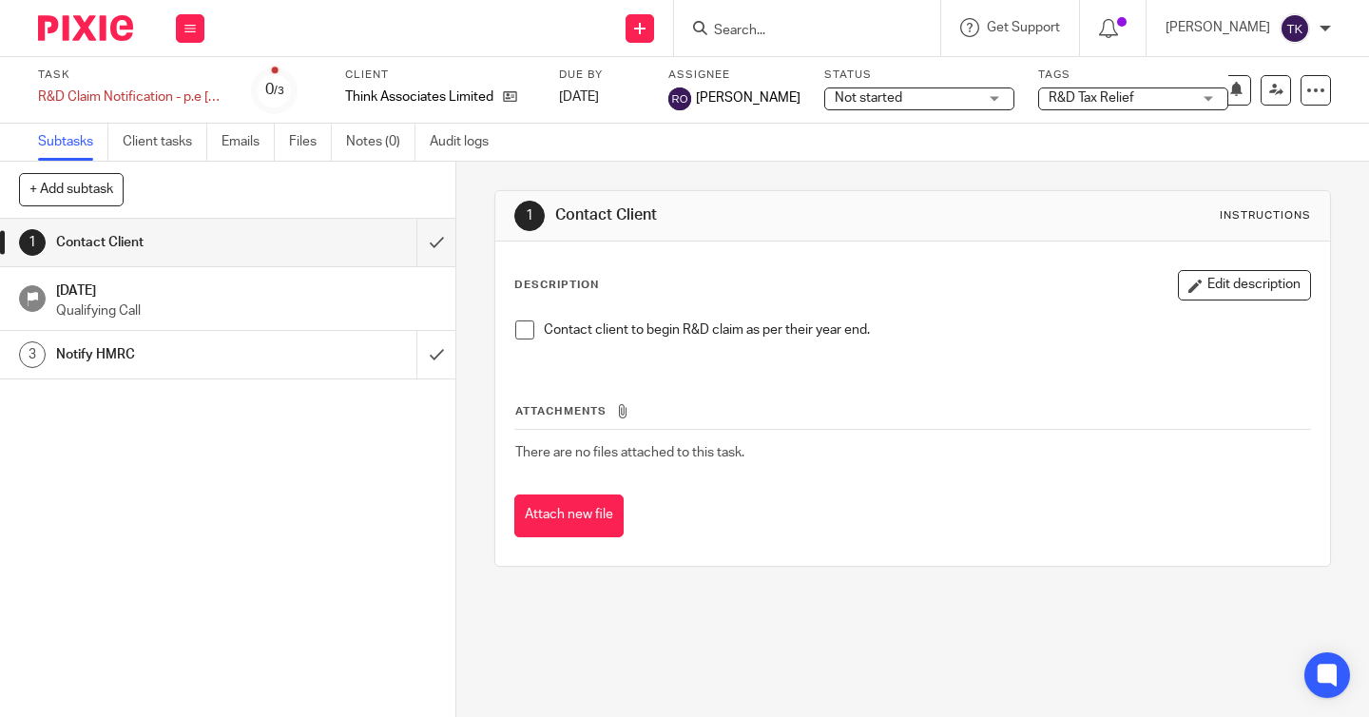
click at [1178, 108] on div "R&D Tax Relief" at bounding box center [1133, 98] width 190 height 23
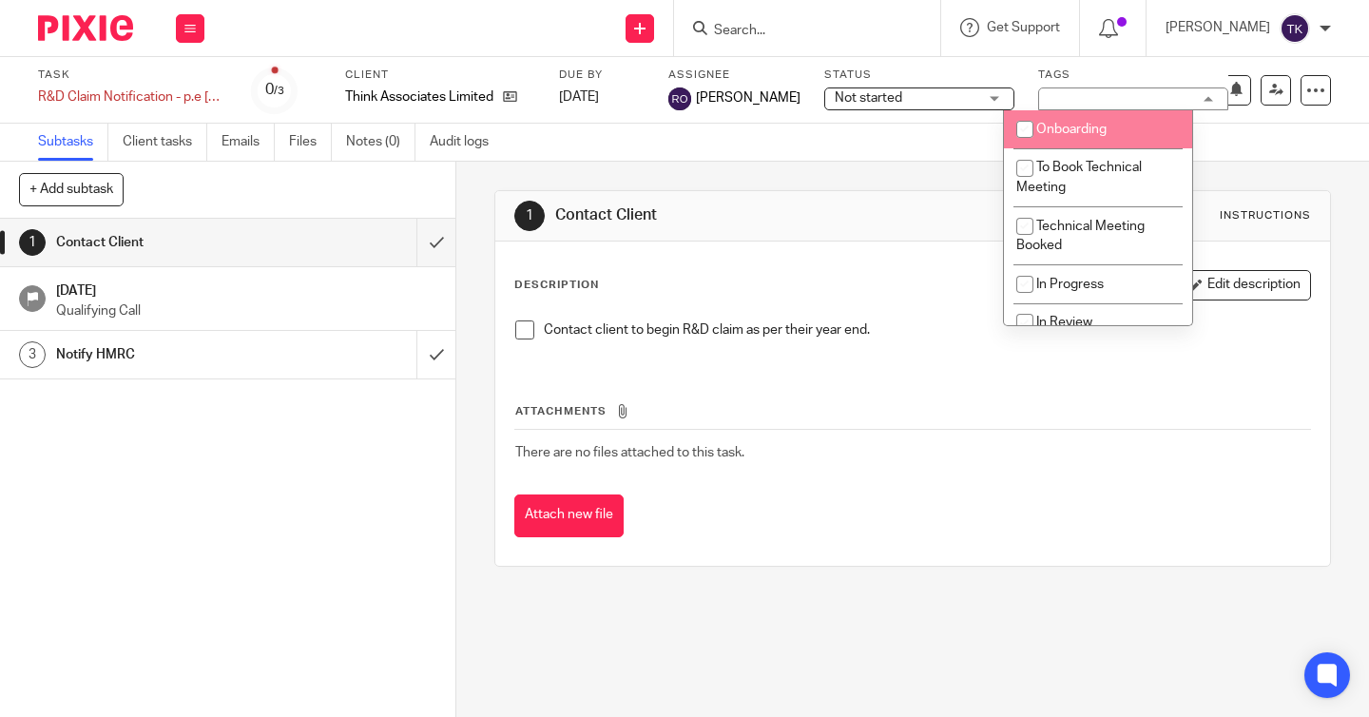
click at [958, 68] on label "Status" at bounding box center [919, 75] width 190 height 15
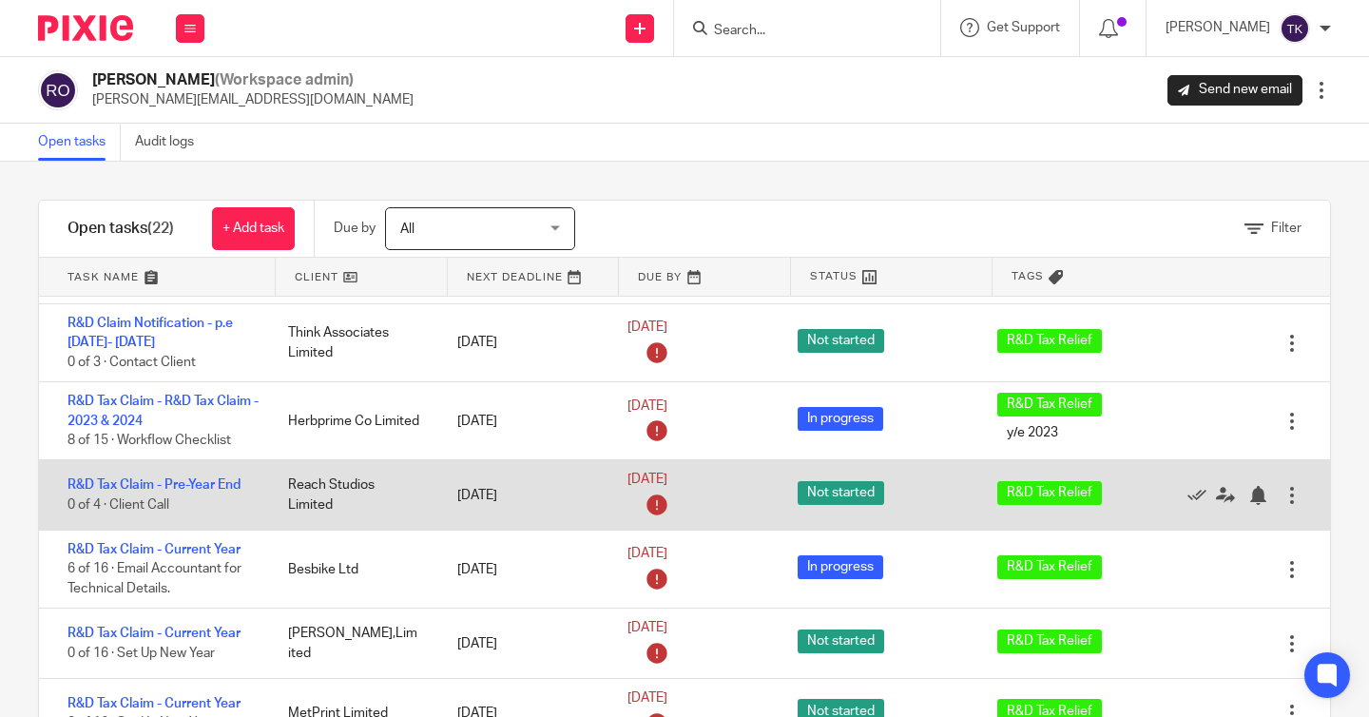
scroll to position [108, 0]
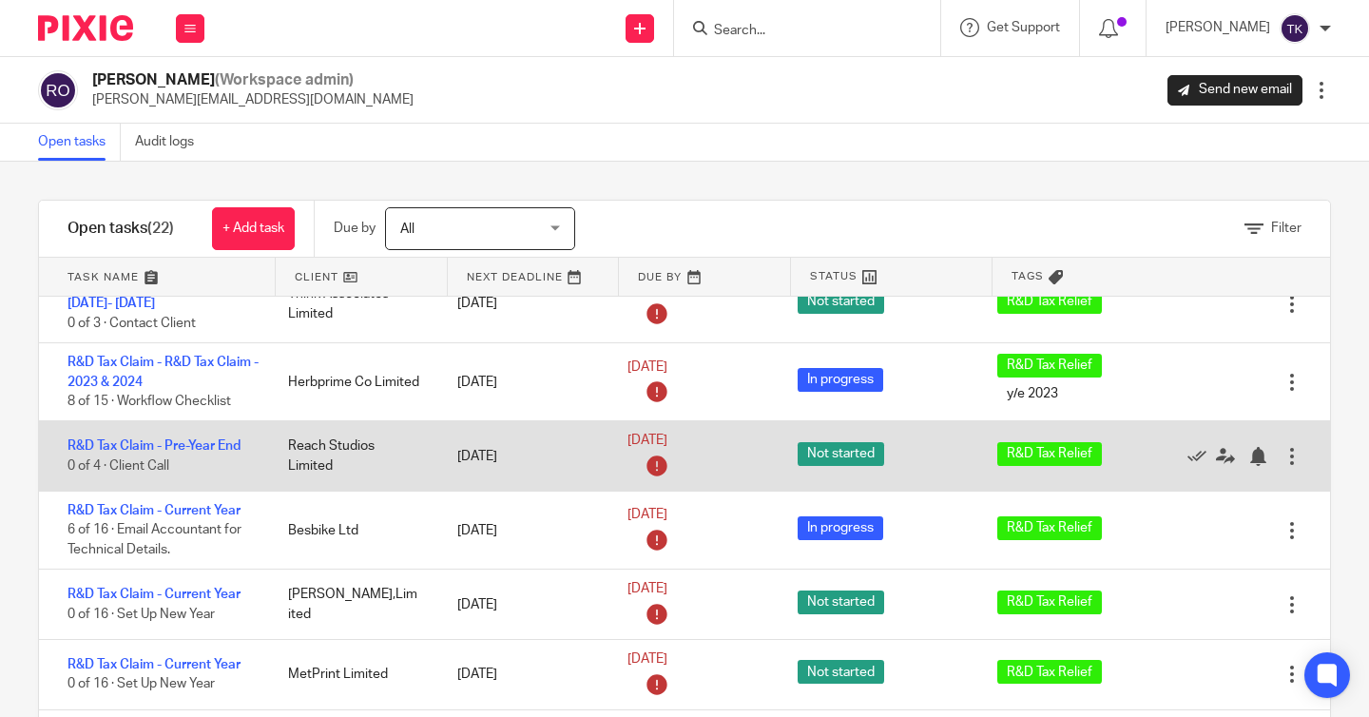
click at [356, 444] on div "Reach Studios Limited" at bounding box center [354, 456] width 170 height 58
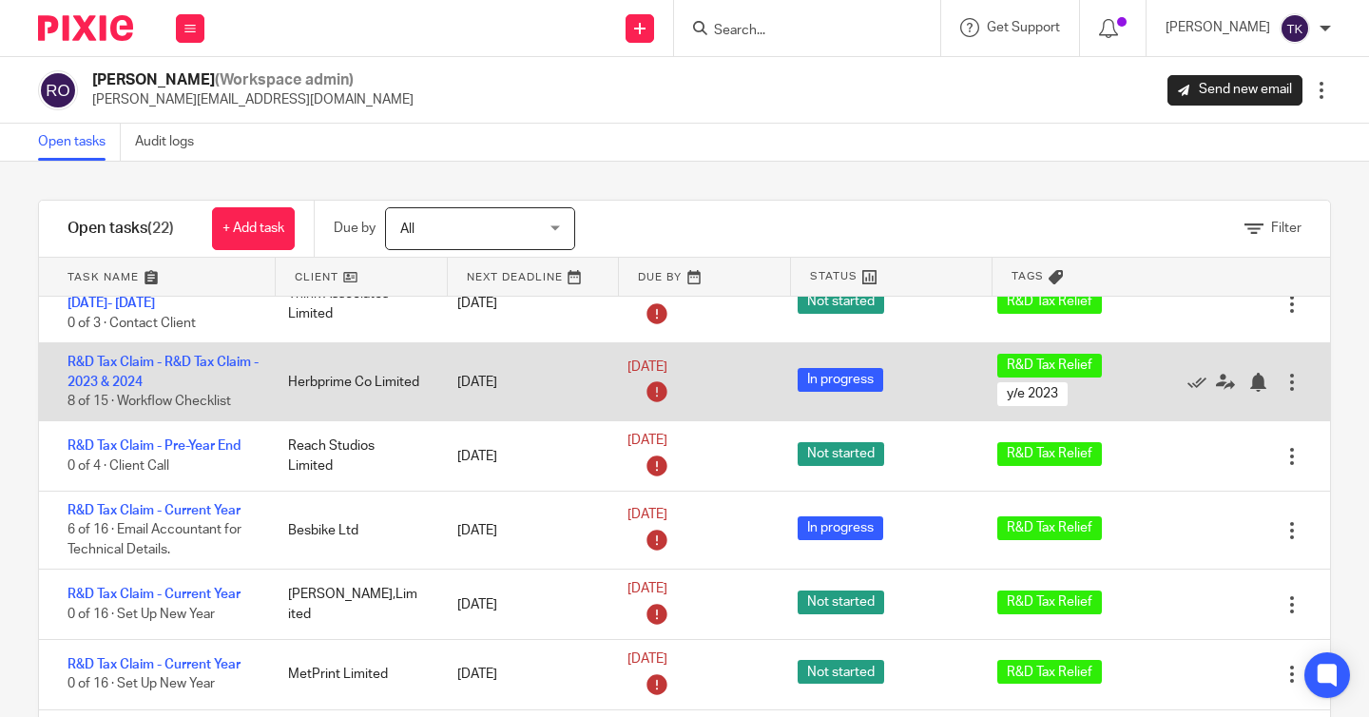
click at [510, 383] on div "[DATE]" at bounding box center [523, 382] width 170 height 38
click at [510, 382] on div "[DATE]" at bounding box center [523, 382] width 170 height 38
click at [145, 366] on link "R&D Tax Claim - R&D Tax Claim - 2023 & 2024" at bounding box center [163, 372] width 191 height 32
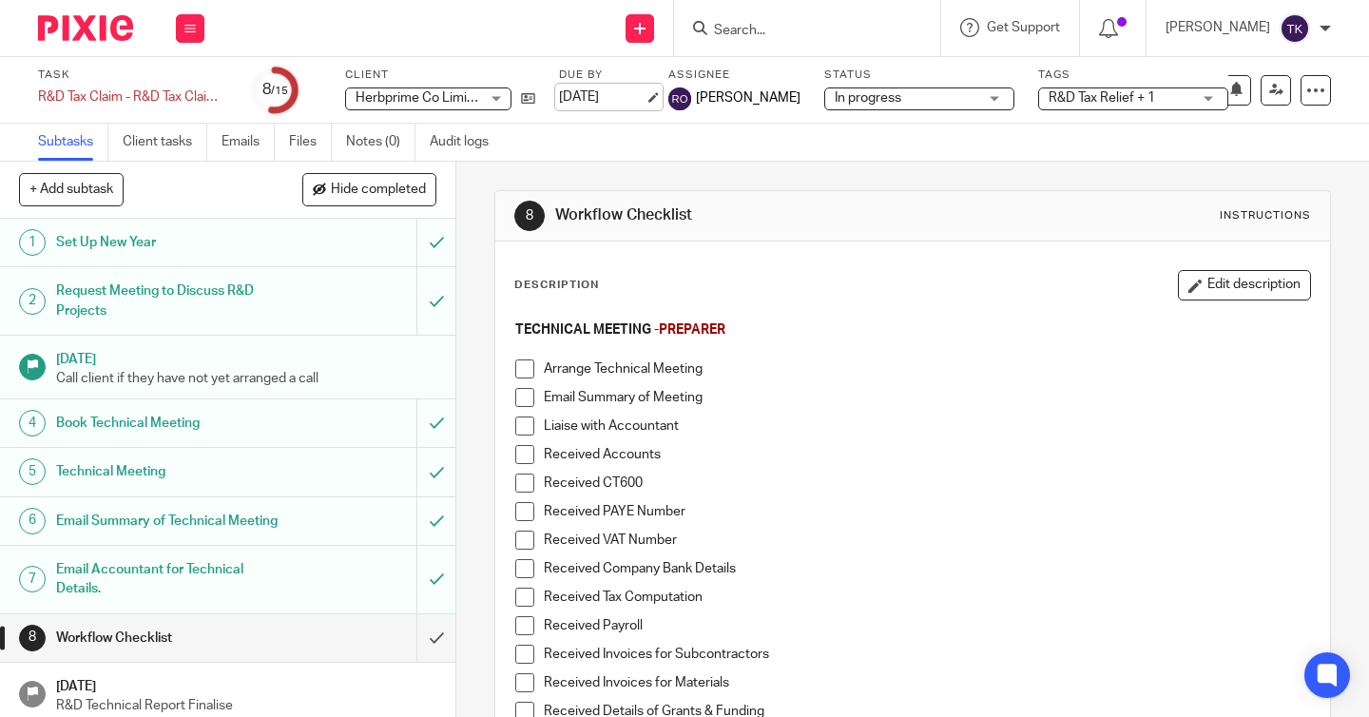
click at [645, 104] on link "[DATE]" at bounding box center [602, 97] width 86 height 20
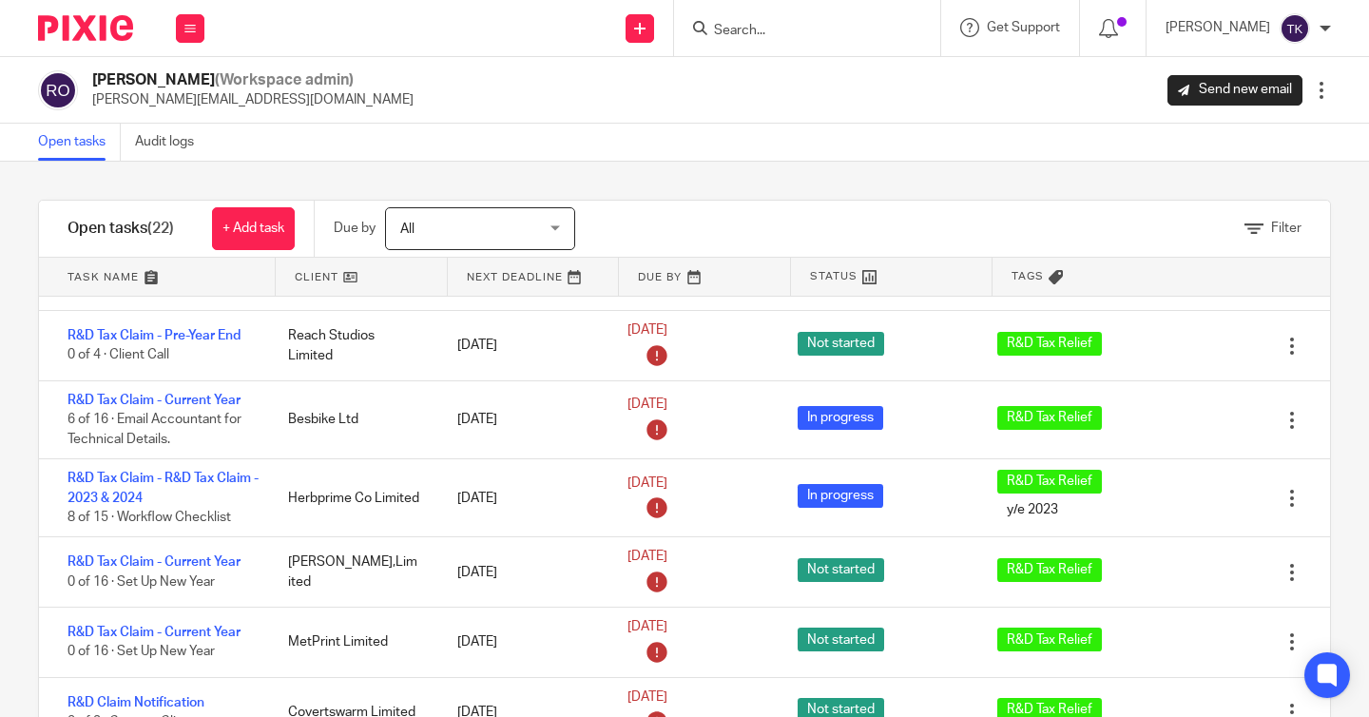
scroll to position [145, 0]
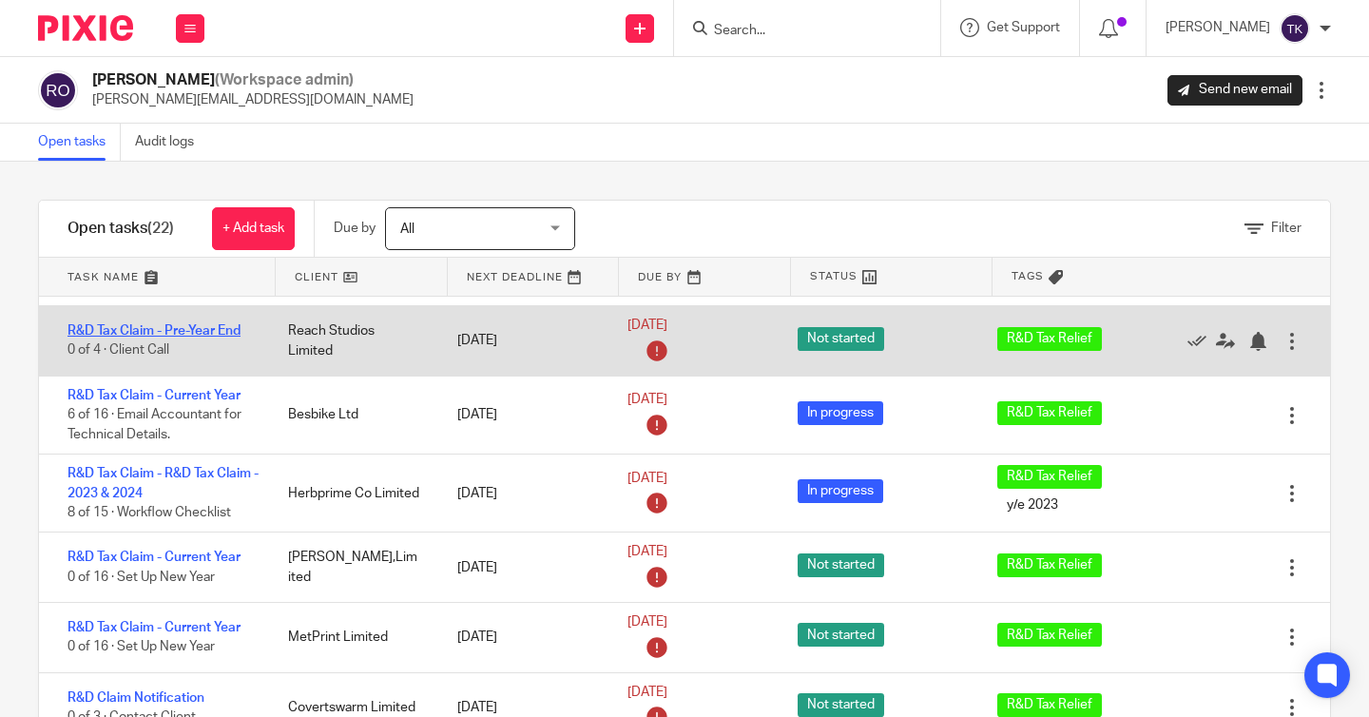
click at [176, 335] on link "R&D Tax Claim - Pre-Year End" at bounding box center [154, 330] width 173 height 13
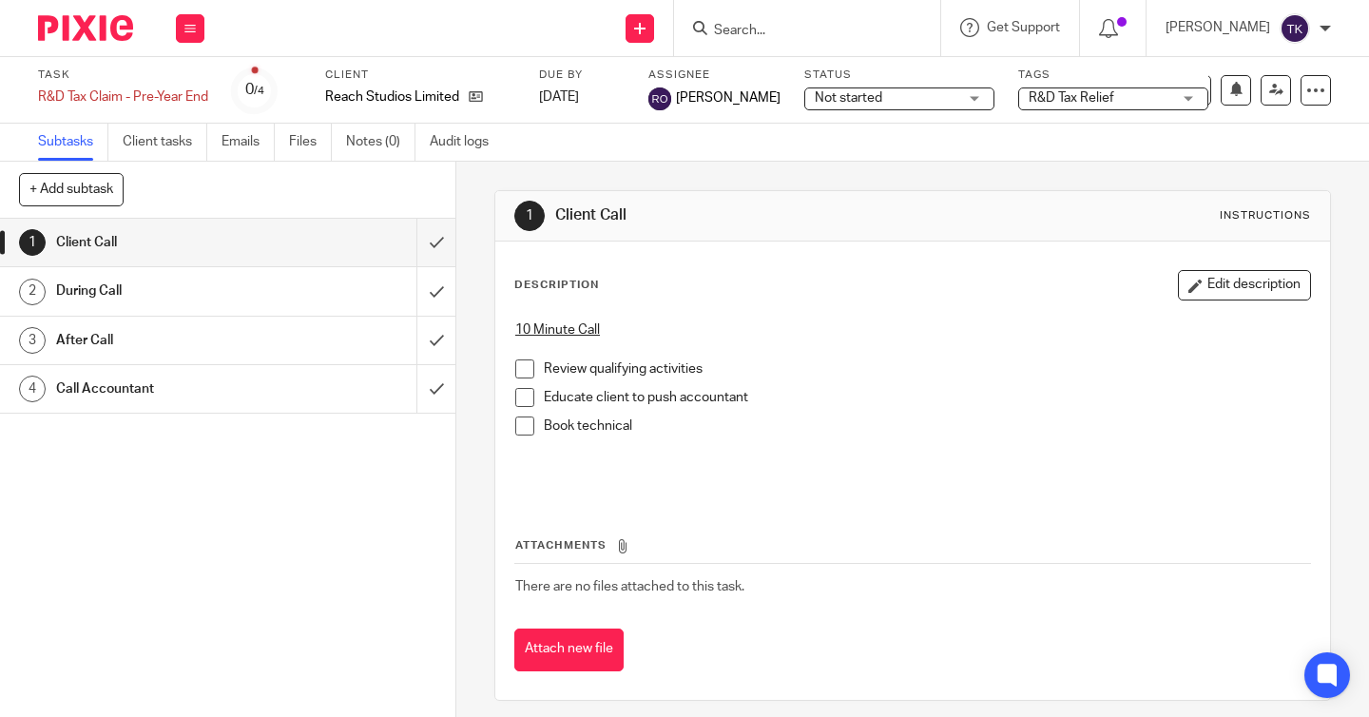
click at [523, 370] on span at bounding box center [524, 368] width 19 height 19
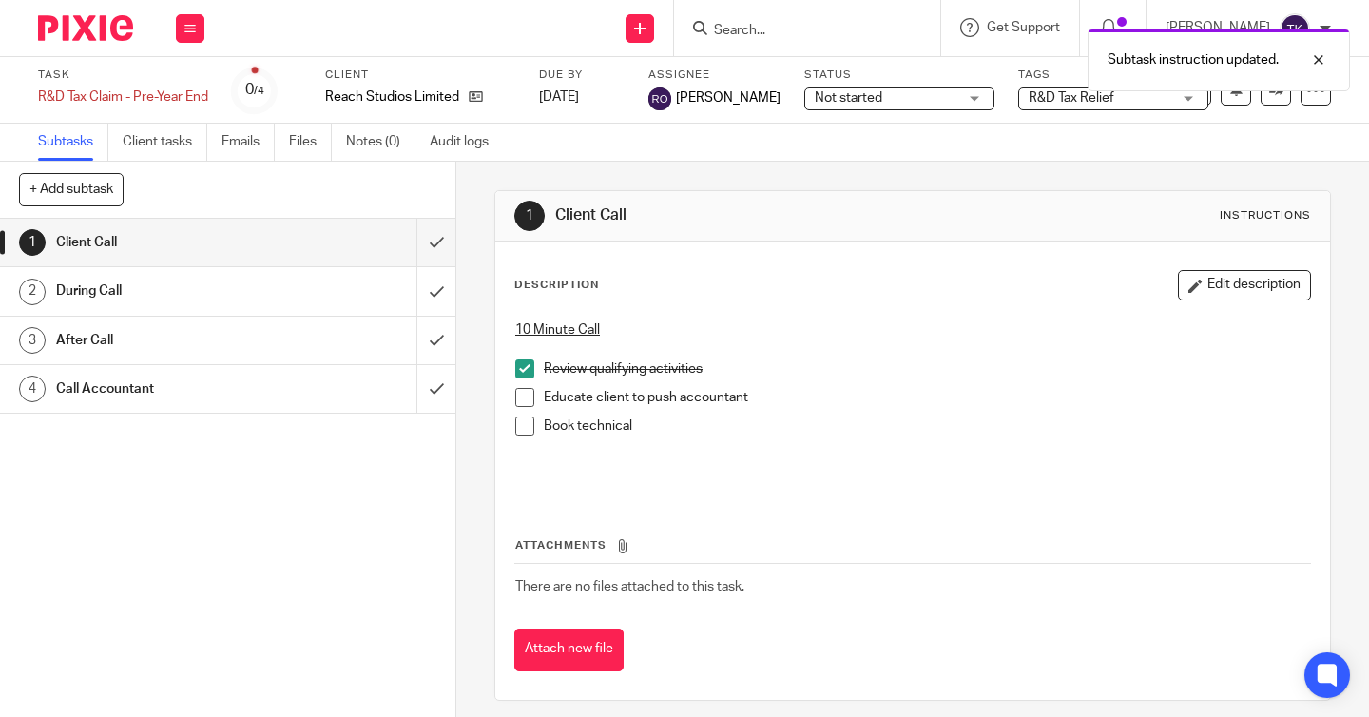
click at [531, 397] on span at bounding box center [524, 397] width 19 height 19
click at [531, 422] on span at bounding box center [524, 425] width 19 height 19
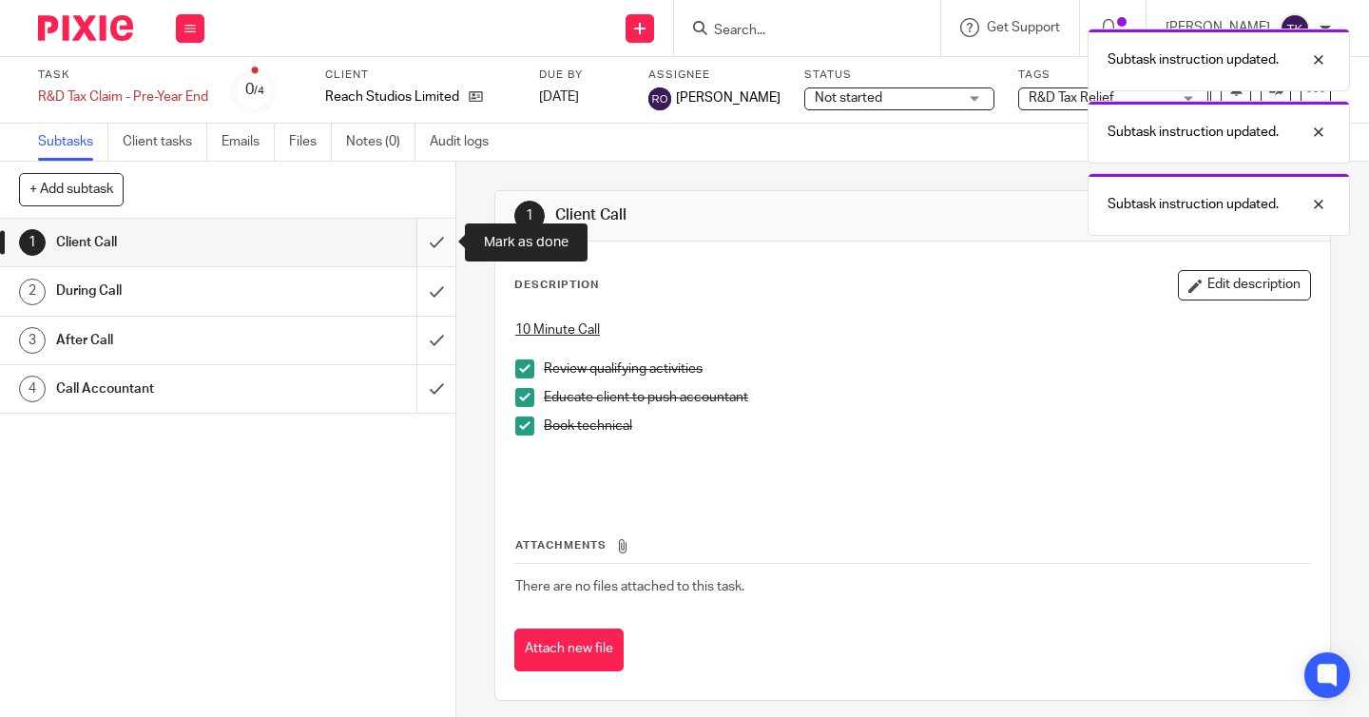
click at [432, 259] on input "submit" at bounding box center [227, 243] width 455 height 48
click at [355, 279] on div "During Call" at bounding box center [226, 291] width 341 height 29
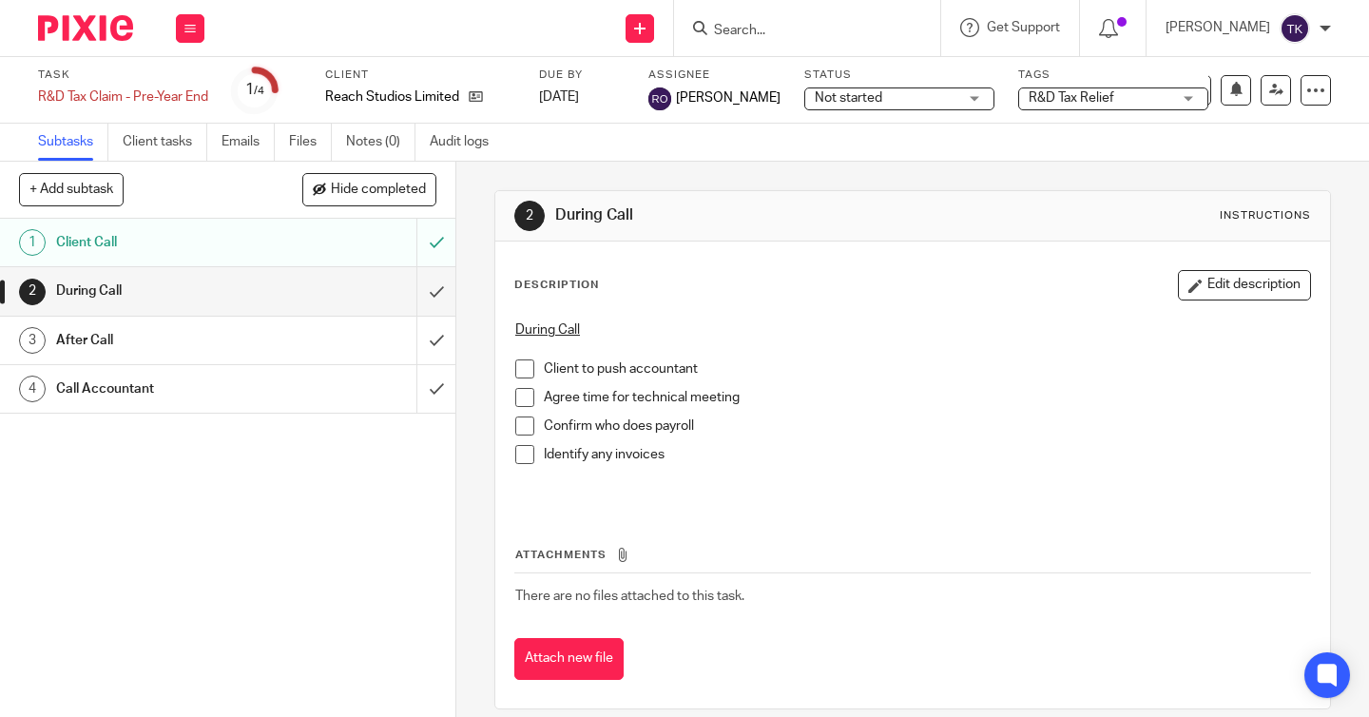
click at [520, 371] on span at bounding box center [524, 368] width 19 height 19
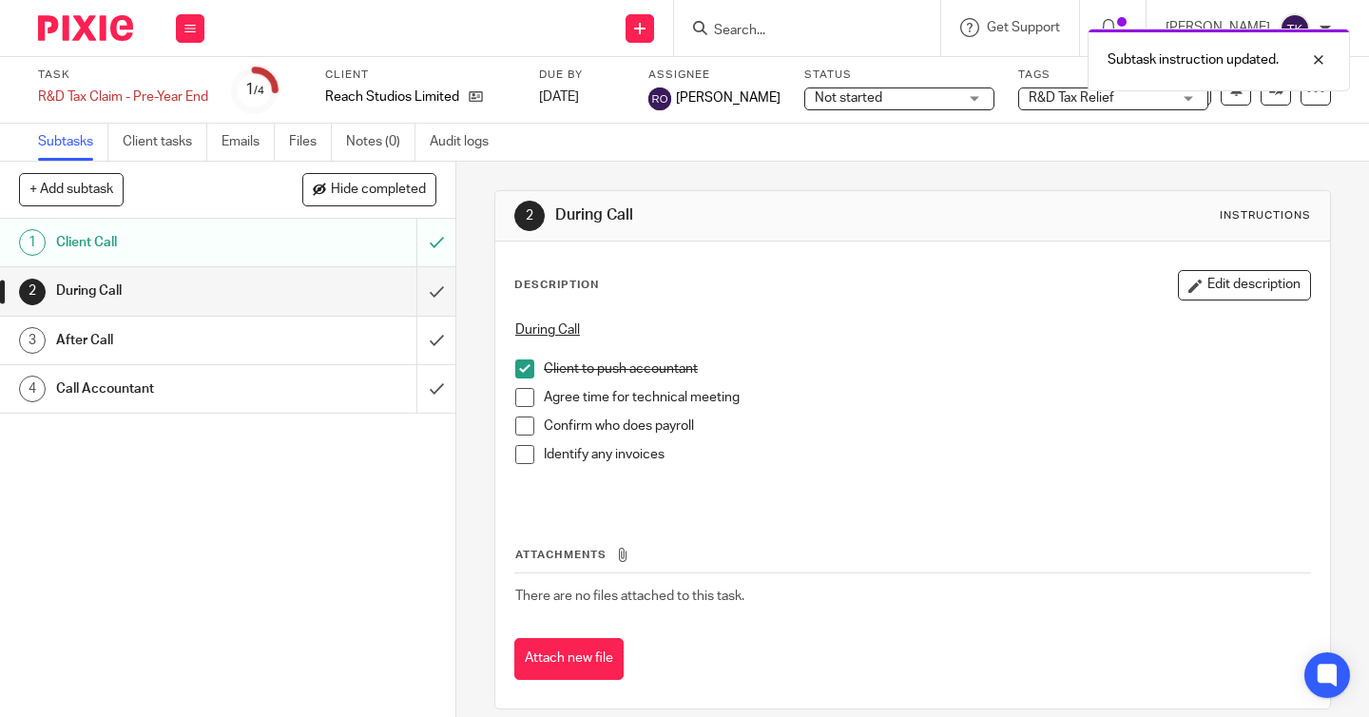
click at [522, 394] on span at bounding box center [524, 397] width 19 height 19
click at [525, 418] on span at bounding box center [524, 425] width 19 height 19
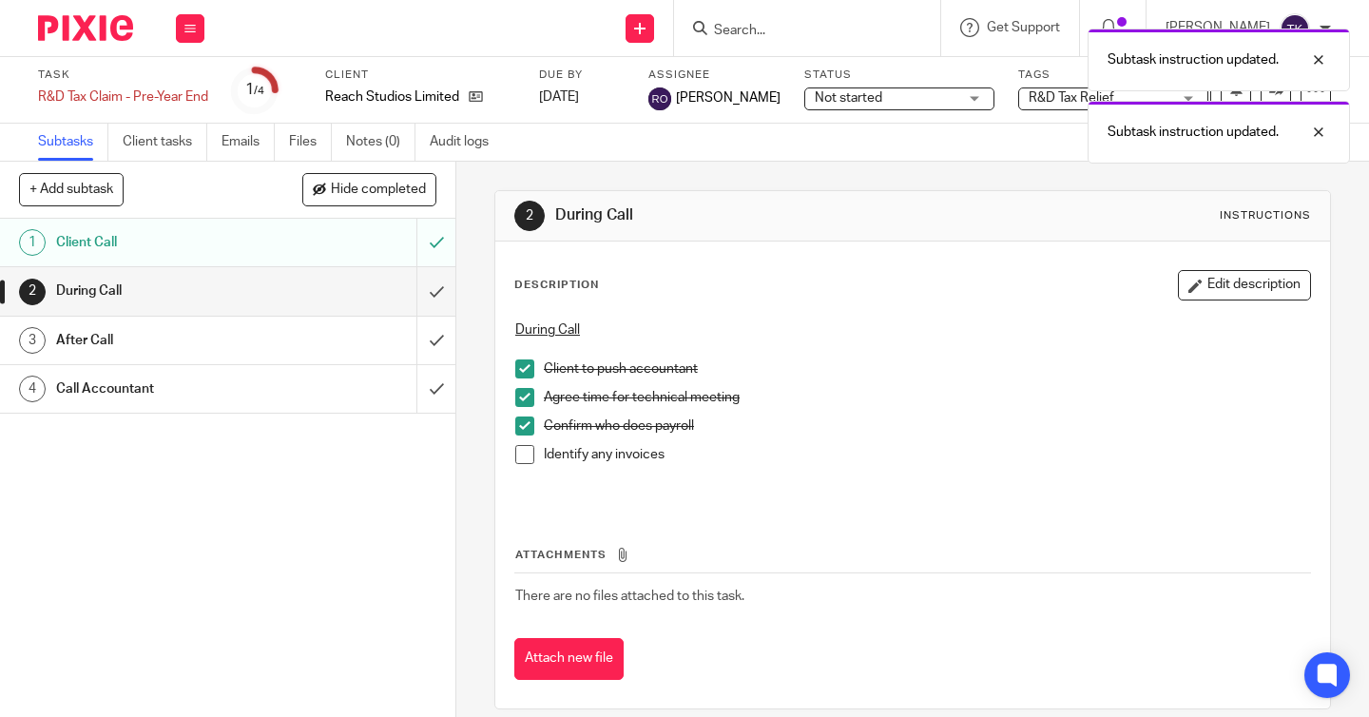
click at [525, 457] on span at bounding box center [524, 454] width 19 height 19
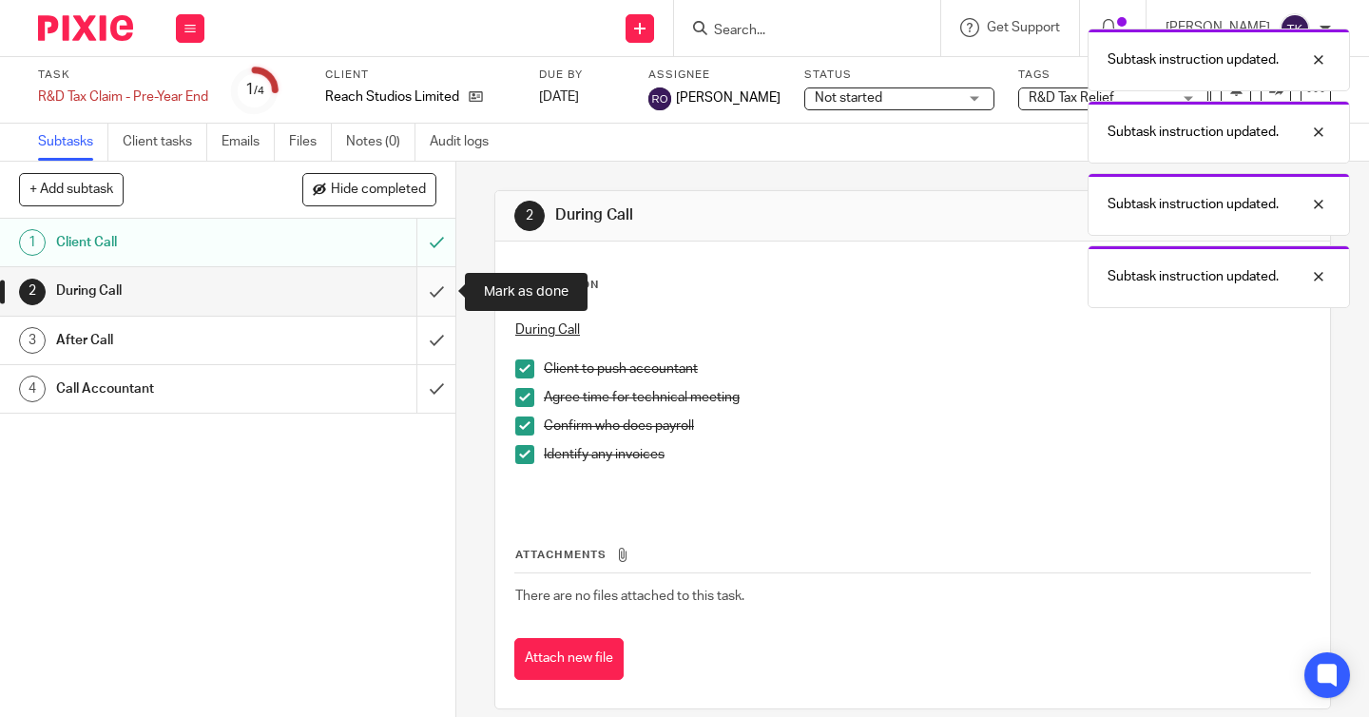
click at [437, 296] on input "submit" at bounding box center [227, 291] width 455 height 48
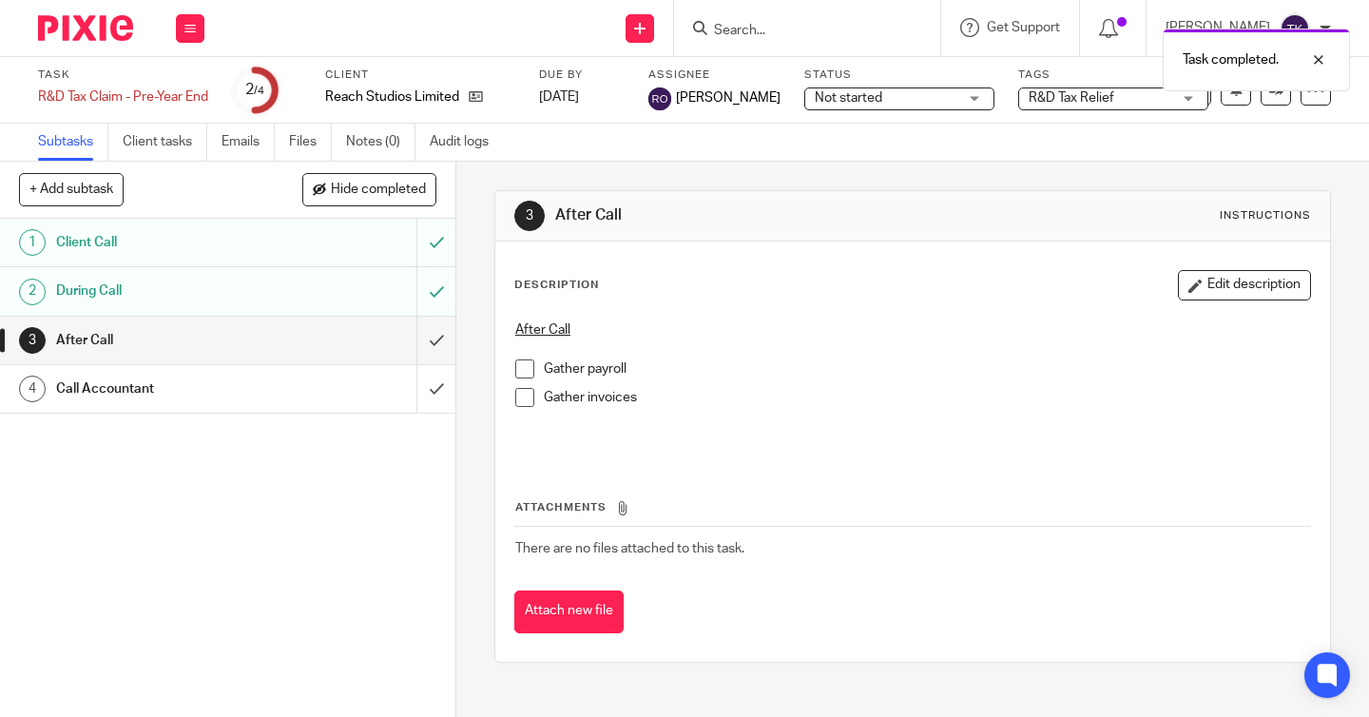
click at [342, 380] on div "Call Accountant" at bounding box center [226, 389] width 341 height 29
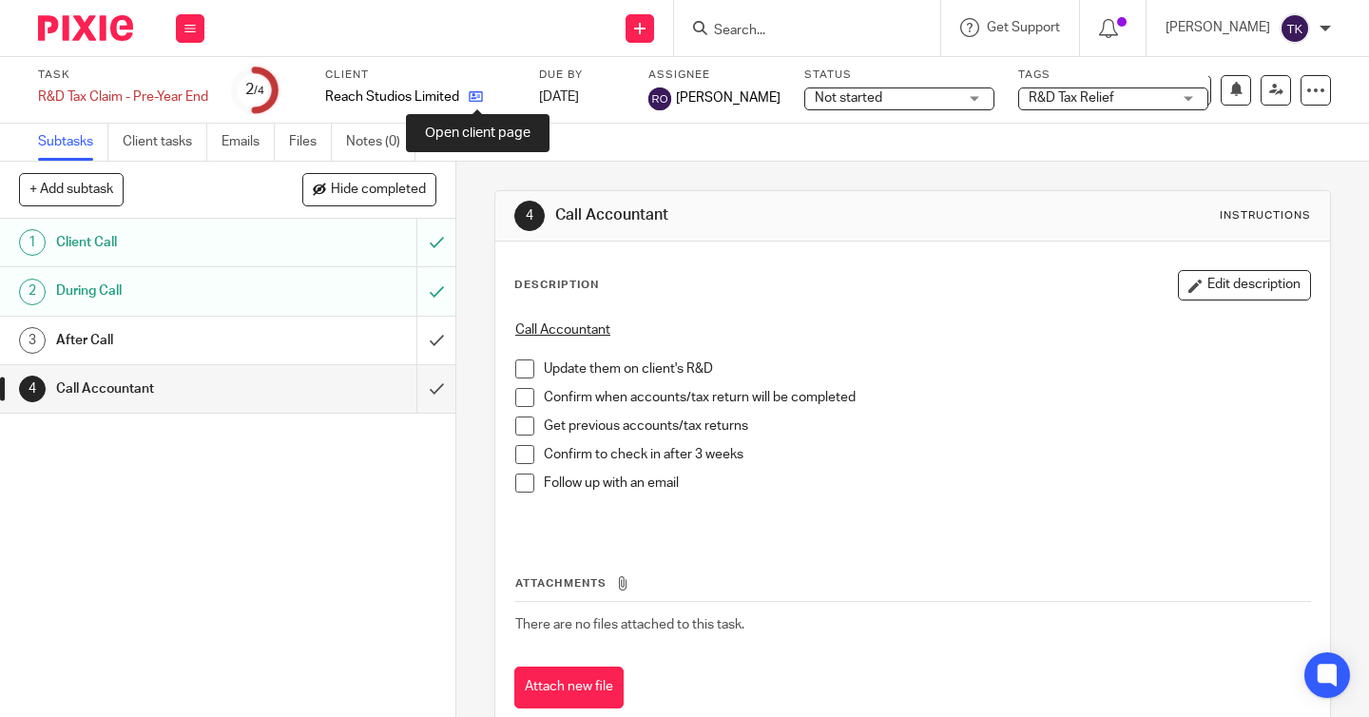
click at [476, 97] on icon at bounding box center [476, 96] width 14 height 14
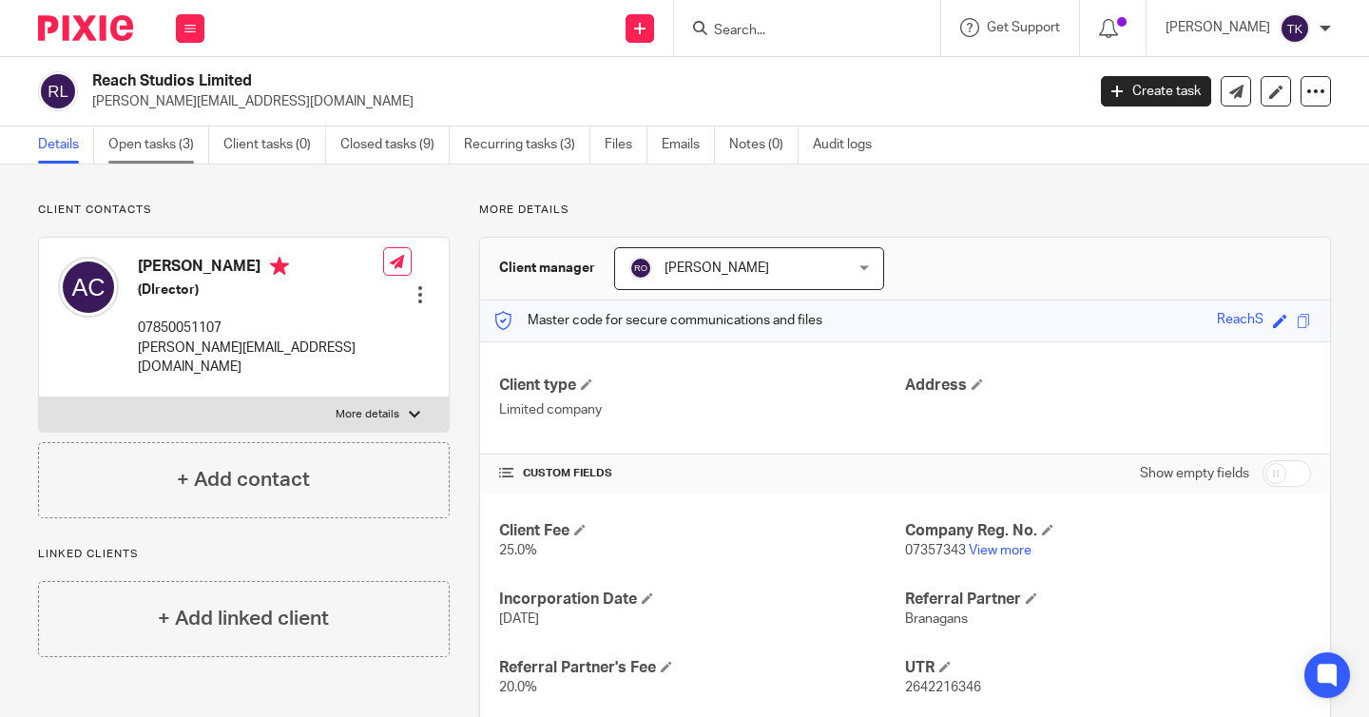
click at [156, 152] on link "Open tasks (3)" at bounding box center [158, 144] width 101 height 37
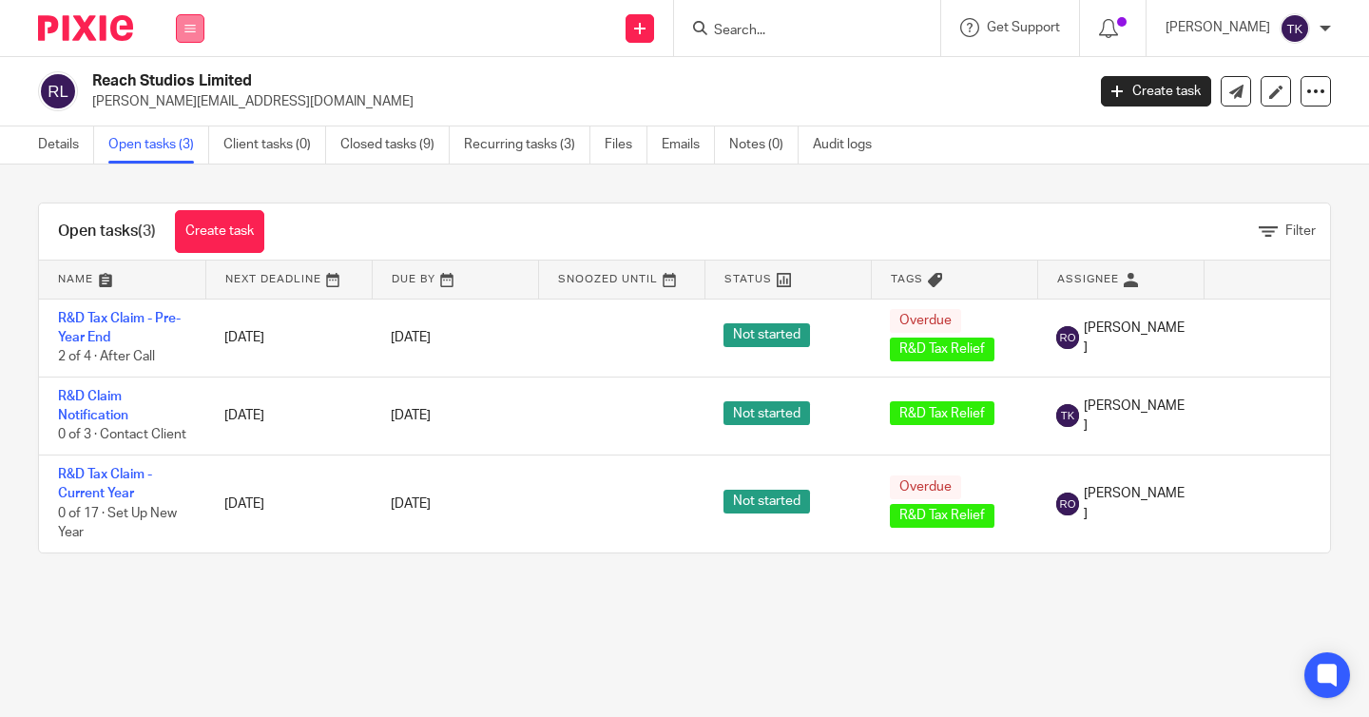
click at [195, 32] on icon at bounding box center [189, 28] width 11 height 11
click at [186, 150] on link "Clients" at bounding box center [178, 144] width 44 height 13
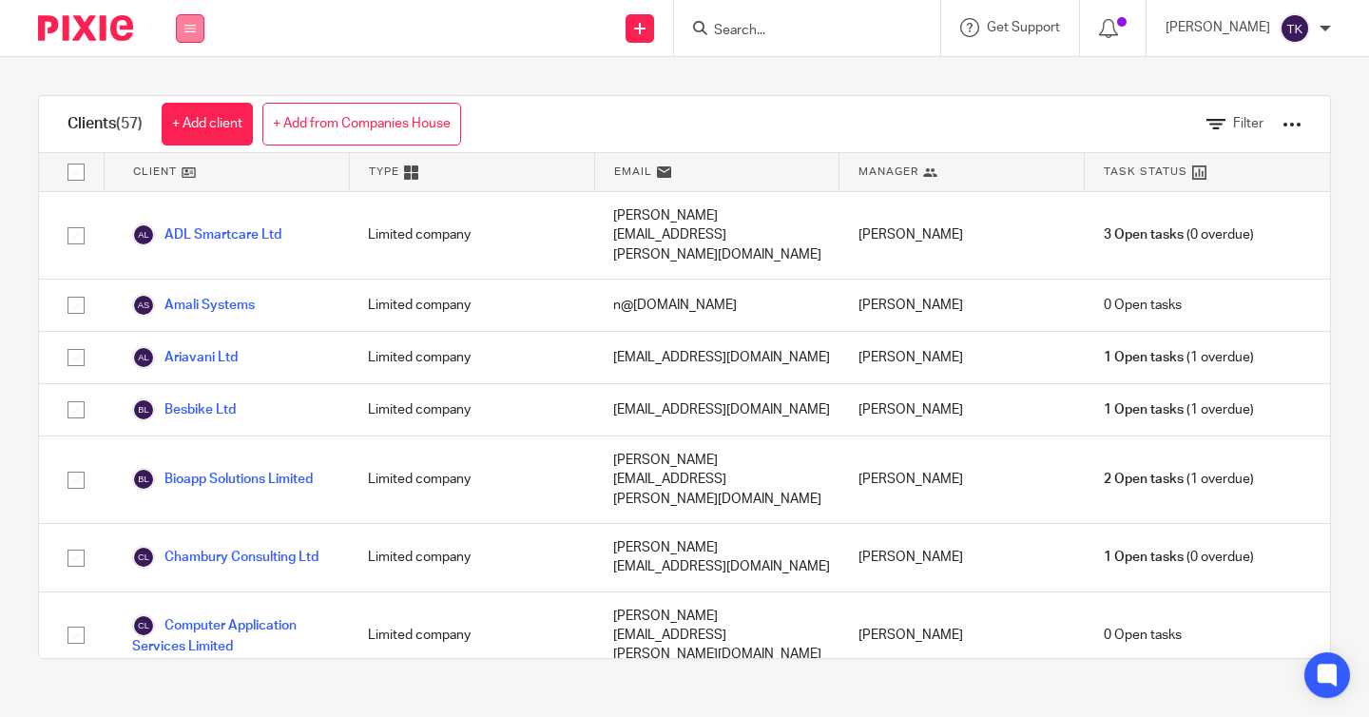
click at [193, 36] on button at bounding box center [190, 28] width 29 height 29
click at [187, 174] on link "Team" at bounding box center [171, 171] width 31 height 13
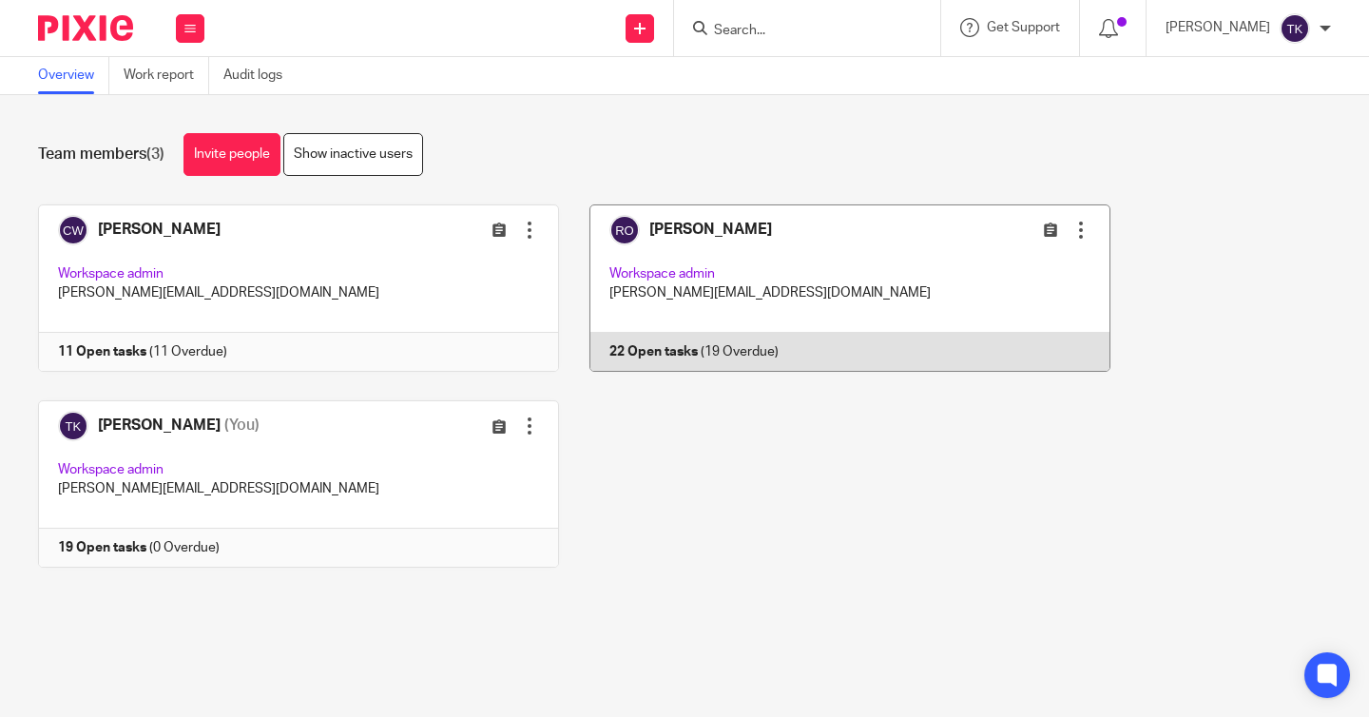
click at [752, 252] on link at bounding box center [835, 287] width 552 height 167
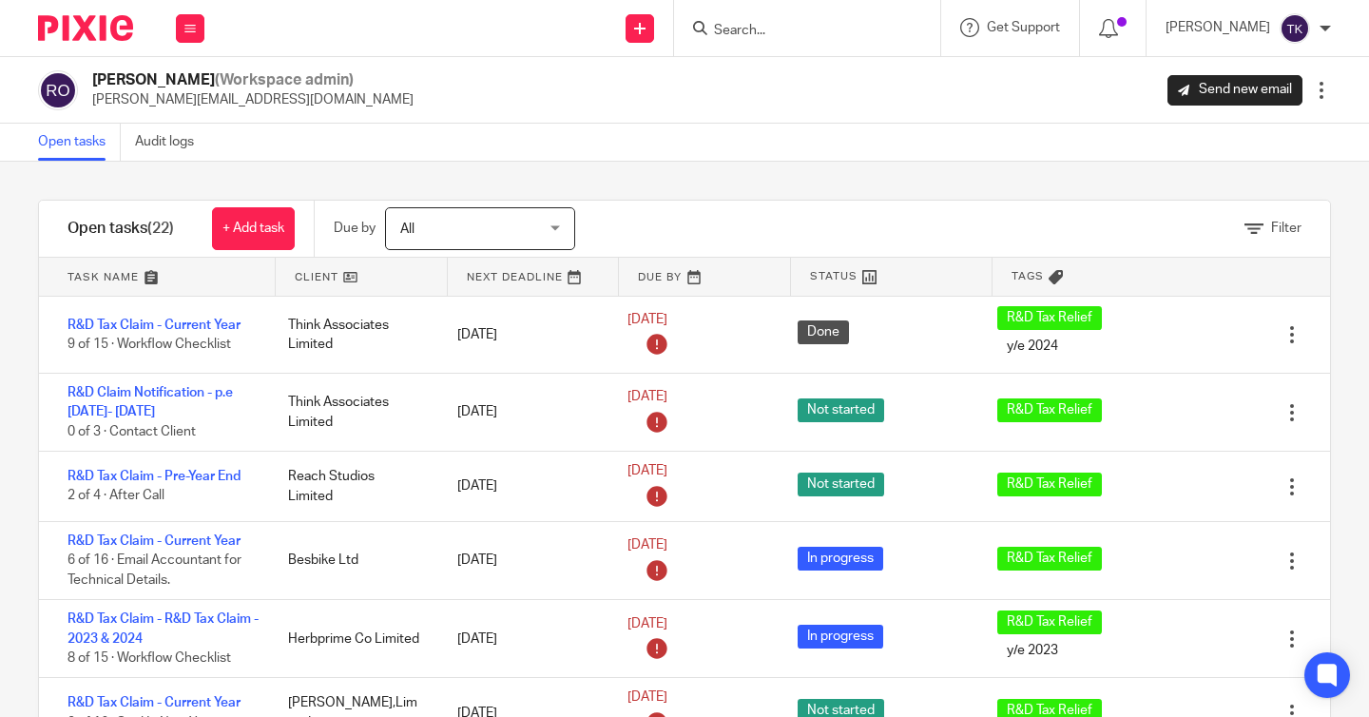
drag, startPoint x: 321, startPoint y: 87, endPoint x: 178, endPoint y: 85, distance: 143.6
click at [178, 86] on div "Ryan Ottley (Workspace admin) ryan@growthpad.co.uk Send new email Edit user Tra…" at bounding box center [684, 90] width 1293 height 40
click at [423, 124] on div "Open tasks Audit logs" at bounding box center [684, 143] width 1369 height 38
click at [207, 26] on div "Work Email Clients Team Reports Settings" at bounding box center [190, 28] width 67 height 56
click at [186, 151] on link "Clients" at bounding box center [177, 144] width 42 height 13
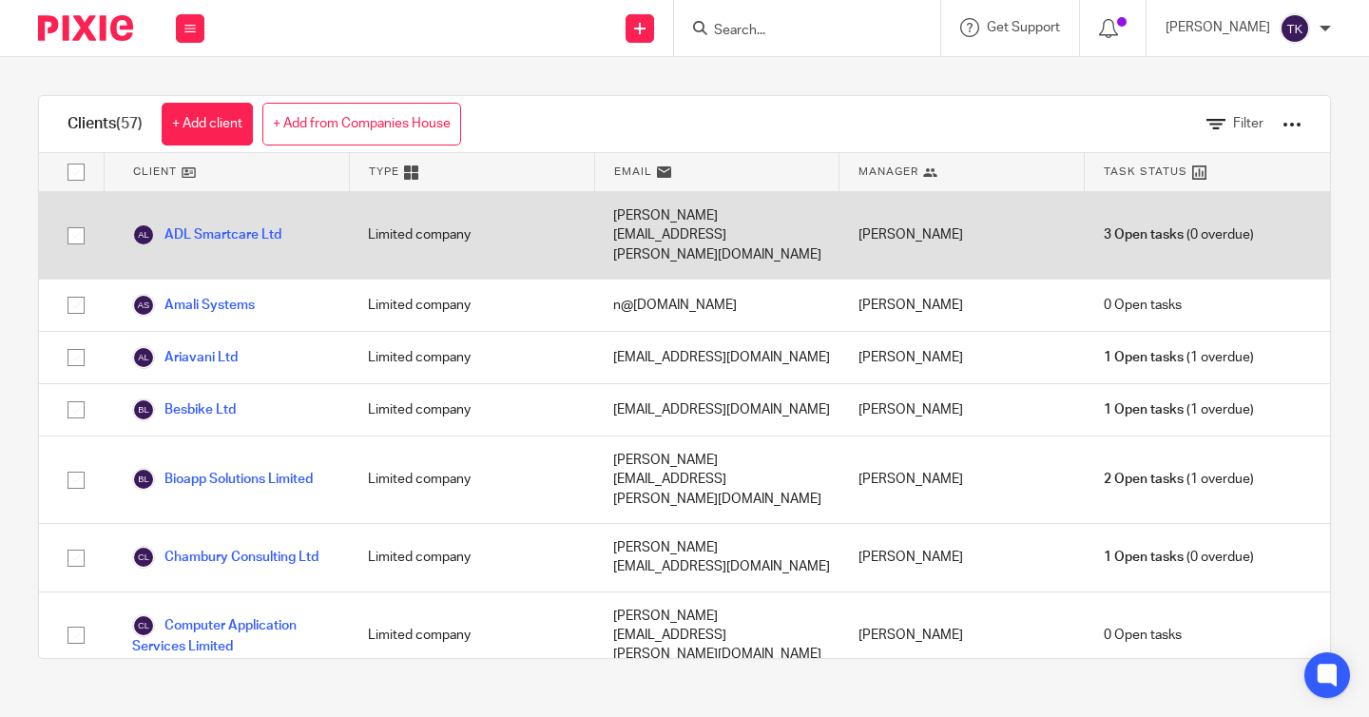
click at [72, 228] on input "checkbox" at bounding box center [76, 236] width 36 height 36
checkbox input "true"
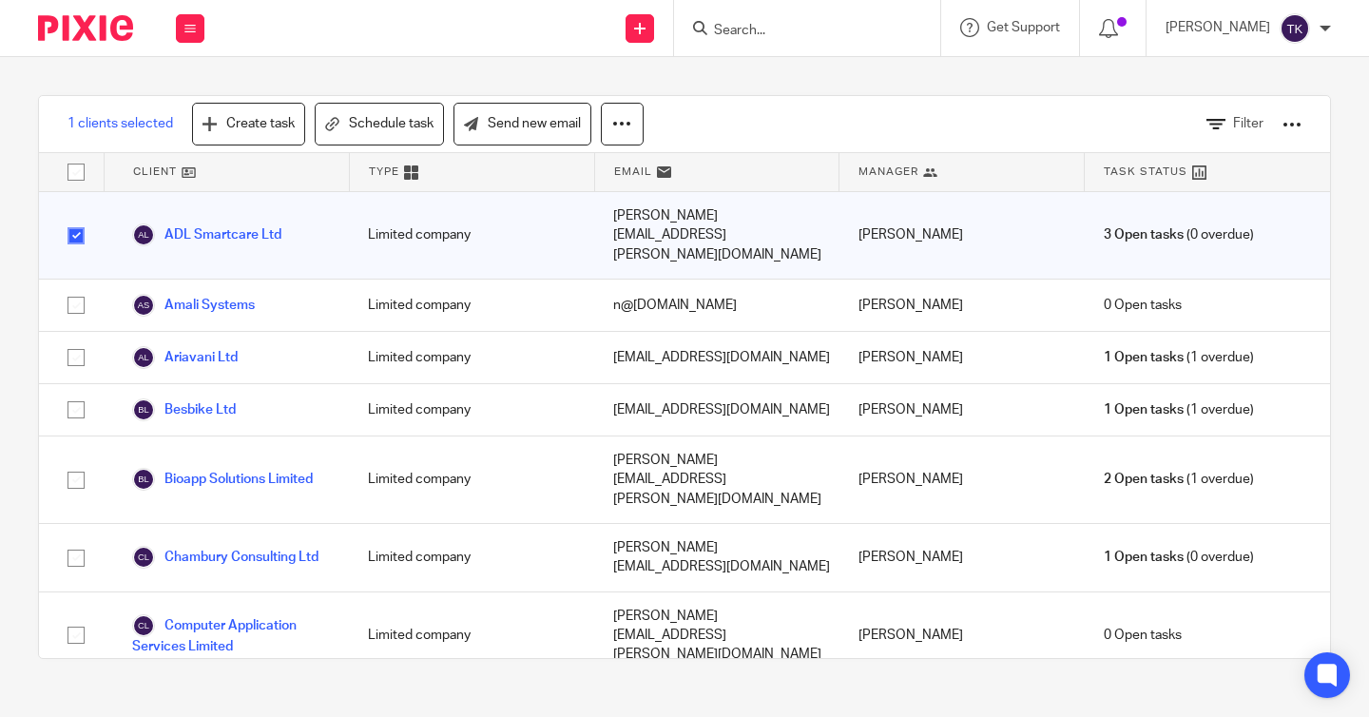
click at [75, 174] on input "checkbox" at bounding box center [76, 172] width 36 height 36
checkbox input "true"
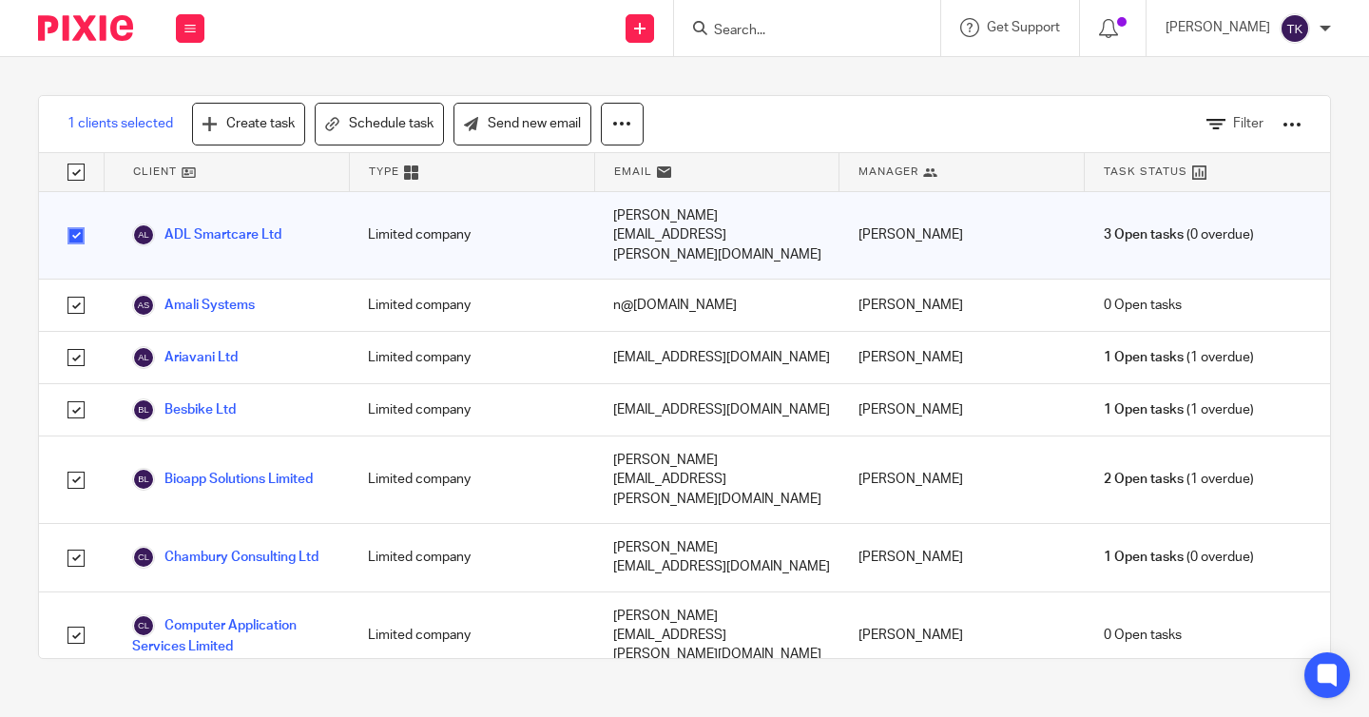
checkbox input "true"
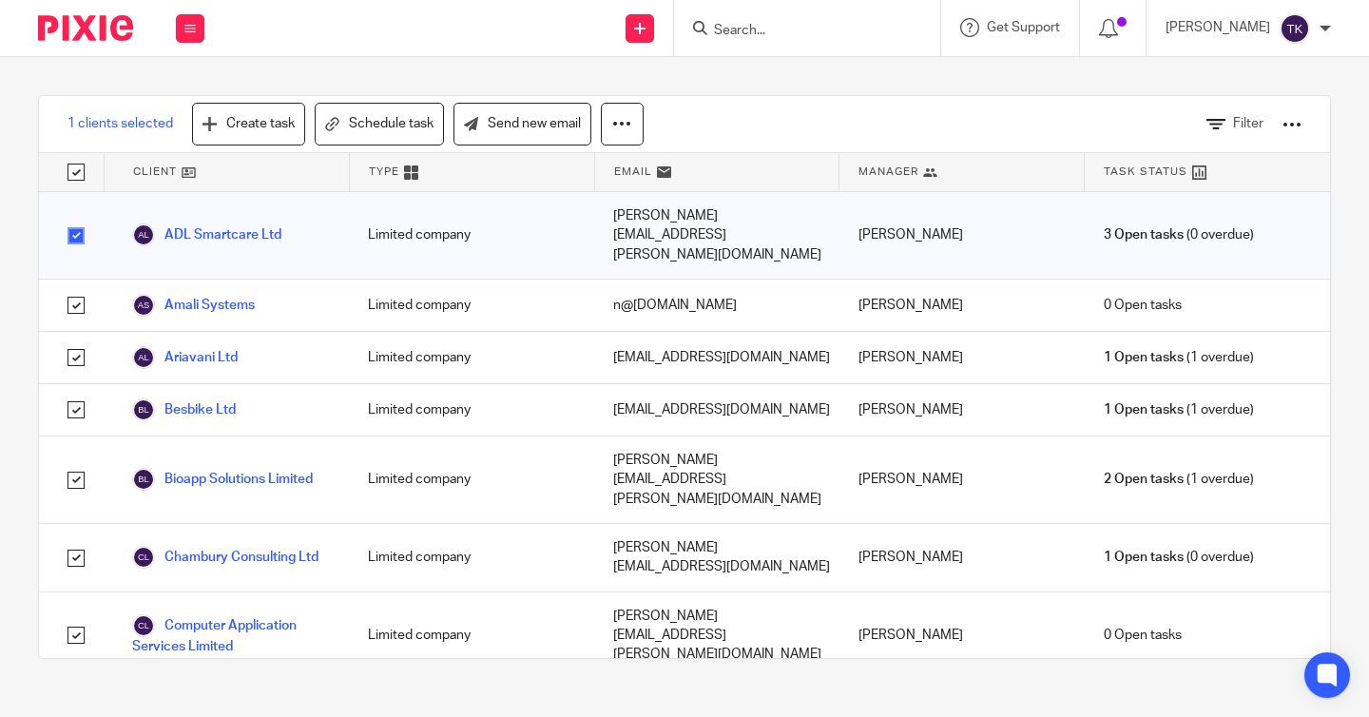
checkbox input "true"
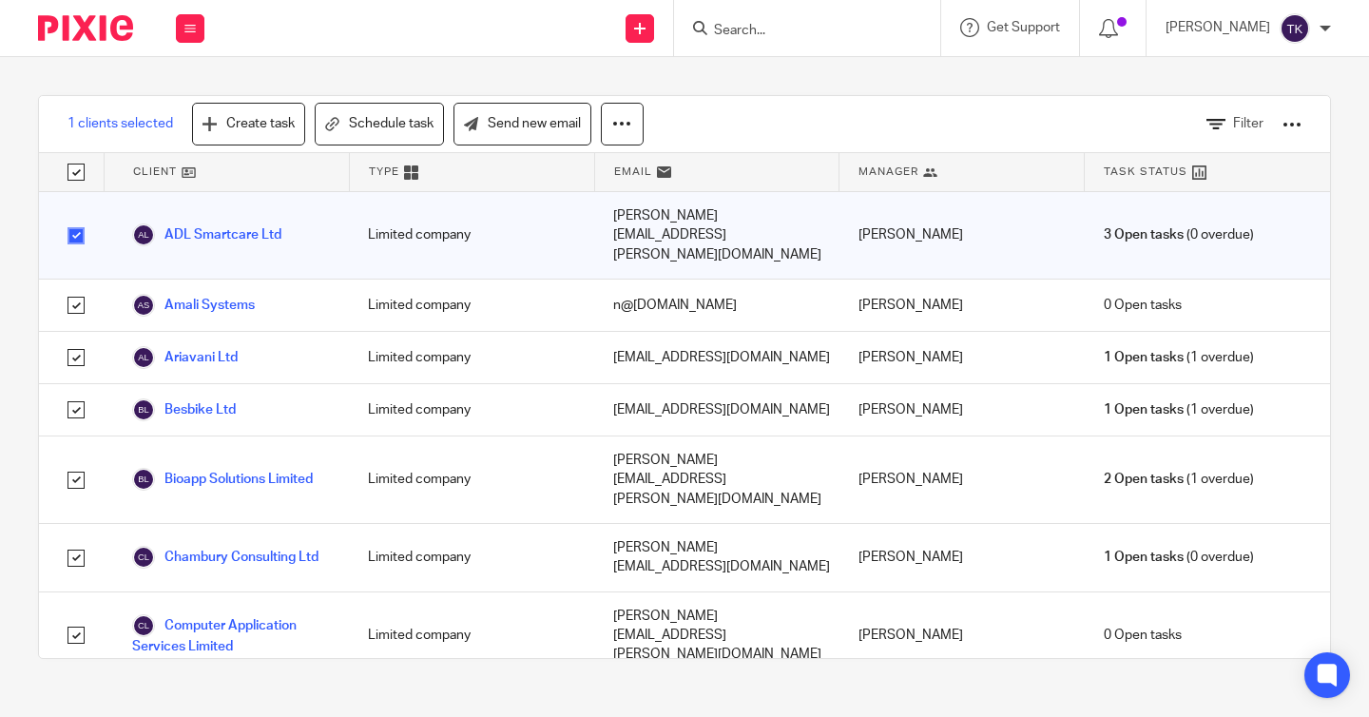
checkbox input "true"
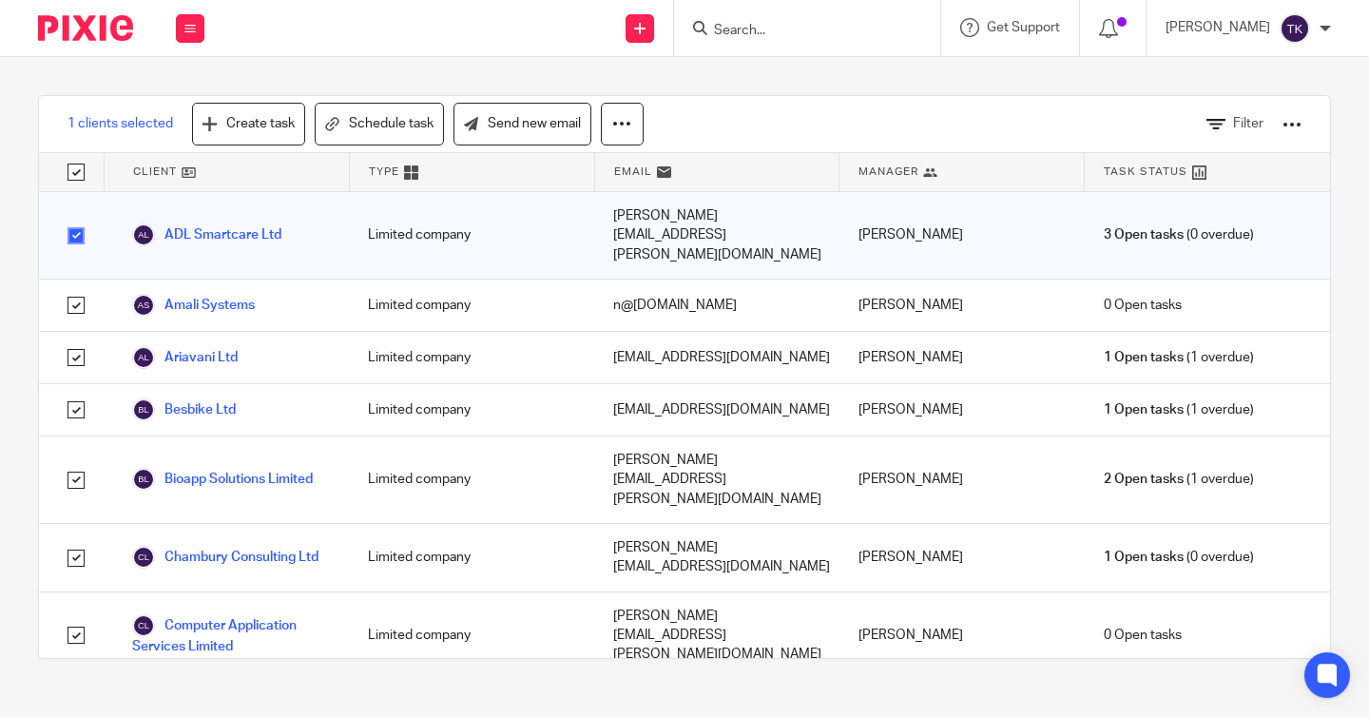
checkbox input "true"
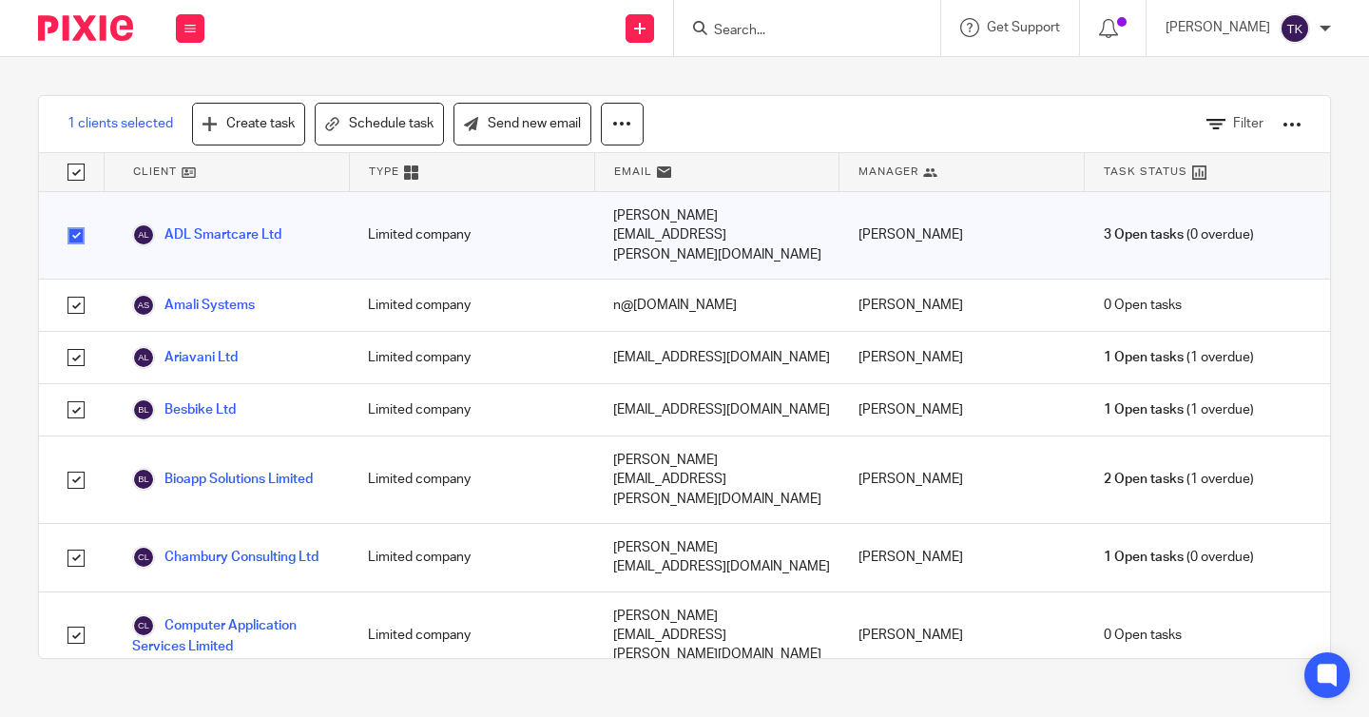
checkbox input "true"
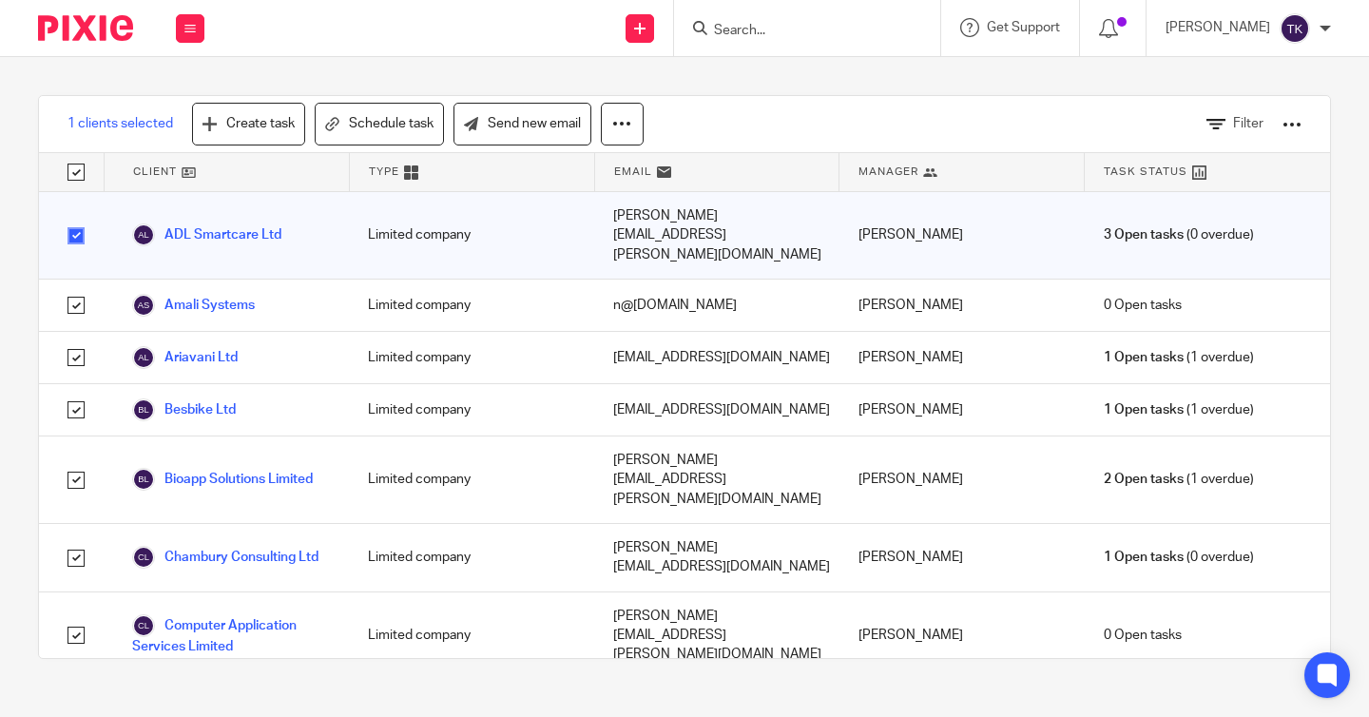
checkbox input "true"
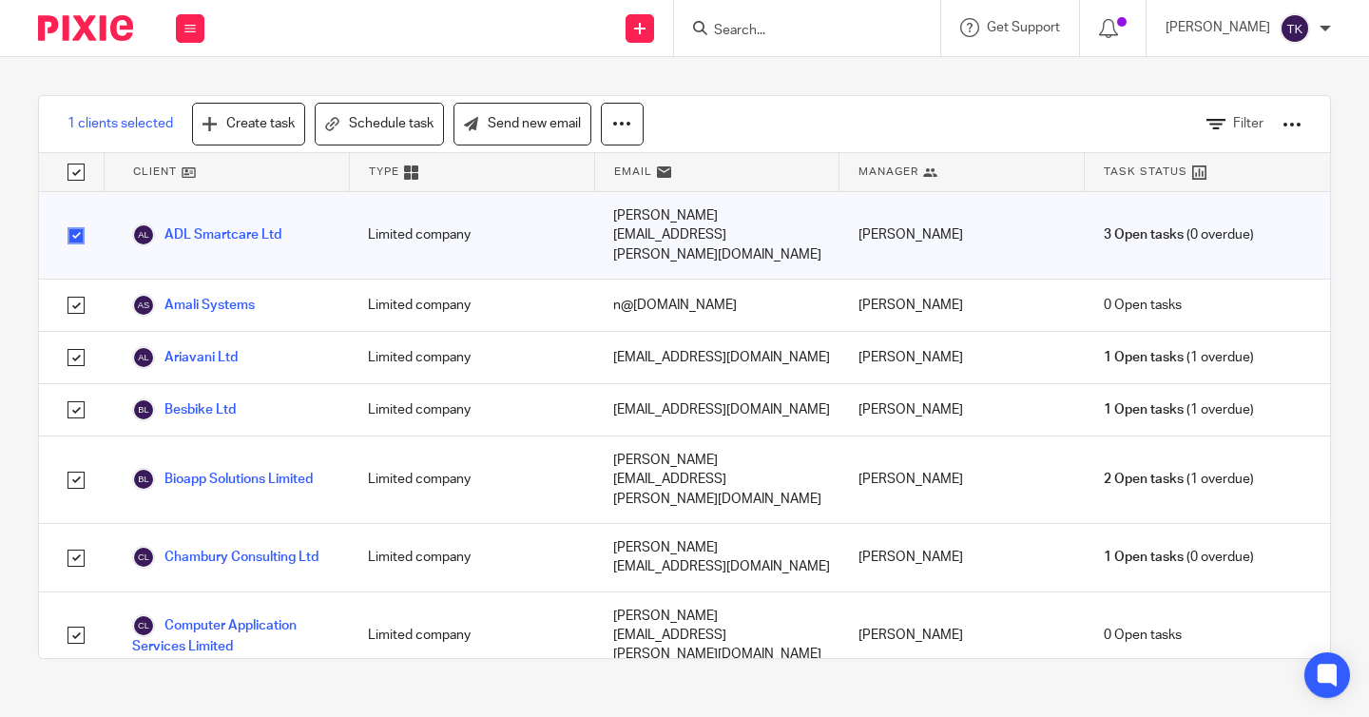
checkbox input "true"
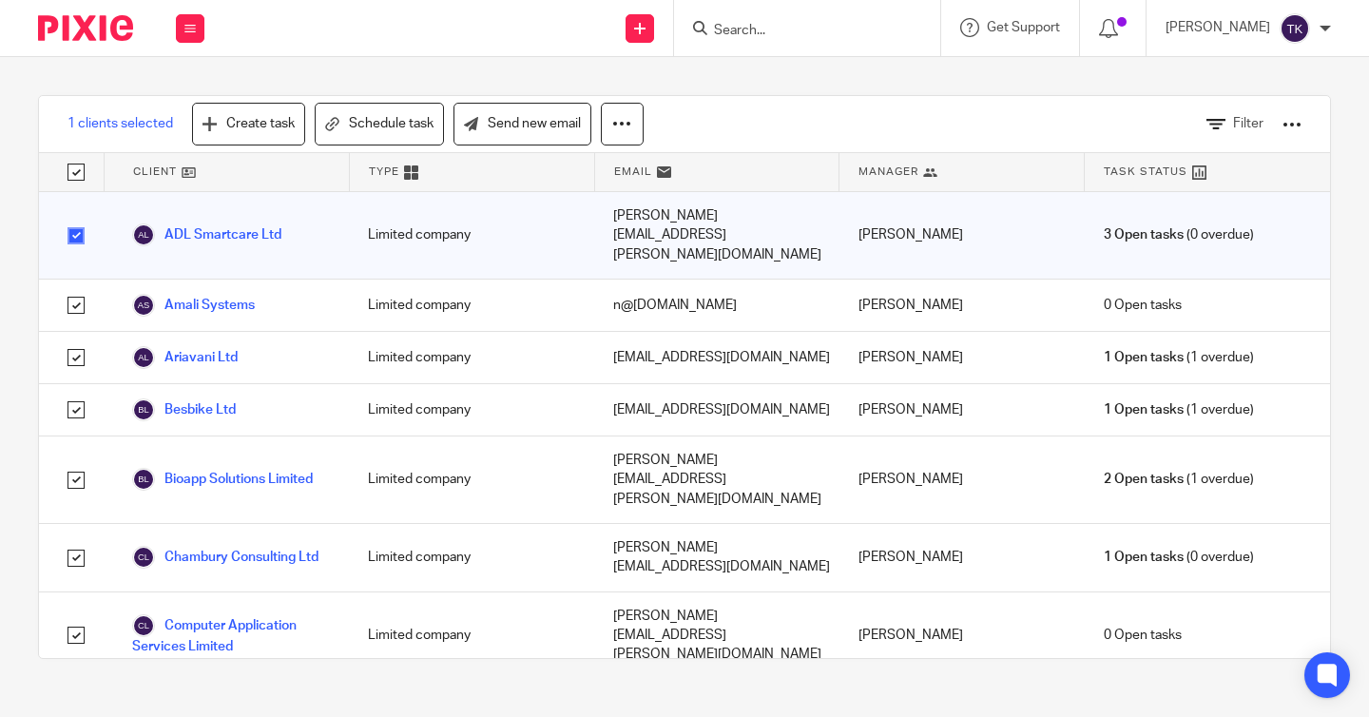
checkbox input "true"
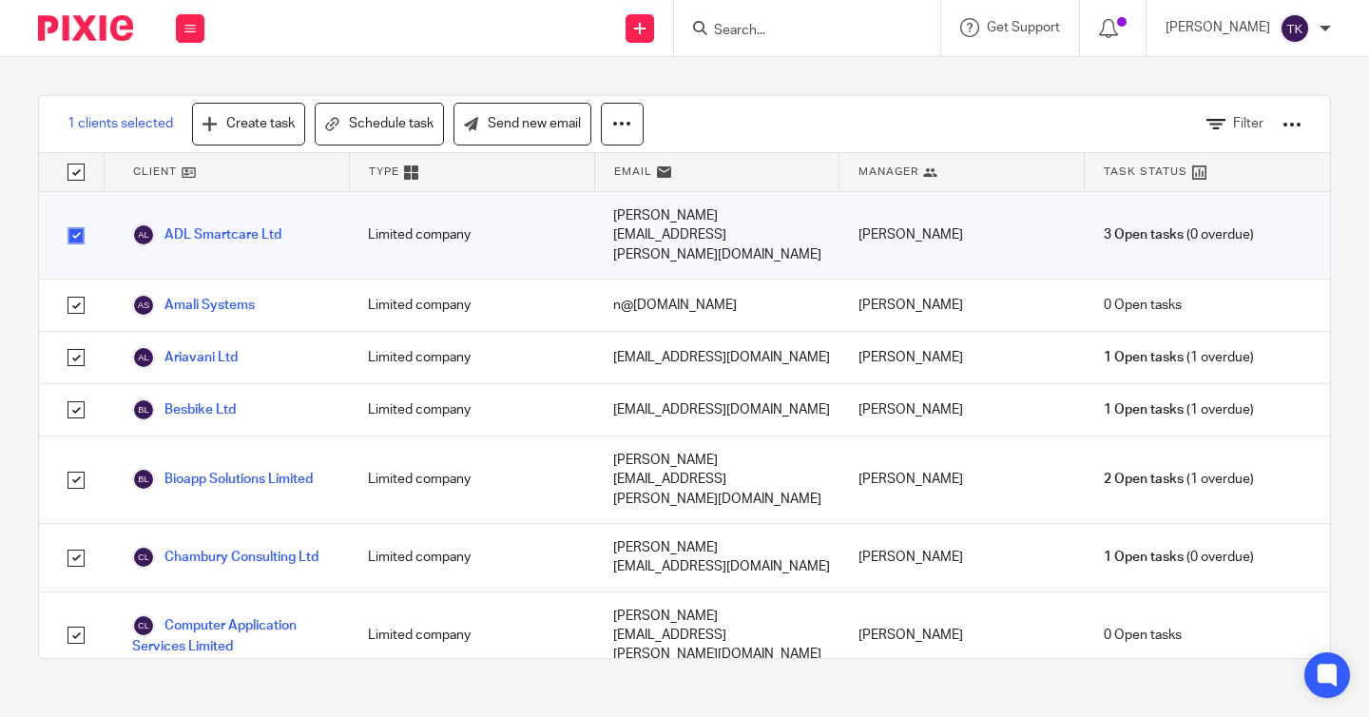
checkbox input "true"
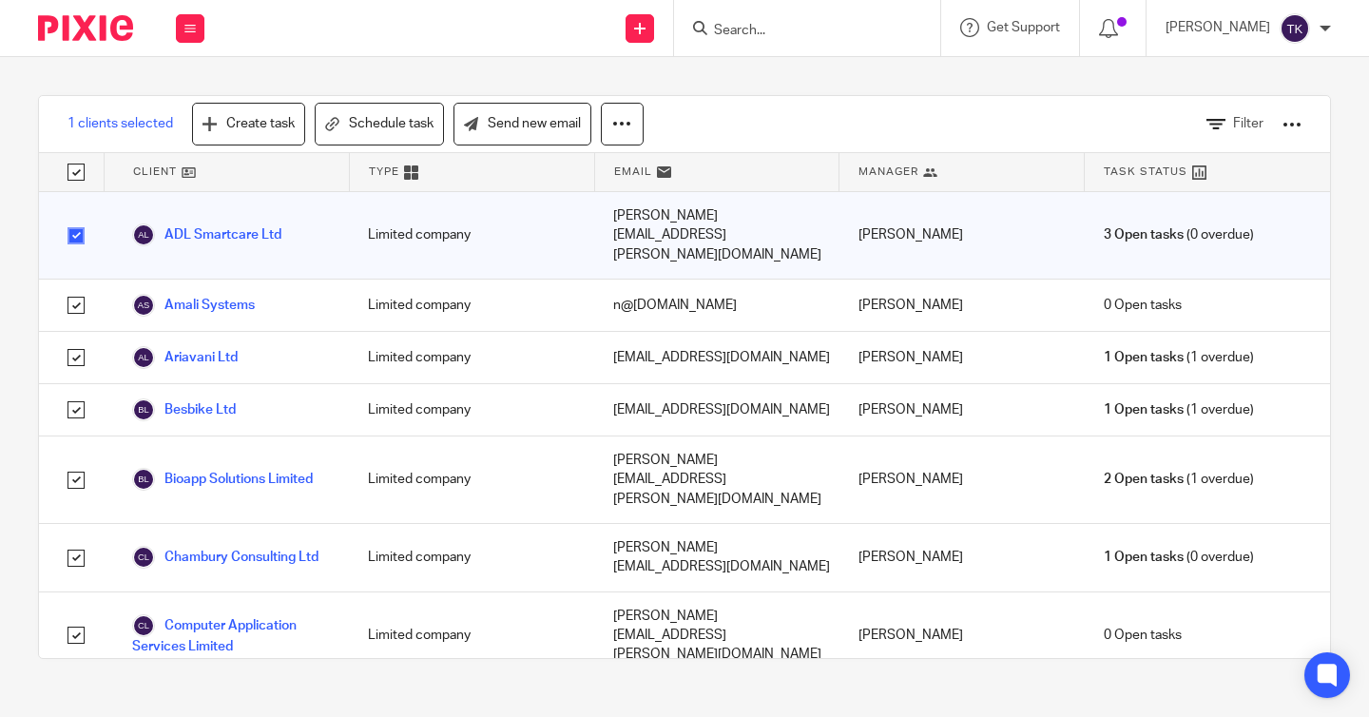
checkbox input "true"
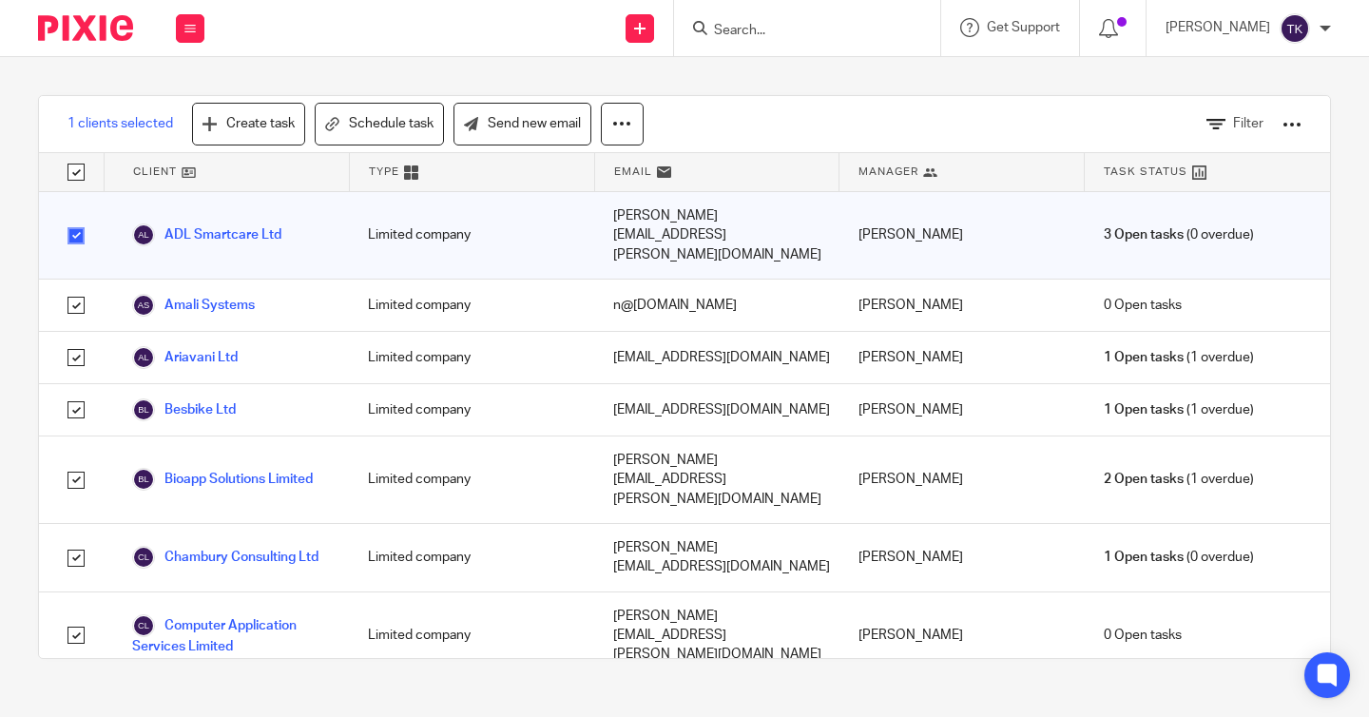
checkbox input "true"
click at [79, 339] on input "checkbox" at bounding box center [76, 357] width 36 height 36
checkbox input "false"
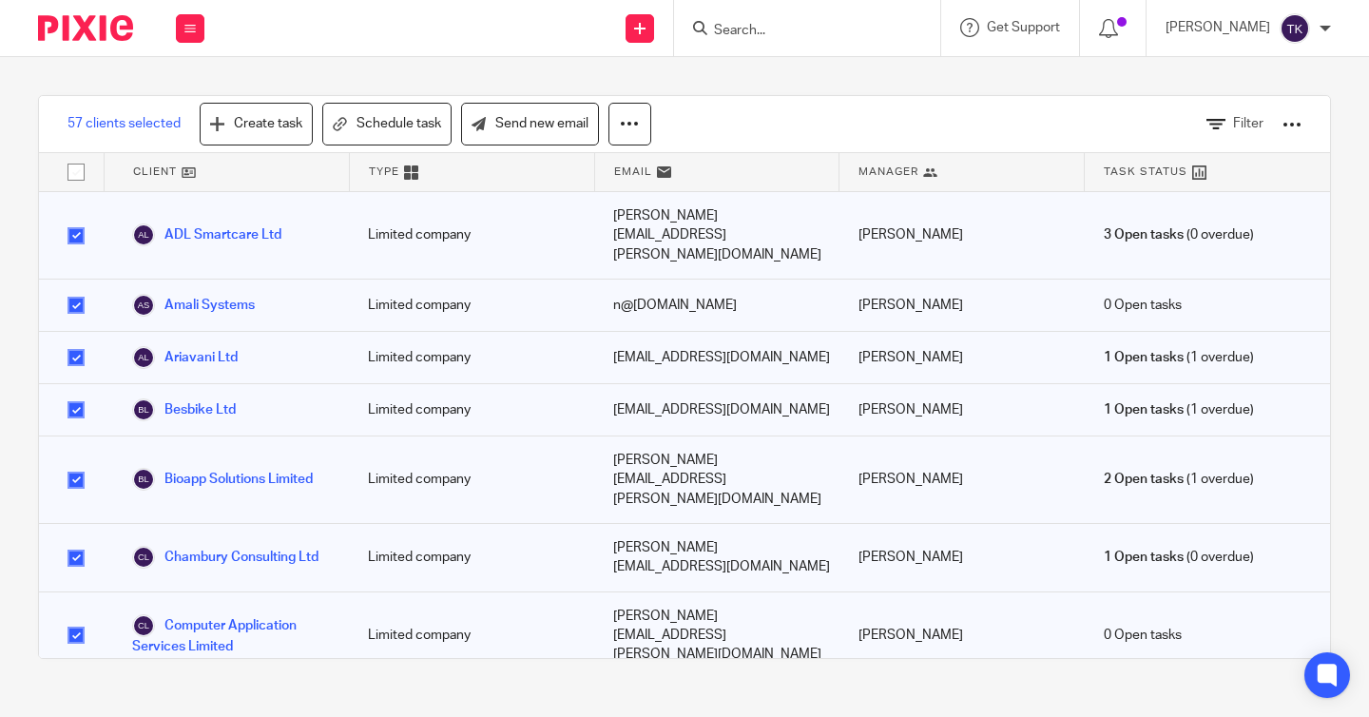
checkbox input "false"
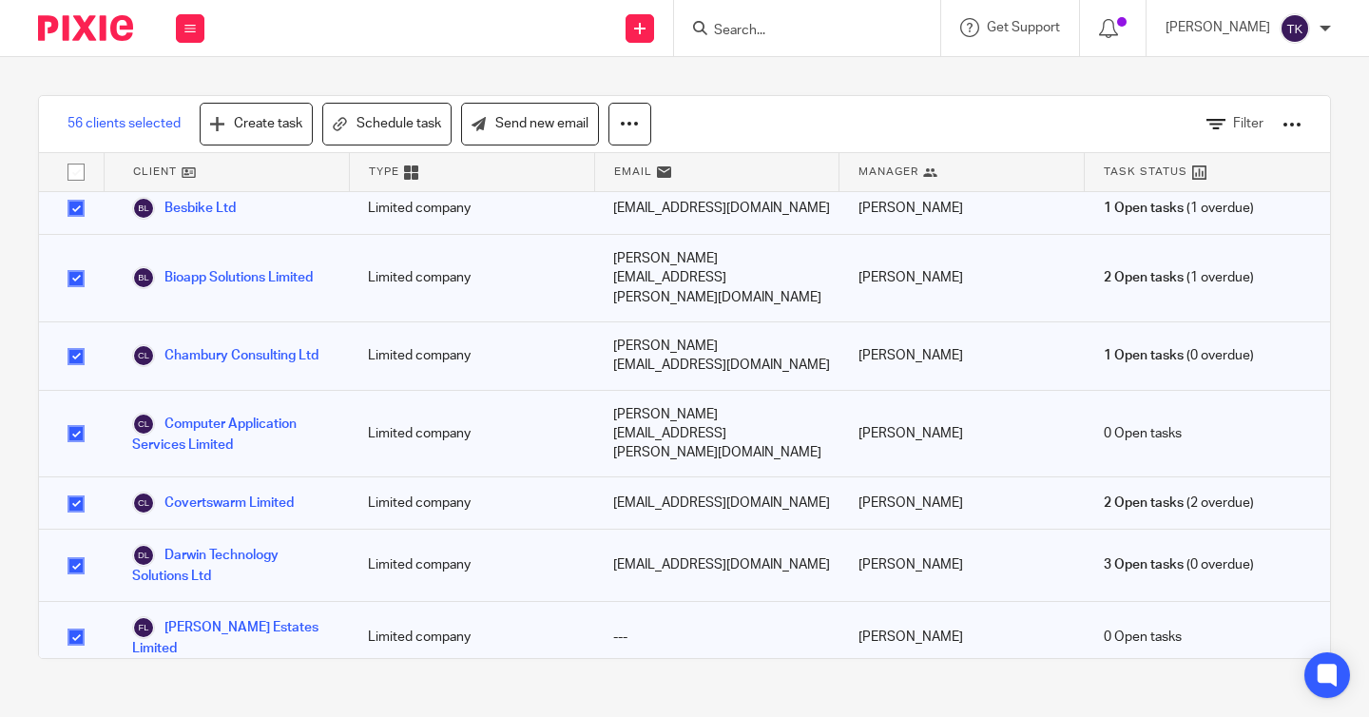
scroll to position [203, 0]
click at [72, 617] on input "checkbox" at bounding box center [76, 635] width 36 height 36
checkbox input "false"
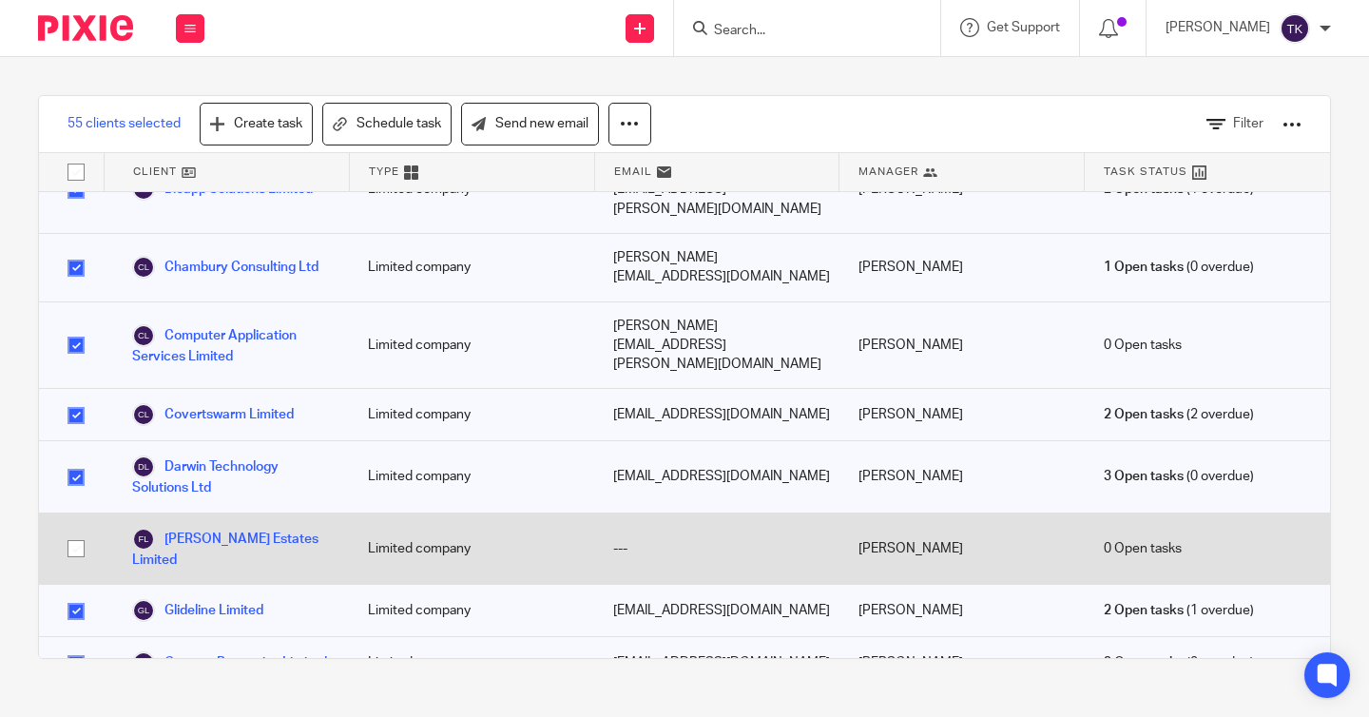
scroll to position [291, 0]
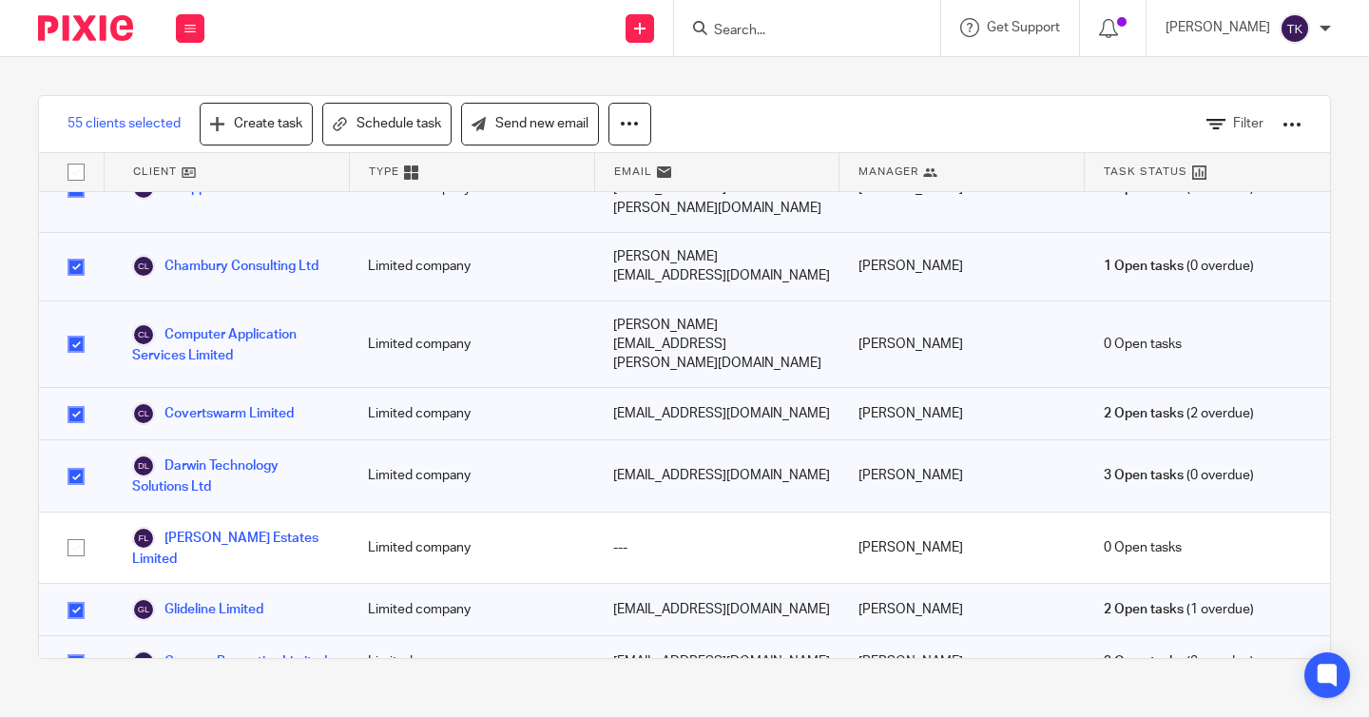
click at [72, 645] on input "checkbox" at bounding box center [76, 663] width 36 height 36
checkbox input "false"
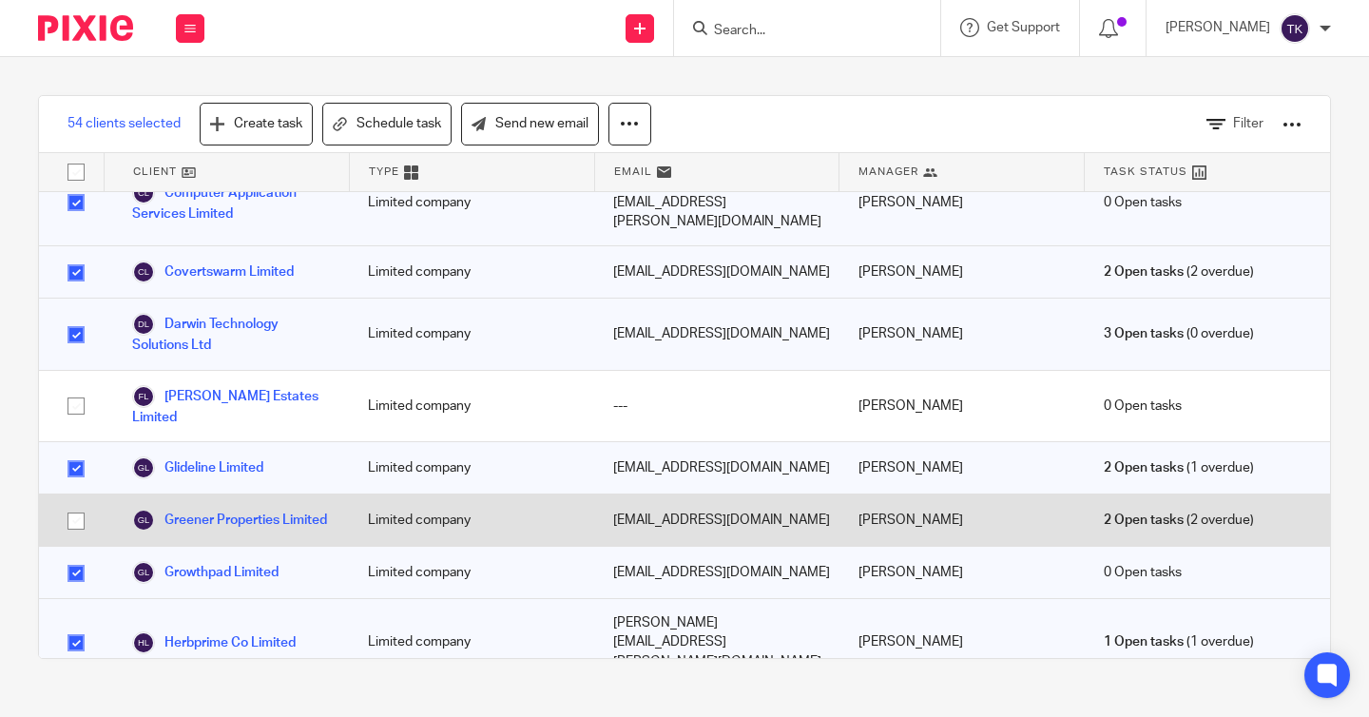
scroll to position [434, 0]
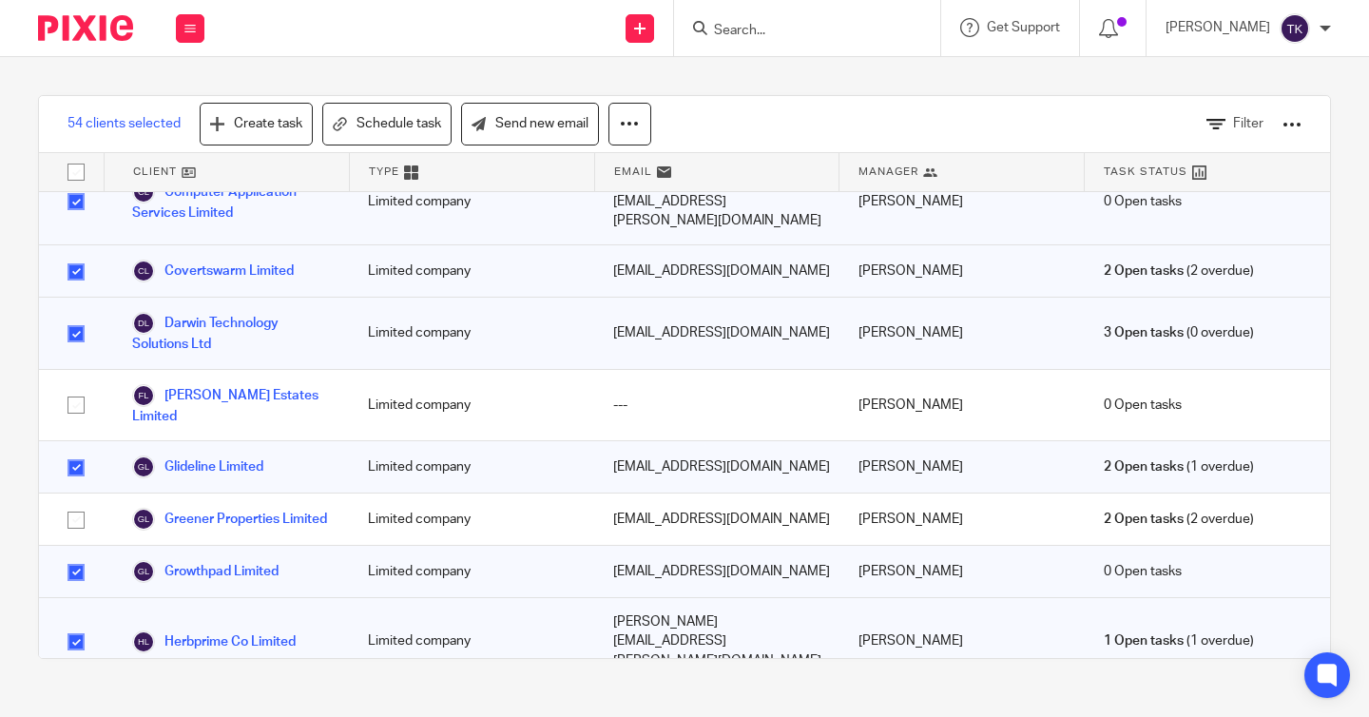
checkbox input "false"
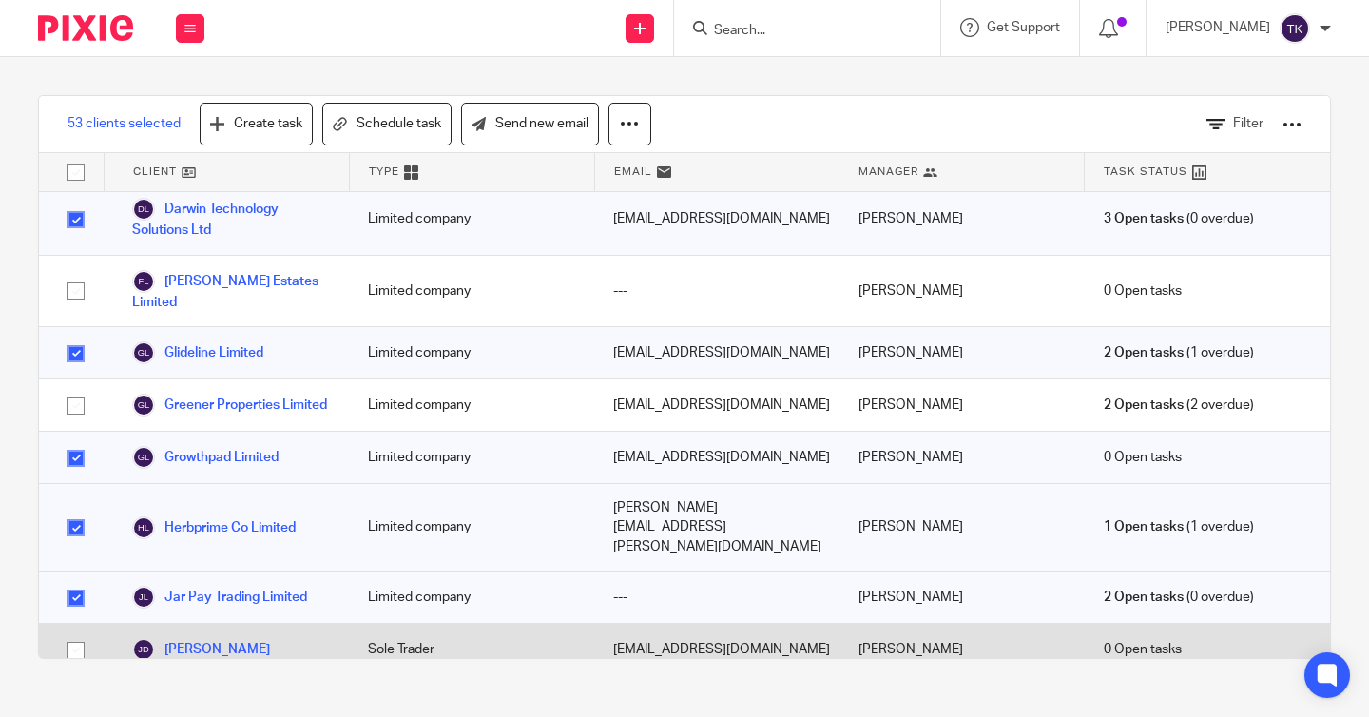
scroll to position [559, 0]
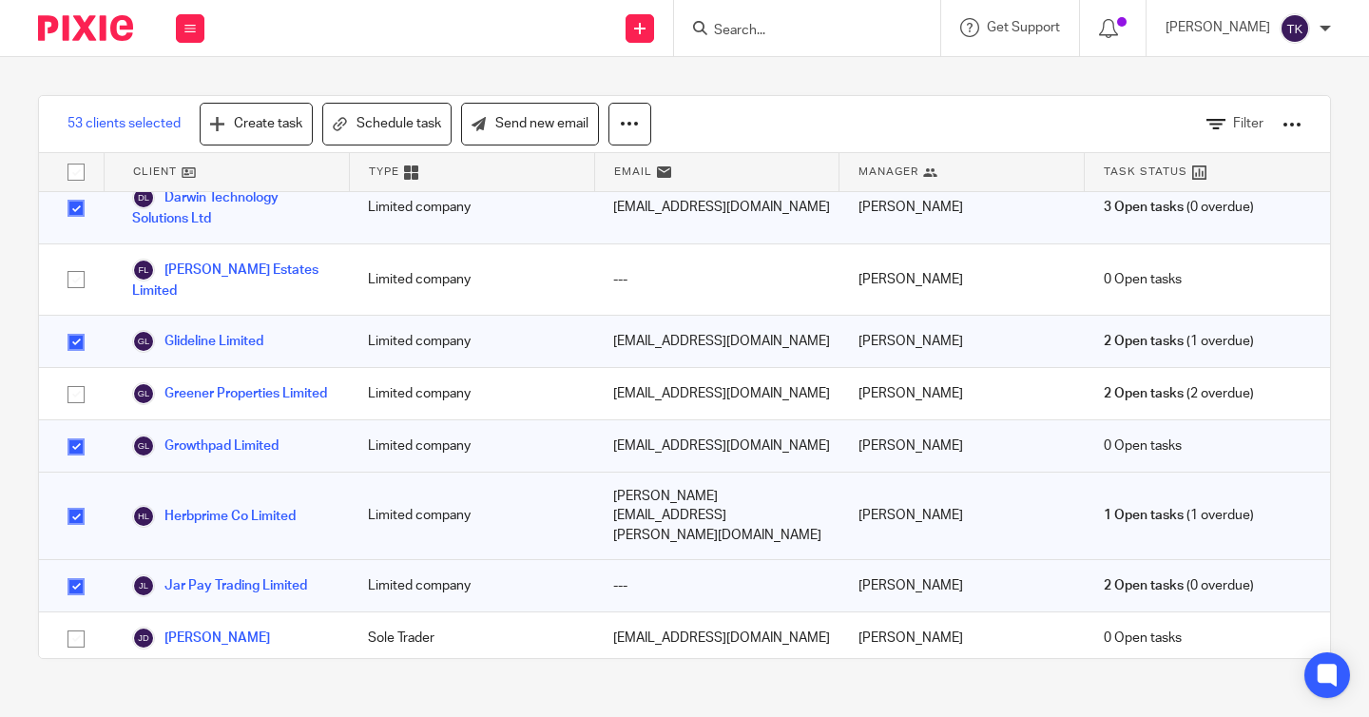
click at [78, 683] on input "checkbox" at bounding box center [76, 701] width 36 height 36
checkbox input "false"
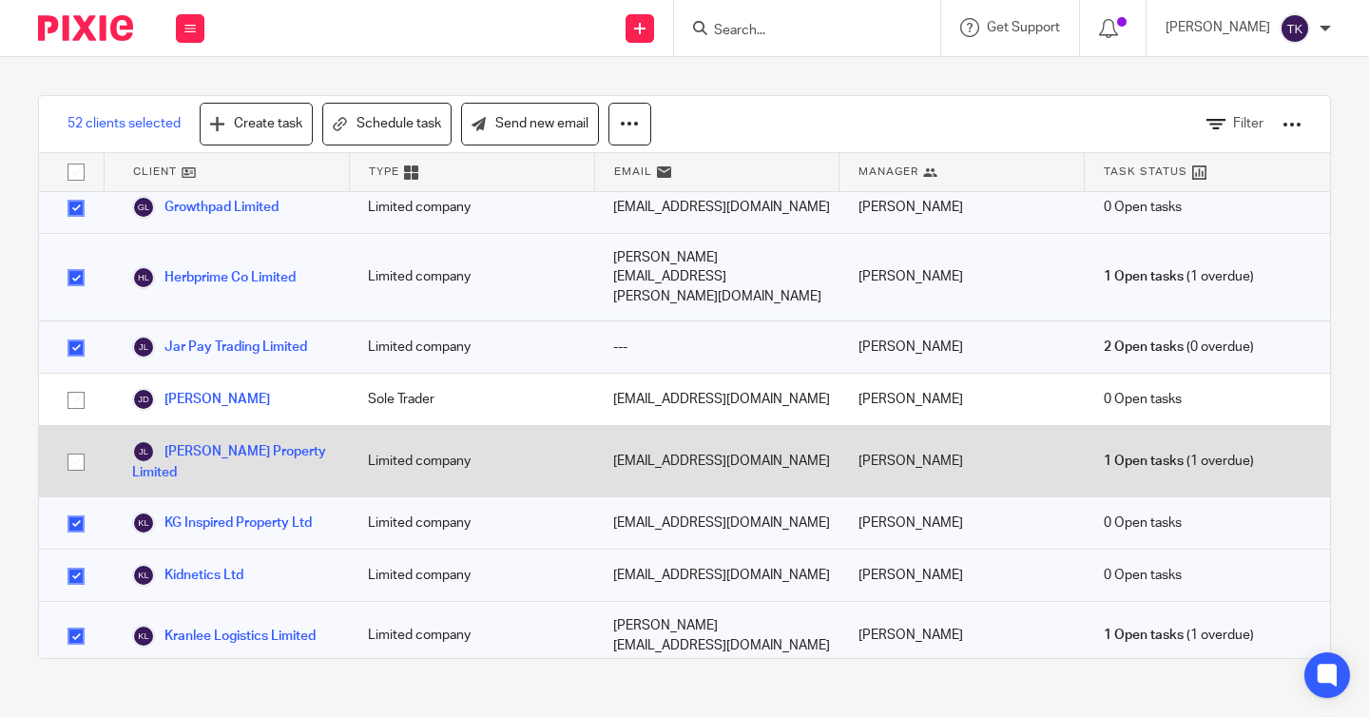
scroll to position [814, 0]
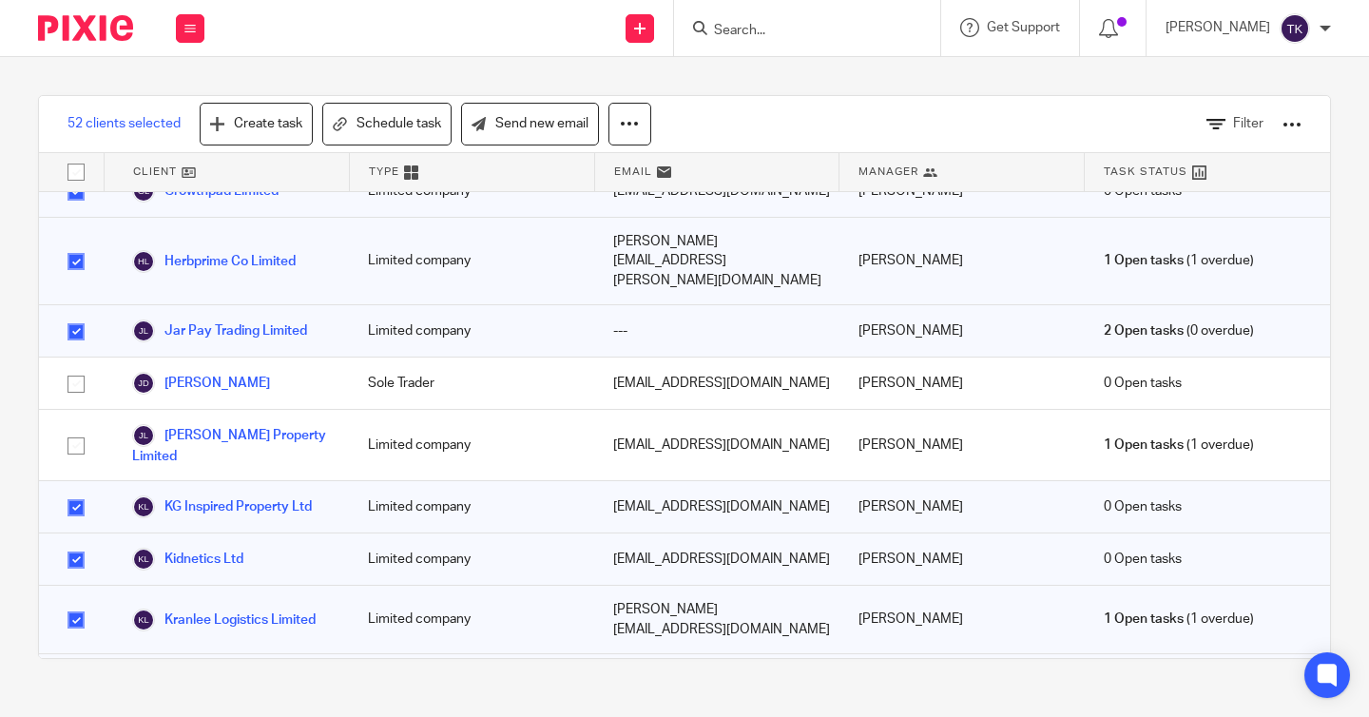
checkbox input "false"
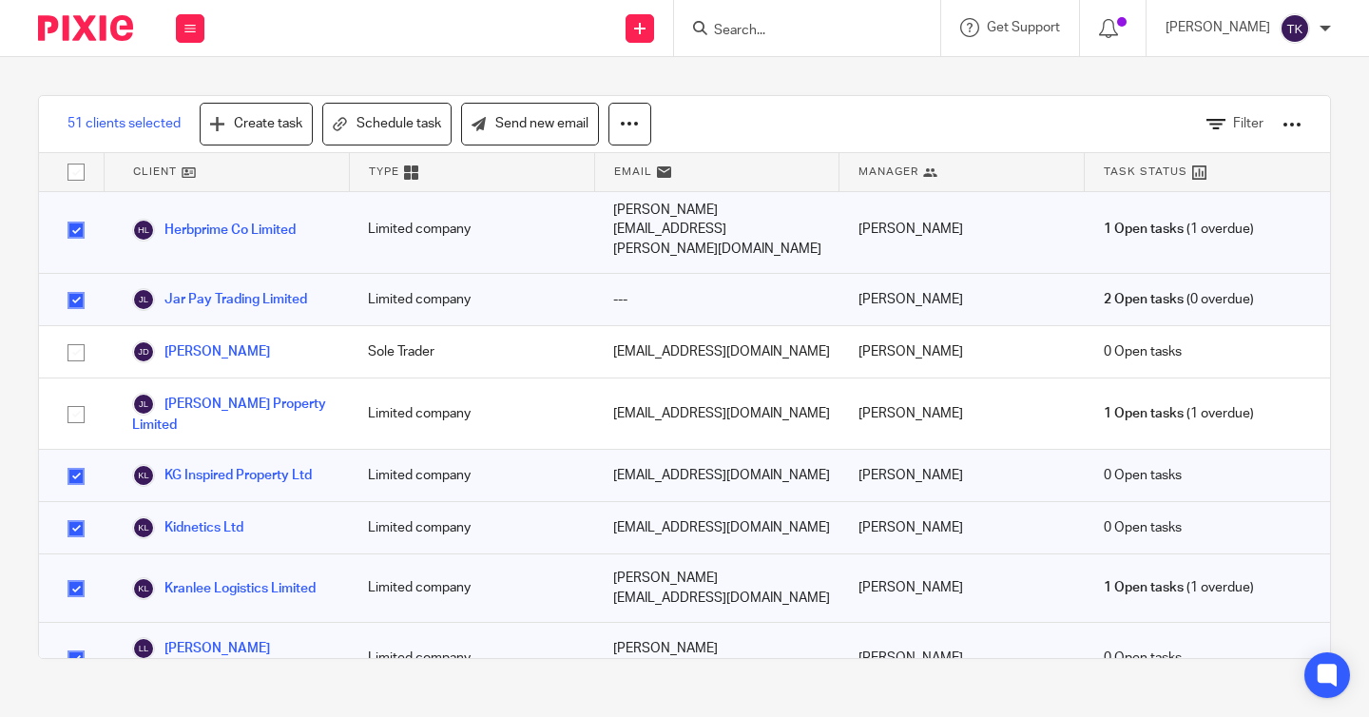
scroll to position [857, 0]
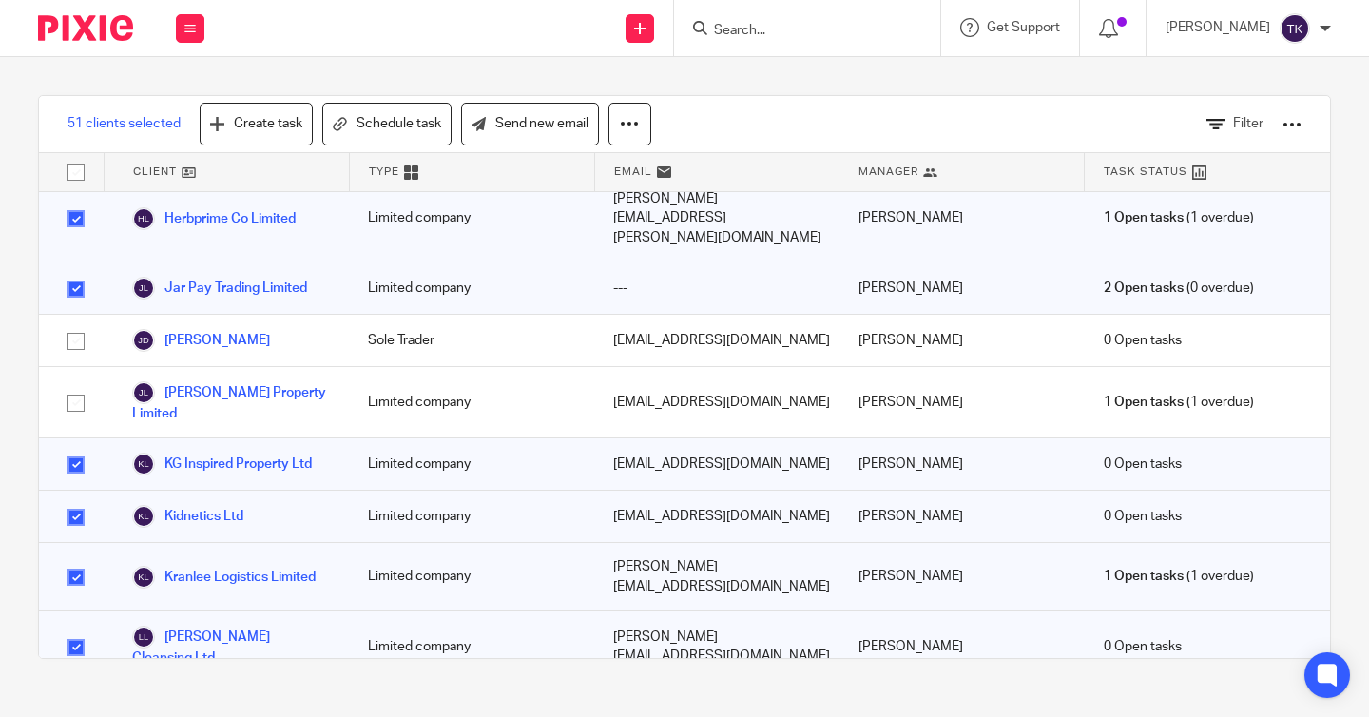
checkbox input "false"
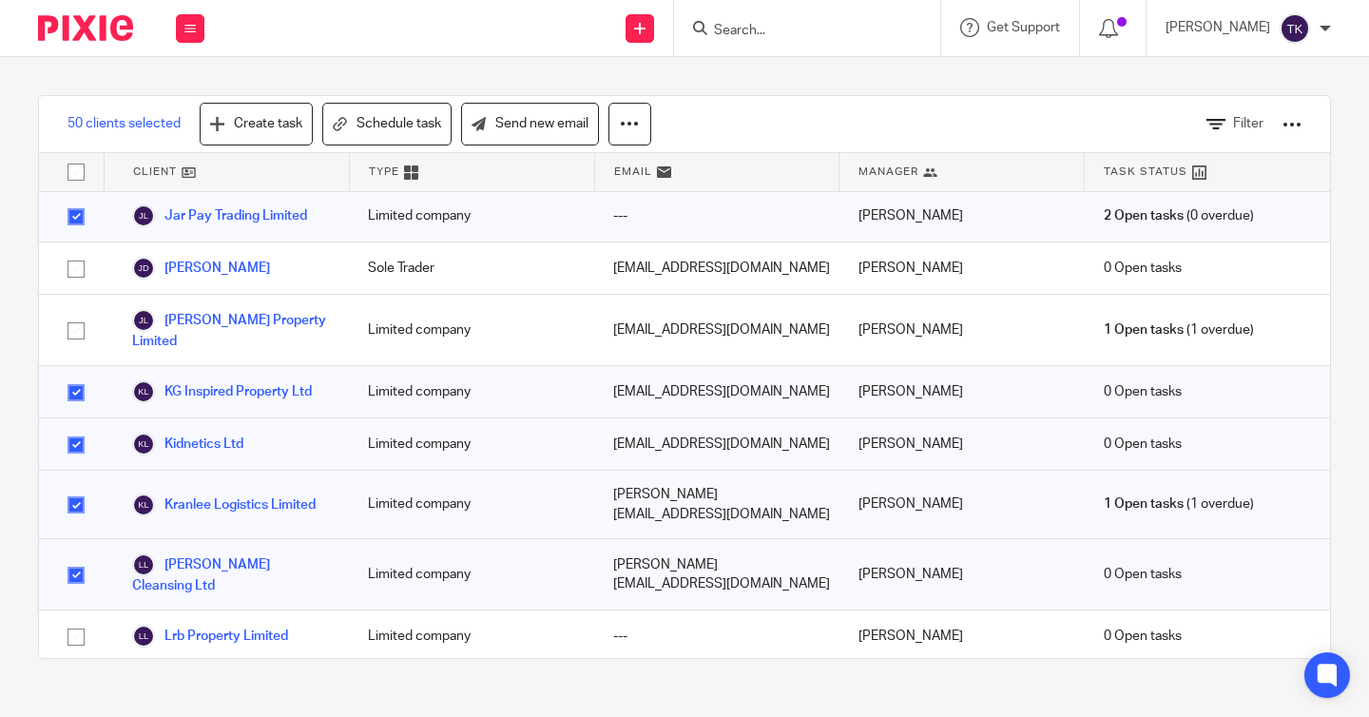
scroll to position [936, 0]
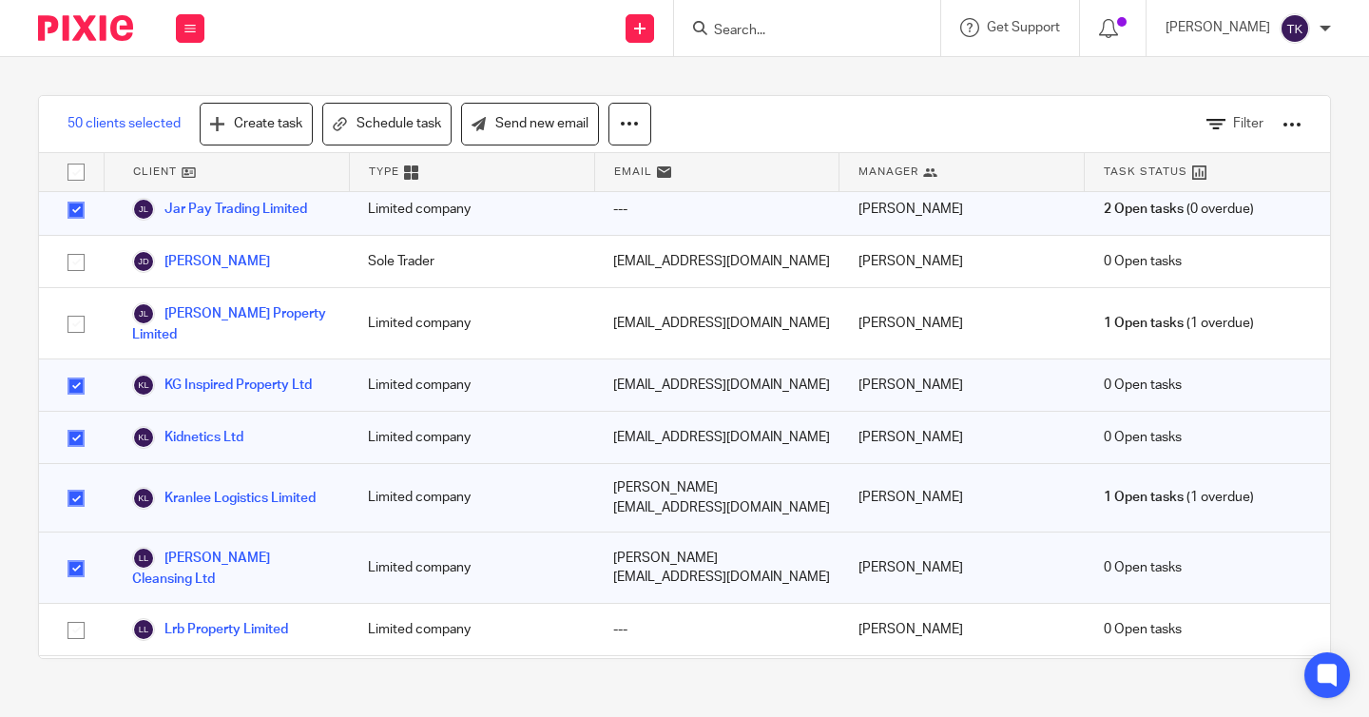
checkbox input "false"
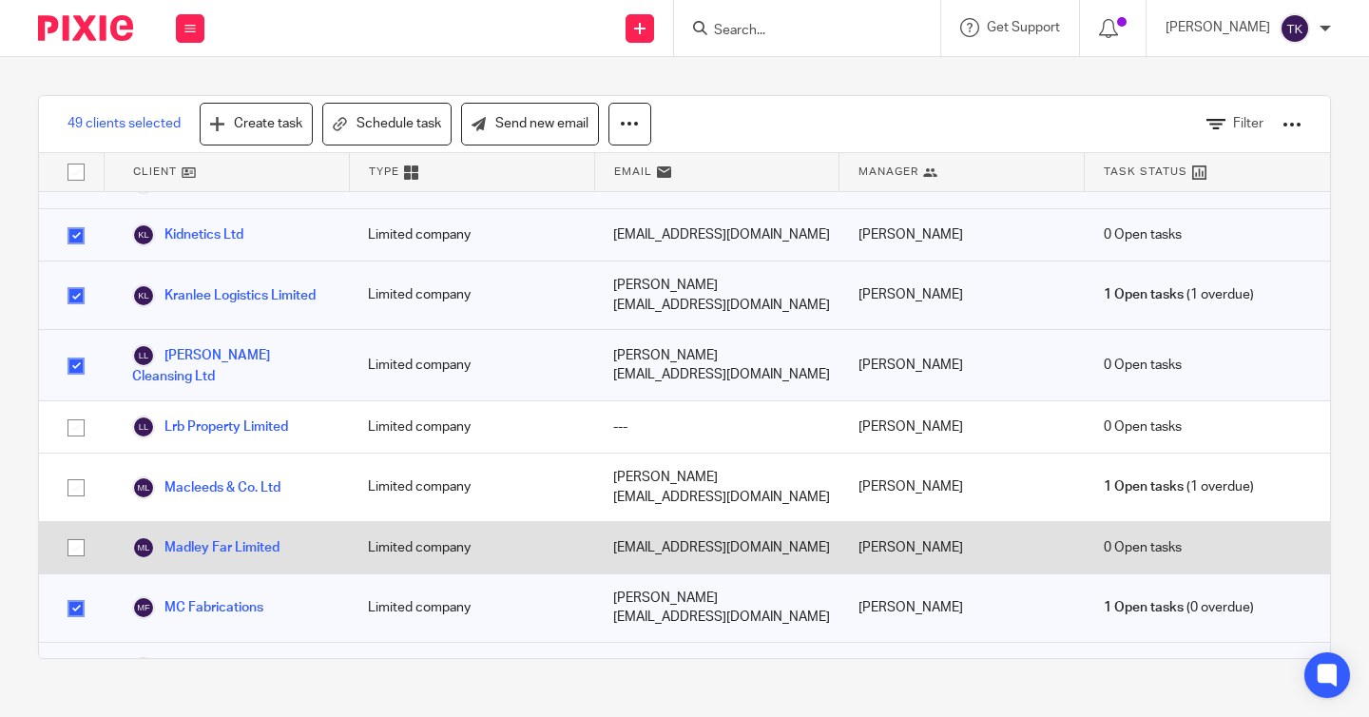
scroll to position [1151, 0]
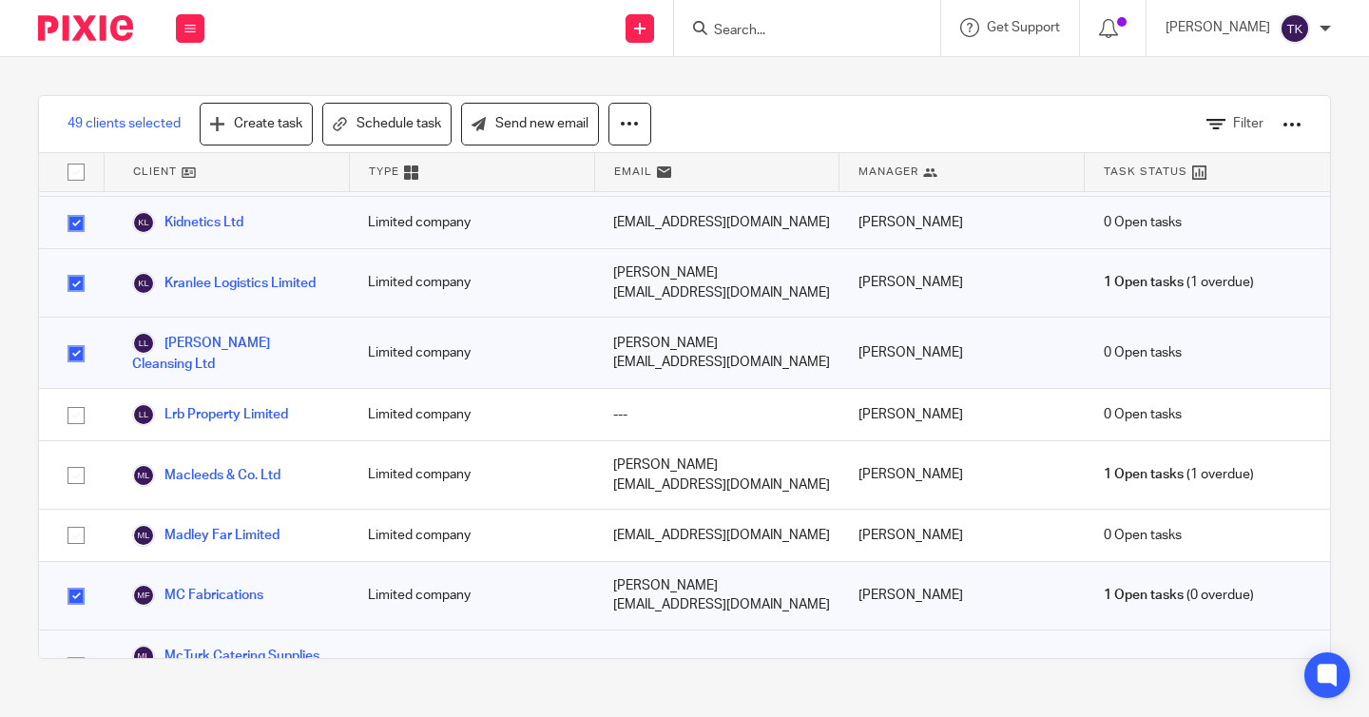
checkbox input "false"
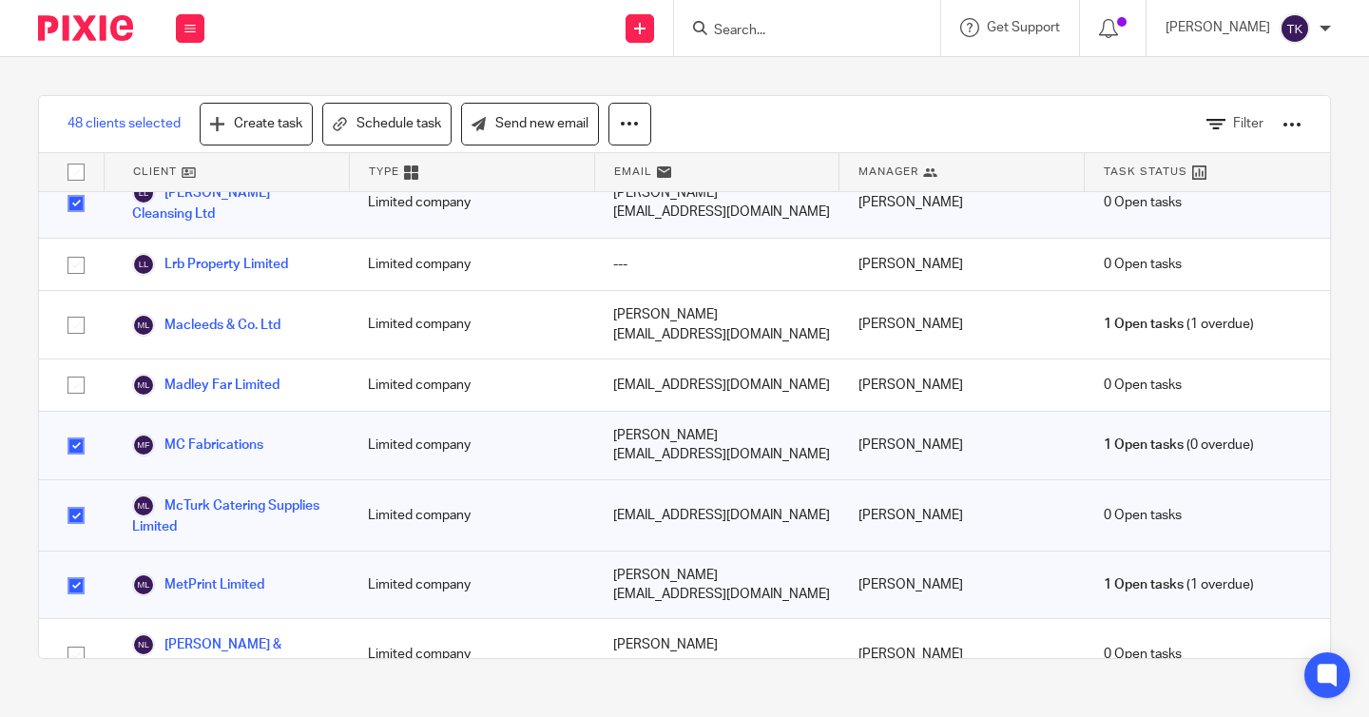
scroll to position [1303, 0]
checkbox input "false"
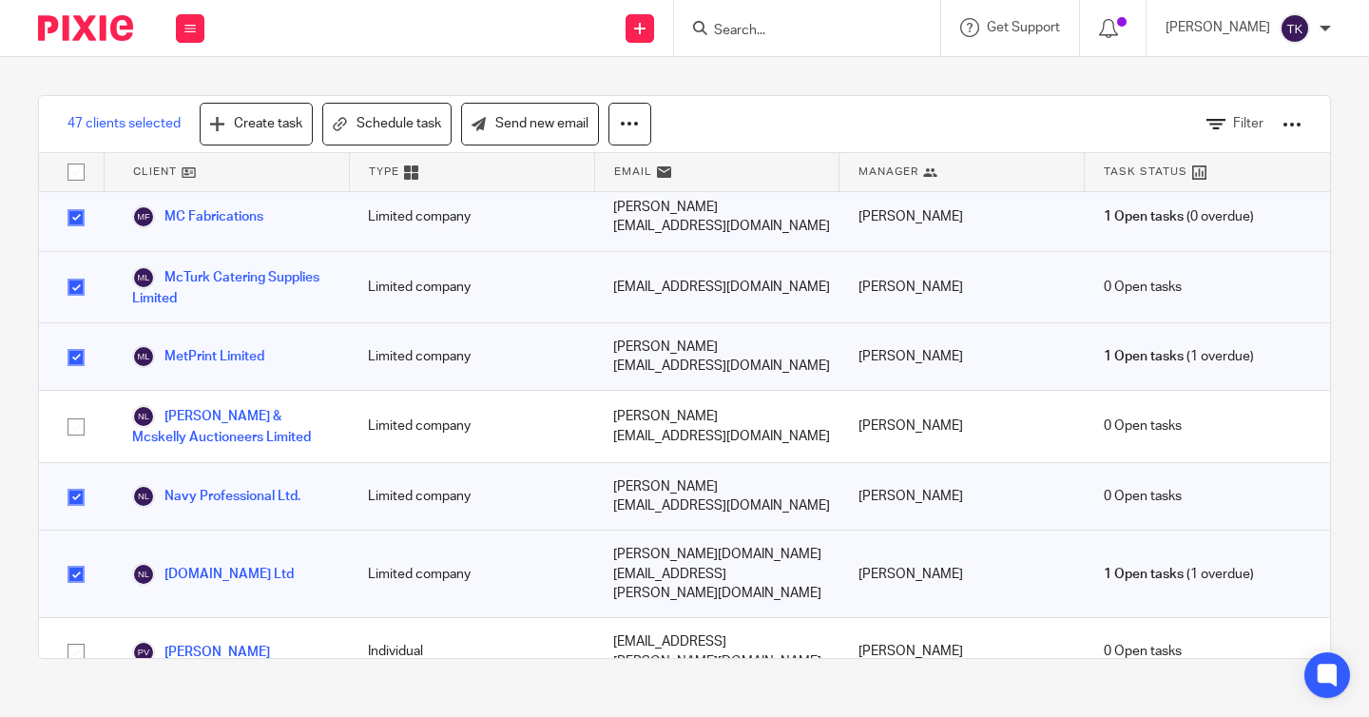
scroll to position [1537, 0]
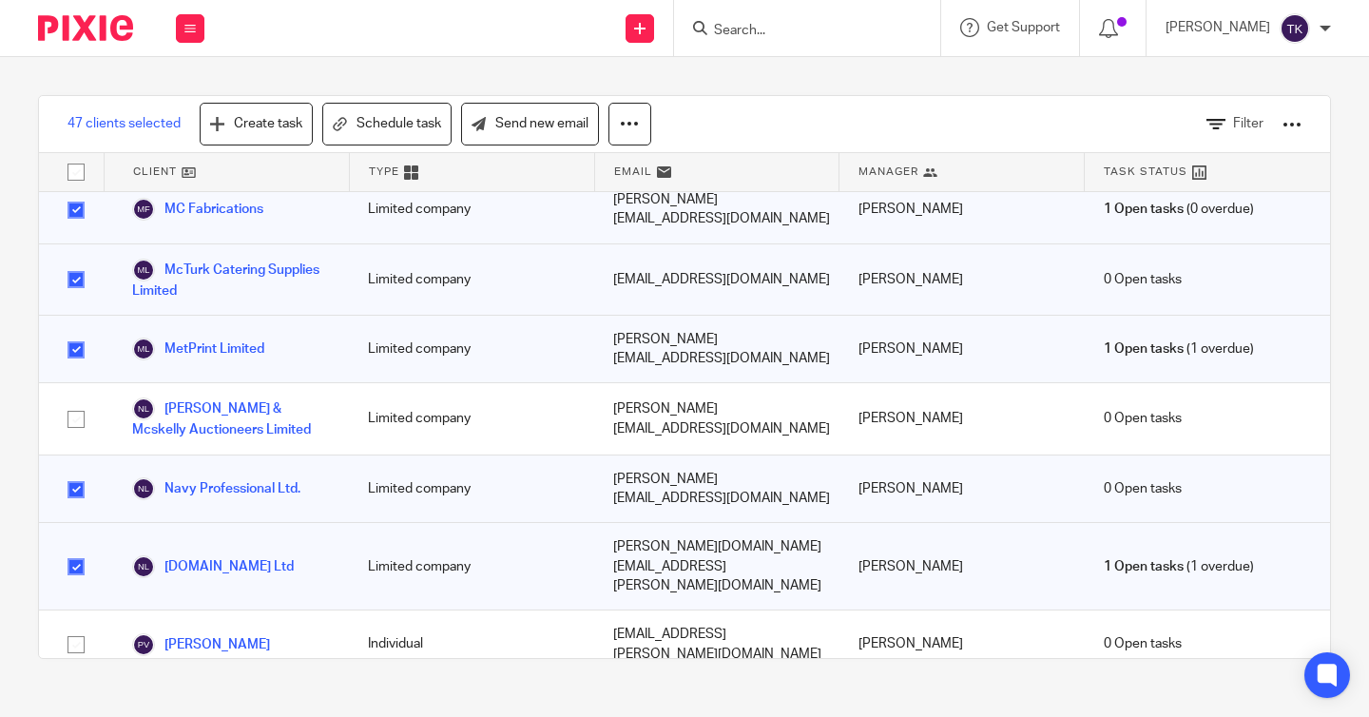
checkbox input "false"
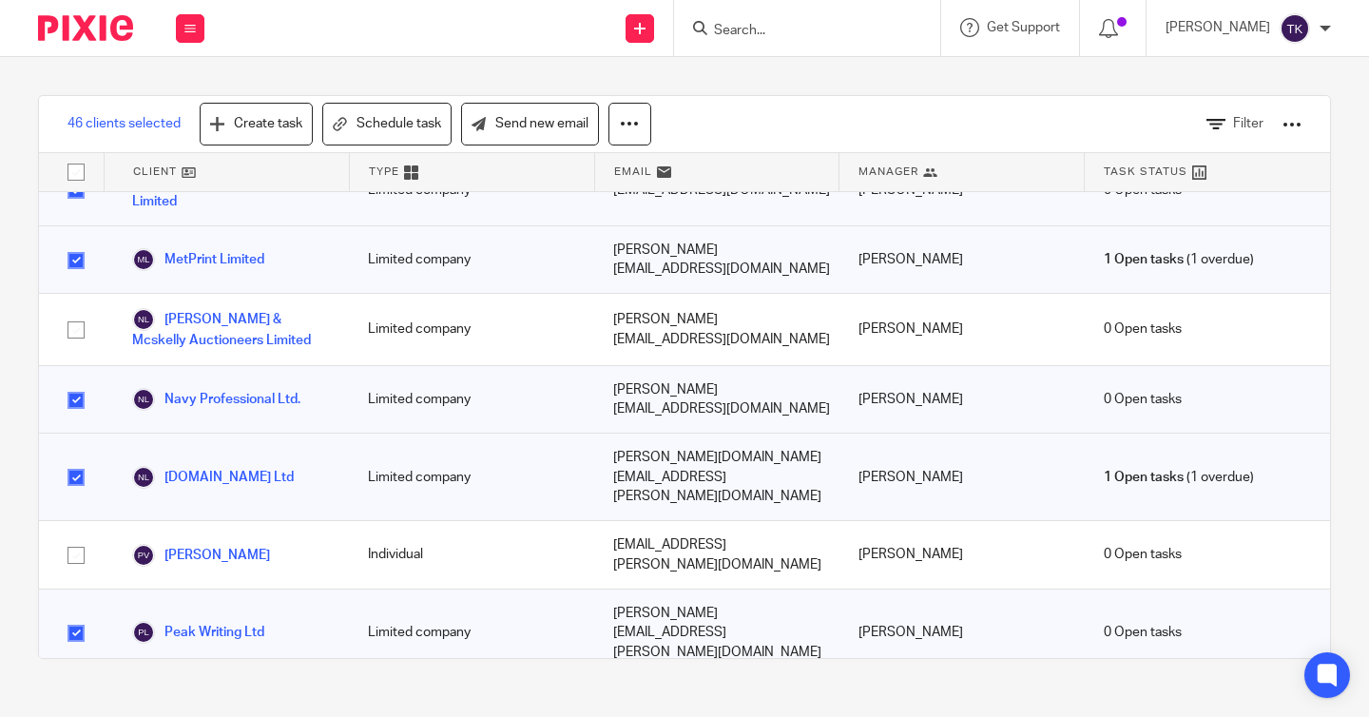
scroll to position [1662, 0]
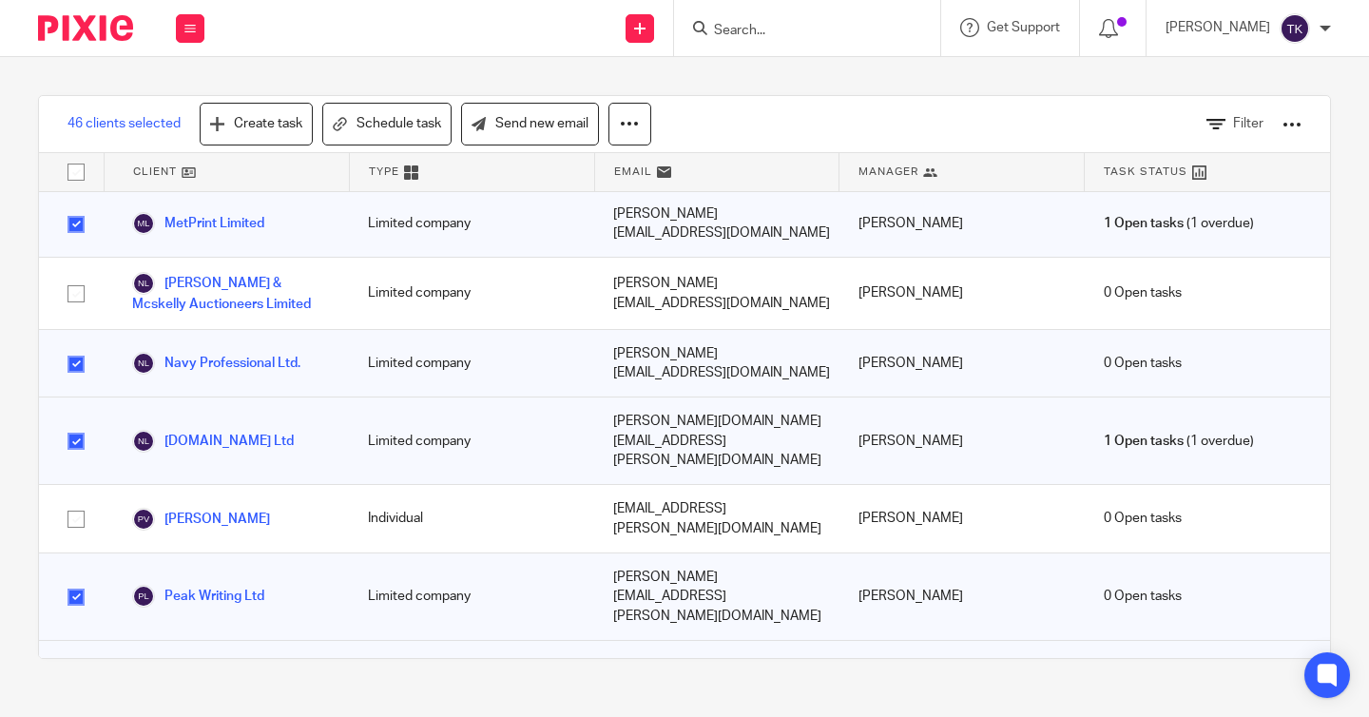
checkbox input "false"
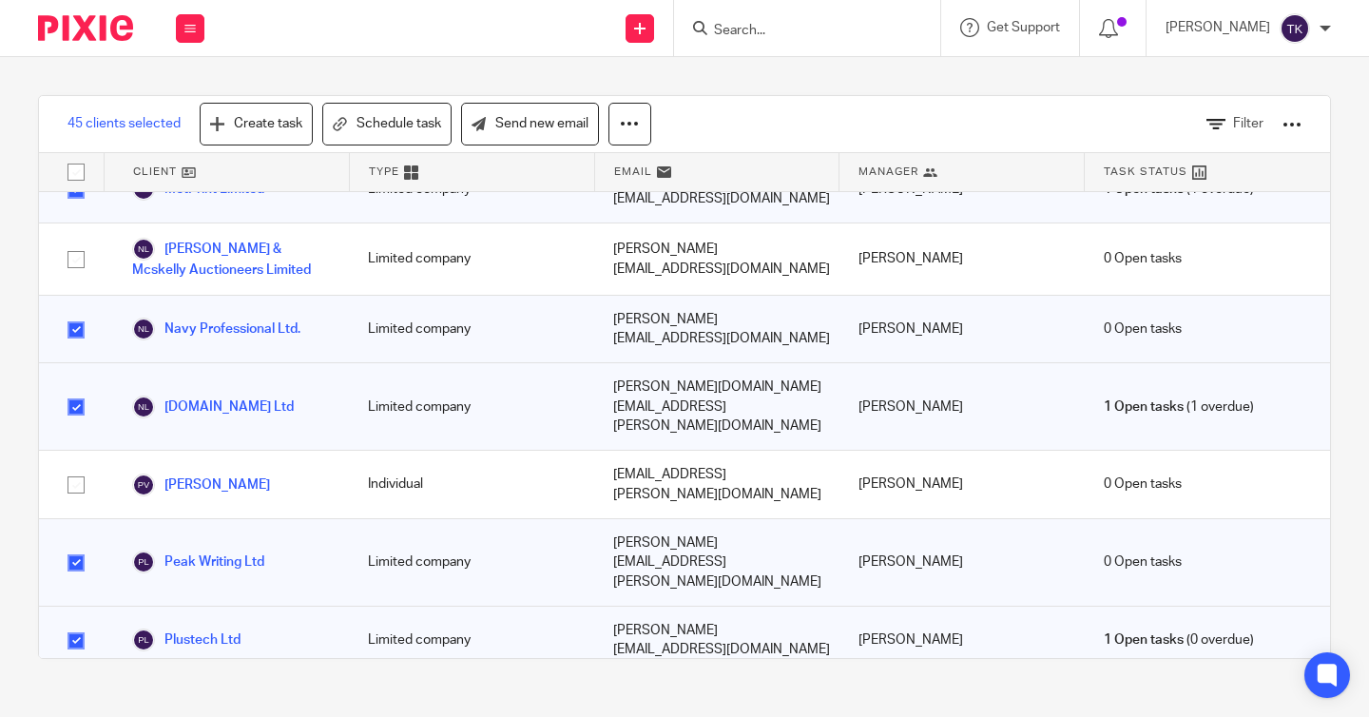
checkbox input "false"
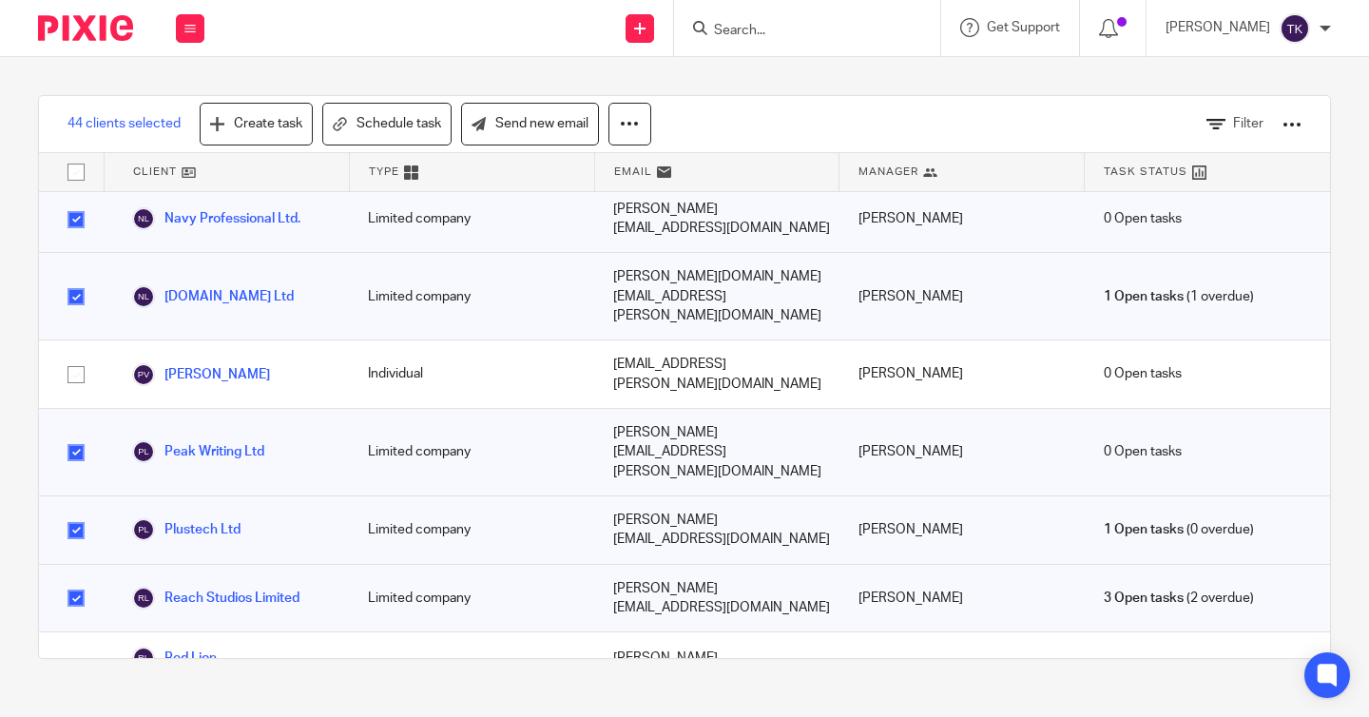
scroll to position [1810, 0]
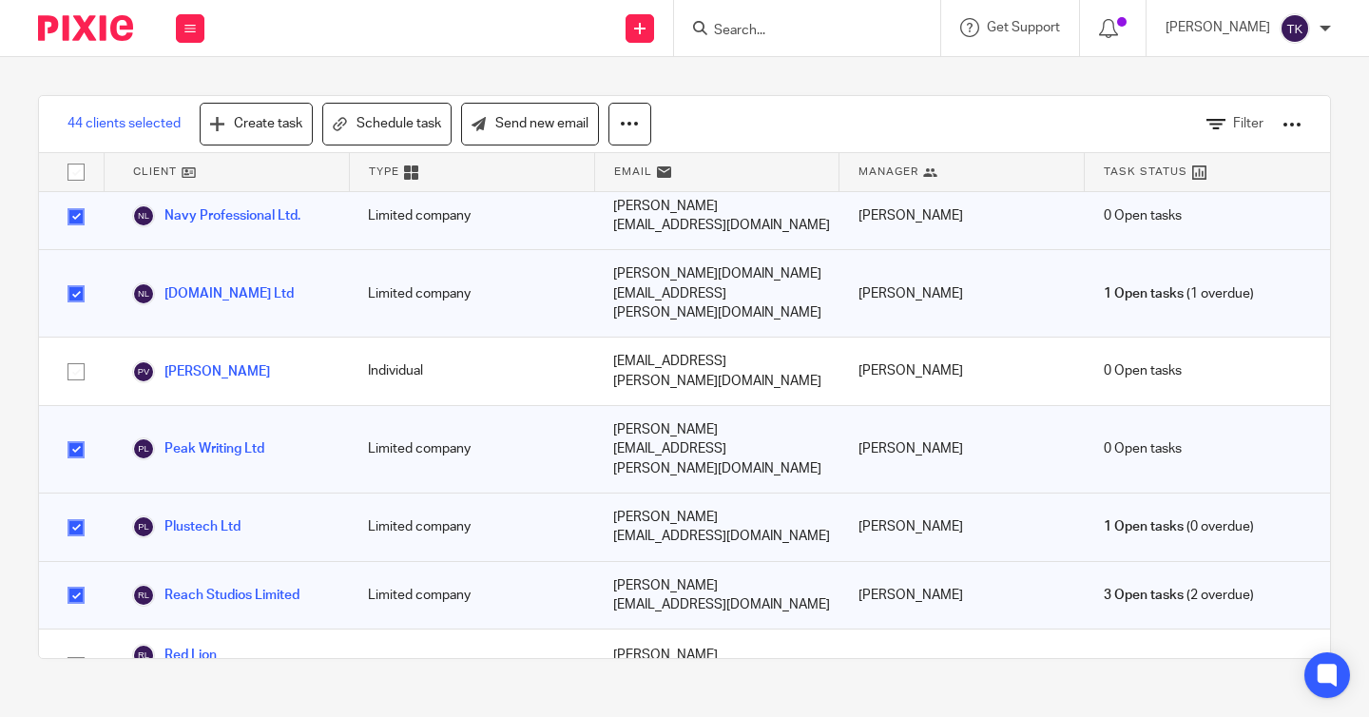
checkbox input "false"
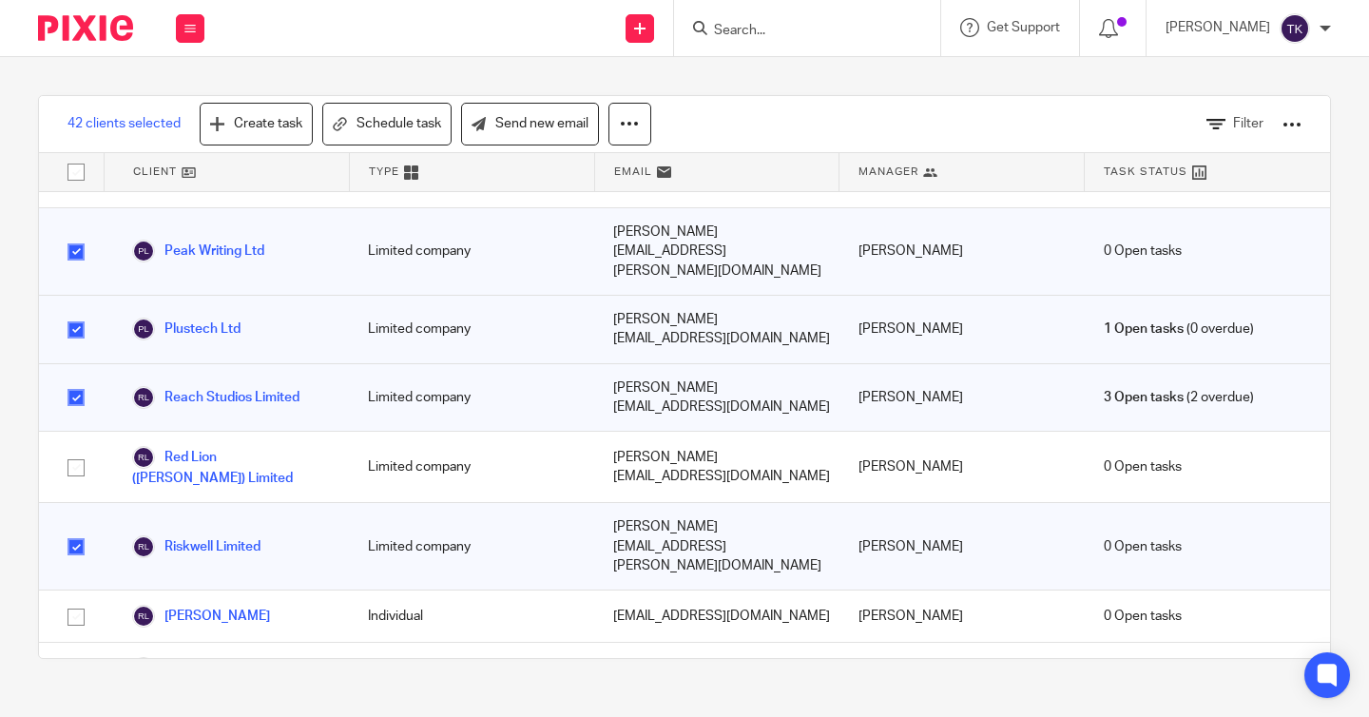
scroll to position [2008, 0]
checkbox input "false"
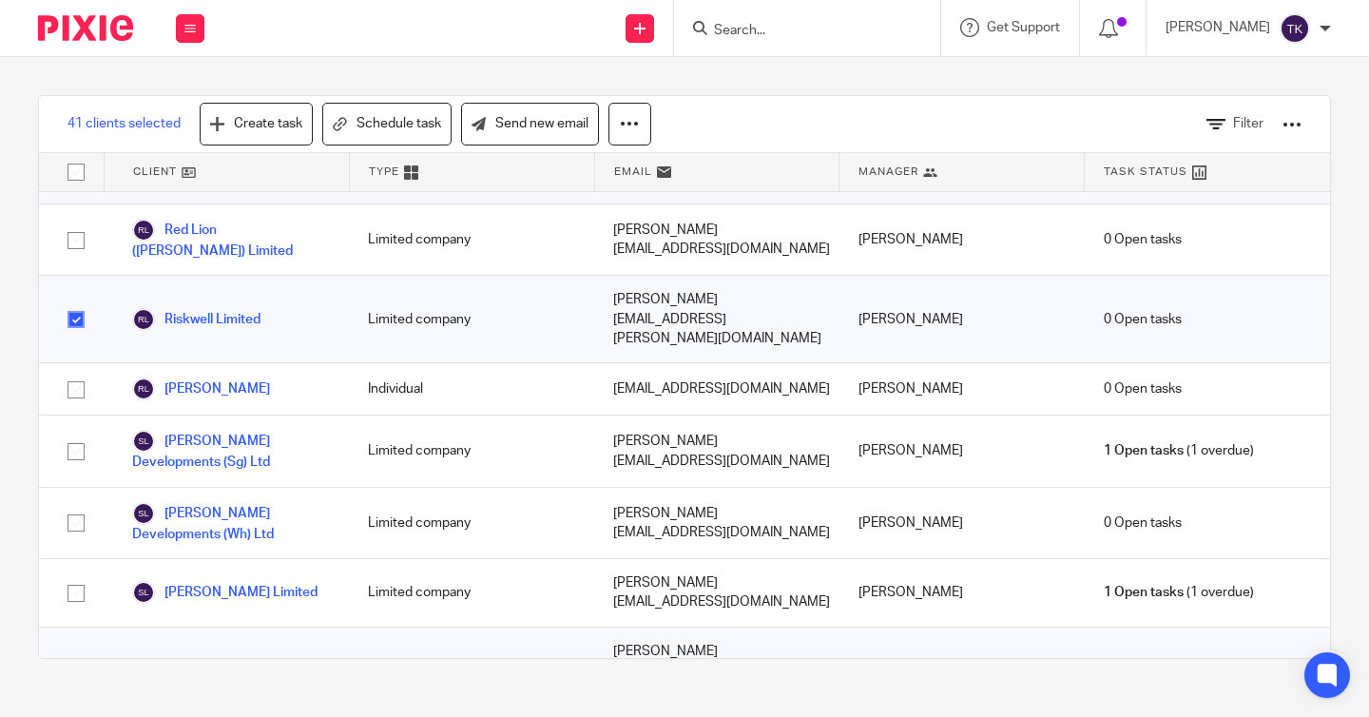
scroll to position [2244, 0]
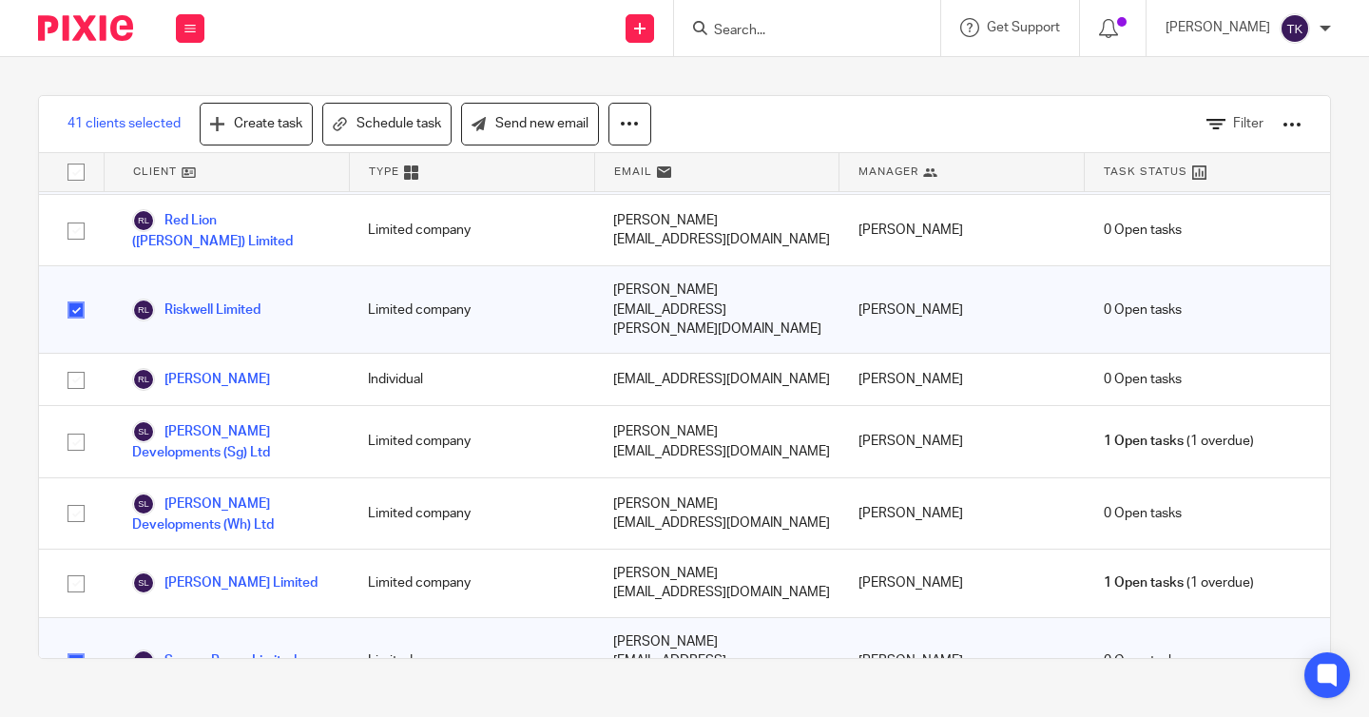
checkbox input "false"
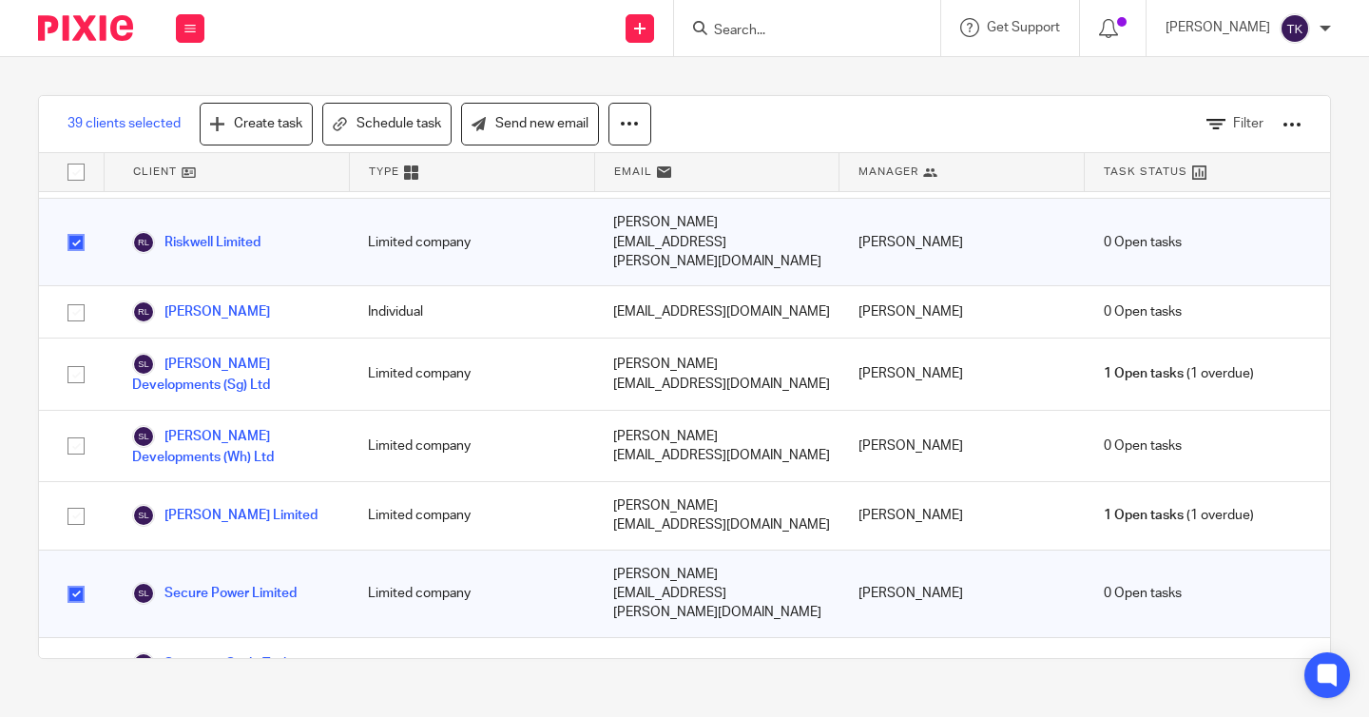
scroll to position [2313, 0]
checkbox input "false"
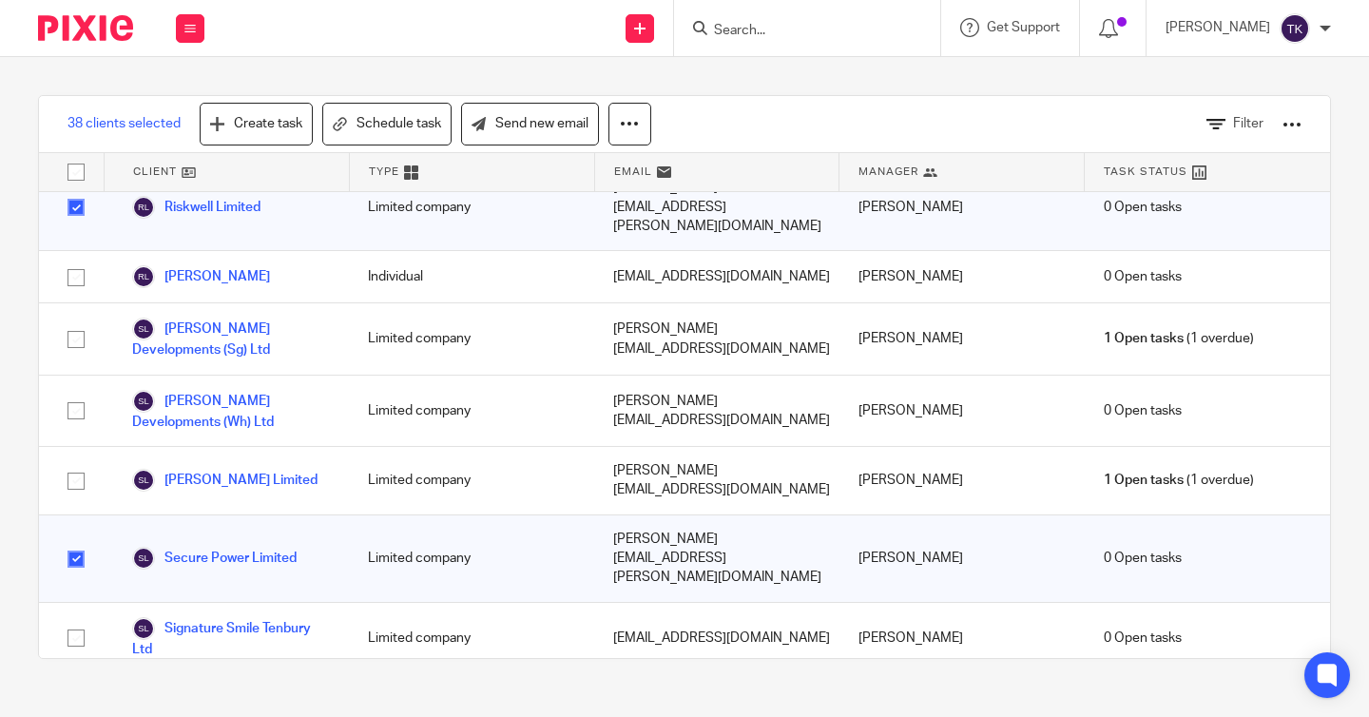
scroll to position [2368, 0]
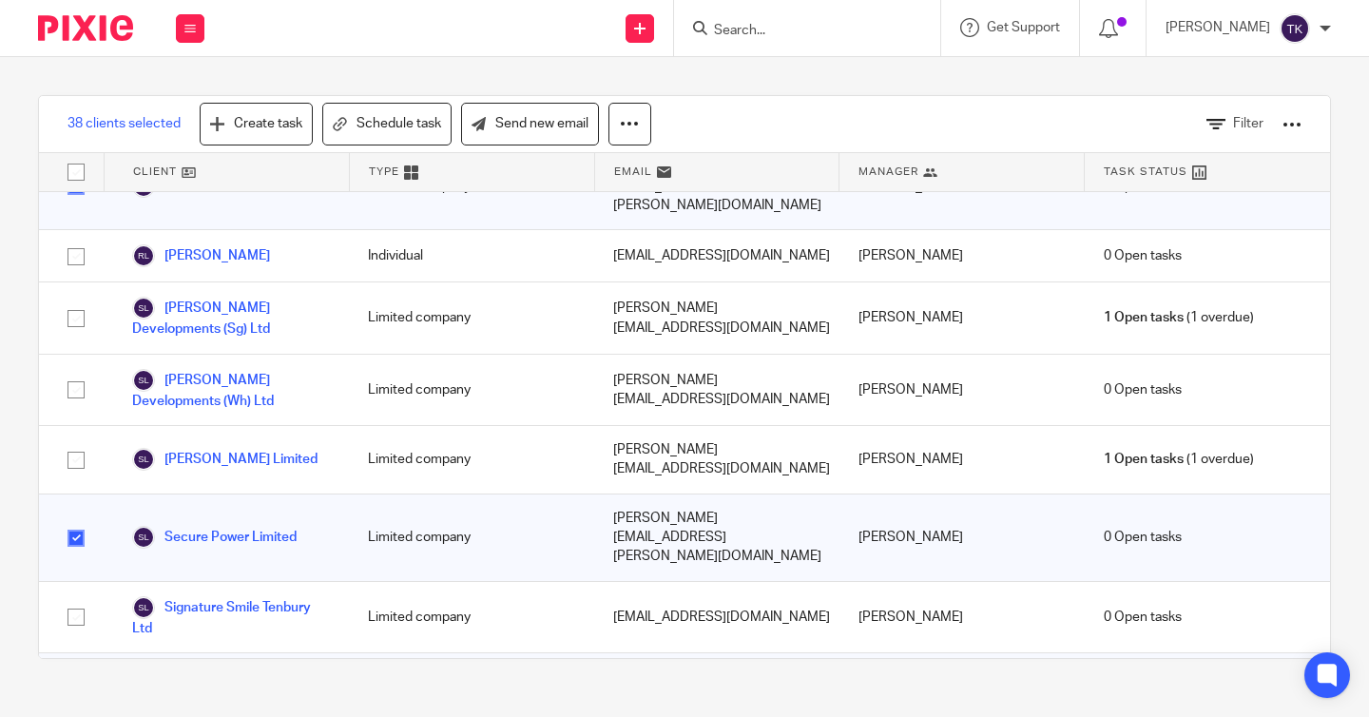
checkbox input "false"
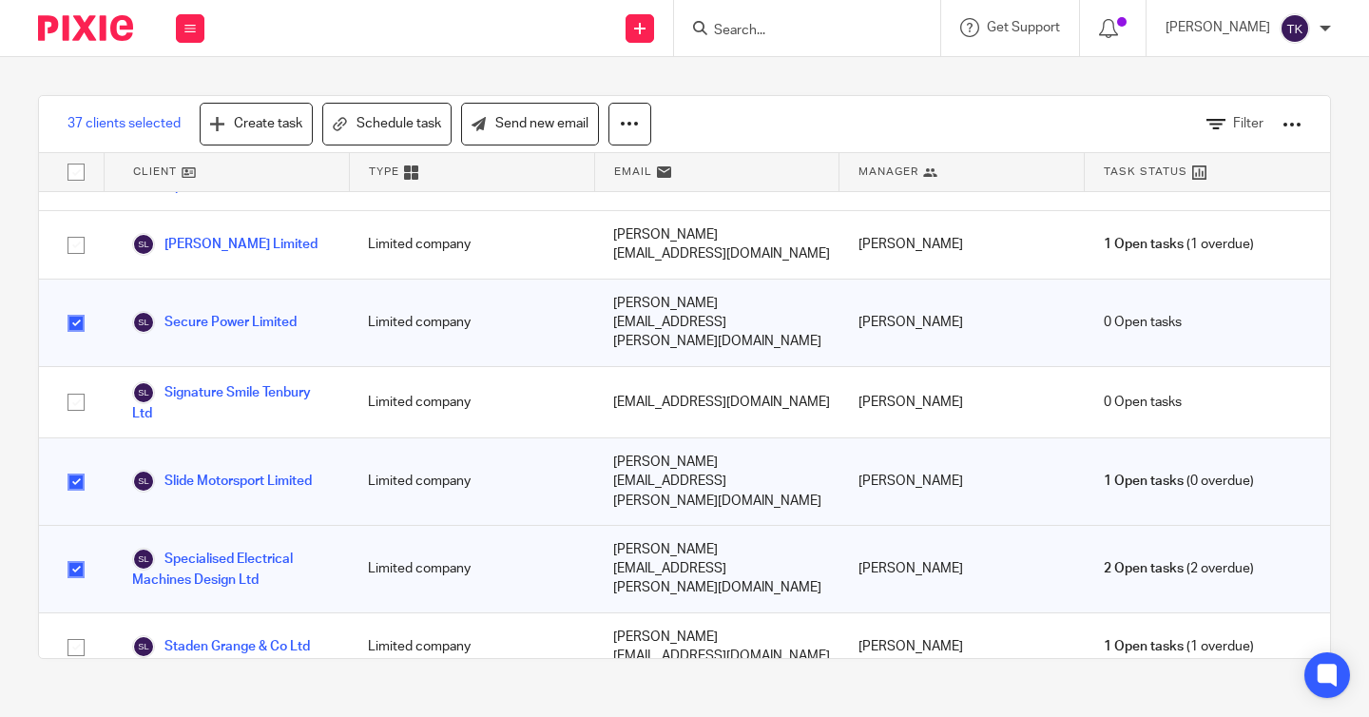
scroll to position [2585, 0]
checkbox input "false"
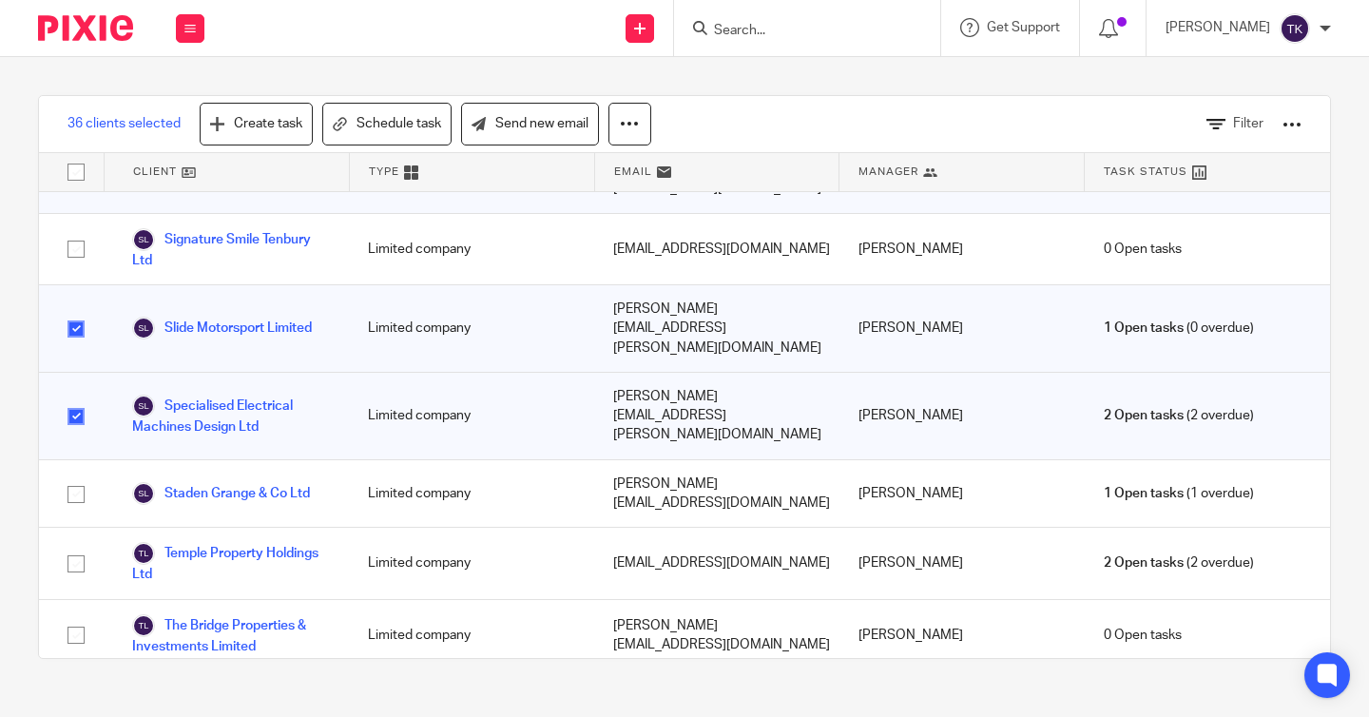
scroll to position [2733, 0]
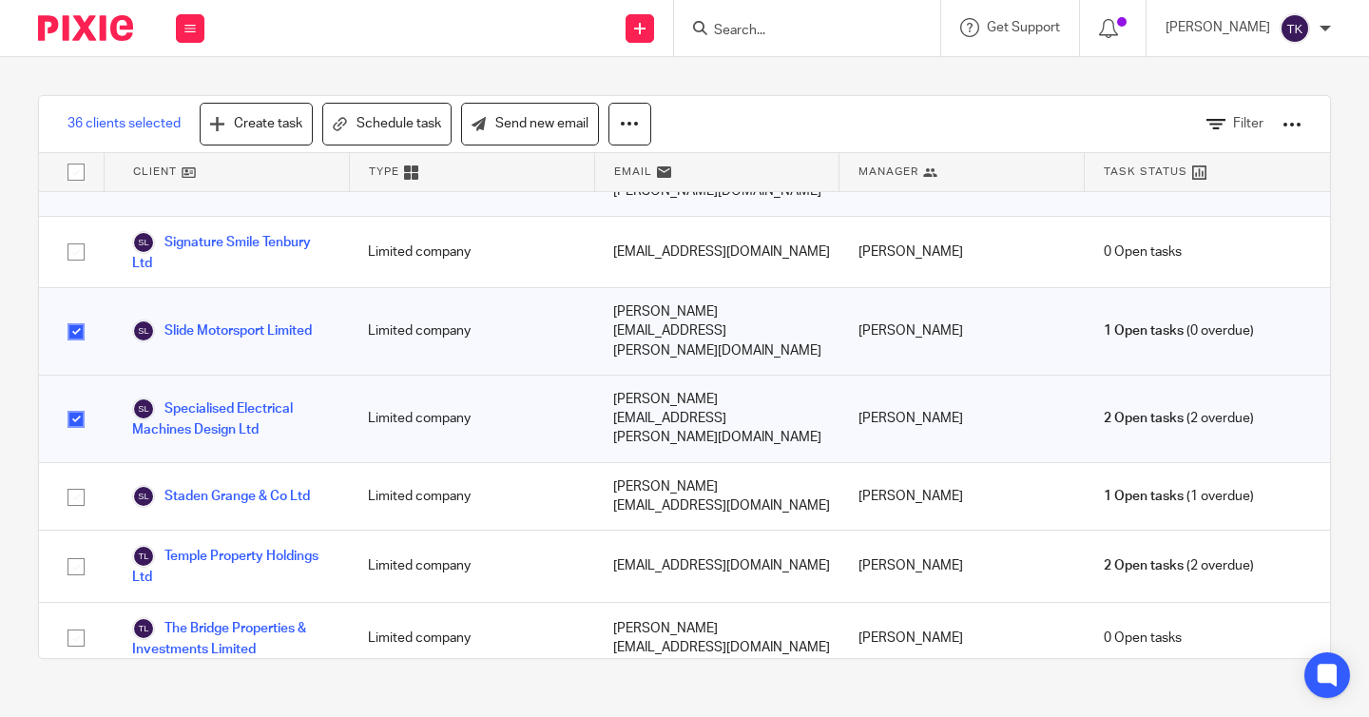
checkbox input "false"
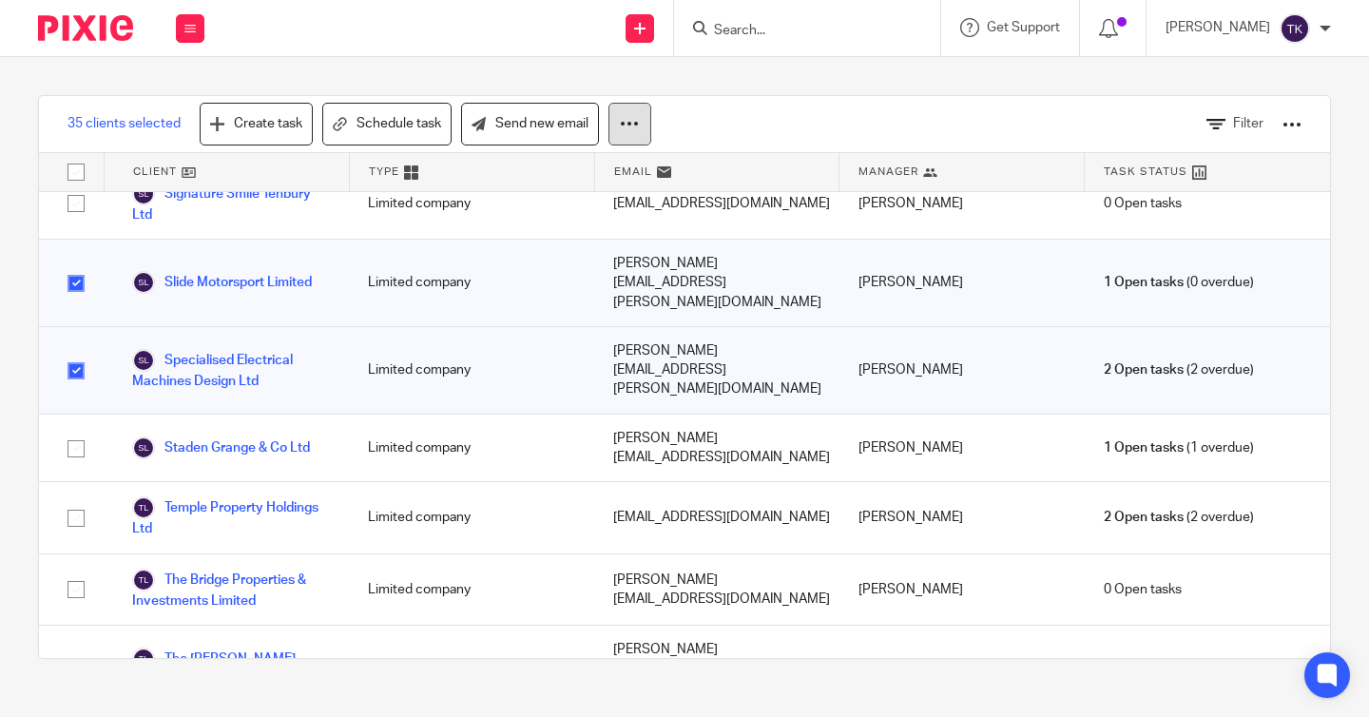
click at [633, 130] on icon at bounding box center [629, 123] width 19 height 19
click at [601, 193] on link "Update property" at bounding box center [559, 179] width 128 height 29
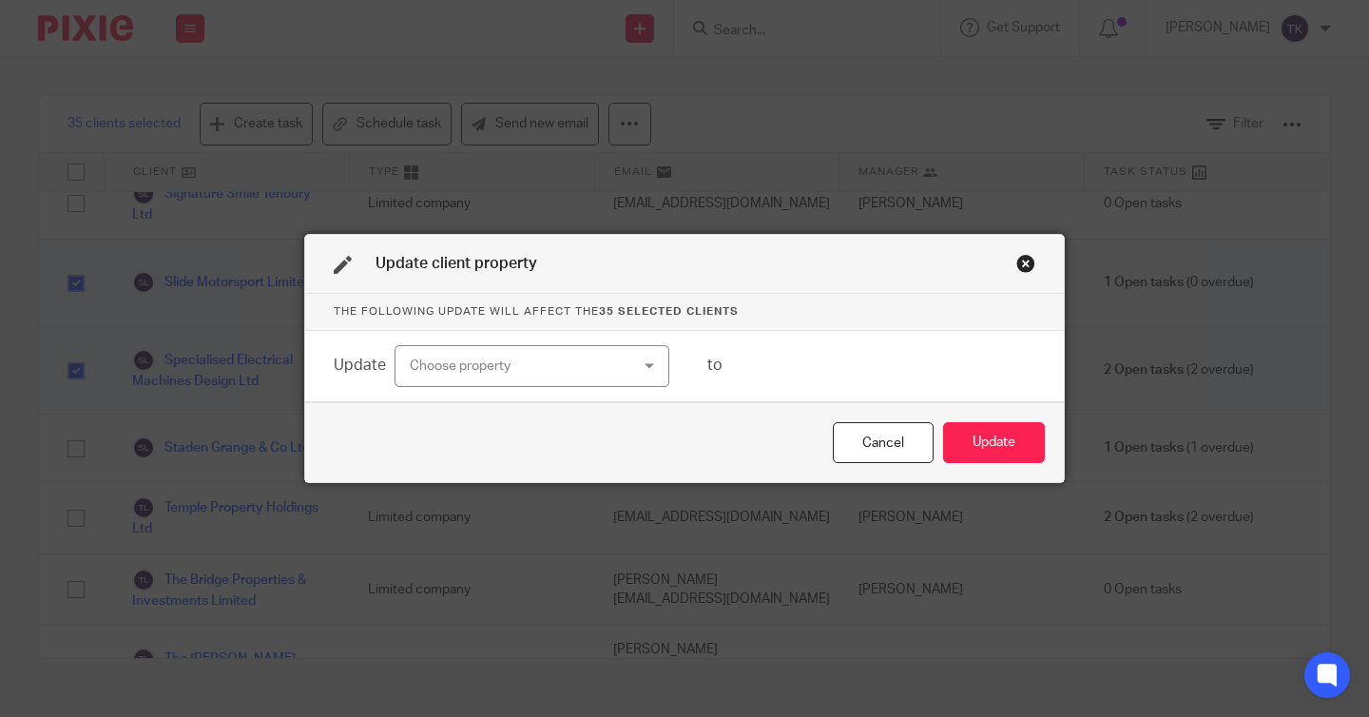
click at [610, 378] on div "Choose property" at bounding box center [513, 366] width 207 height 40
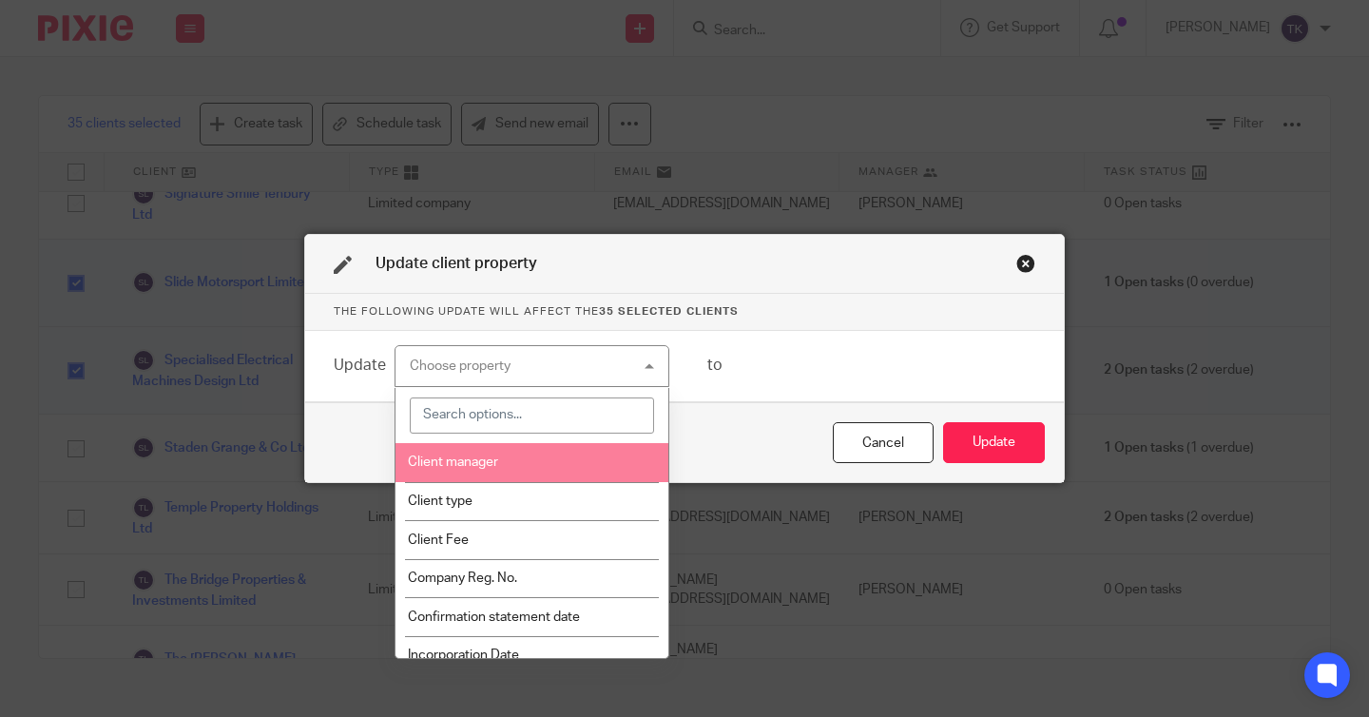
click at [586, 459] on li "Client manager" at bounding box center [532, 462] width 273 height 39
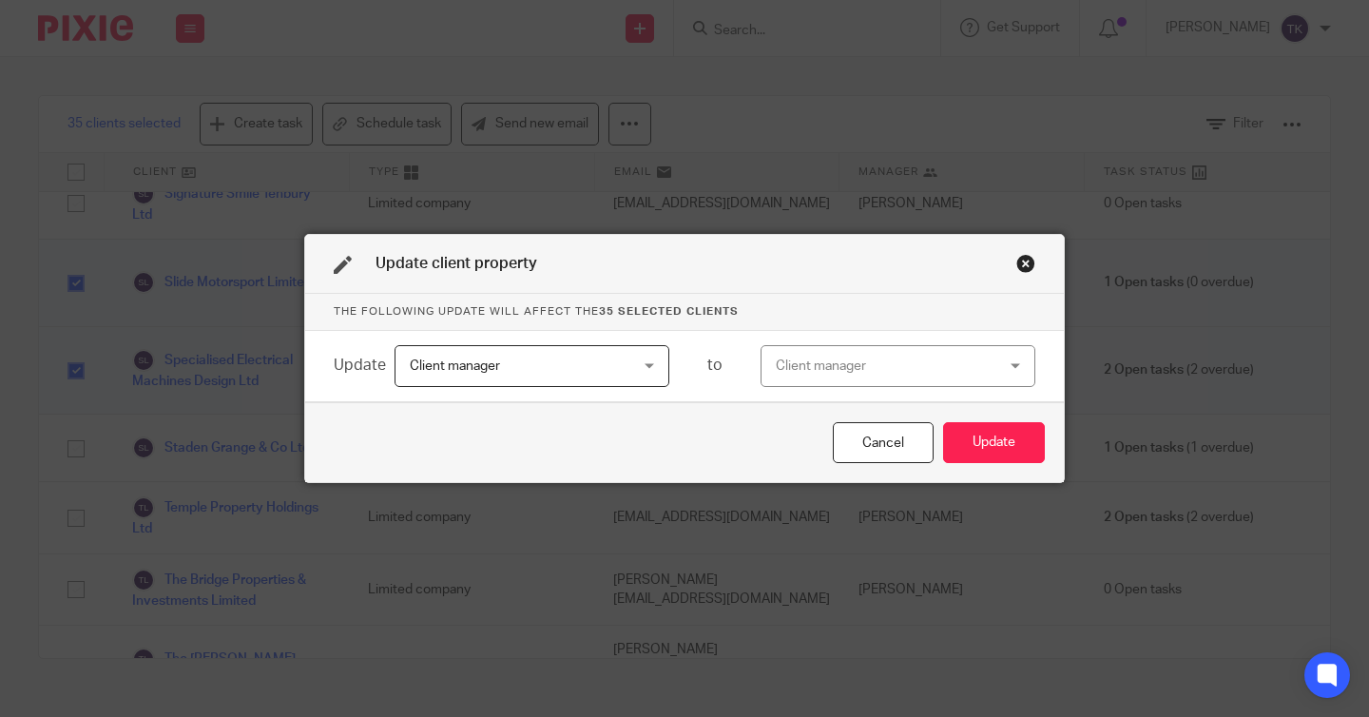
click at [786, 362] on div "Client manager" at bounding box center [879, 366] width 207 height 40
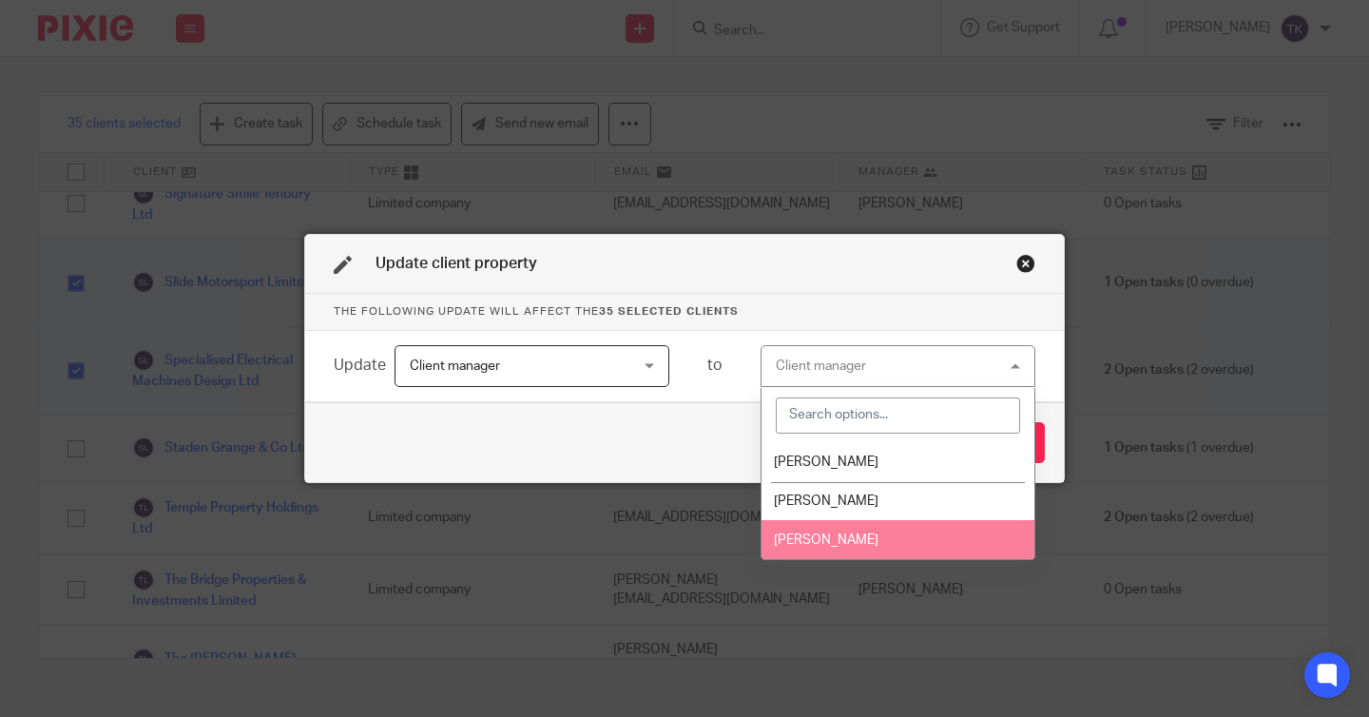
click at [820, 532] on li "[PERSON_NAME]" at bounding box center [898, 539] width 273 height 39
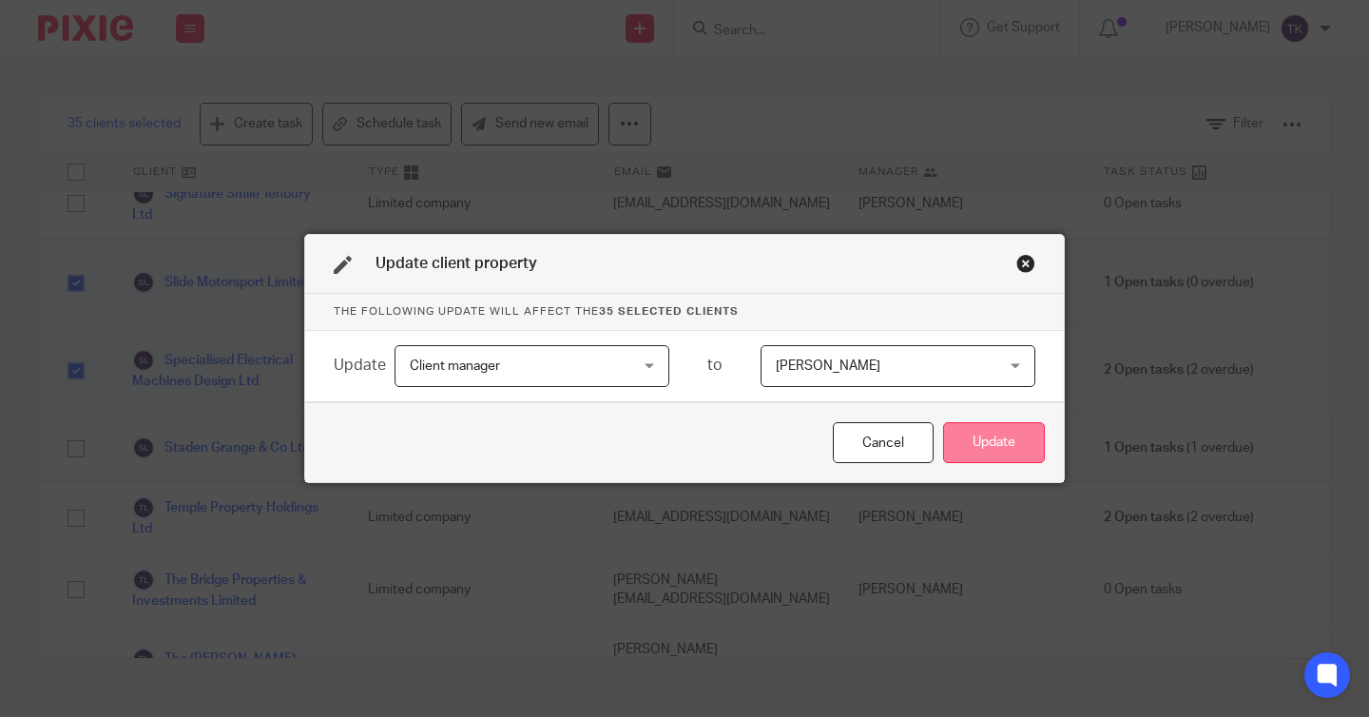
click at [961, 451] on button "Update" at bounding box center [994, 442] width 102 height 41
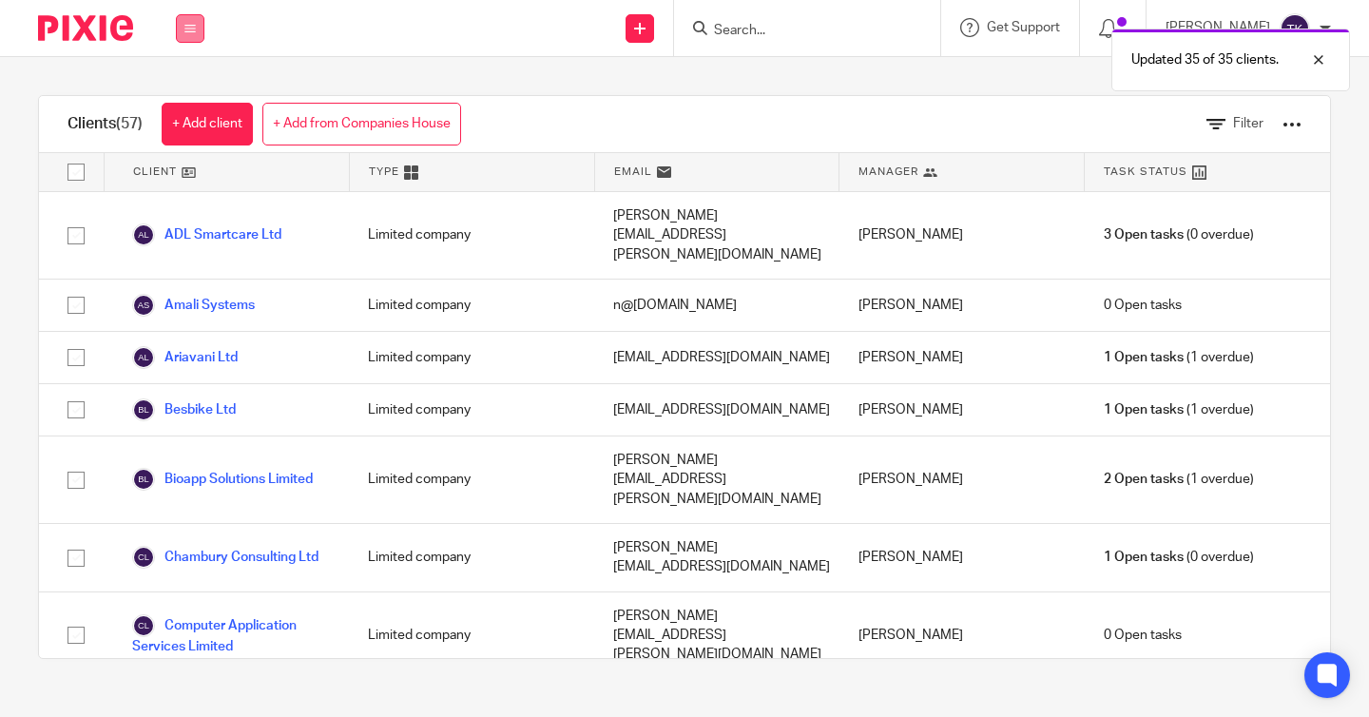
click at [191, 25] on icon at bounding box center [189, 28] width 11 height 11
click at [186, 95] on link "Work" at bounding box center [171, 88] width 30 height 13
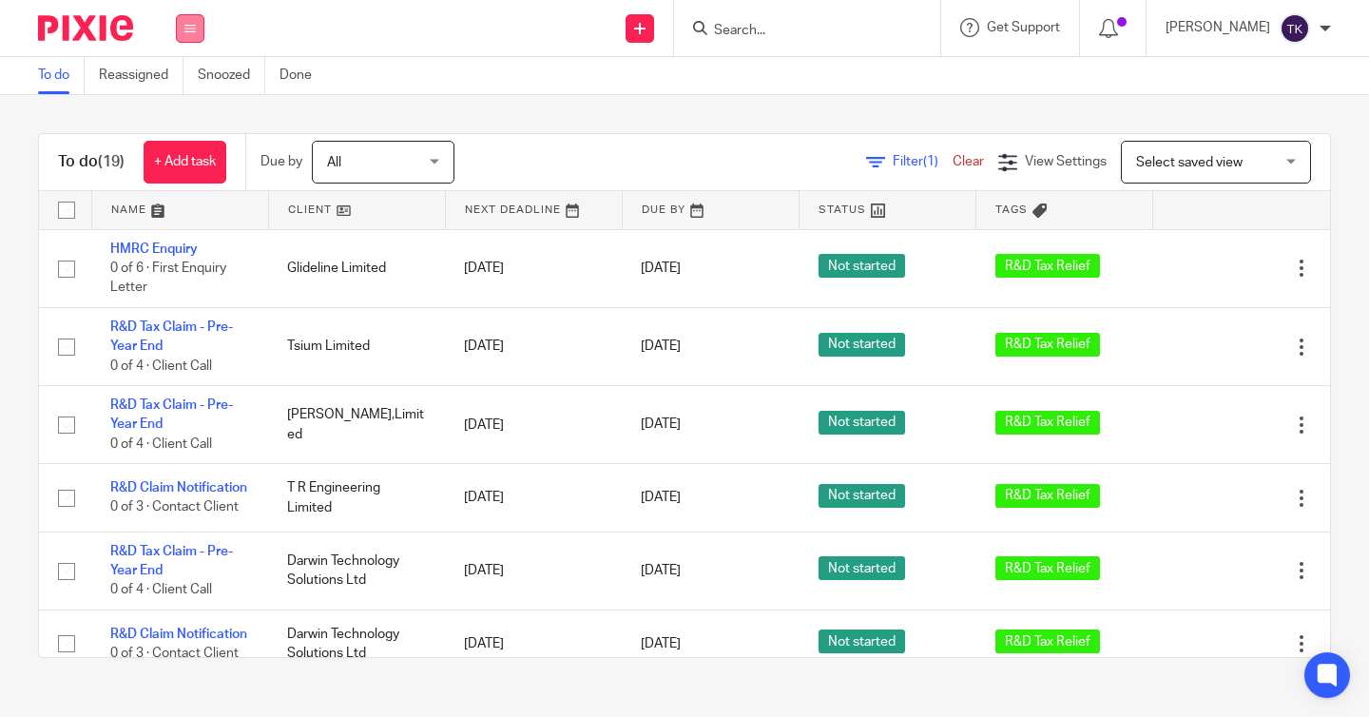
click at [187, 41] on button at bounding box center [190, 28] width 29 height 29
click at [187, 174] on link "Team" at bounding box center [171, 171] width 31 height 13
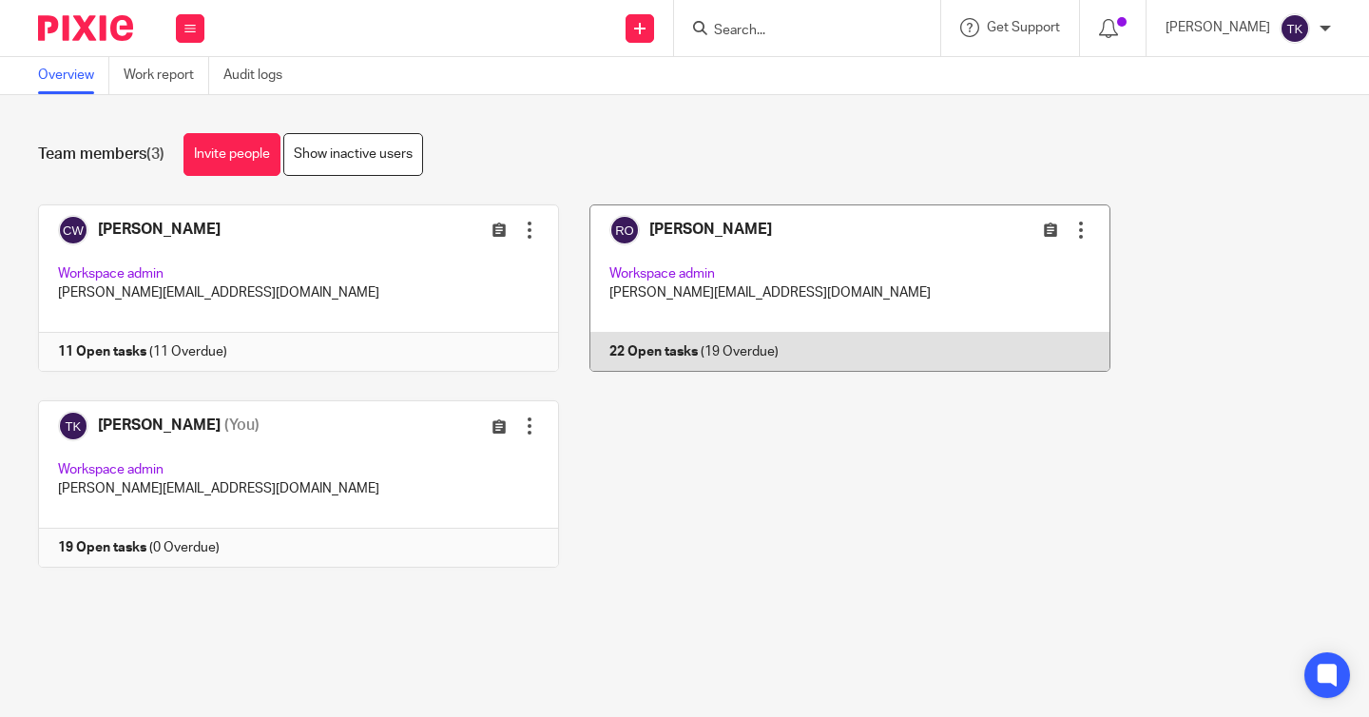
click at [872, 245] on link at bounding box center [835, 287] width 552 height 167
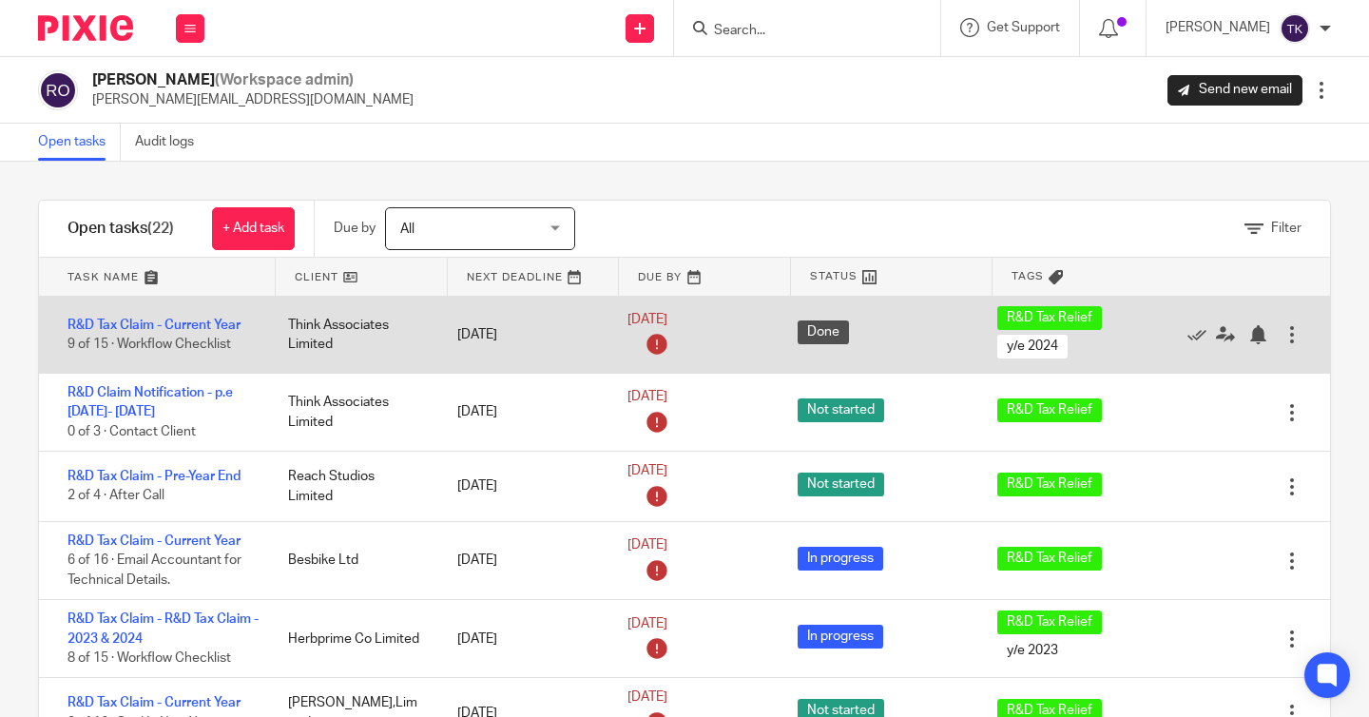
click at [1292, 330] on div at bounding box center [1292, 334] width 19 height 19
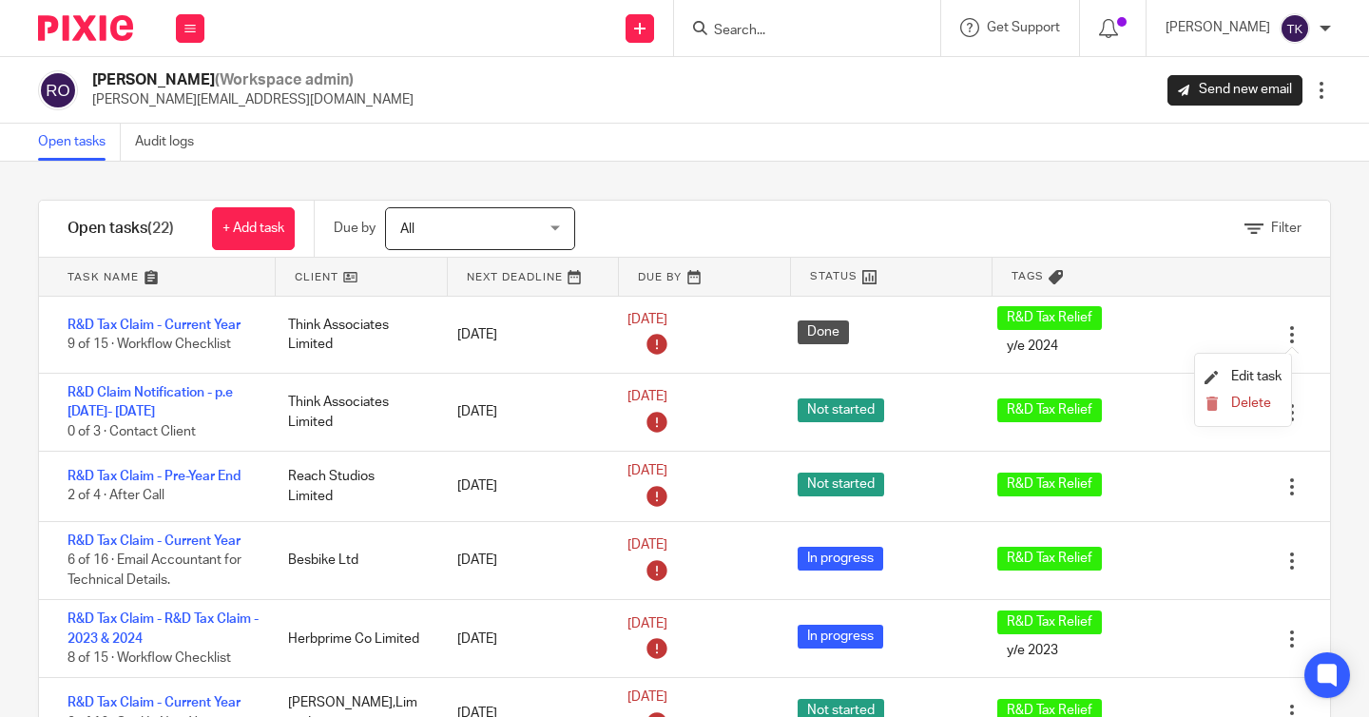
click at [879, 136] on div "Open tasks Audit logs" at bounding box center [684, 143] width 1369 height 38
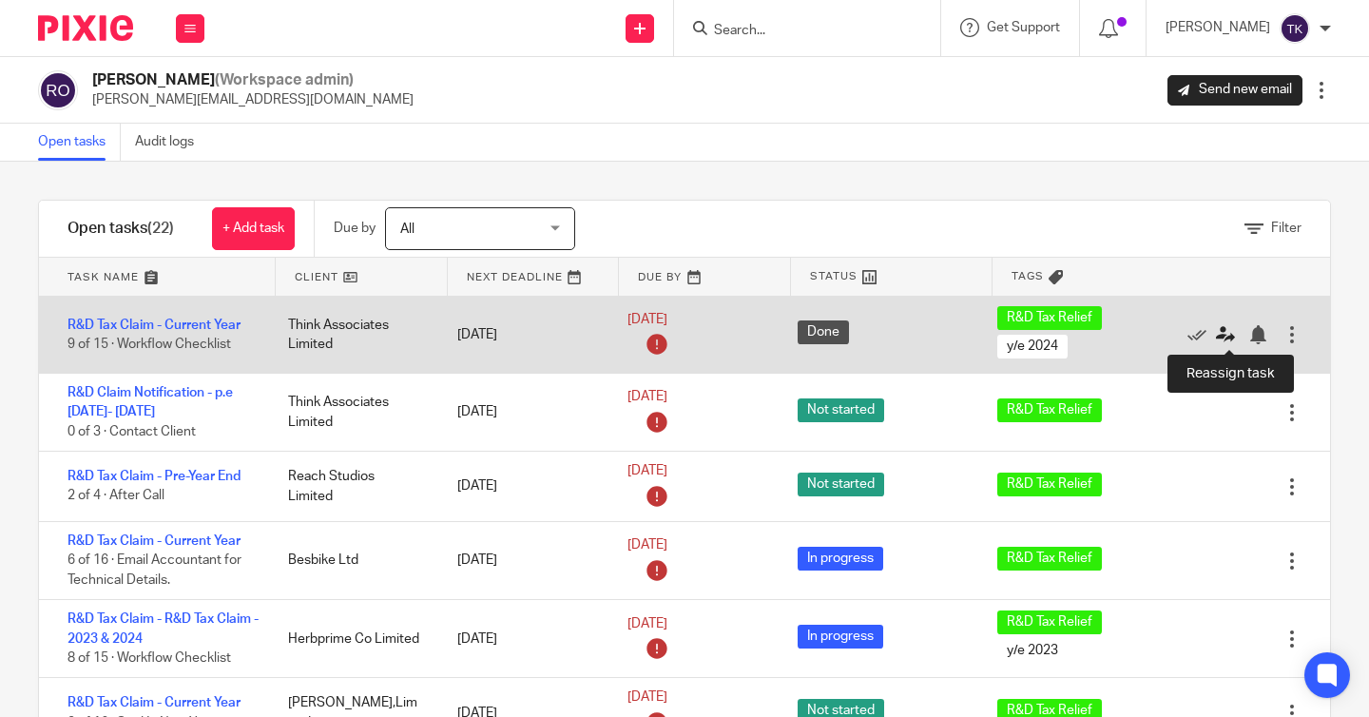
click at [1233, 332] on icon at bounding box center [1225, 334] width 19 height 19
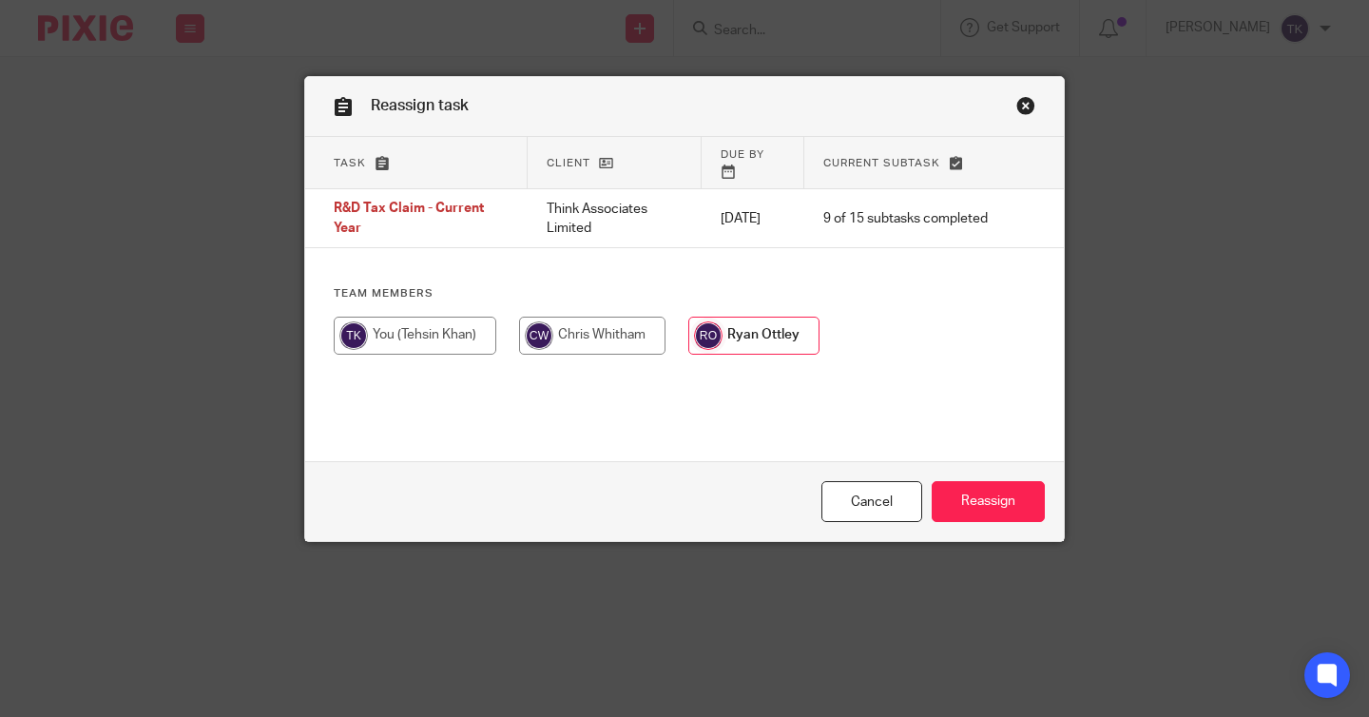
click at [392, 335] on input "radio" at bounding box center [415, 336] width 163 height 38
radio input "true"
click at [951, 495] on input "Reassign" at bounding box center [988, 501] width 113 height 41
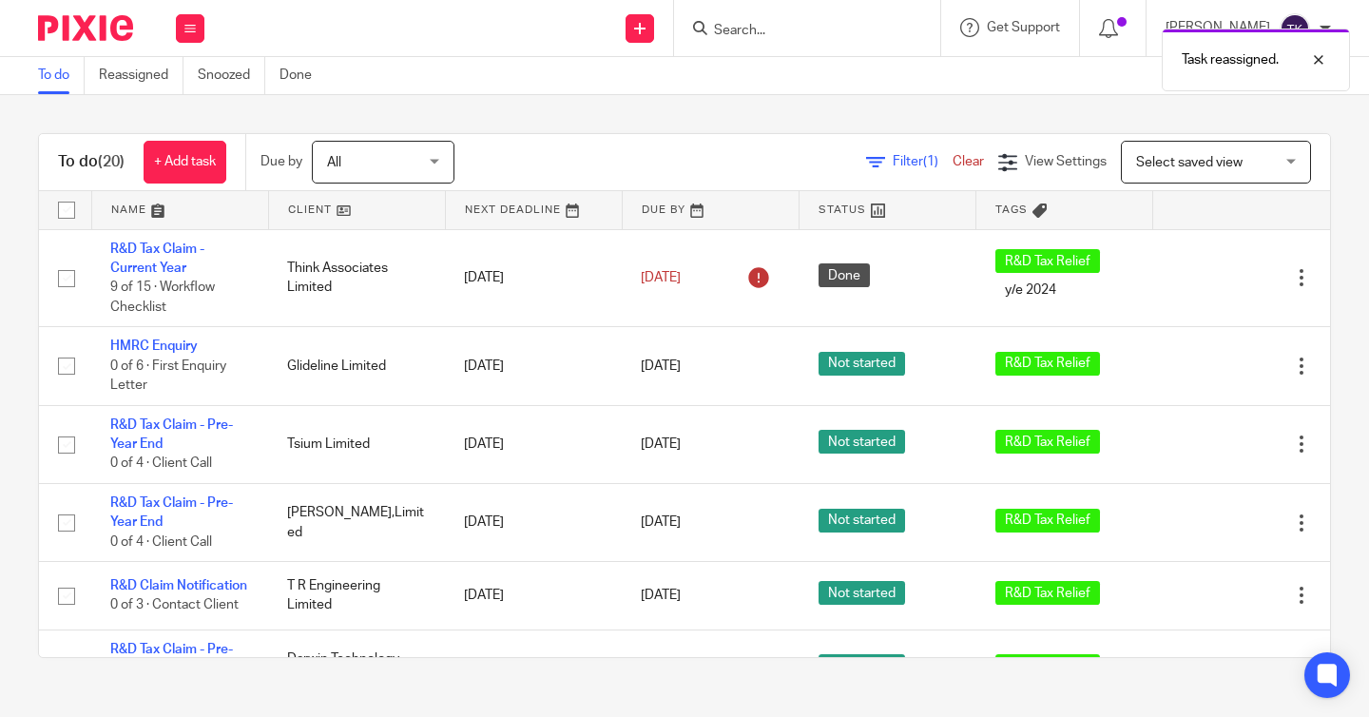
click at [1242, 171] on span "Select saved view" at bounding box center [1205, 162] width 139 height 40
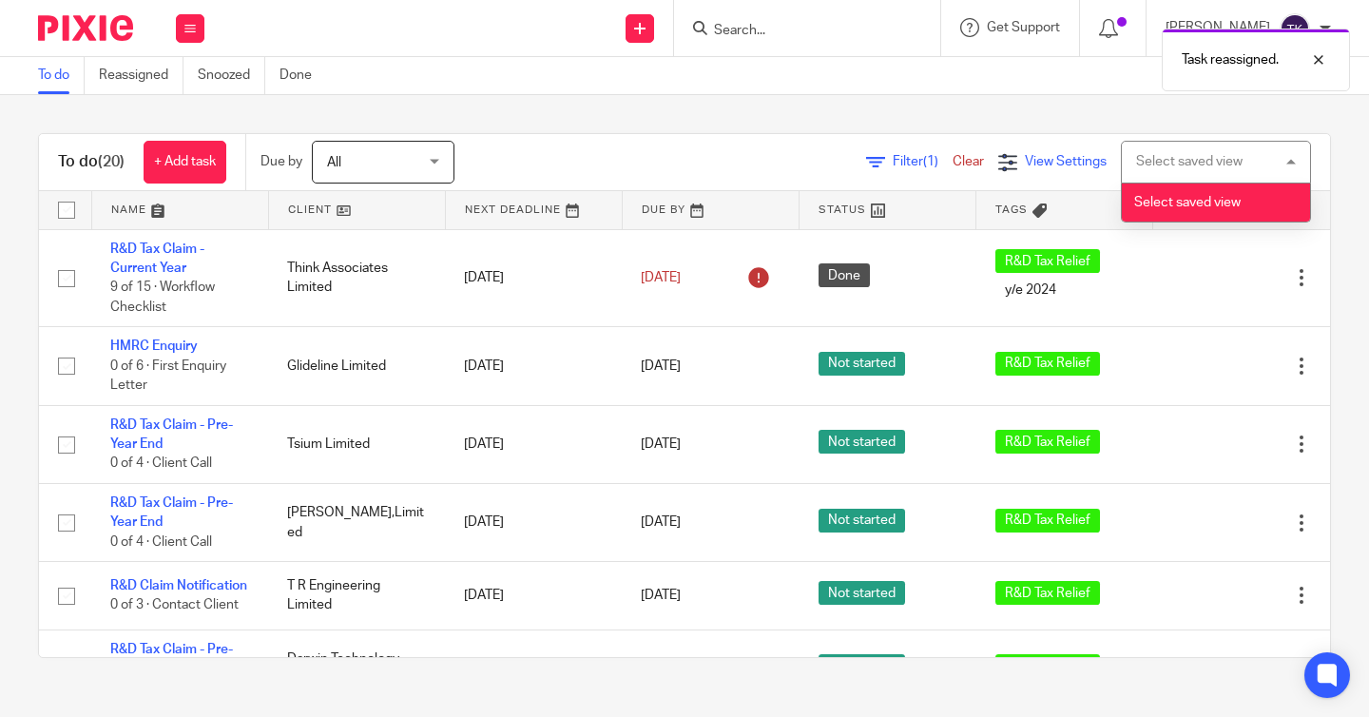
click at [1091, 168] on span "View Settings" at bounding box center [1066, 161] width 82 height 13
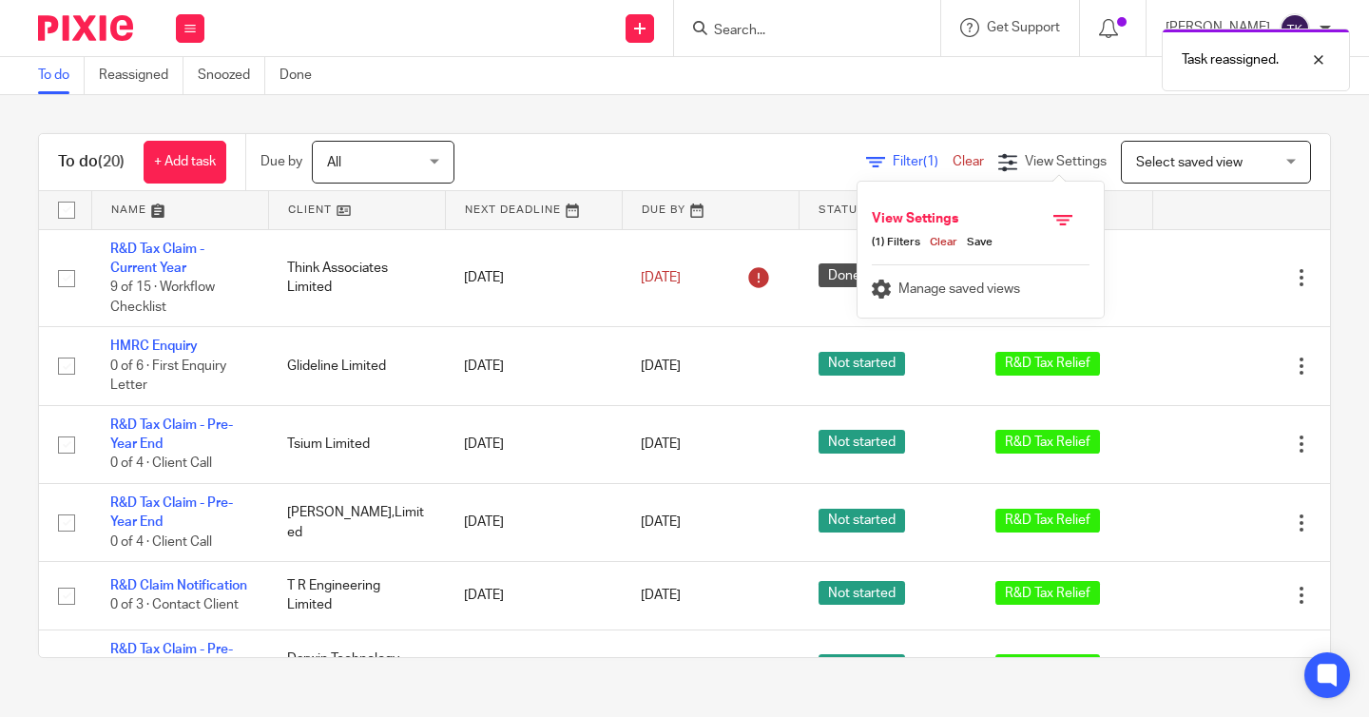
click at [766, 142] on div "Filter (1) Clear View Settings View Settings (1) Filters Clear Save Manage save…" at bounding box center [909, 162] width 842 height 43
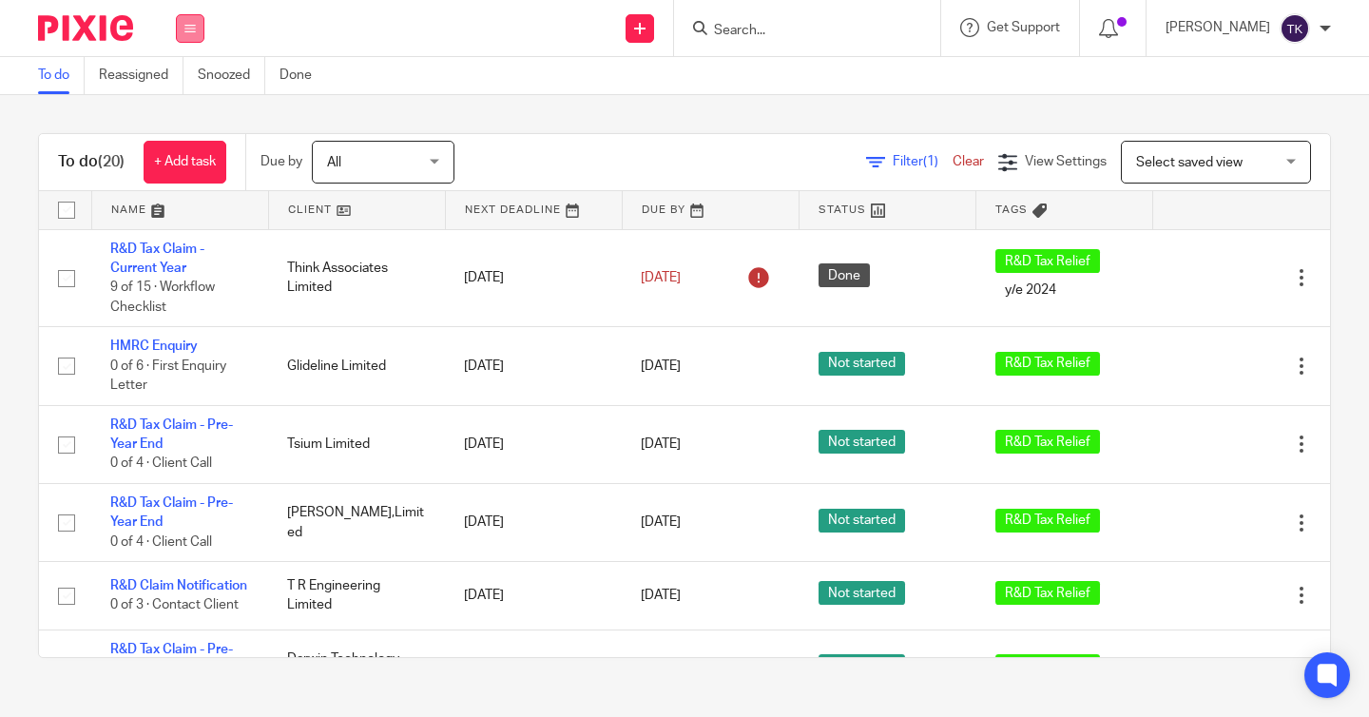
click at [203, 36] on button at bounding box center [190, 28] width 29 height 29
click at [341, 29] on div "Send new email Create task Add client Request signature Get Support Contact Sup…" at bounding box center [796, 28] width 1146 height 56
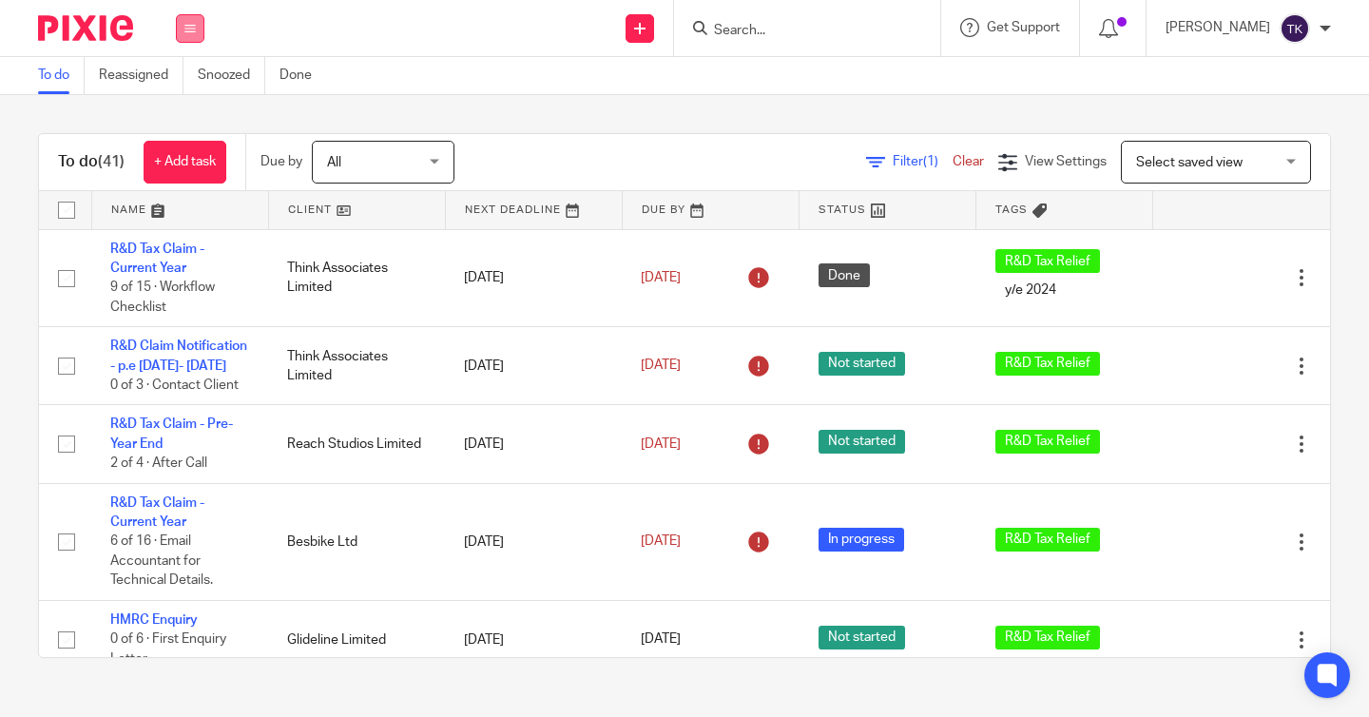
click at [186, 37] on button at bounding box center [190, 28] width 29 height 29
click at [192, 151] on link "Clients" at bounding box center [177, 144] width 42 height 13
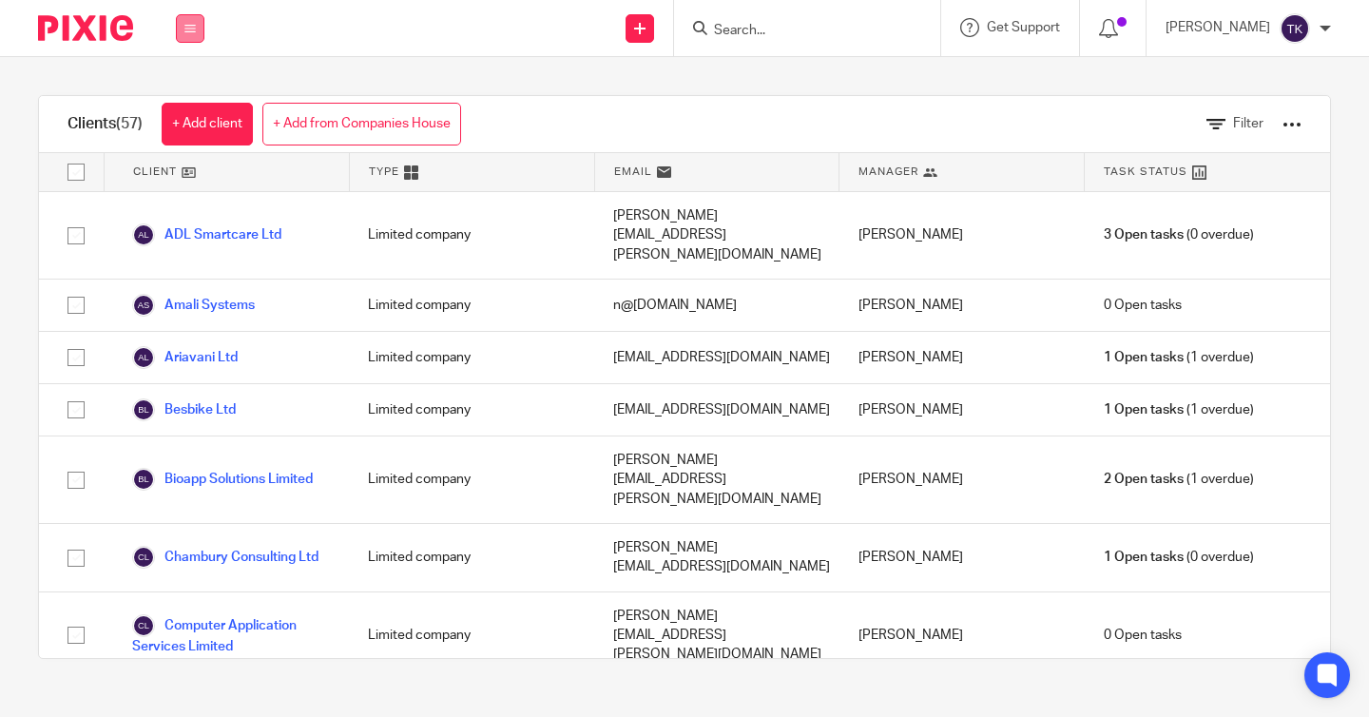
click at [200, 25] on button at bounding box center [190, 28] width 29 height 29
click at [187, 179] on link "Team" at bounding box center [171, 171] width 31 height 13
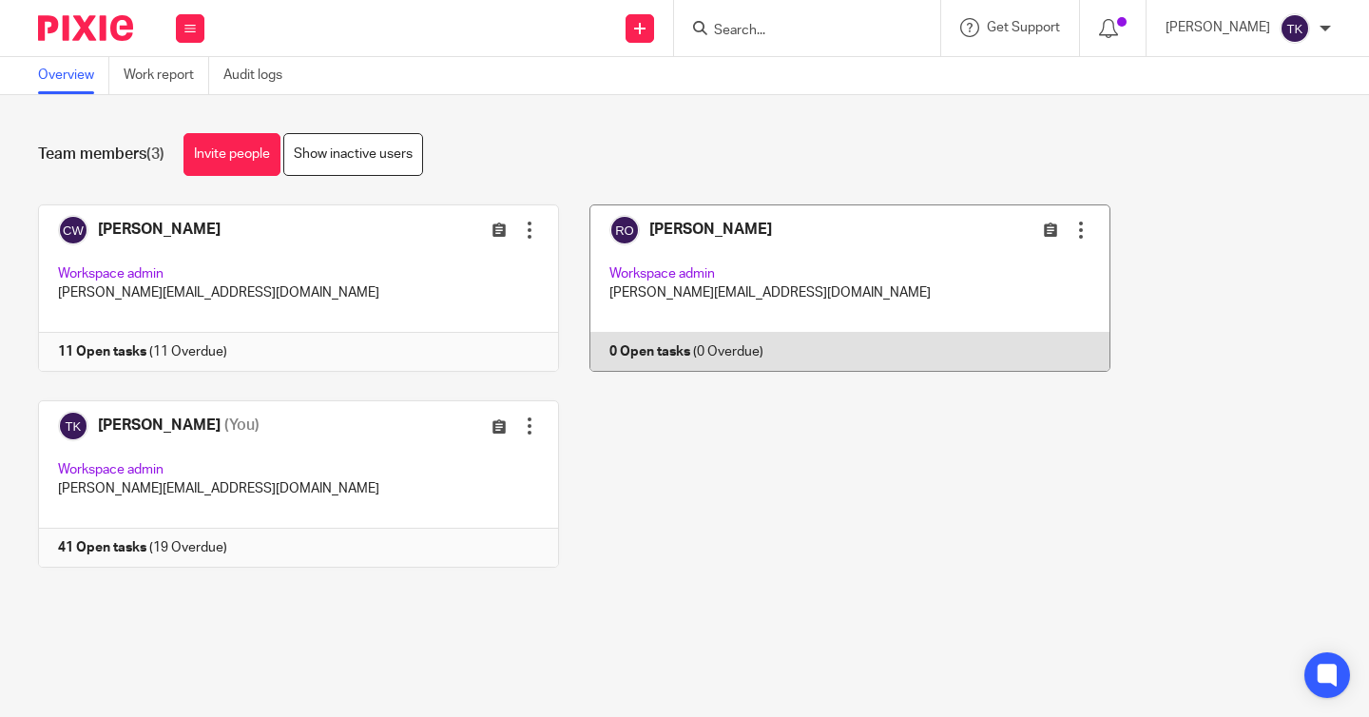
click at [708, 258] on link at bounding box center [835, 287] width 552 height 167
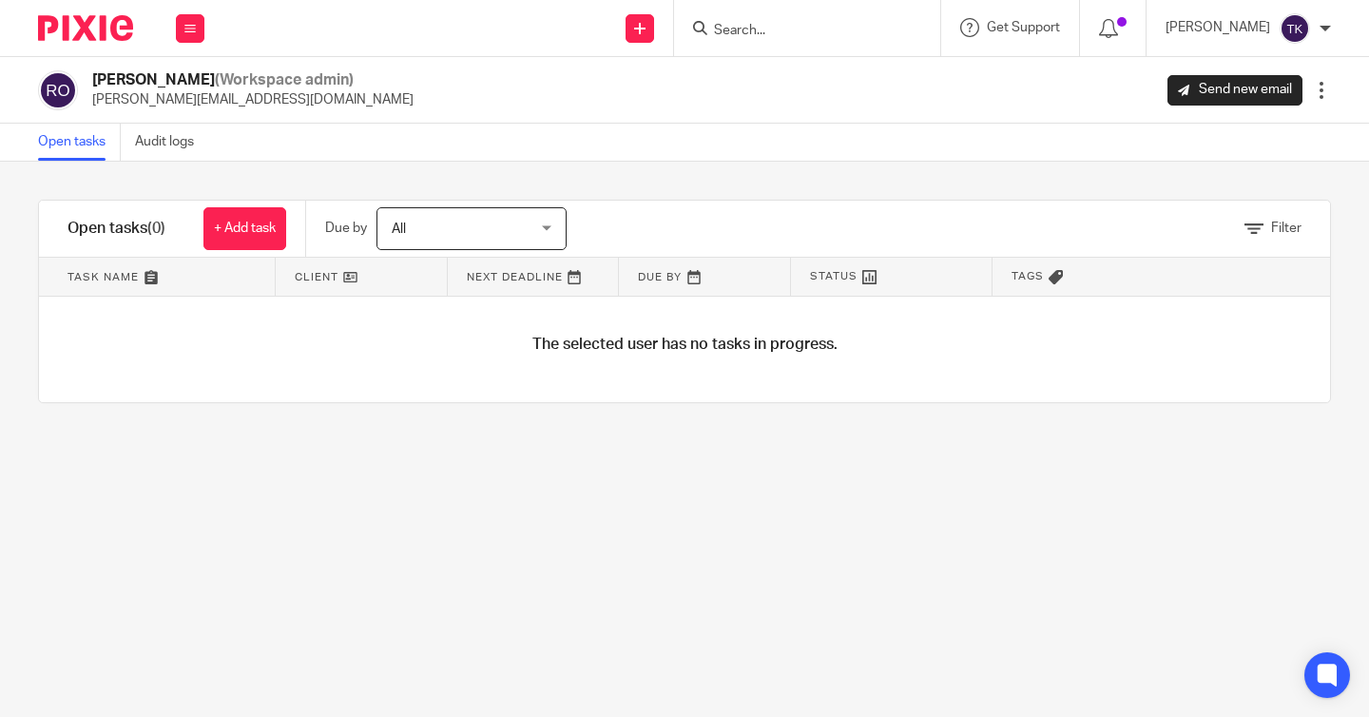
click at [181, 42] on div "Work Email Clients Team Reports Settings" at bounding box center [190, 28] width 67 height 56
click at [183, 95] on link "Work" at bounding box center [171, 88] width 30 height 13
